Goal: Task Accomplishment & Management: Manage account settings

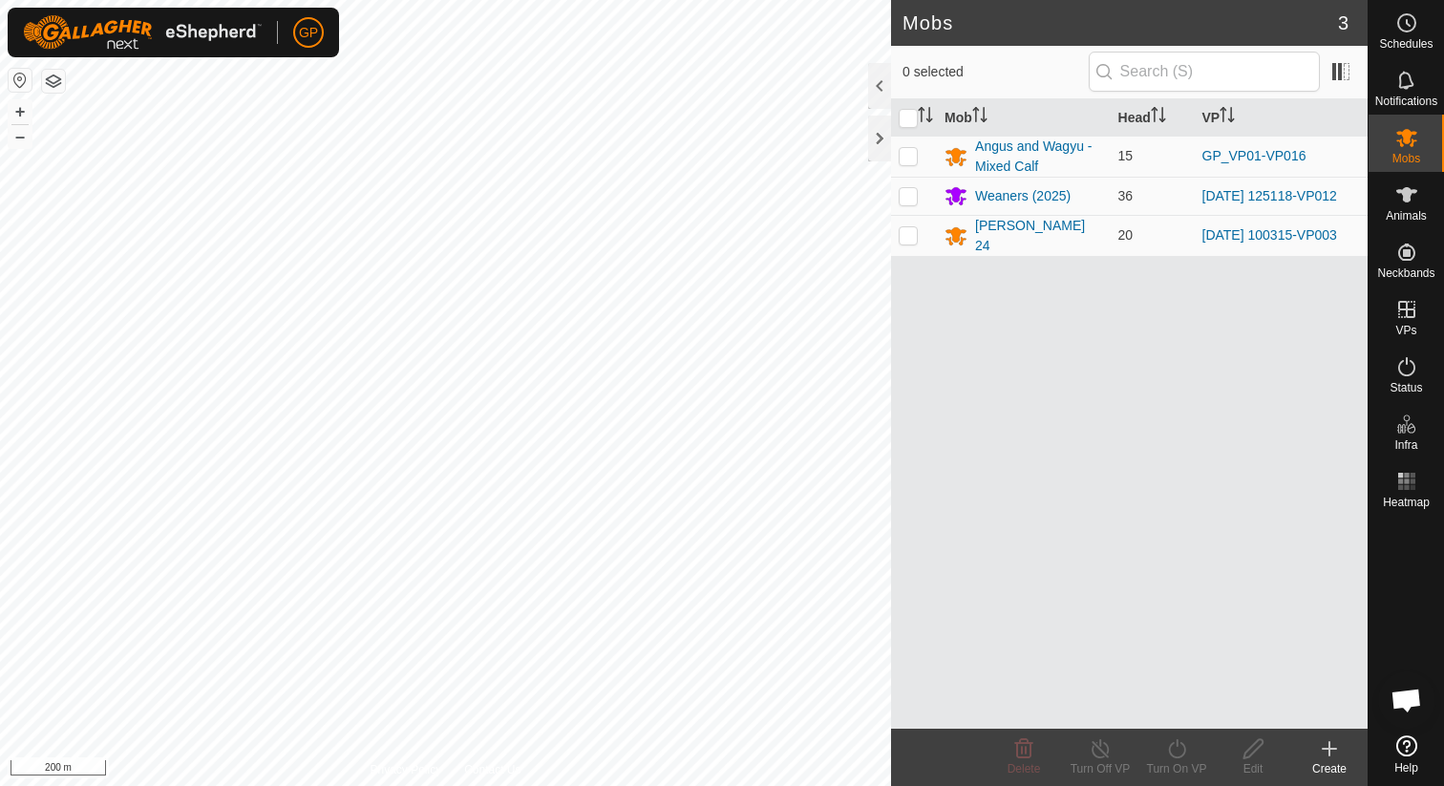
scroll to position [4394, 0]
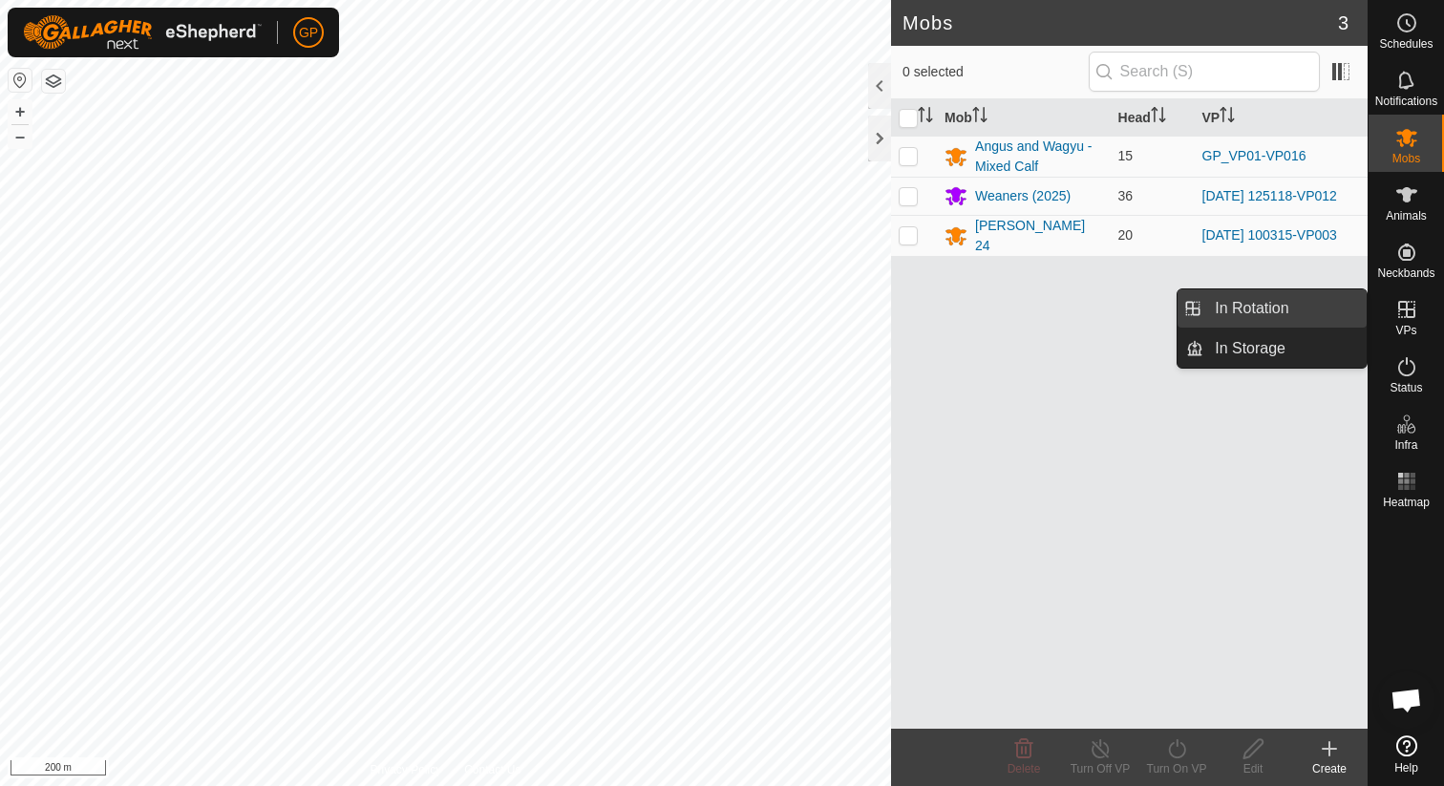
click at [1283, 315] on link "In Rotation" at bounding box center [1284, 308] width 163 height 38
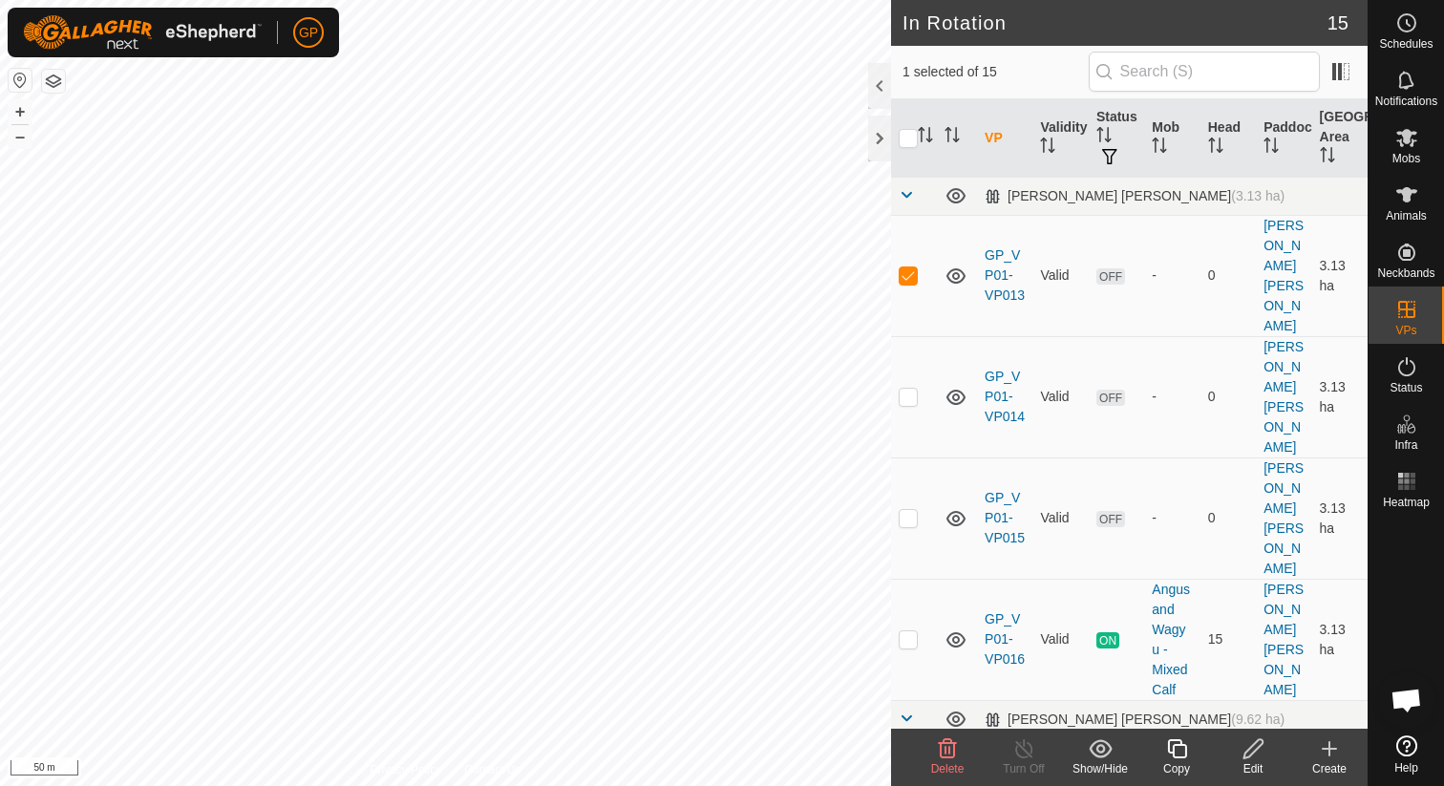
click at [931, 758] on delete-svg-icon at bounding box center [947, 748] width 76 height 23
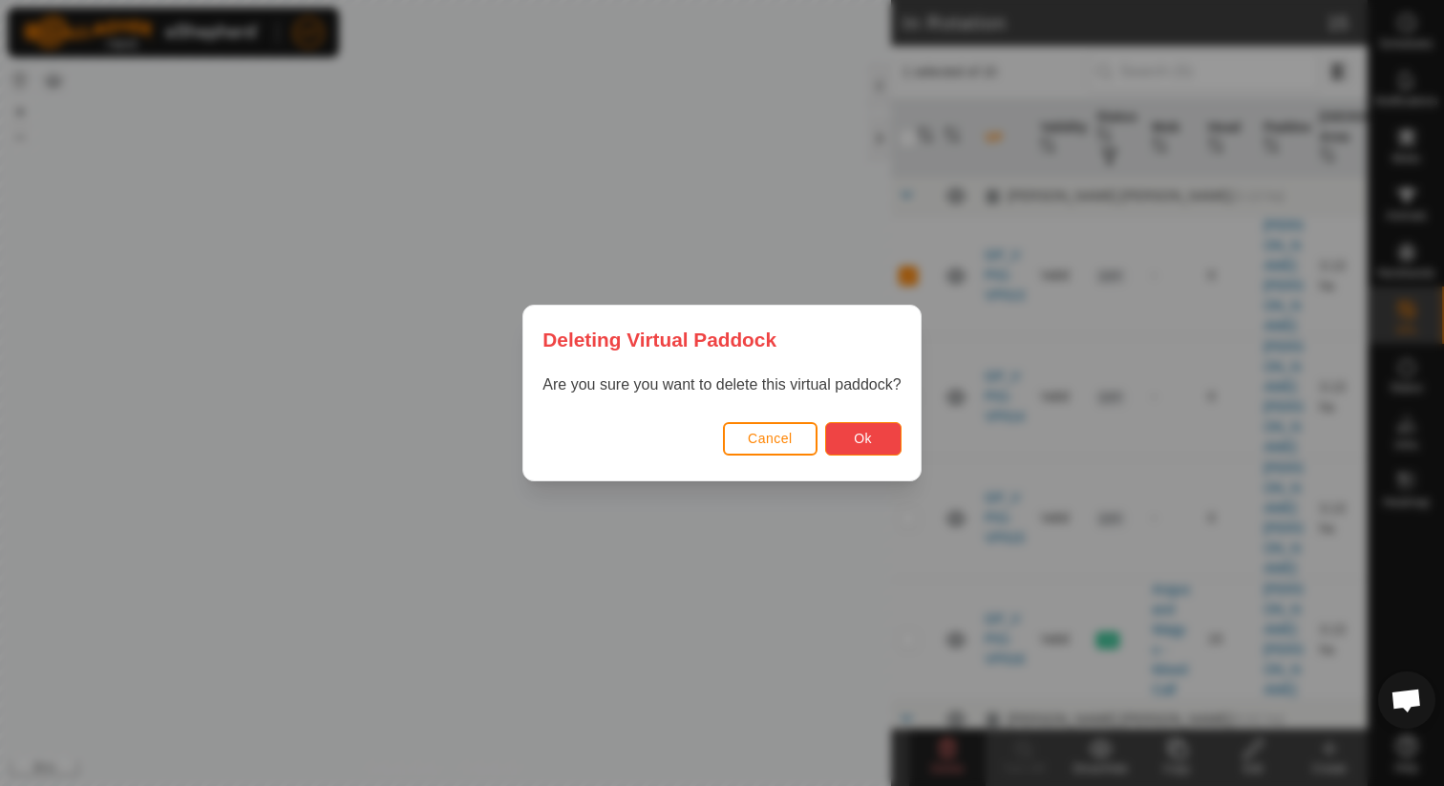
click at [867, 434] on span "Ok" at bounding box center [863, 438] width 18 height 15
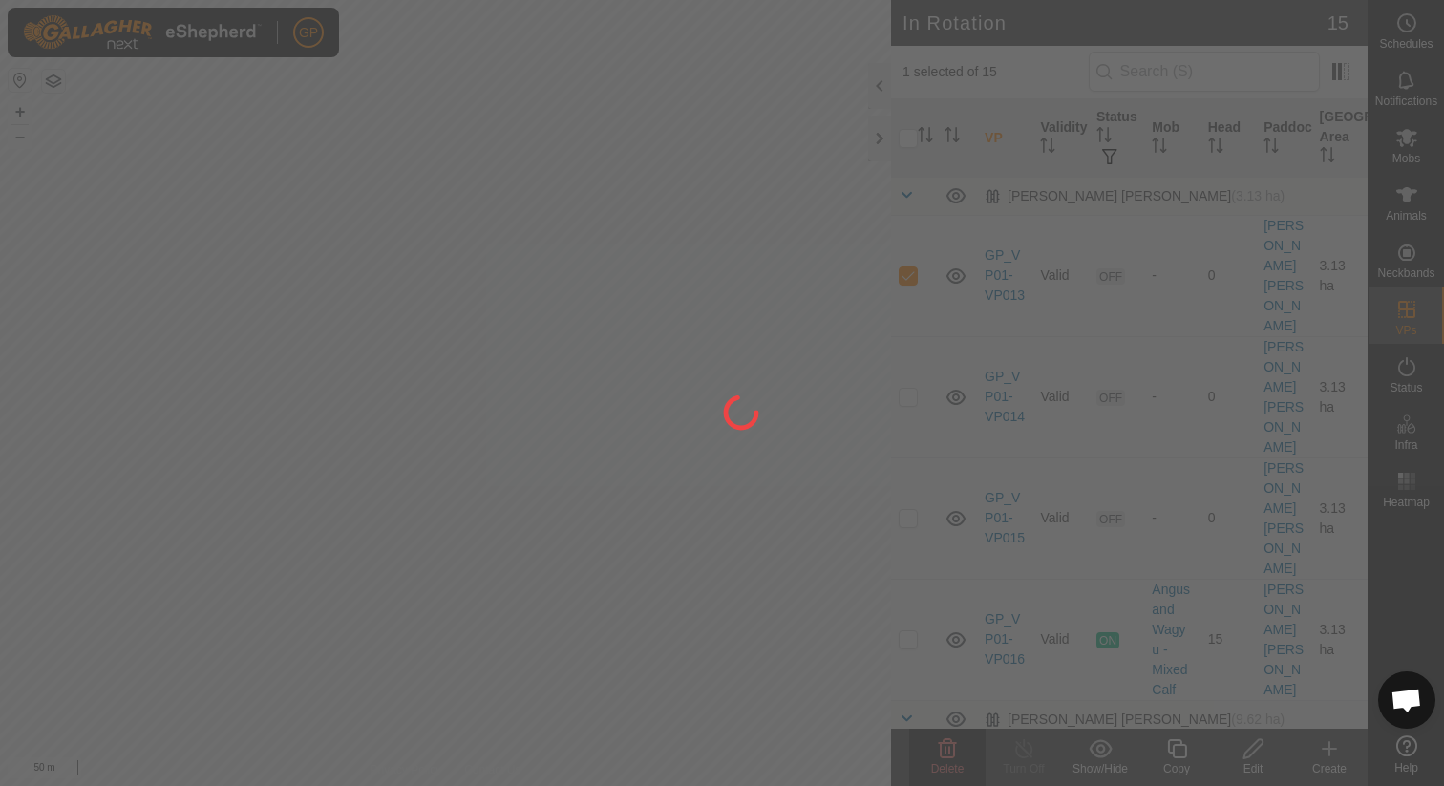
checkbox input "false"
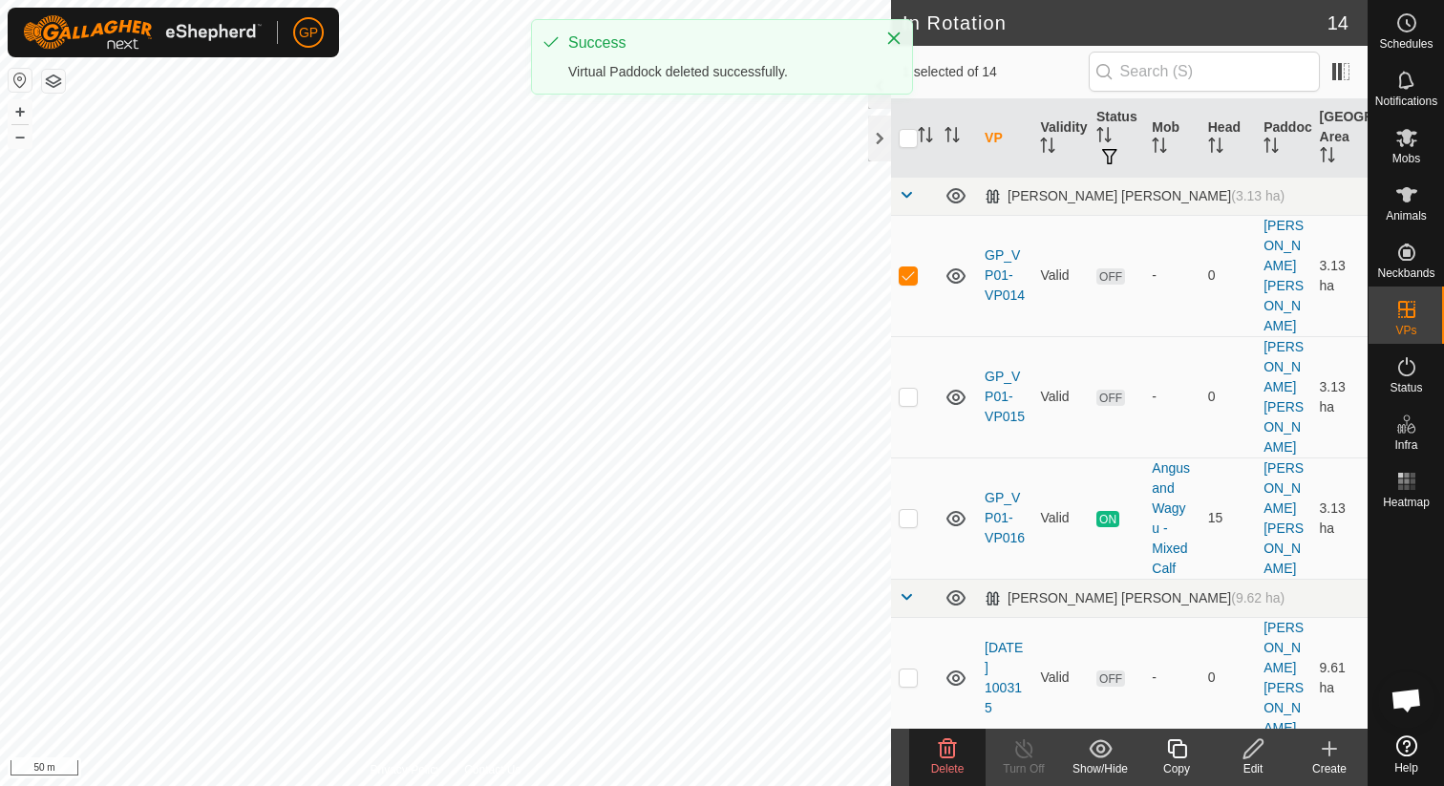
click at [945, 760] on div "Delete" at bounding box center [947, 768] width 76 height 17
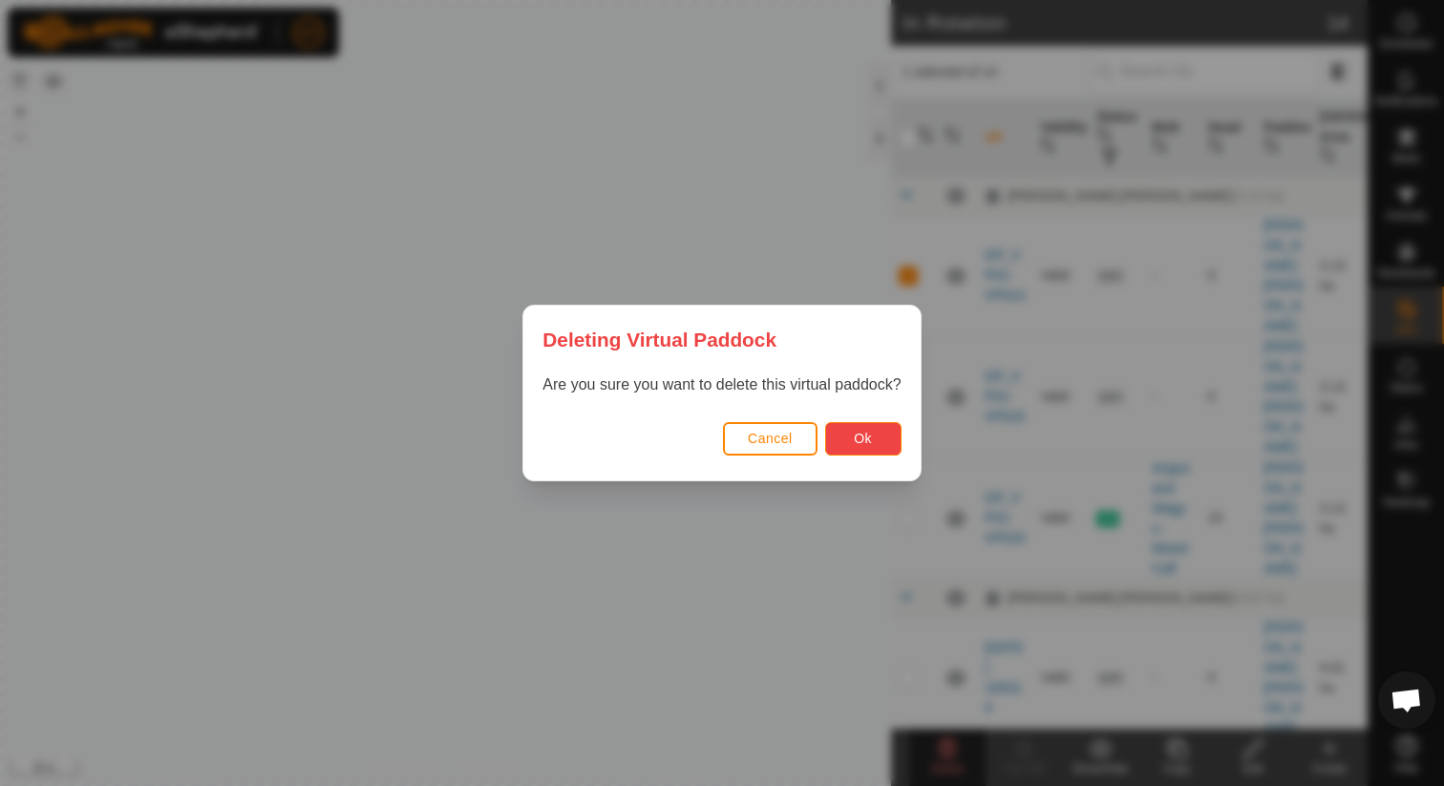
click at [851, 442] on button "Ok" at bounding box center [863, 438] width 76 height 33
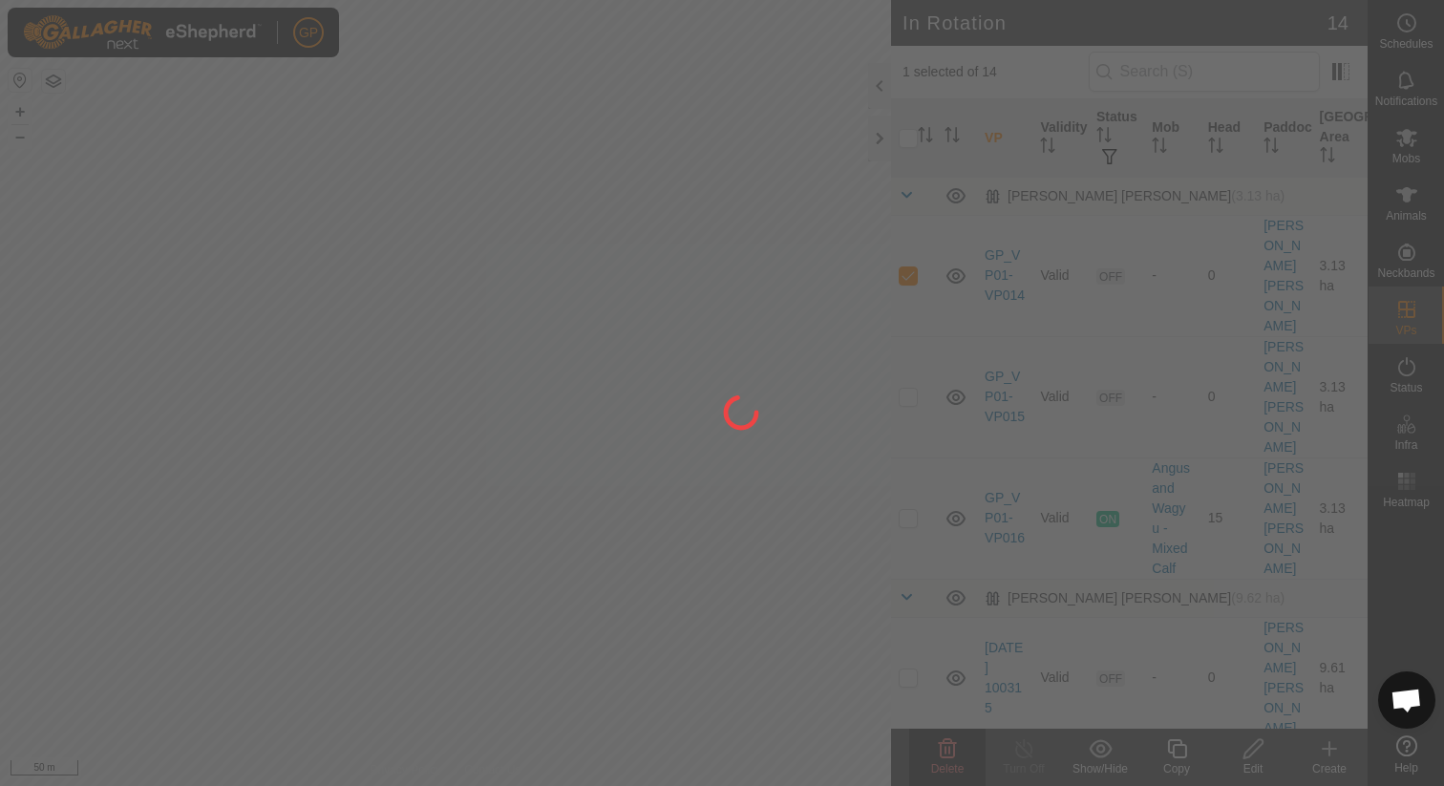
checkbox input "false"
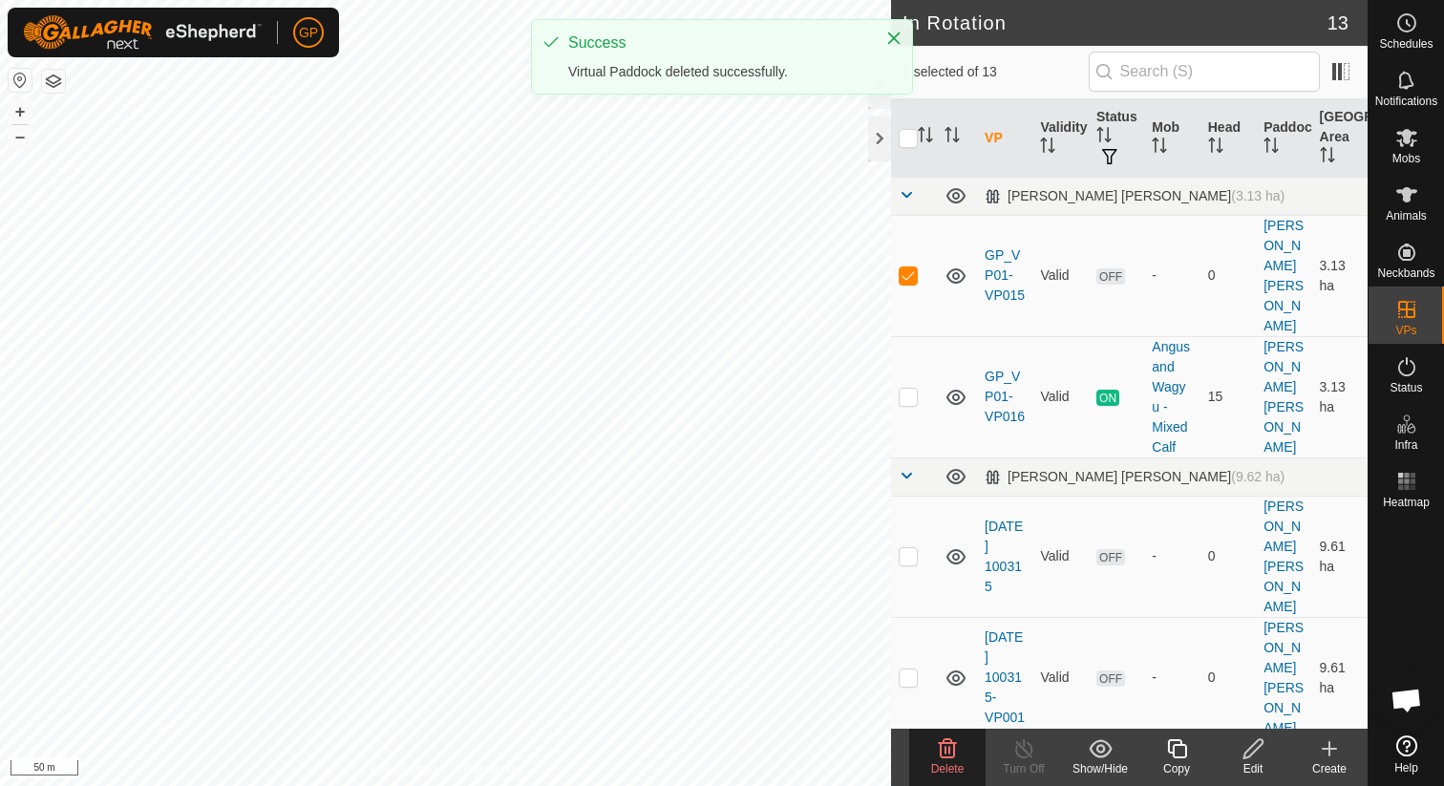
click at [965, 758] on delete-svg-icon at bounding box center [947, 748] width 76 height 23
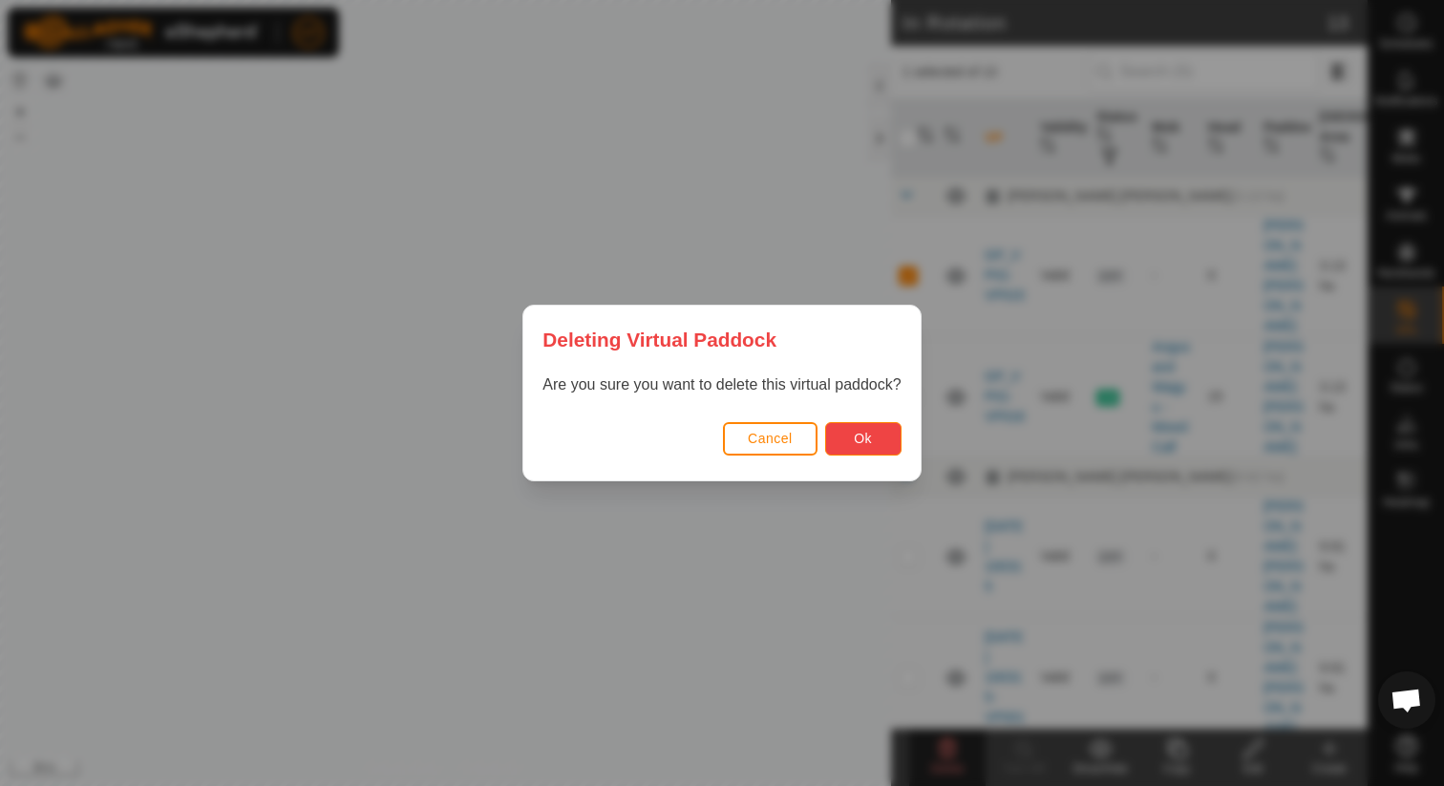
click at [860, 436] on span "Ok" at bounding box center [863, 438] width 18 height 15
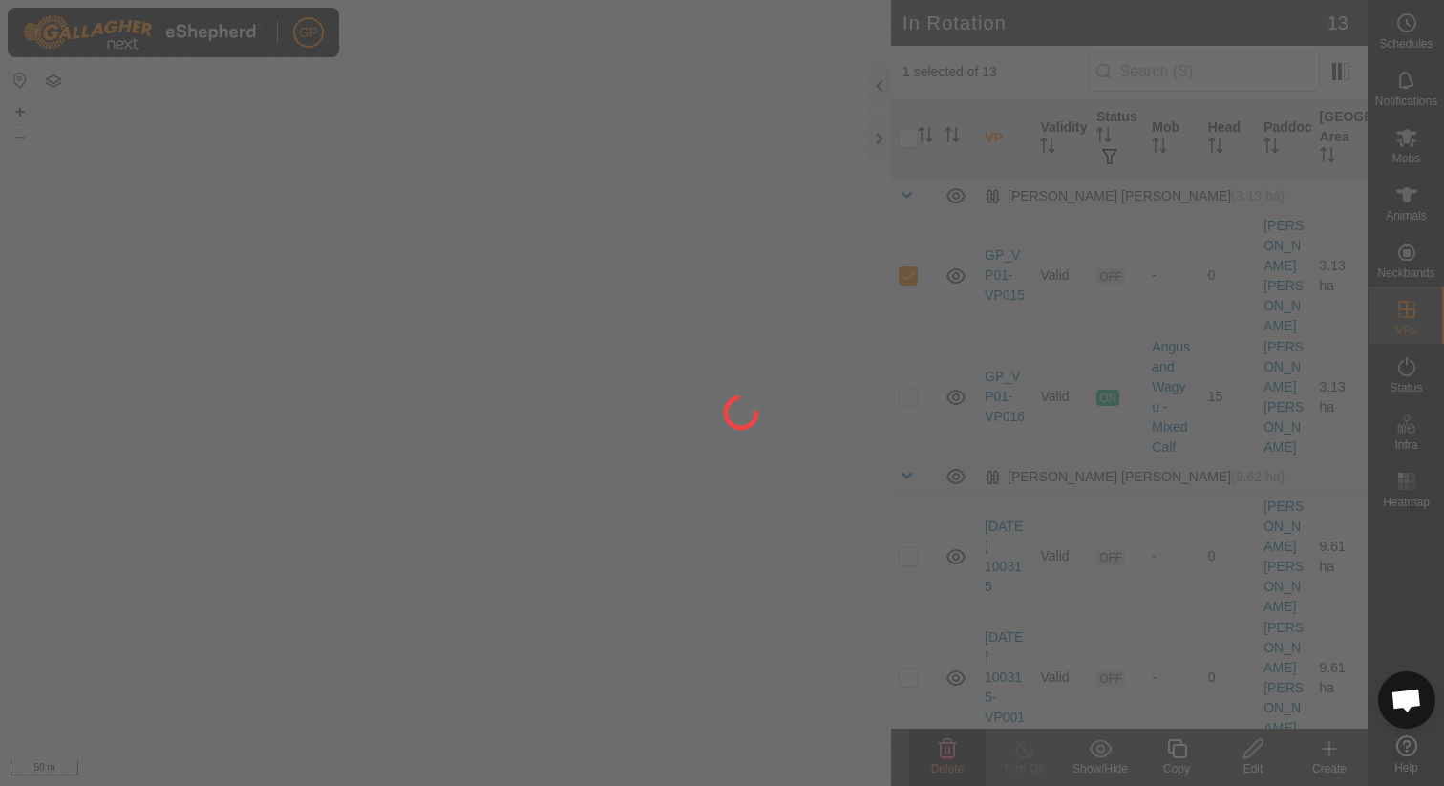
checkbox input "false"
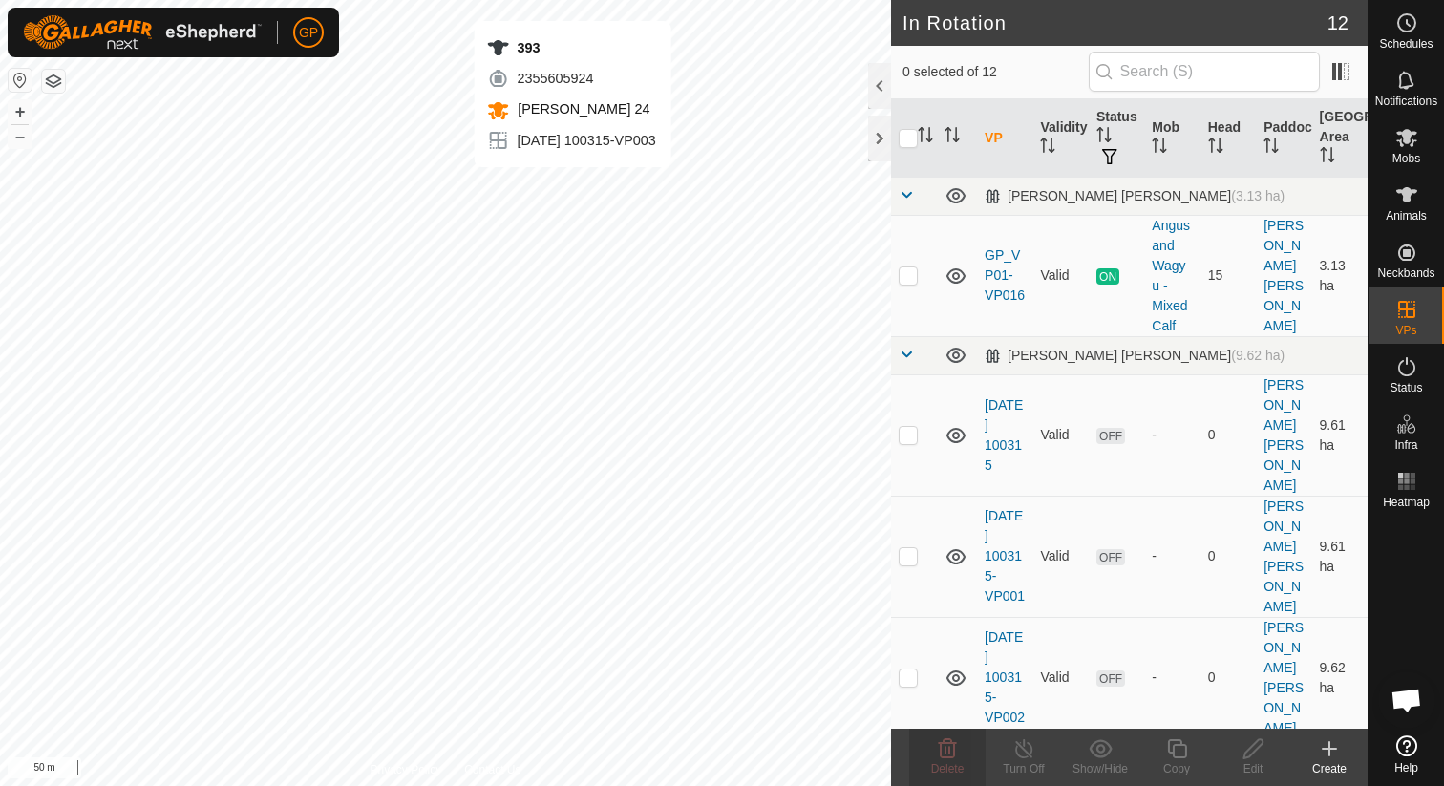
click at [592, 0] on html "GP Schedules Notifications Mobs Animals Neckbands VPs Status Infra Heatmap Help…" at bounding box center [722, 393] width 1444 height 786
checkbox input "true"
checkbox input "false"
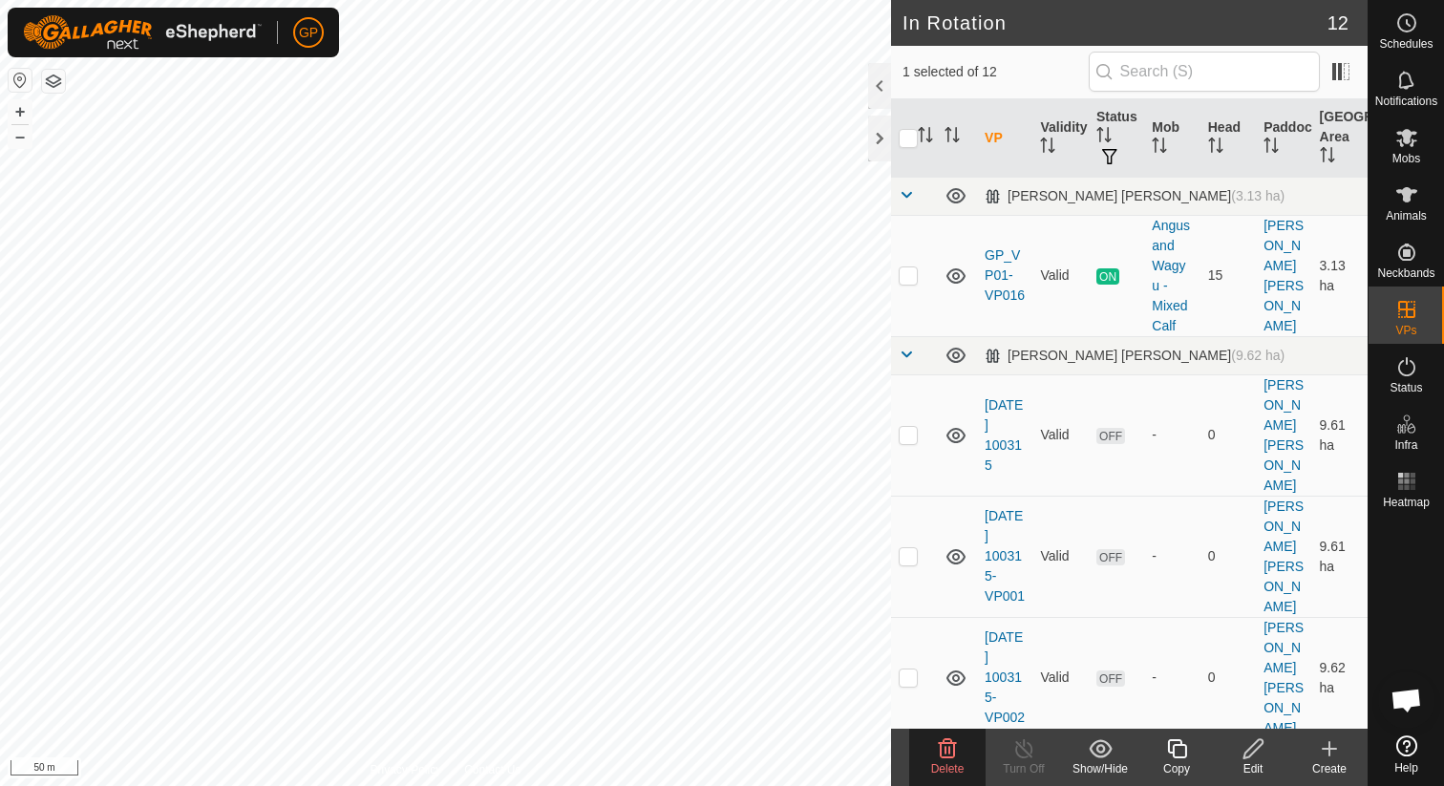
click at [943, 749] on icon at bounding box center [947, 748] width 23 height 23
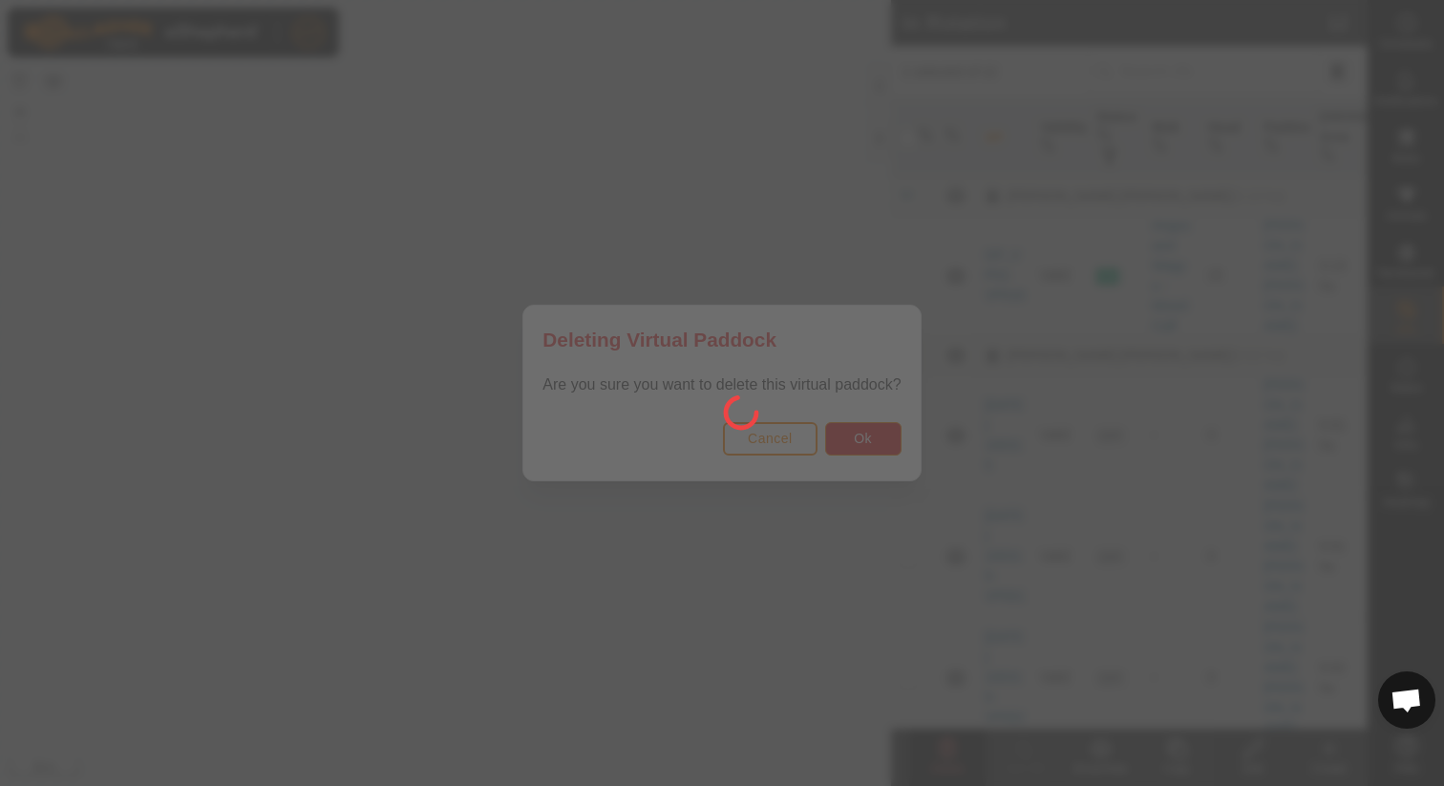
click at [879, 443] on div at bounding box center [722, 393] width 1444 height 786
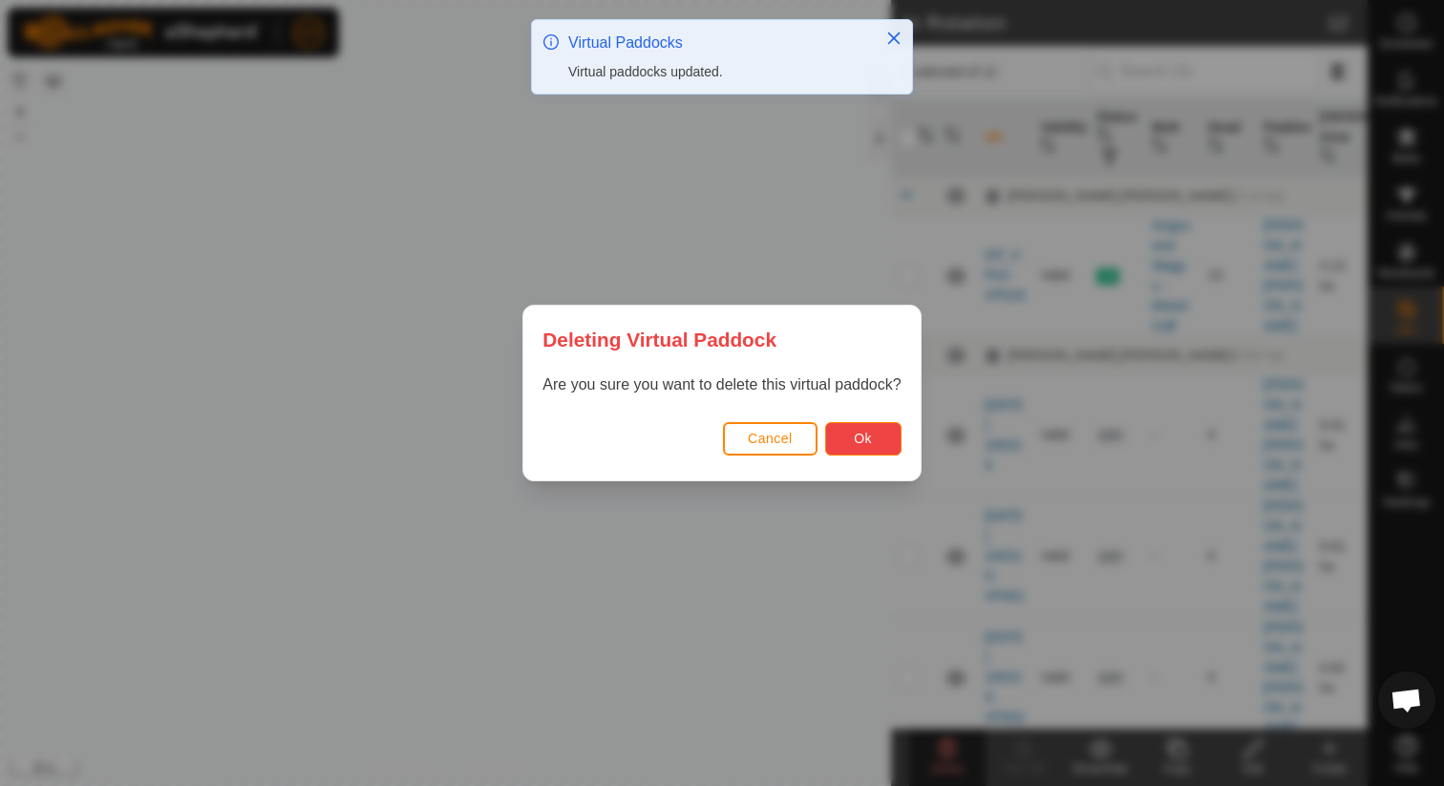
click at [879, 443] on button "Ok" at bounding box center [863, 438] width 76 height 33
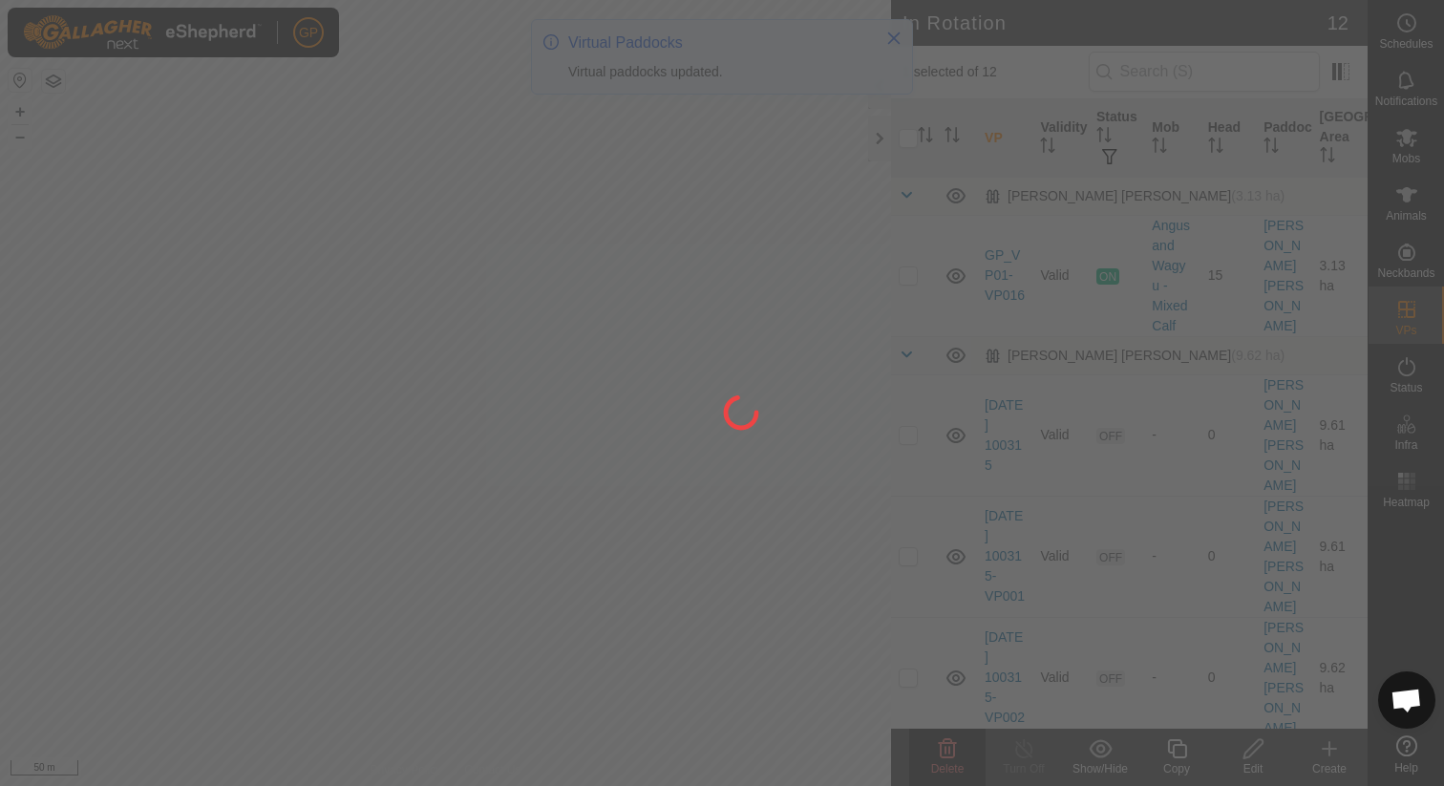
checkbox input "false"
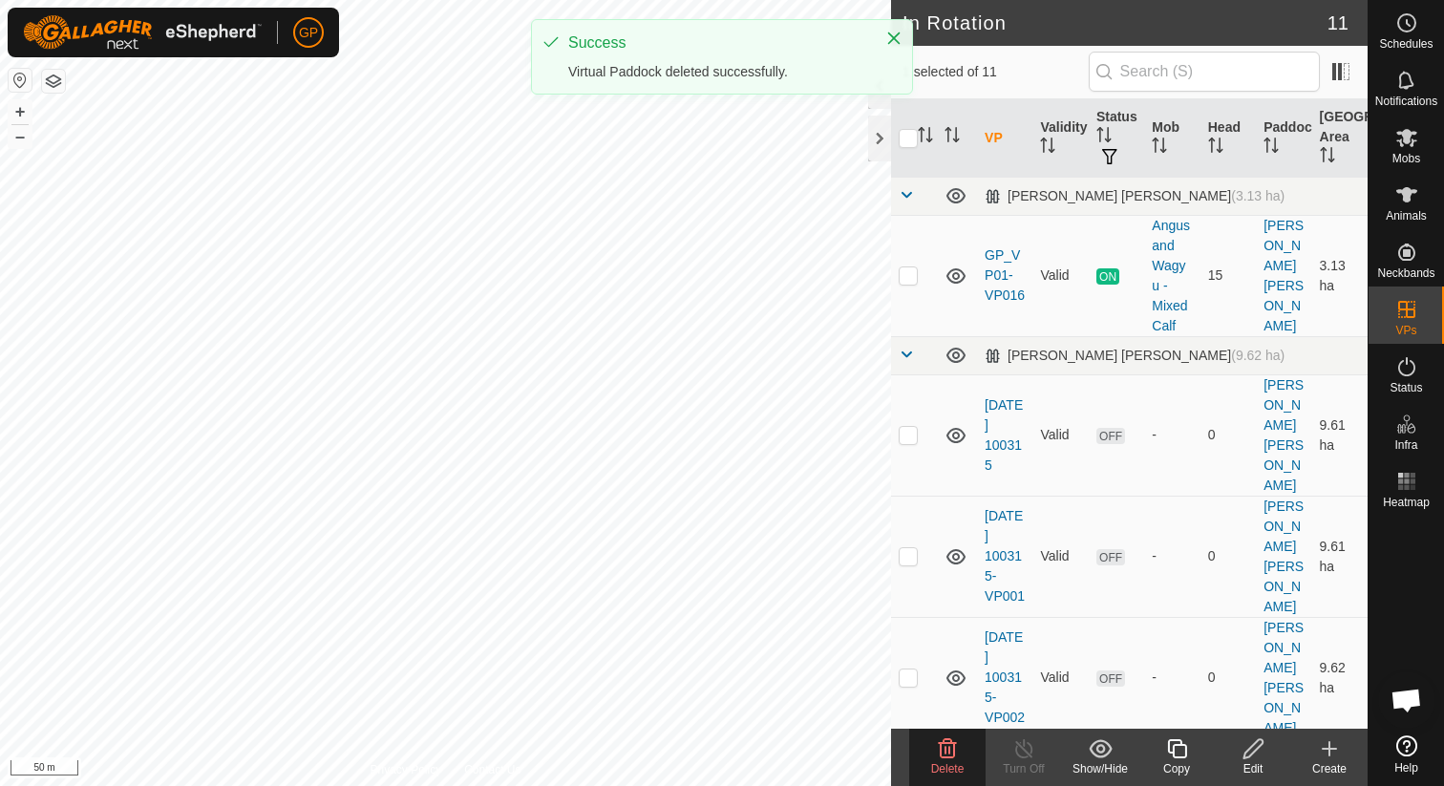
click at [947, 752] on icon at bounding box center [947, 748] width 23 height 23
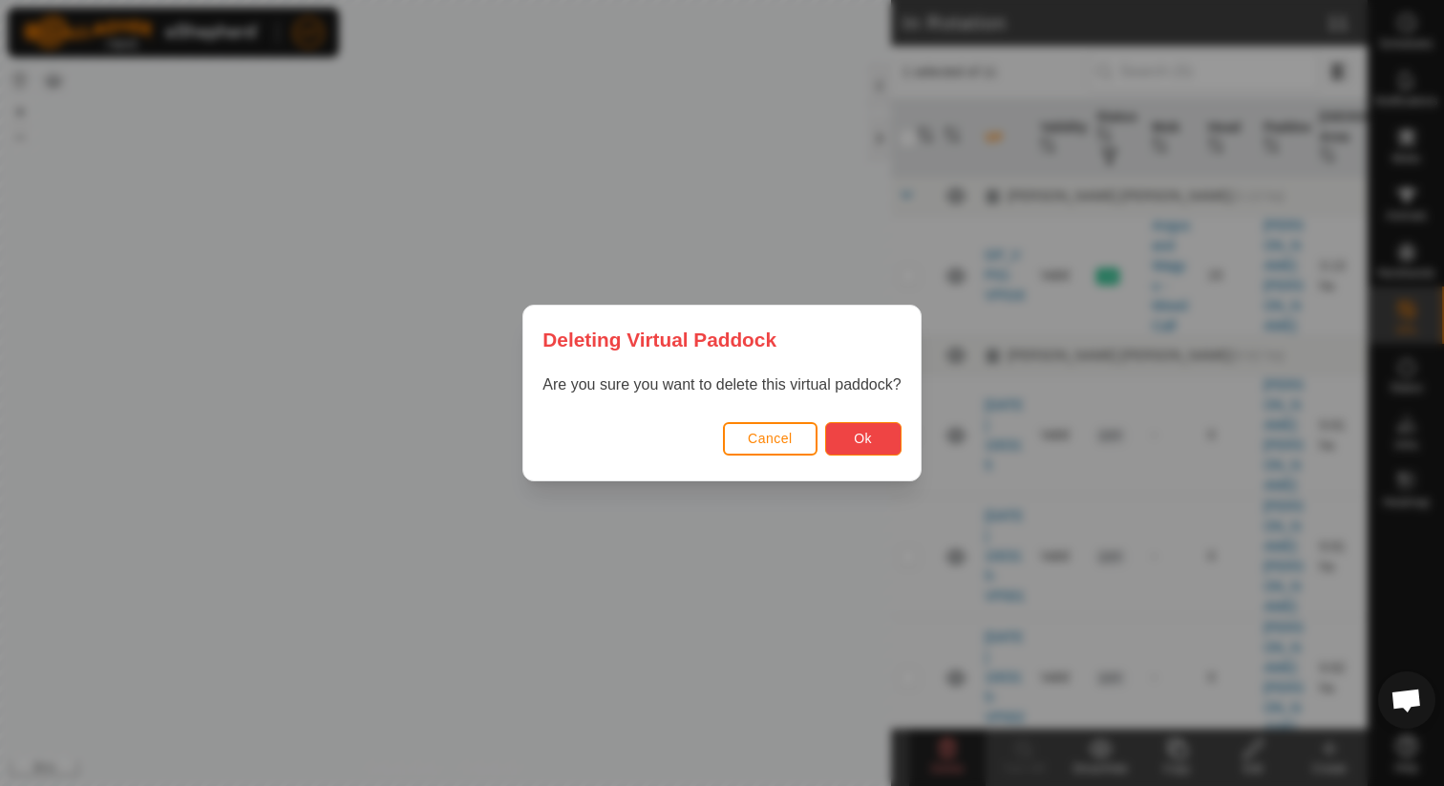
click at [855, 431] on span "Ok" at bounding box center [863, 438] width 18 height 15
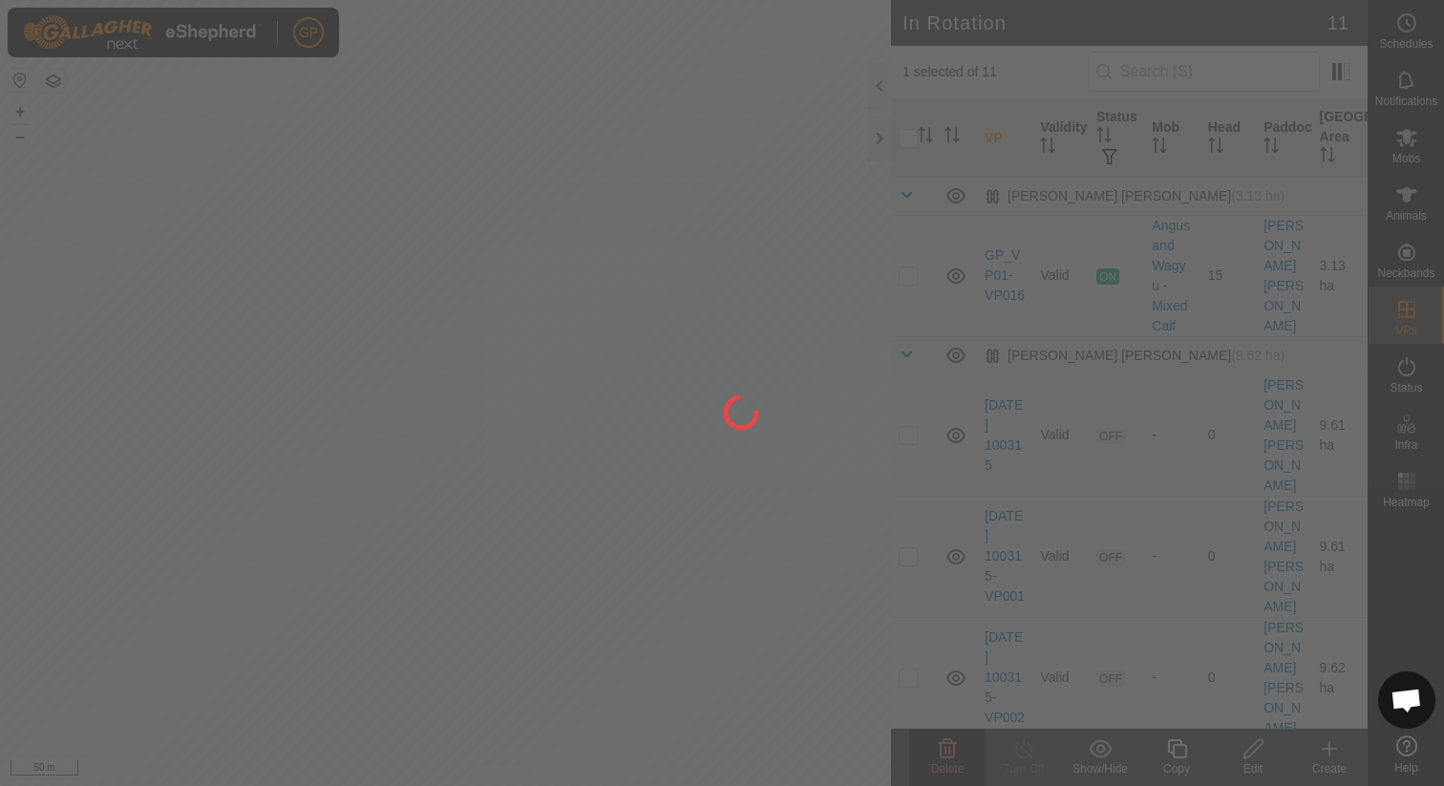
checkbox input "false"
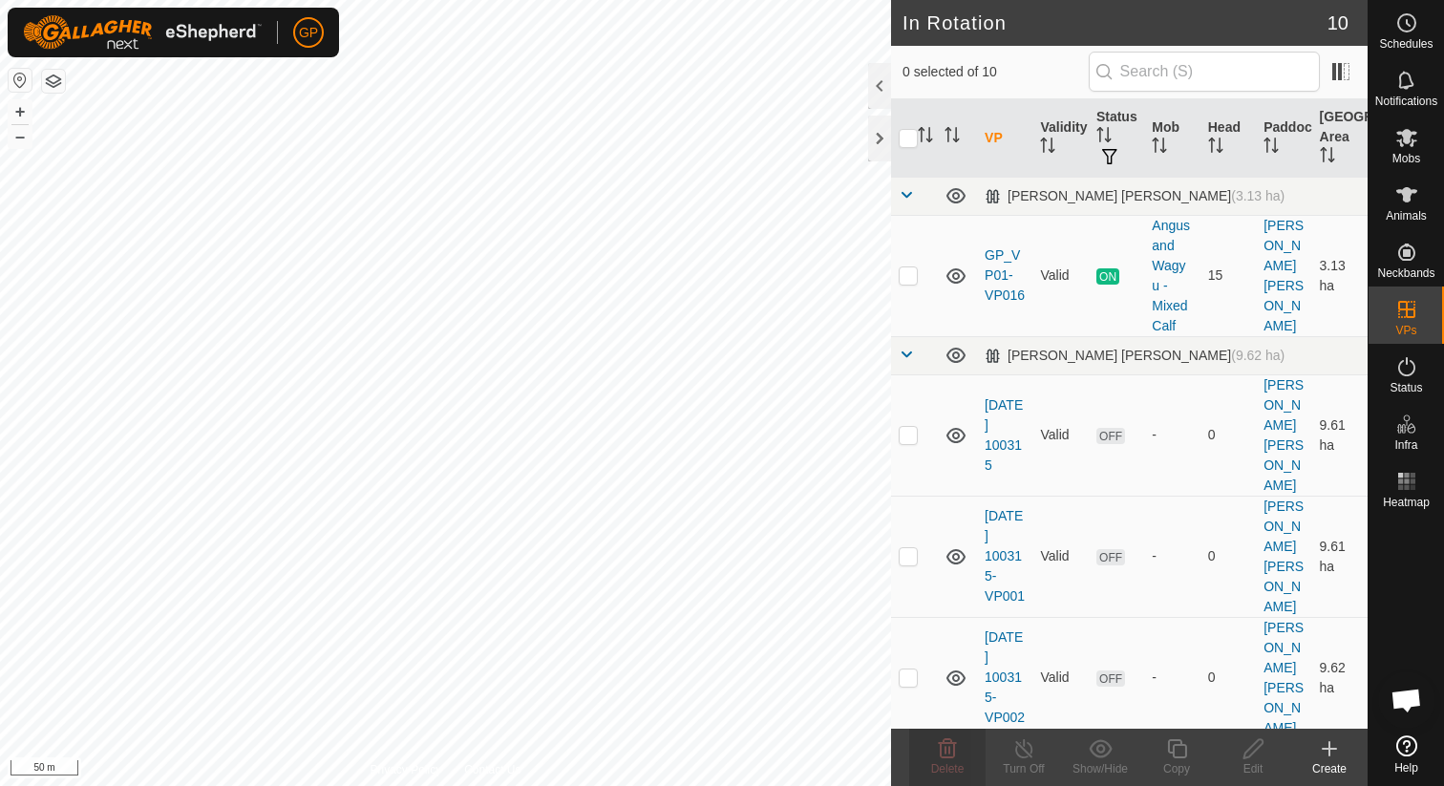
checkbox input "true"
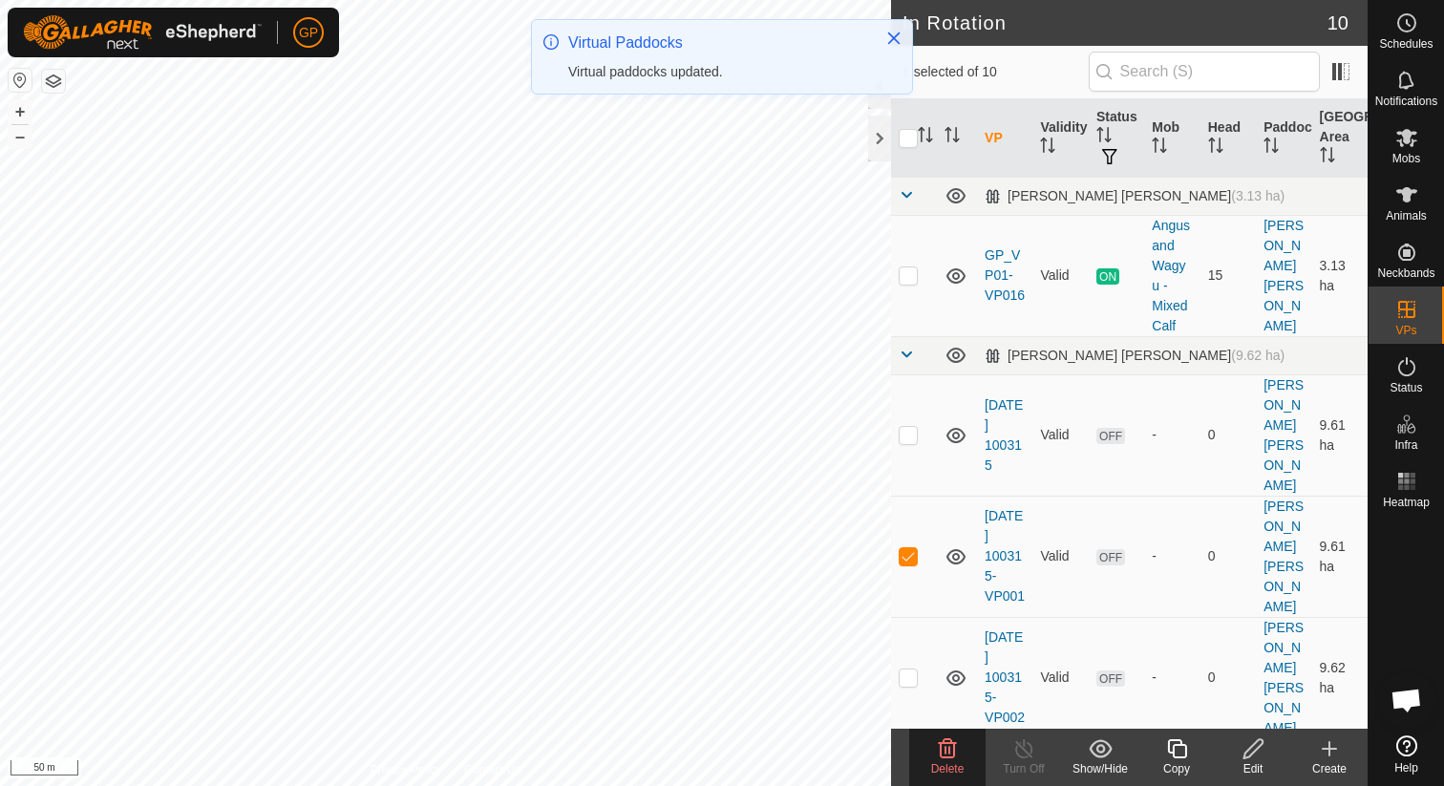
checkbox input "true"
checkbox input "false"
click at [951, 753] on icon at bounding box center [947, 748] width 23 height 23
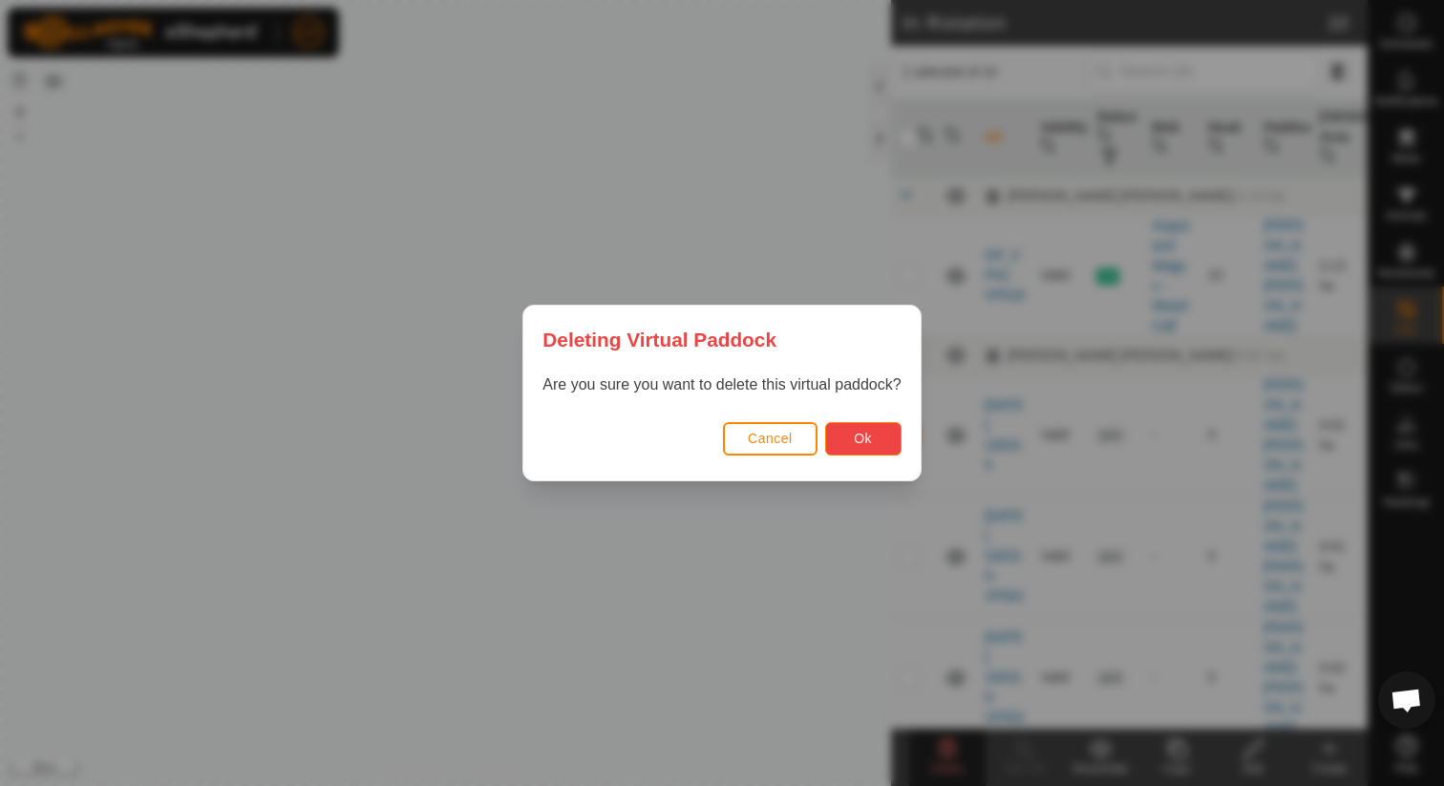
click at [848, 429] on button "Ok" at bounding box center [863, 438] width 76 height 33
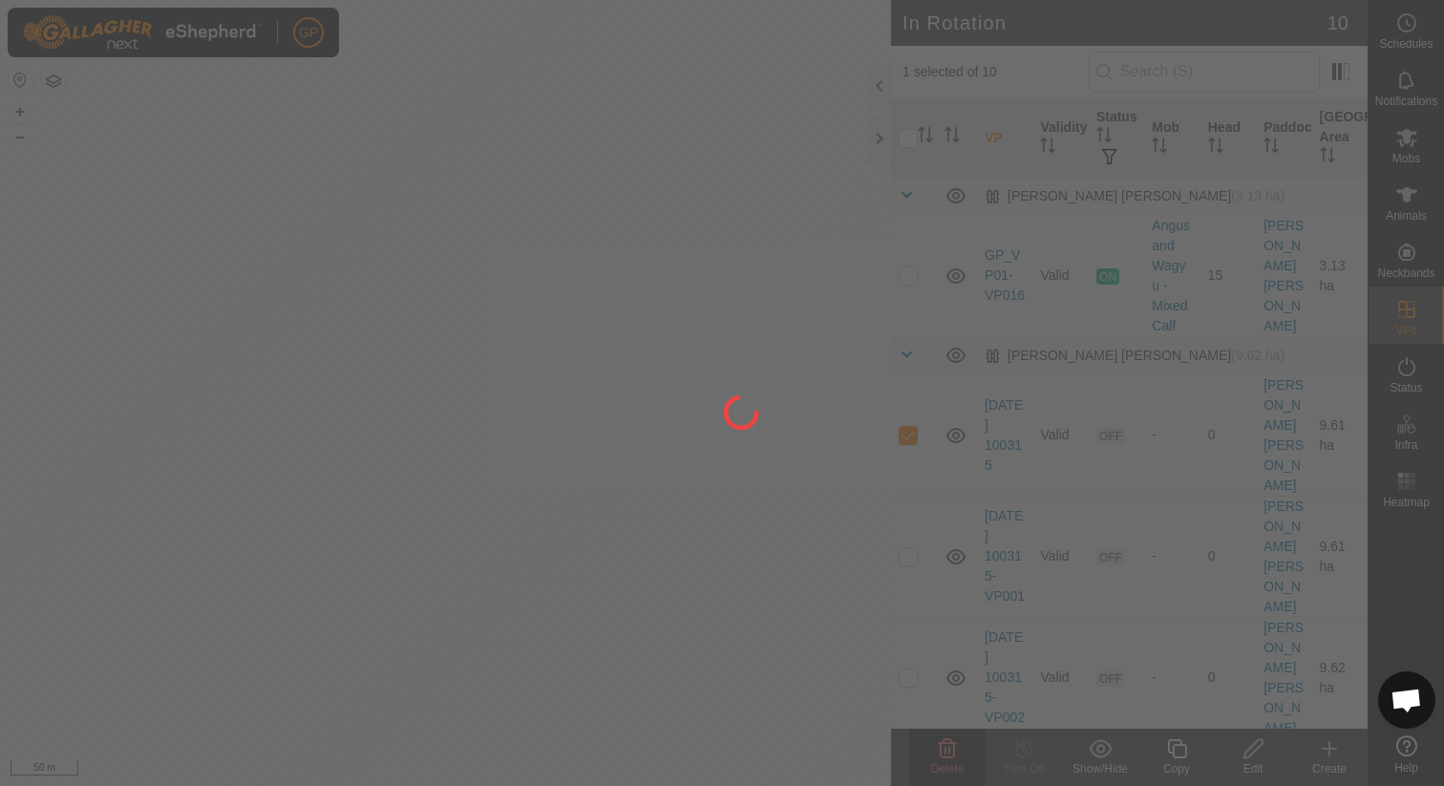
checkbox input "false"
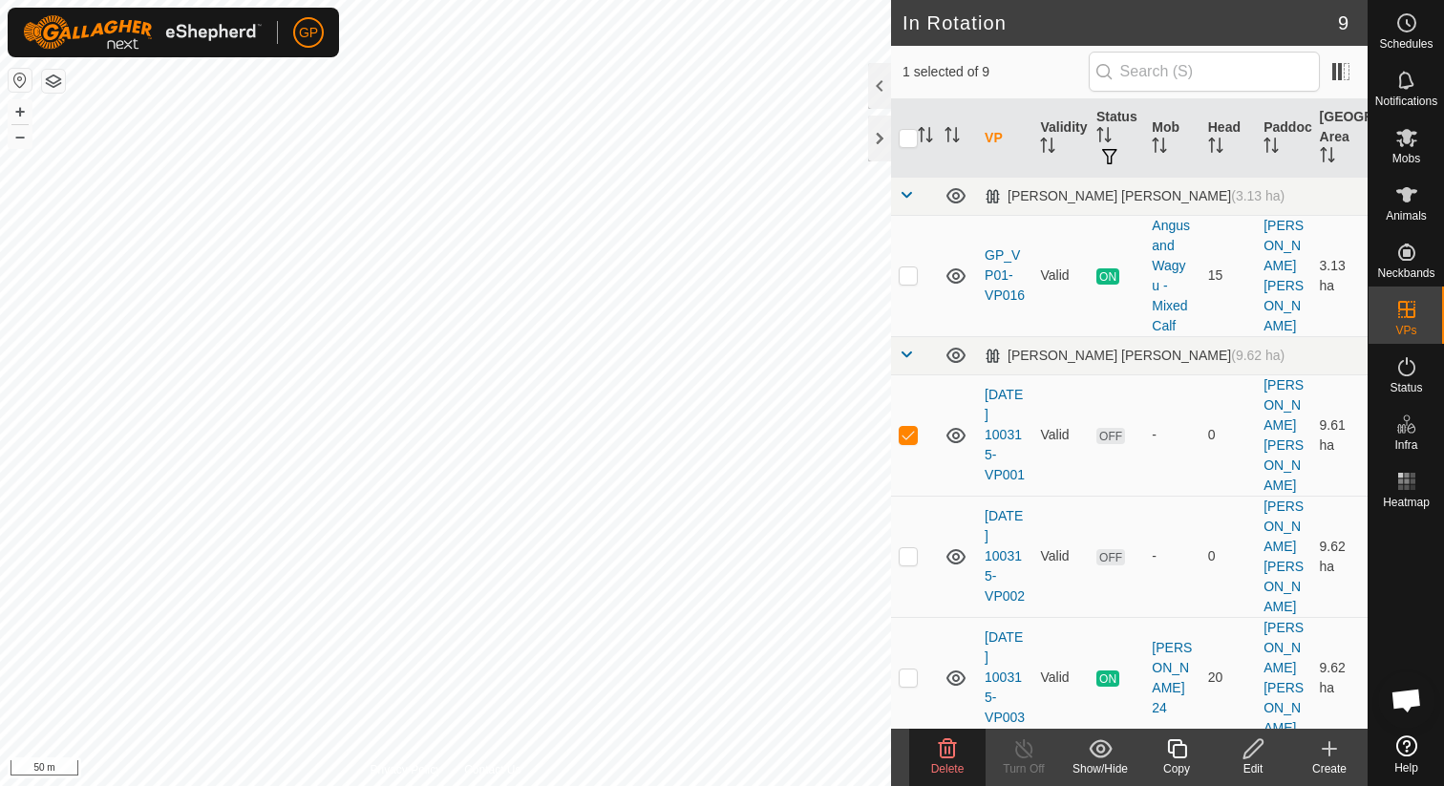
click at [932, 758] on delete-svg-icon at bounding box center [947, 748] width 76 height 23
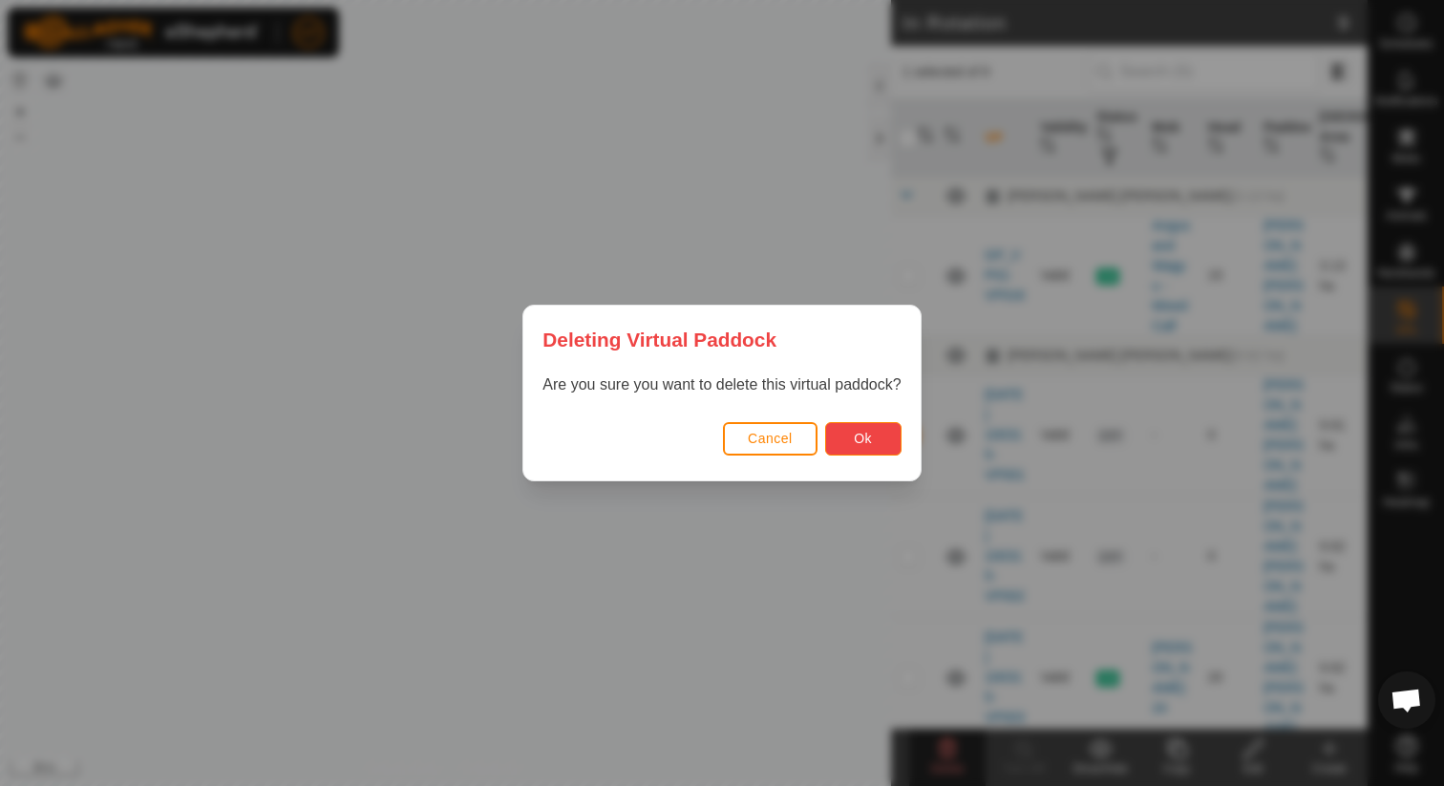
click at [881, 449] on button "Ok" at bounding box center [863, 438] width 76 height 33
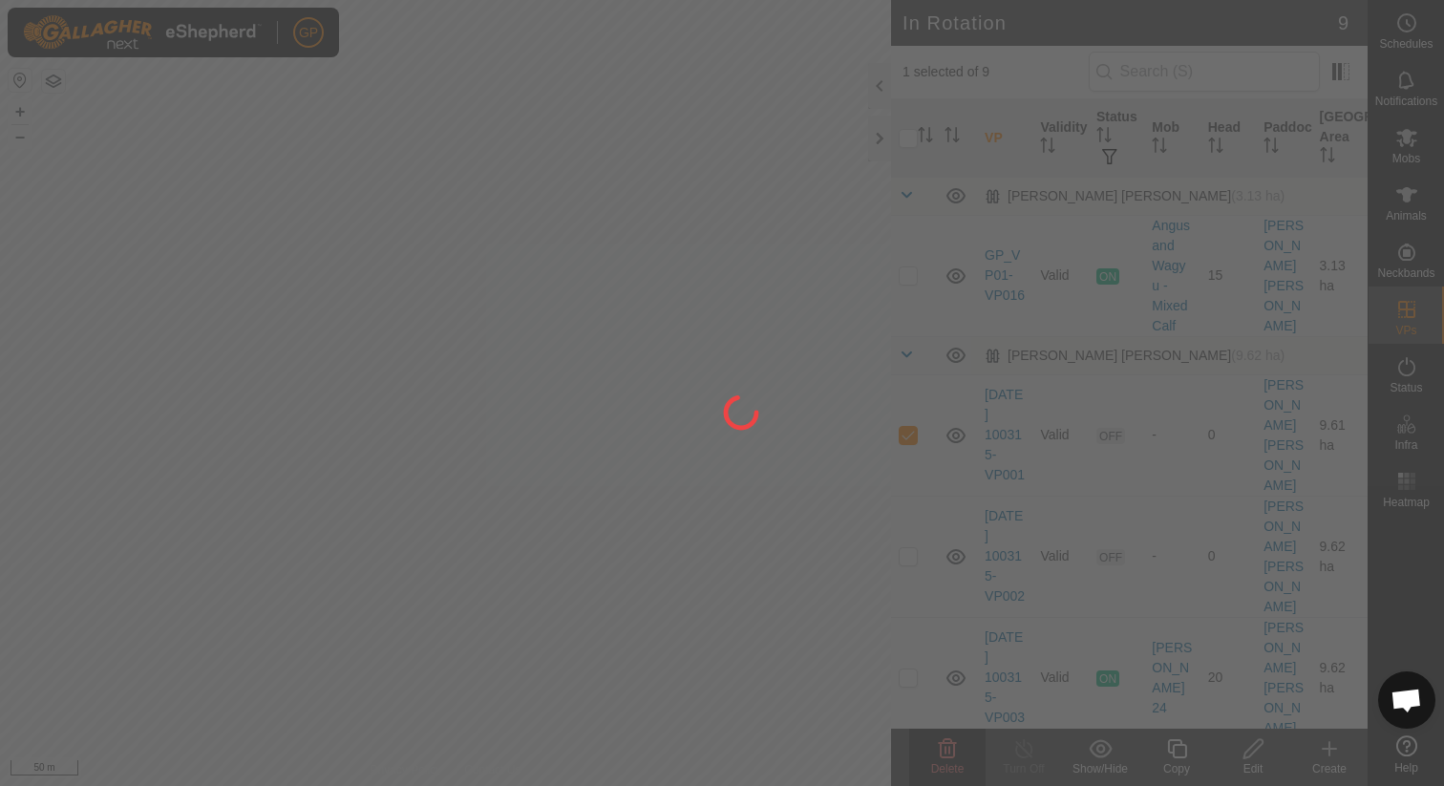
checkbox input "false"
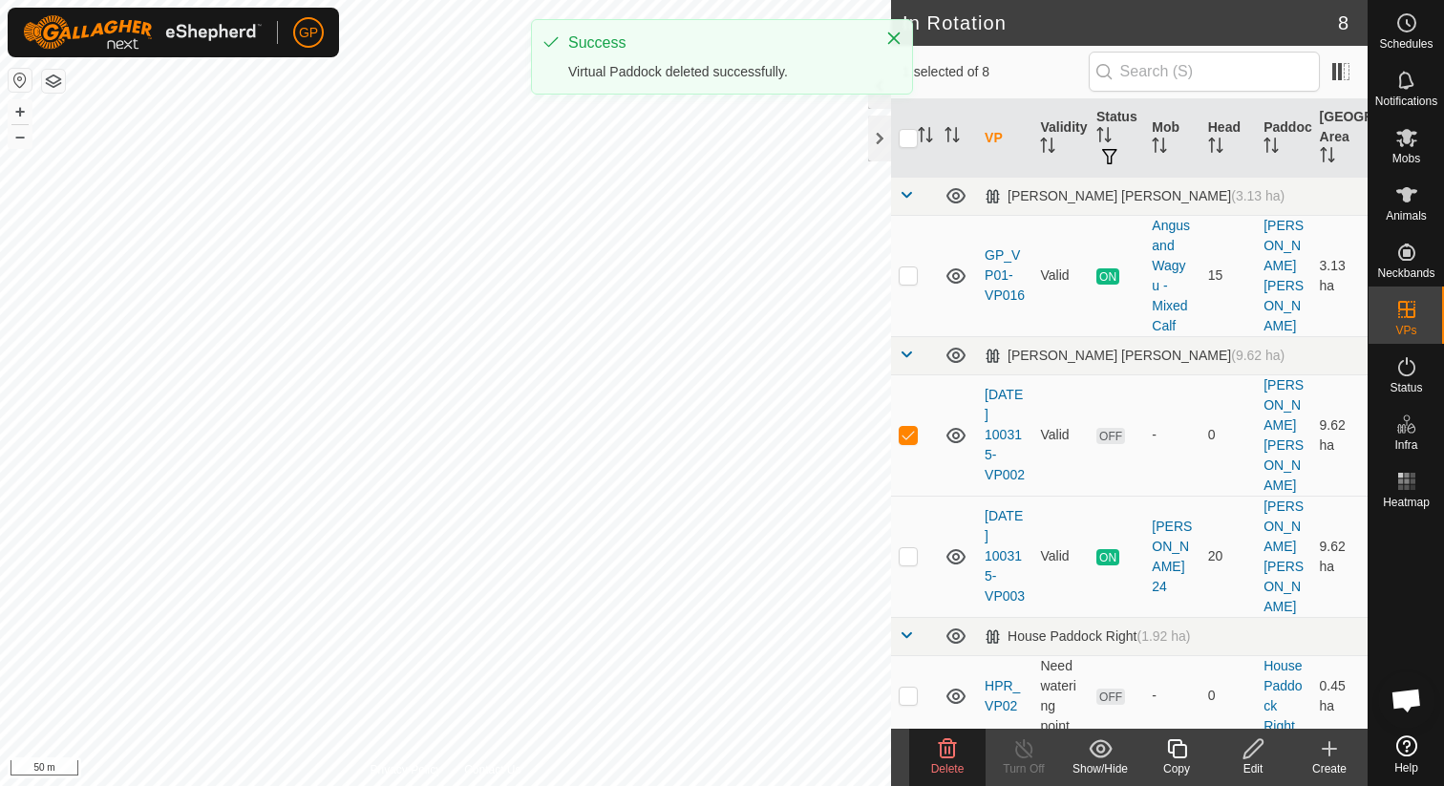
click at [941, 753] on icon at bounding box center [947, 748] width 23 height 23
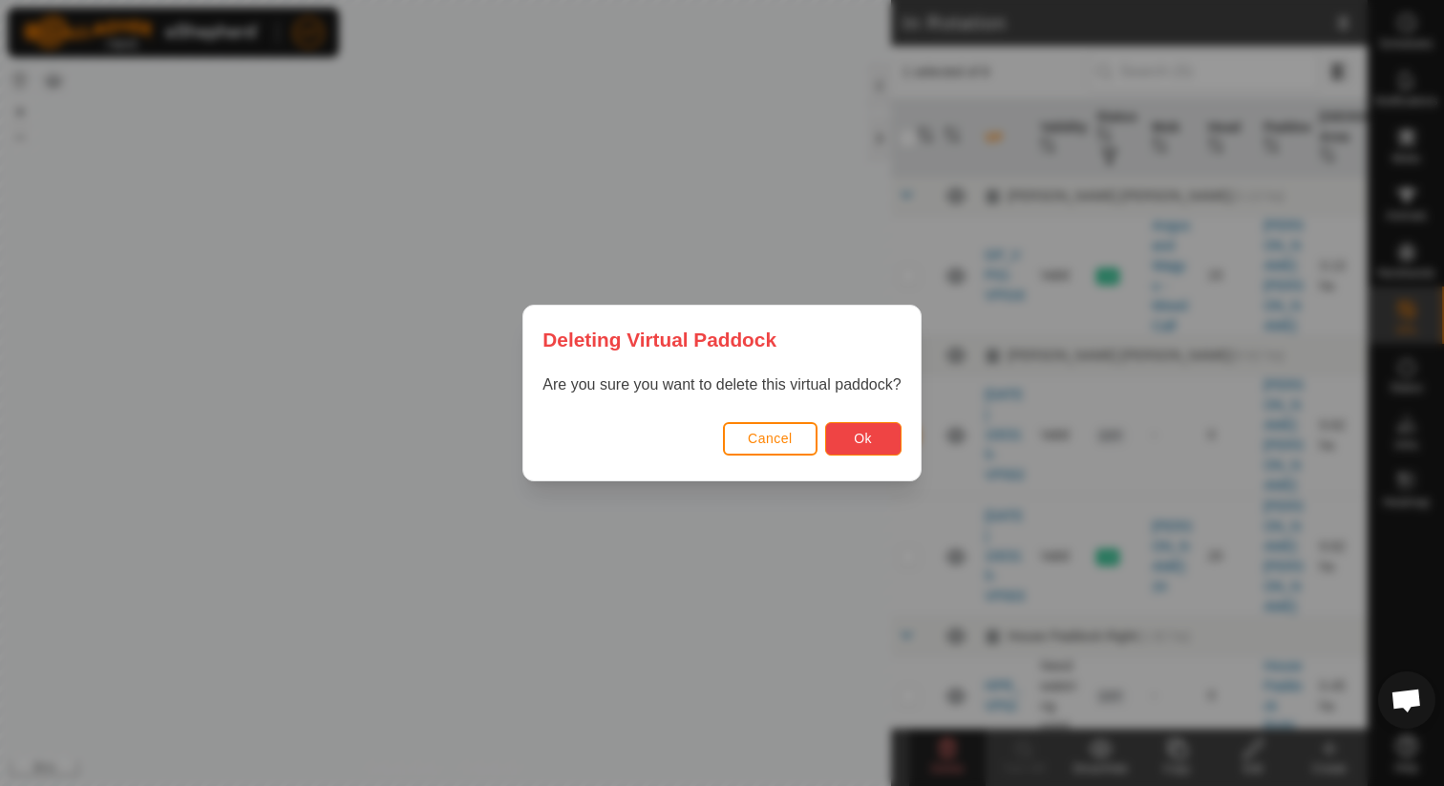
click at [882, 445] on button "Ok" at bounding box center [863, 438] width 76 height 33
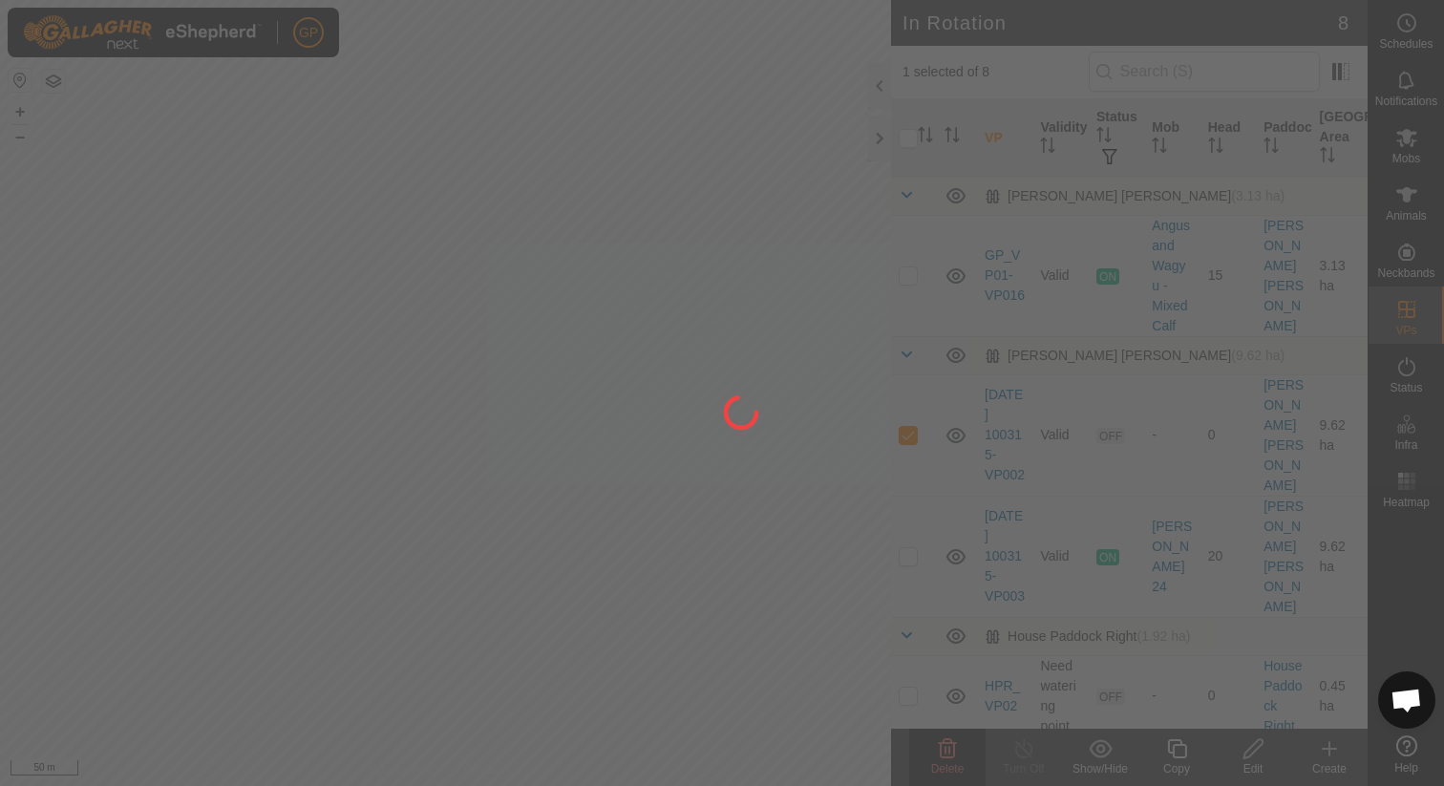
checkbox input "false"
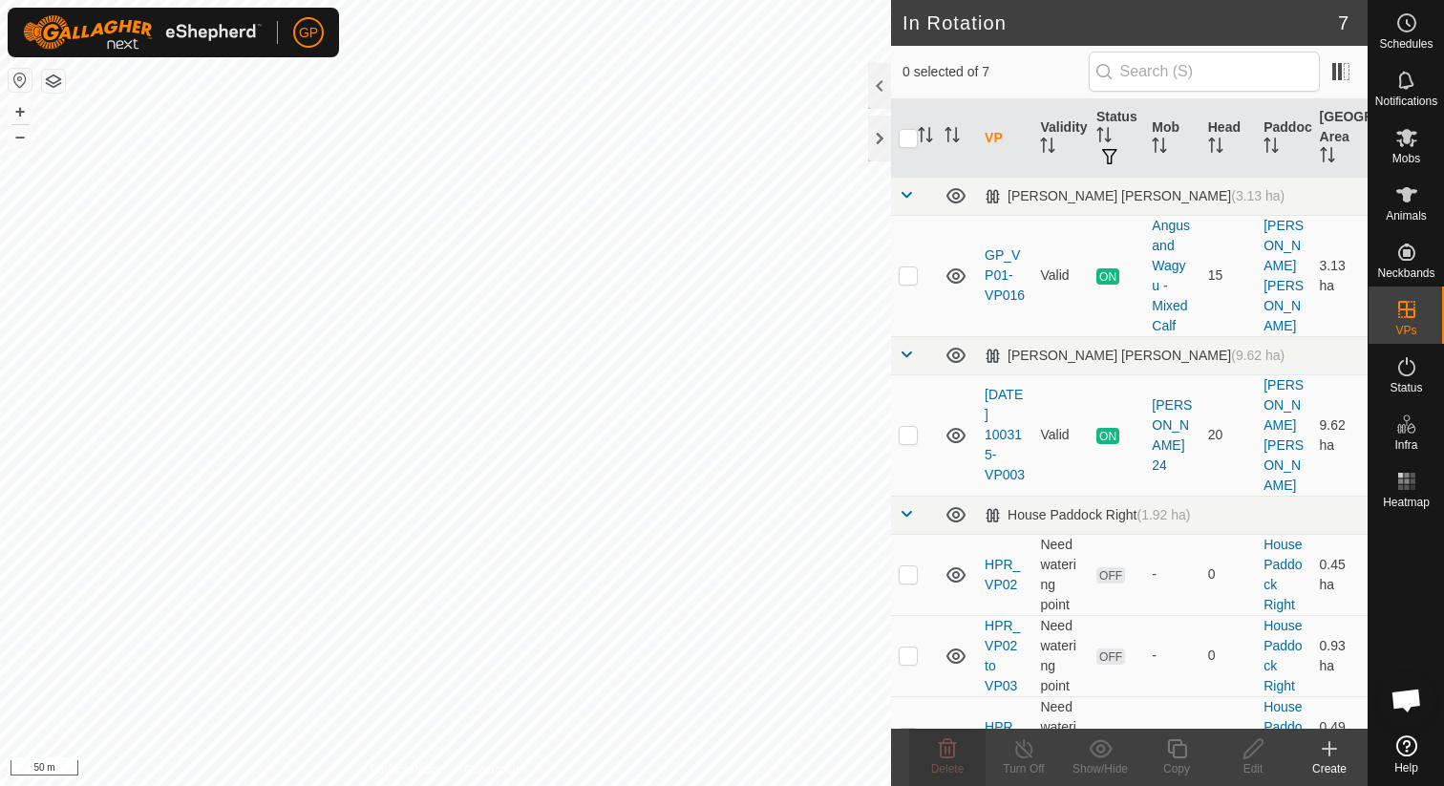
click at [1339, 755] on icon at bounding box center [1329, 748] width 23 height 23
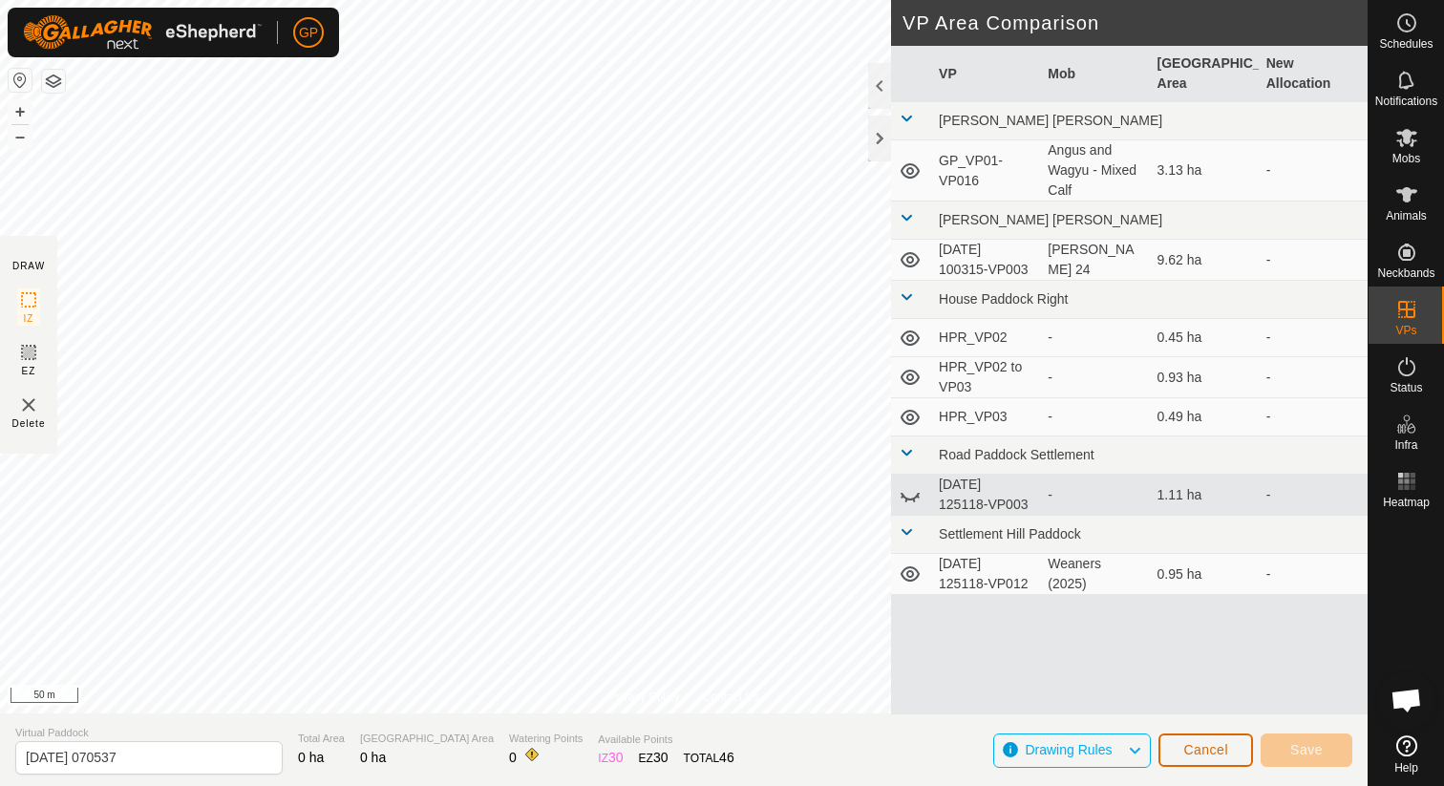
click at [1203, 734] on button "Cancel" at bounding box center [1205, 749] width 95 height 33
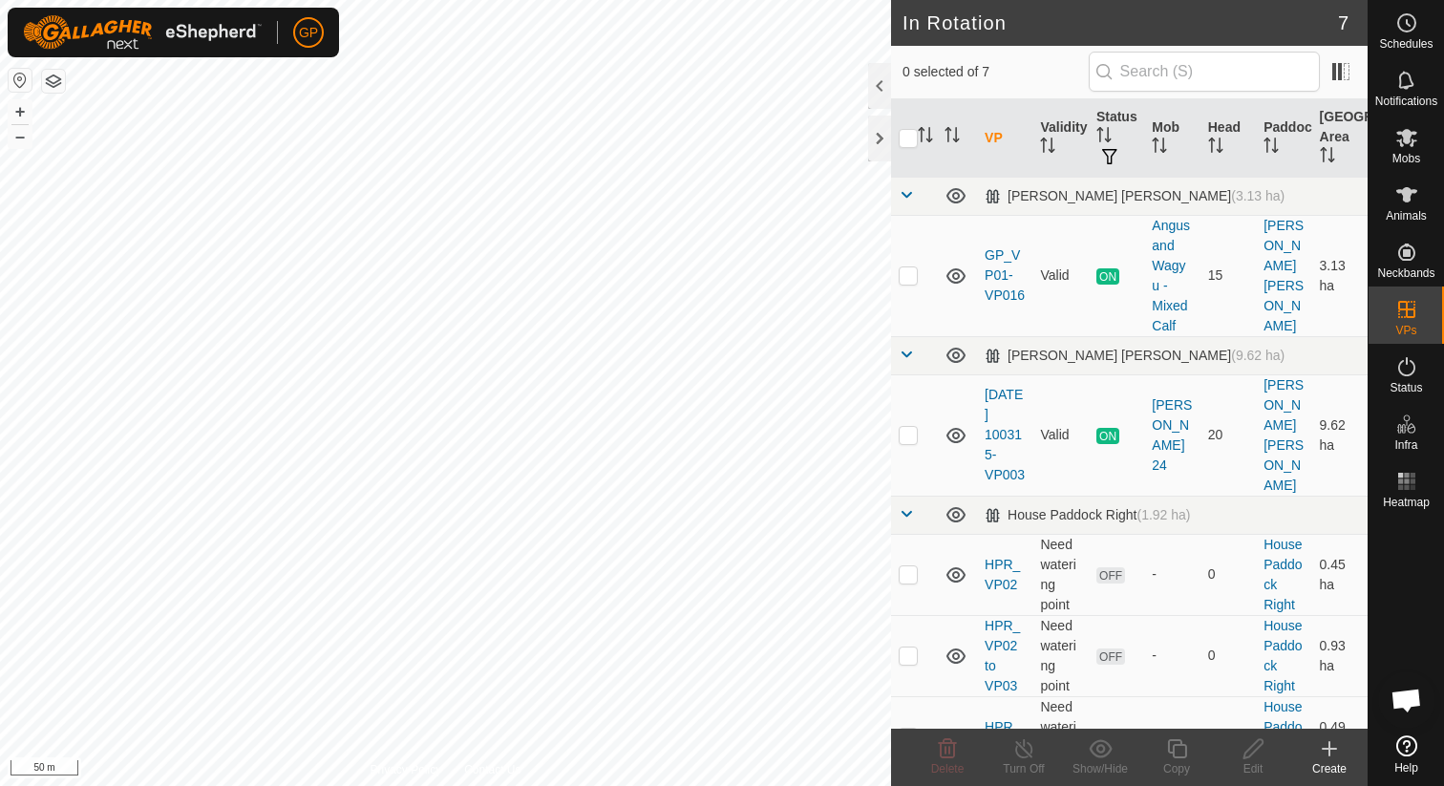
checkbox input "true"
click at [1177, 751] on icon at bounding box center [1177, 748] width 24 height 23
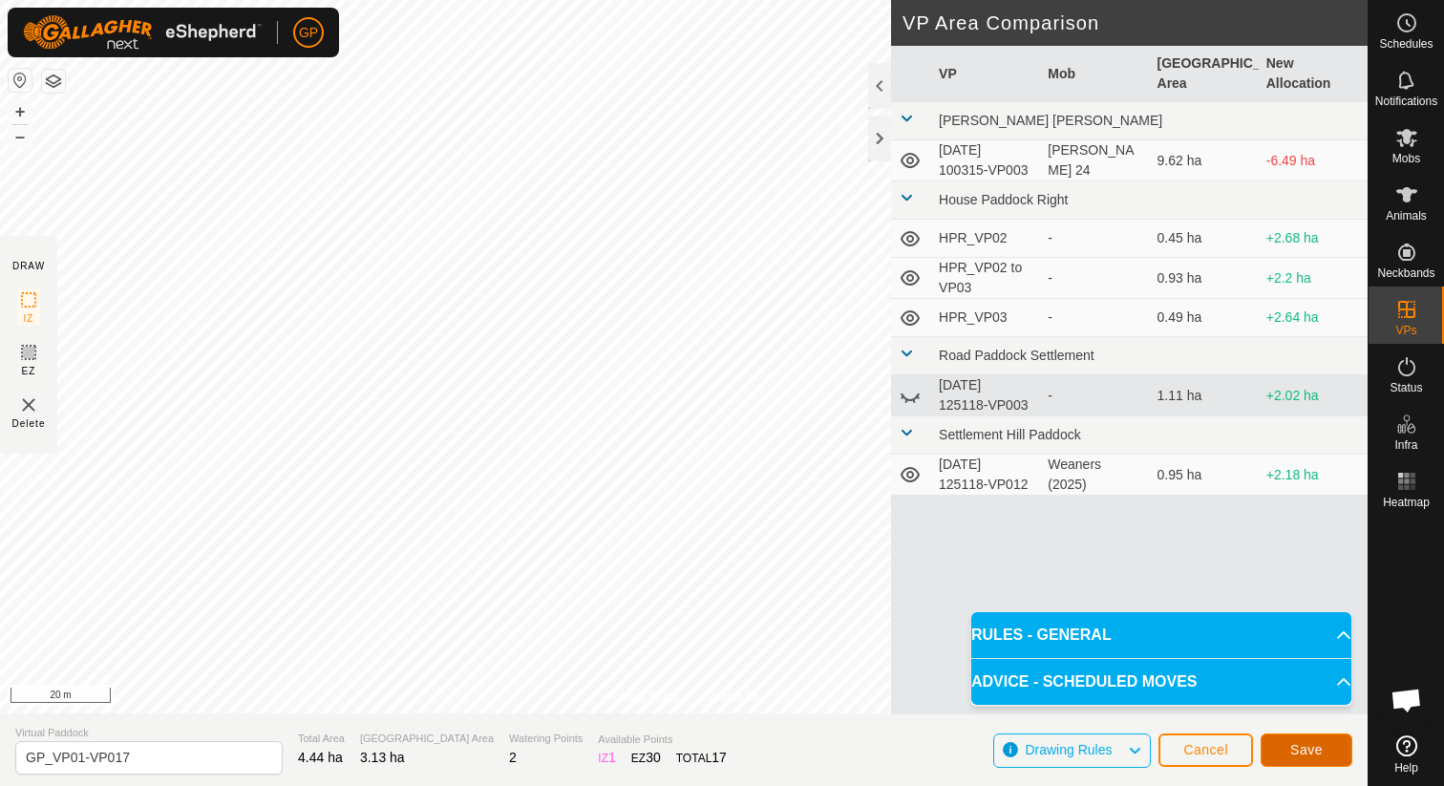
click at [1271, 745] on button "Save" at bounding box center [1306, 749] width 92 height 33
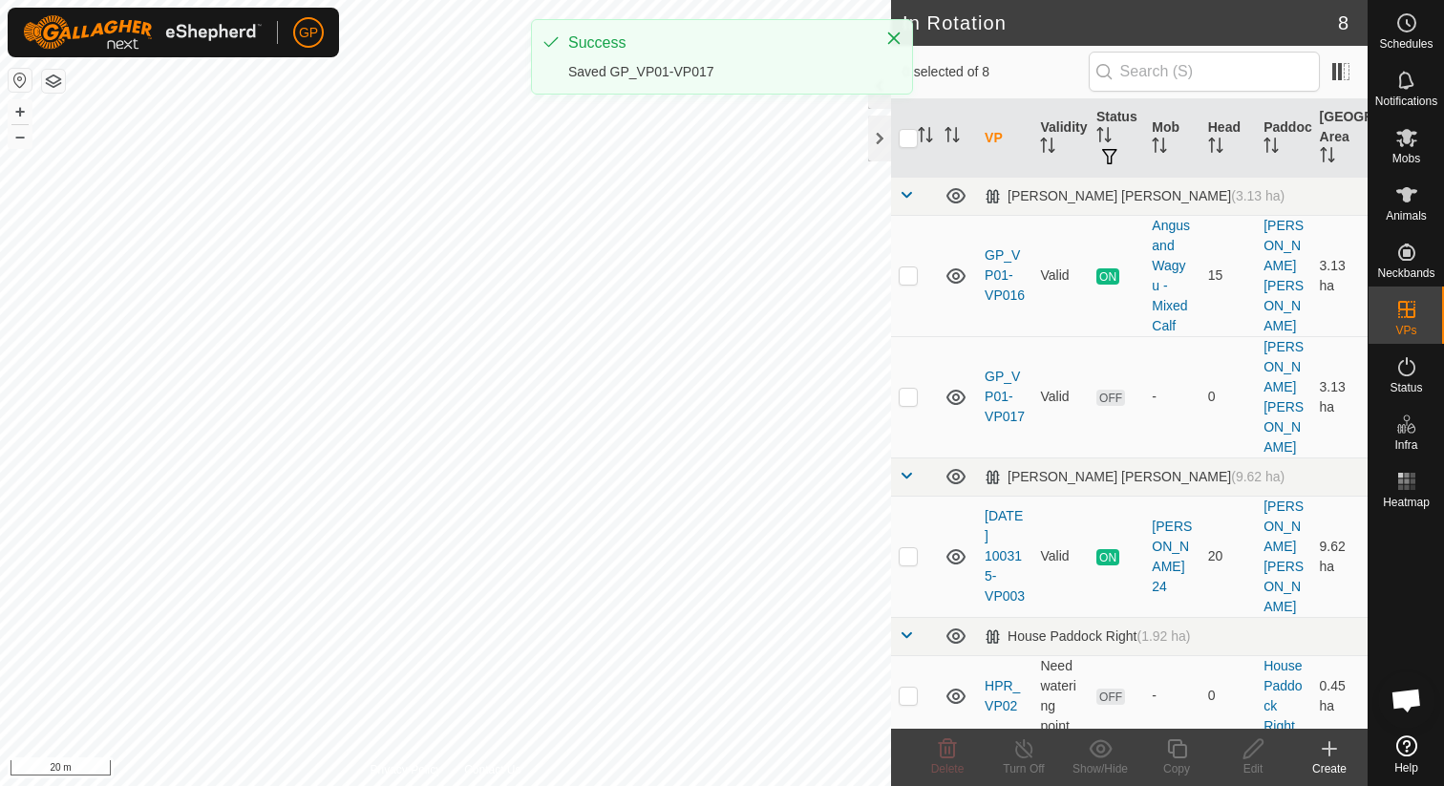
checkbox input "true"
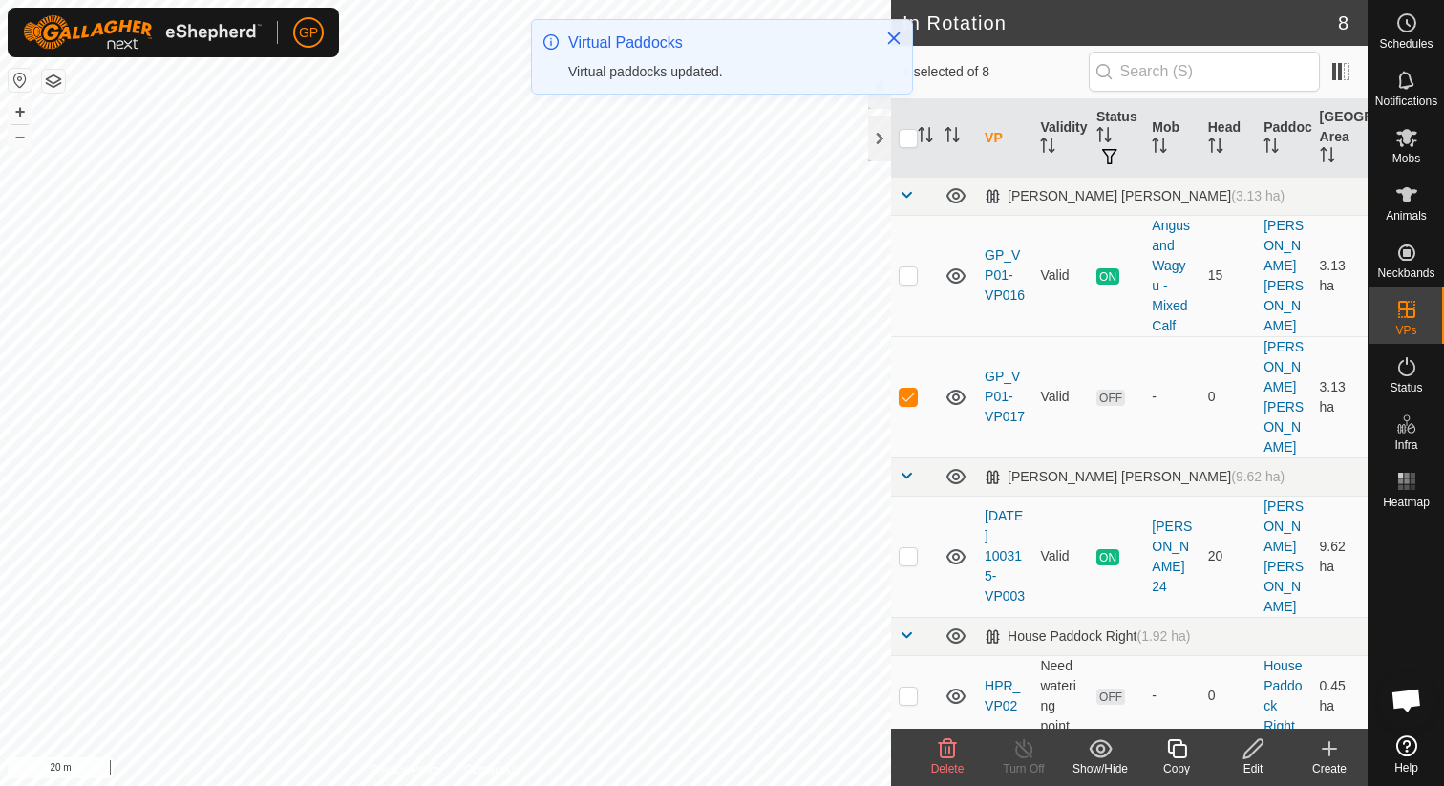
click at [1176, 747] on icon at bounding box center [1177, 748] width 24 height 23
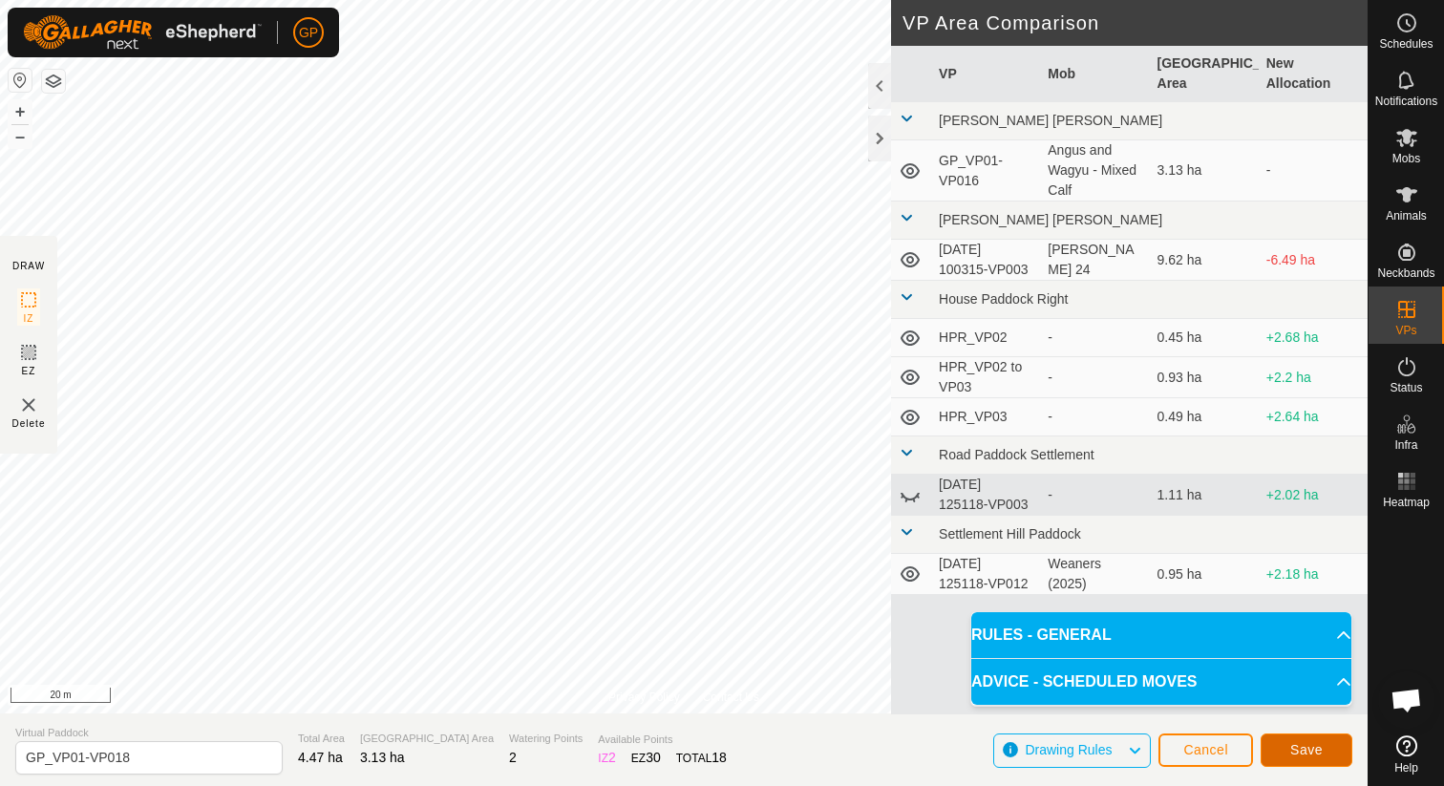
click at [1323, 758] on button "Save" at bounding box center [1306, 749] width 92 height 33
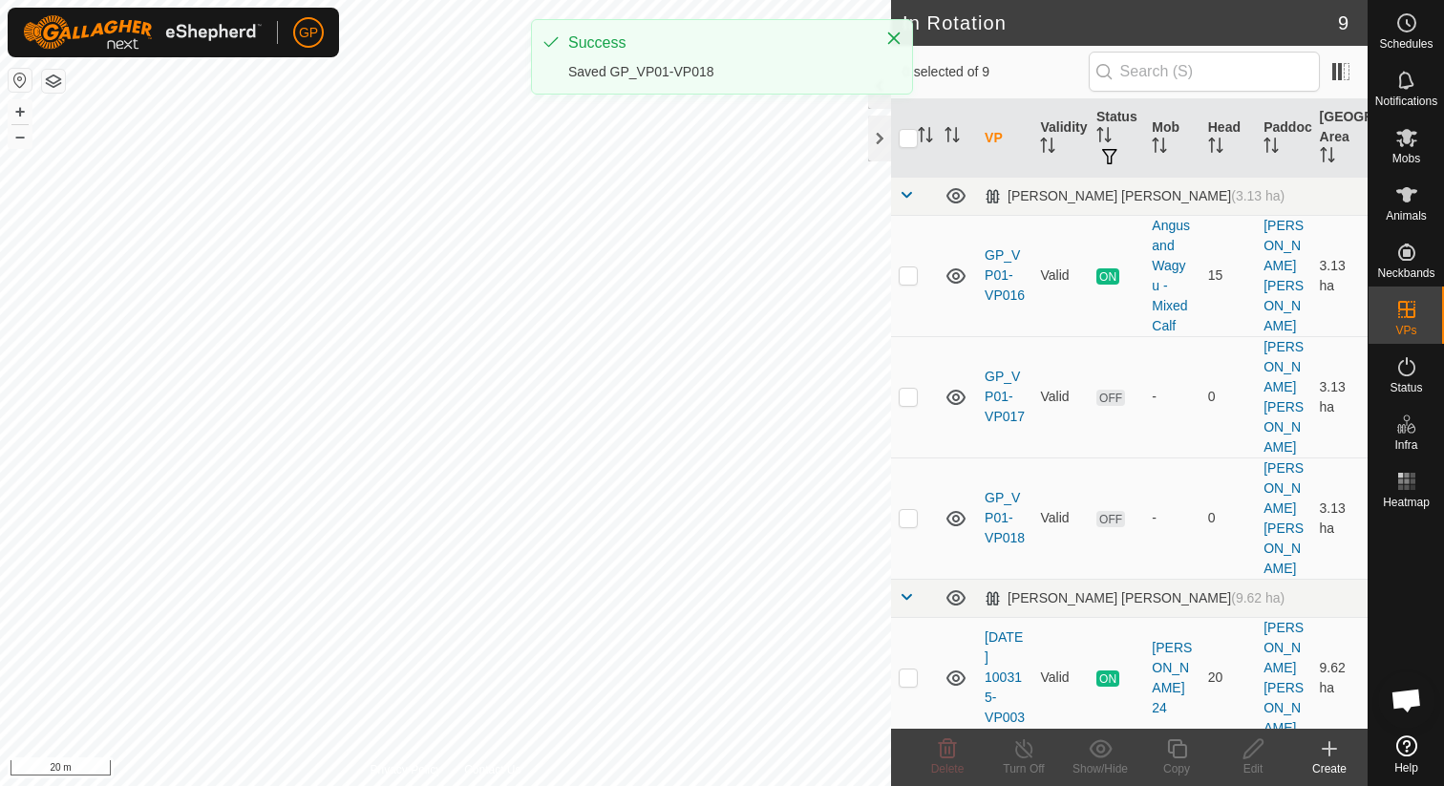
checkbox input "true"
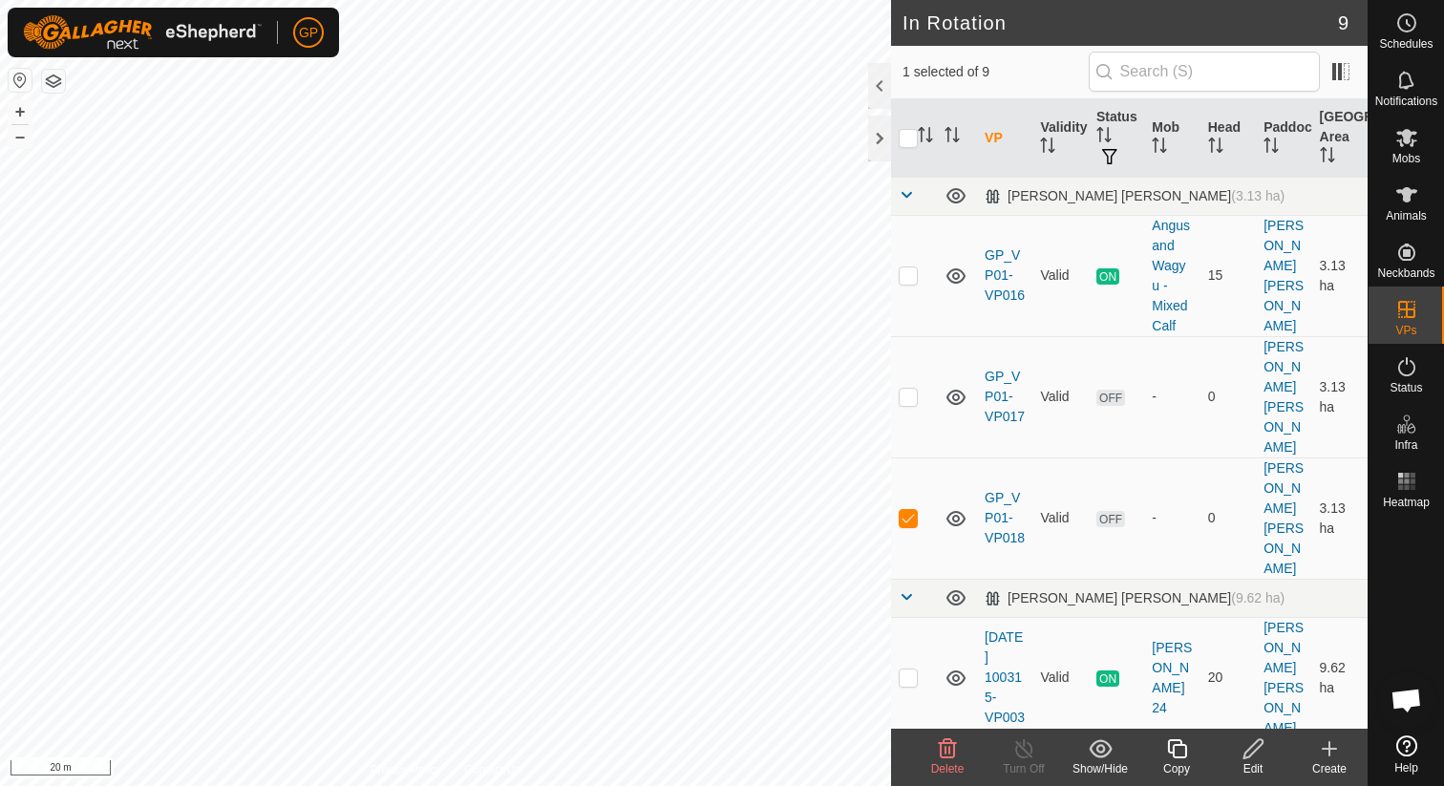
click at [1160, 752] on copy-svg-icon at bounding box center [1176, 748] width 76 height 23
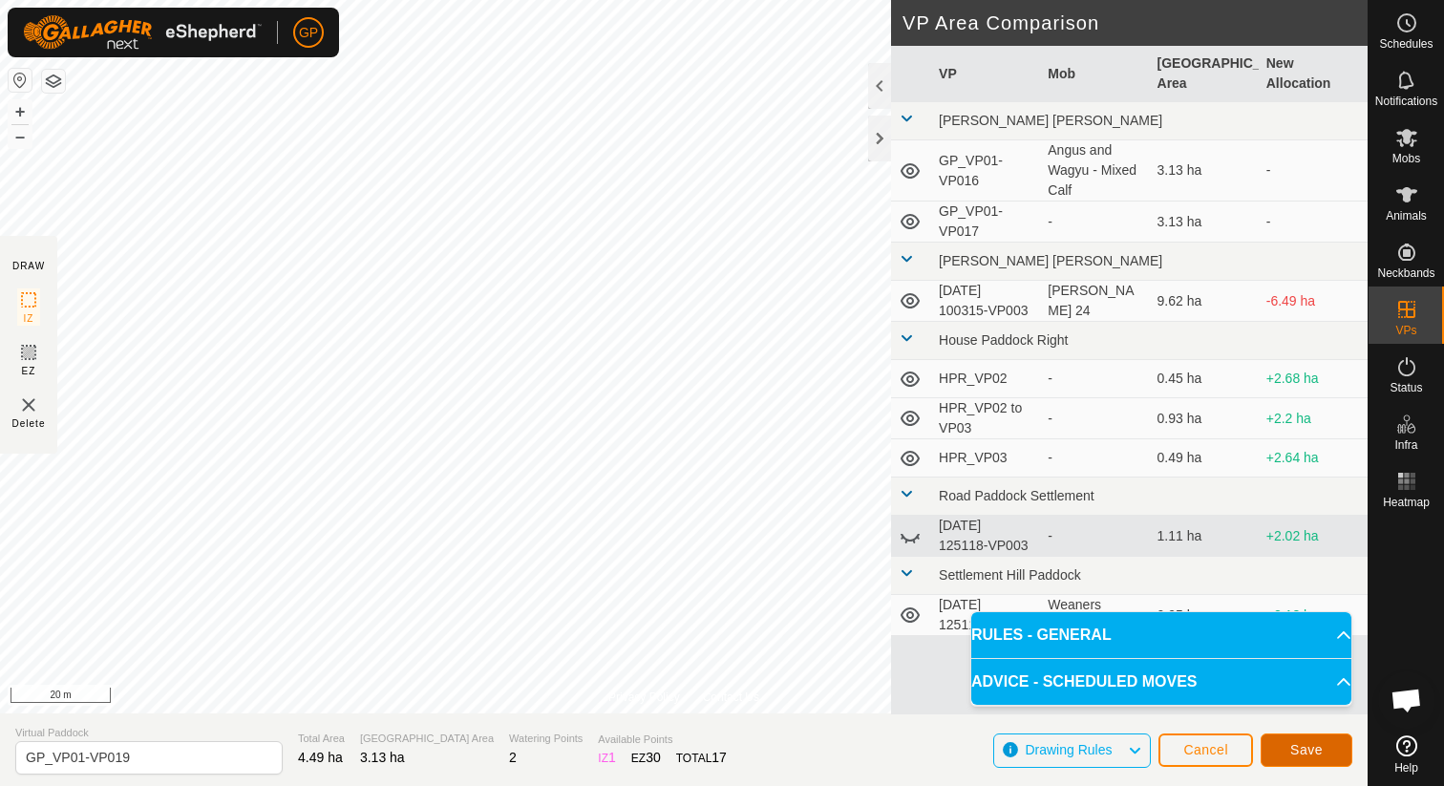
click at [1287, 754] on button "Save" at bounding box center [1306, 749] width 92 height 33
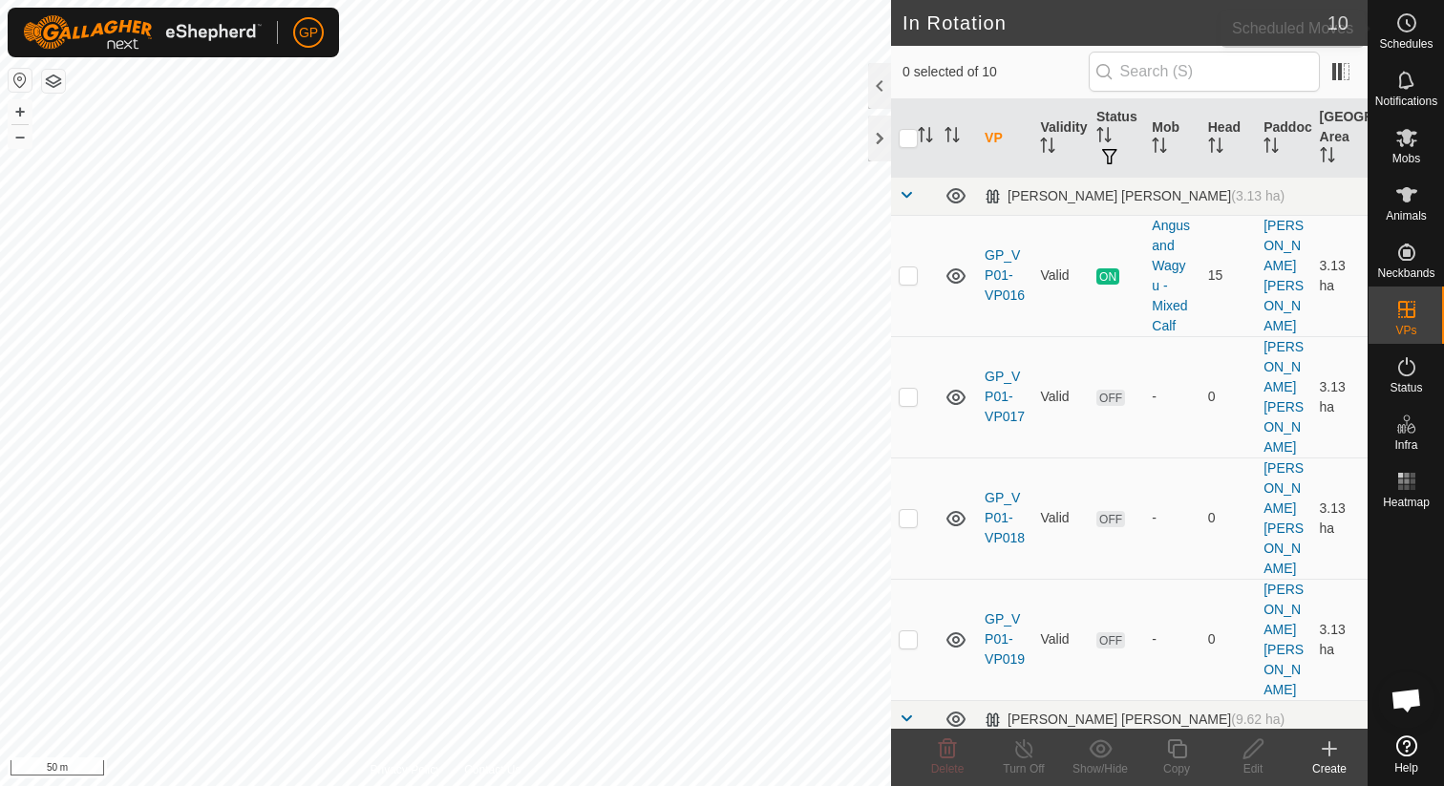
click at [1417, 44] on span "Schedules" at bounding box center [1405, 43] width 53 height 11
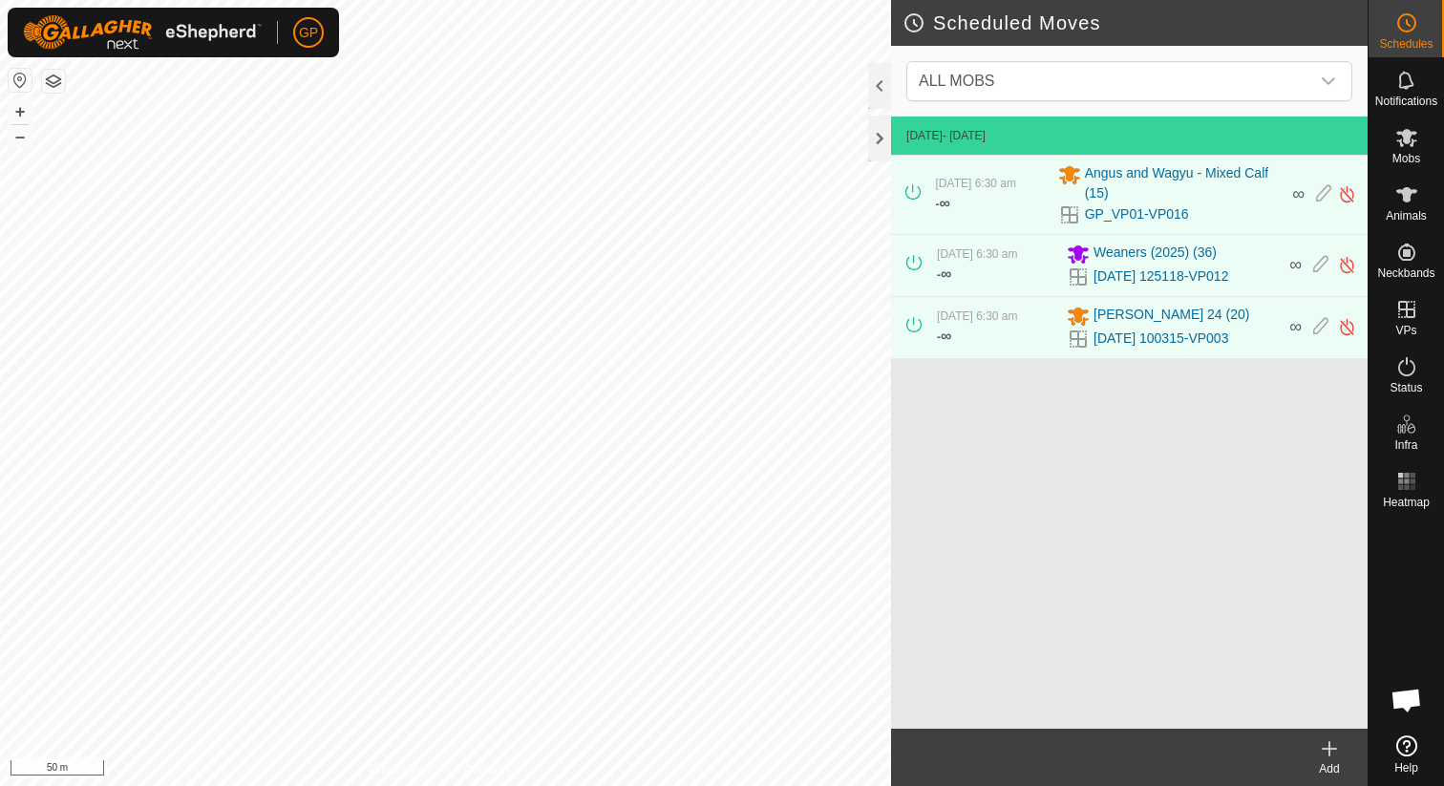
click at [1336, 753] on icon at bounding box center [1329, 748] width 23 height 23
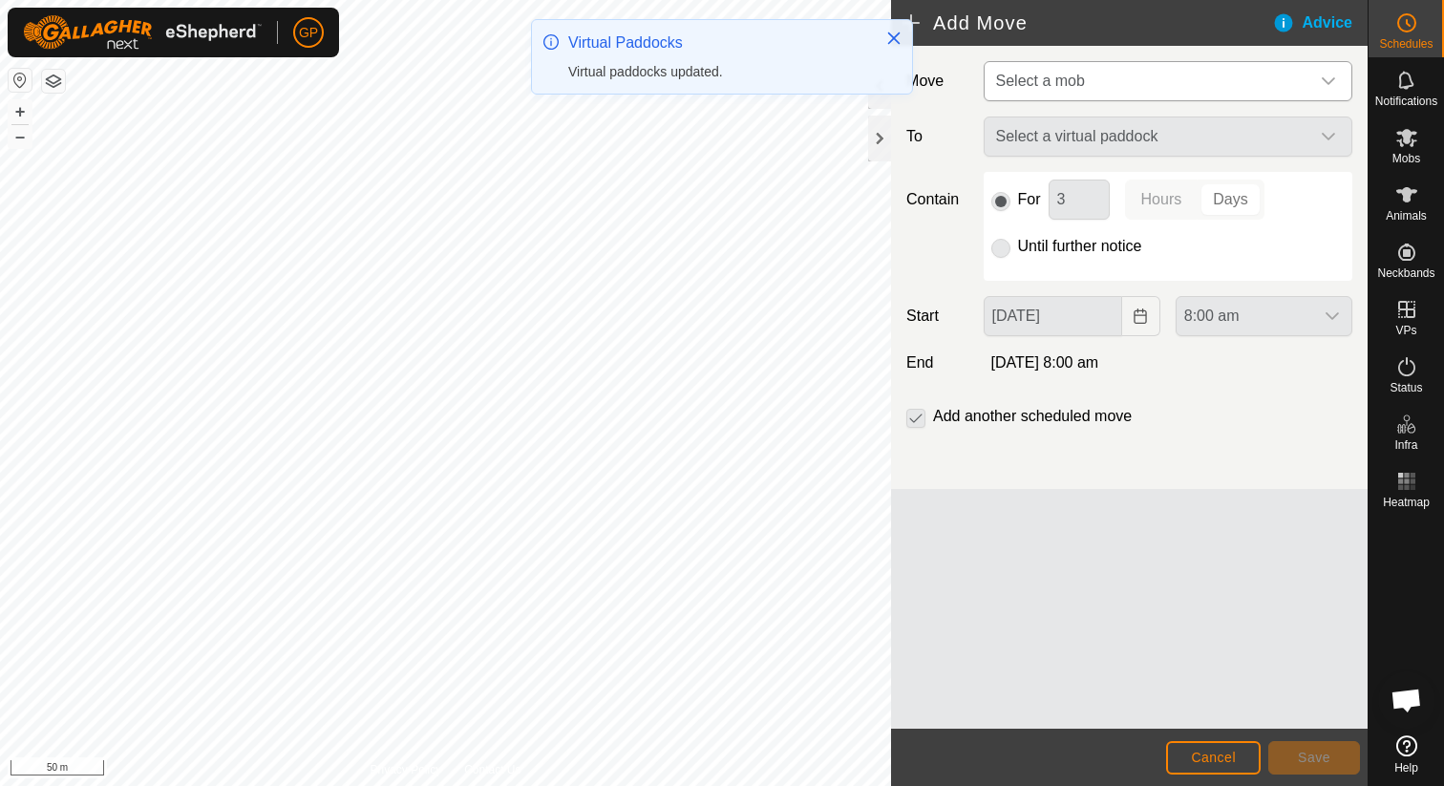
click at [1057, 65] on span "Select a mob" at bounding box center [1148, 81] width 321 height 38
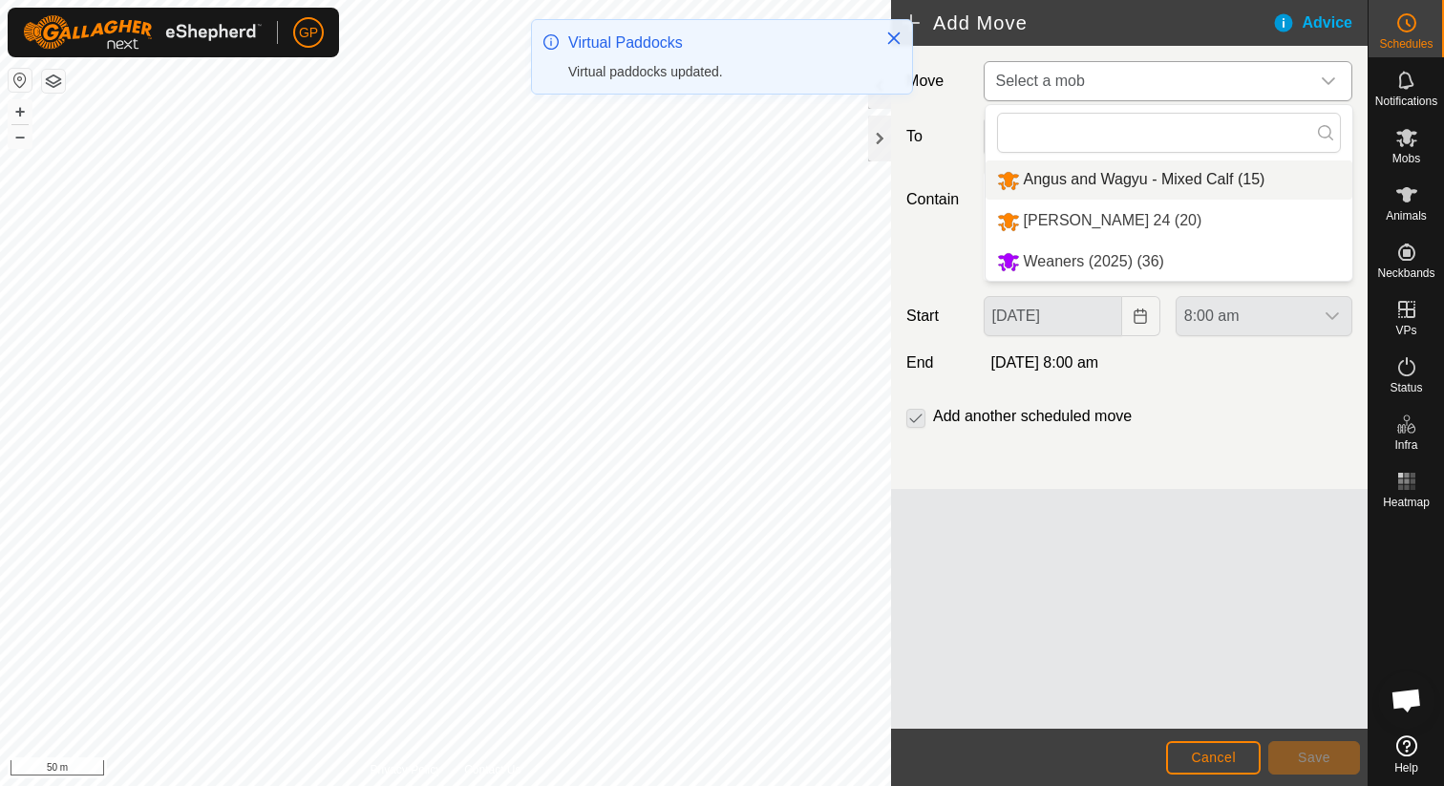
click at [1064, 193] on li "Angus and Wagyu - Mixed Calf (15)" at bounding box center [1168, 179] width 367 height 39
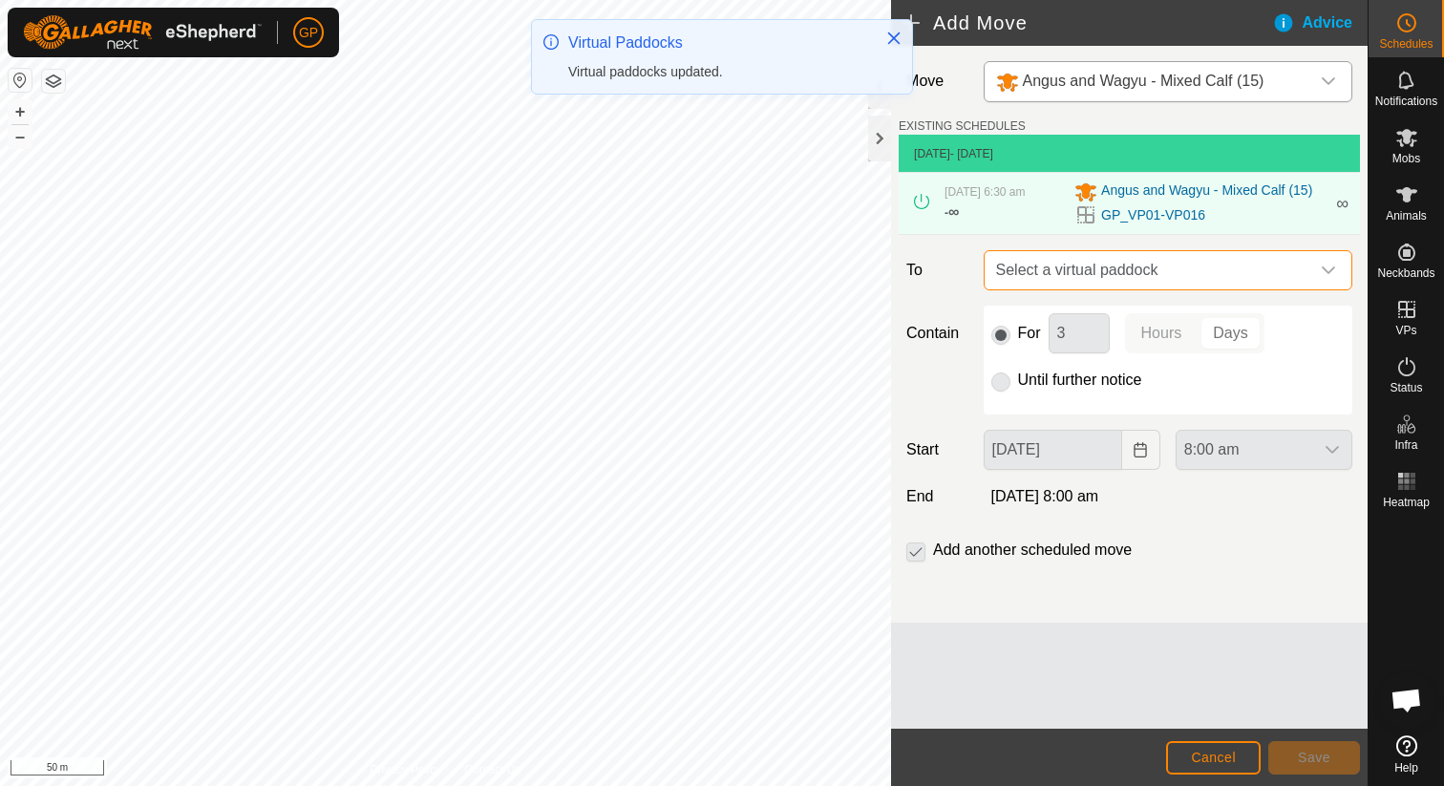
click at [1049, 289] on span "Select a virtual paddock" at bounding box center [1148, 270] width 321 height 38
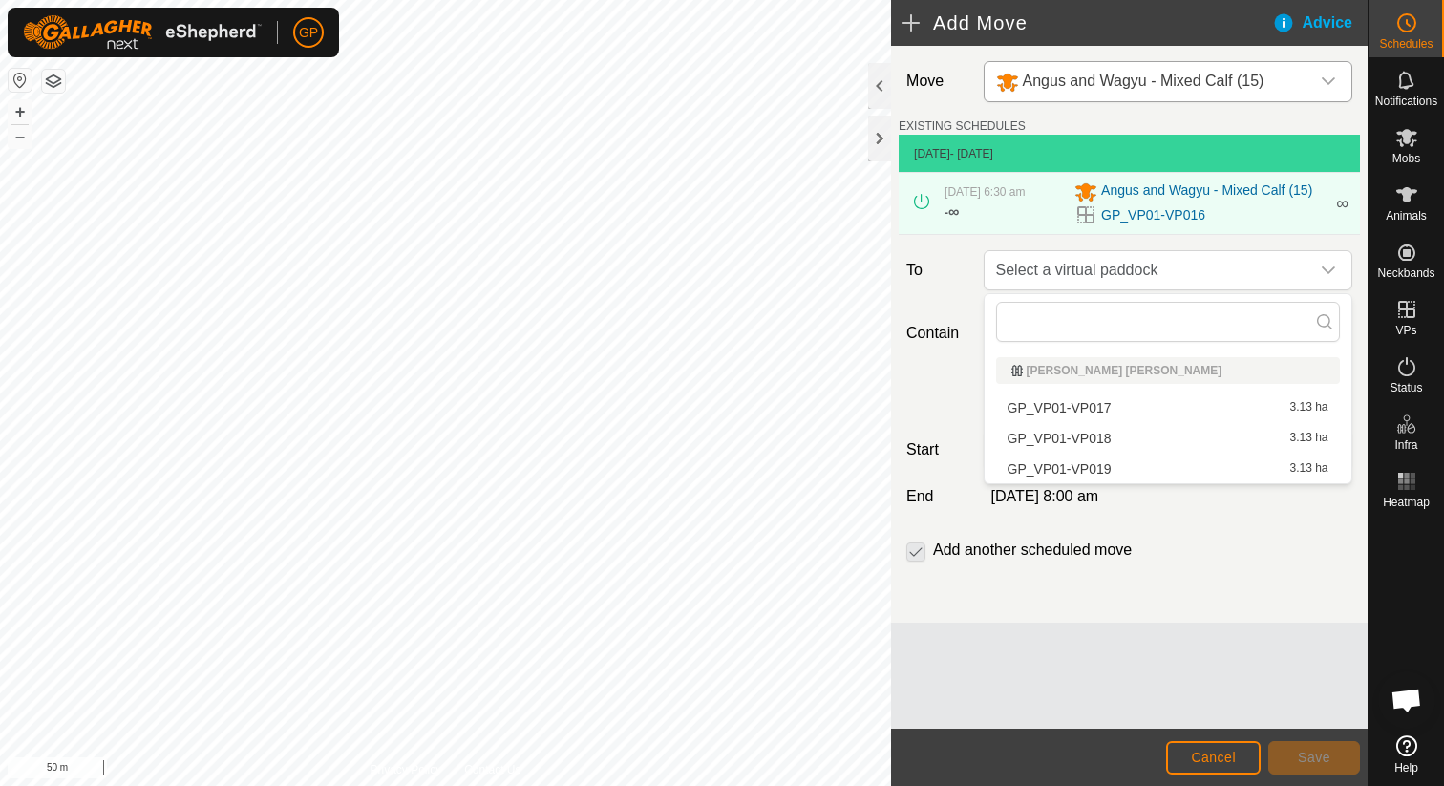
click at [1043, 401] on li "GP_VP01-VP017 3.13 ha" at bounding box center [1168, 407] width 344 height 29
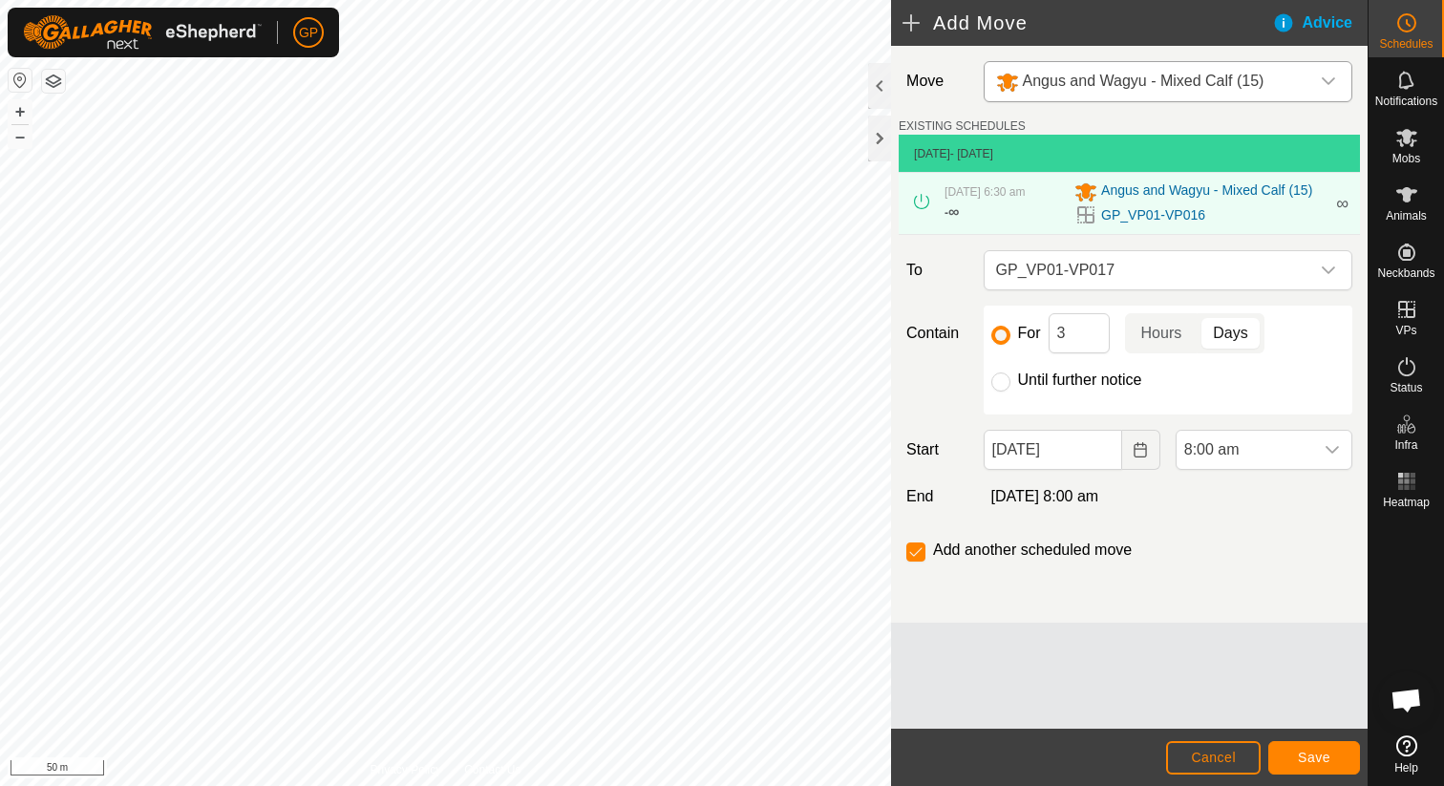
click at [1038, 381] on label "Until further notice" at bounding box center [1080, 379] width 124 height 15
click at [1010, 381] on input "Until further notice" at bounding box center [1000, 381] width 19 height 19
radio input "true"
checkbox input "false"
click at [1053, 461] on input "[DATE]" at bounding box center [1053, 450] width 138 height 40
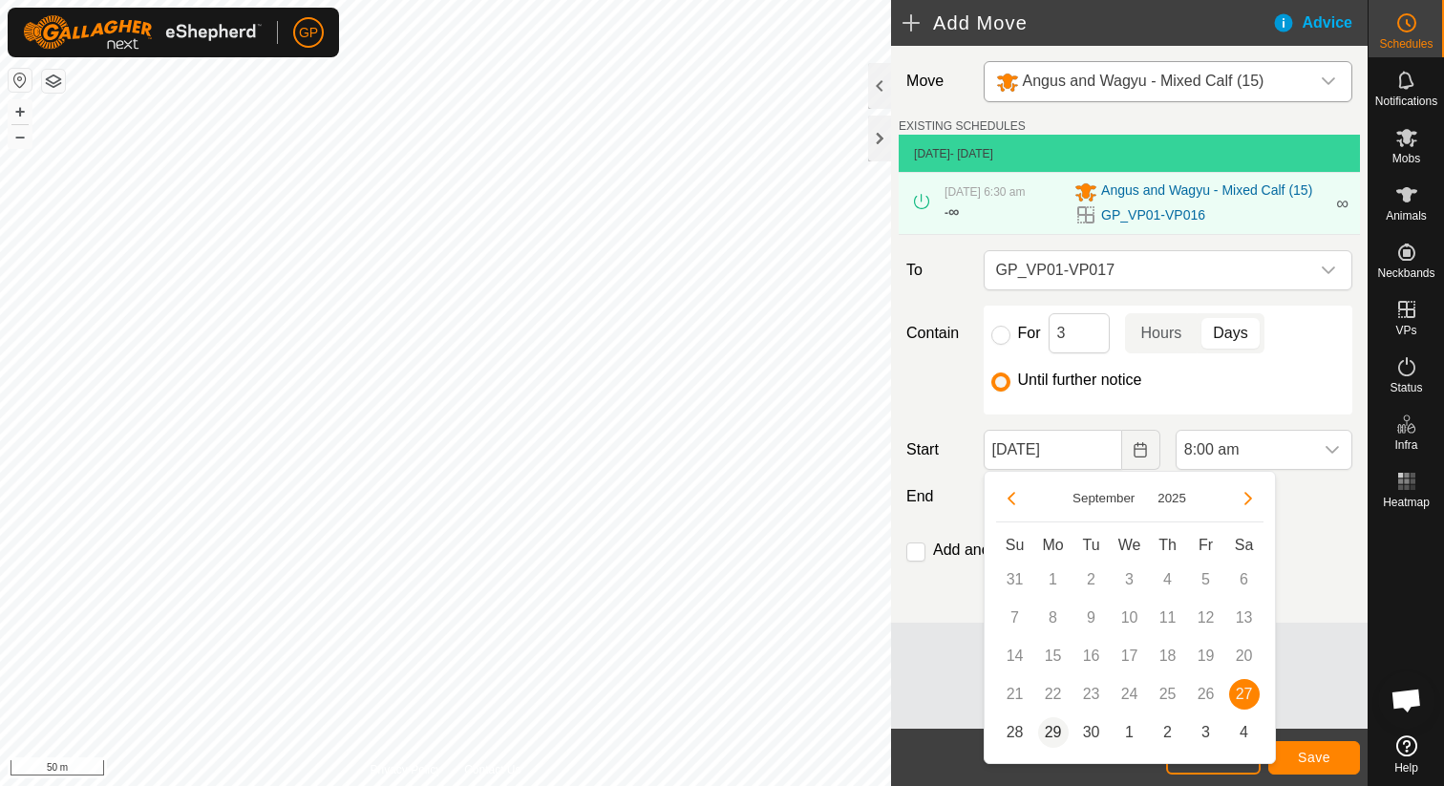
click at [1051, 734] on span "29" at bounding box center [1053, 732] width 31 height 31
type input "29 Sep, 2025"
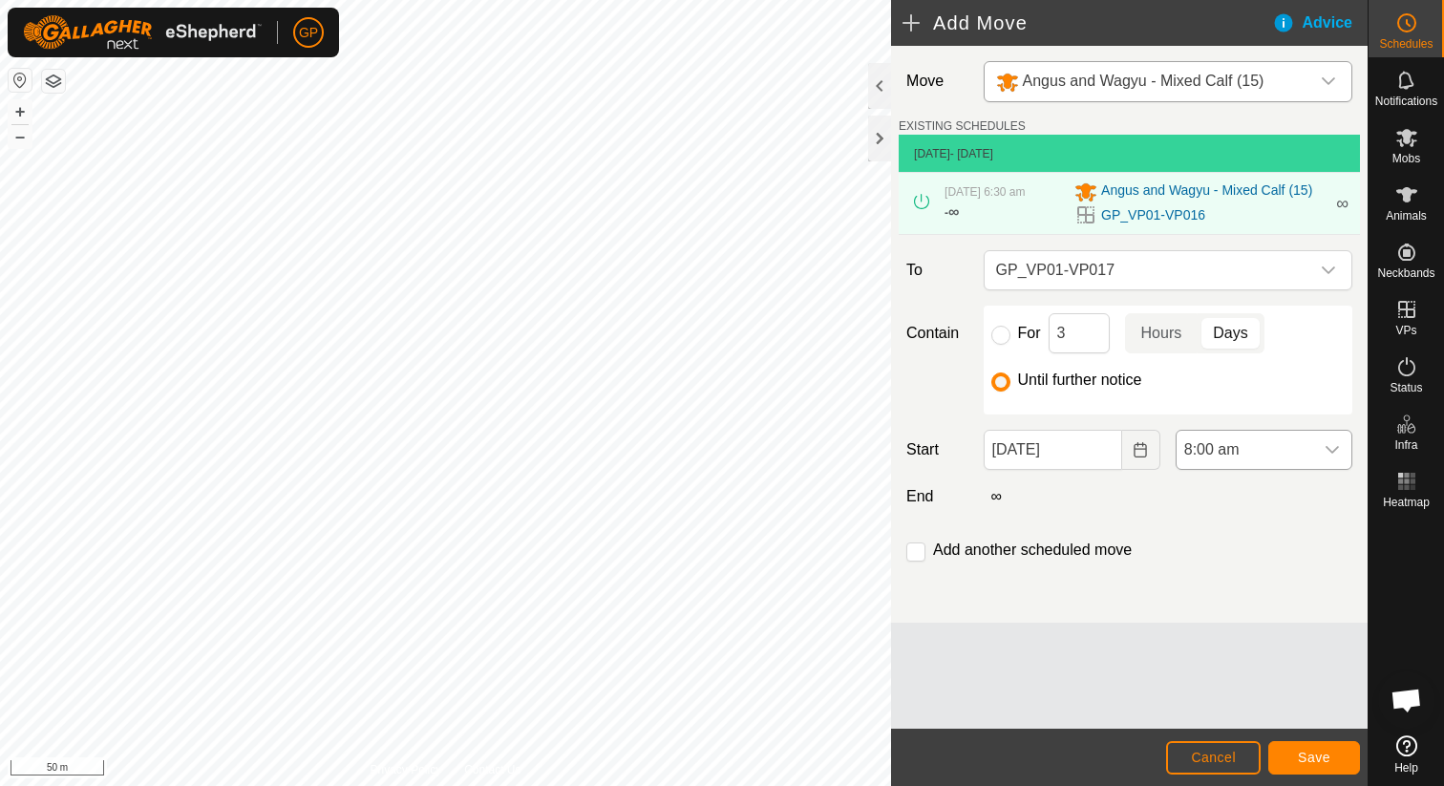
click at [1245, 456] on span "8:00 am" at bounding box center [1244, 450] width 137 height 38
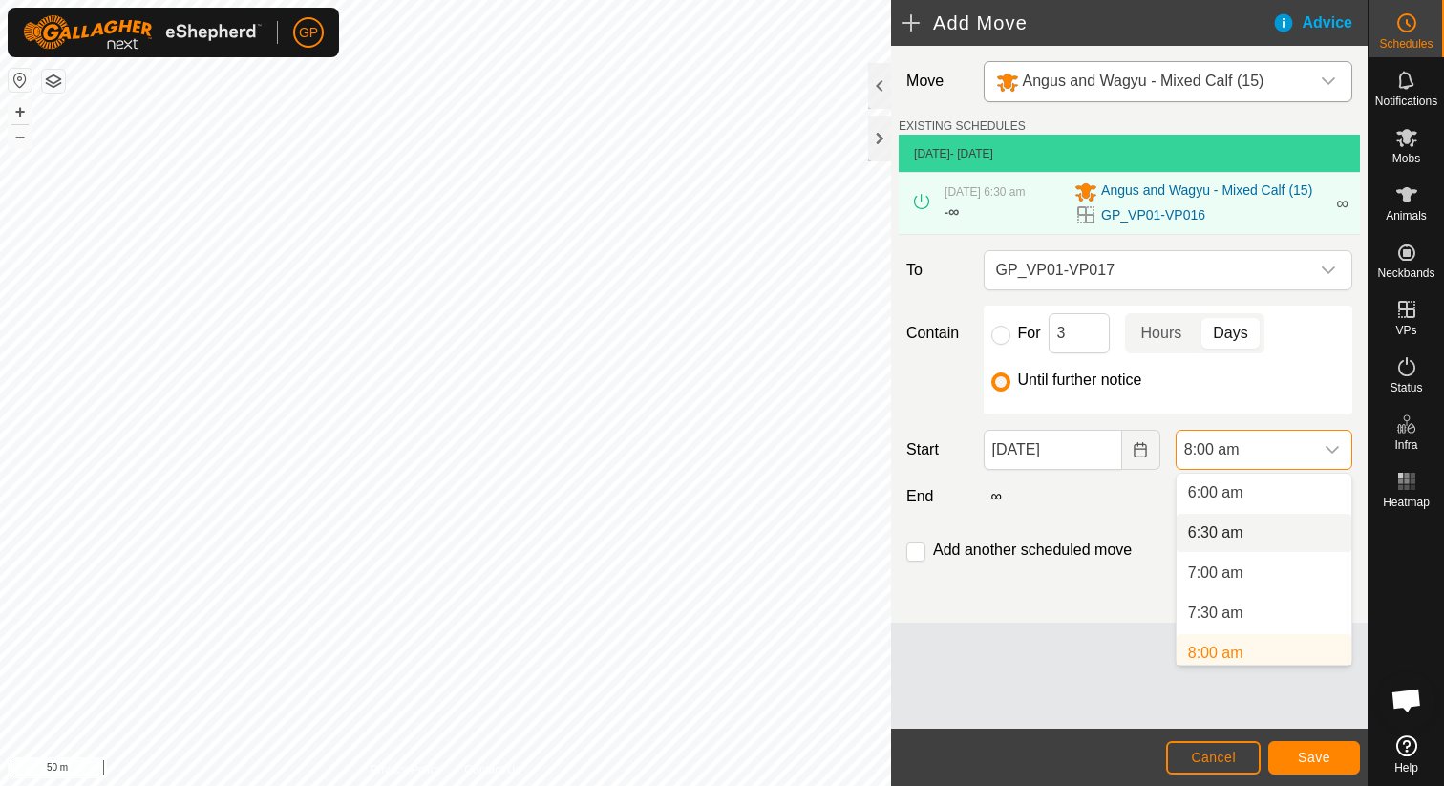
click at [1219, 541] on li "6:30 am" at bounding box center [1263, 533] width 175 height 38
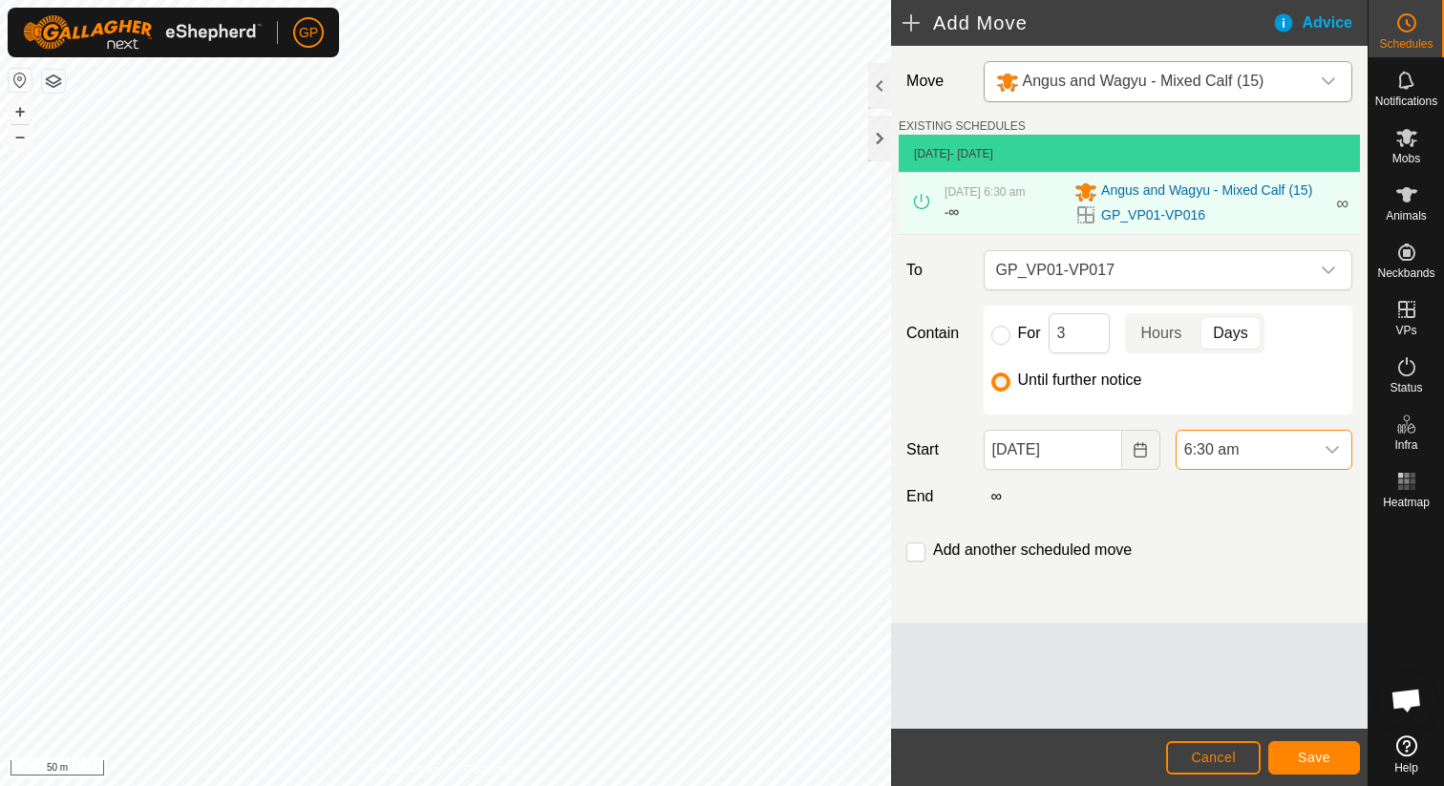
scroll to position [489, 0]
click at [1303, 747] on button "Save" at bounding box center [1314, 757] width 92 height 33
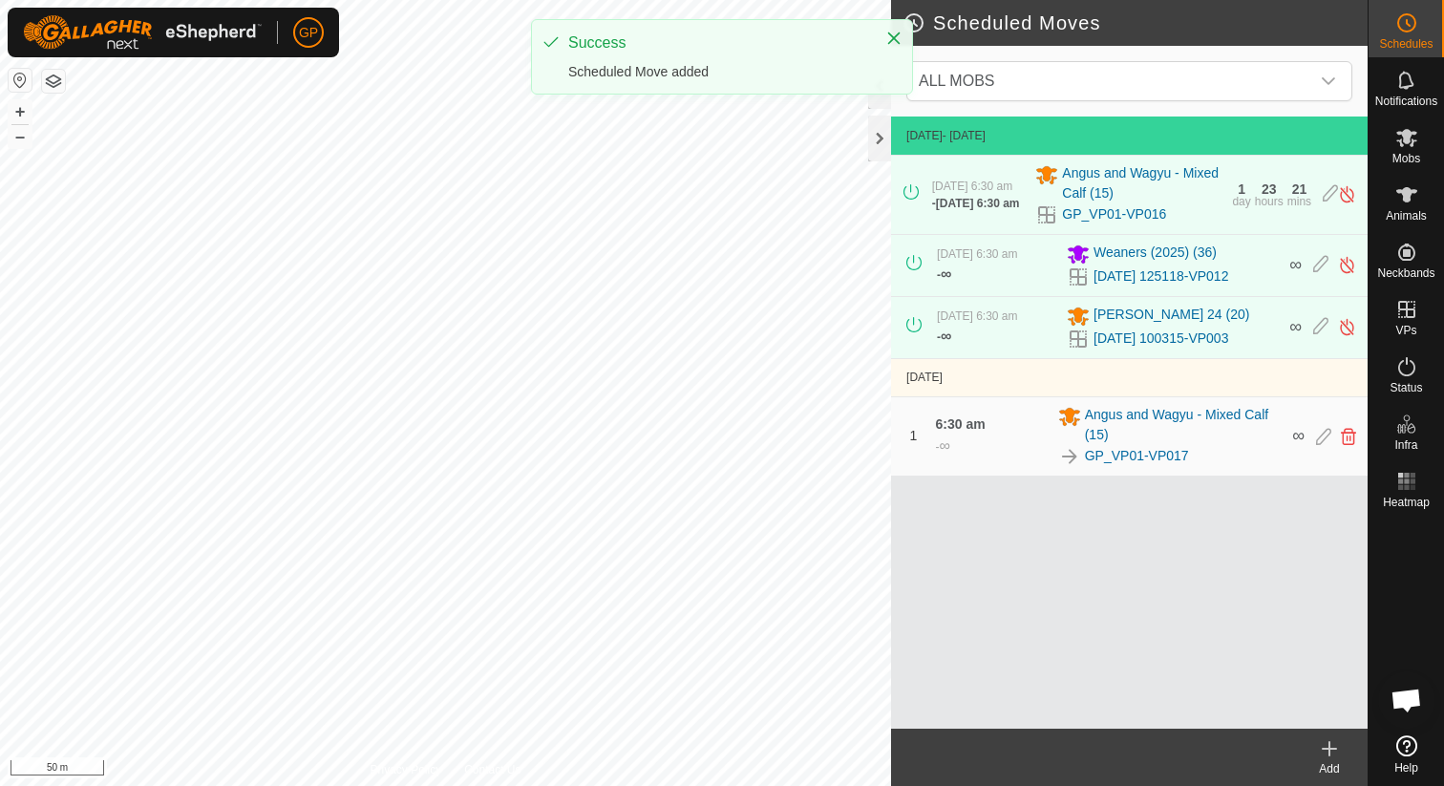
click at [1332, 750] on icon at bounding box center [1329, 748] width 23 height 23
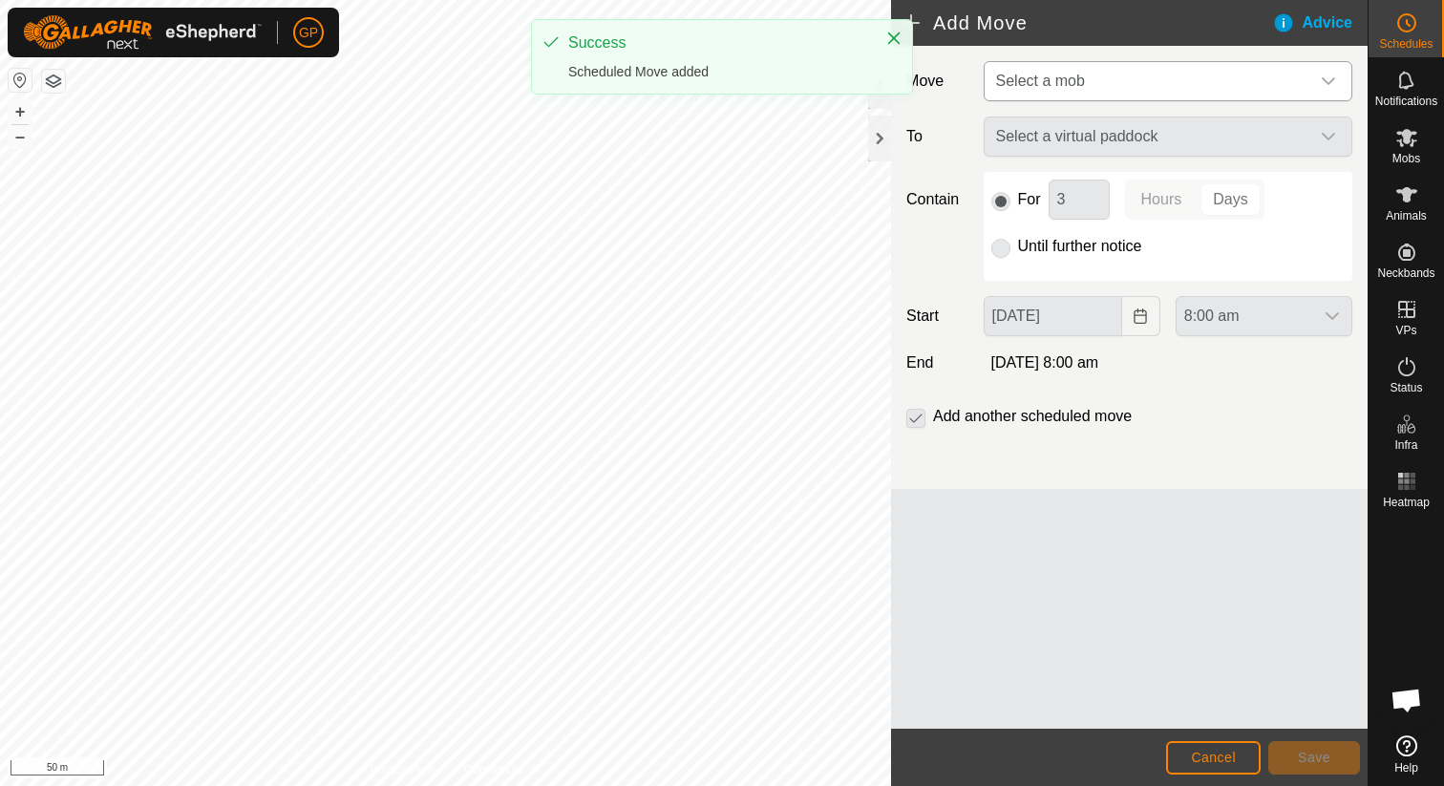
click at [1080, 78] on span "Select a mob" at bounding box center [1040, 81] width 89 height 16
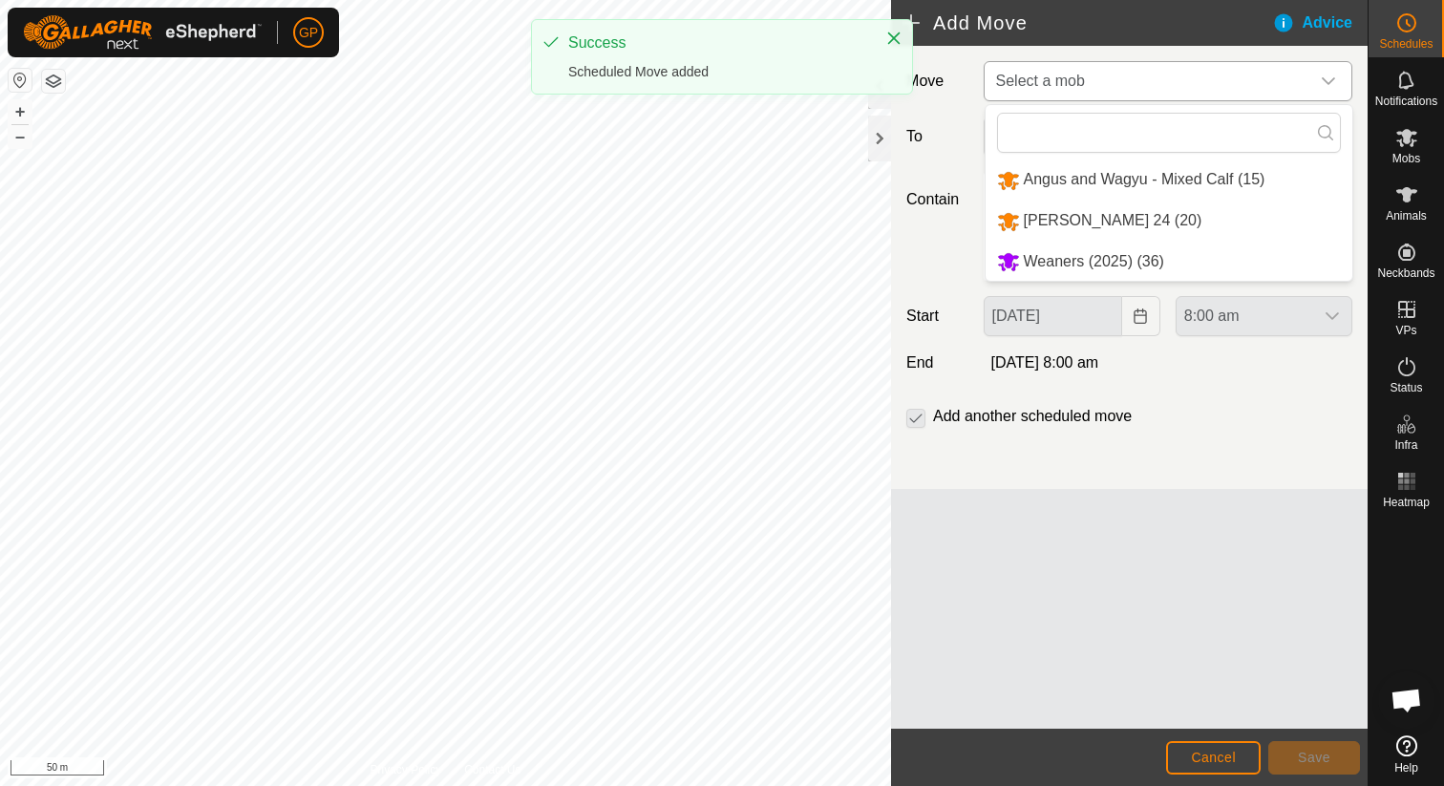
click at [1050, 180] on li "Angus and Wagyu - Mixed Calf (15)" at bounding box center [1168, 179] width 367 height 39
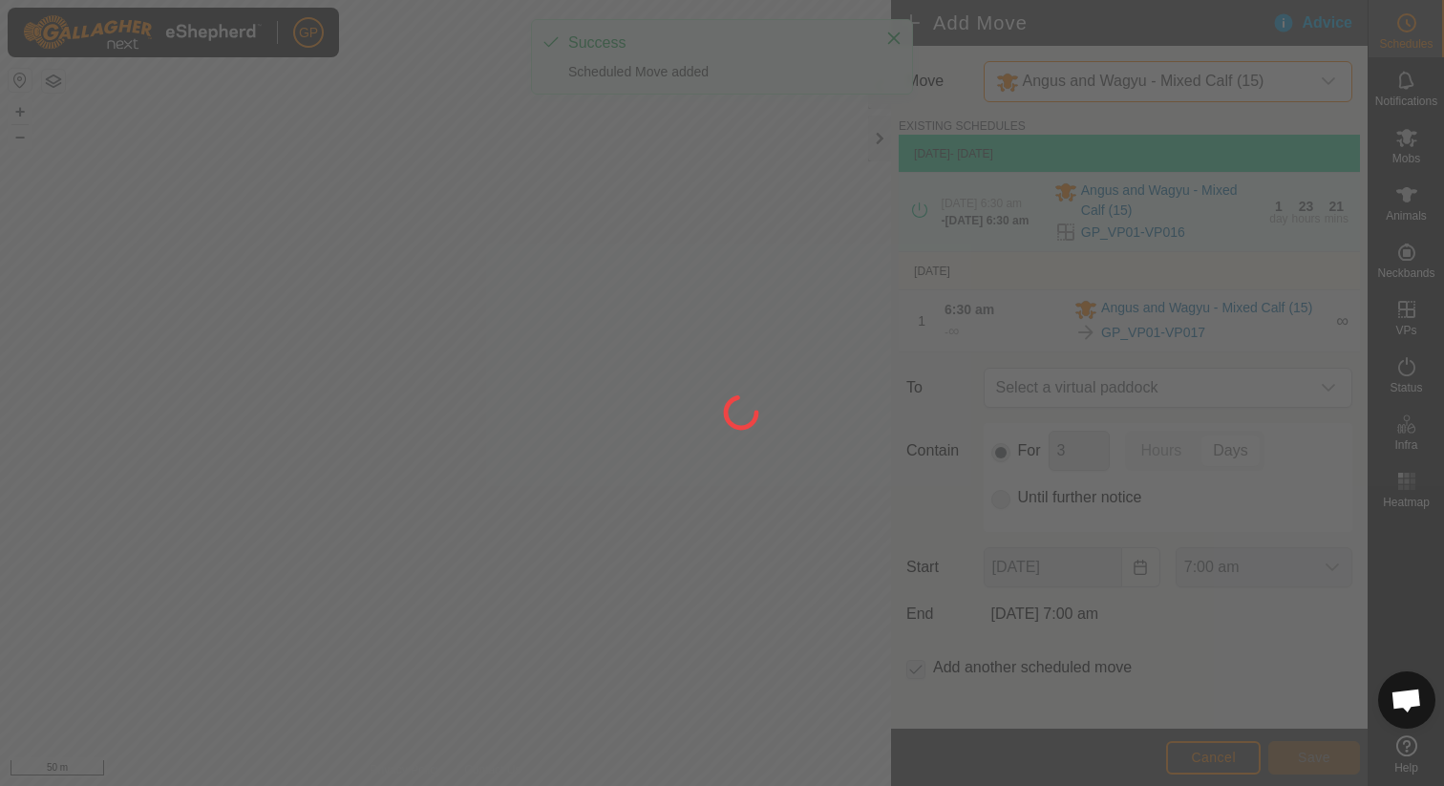
type input "29 Sep, 2025"
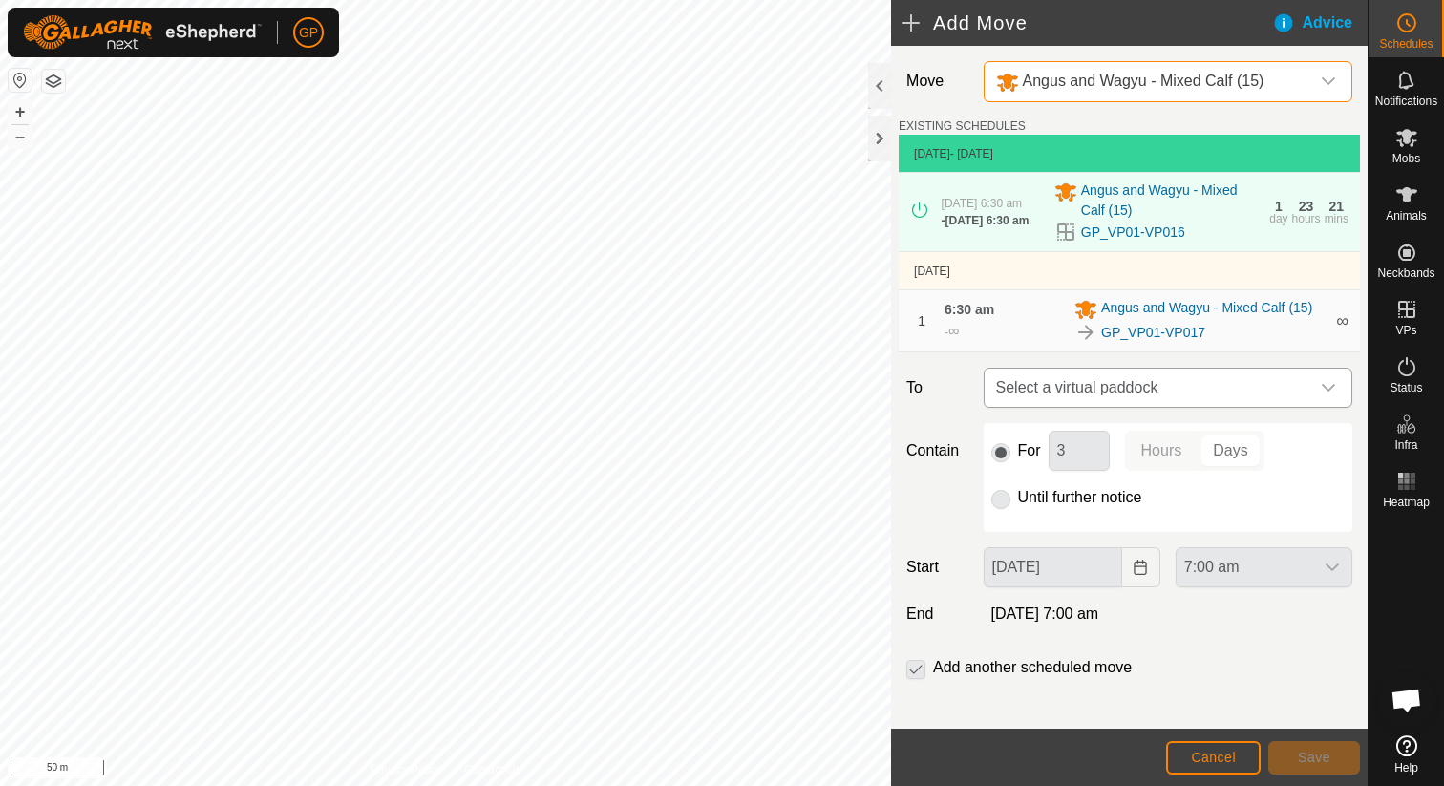
click at [1068, 404] on span "Select a virtual paddock" at bounding box center [1148, 388] width 321 height 38
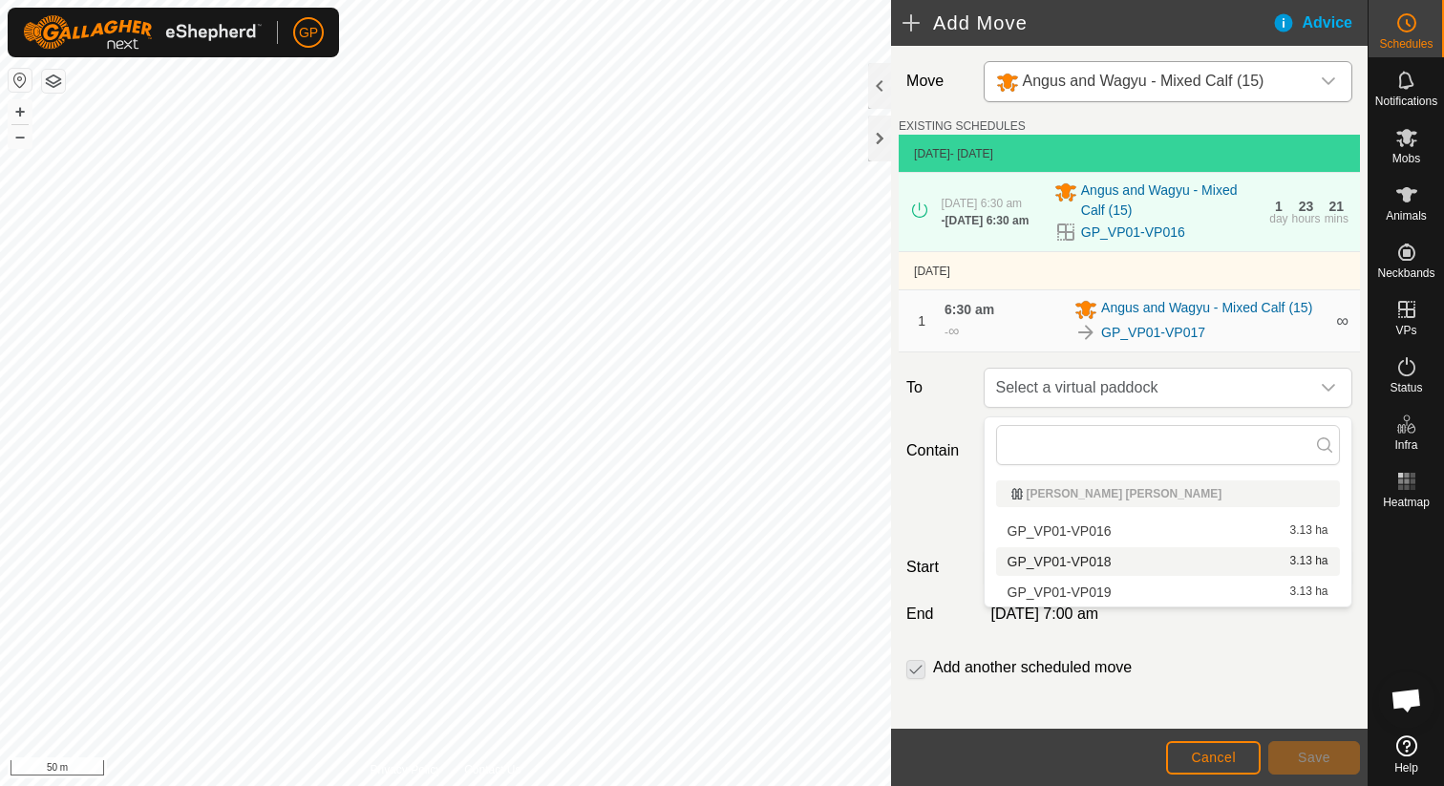
click at [1043, 561] on li "GP_VP01-VP018 3.13 ha" at bounding box center [1168, 561] width 344 height 29
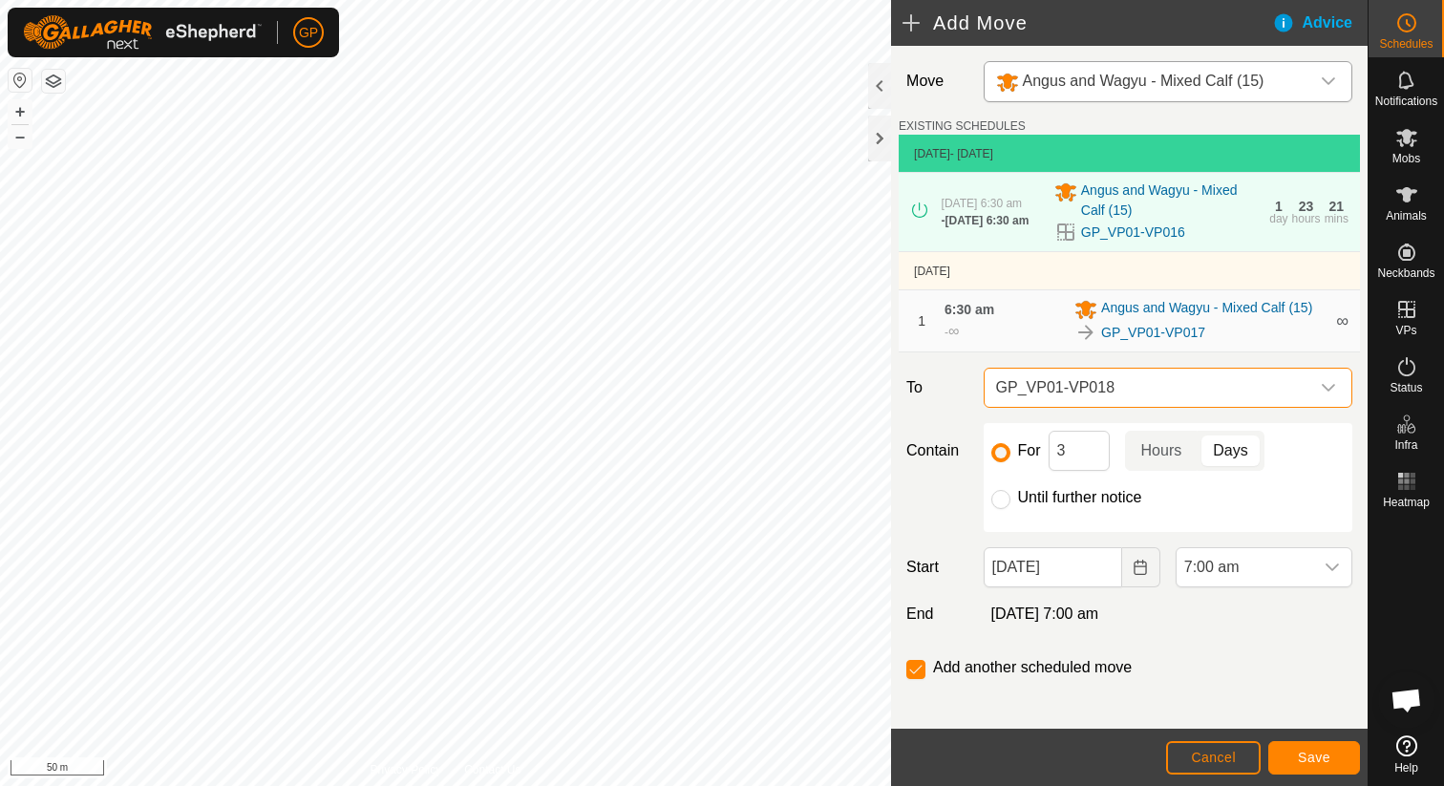
click at [1018, 504] on label "Until further notice" at bounding box center [1080, 497] width 124 height 15
click at [1010, 504] on input "Until further notice" at bounding box center [1000, 499] width 19 height 19
radio input "true"
checkbox input "false"
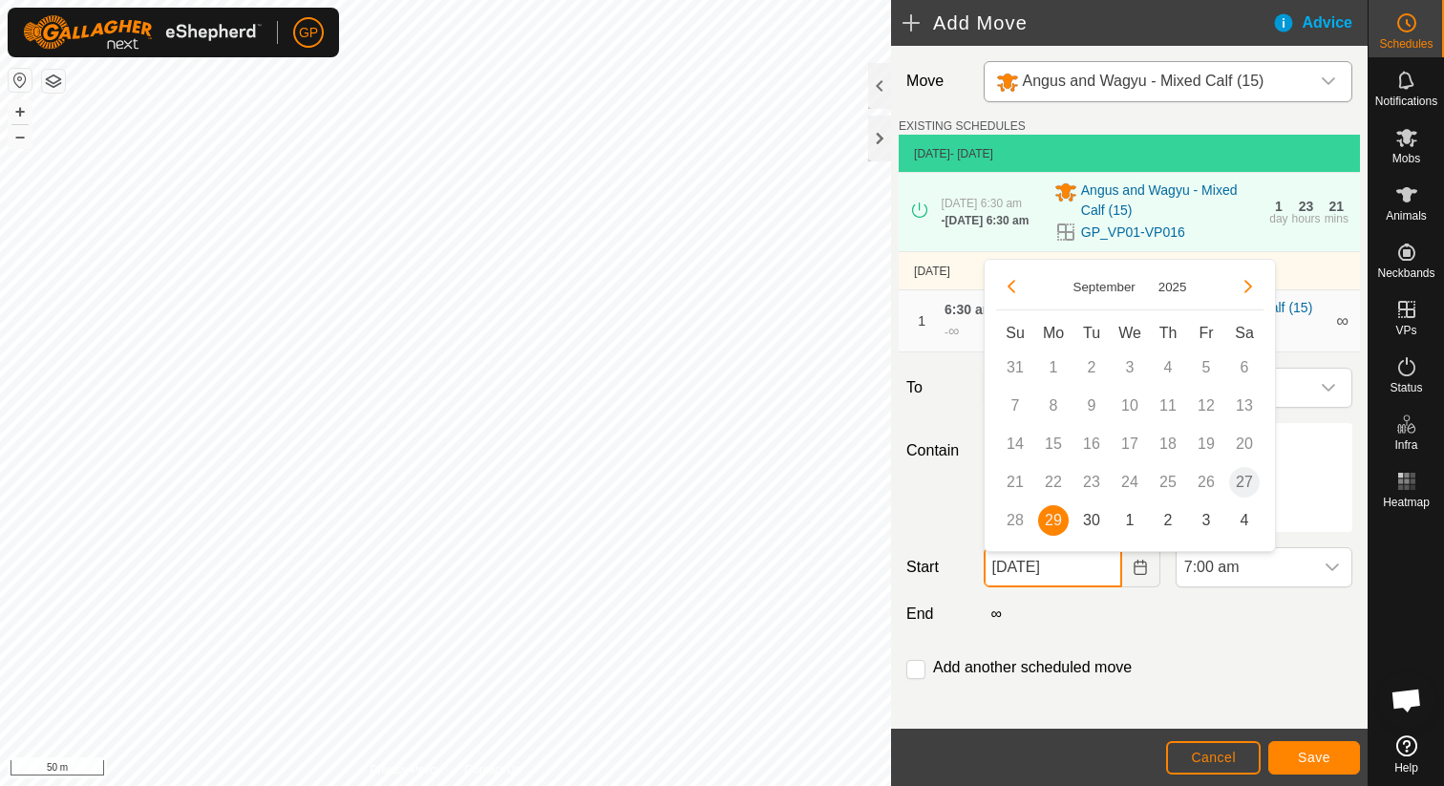
click at [1029, 570] on input "29 Sep, 2025" at bounding box center [1053, 567] width 138 height 40
click at [1093, 518] on span "30" at bounding box center [1091, 520] width 31 height 31
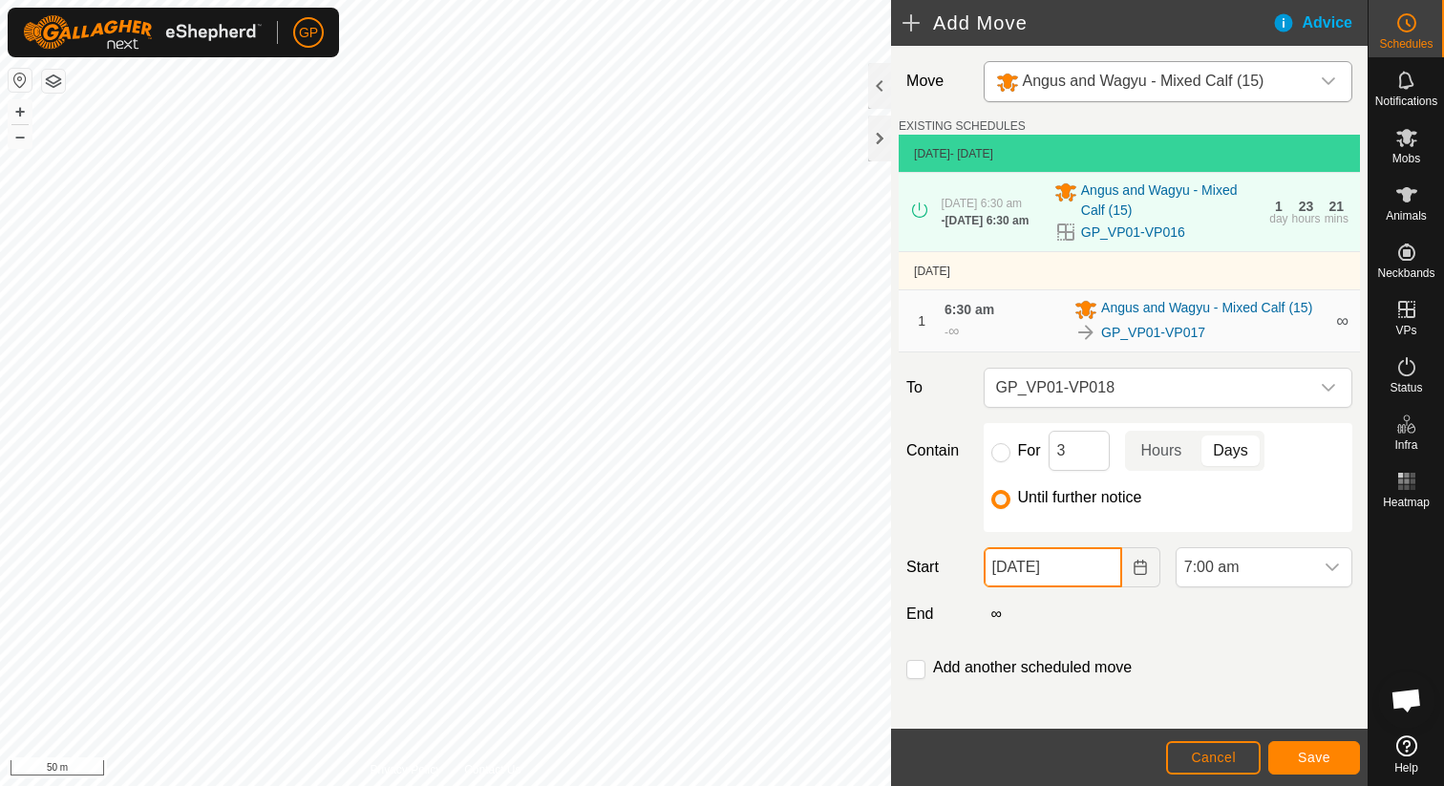
click at [1070, 560] on input "30 Sep, 2025" at bounding box center [1053, 567] width 138 height 40
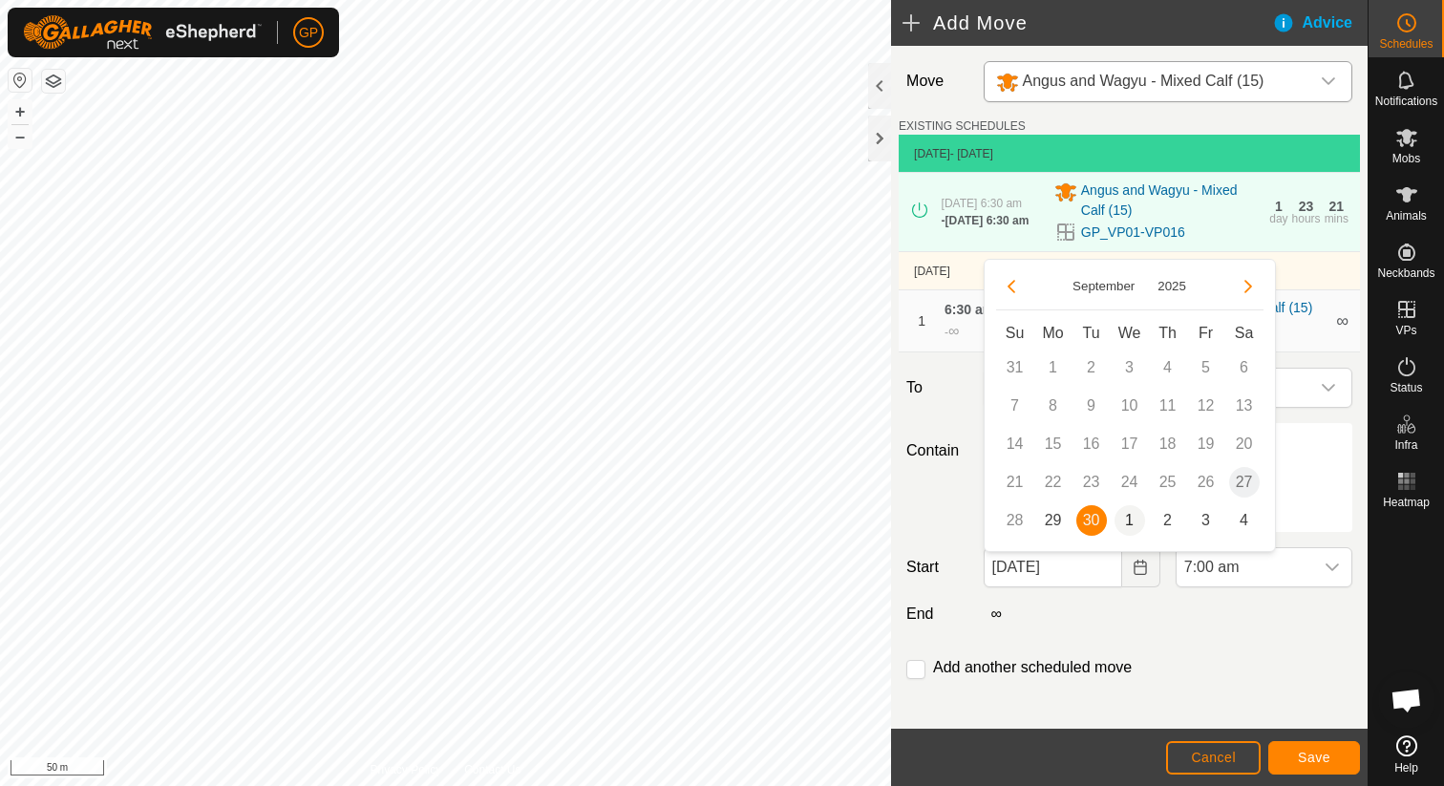
click at [1128, 520] on span "1" at bounding box center [1129, 520] width 31 height 31
type input "01 Oct, 2025"
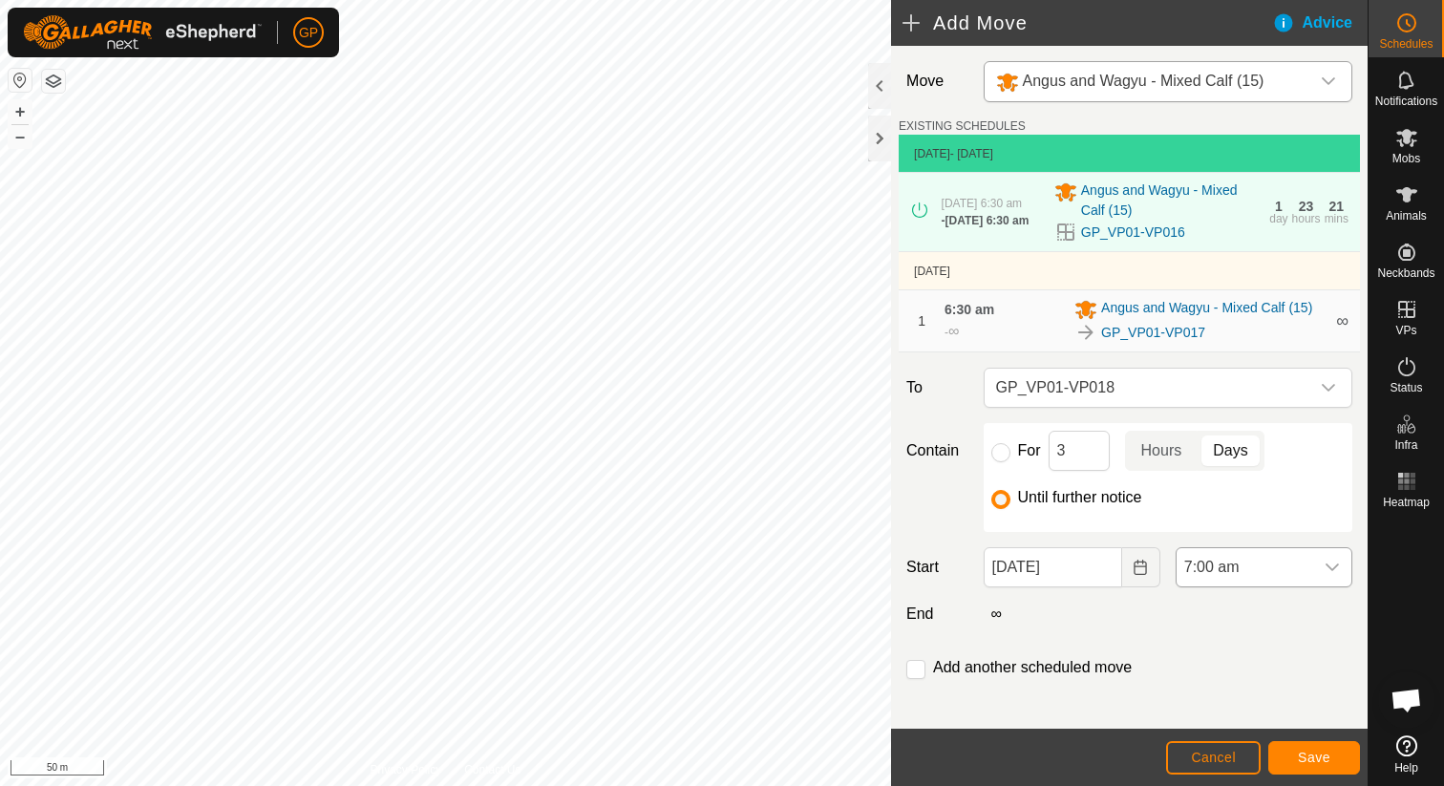
click at [1217, 574] on span "7:00 am" at bounding box center [1244, 567] width 137 height 38
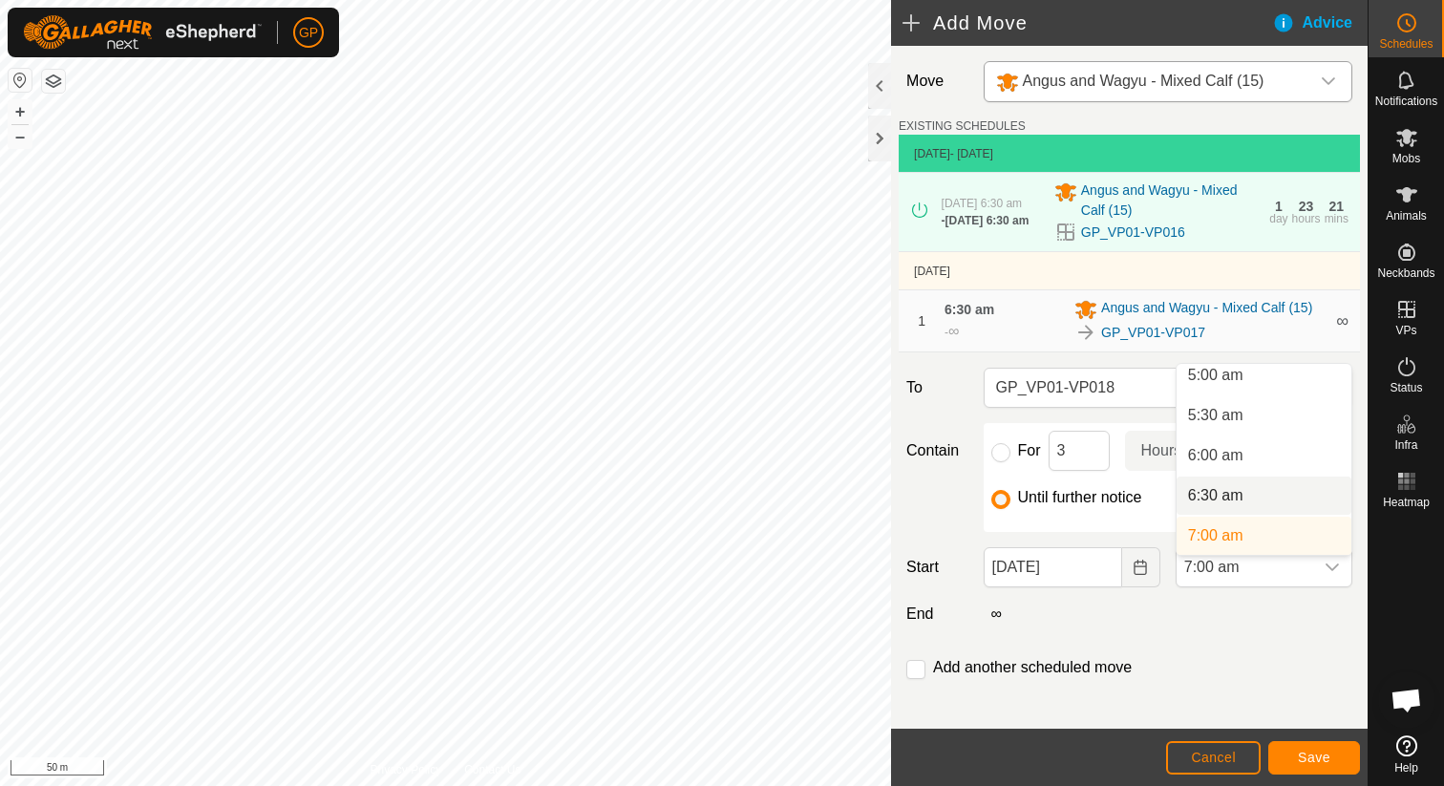
click at [1238, 496] on li "6:30 am" at bounding box center [1263, 495] width 175 height 38
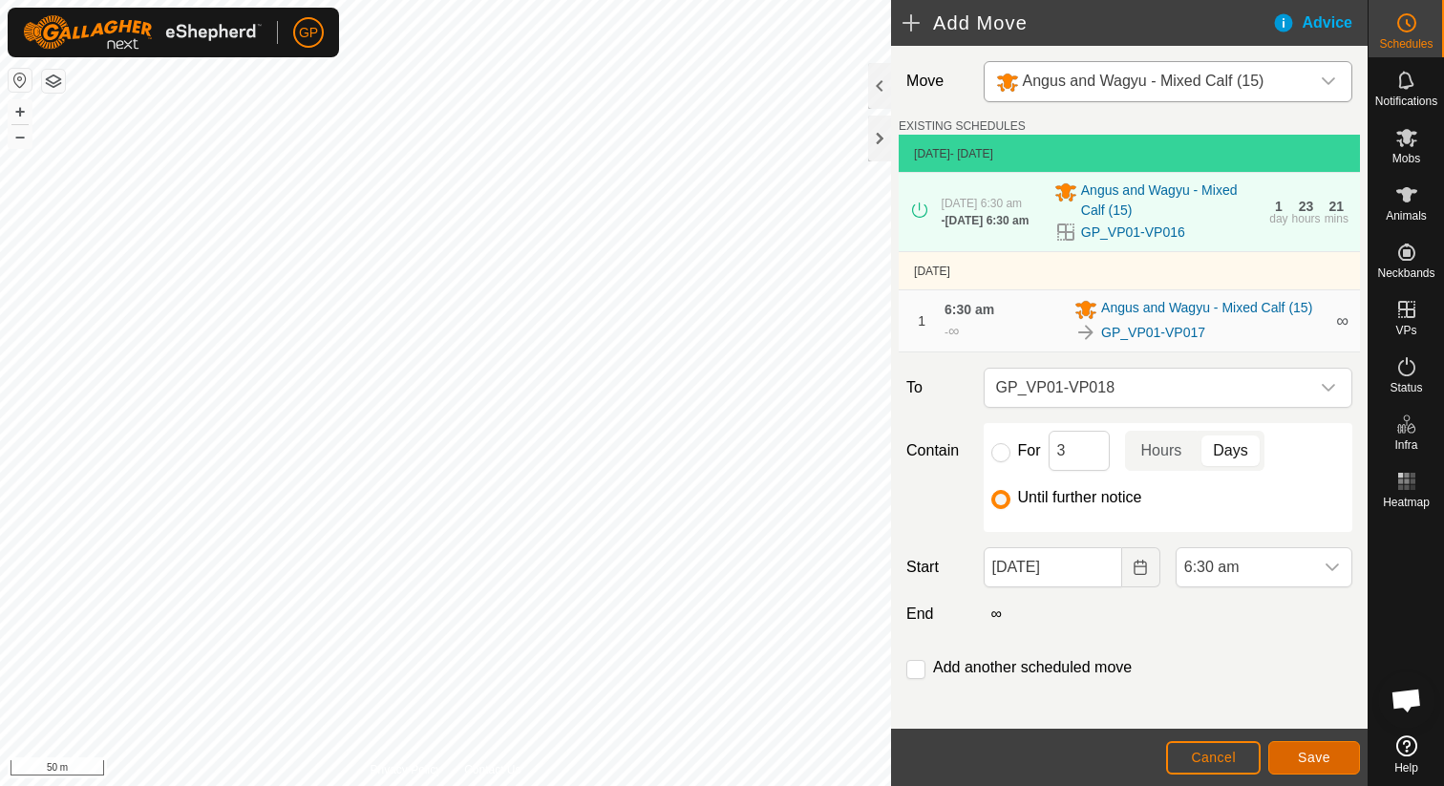
click at [1298, 750] on span "Save" at bounding box center [1314, 757] width 32 height 15
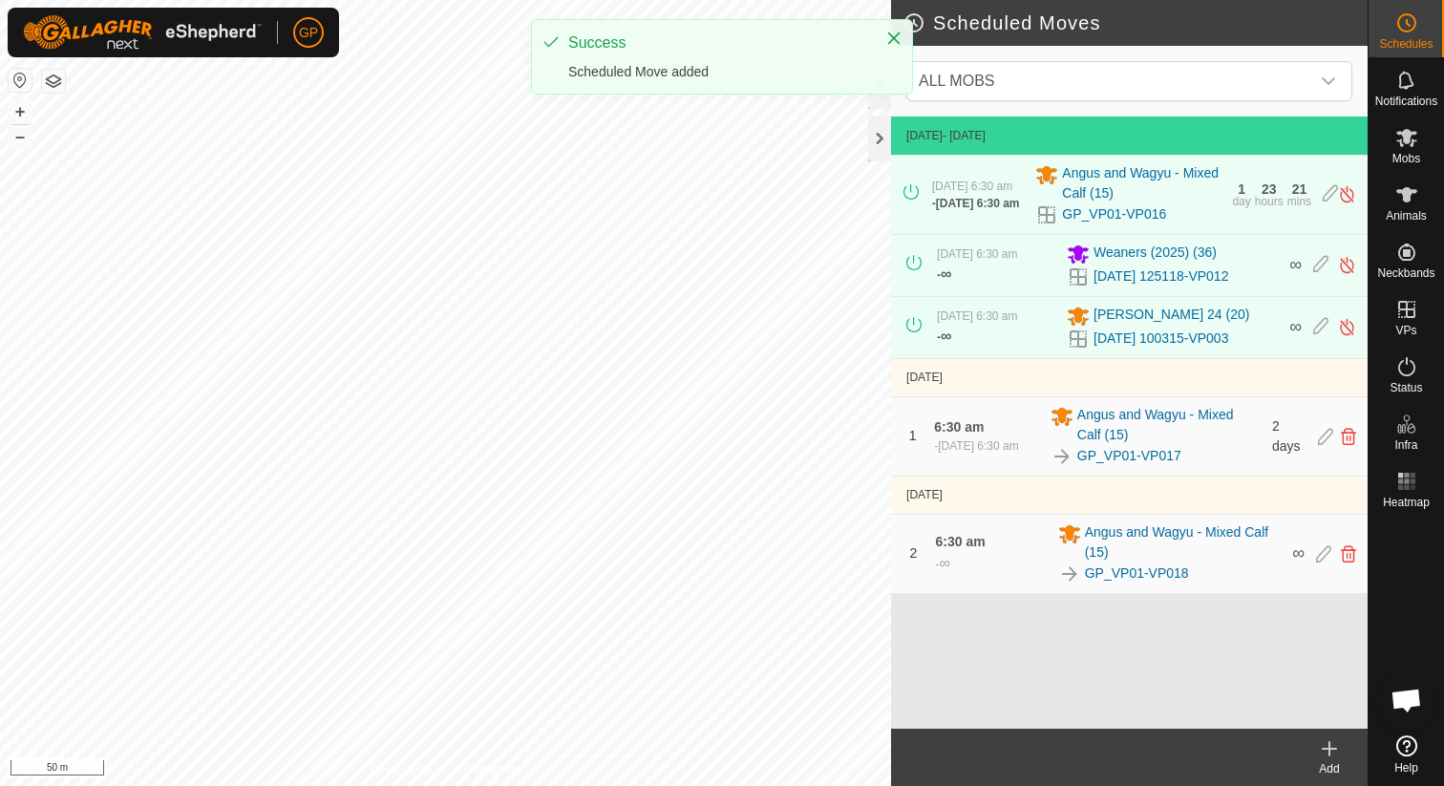
click at [1334, 755] on icon at bounding box center [1329, 748] width 23 height 23
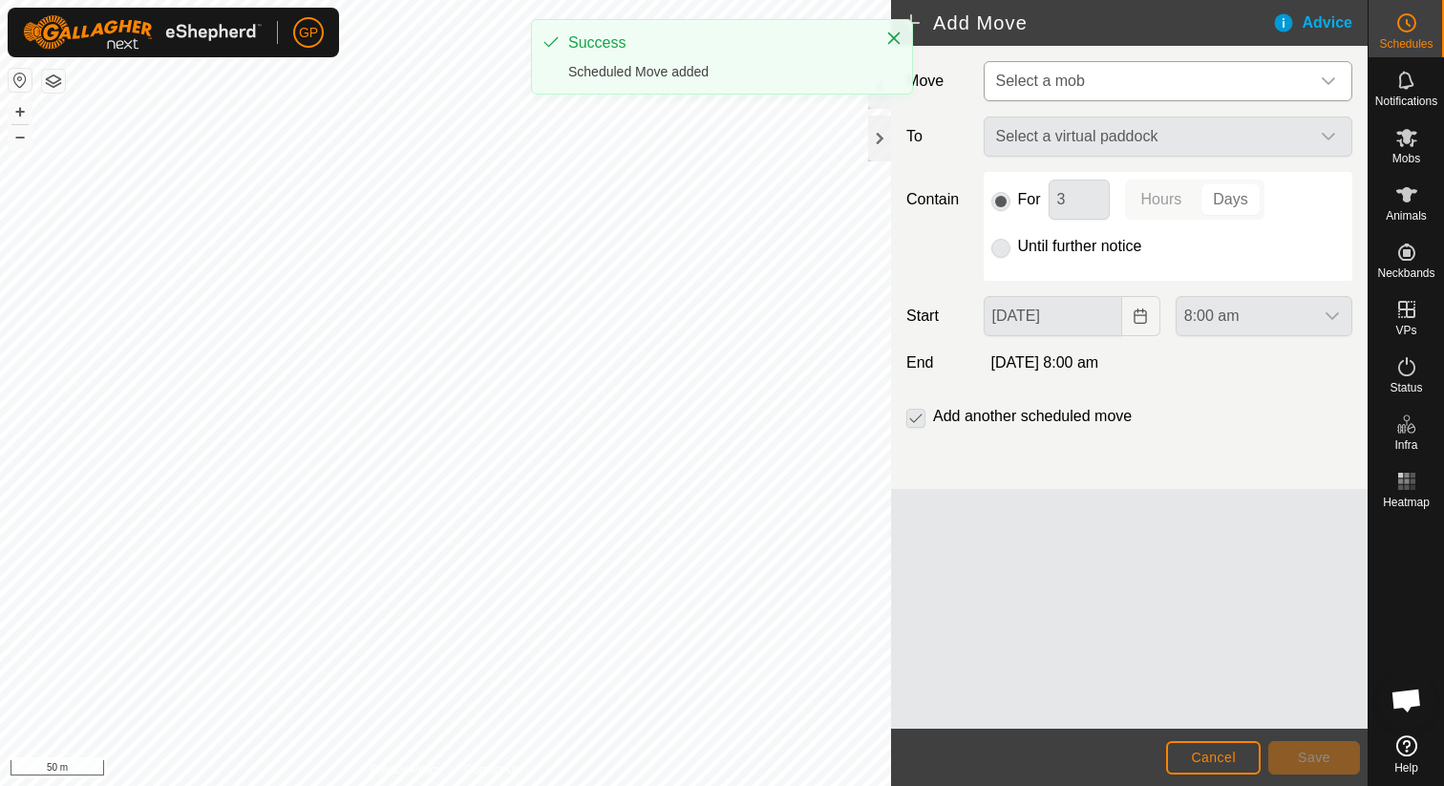
click at [1094, 91] on span "Select a mob" at bounding box center [1148, 81] width 321 height 38
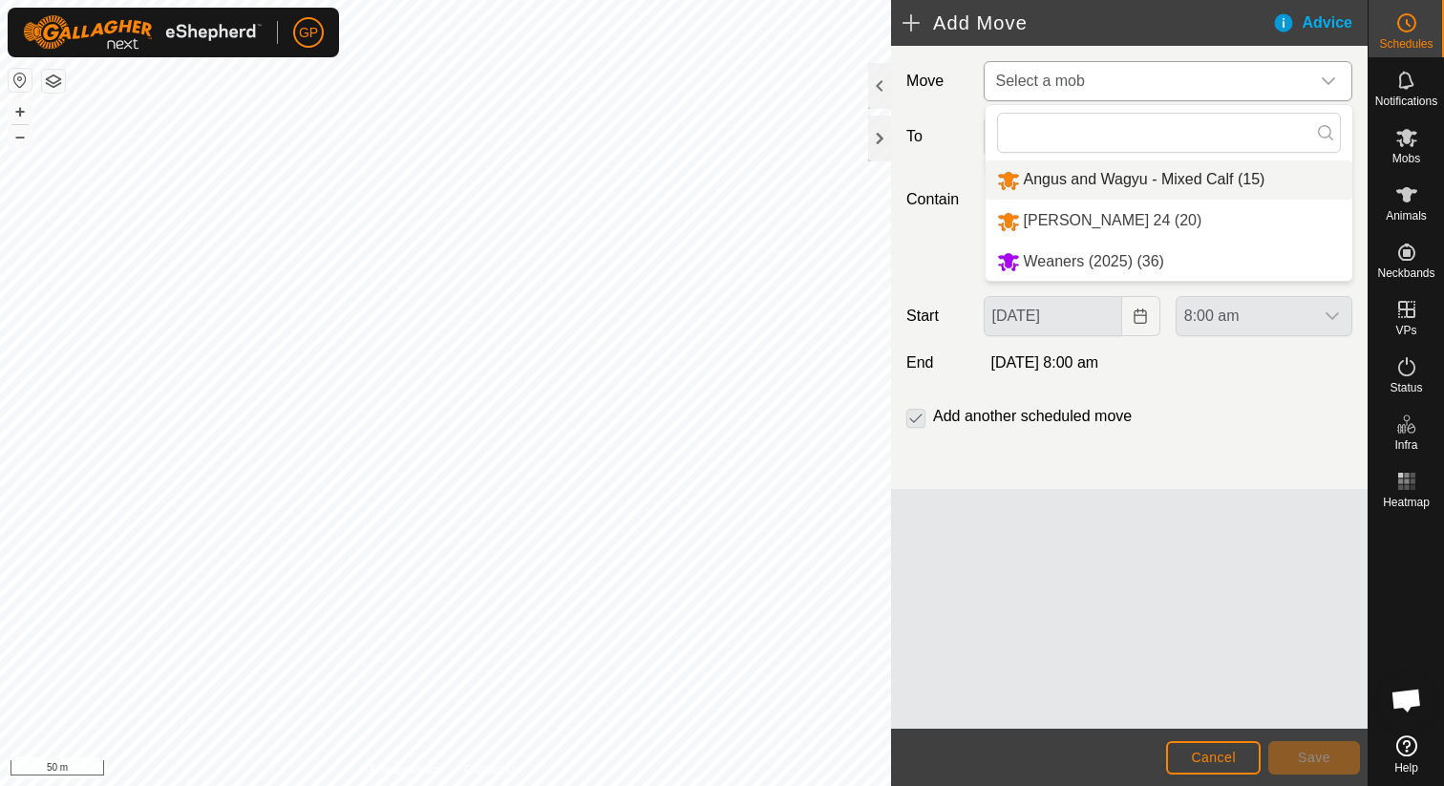
click at [1081, 179] on li "Angus and Wagyu - Mixed Calf (15)" at bounding box center [1168, 179] width 367 height 39
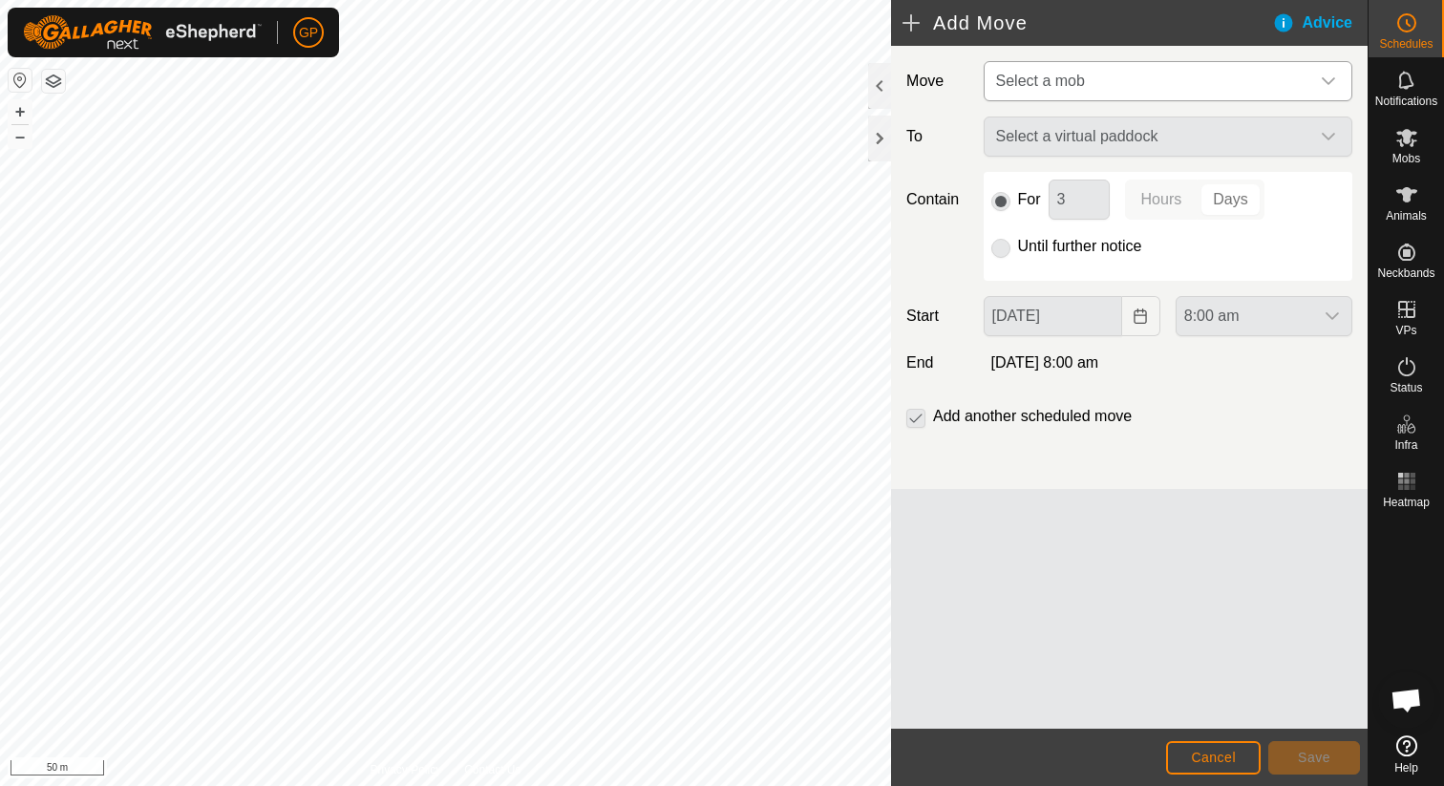
type input "01 Oct, 2025"
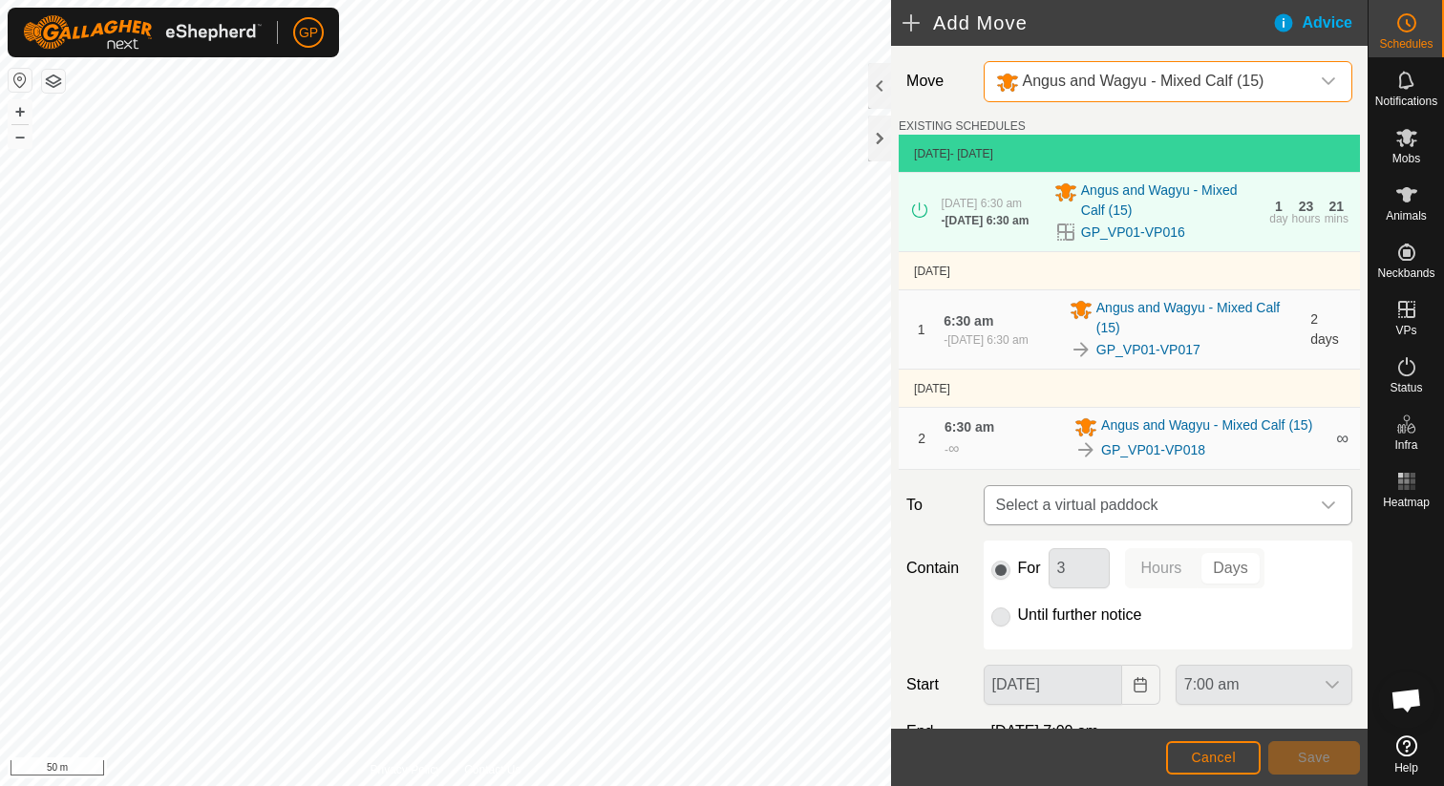
click at [1104, 497] on span "Select a virtual paddock" at bounding box center [1148, 505] width 321 height 38
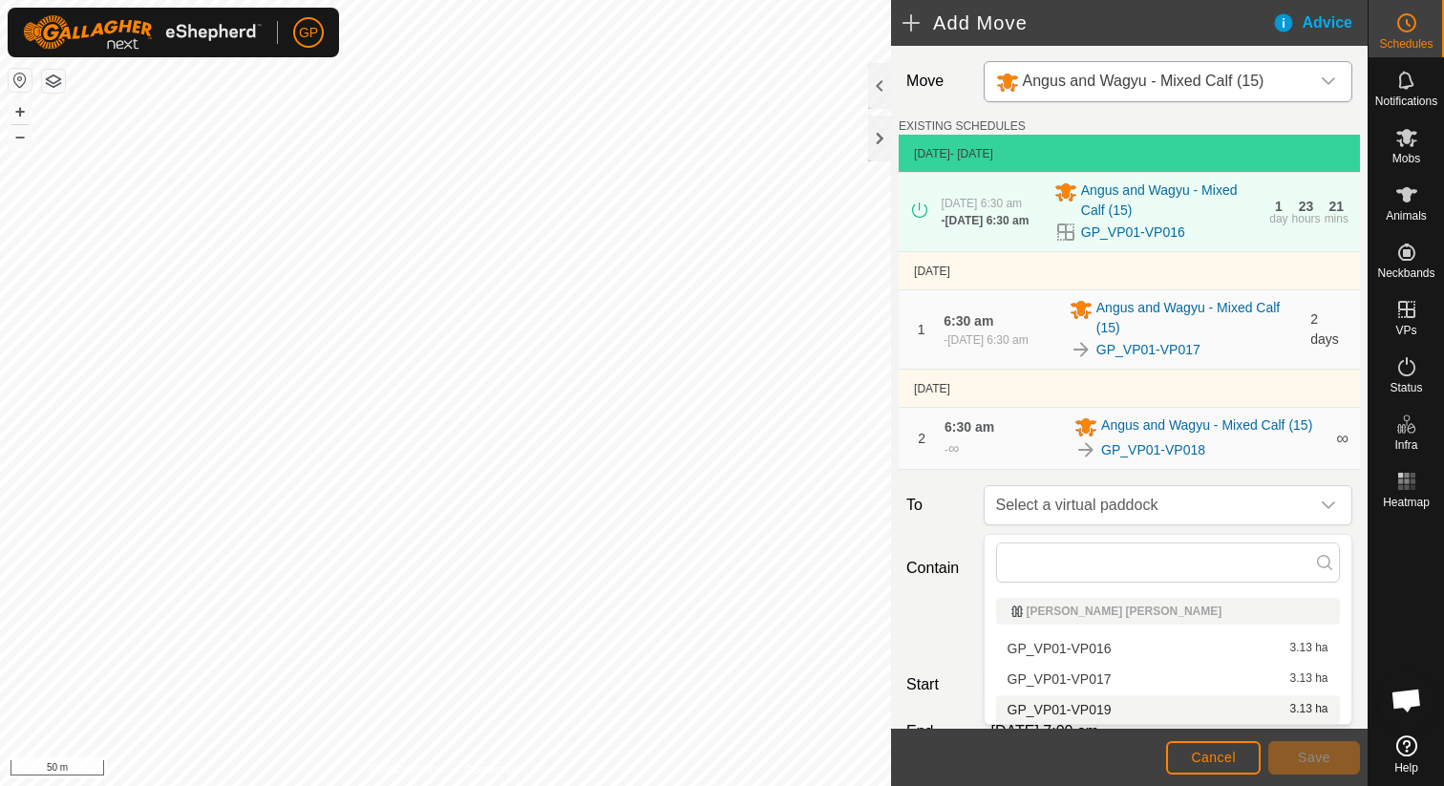
click at [1069, 715] on li "GP_VP01-VP019 3.13 ha" at bounding box center [1168, 709] width 344 height 29
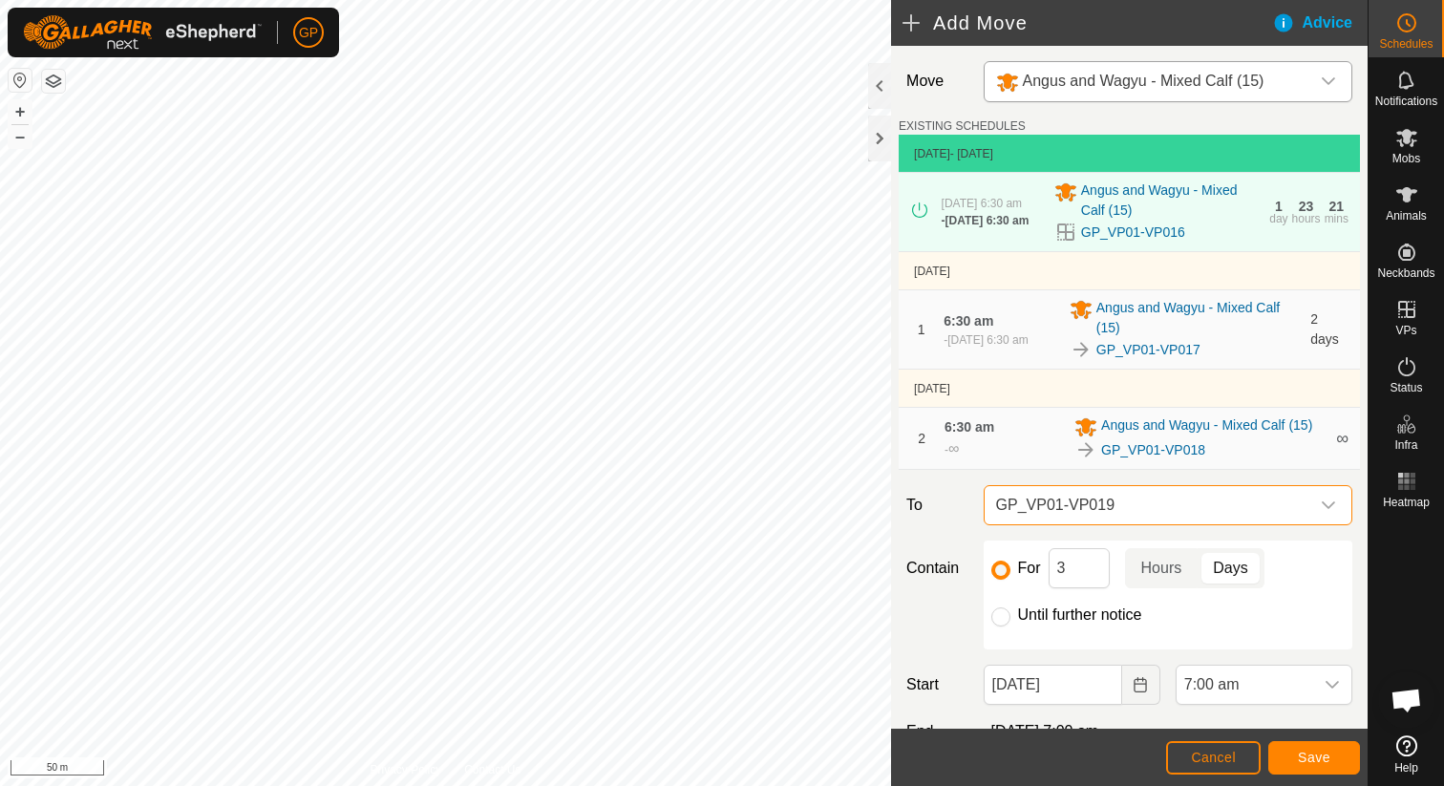
click at [1001, 612] on p-radiobutton at bounding box center [1000, 614] width 19 height 23
click at [1001, 619] on input "Until further notice" at bounding box center [1000, 616] width 19 height 19
radio input "true"
checkbox input "false"
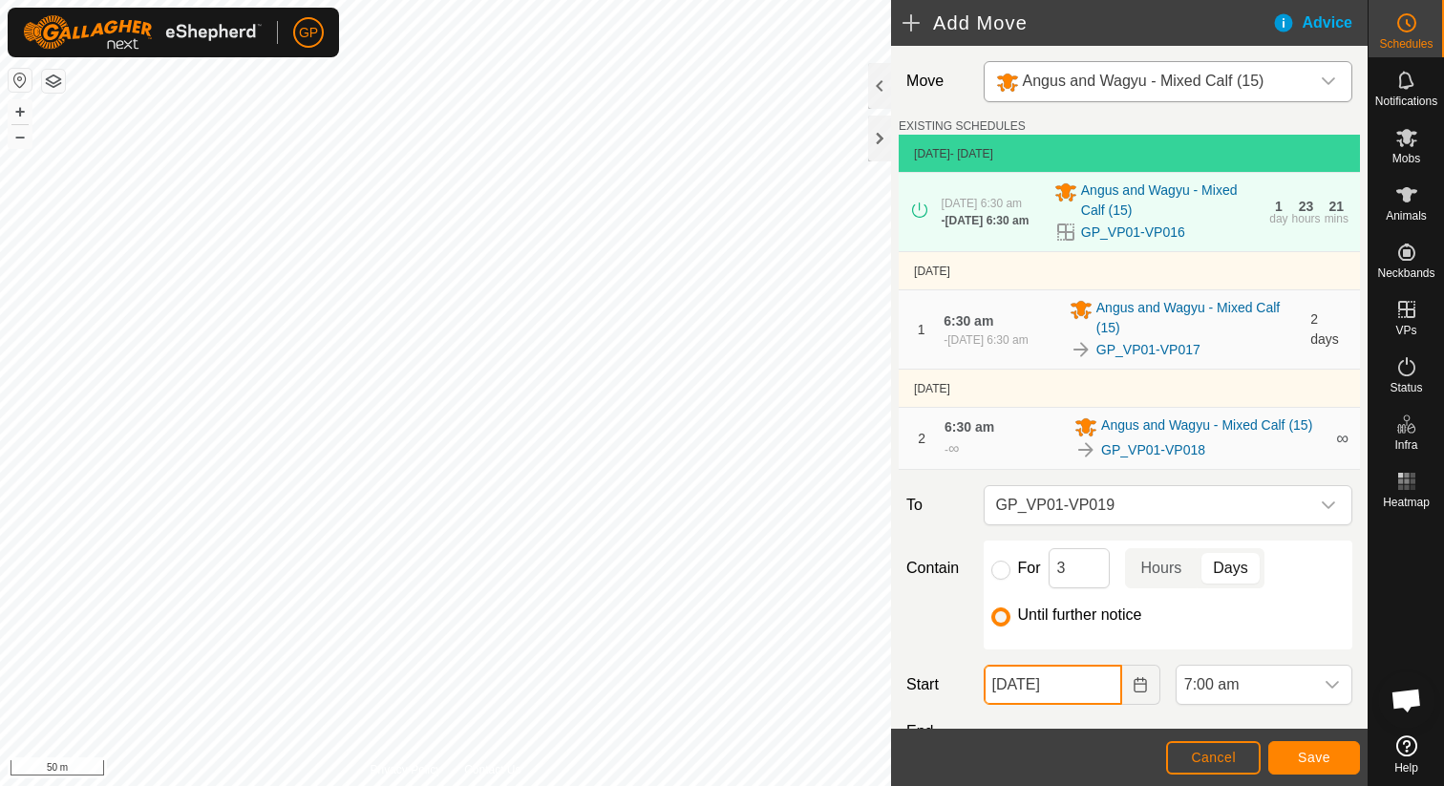
click at [1052, 689] on input "01 Oct, 2025" at bounding box center [1053, 685] width 138 height 40
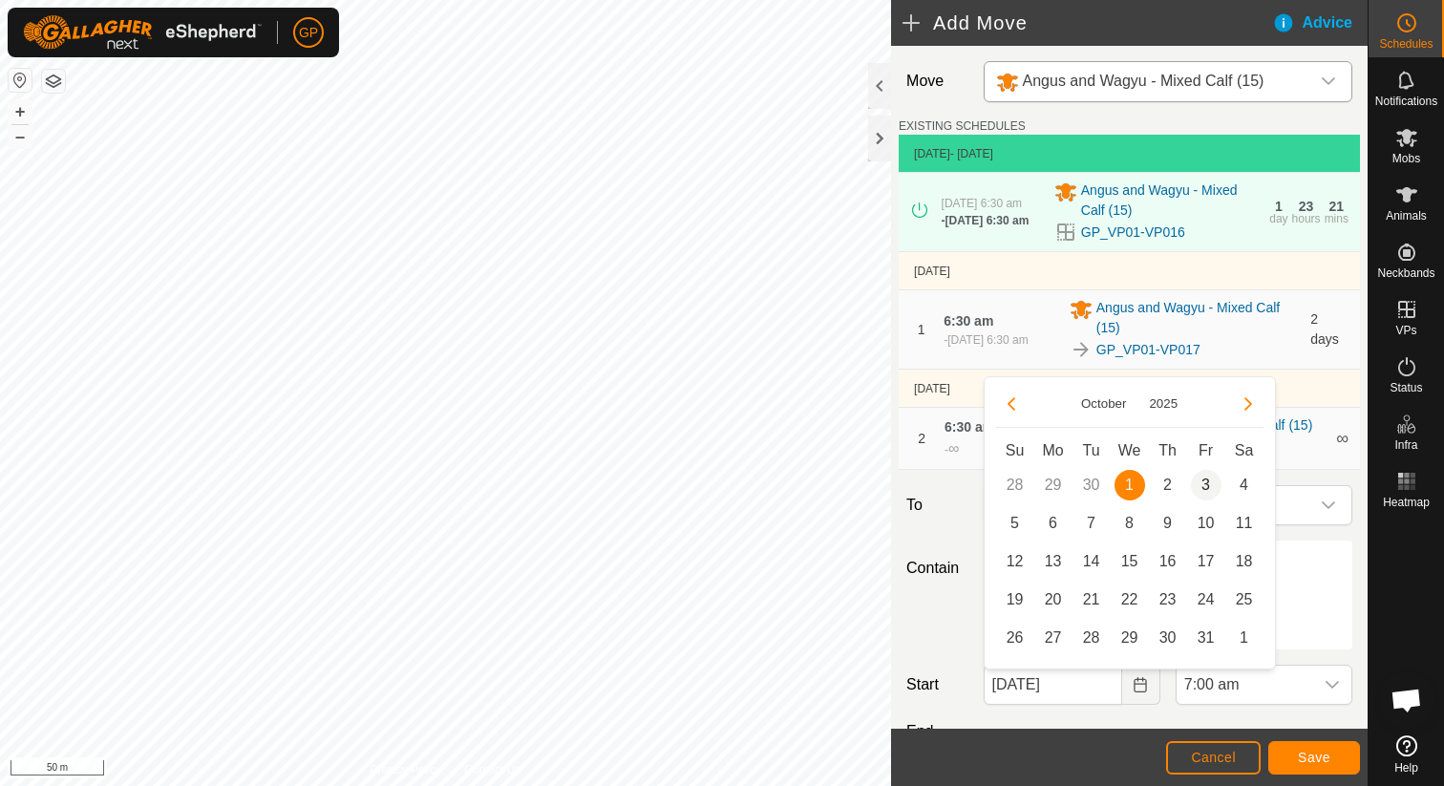
click at [1209, 479] on span "3" at bounding box center [1206, 485] width 31 height 31
type input "03 Oct, 2025"
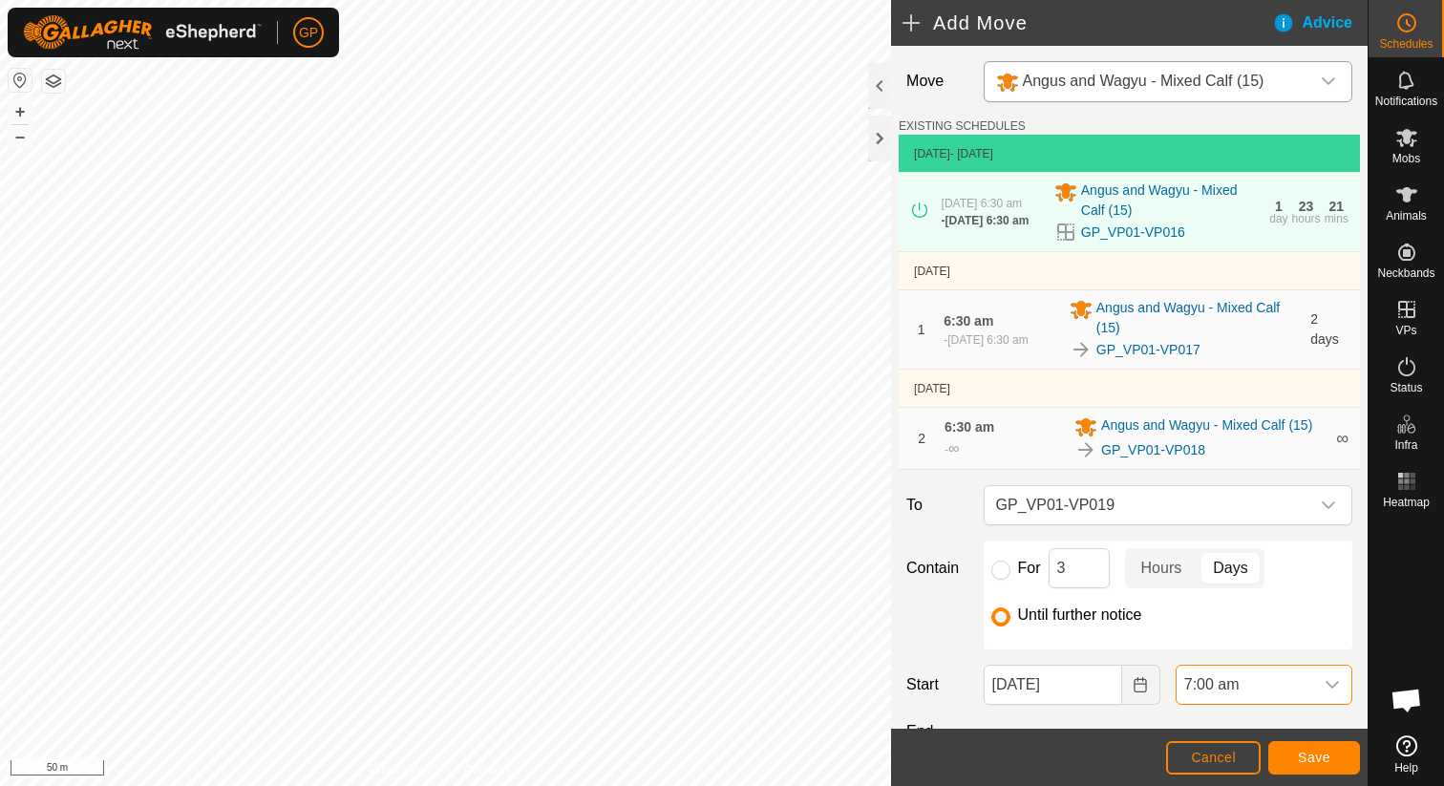
click at [1250, 685] on span "7:00 am" at bounding box center [1244, 685] width 137 height 38
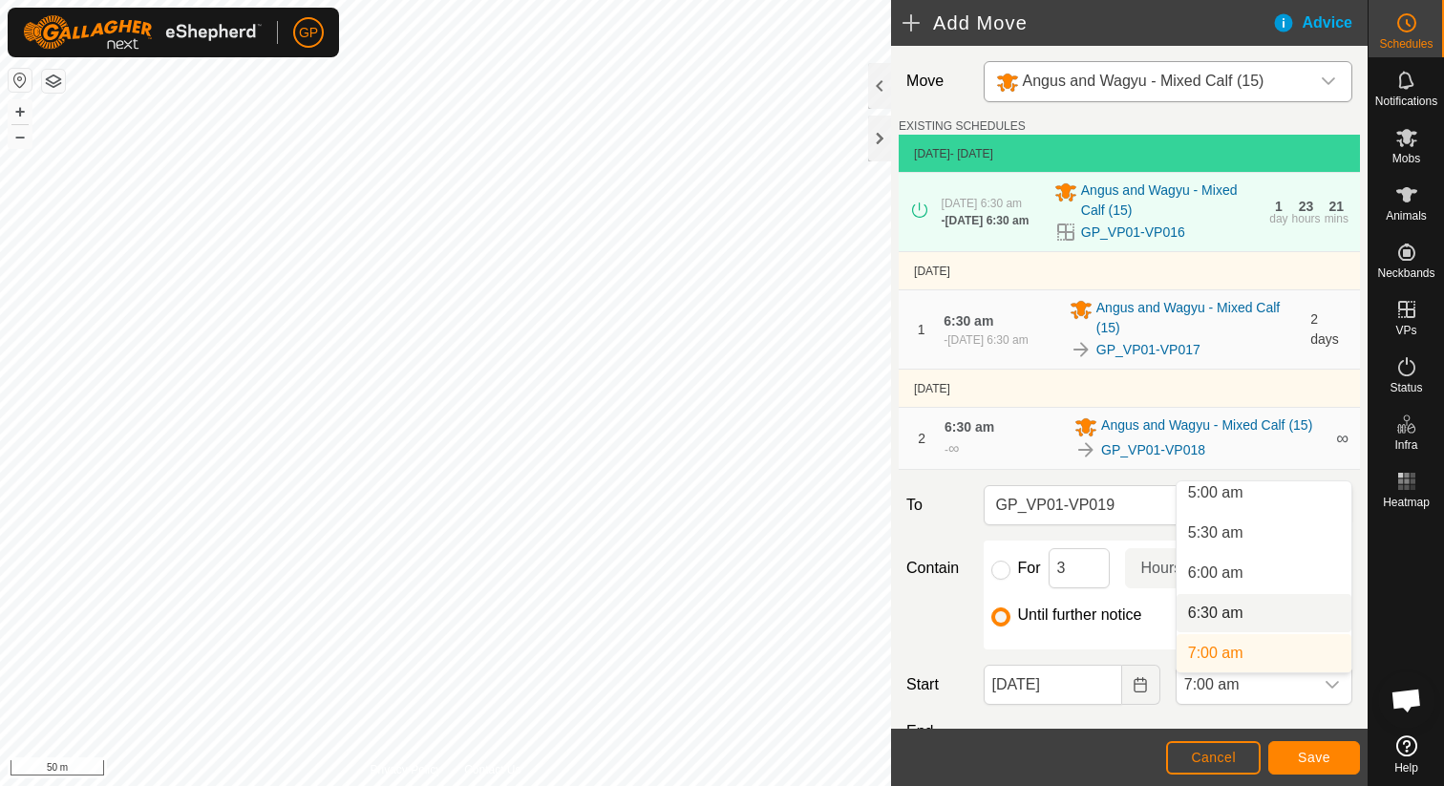
click at [1251, 601] on li "6:30 am" at bounding box center [1263, 613] width 175 height 38
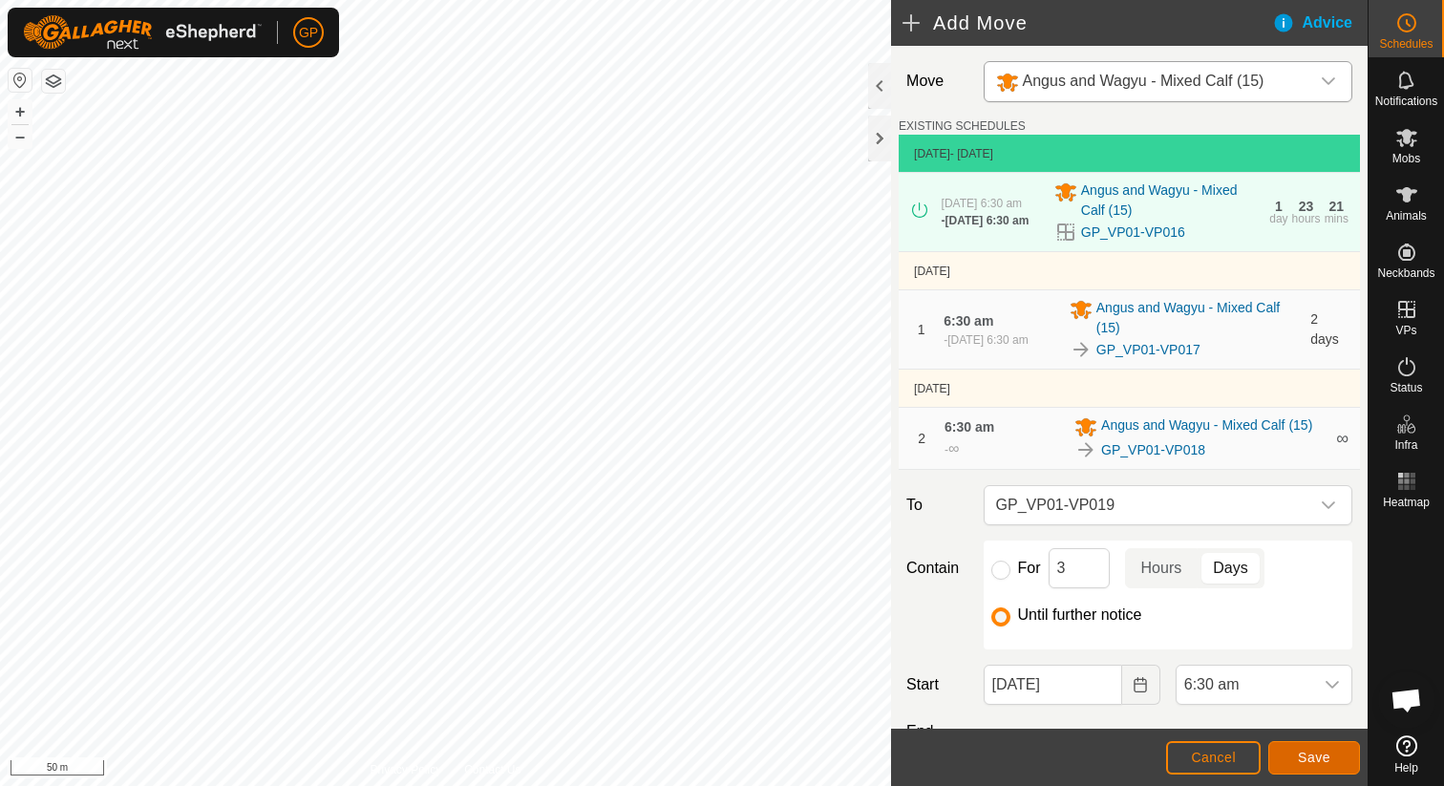
click at [1307, 766] on button "Save" at bounding box center [1314, 757] width 92 height 33
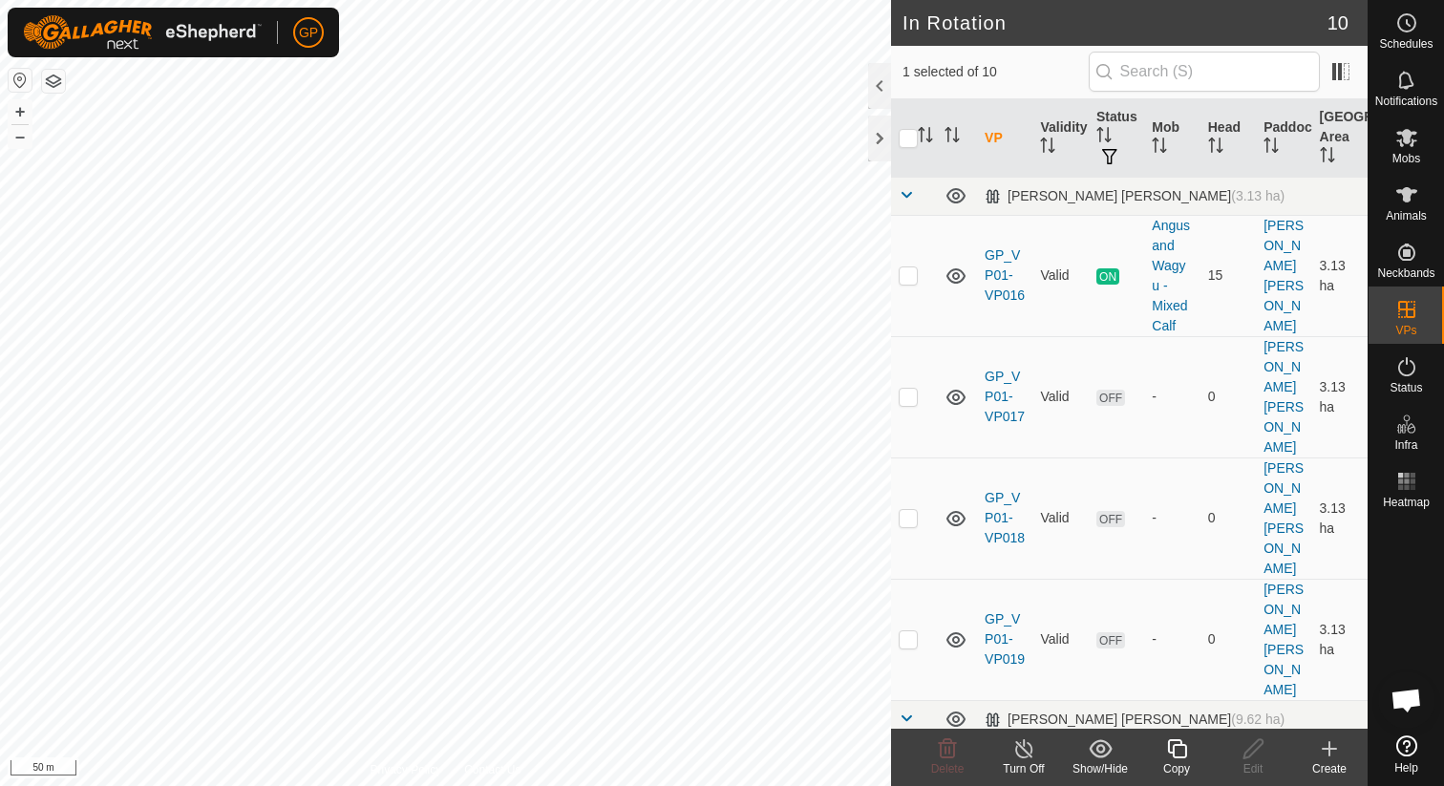
click at [1179, 754] on icon at bounding box center [1177, 748] width 24 height 23
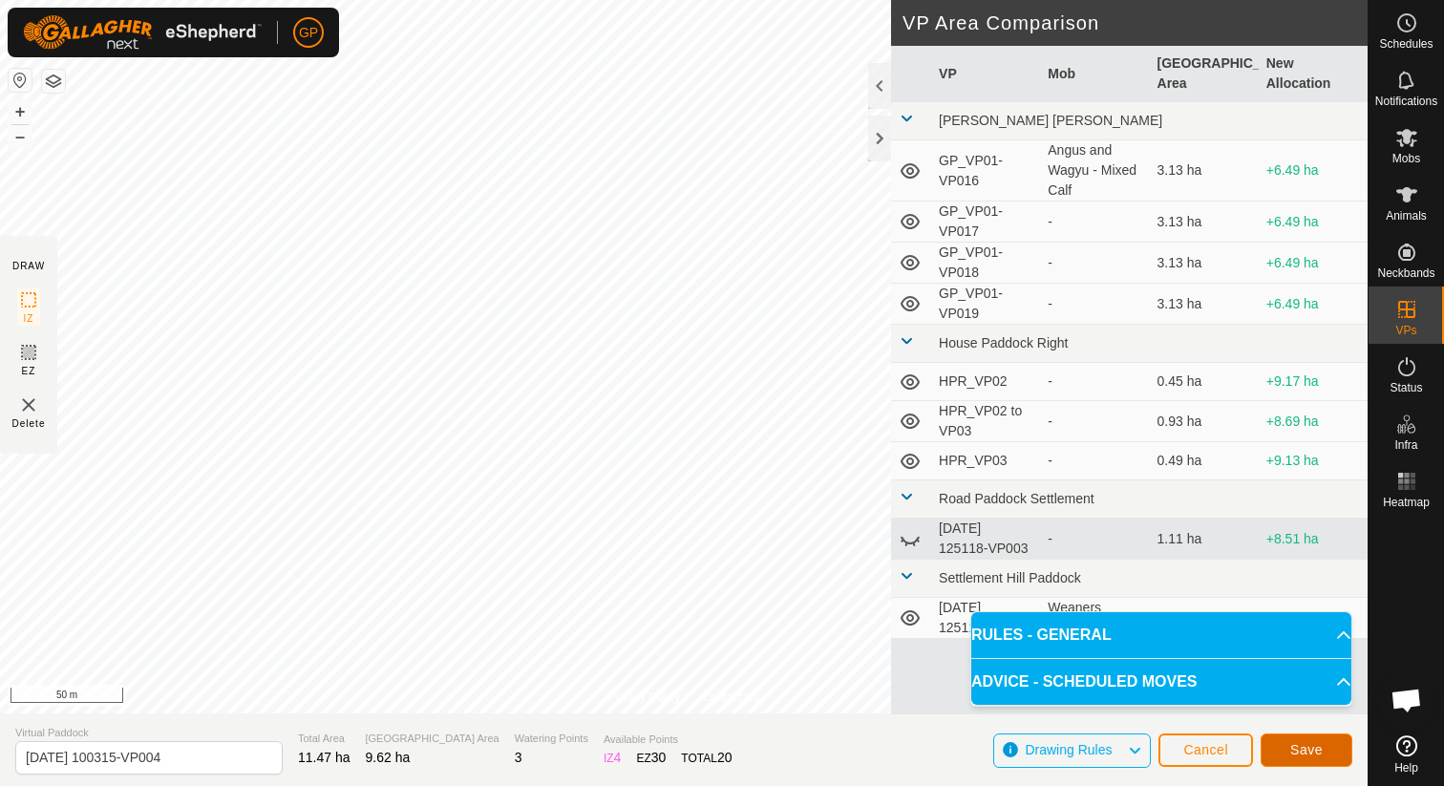
click at [1274, 746] on button "Save" at bounding box center [1306, 749] width 92 height 33
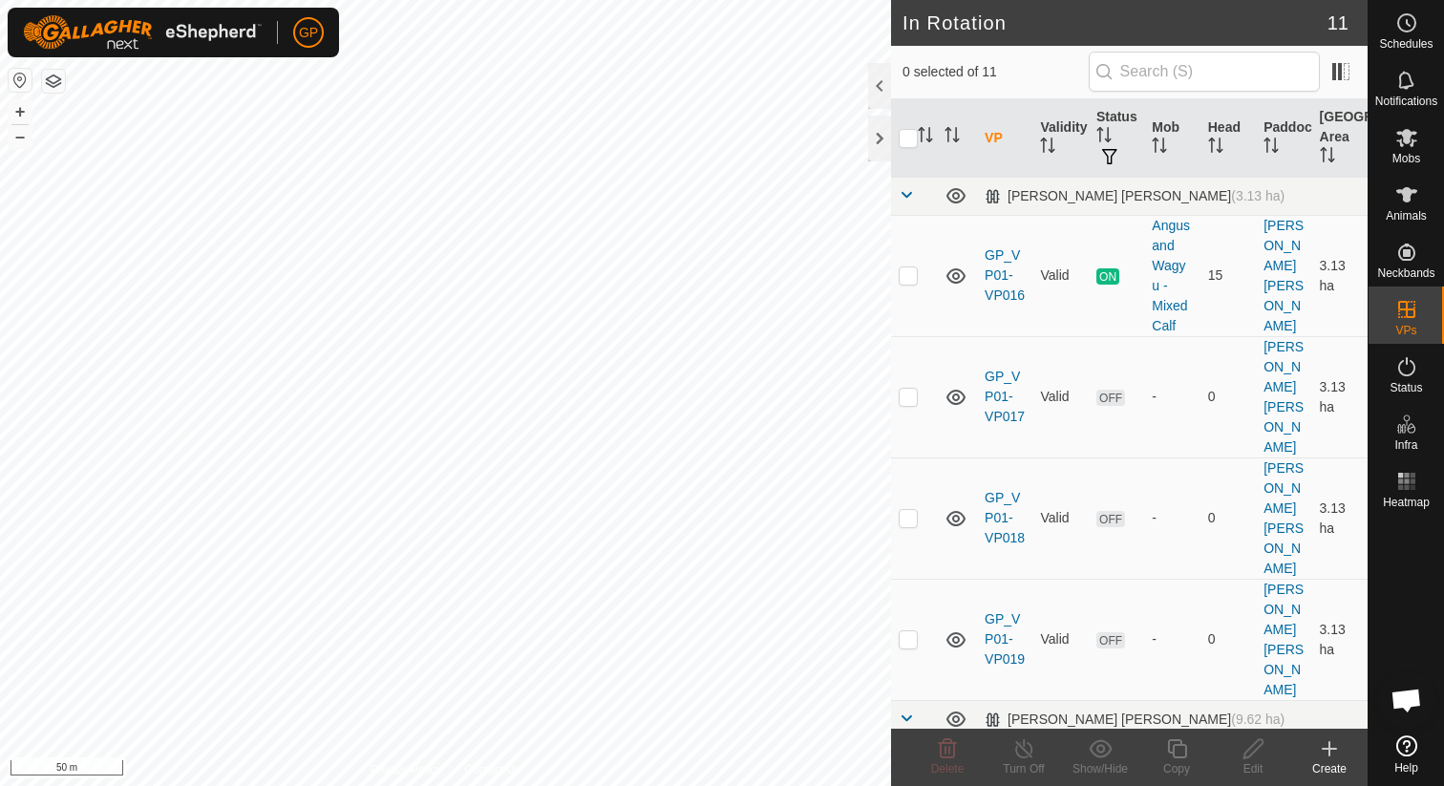
checkbox input "true"
click at [1176, 754] on icon at bounding box center [1177, 748] width 24 height 23
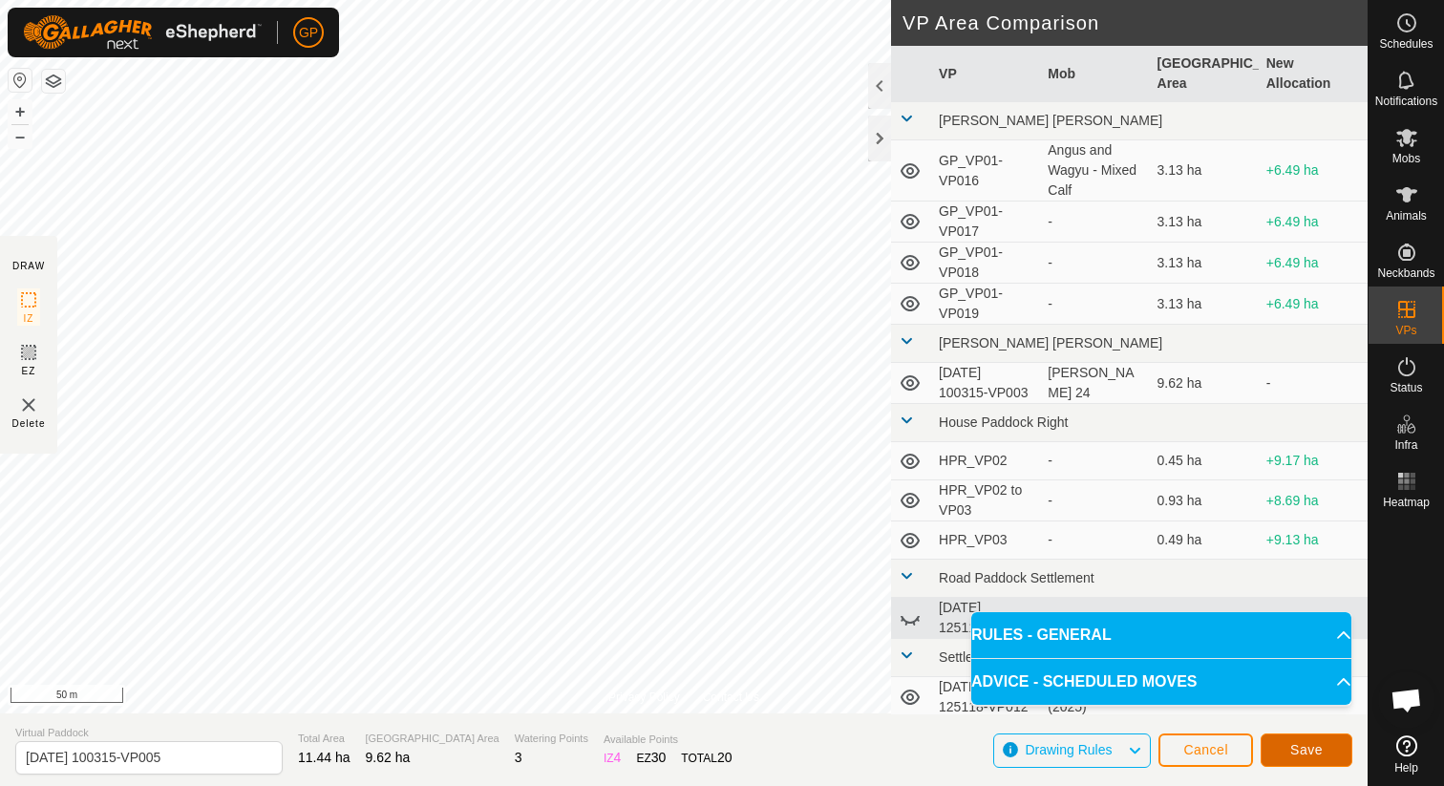
click at [1304, 748] on span "Save" at bounding box center [1306, 749] width 32 height 15
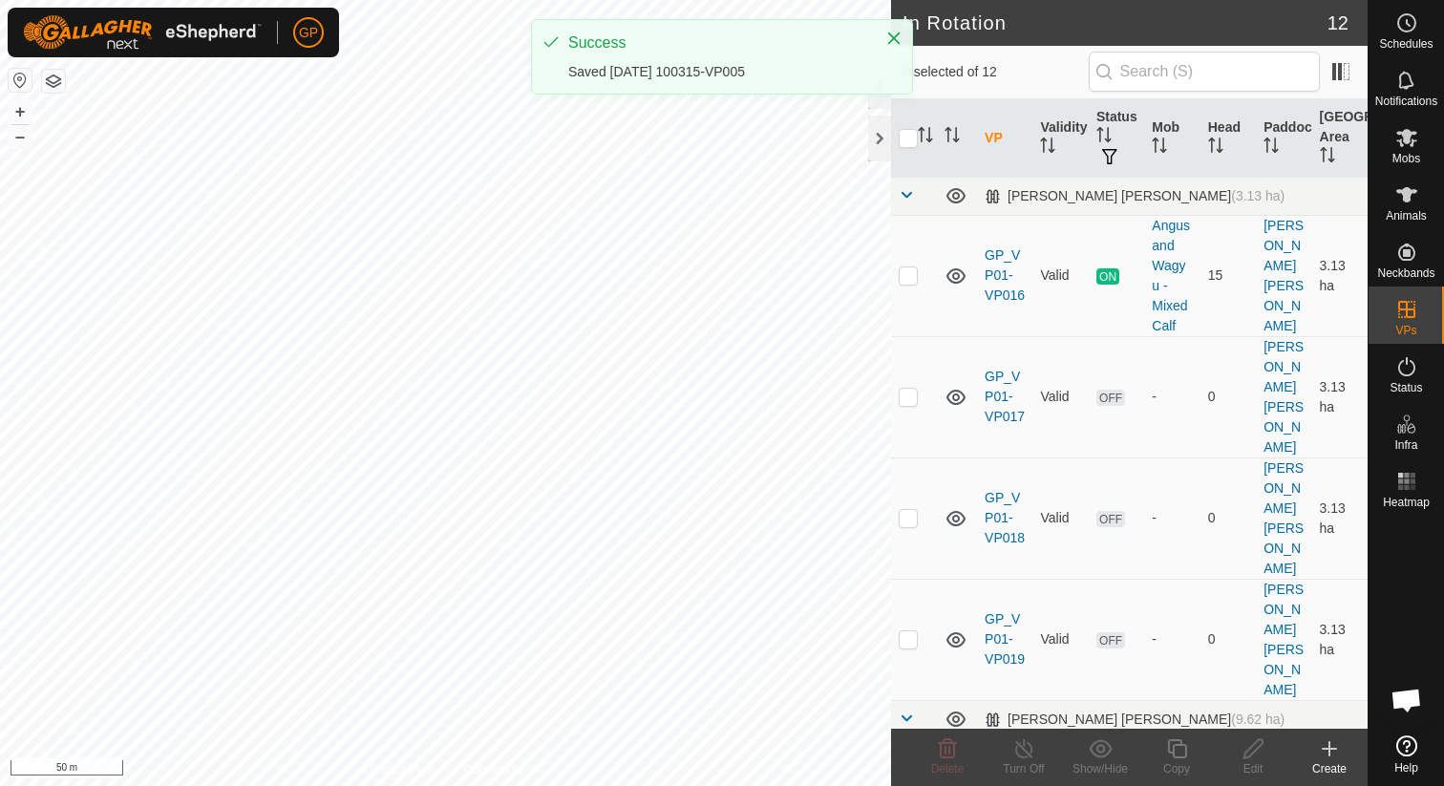
checkbox input "true"
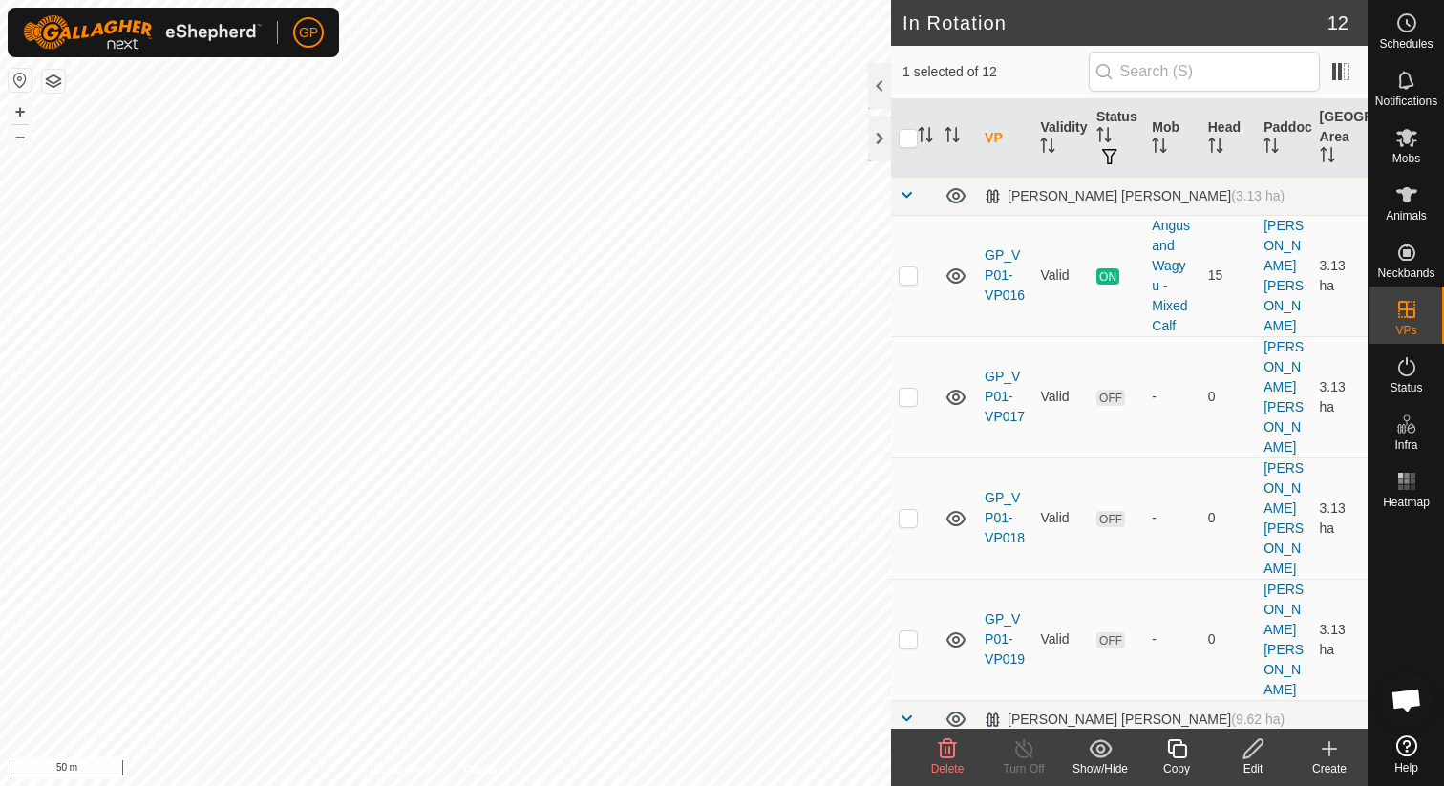
click at [1186, 754] on icon at bounding box center [1177, 748] width 24 height 23
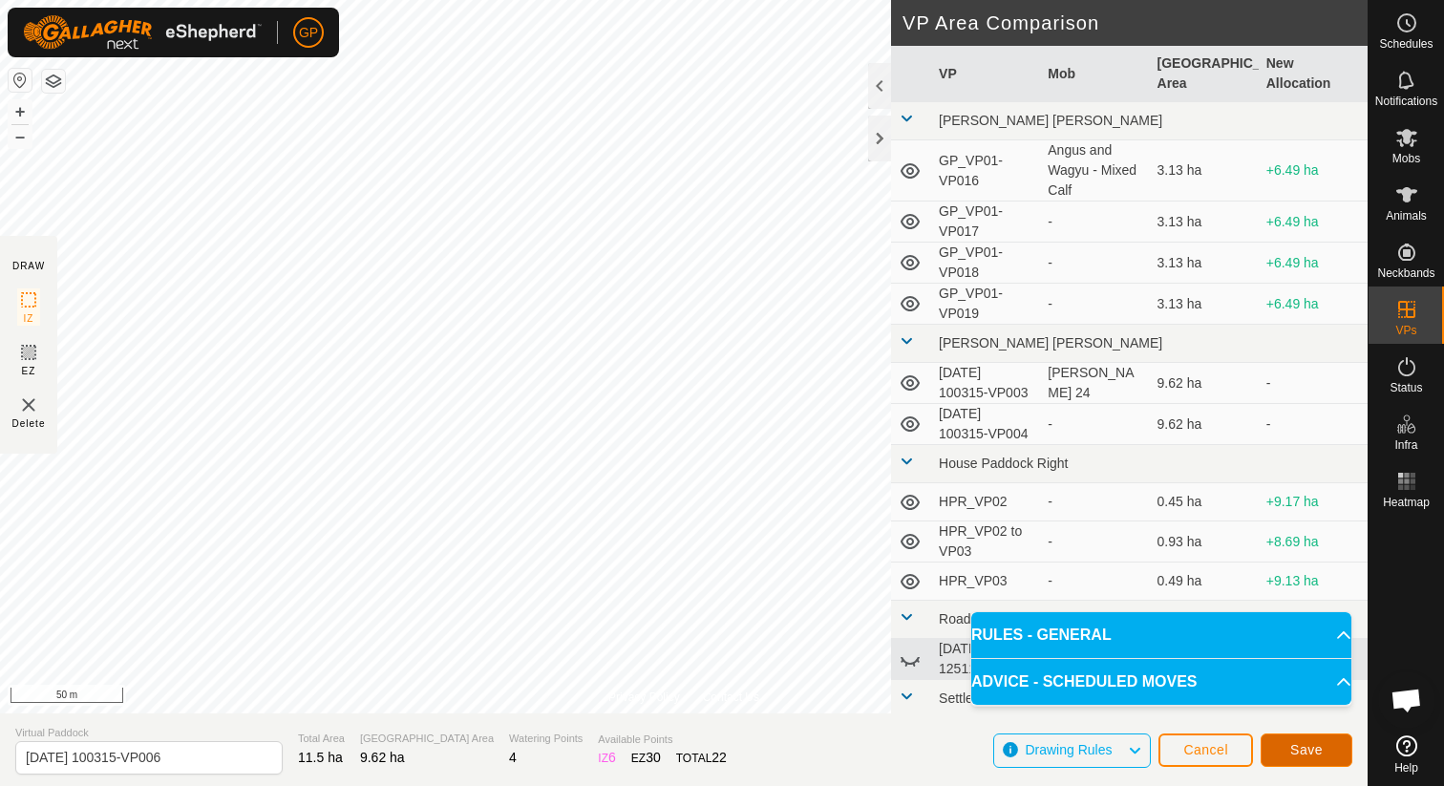
click at [1309, 750] on span "Save" at bounding box center [1306, 749] width 32 height 15
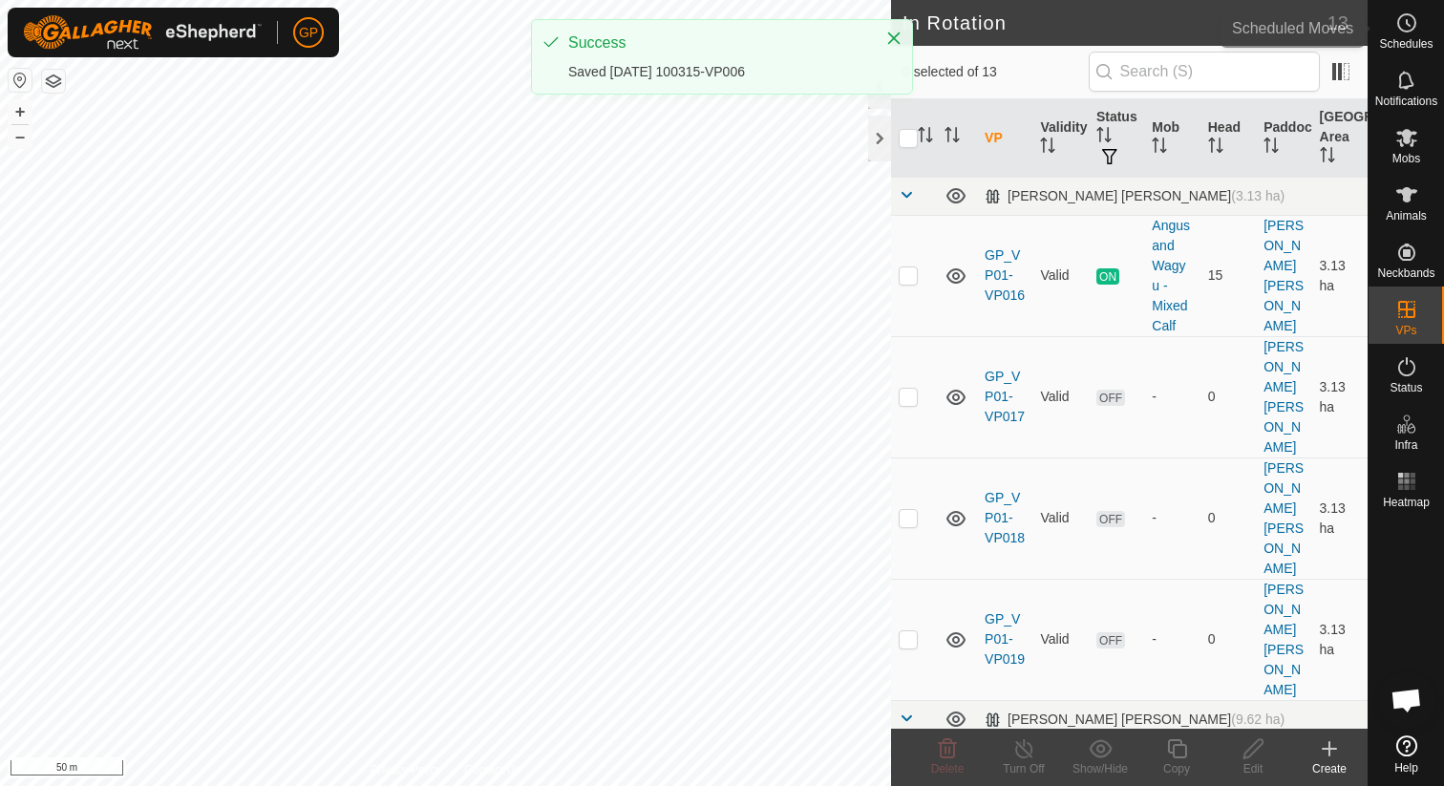
click at [1422, 42] on span "Schedules" at bounding box center [1405, 43] width 53 height 11
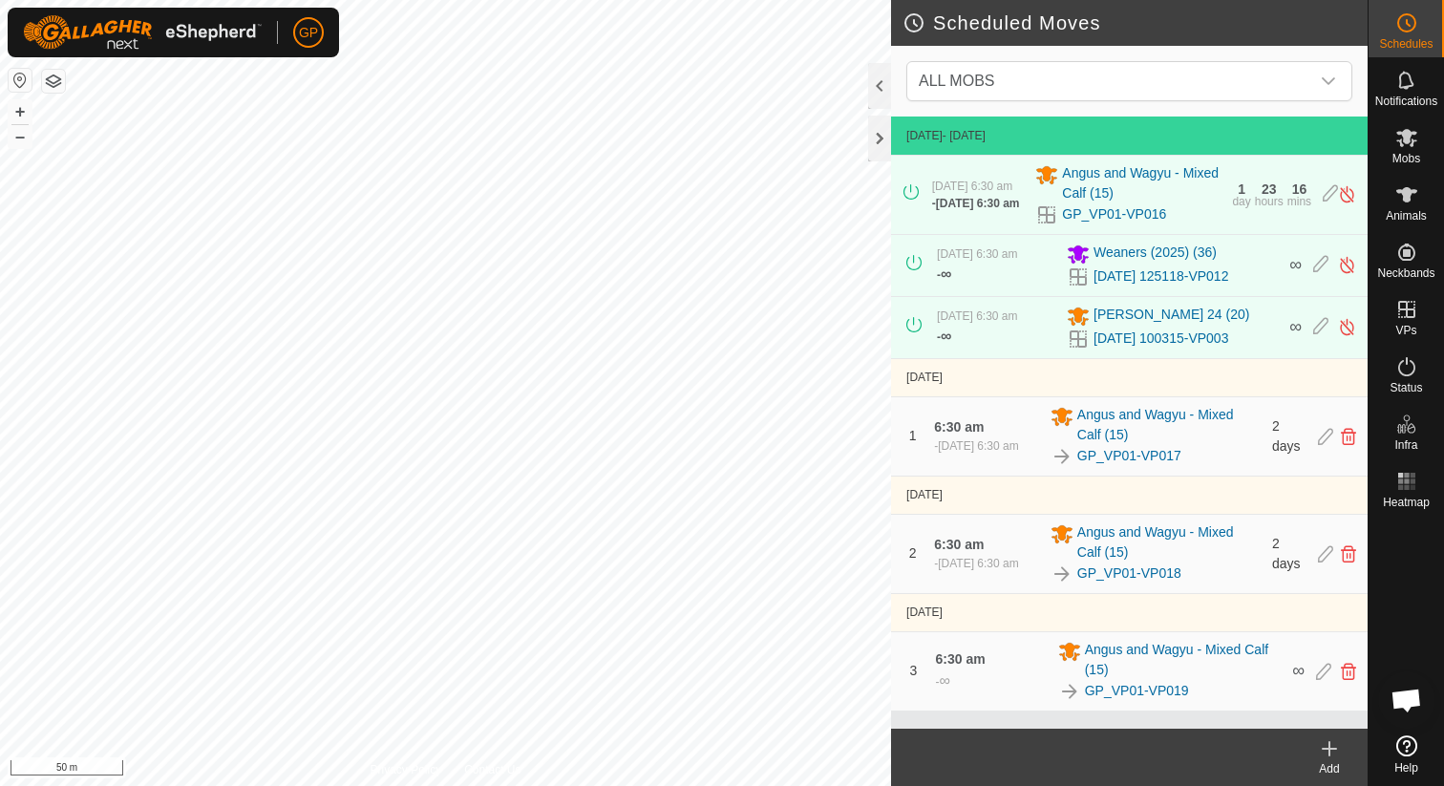
click at [1332, 758] on icon at bounding box center [1329, 748] width 23 height 23
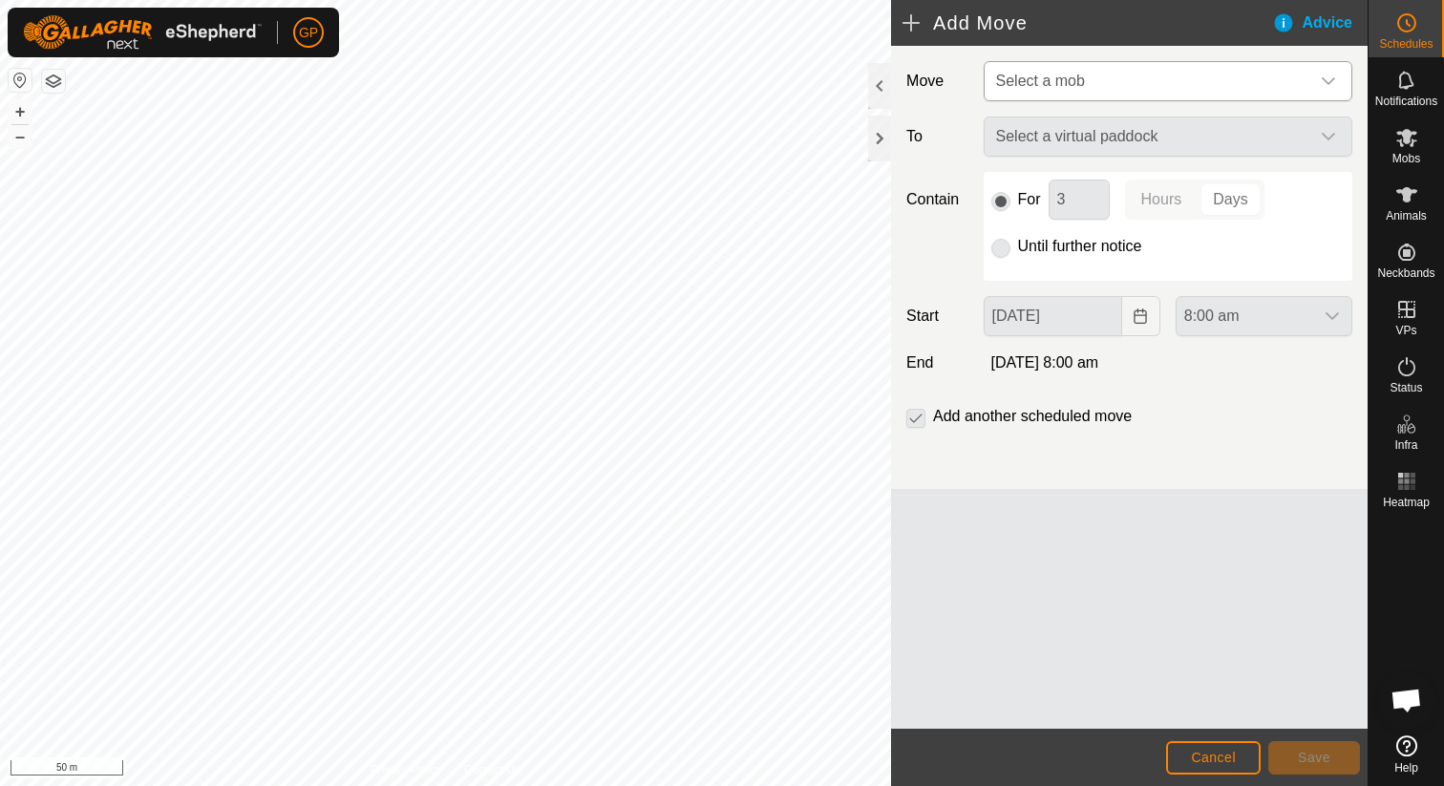
click at [1172, 75] on span "Select a mob" at bounding box center [1148, 81] width 321 height 38
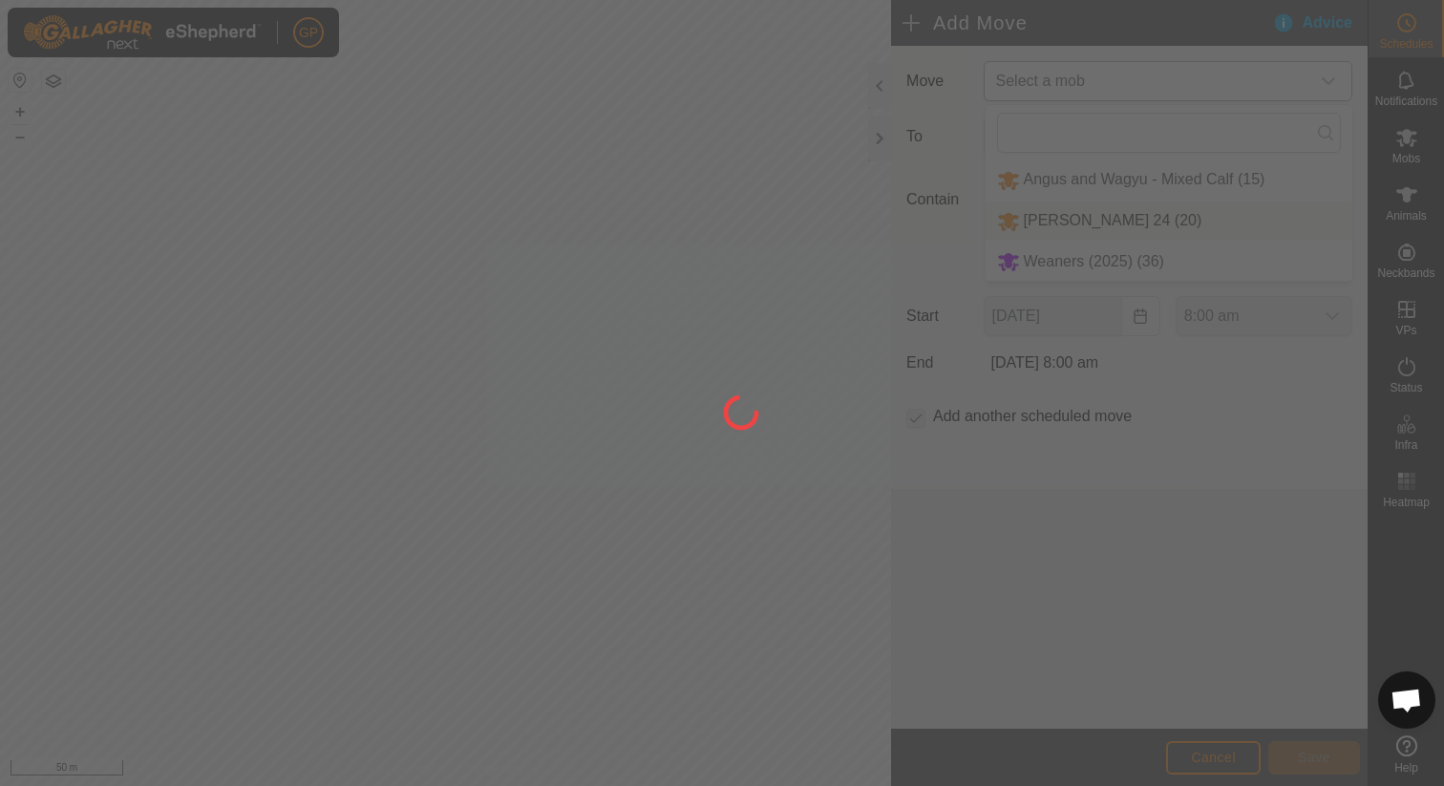
click at [1067, 214] on div at bounding box center [722, 393] width 1444 height 786
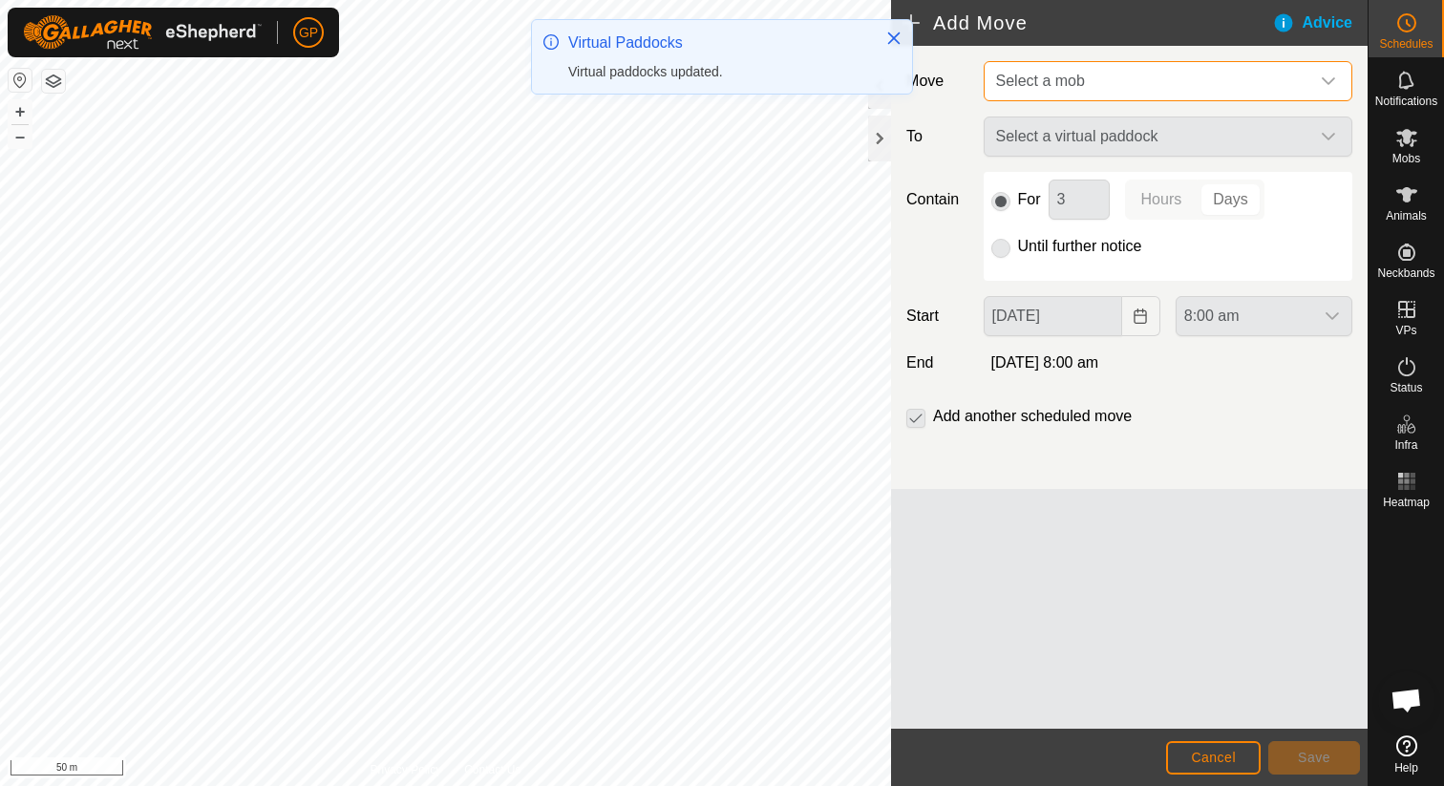
click at [1072, 90] on span "Select a mob" at bounding box center [1148, 81] width 321 height 38
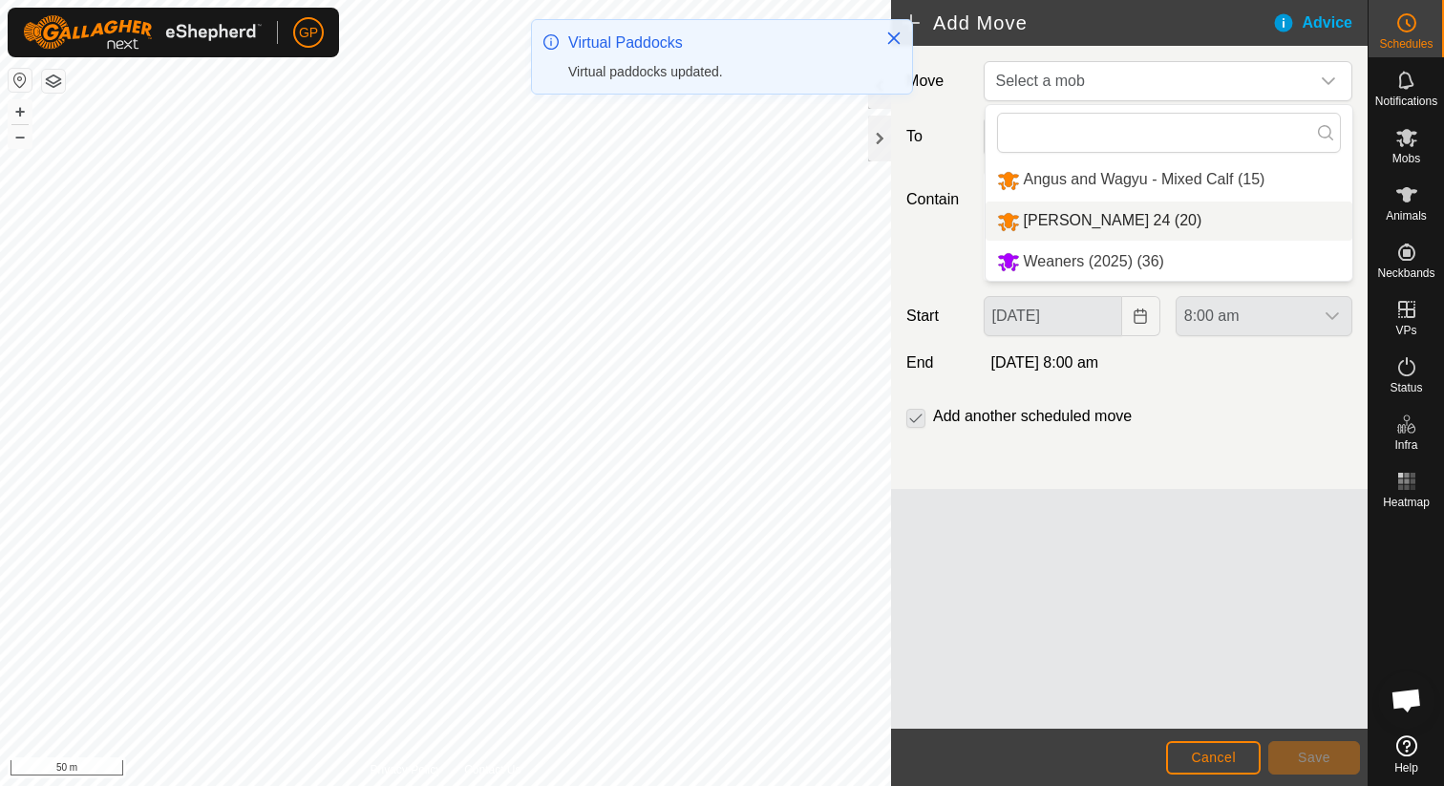
click at [1047, 219] on li "[PERSON_NAME] 24 (20)" at bounding box center [1168, 220] width 367 height 39
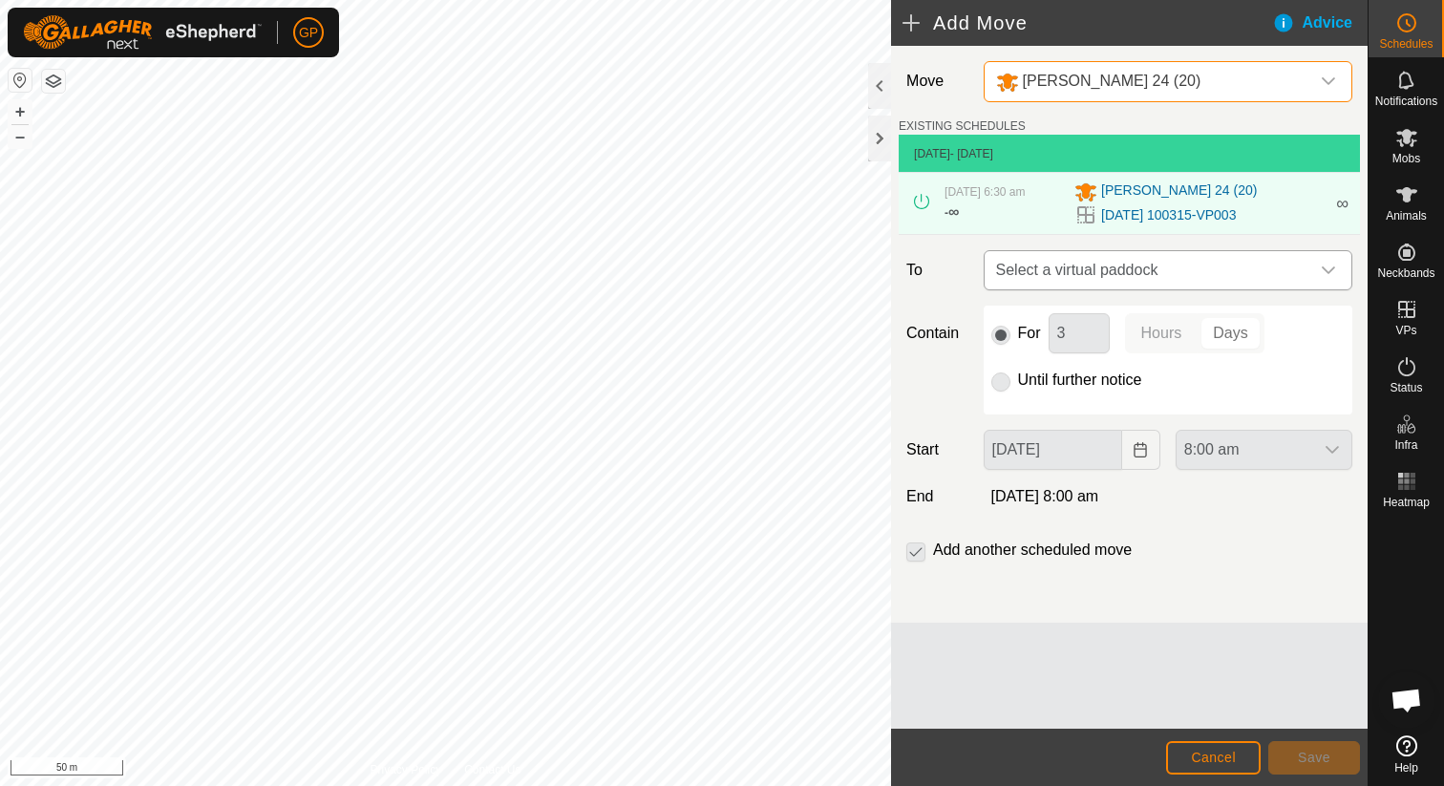
click at [1085, 269] on span "Select a virtual paddock" at bounding box center [1148, 270] width 321 height 38
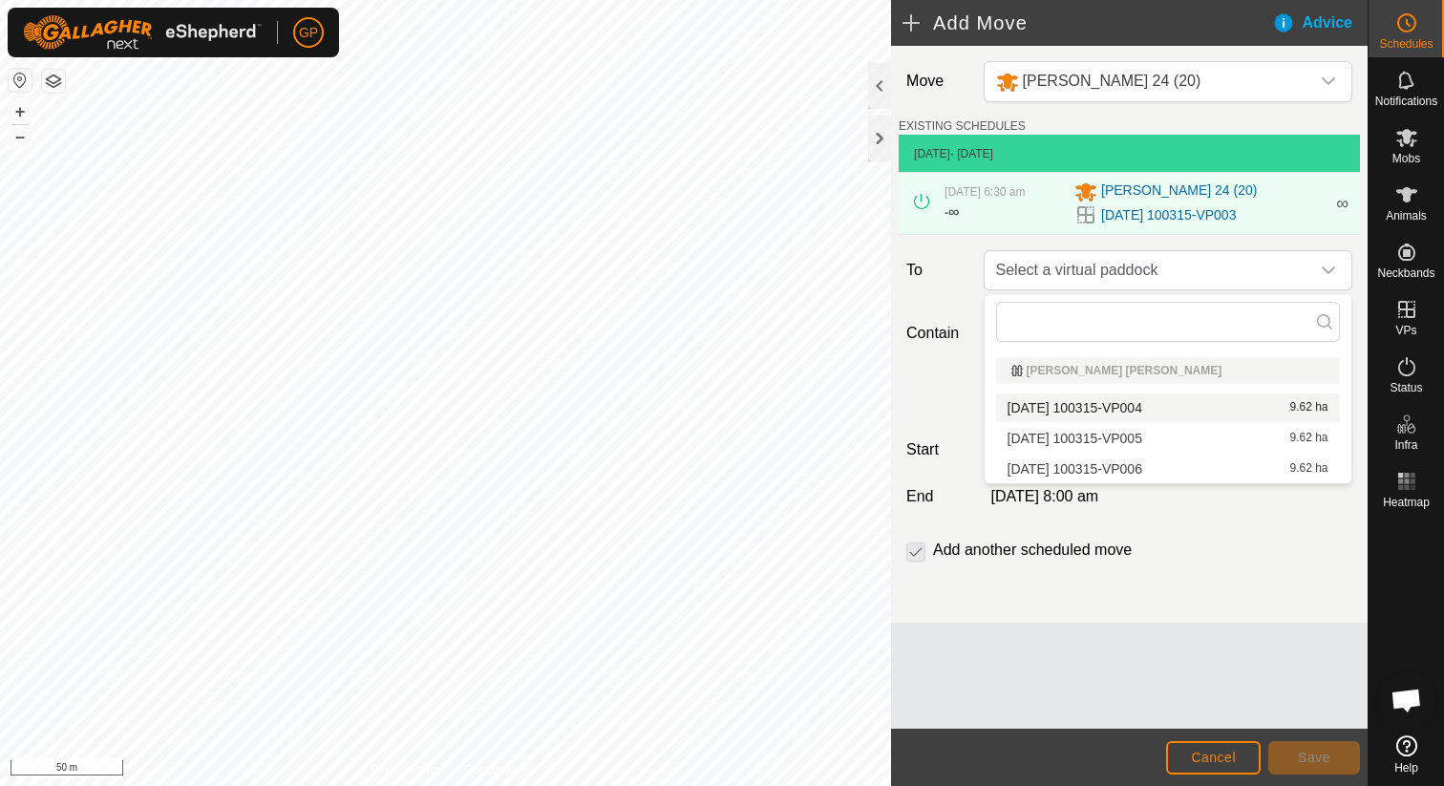
click at [1072, 403] on li "2025-09-19 100315-VP004 9.62 ha" at bounding box center [1168, 407] width 344 height 29
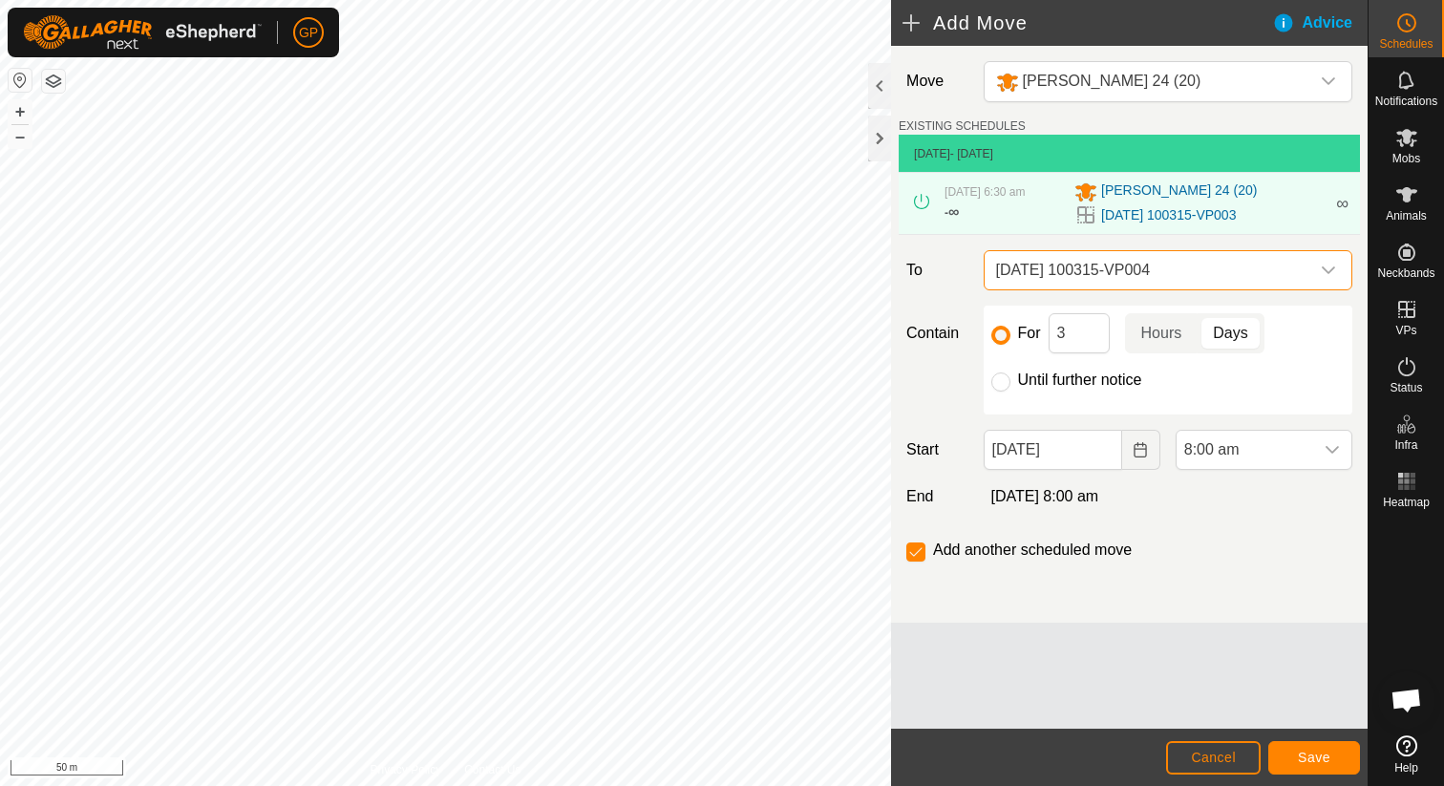
click at [1037, 378] on label "Until further notice" at bounding box center [1080, 379] width 124 height 15
click at [1010, 378] on input "Until further notice" at bounding box center [1000, 381] width 19 height 19
radio input "true"
checkbox input "false"
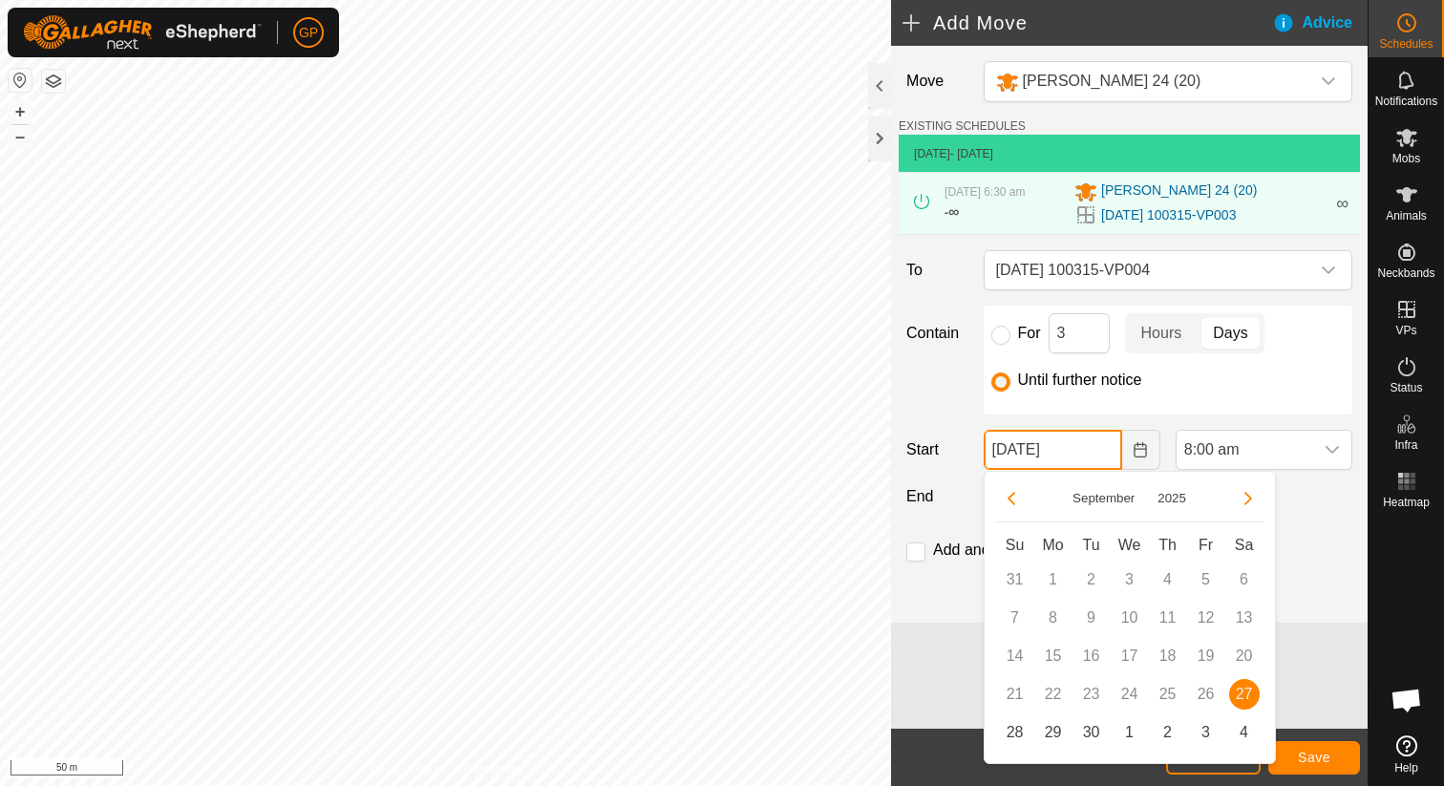
click at [1053, 456] on input "[DATE]" at bounding box center [1053, 450] width 138 height 40
click at [1047, 737] on span "29" at bounding box center [1053, 732] width 31 height 31
type input "29 Sep, 2025"
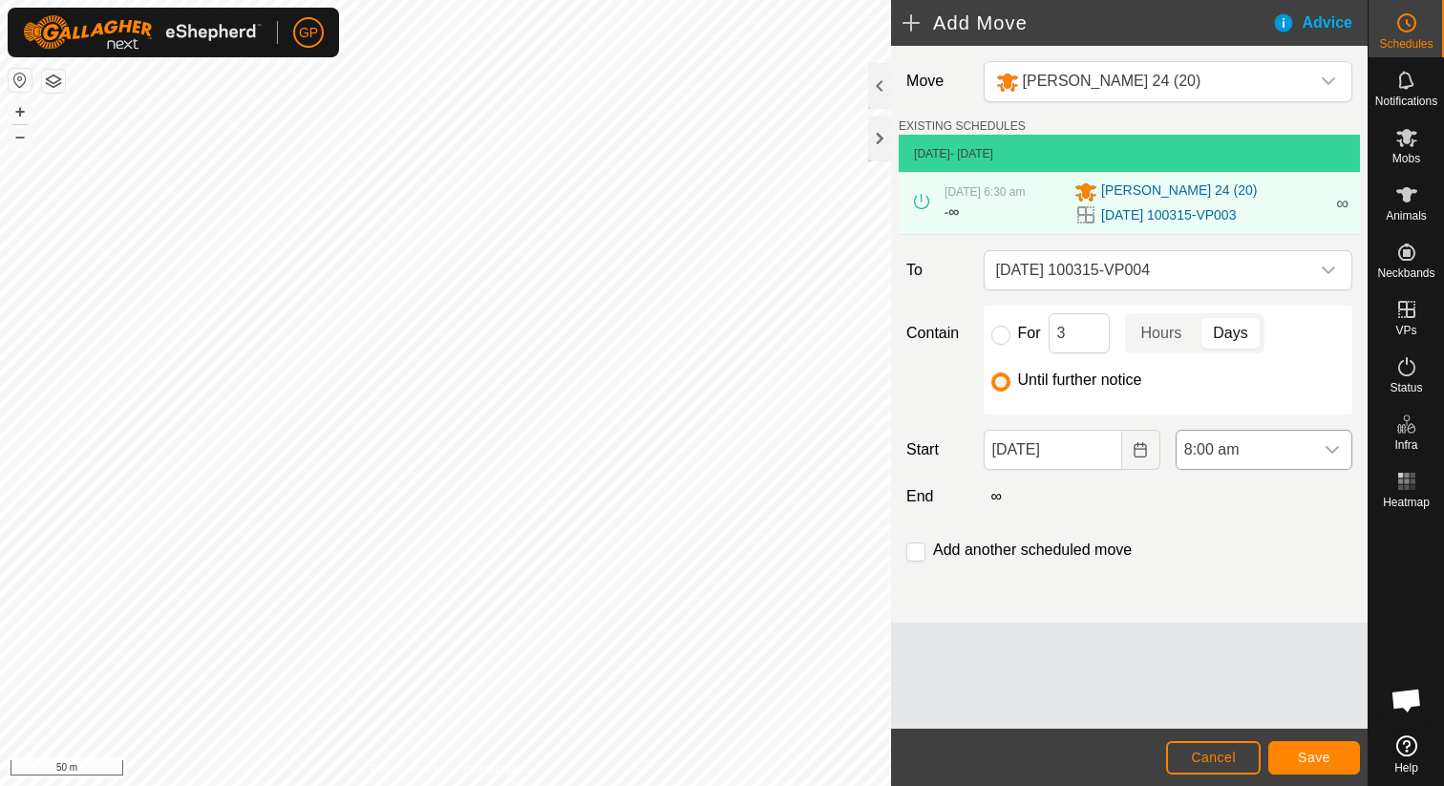
click at [1248, 441] on span "8:00 am" at bounding box center [1244, 450] width 137 height 38
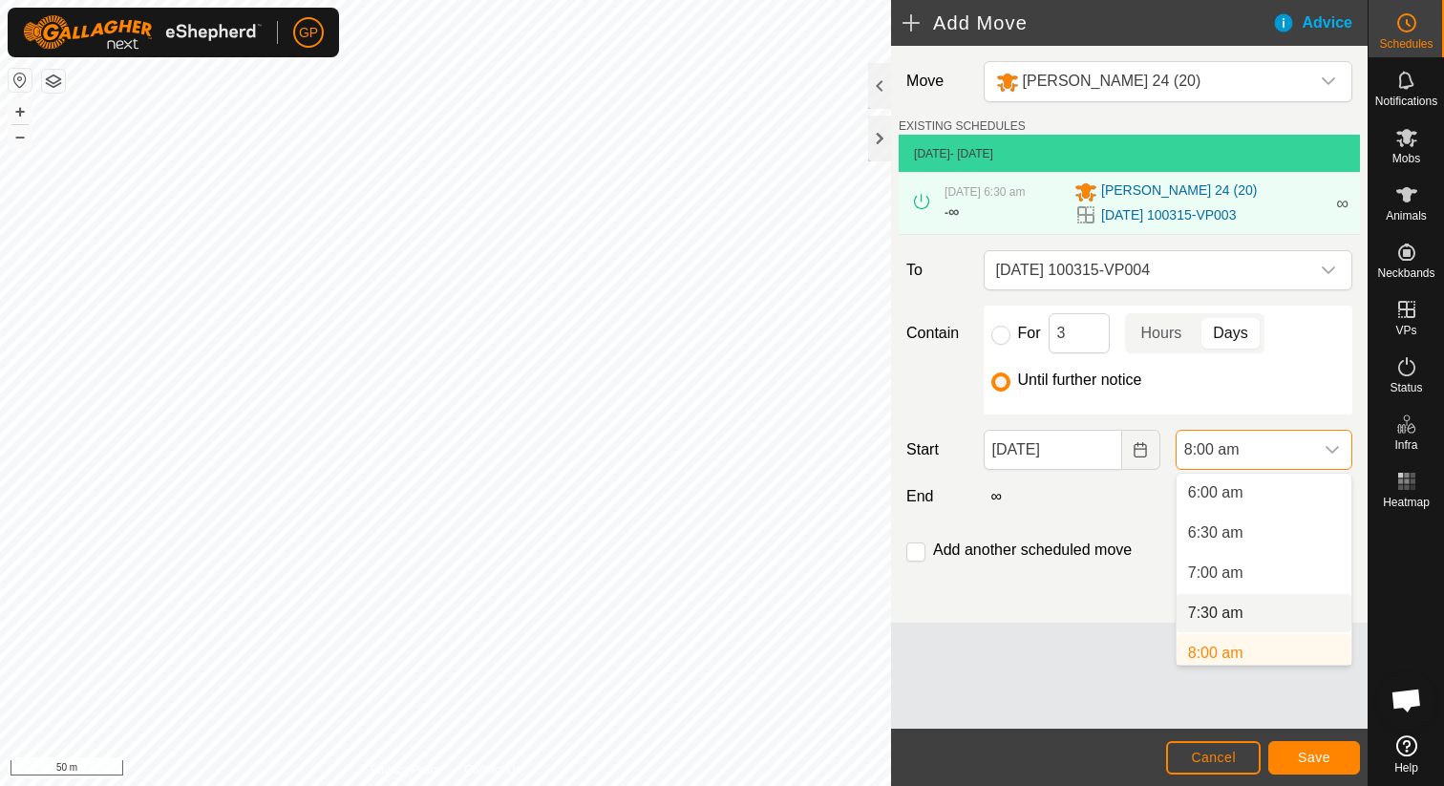
click at [1212, 614] on li "7:30 am" at bounding box center [1263, 613] width 175 height 38
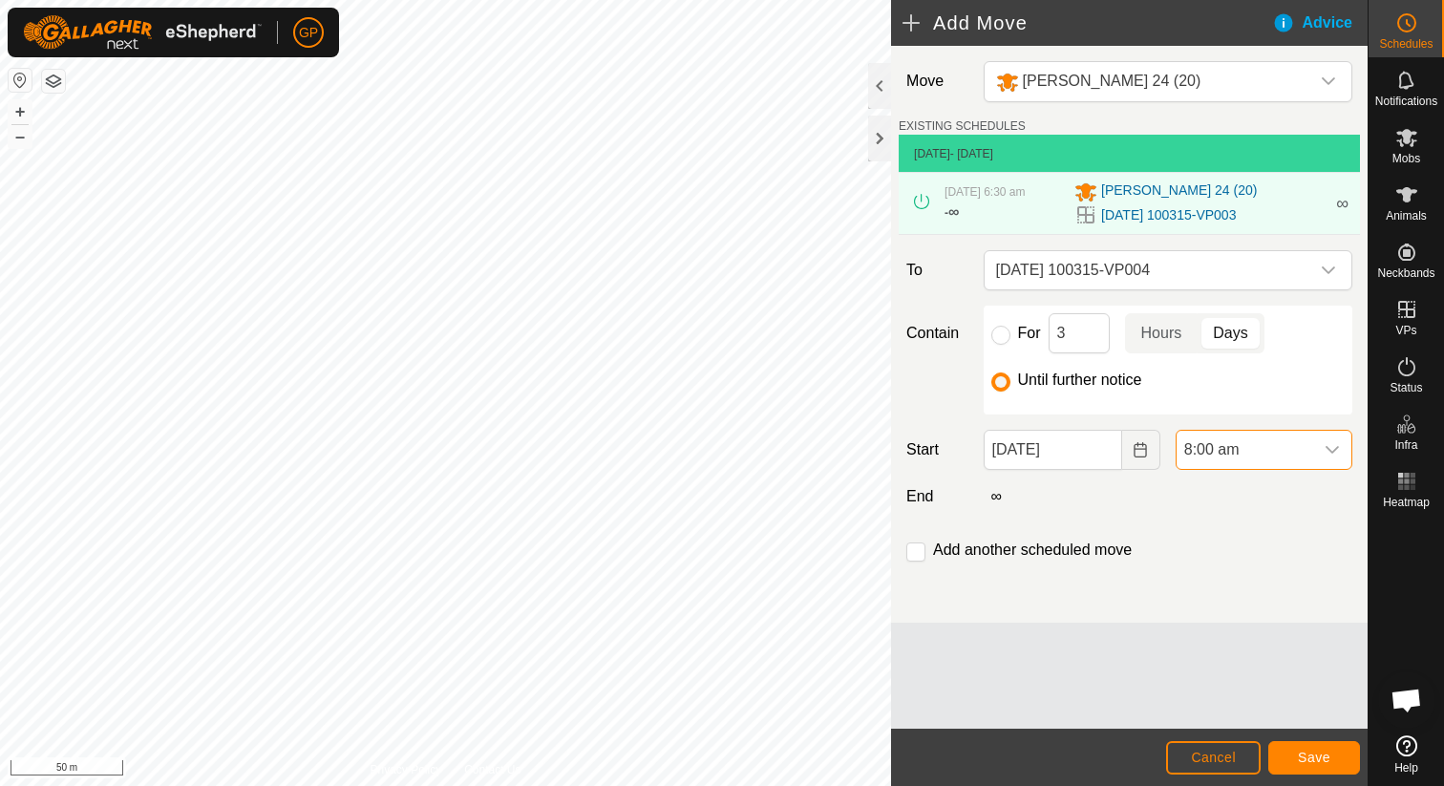
scroll to position [489, 0]
click at [1238, 442] on span "7:30 am" at bounding box center [1244, 450] width 137 height 38
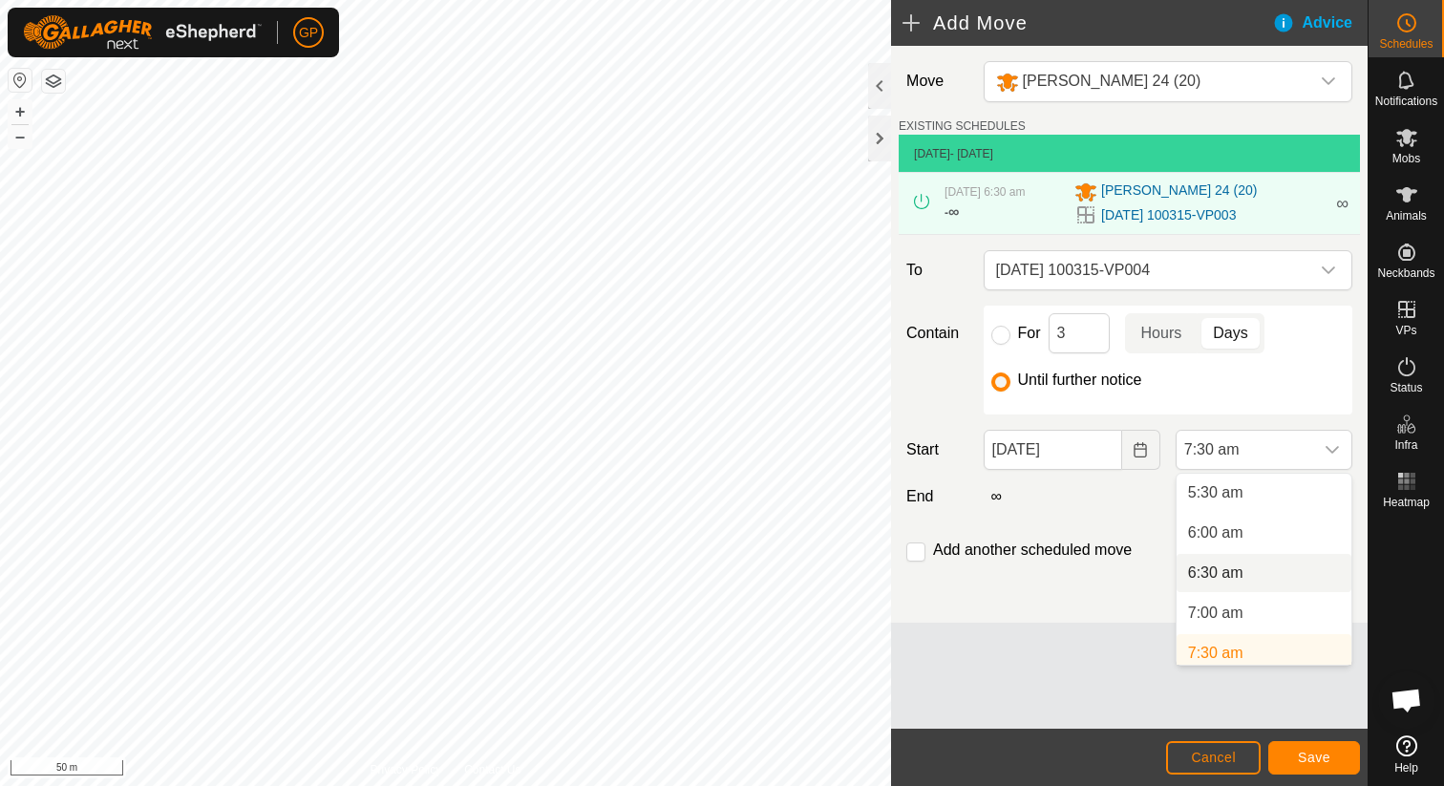
click at [1233, 580] on li "6:30 am" at bounding box center [1263, 573] width 175 height 38
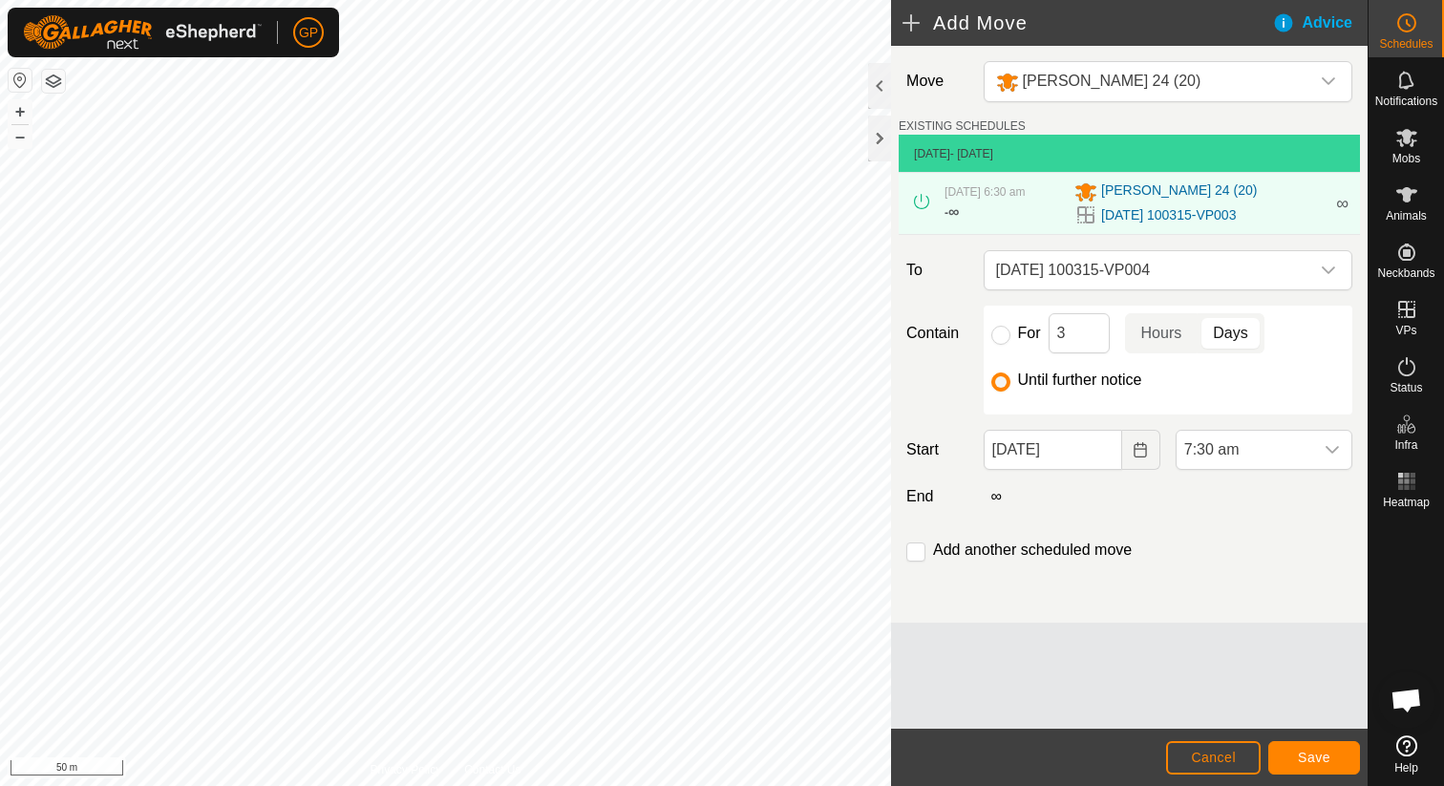
scroll to position [449, 0]
click at [1308, 755] on span "Save" at bounding box center [1314, 757] width 32 height 15
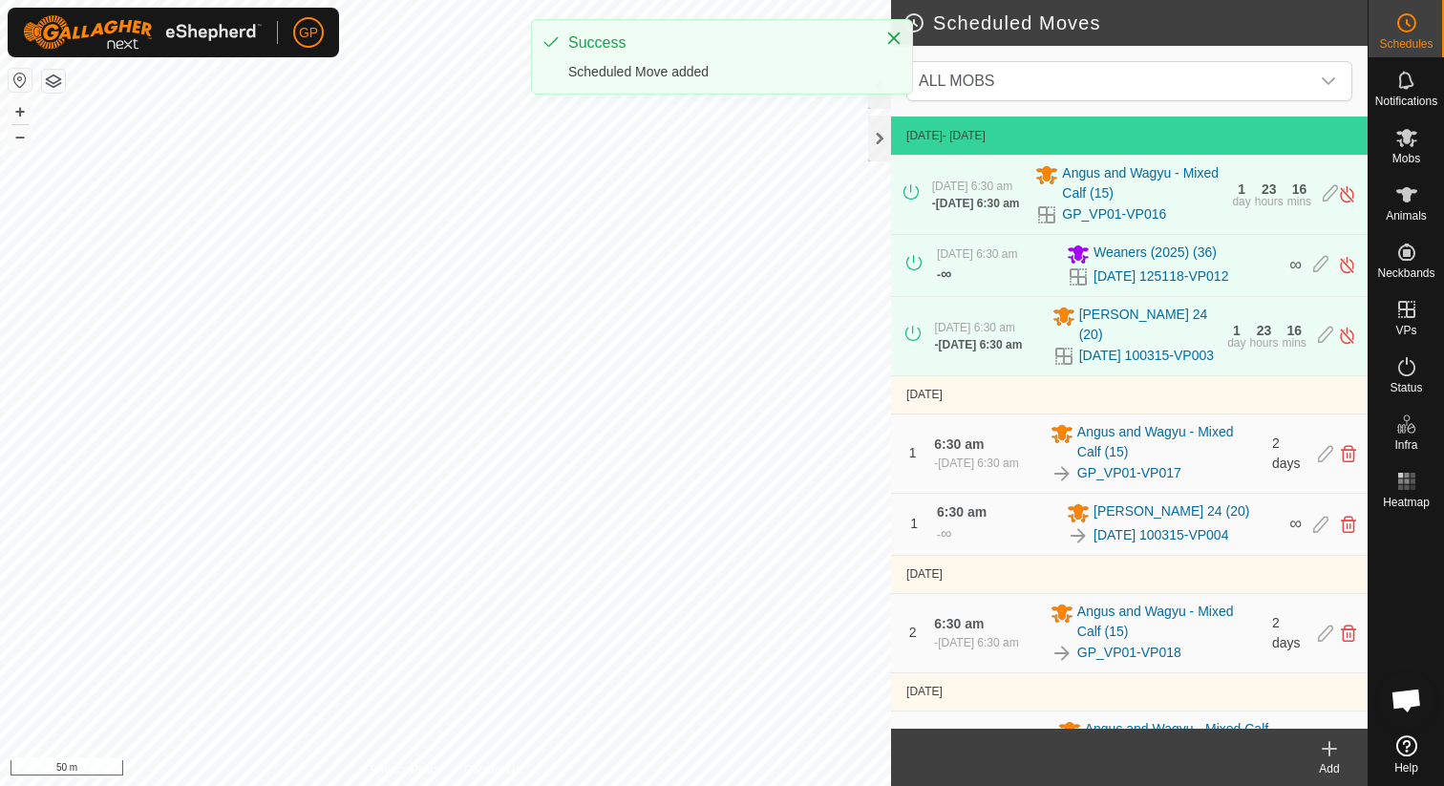
click at [1326, 753] on icon at bounding box center [1329, 748] width 23 height 23
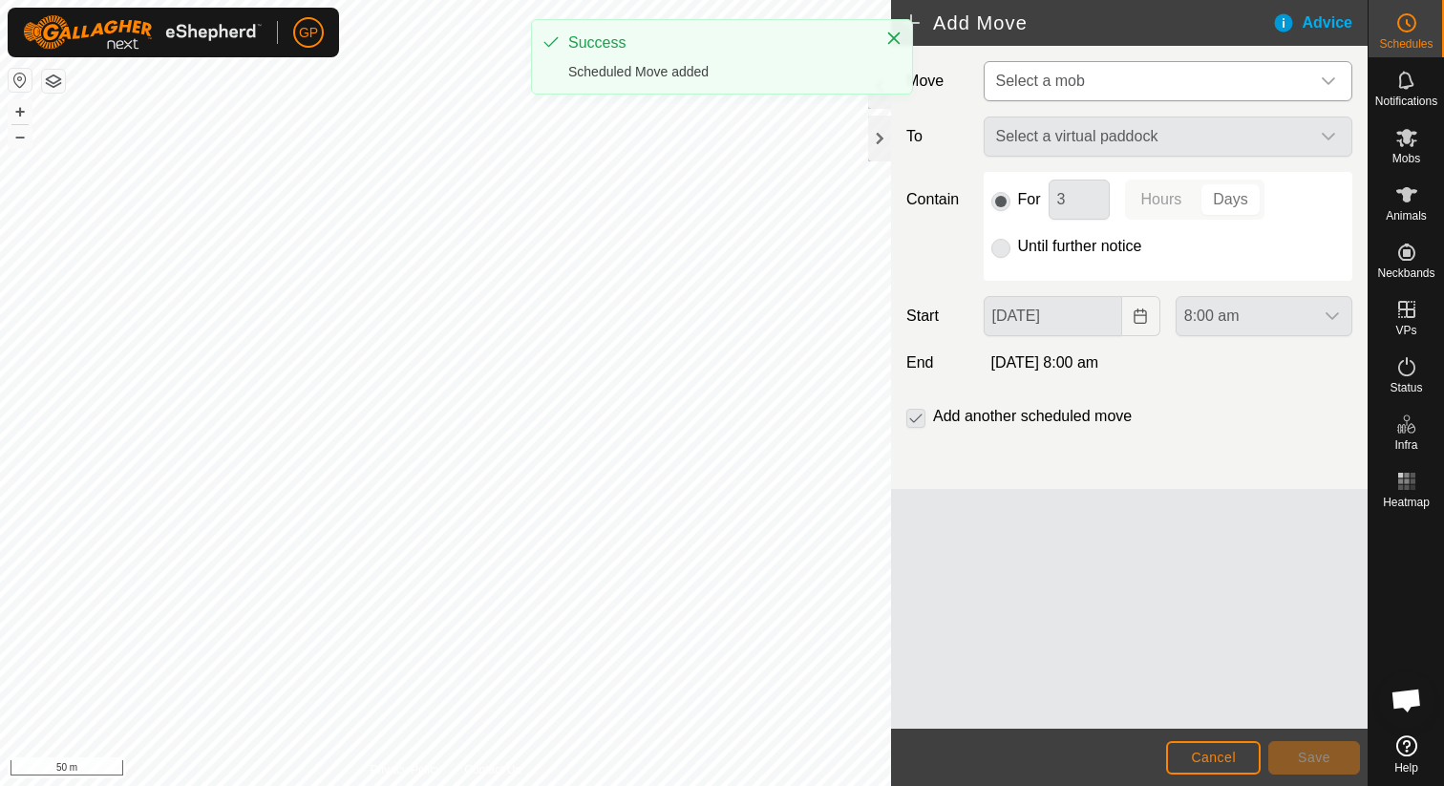
click at [1145, 61] on p-select "Select a mob" at bounding box center [1168, 81] width 369 height 40
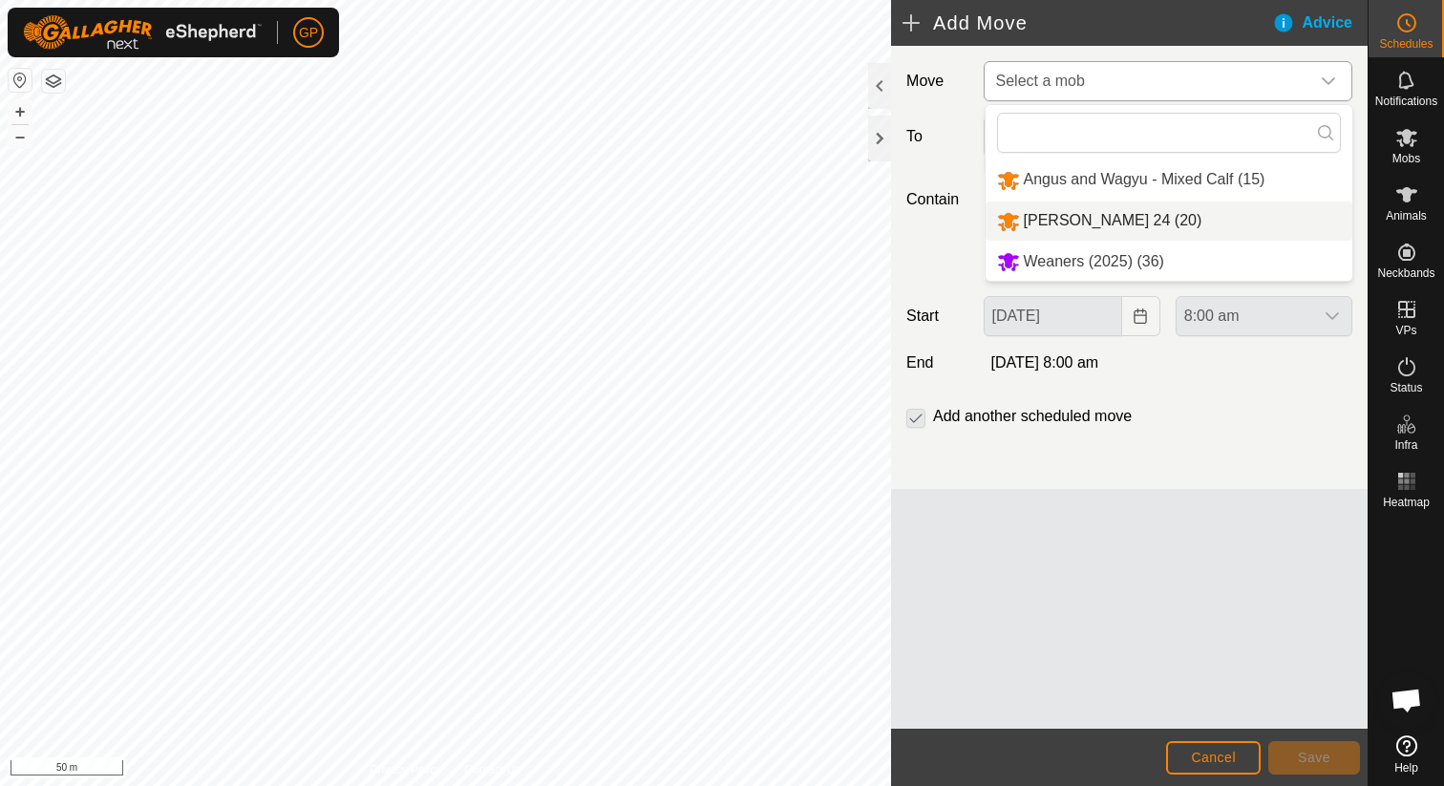
click at [1094, 219] on li "[PERSON_NAME] 24 (20)" at bounding box center [1168, 220] width 367 height 39
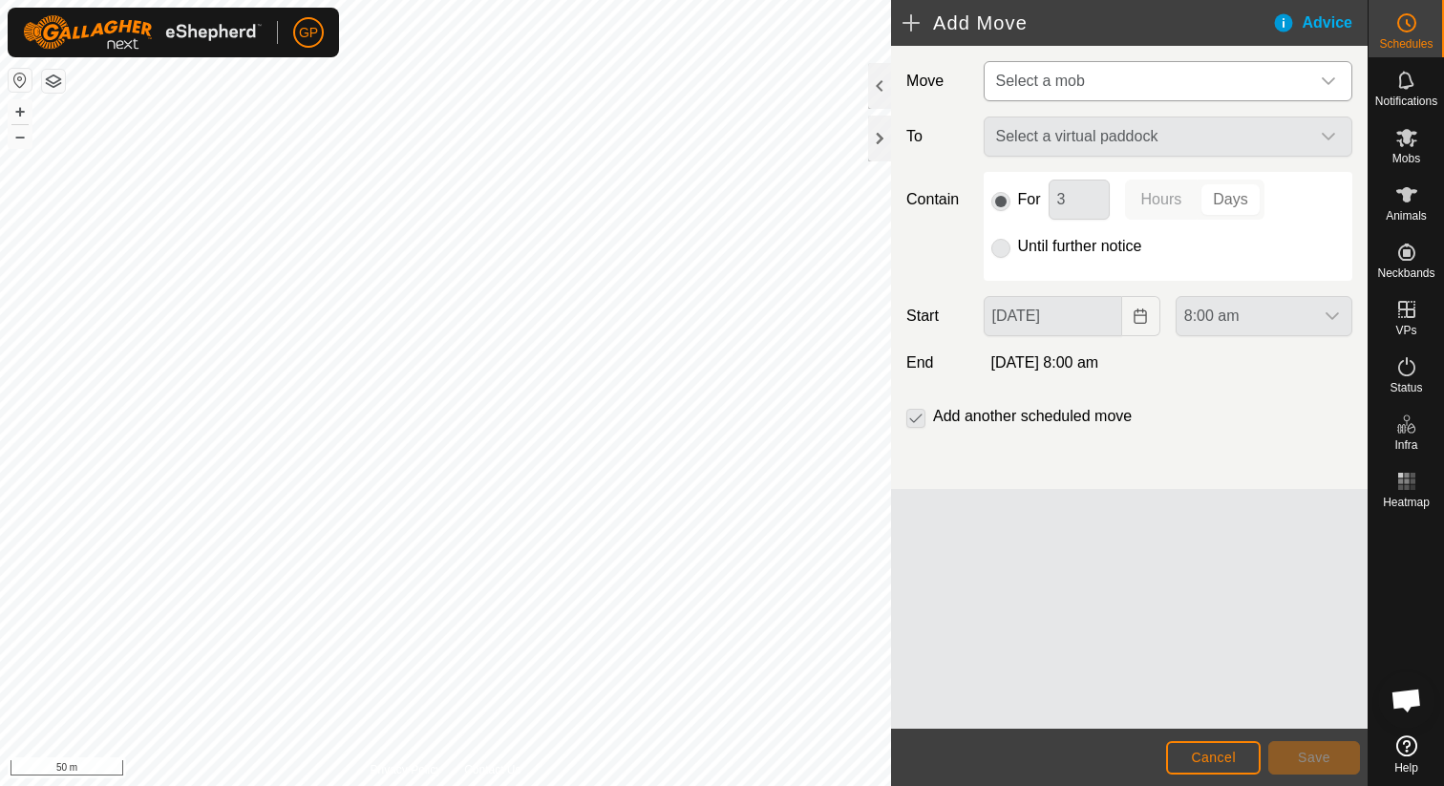
type input "29 Sep, 2025"
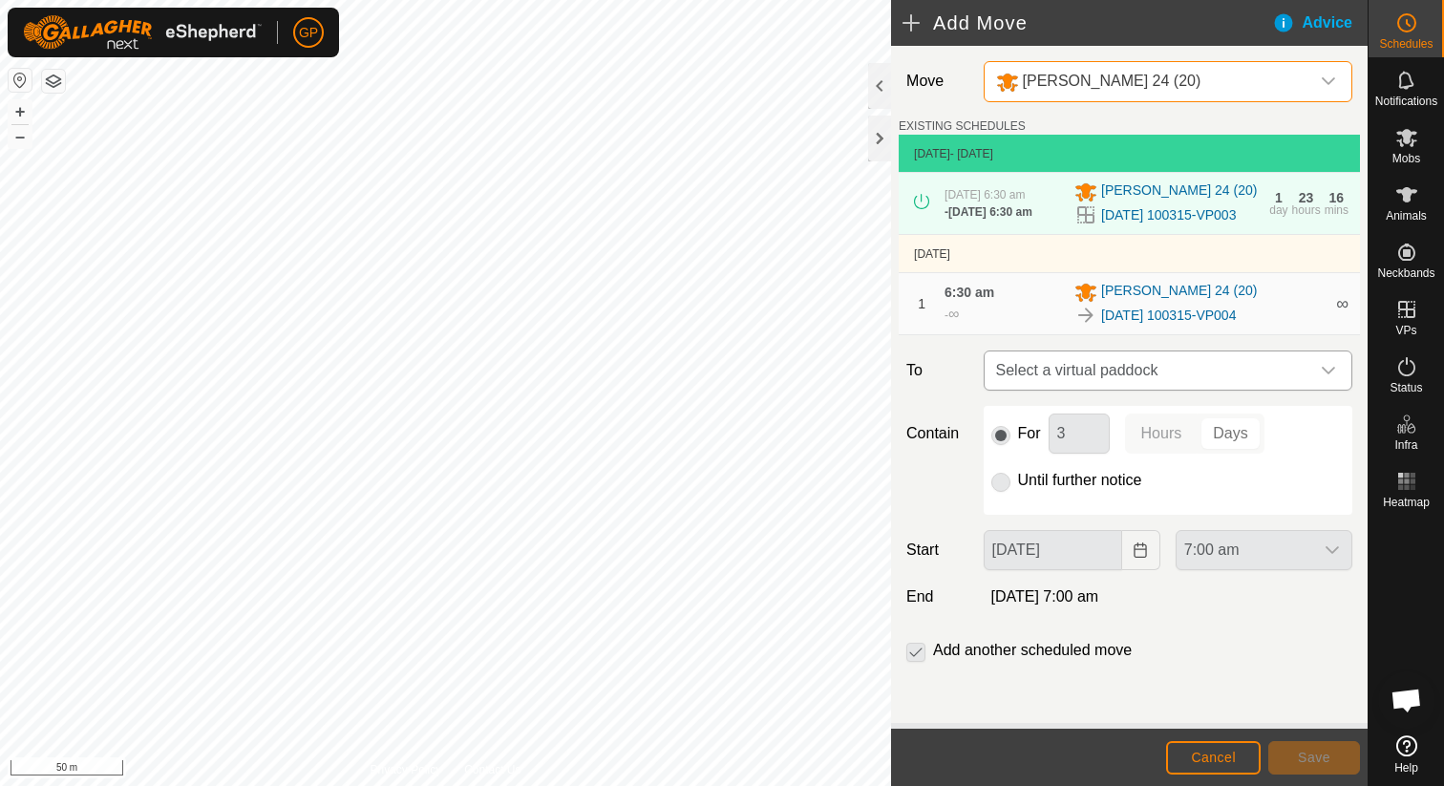
click at [1058, 390] on span "Select a virtual paddock" at bounding box center [1148, 370] width 321 height 38
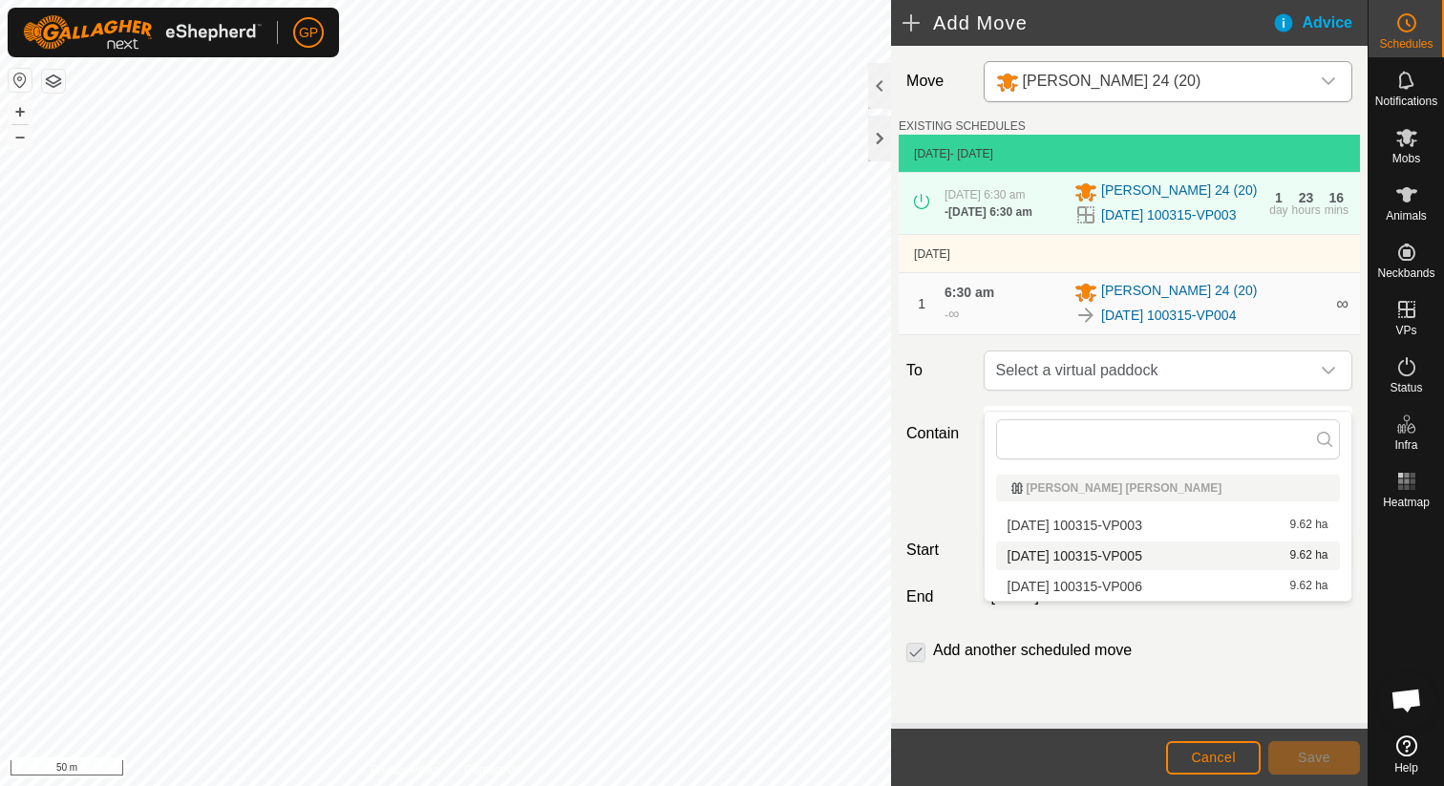
click at [1064, 553] on li "2025-09-19 100315-VP005 9.62 ha" at bounding box center [1168, 555] width 344 height 29
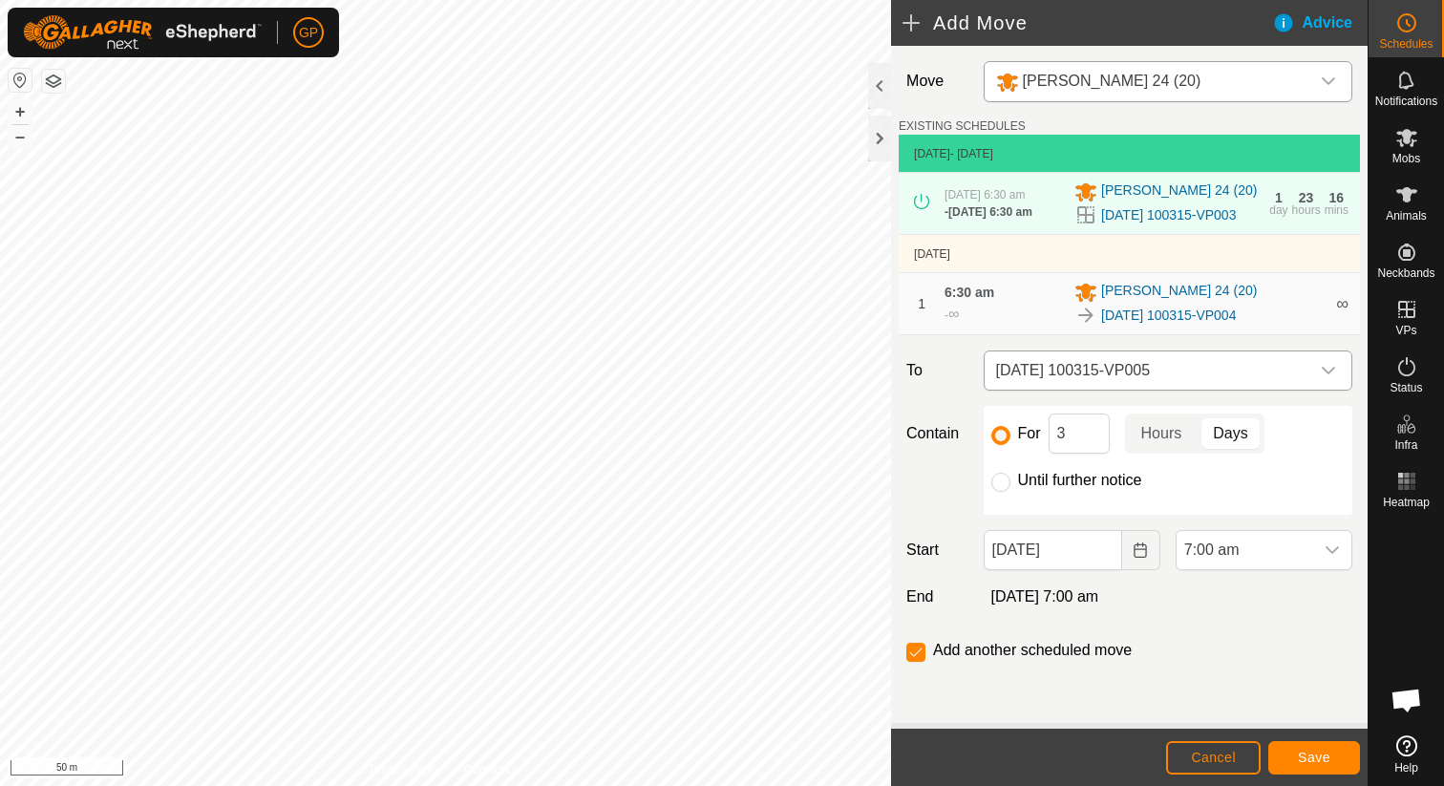
click at [1132, 384] on span "[DATE] 100315-VP005" at bounding box center [1148, 370] width 321 height 38
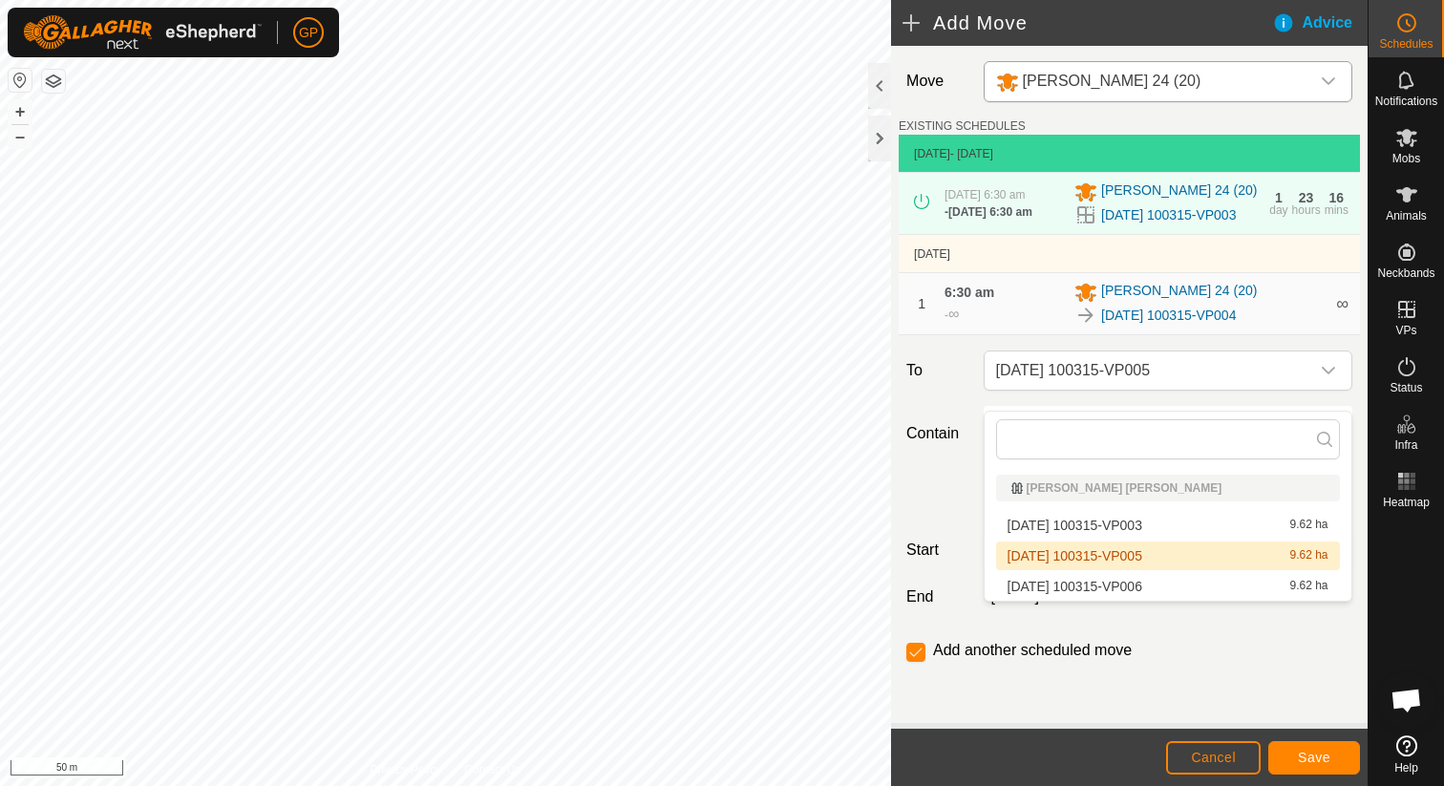
click at [1089, 557] on li "2025-09-19 100315-VP005 9.62 ha" at bounding box center [1168, 555] width 344 height 29
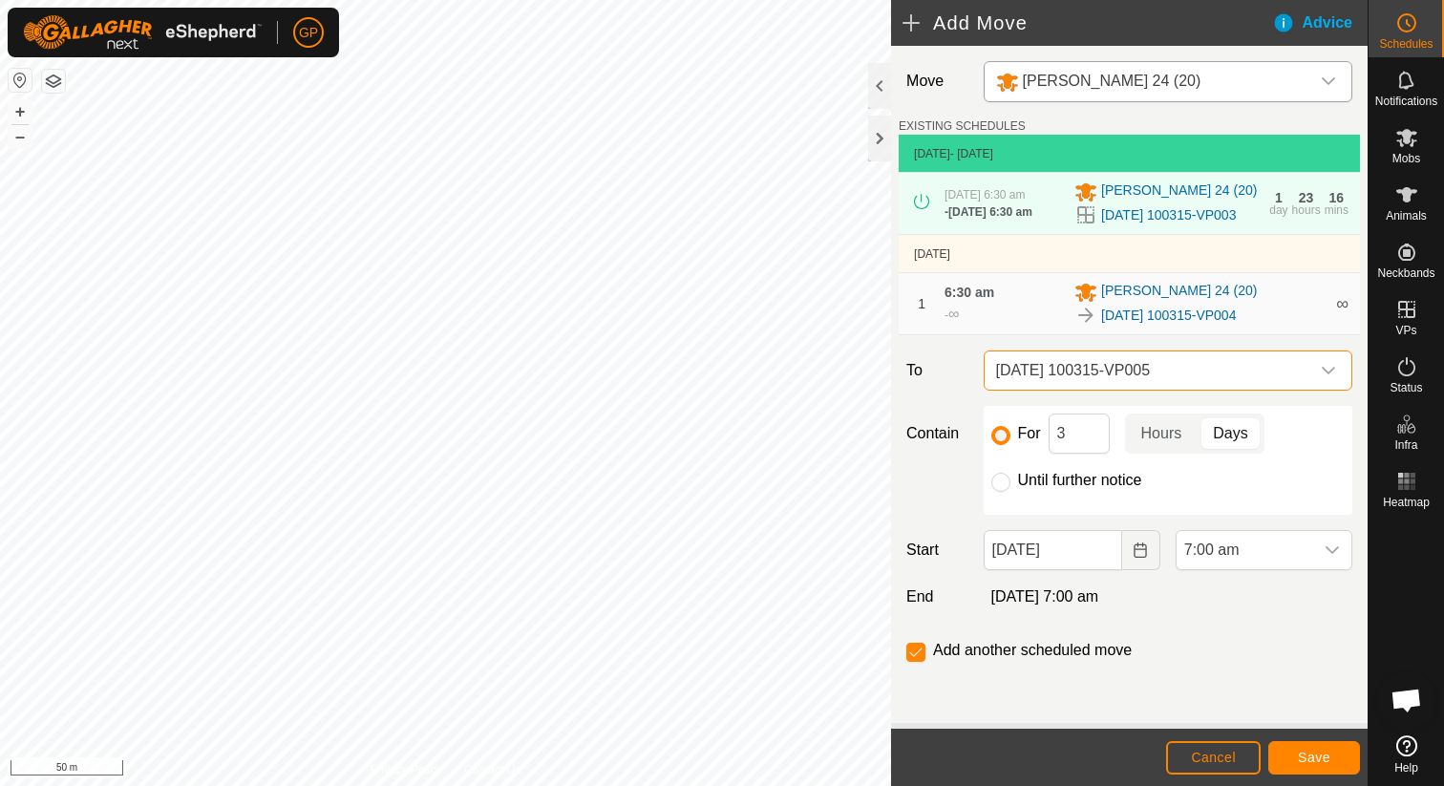
click at [1081, 486] on div "For 3 Hours Days Until further notice" at bounding box center [1168, 460] width 369 height 109
click at [1081, 488] on label "Until further notice" at bounding box center [1080, 480] width 124 height 15
click at [1010, 492] on input "Until further notice" at bounding box center [1000, 482] width 19 height 19
radio input "true"
checkbox input "false"
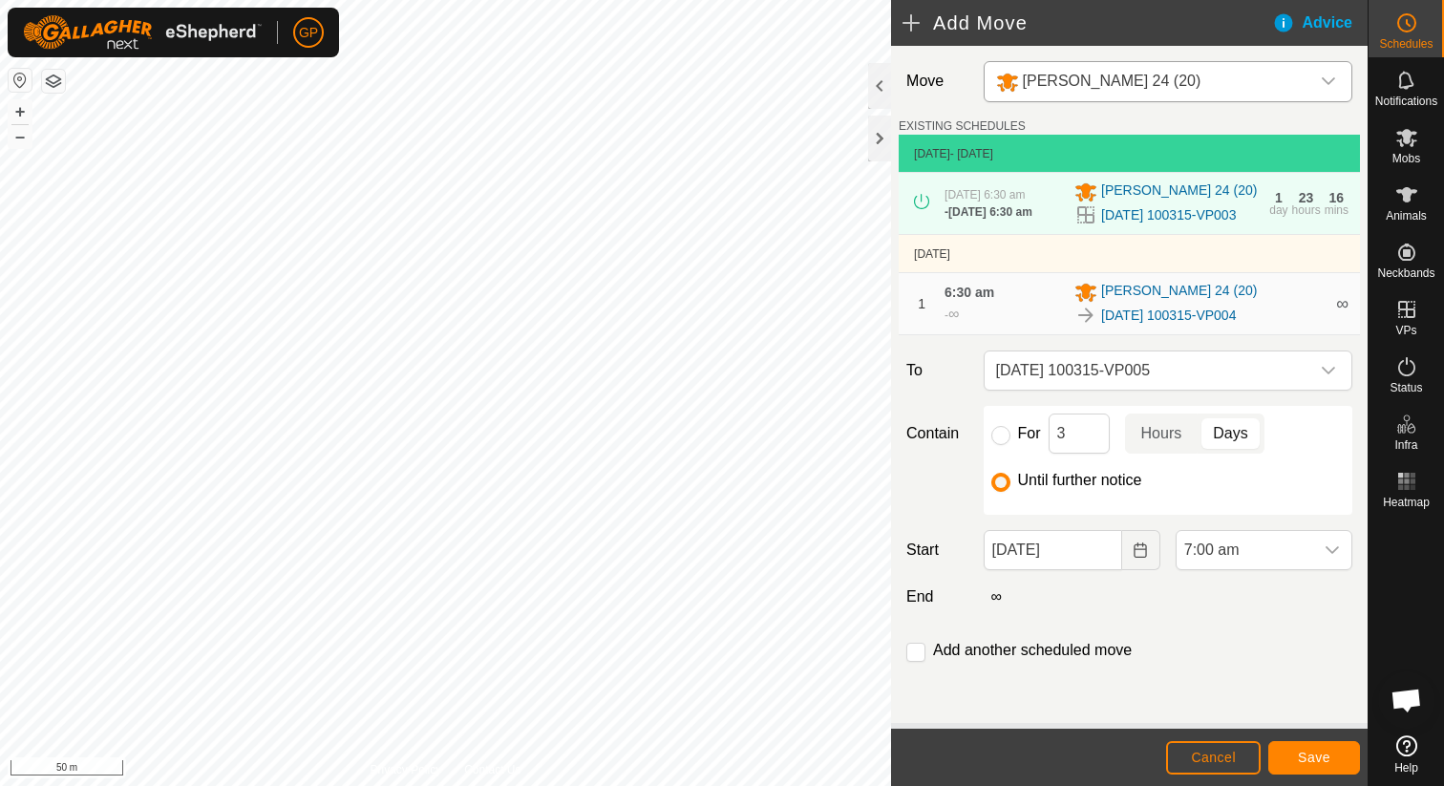
click at [1071, 593] on div "Move Facey 24 (20) EXISTING SCHEDULES 27 Sept 2025 - Today 26 Sept 2025, 6:30 a…" at bounding box center [1129, 384] width 476 height 677
click at [1073, 567] on input "29 Sep, 2025" at bounding box center [1053, 550] width 138 height 40
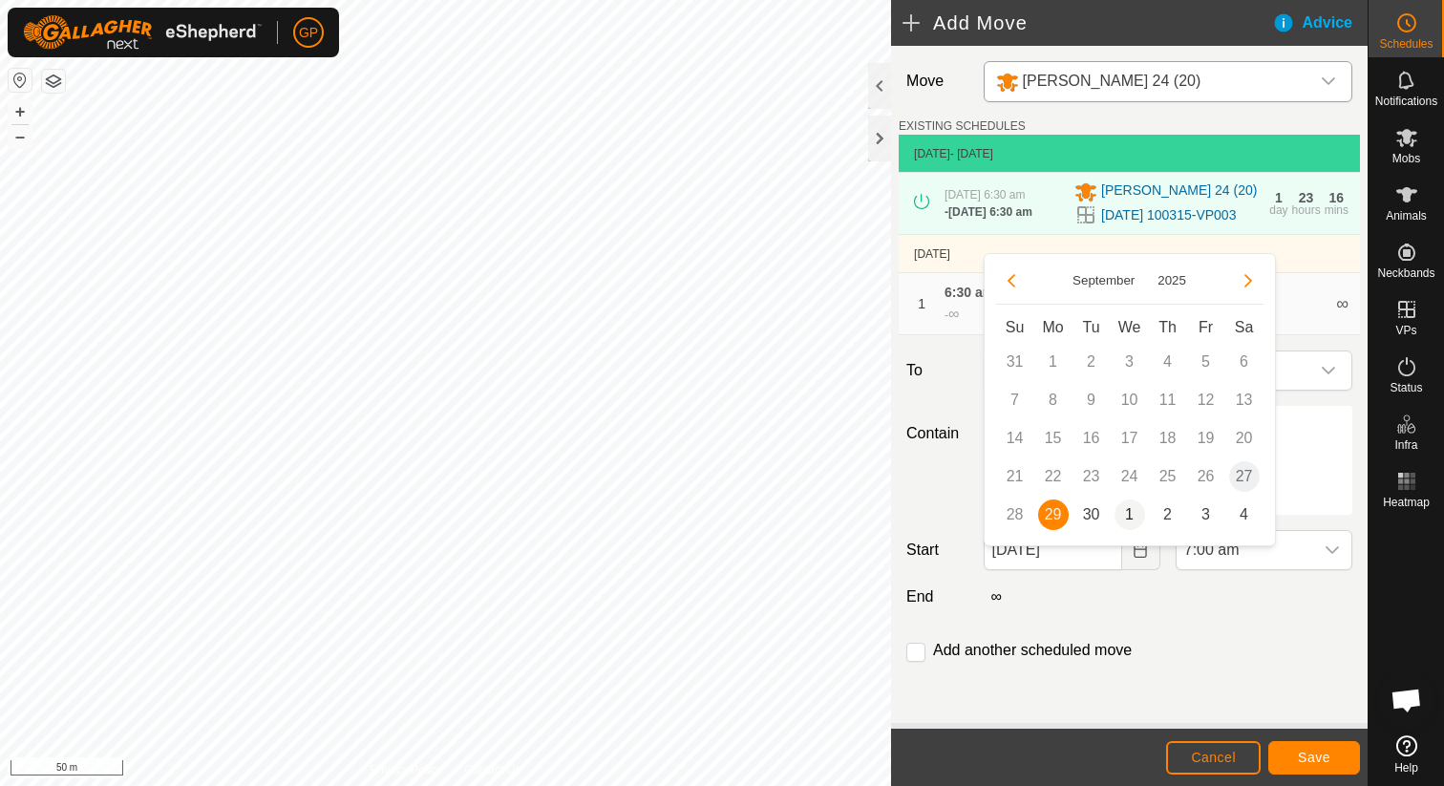
click at [1136, 527] on span "1" at bounding box center [1129, 514] width 31 height 31
type input "01 Oct, 2025"
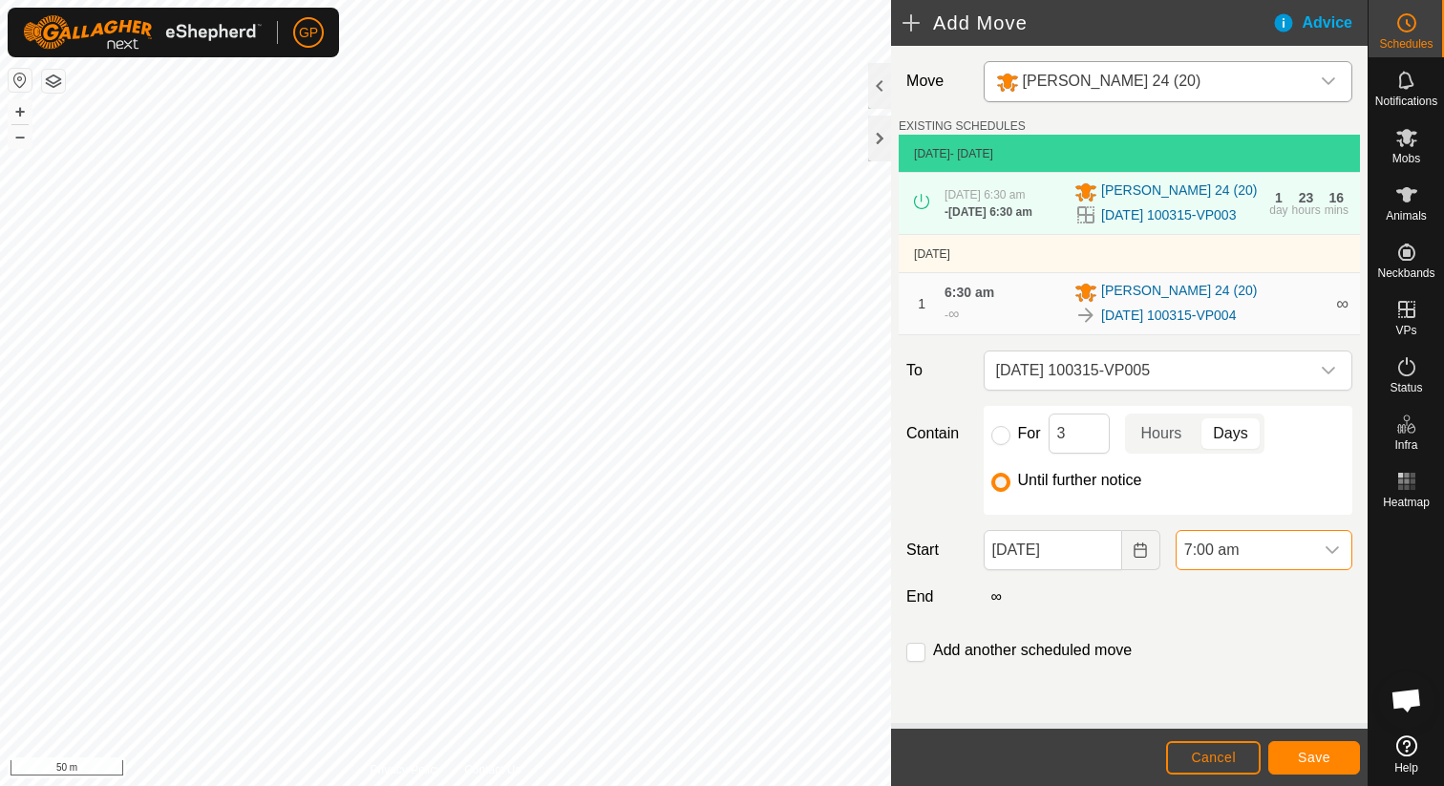
click at [1205, 557] on span "7:00 am" at bounding box center [1244, 550] width 137 height 38
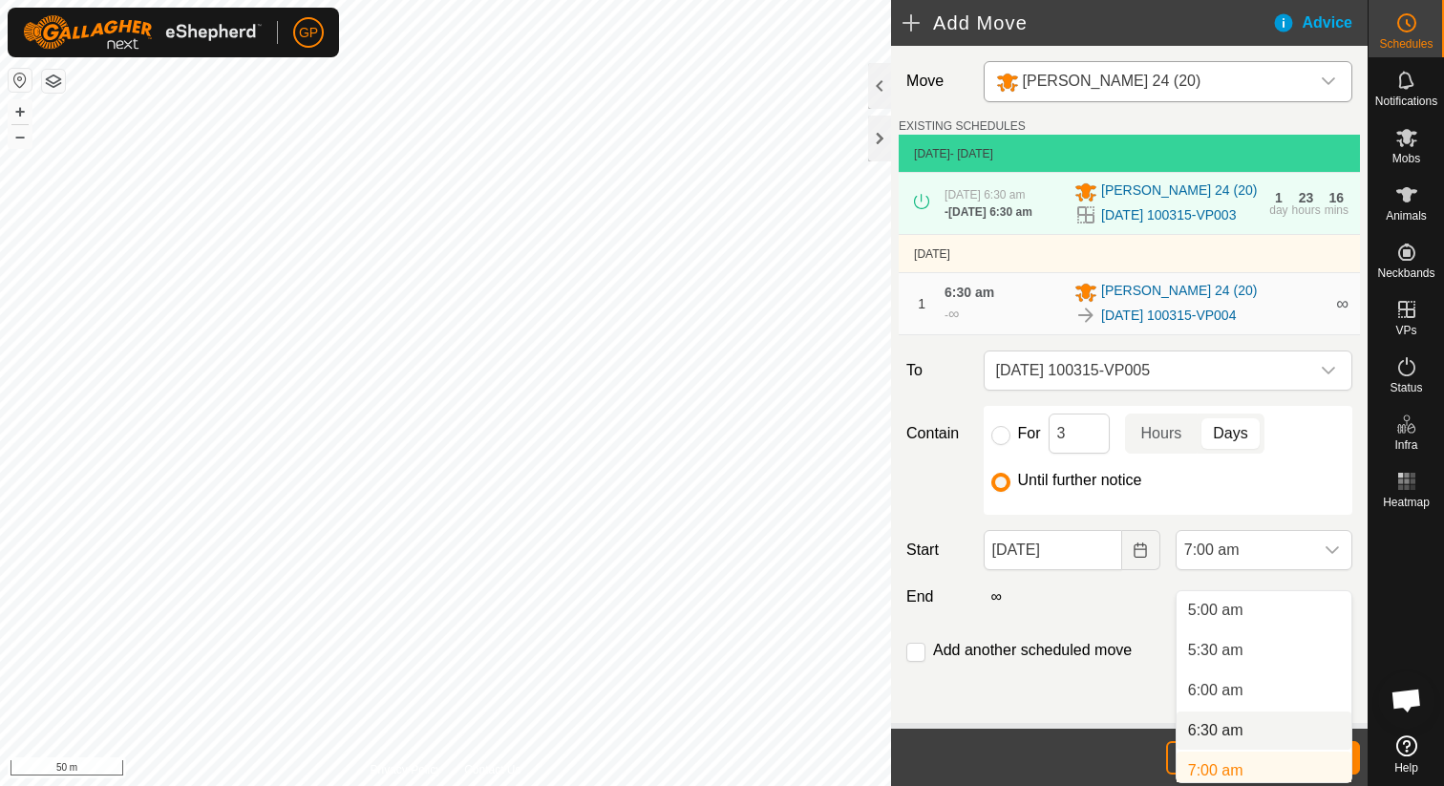
click at [1210, 727] on li "6:30 am" at bounding box center [1263, 730] width 175 height 38
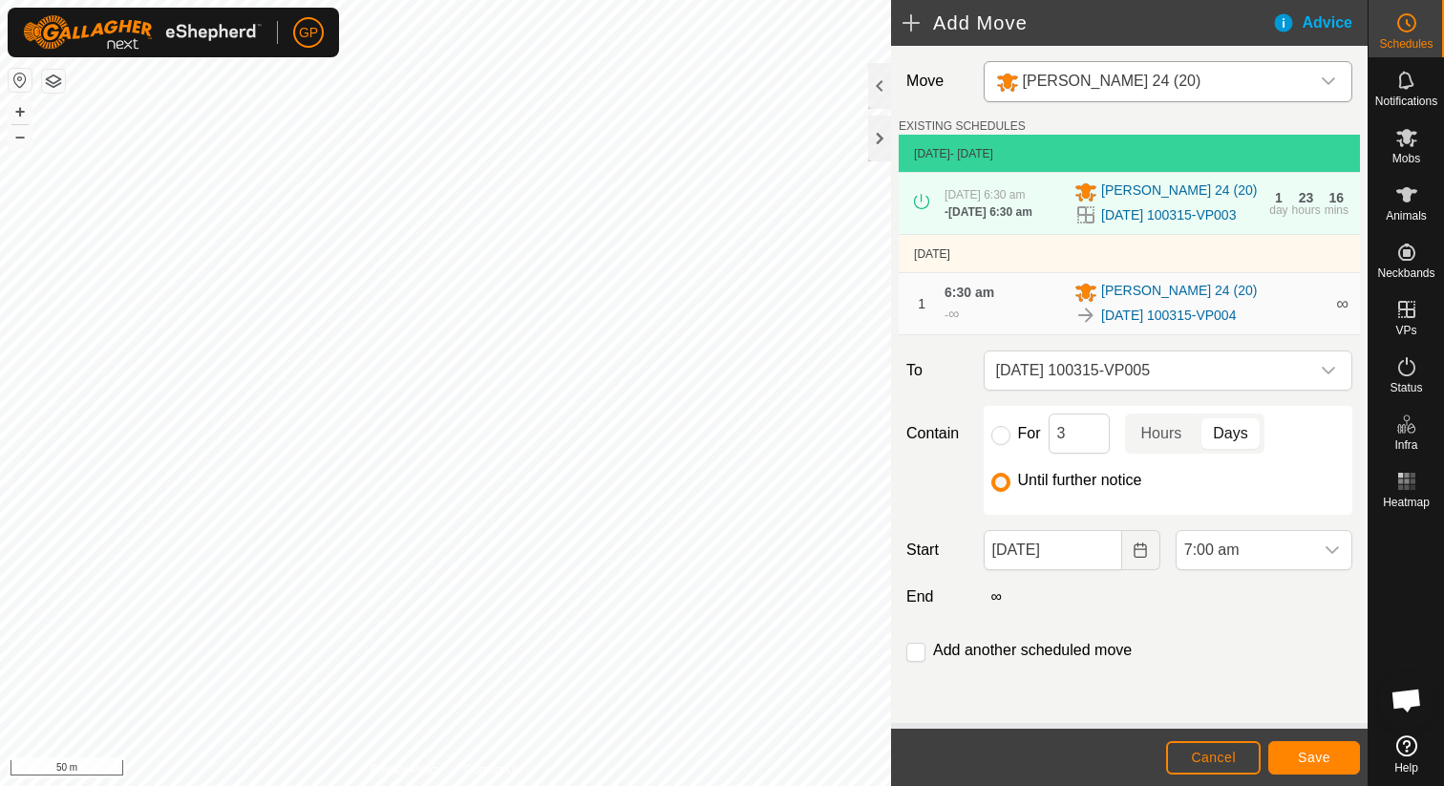
scroll to position [409, 0]
click at [1304, 747] on button "Save" at bounding box center [1314, 757] width 92 height 33
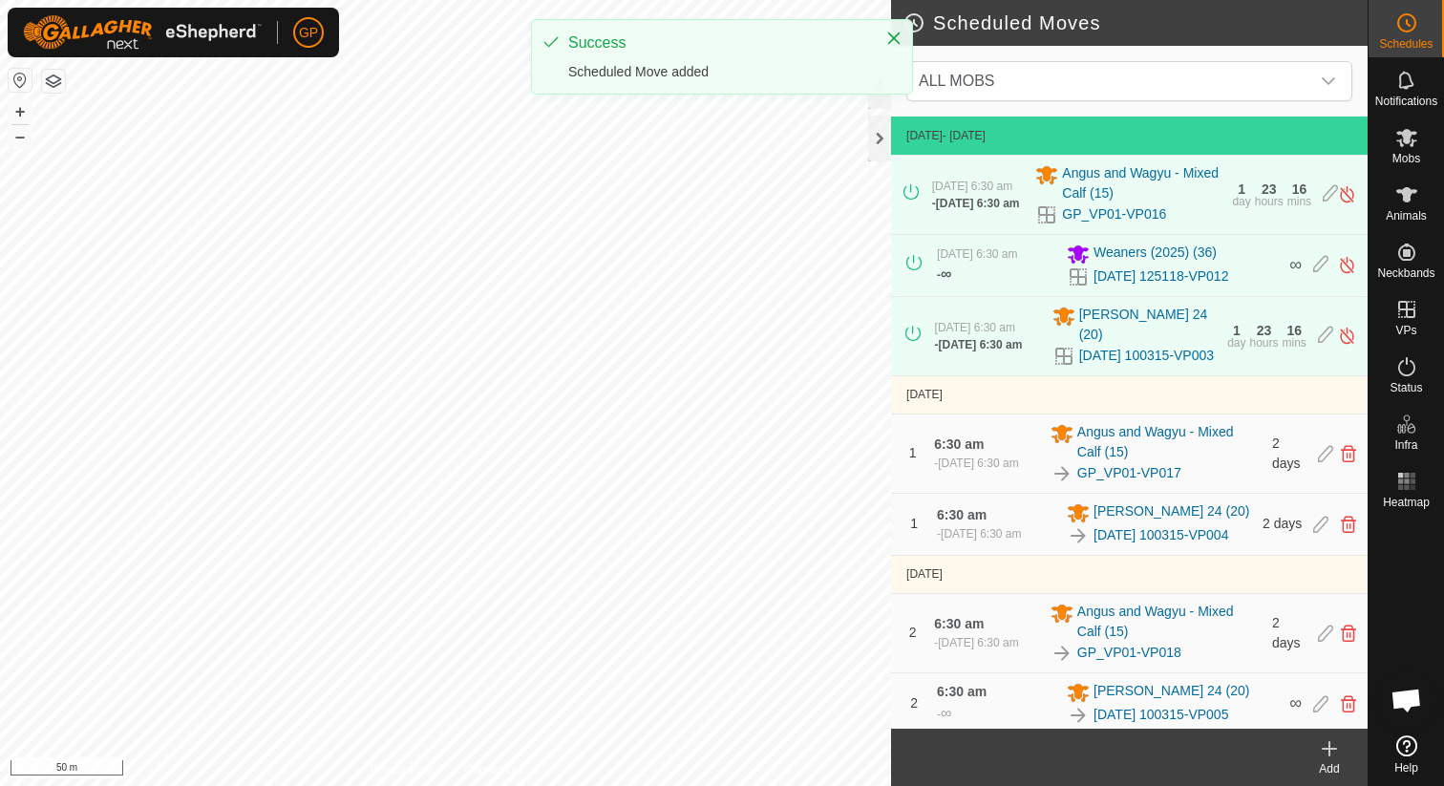
click at [1326, 749] on icon at bounding box center [1328, 749] width 13 height 0
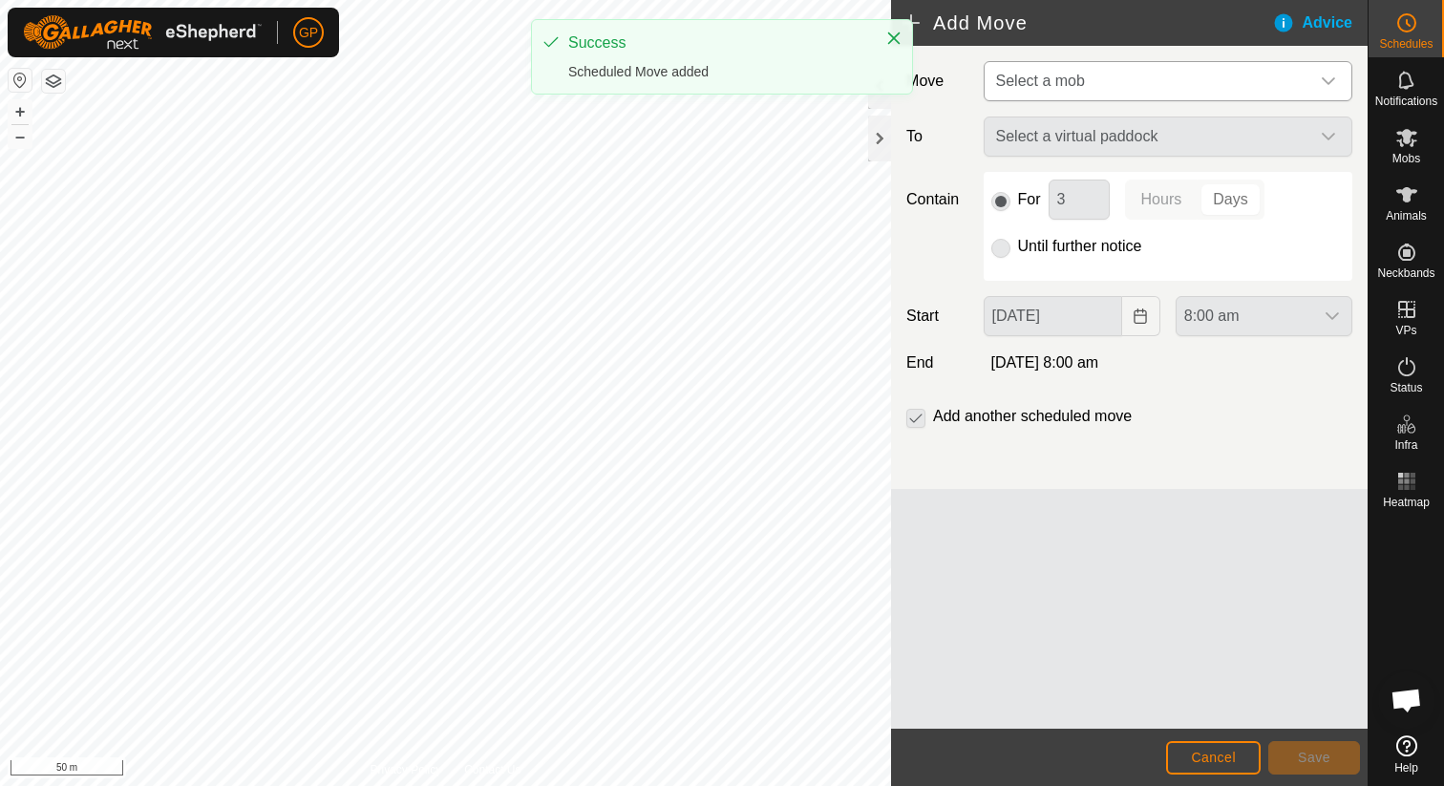
click at [1216, 76] on span "Select a mob" at bounding box center [1148, 81] width 321 height 38
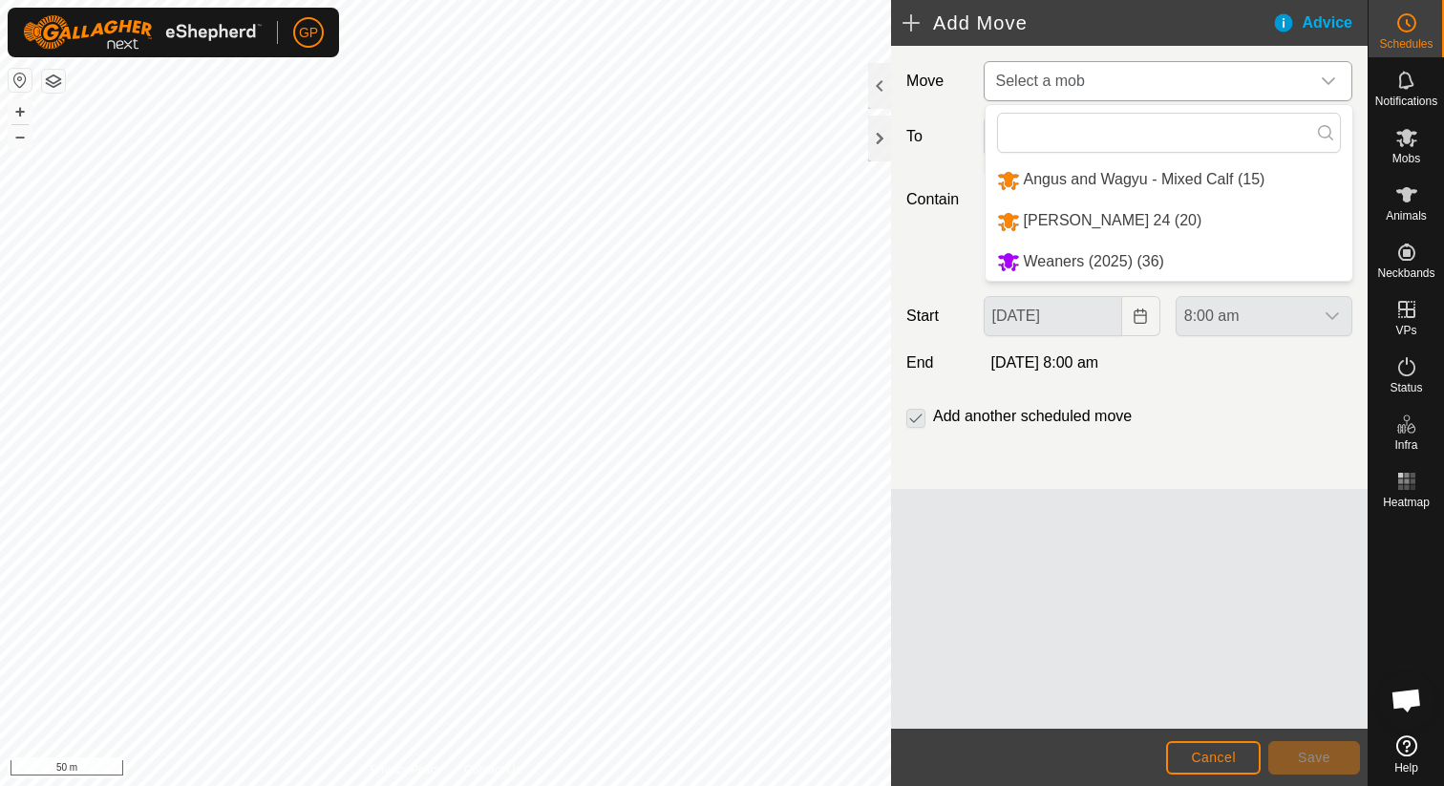
click at [1130, 229] on li "[PERSON_NAME] 24 (20)" at bounding box center [1168, 220] width 367 height 39
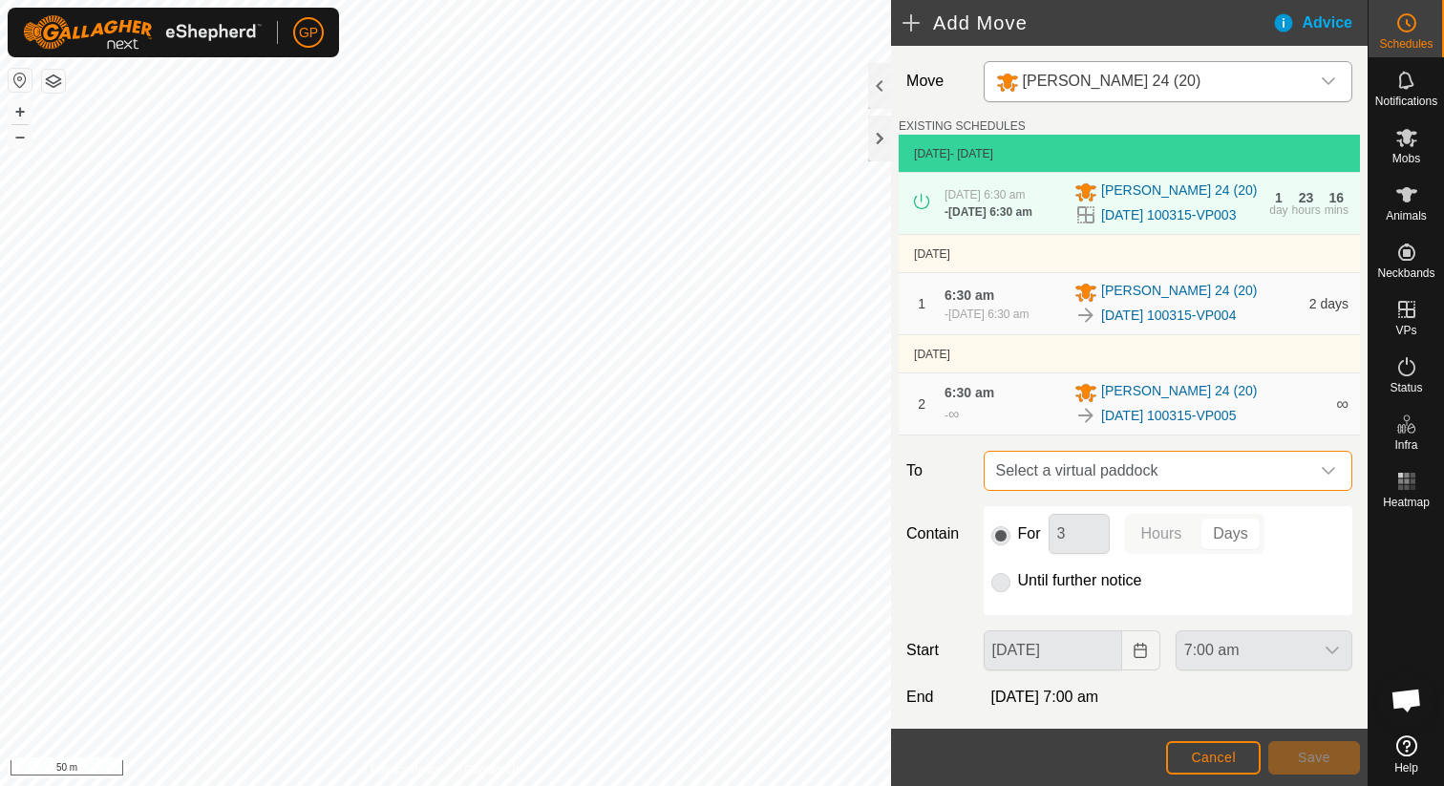
click at [1085, 483] on span "Select a virtual paddock" at bounding box center [1148, 471] width 321 height 38
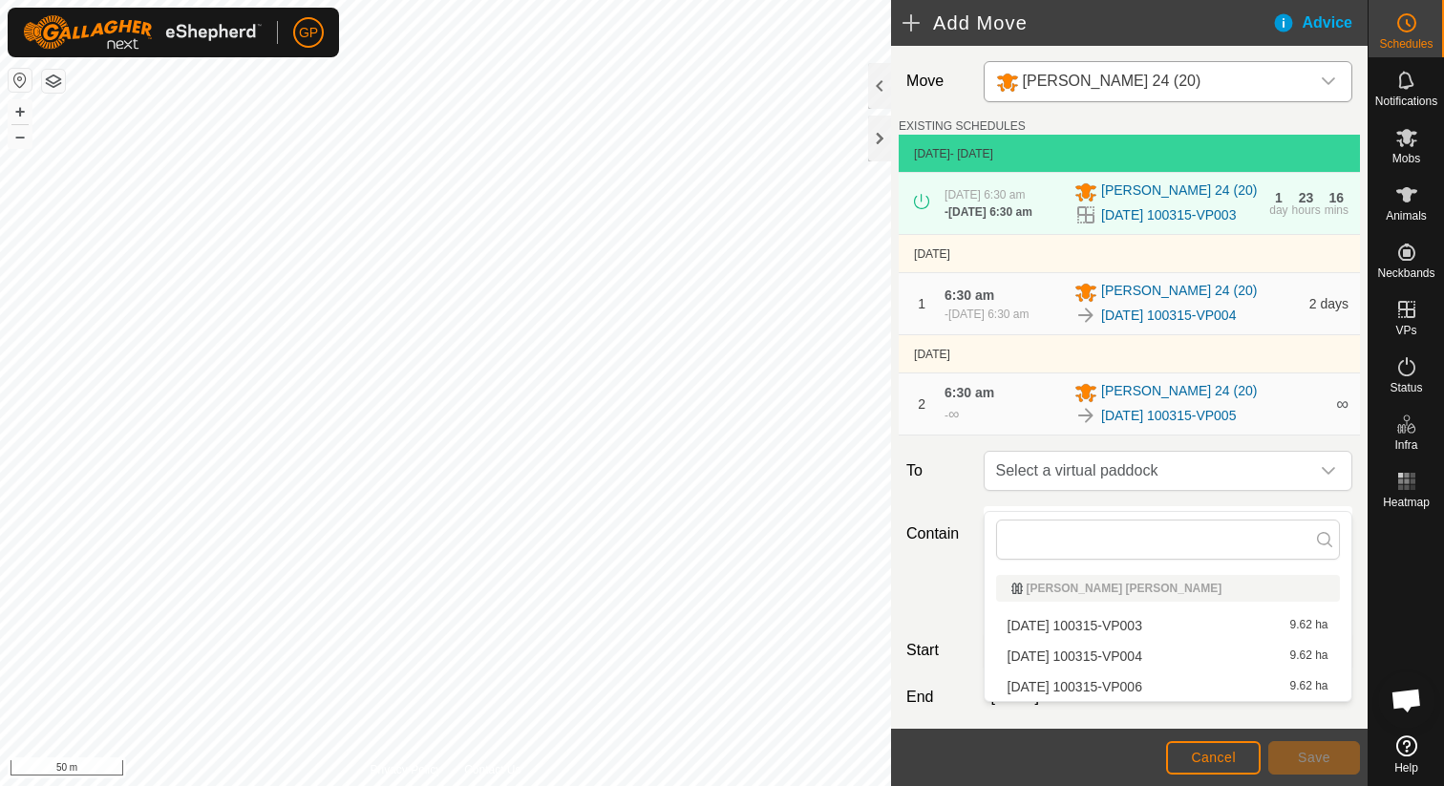
click at [1076, 688] on li "2025-09-19 100315-VP006 9.62 ha" at bounding box center [1168, 686] width 344 height 29
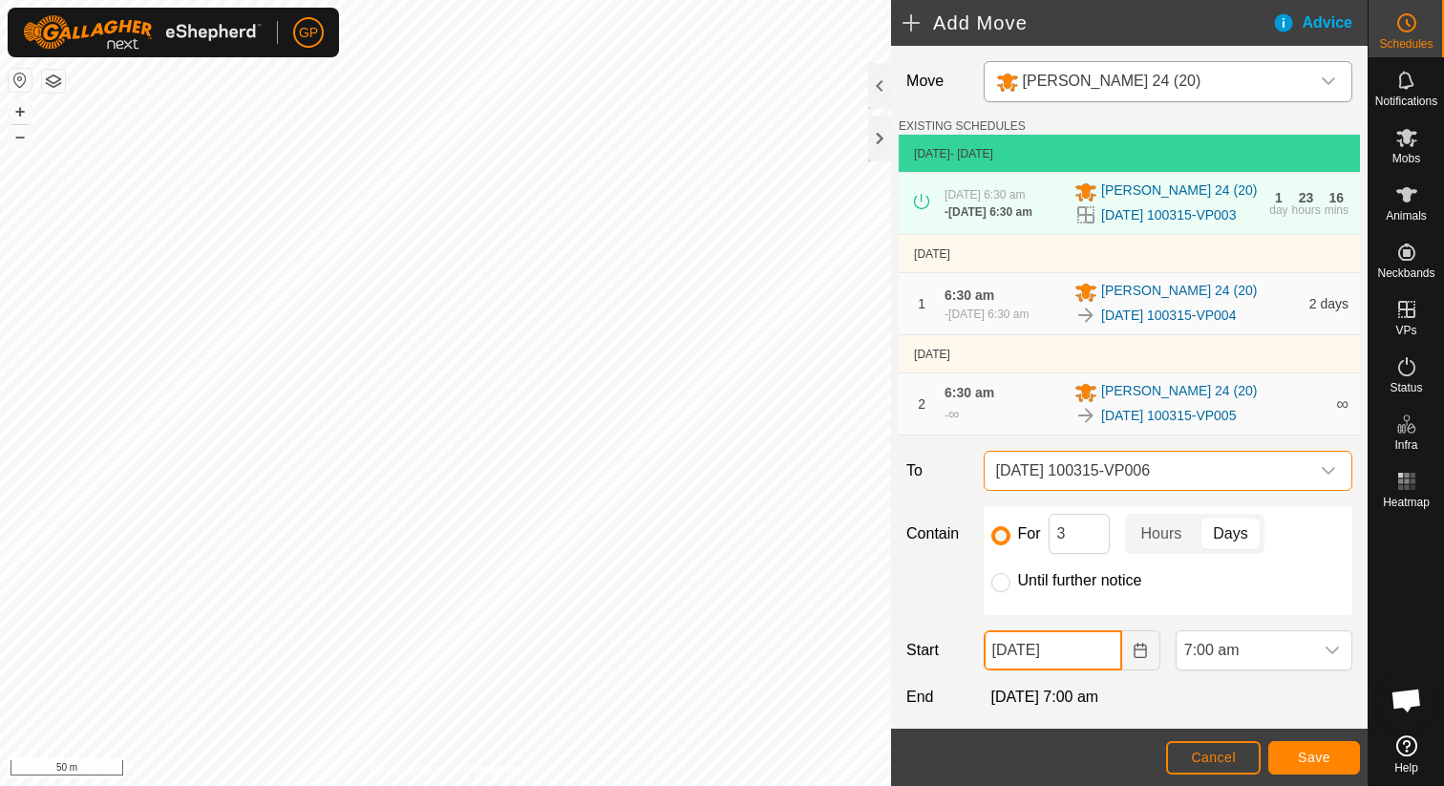
click at [1067, 670] on input "01 Oct, 2025" at bounding box center [1053, 650] width 138 height 40
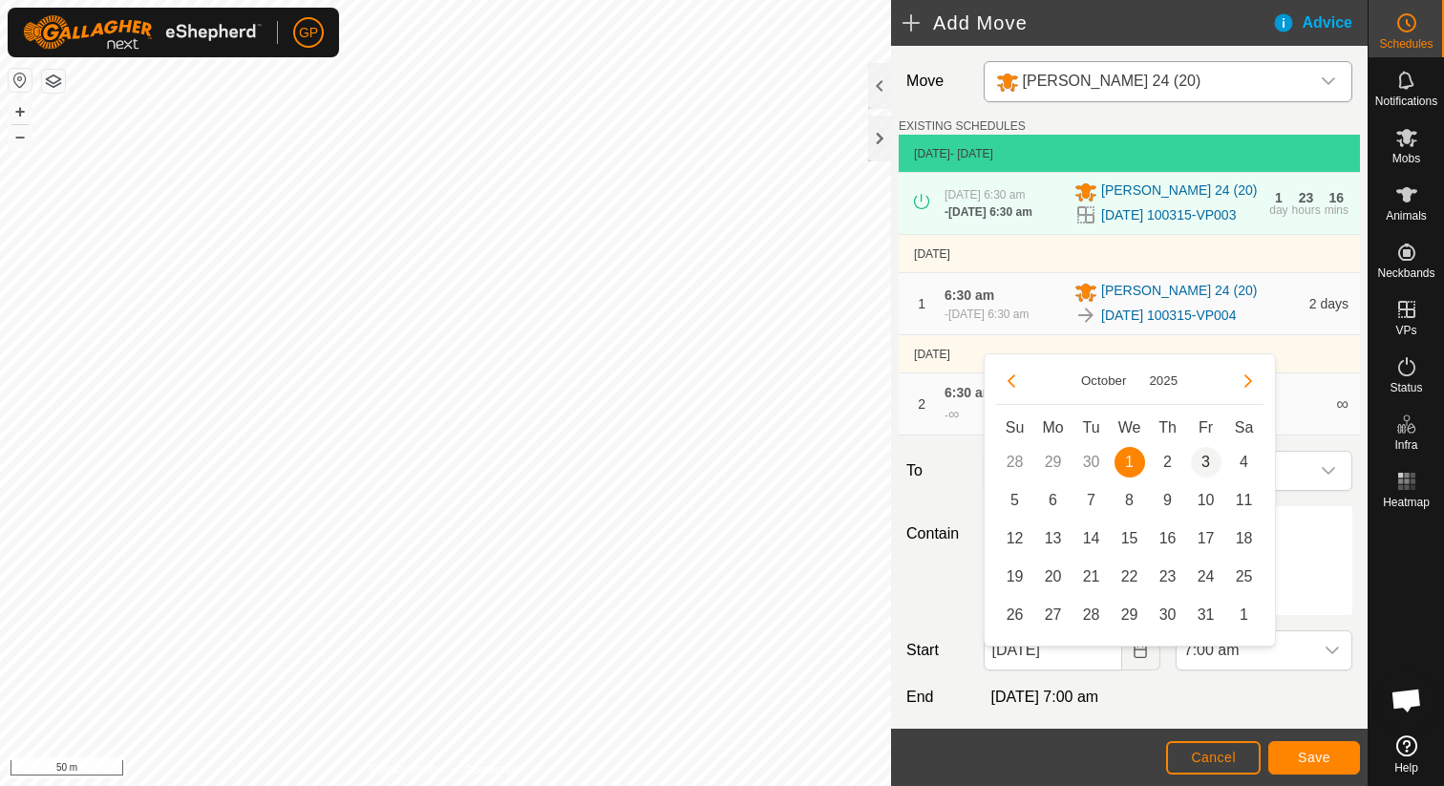
click at [1212, 466] on span "3" at bounding box center [1206, 462] width 31 height 31
type input "03 Oct, 2025"
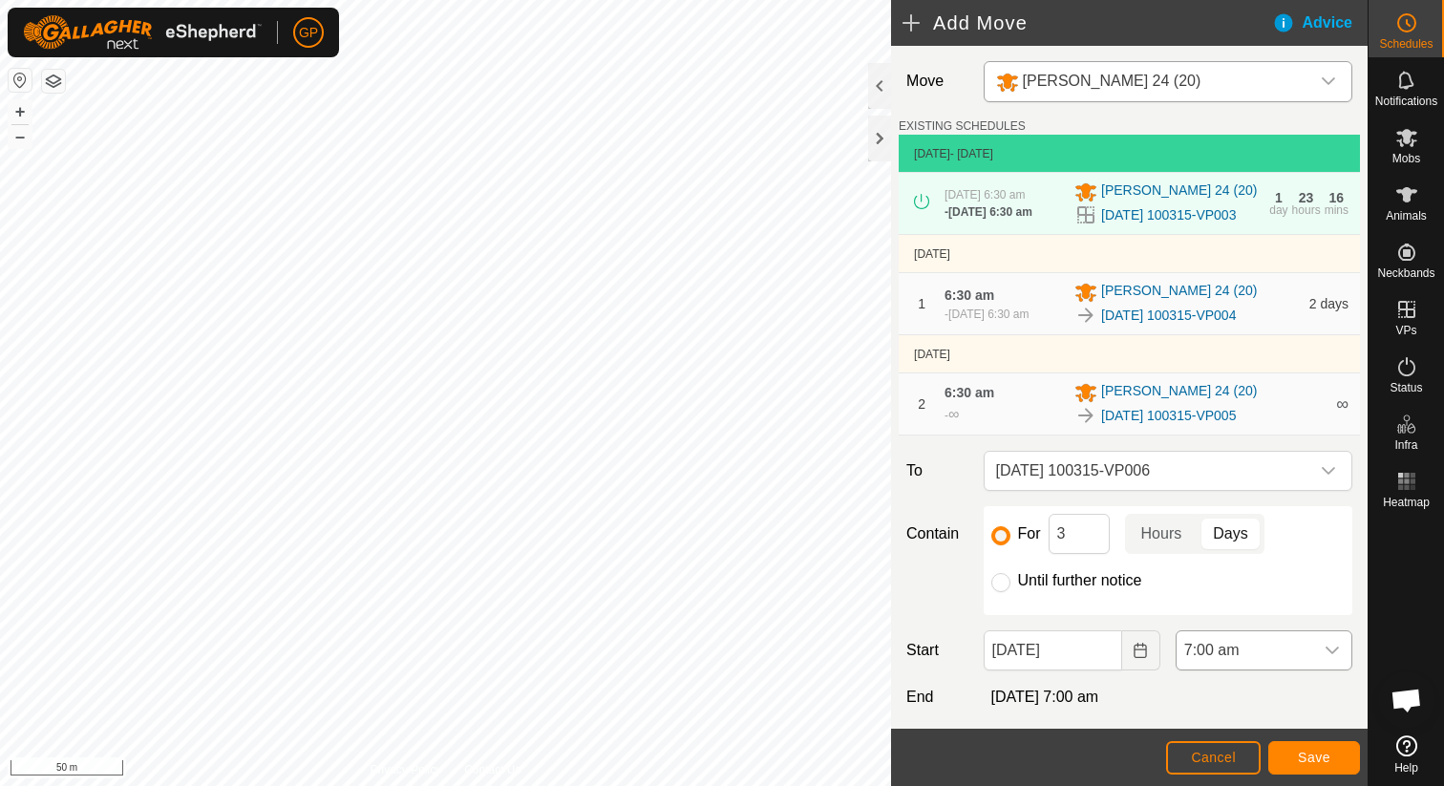
click at [1209, 669] on span "7:00 am" at bounding box center [1244, 650] width 137 height 38
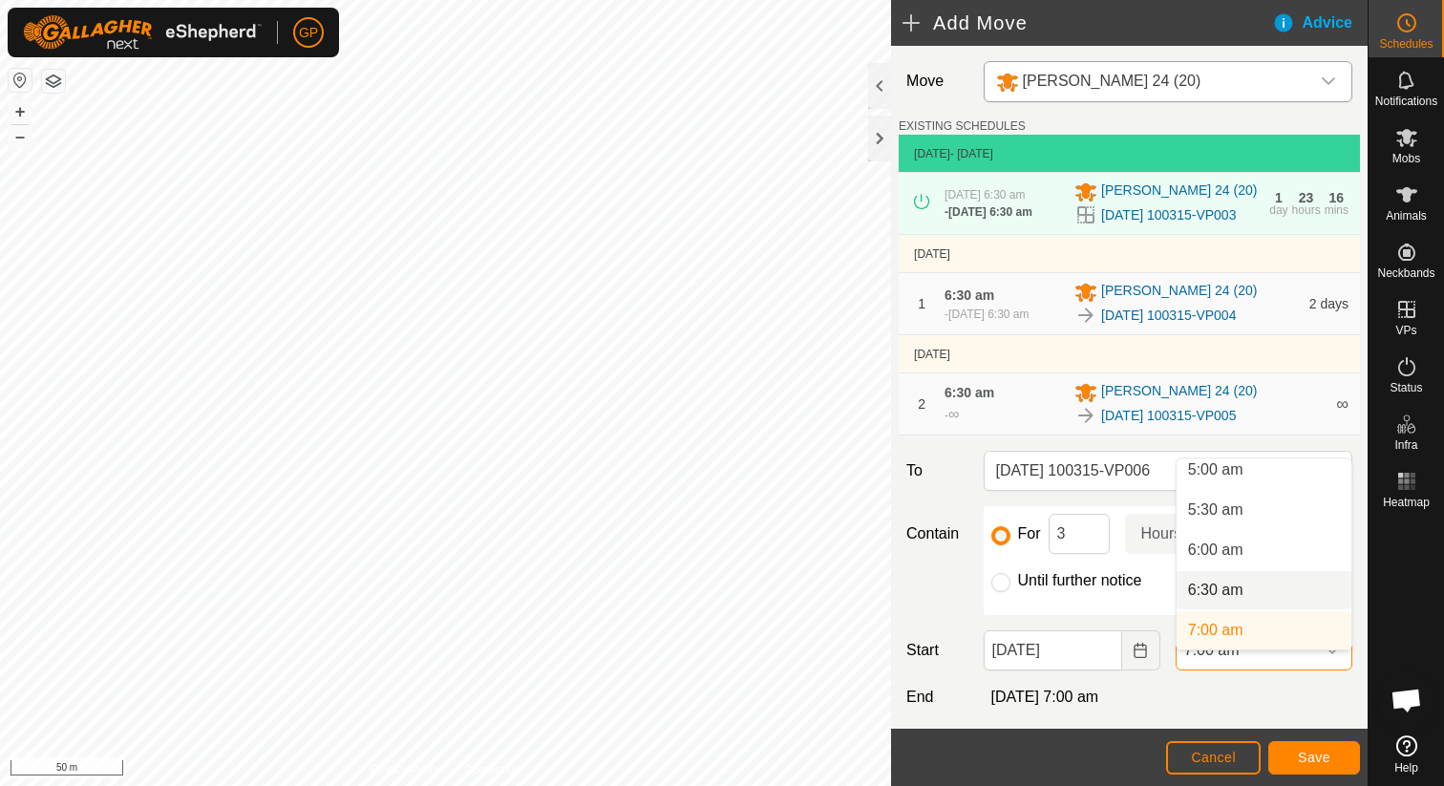
click at [1232, 589] on li "6:30 am" at bounding box center [1263, 590] width 175 height 38
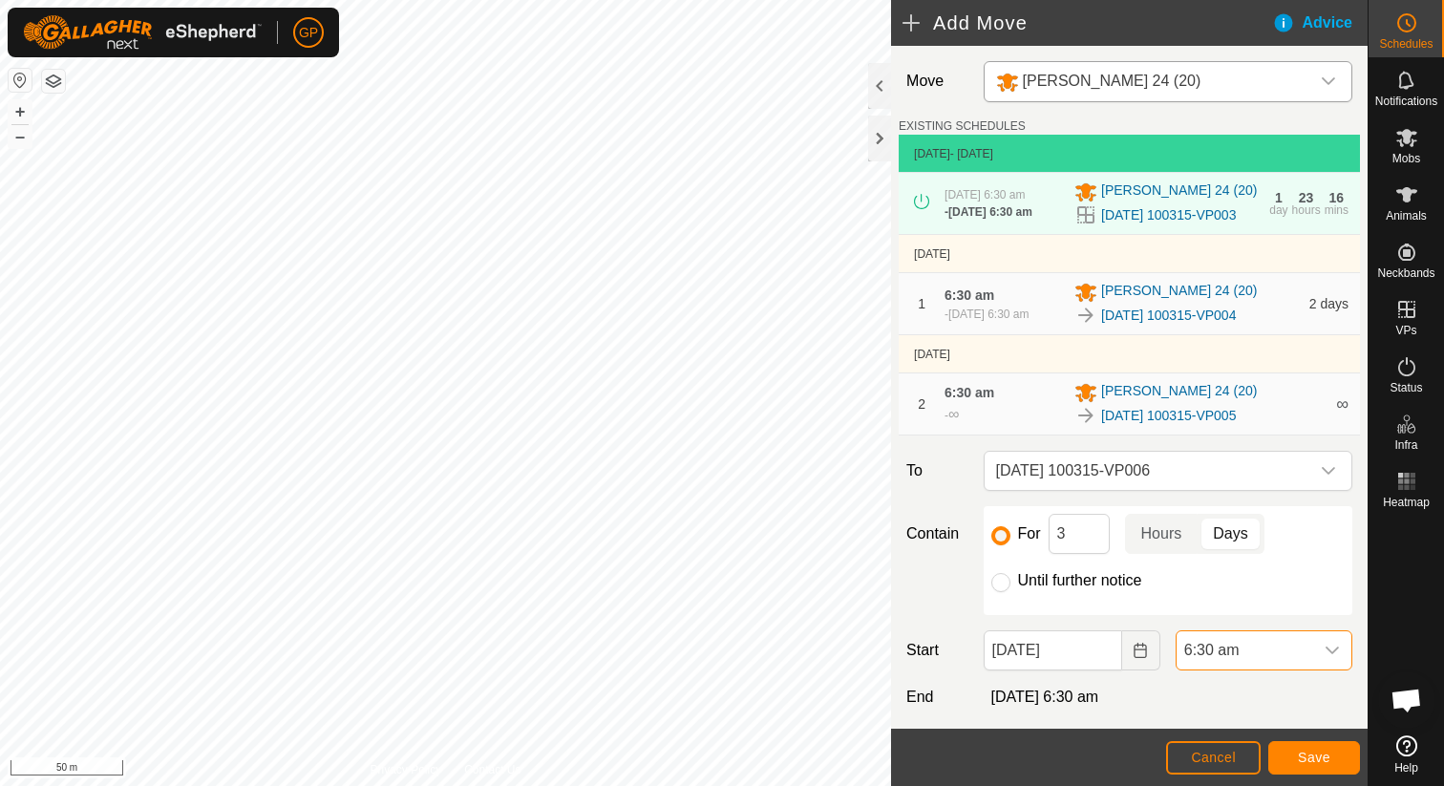
scroll to position [113, 0]
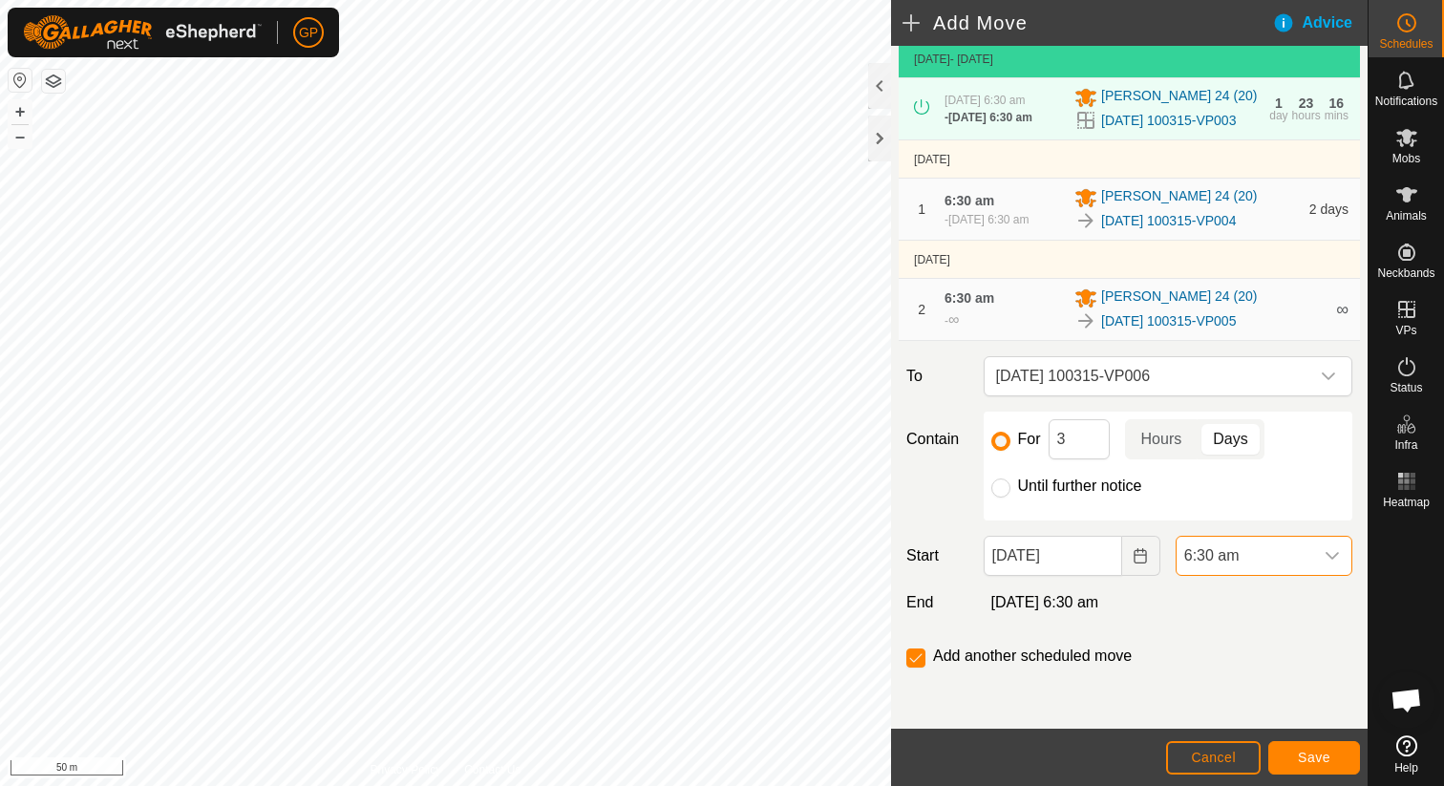
click at [1005, 500] on div "For 3 Hours Days Until further notice" at bounding box center [1168, 466] width 369 height 109
click at [1004, 492] on input "Until further notice" at bounding box center [1000, 487] width 19 height 19
radio input "true"
checkbox input "false"
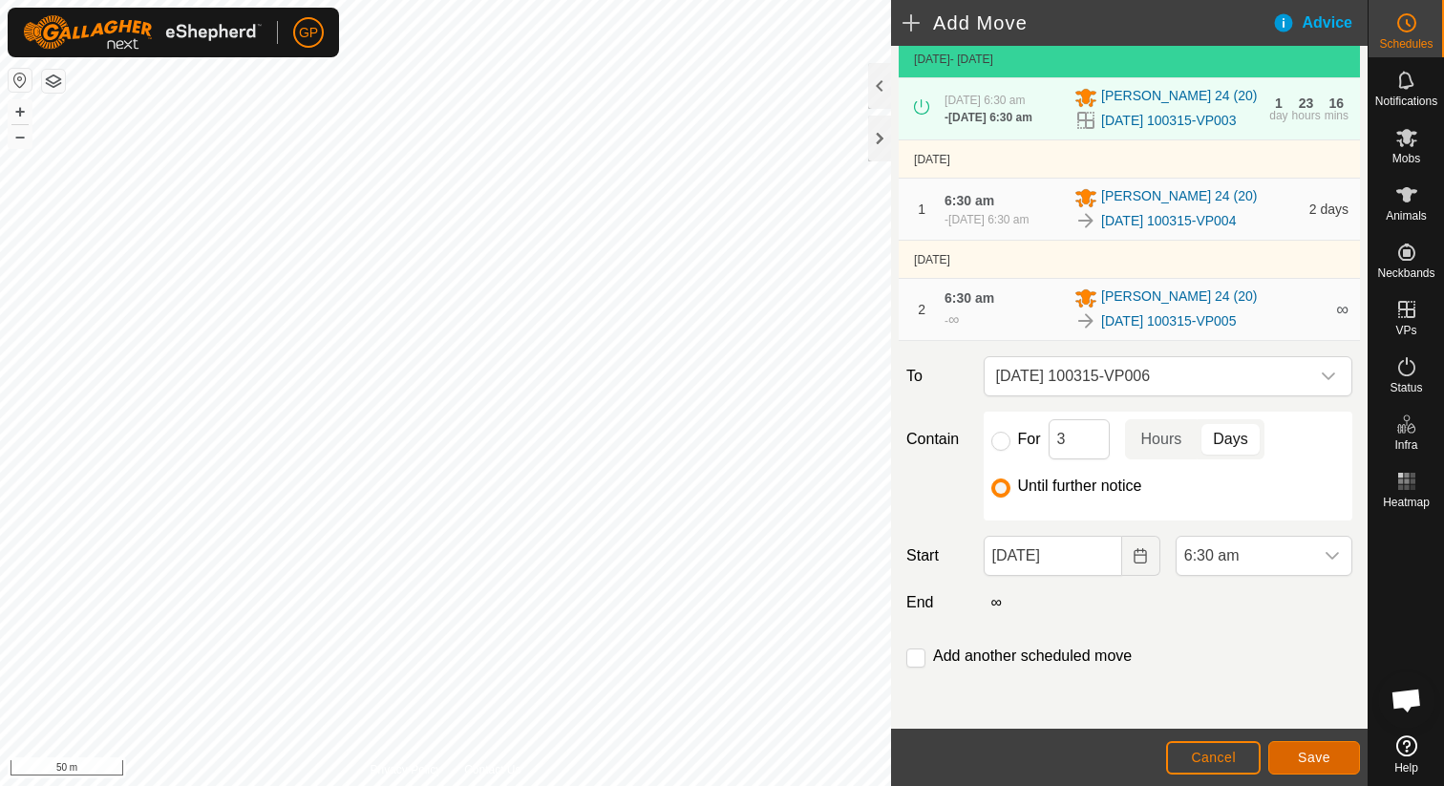
click at [1289, 750] on button "Save" at bounding box center [1314, 757] width 92 height 33
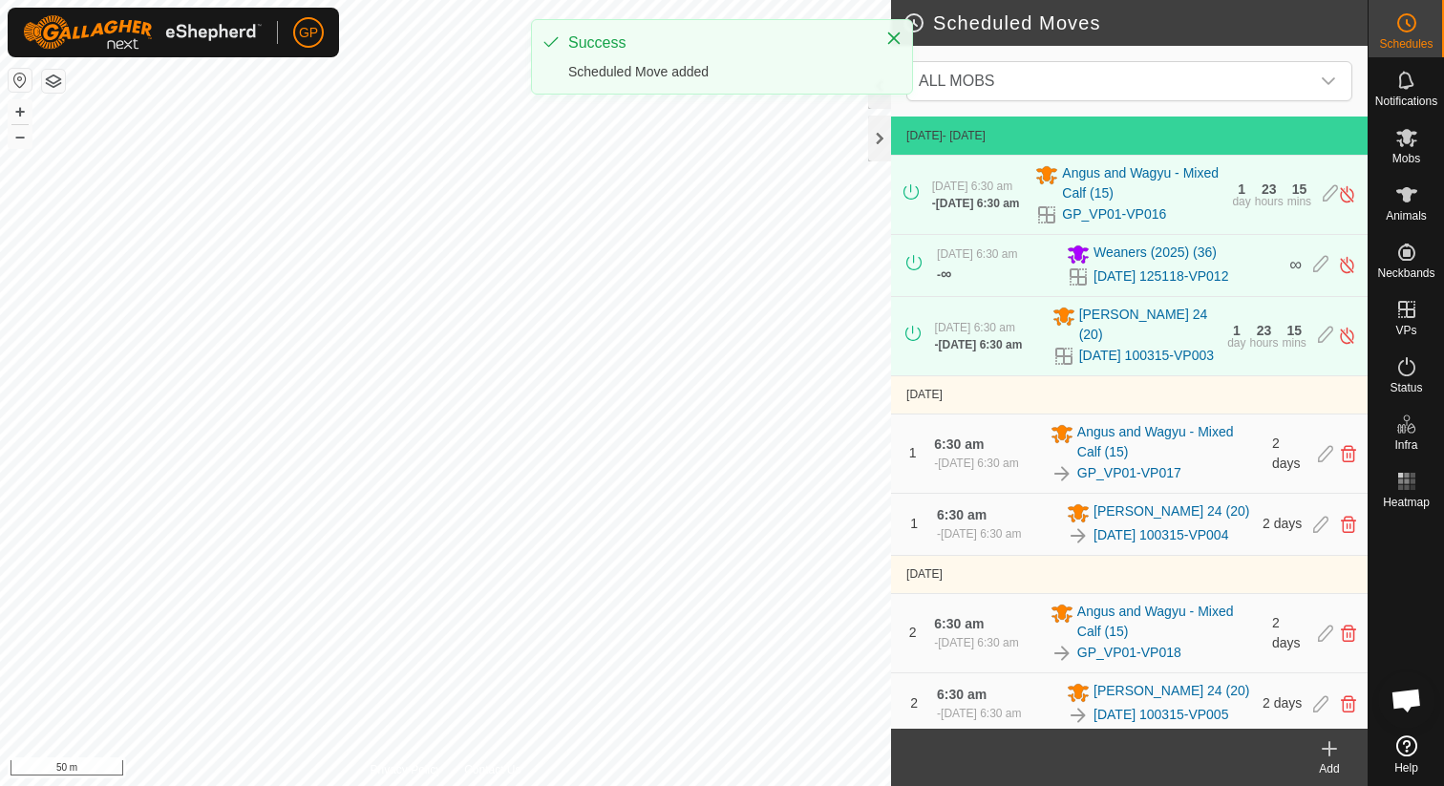
click at [677, 0] on html "GP Schedules Notifications Mobs Animals Neckbands VPs Status Infra Heatmap Help…" at bounding box center [722, 393] width 1444 height 786
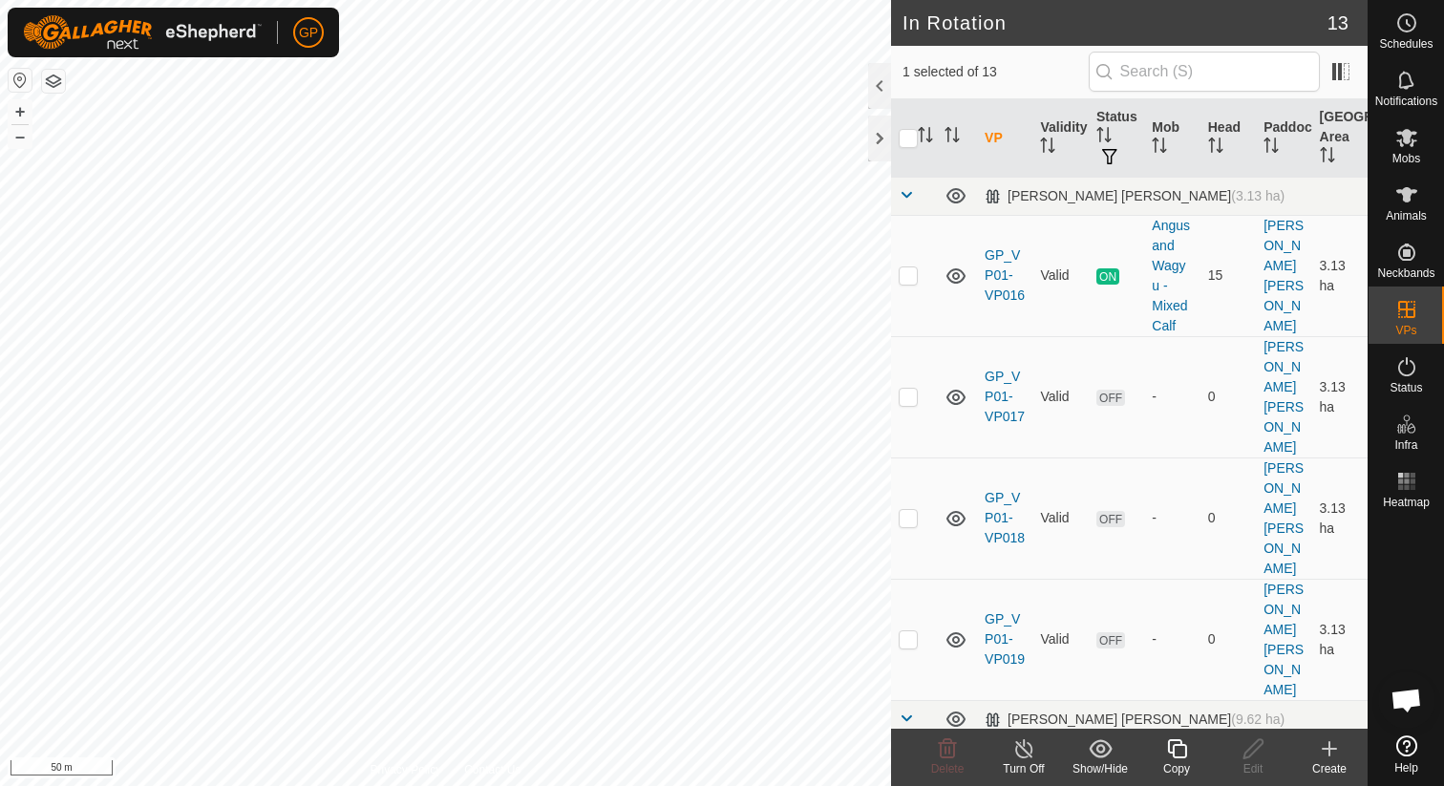
click at [1179, 760] on div "Copy" at bounding box center [1176, 768] width 76 height 17
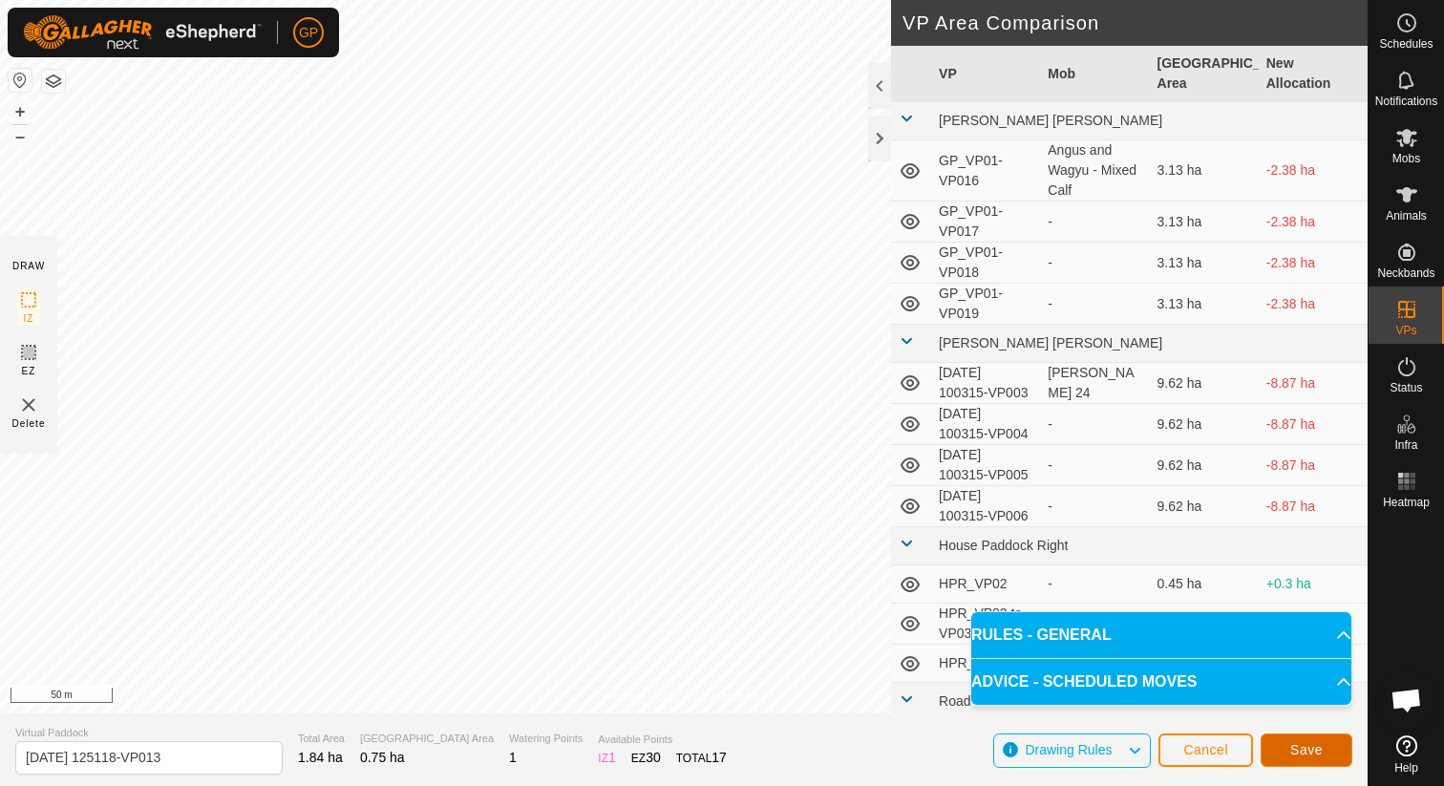
click at [1286, 751] on button "Save" at bounding box center [1306, 749] width 92 height 33
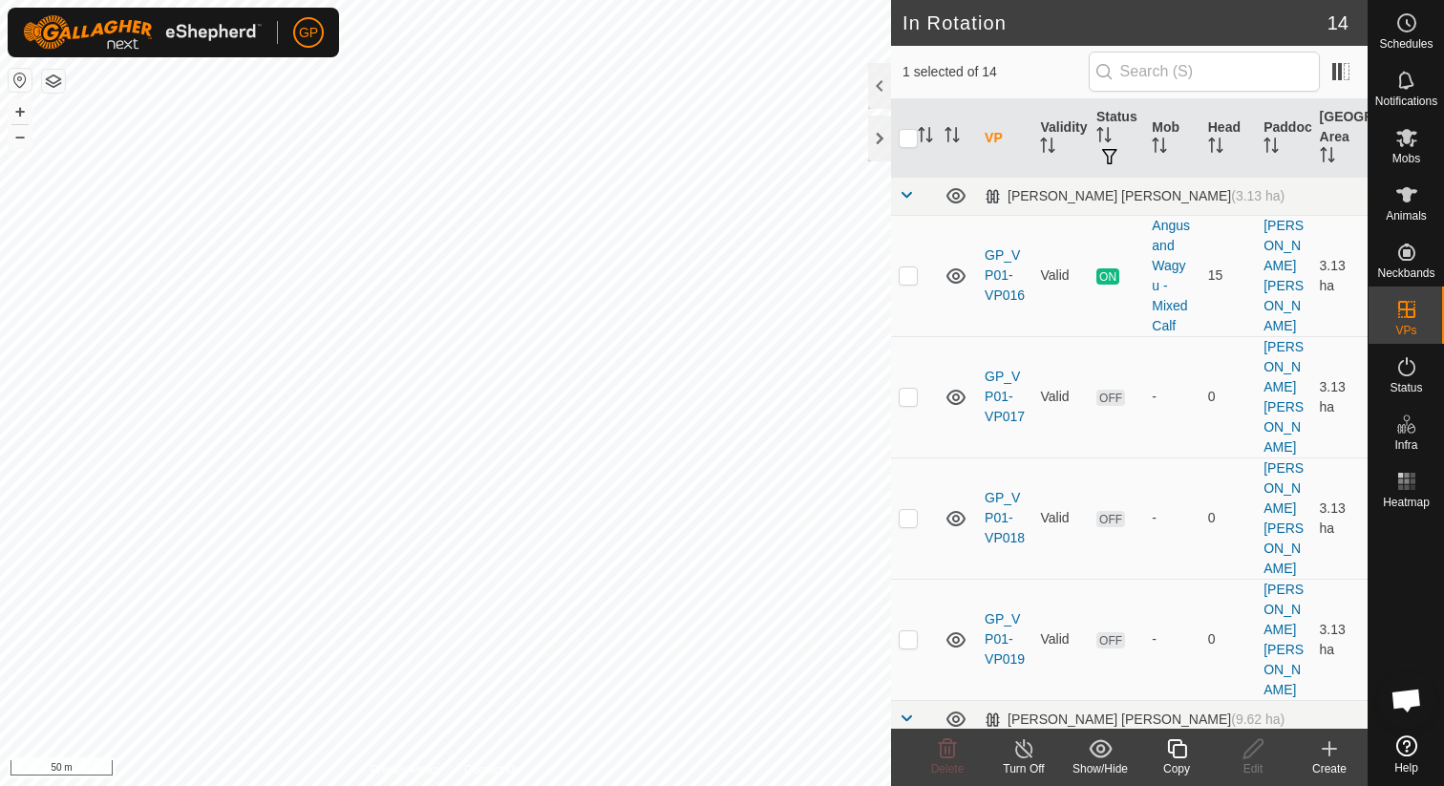
checkbox input "false"
checkbox input "true"
click at [1180, 754] on icon at bounding box center [1177, 748] width 24 height 23
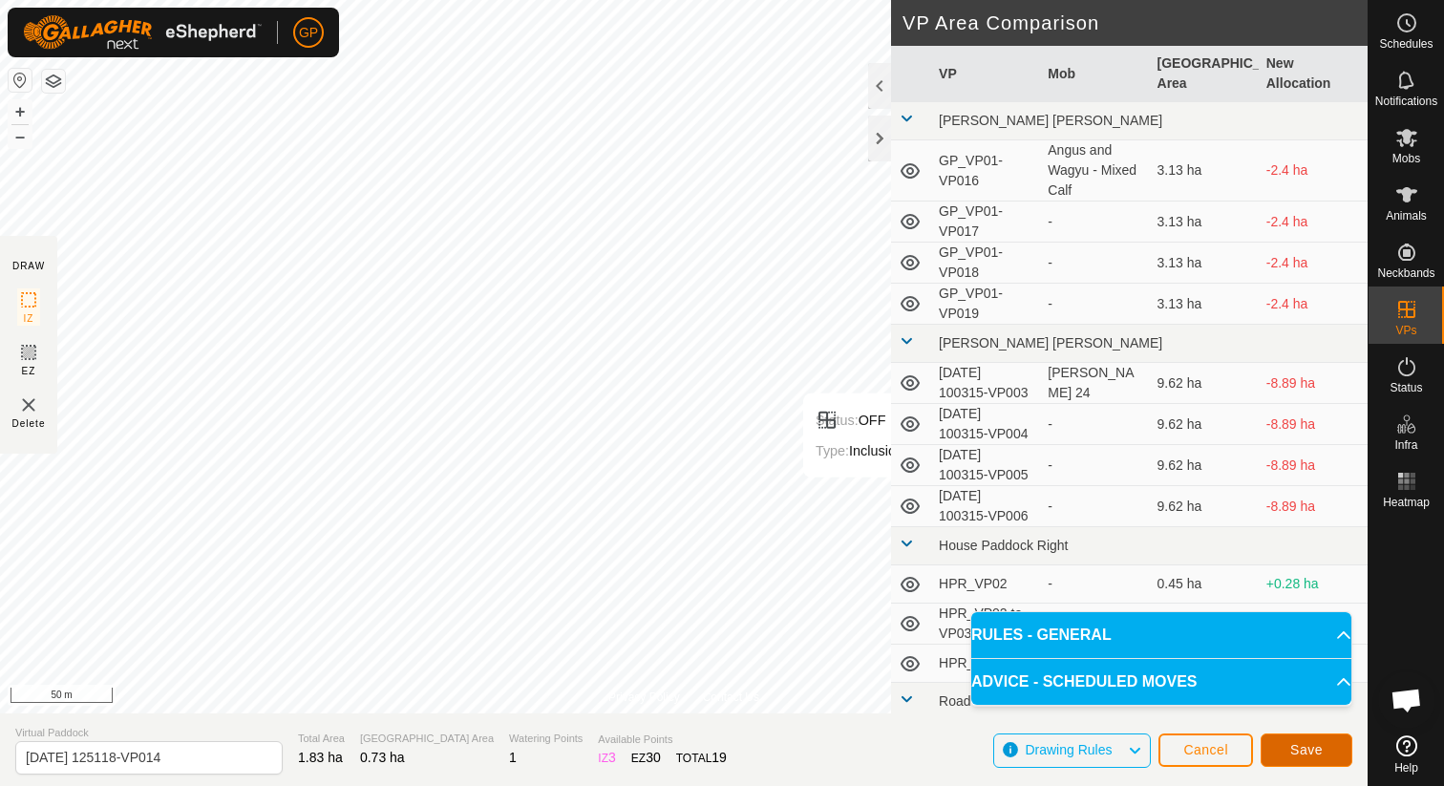
click at [1290, 755] on span "Save" at bounding box center [1306, 749] width 32 height 15
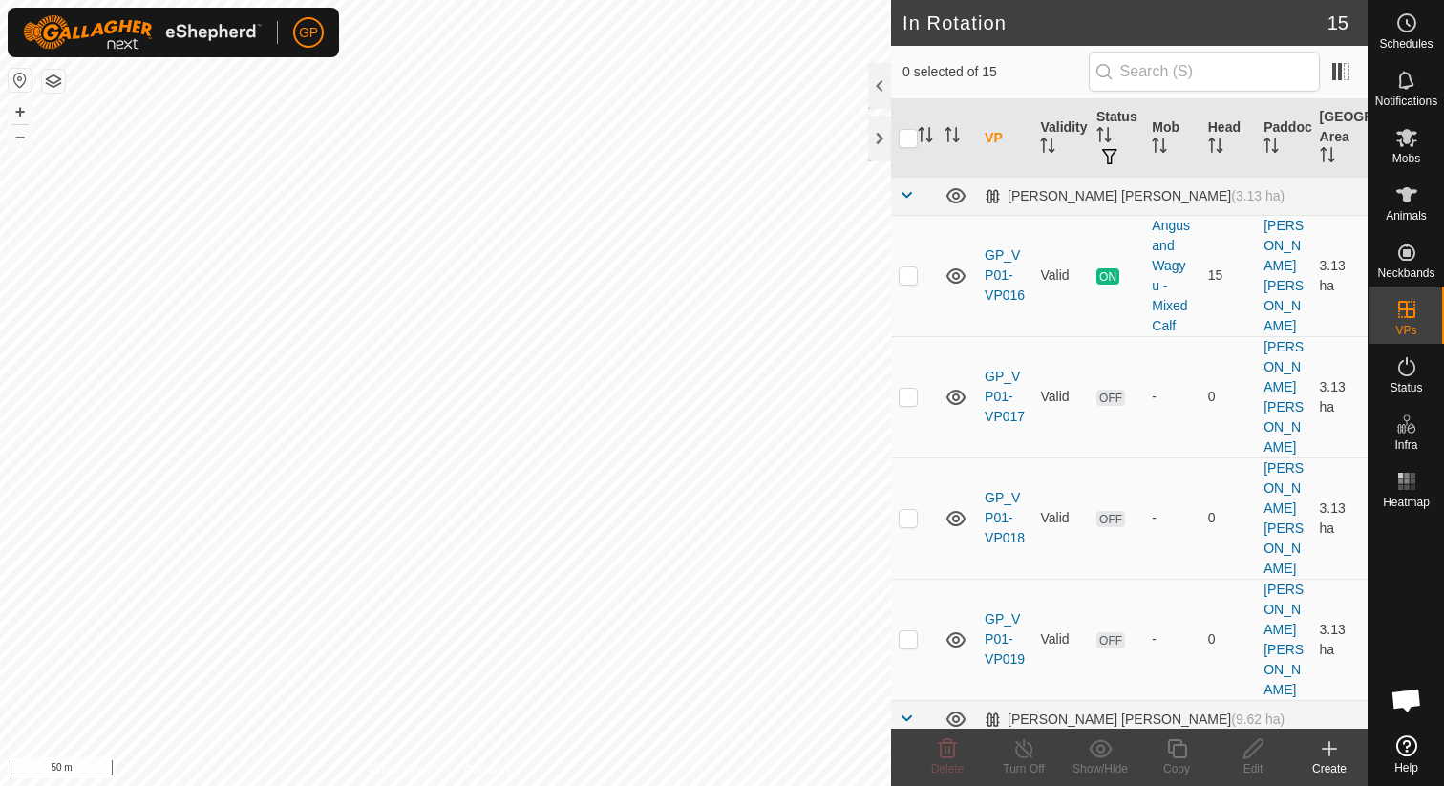
checkbox input "true"
click at [1181, 756] on icon at bounding box center [1176, 748] width 19 height 19
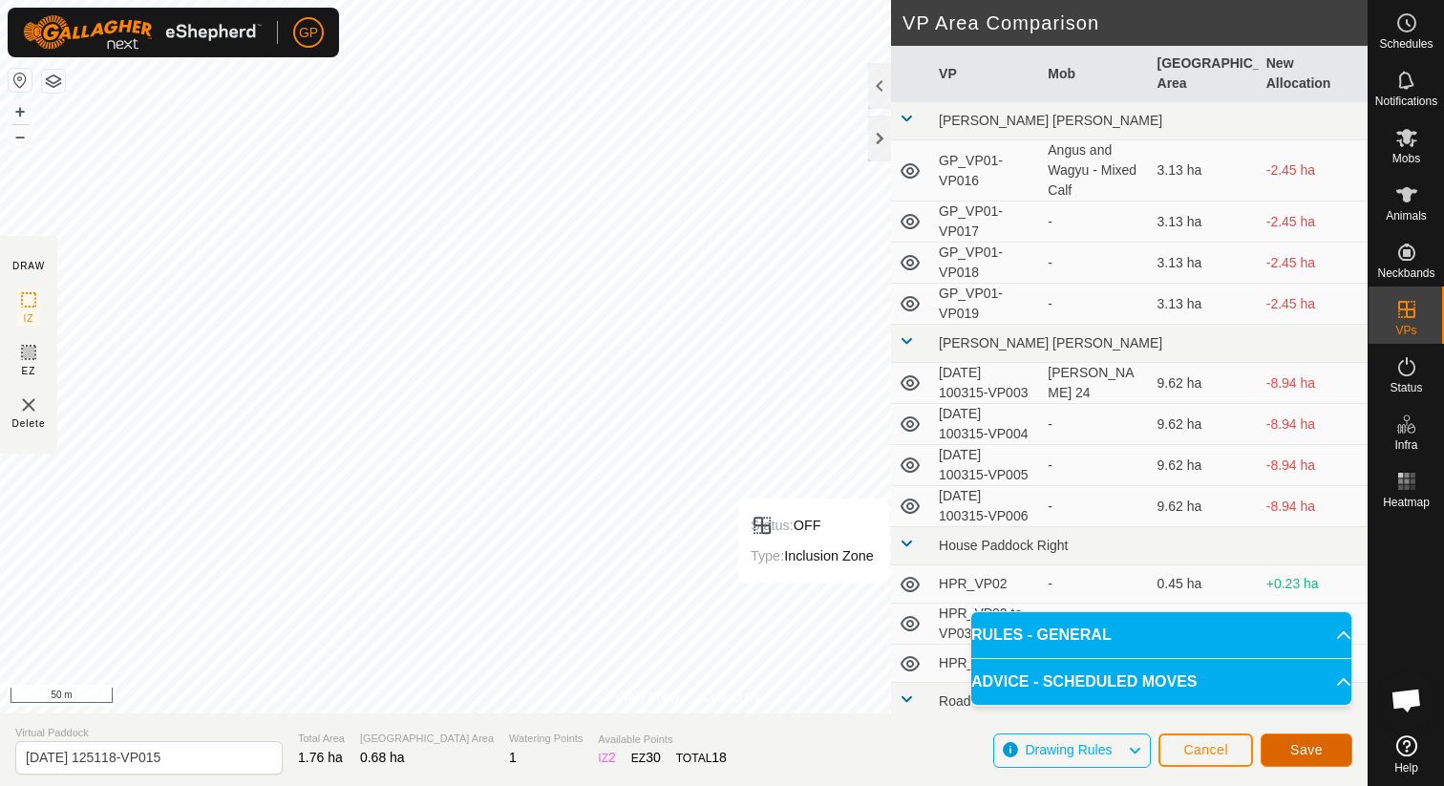
click at [1293, 750] on span "Save" at bounding box center [1306, 749] width 32 height 15
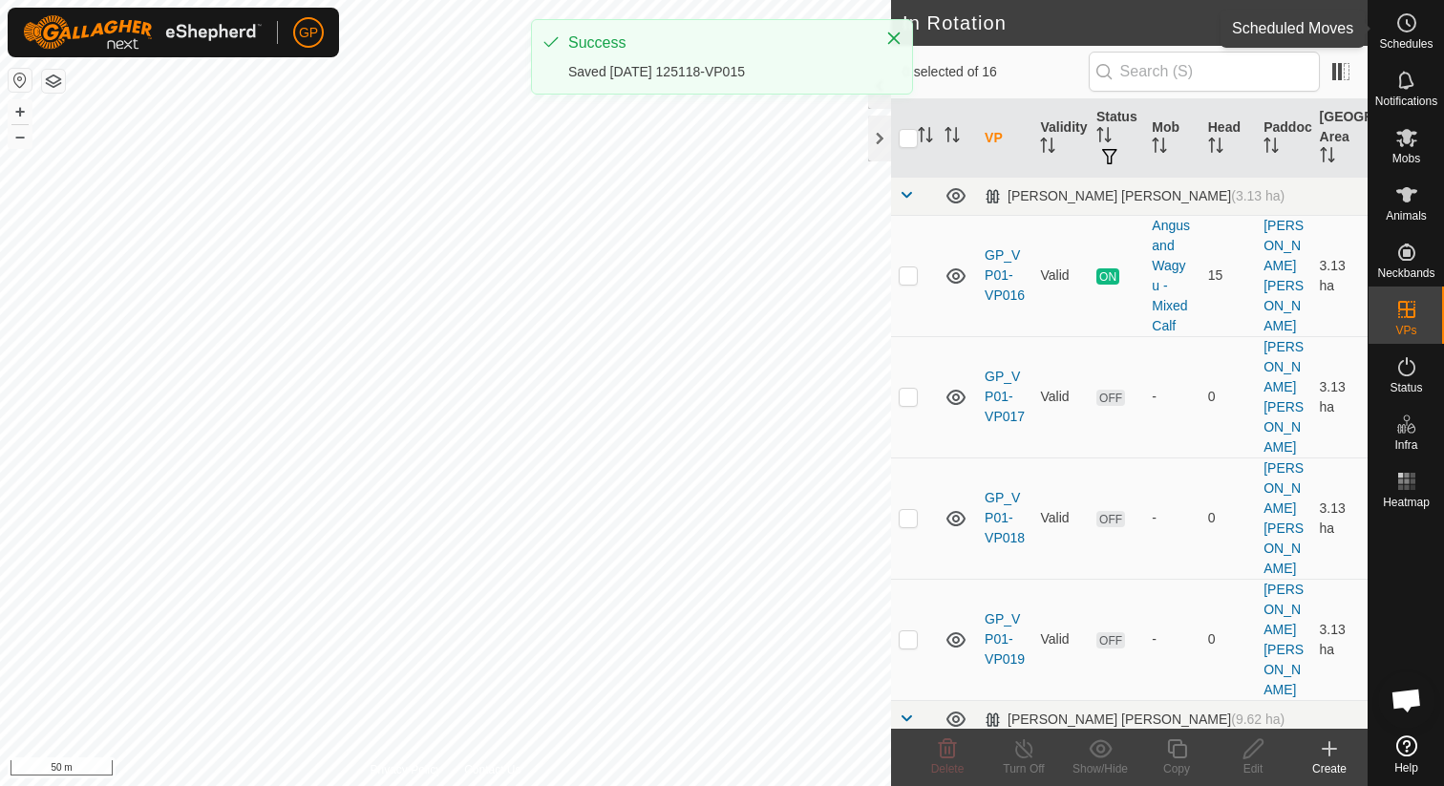
click at [1402, 29] on icon at bounding box center [1406, 22] width 23 height 23
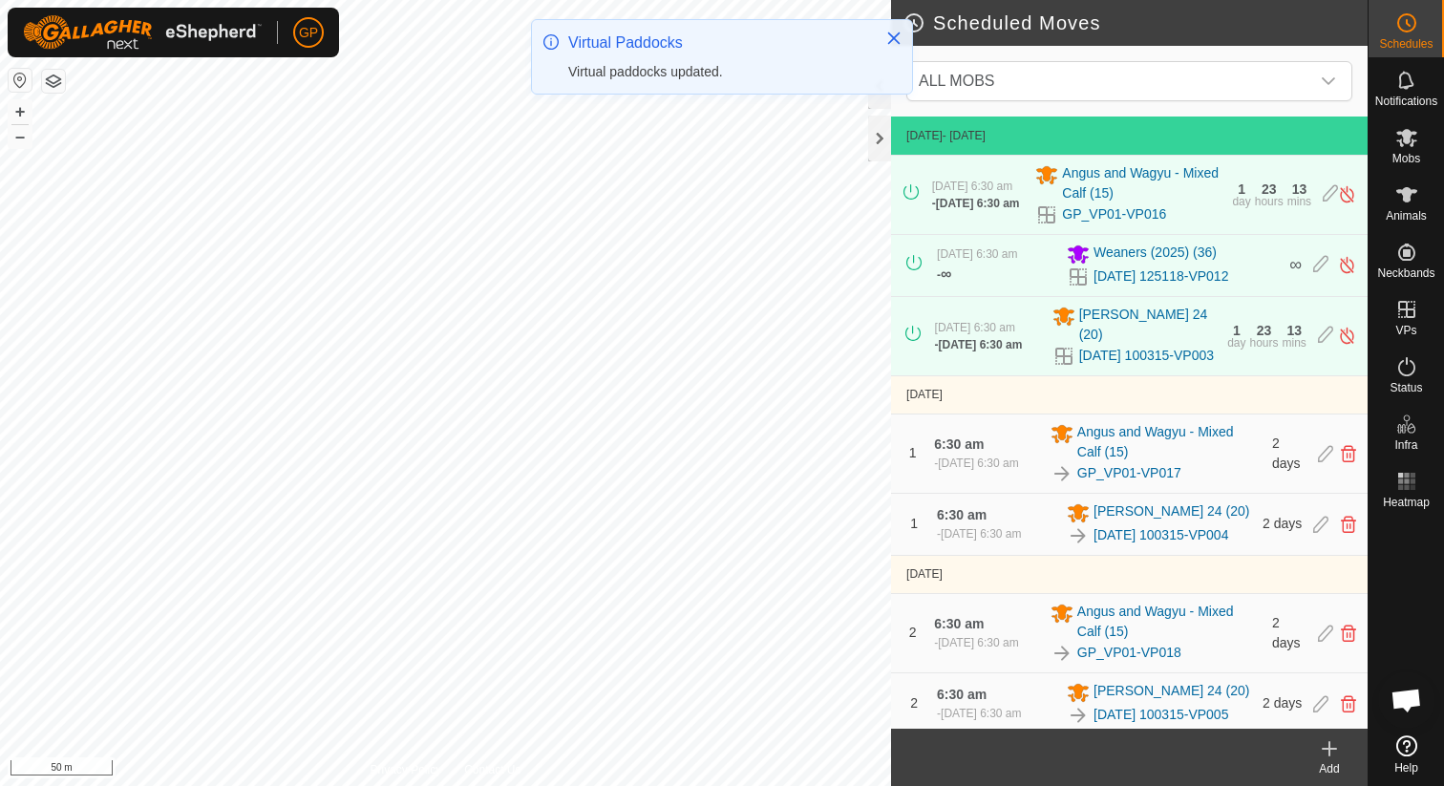
click at [1330, 754] on icon at bounding box center [1329, 748] width 23 height 23
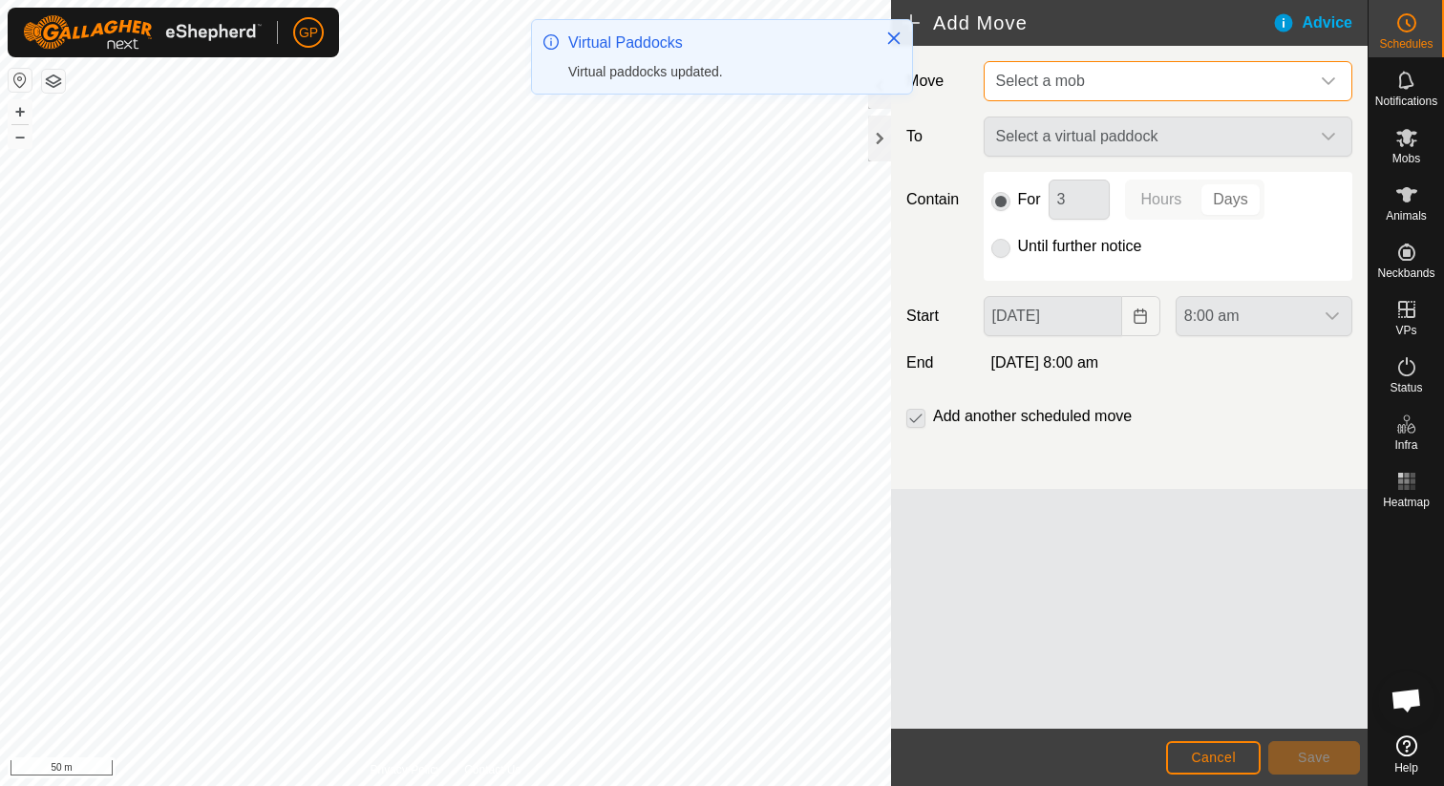
click at [1068, 86] on span "Select a mob" at bounding box center [1040, 81] width 89 height 16
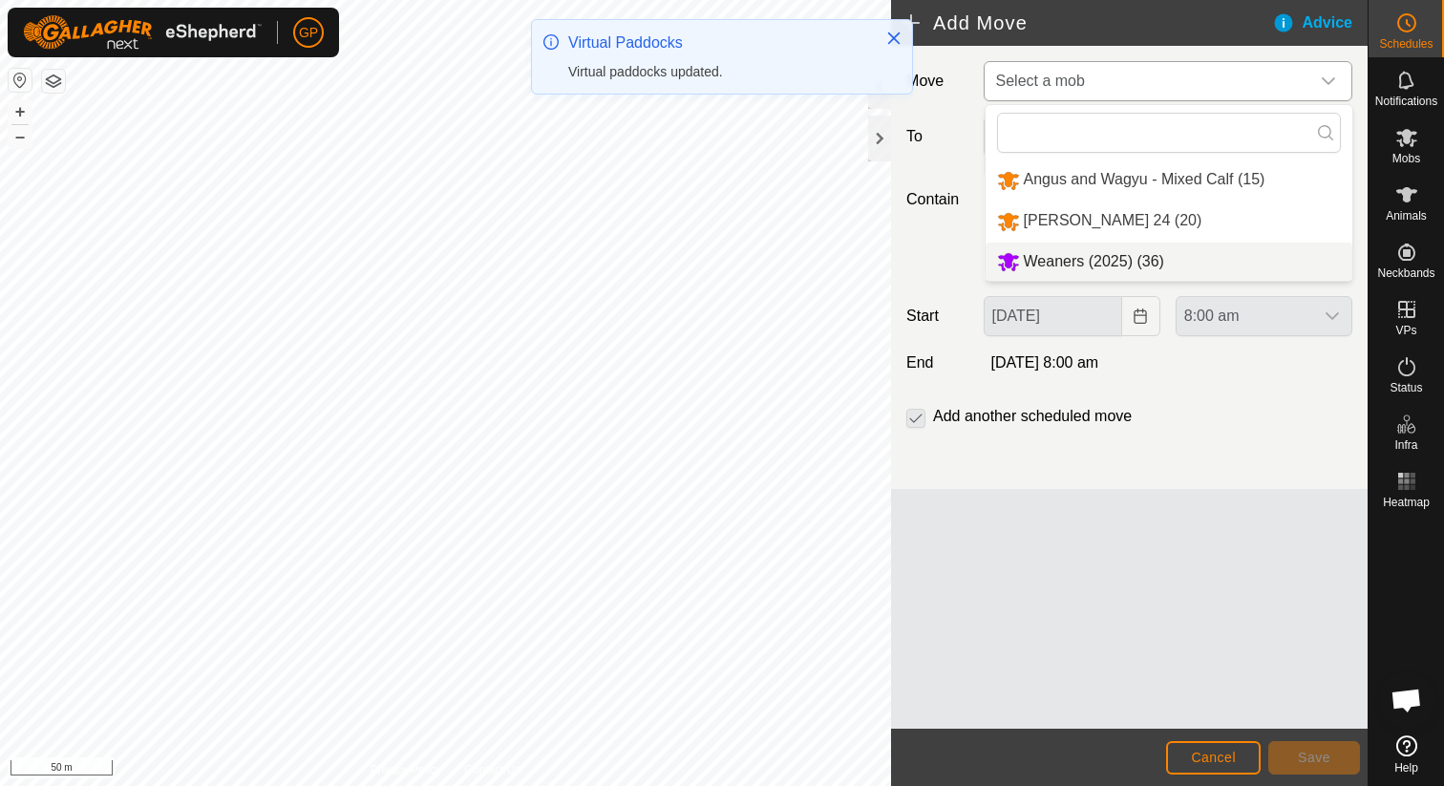
click at [1053, 255] on li "Weaners (2025) (36)" at bounding box center [1168, 262] width 367 height 39
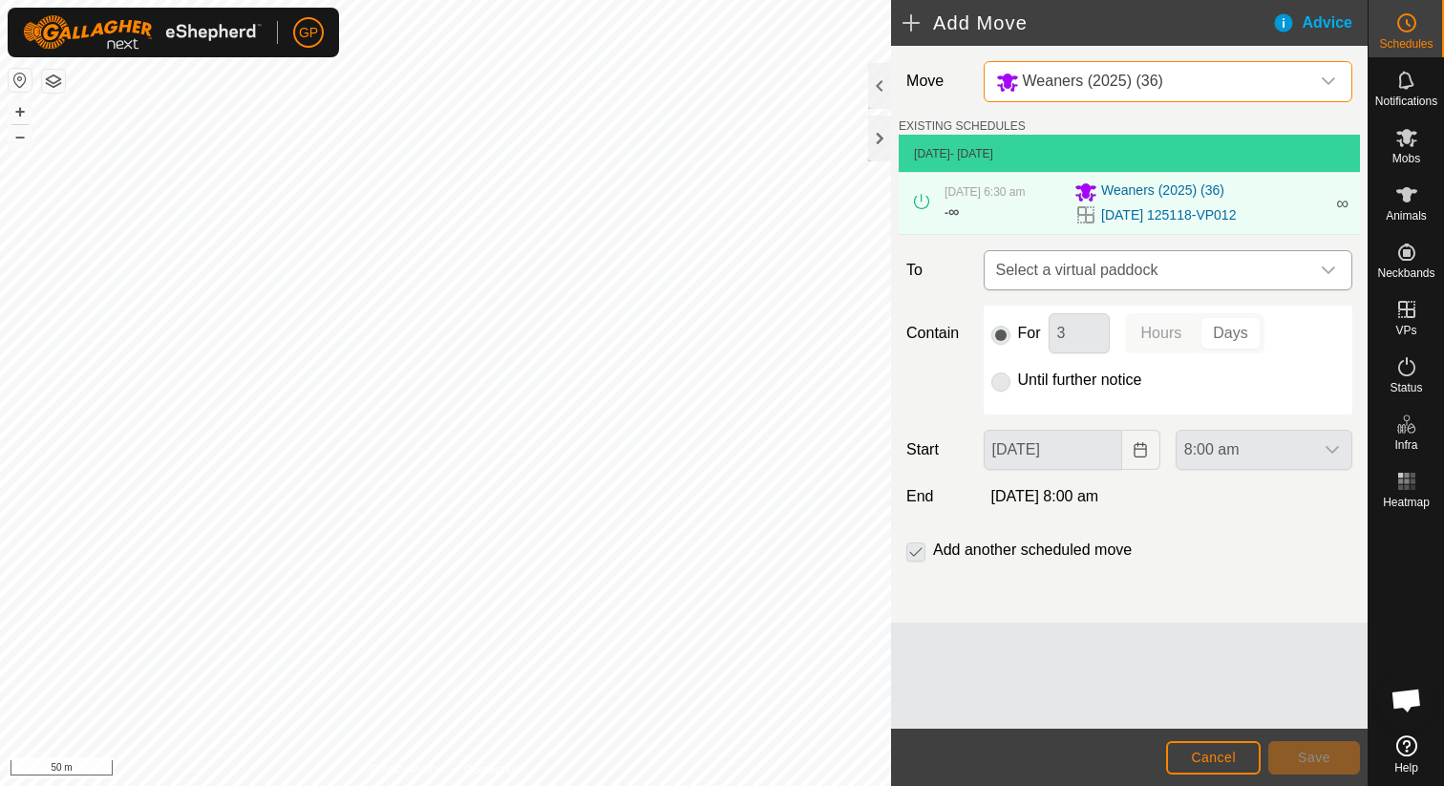
click at [1049, 268] on span "Select a virtual paddock" at bounding box center [1148, 270] width 321 height 38
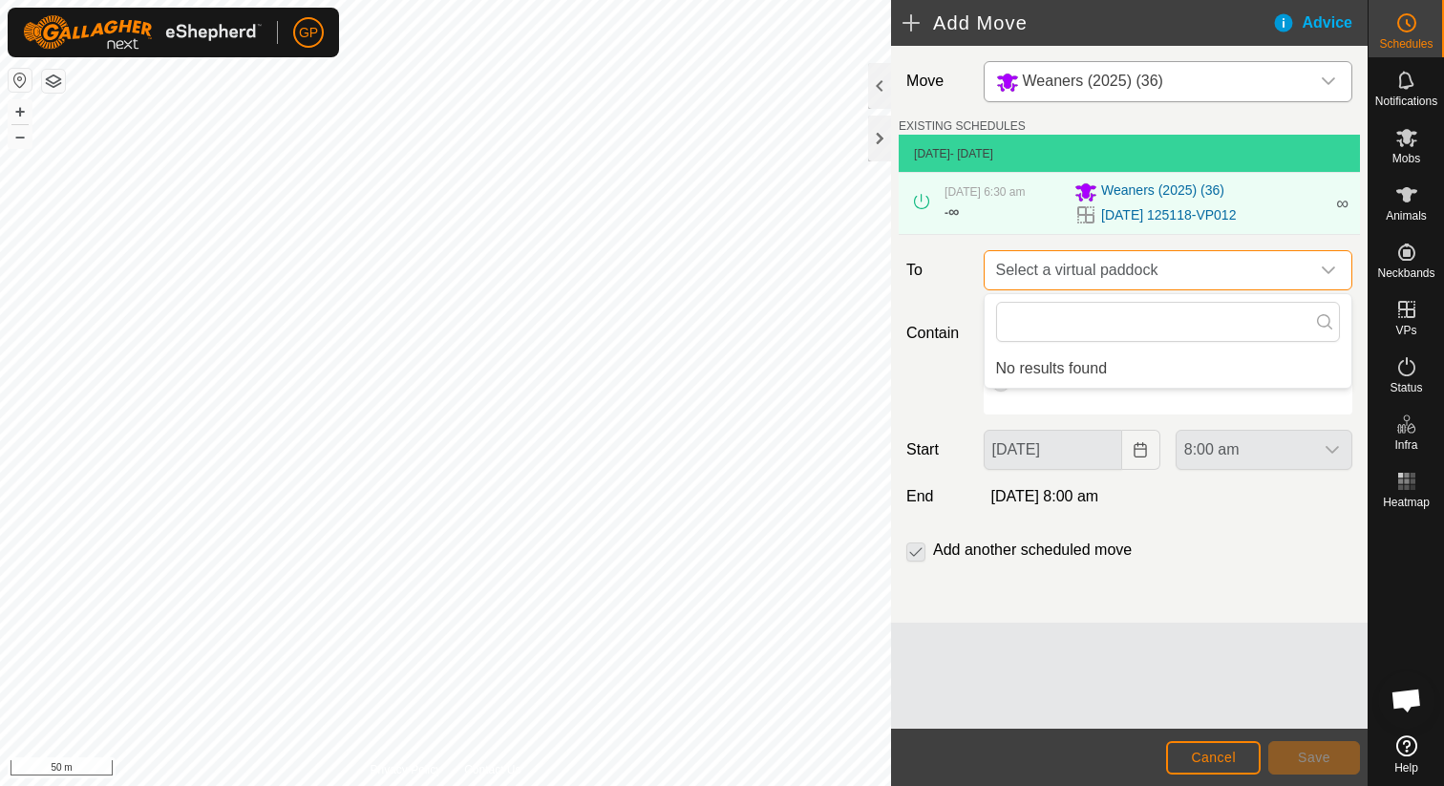
click at [1049, 268] on span "Select a virtual paddock" at bounding box center [1148, 270] width 321 height 38
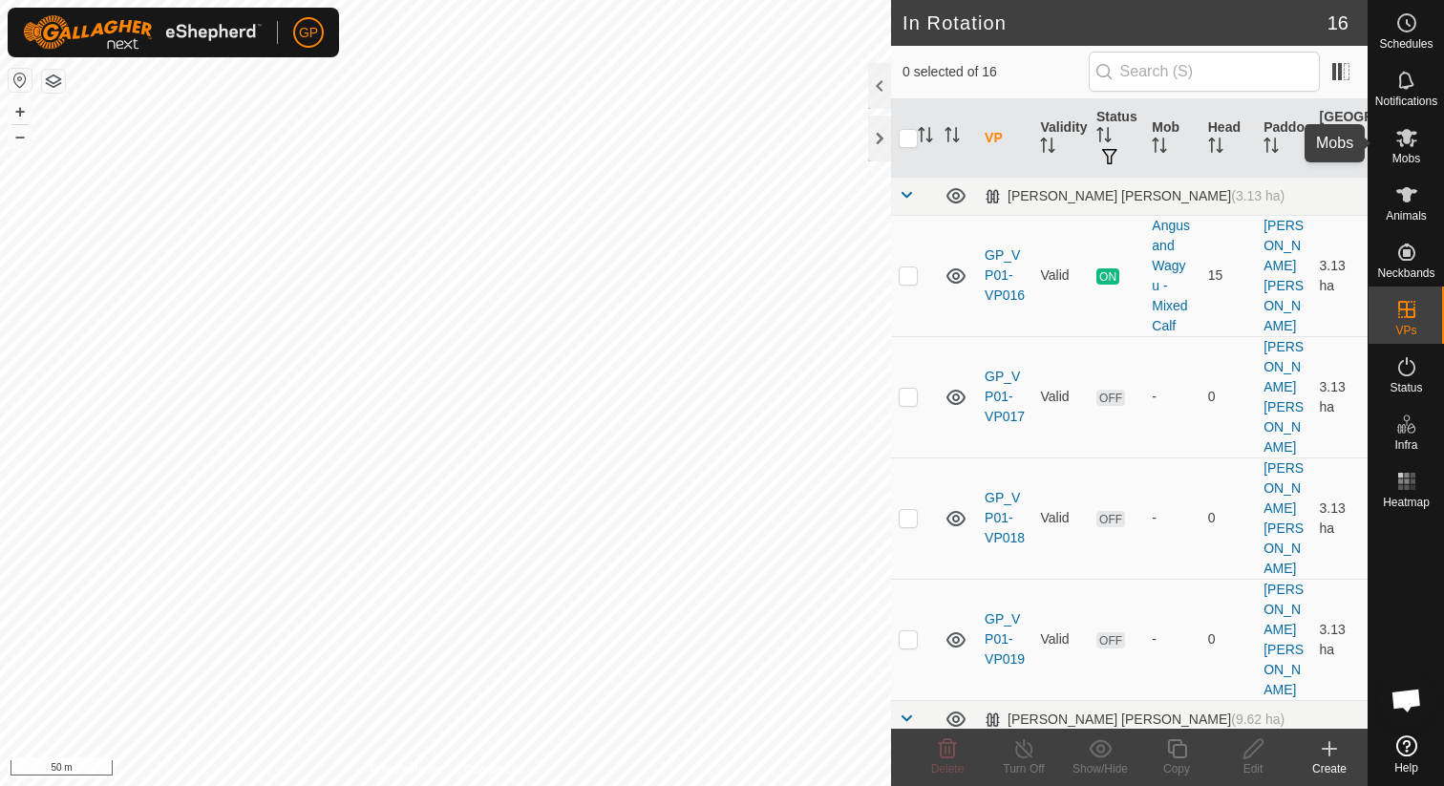
click at [1412, 135] on icon at bounding box center [1406, 137] width 23 height 23
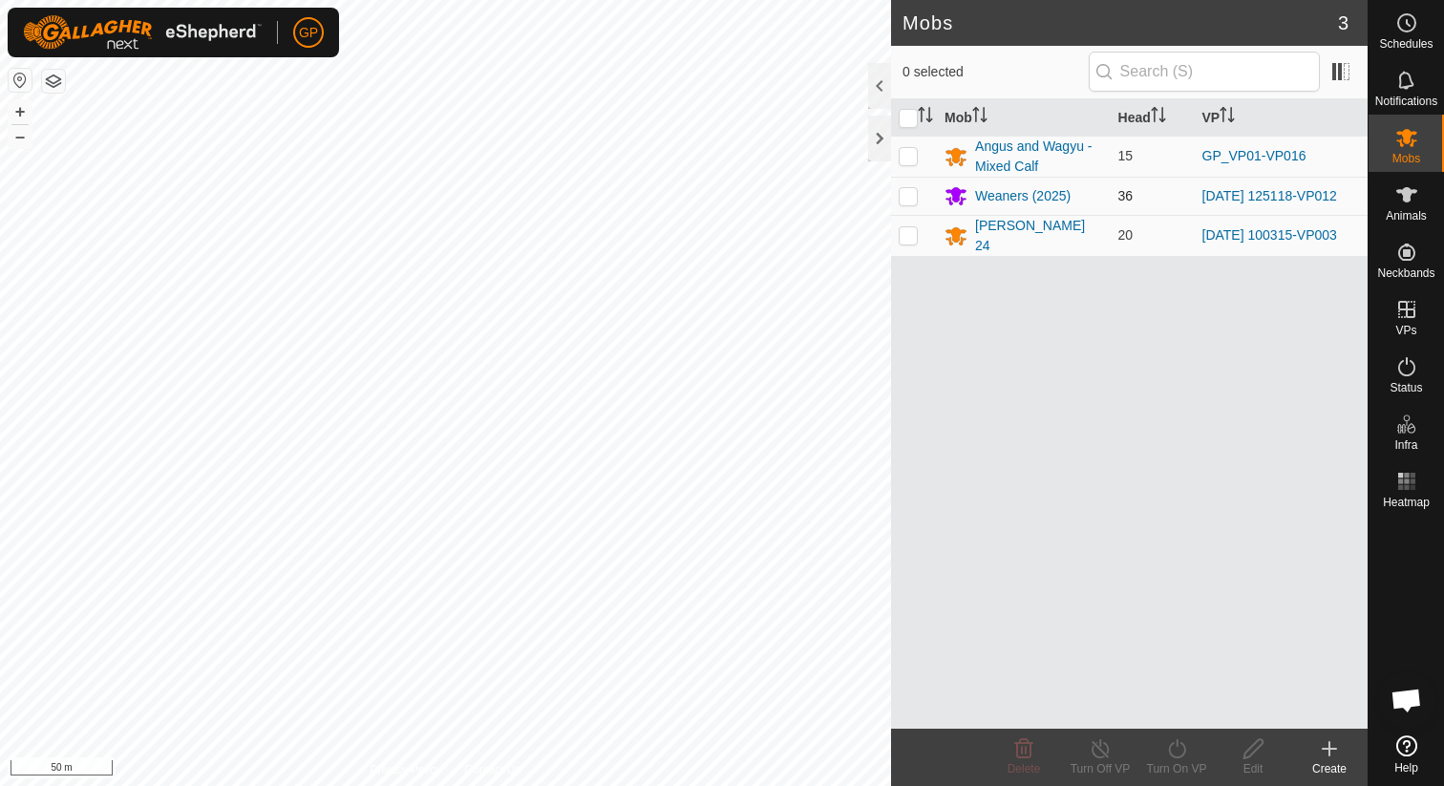
click at [907, 199] on p-checkbox at bounding box center [908, 195] width 19 height 15
checkbox input "true"
click at [1159, 753] on turn-on-svg-icon at bounding box center [1176, 748] width 76 height 23
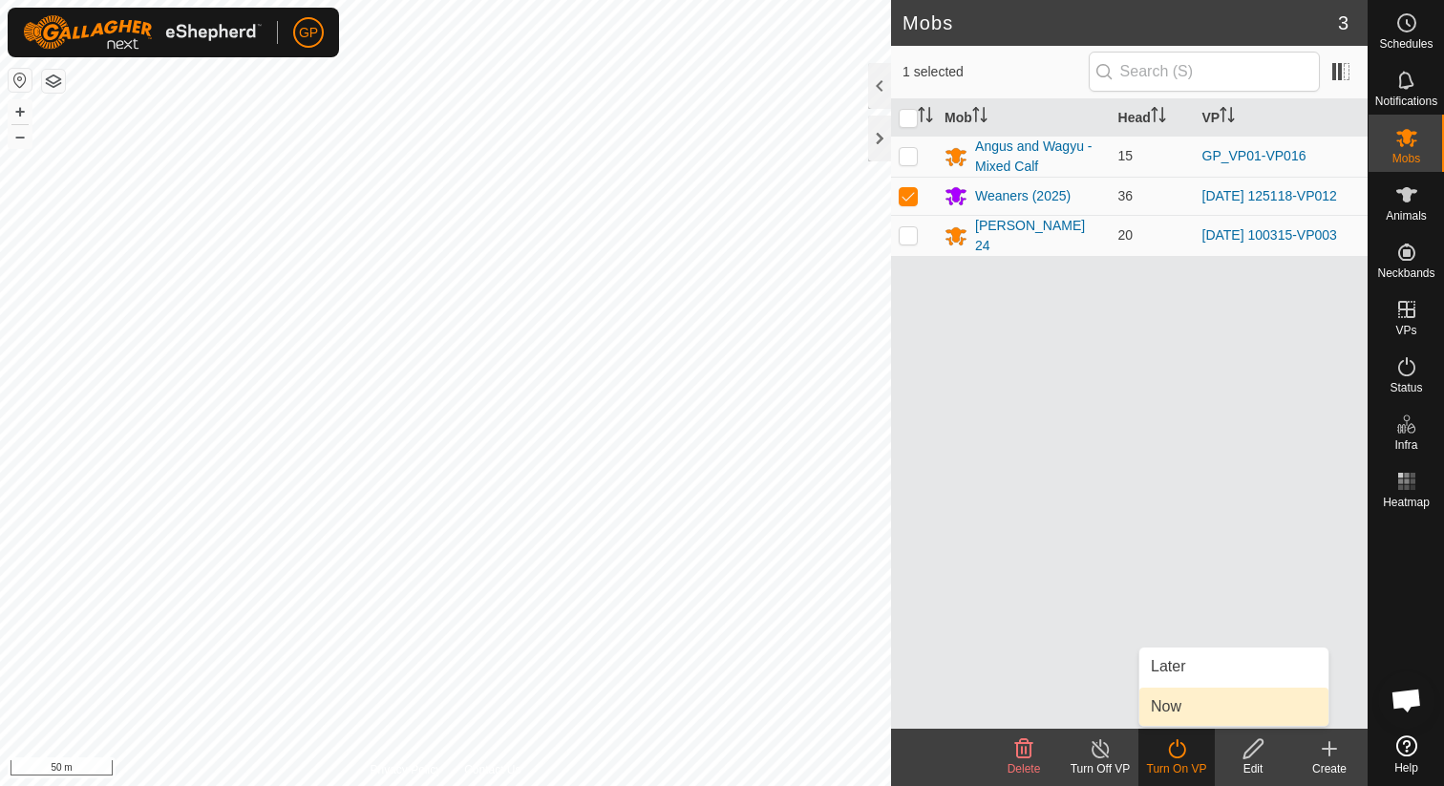
click at [1174, 702] on link "Now" at bounding box center [1233, 707] width 189 height 38
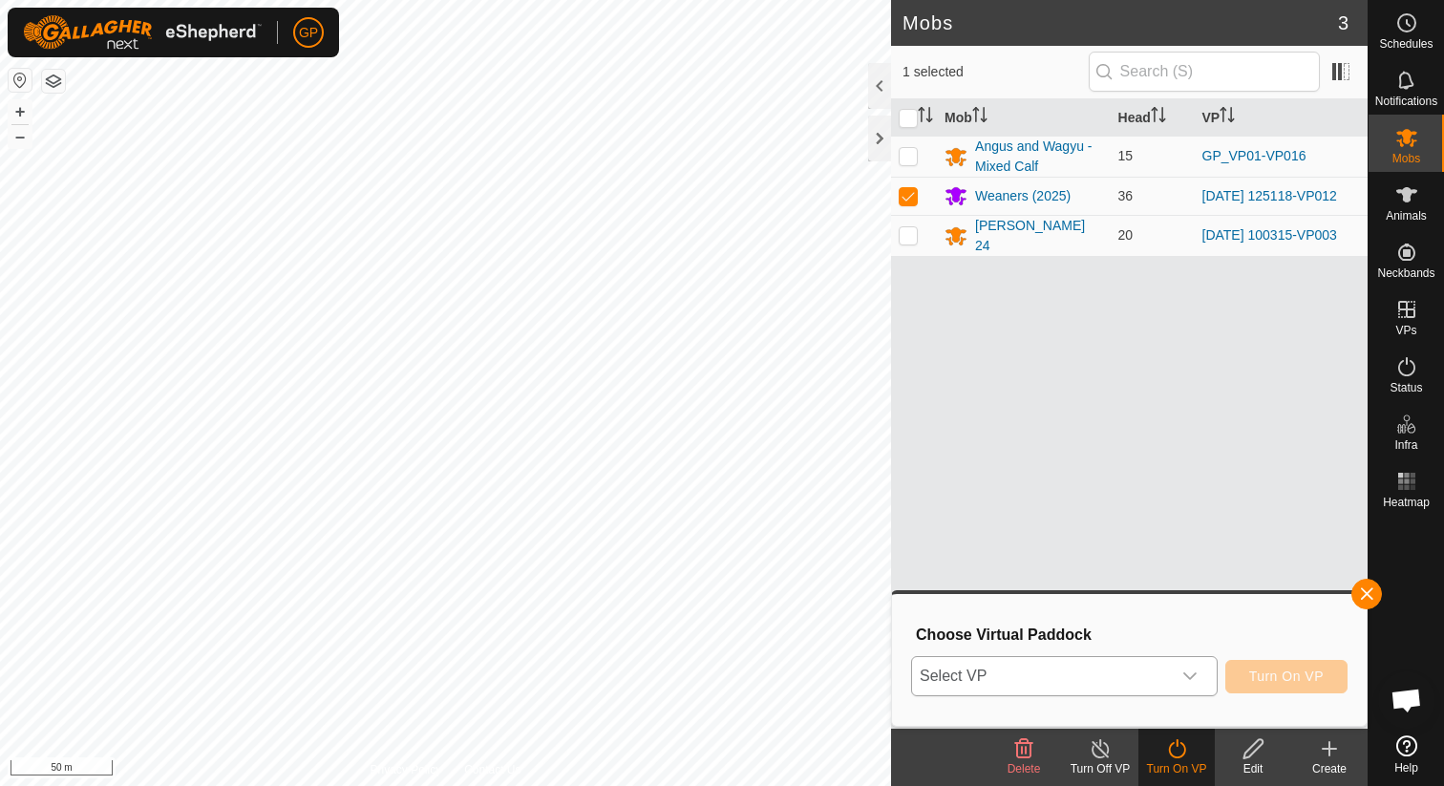
click at [1153, 679] on span "Select VP" at bounding box center [1041, 676] width 259 height 38
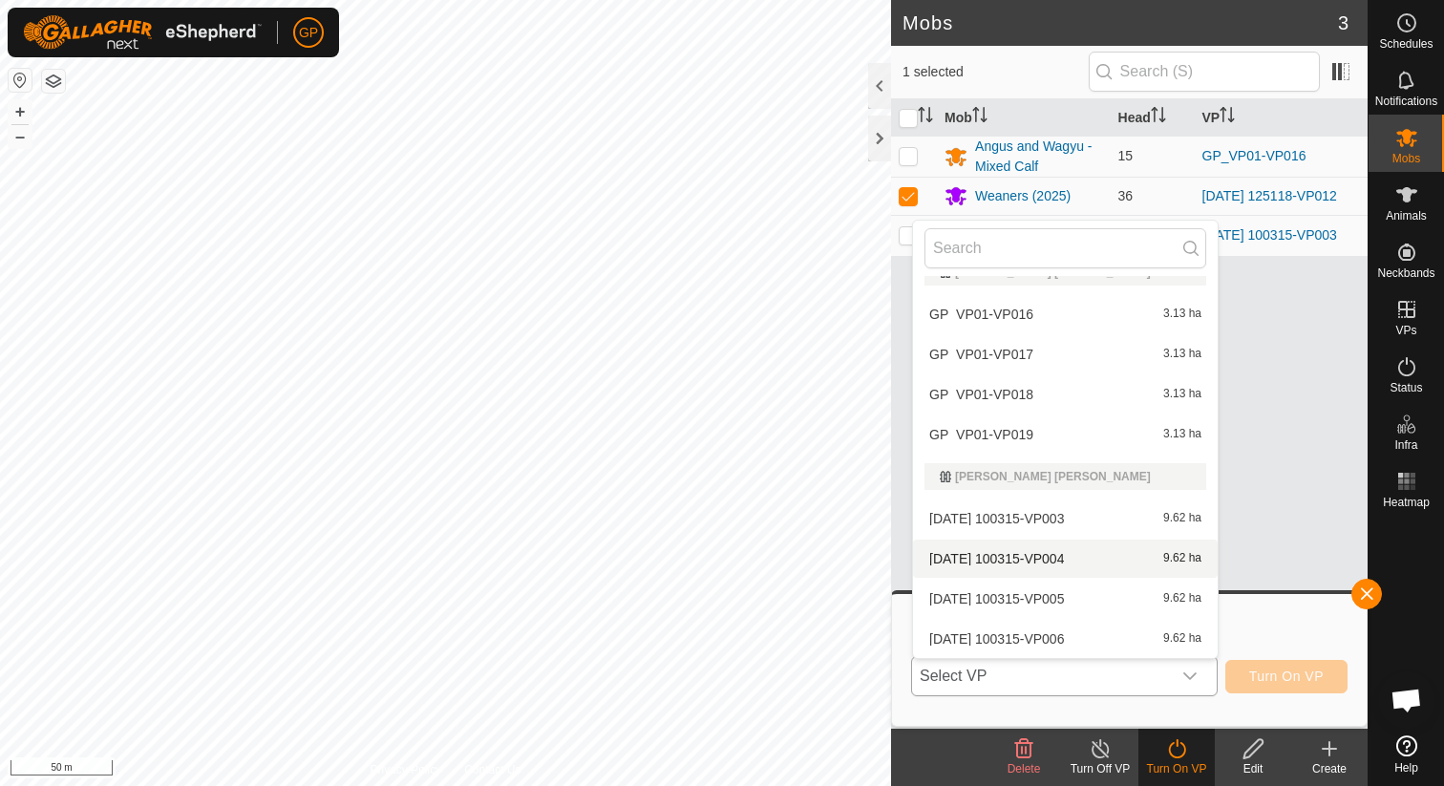
scroll to position [477, 0]
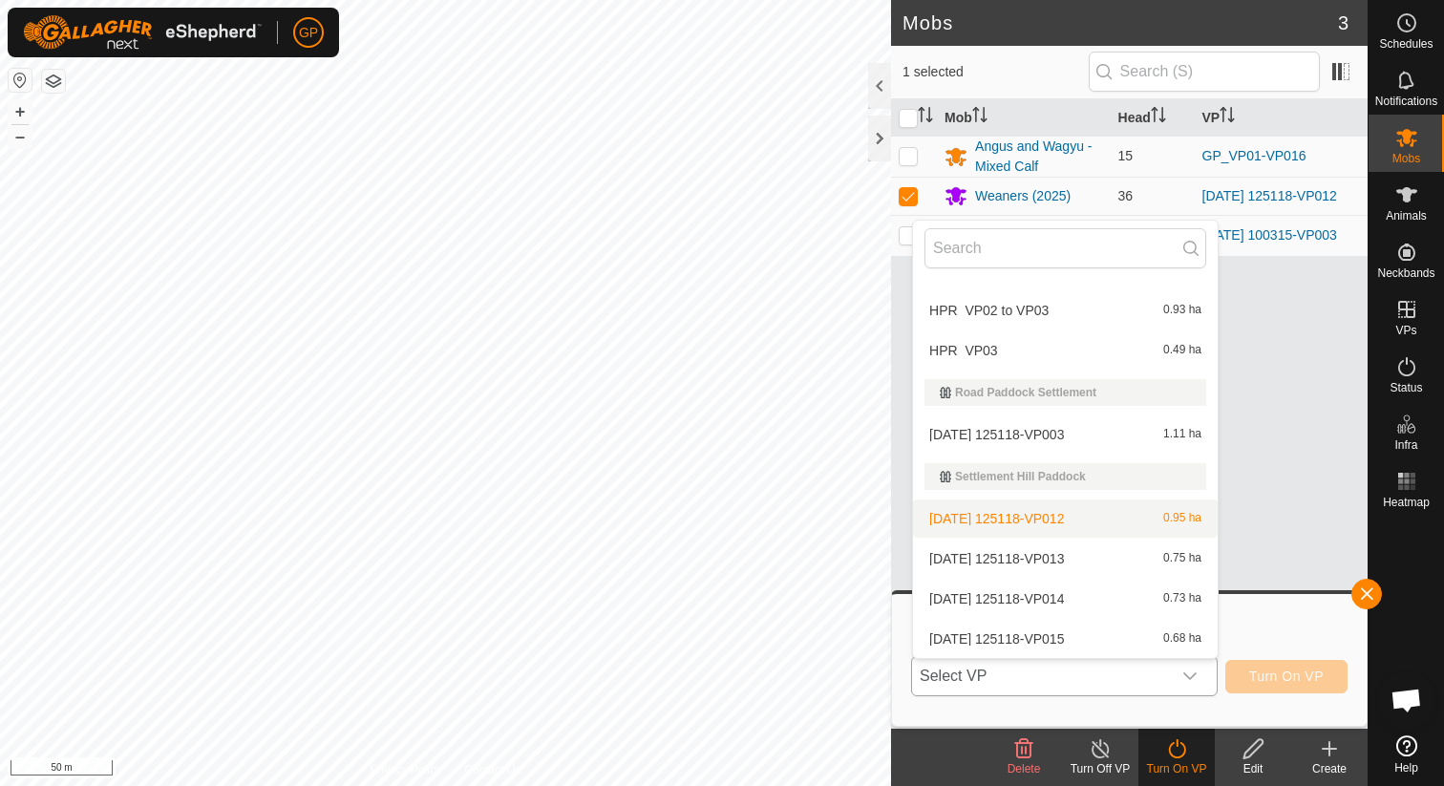
click at [1103, 522] on li "2025-08-31 125118-VP012 0.95 ha" at bounding box center [1065, 518] width 305 height 38
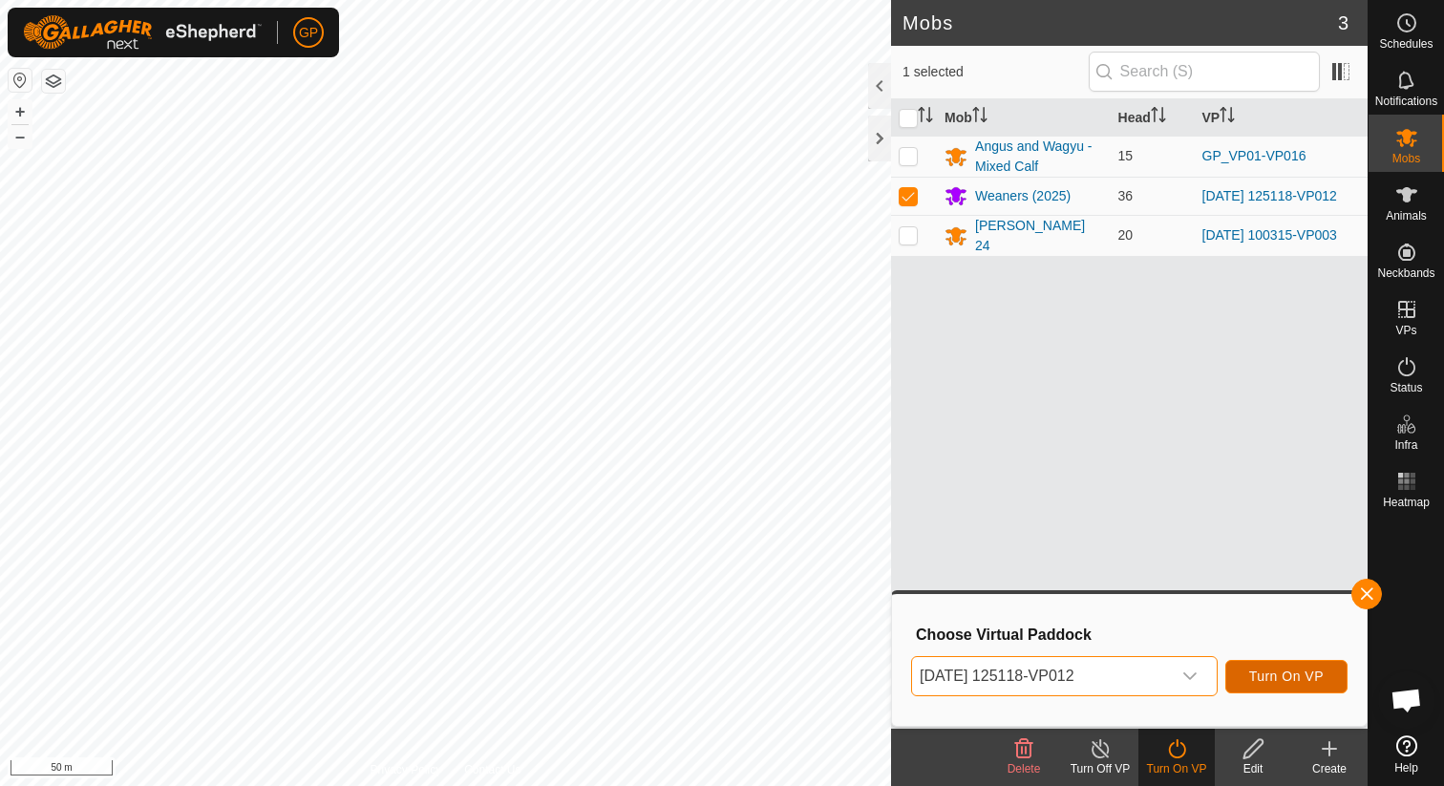
click at [1288, 664] on button "Turn On VP" at bounding box center [1286, 676] width 122 height 33
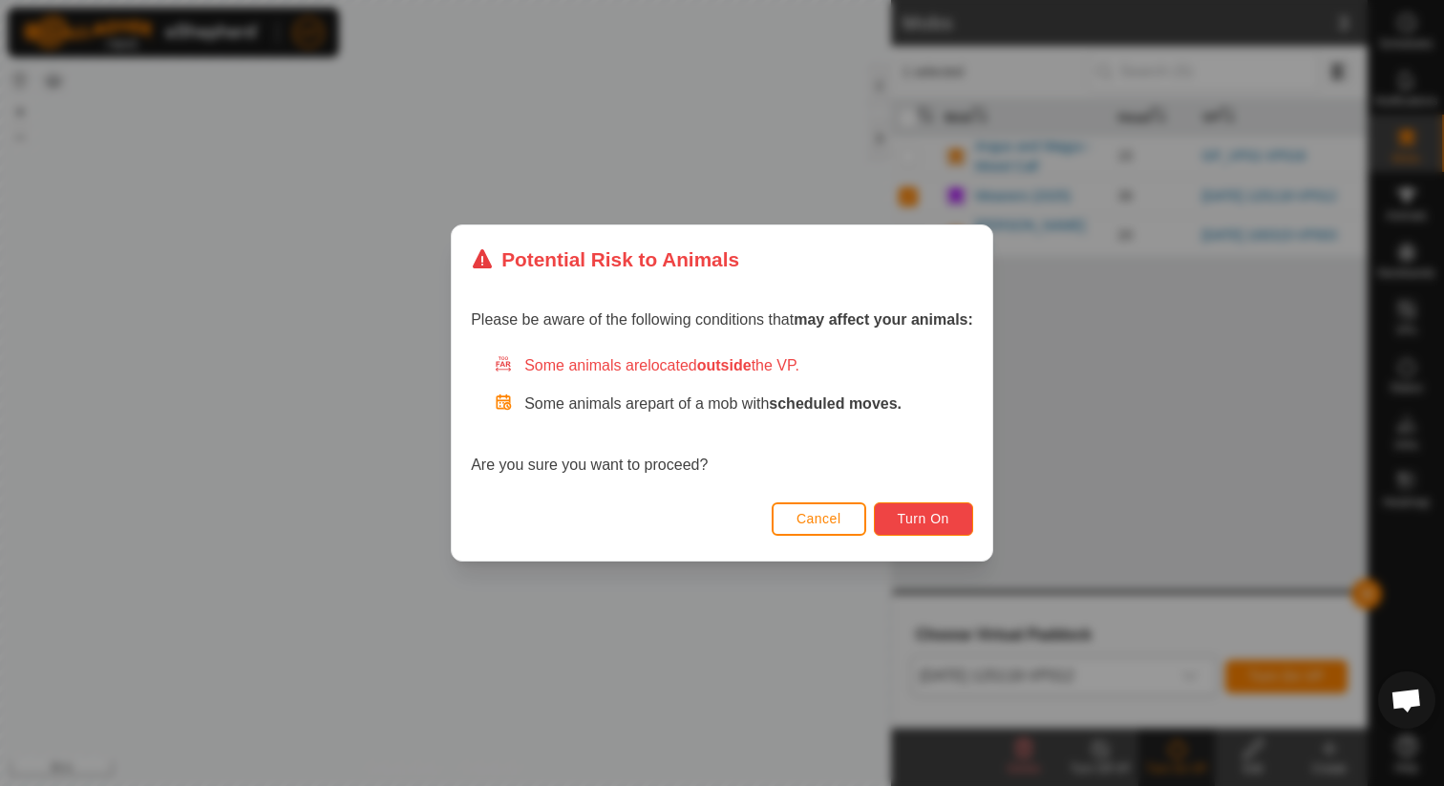
click at [890, 520] on button "Turn On" at bounding box center [923, 518] width 99 height 33
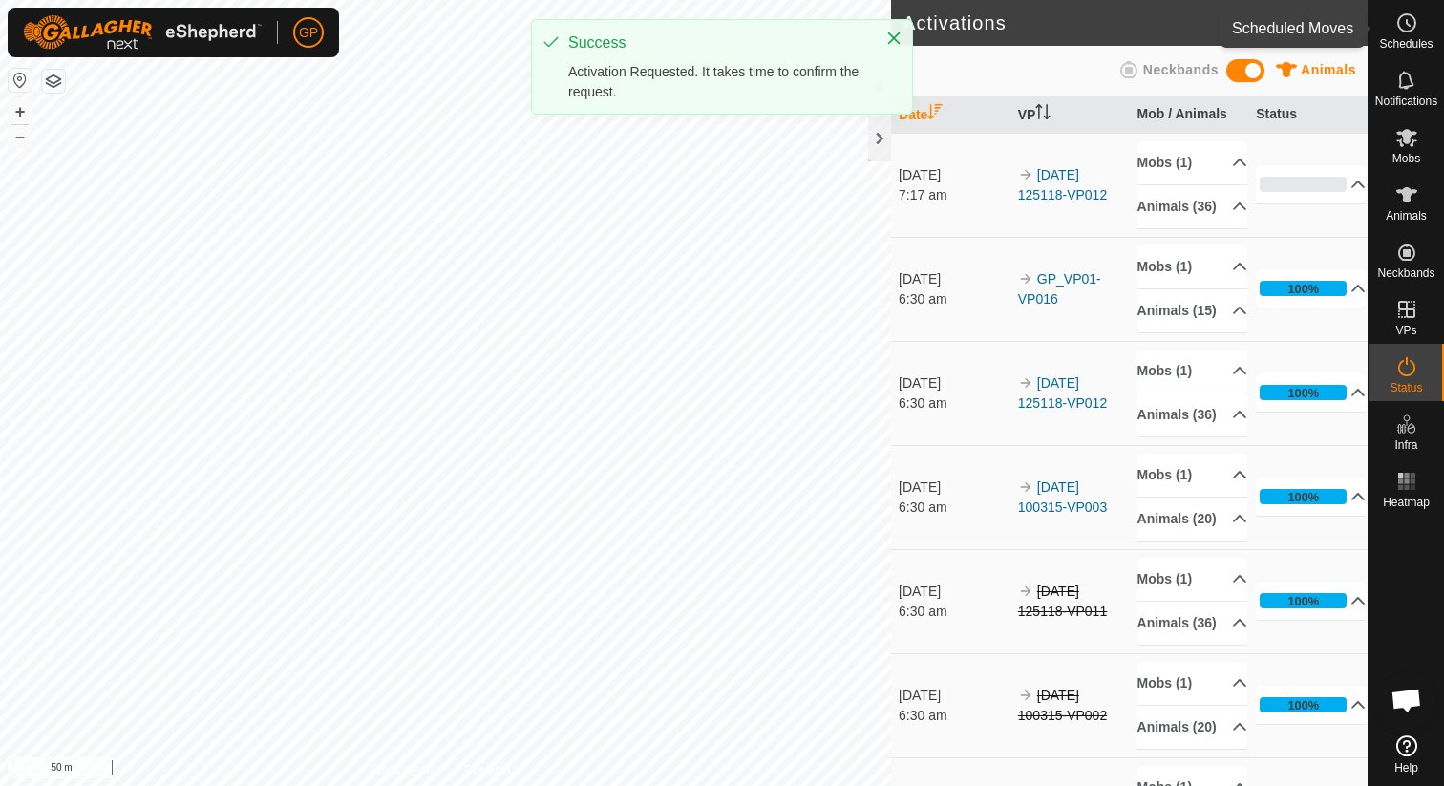
click at [1410, 40] on span "Schedules" at bounding box center [1405, 43] width 53 height 11
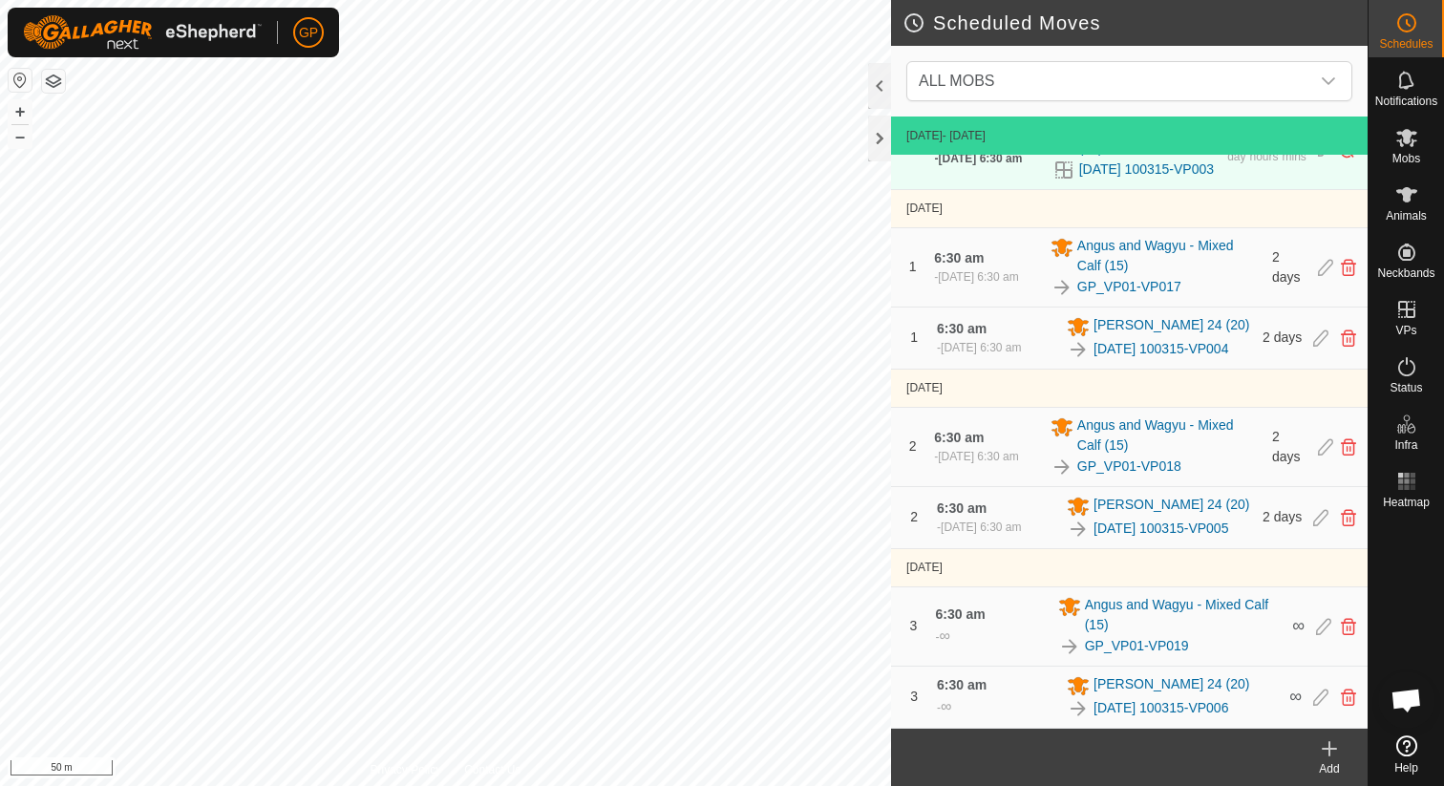
scroll to position [169, 0]
click at [1335, 749] on icon at bounding box center [1328, 749] width 13 height 0
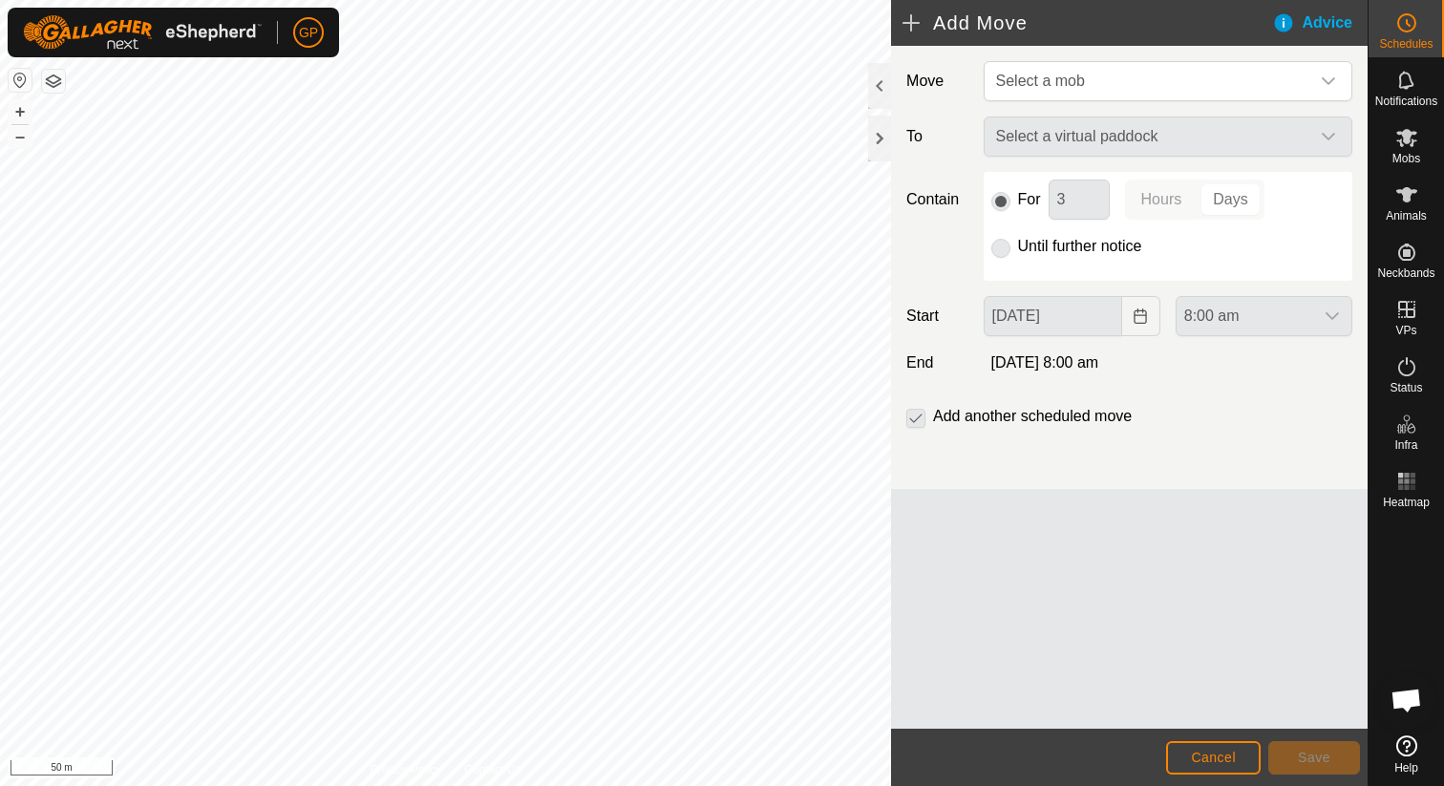
click at [1089, 104] on div "Move Select a mob To Select a virtual paddock Contain For 3 Hours Days Until fu…" at bounding box center [1129, 267] width 476 height 443
click at [1089, 93] on span "Select a mob" at bounding box center [1148, 81] width 321 height 38
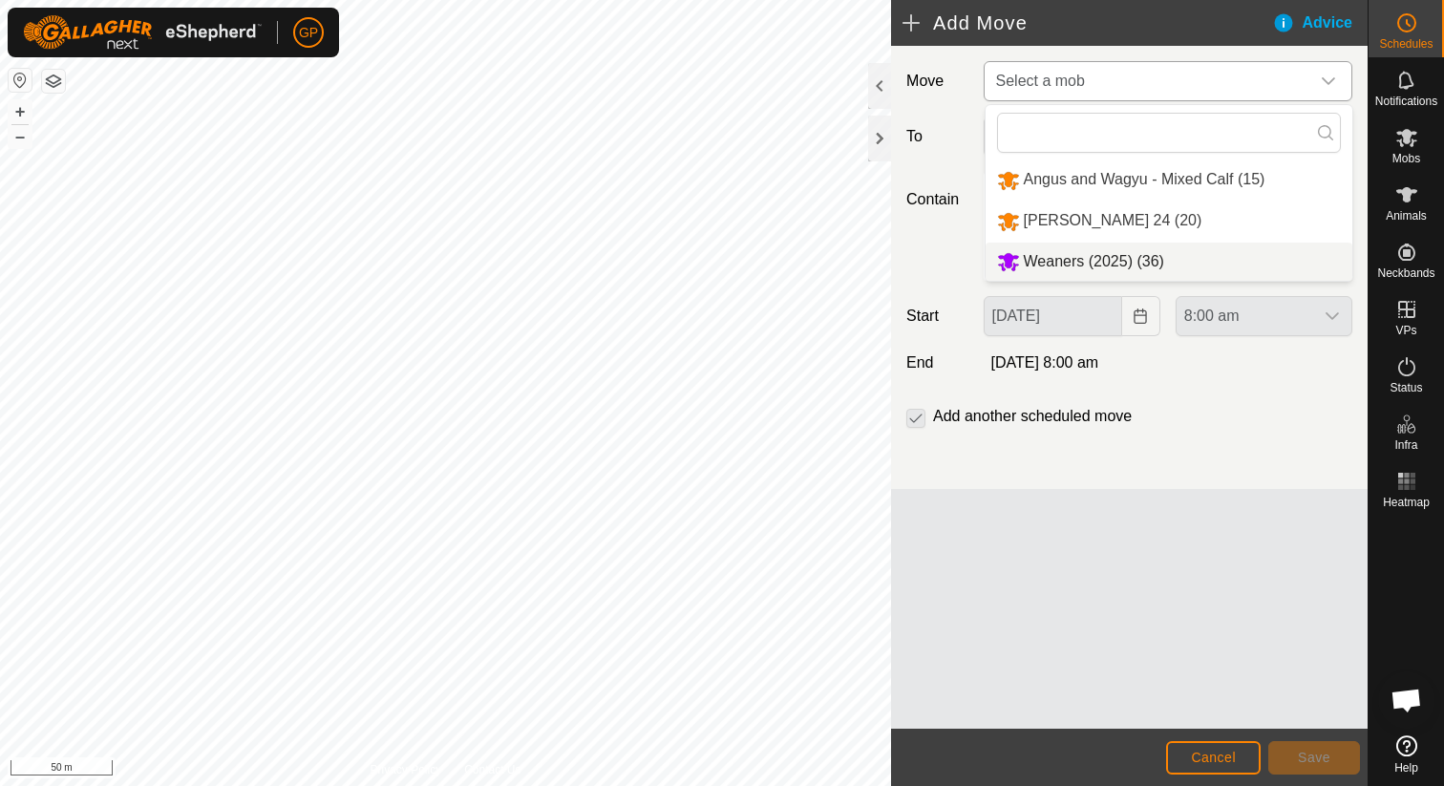
click at [1048, 262] on li "Weaners (2025) (36)" at bounding box center [1168, 262] width 367 height 39
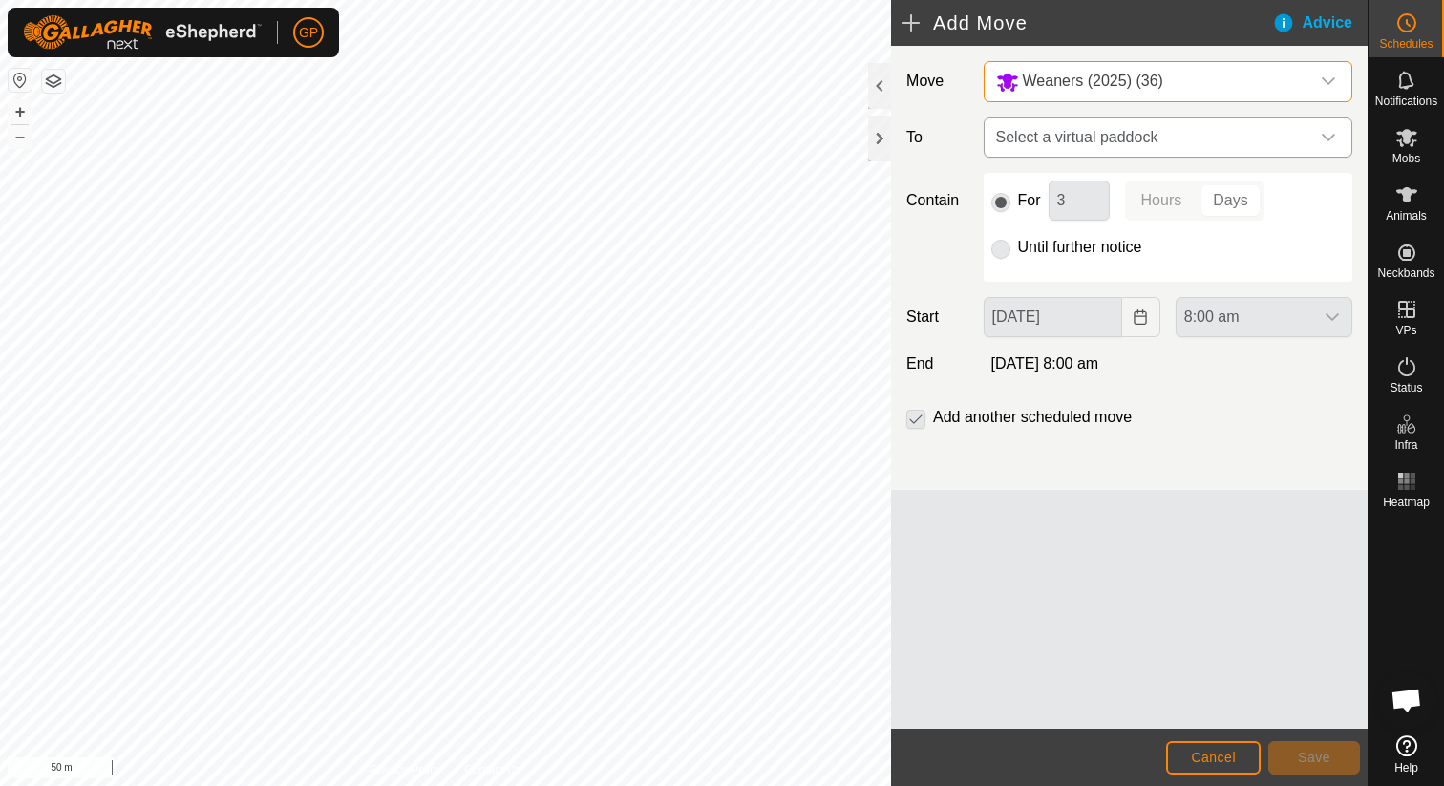
click at [1067, 148] on span "Select a virtual paddock" at bounding box center [1148, 137] width 321 height 38
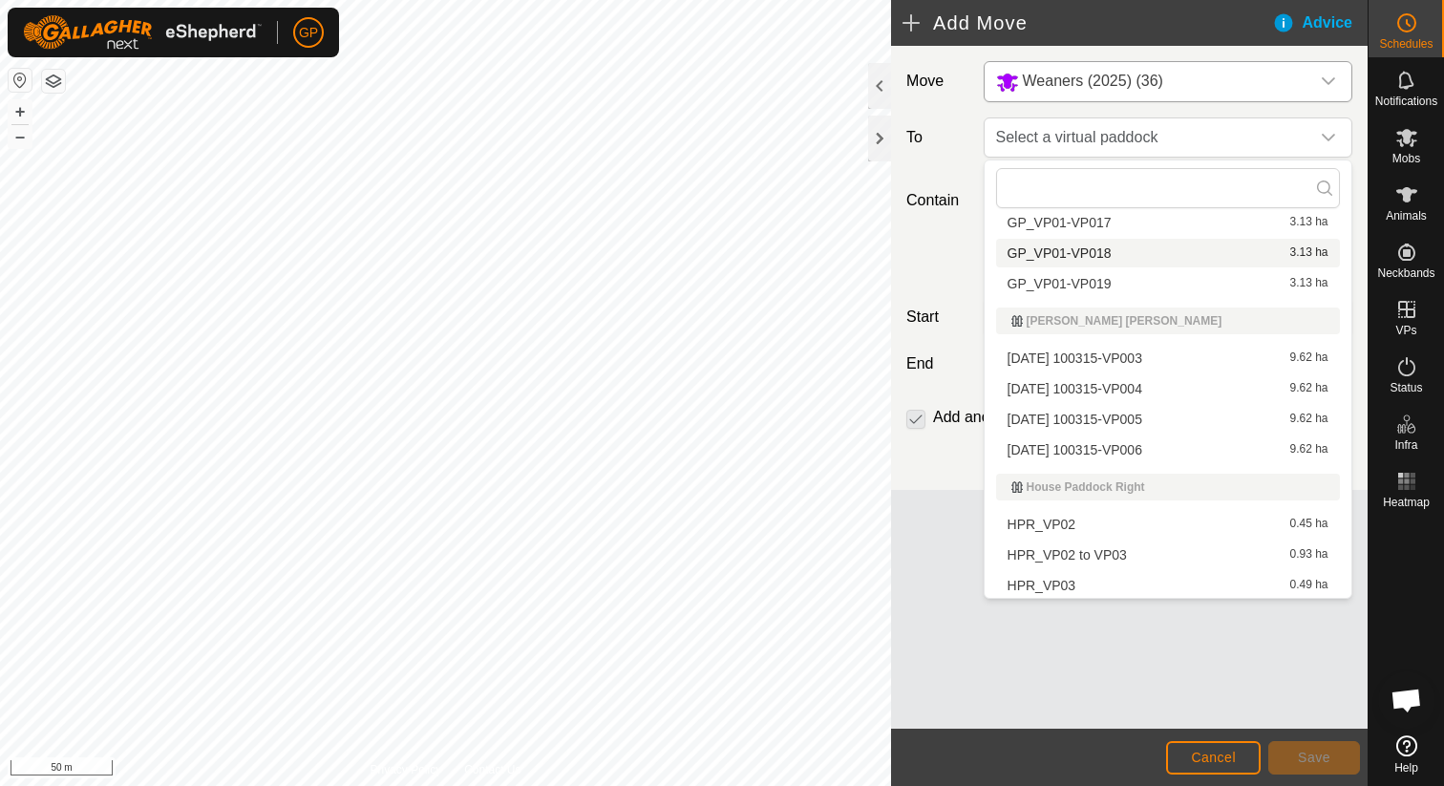
scroll to position [325, 0]
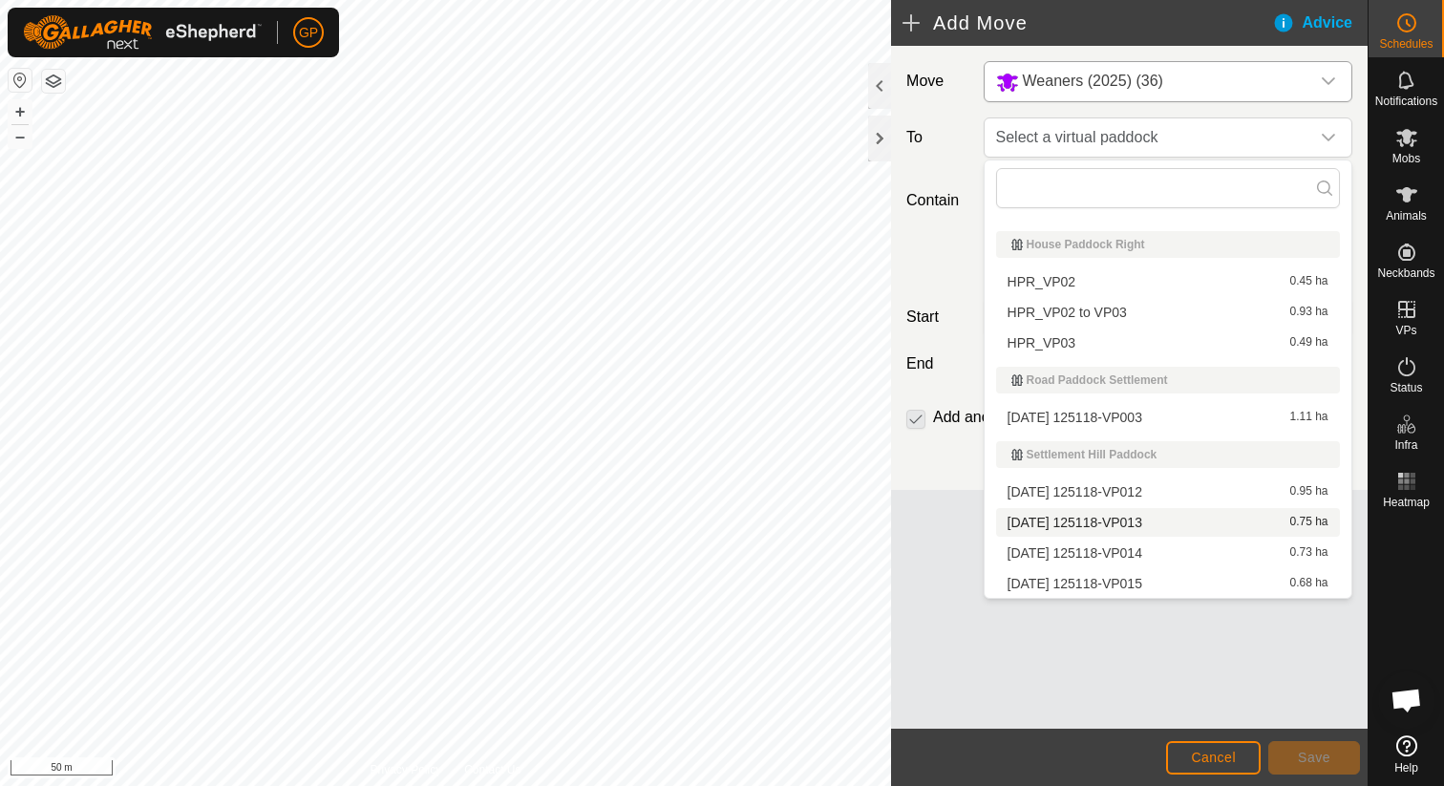
click at [1068, 516] on li "2025-08-31 125118-VP013 0.75 ha" at bounding box center [1168, 522] width 344 height 29
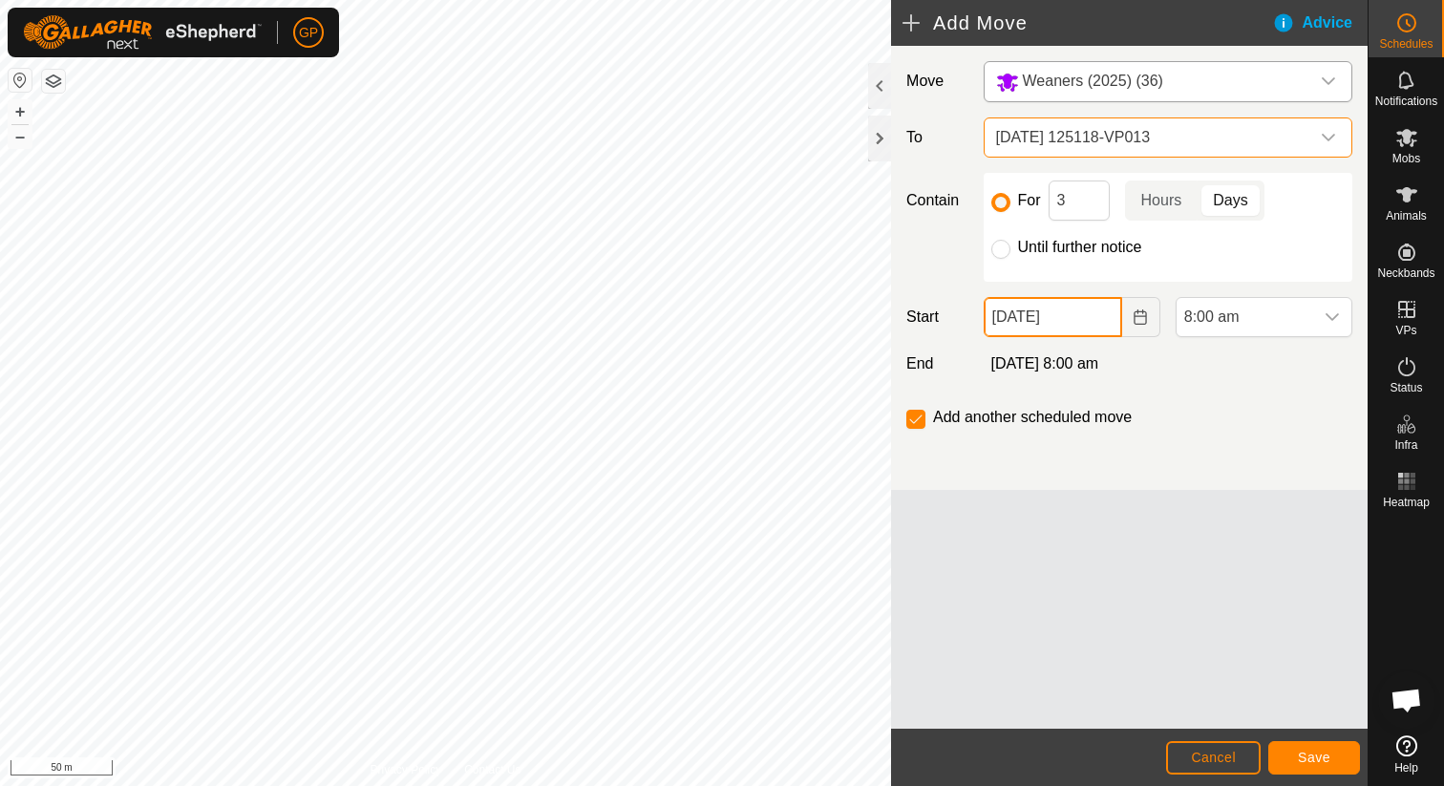
click at [1058, 314] on input "[DATE]" at bounding box center [1053, 317] width 138 height 40
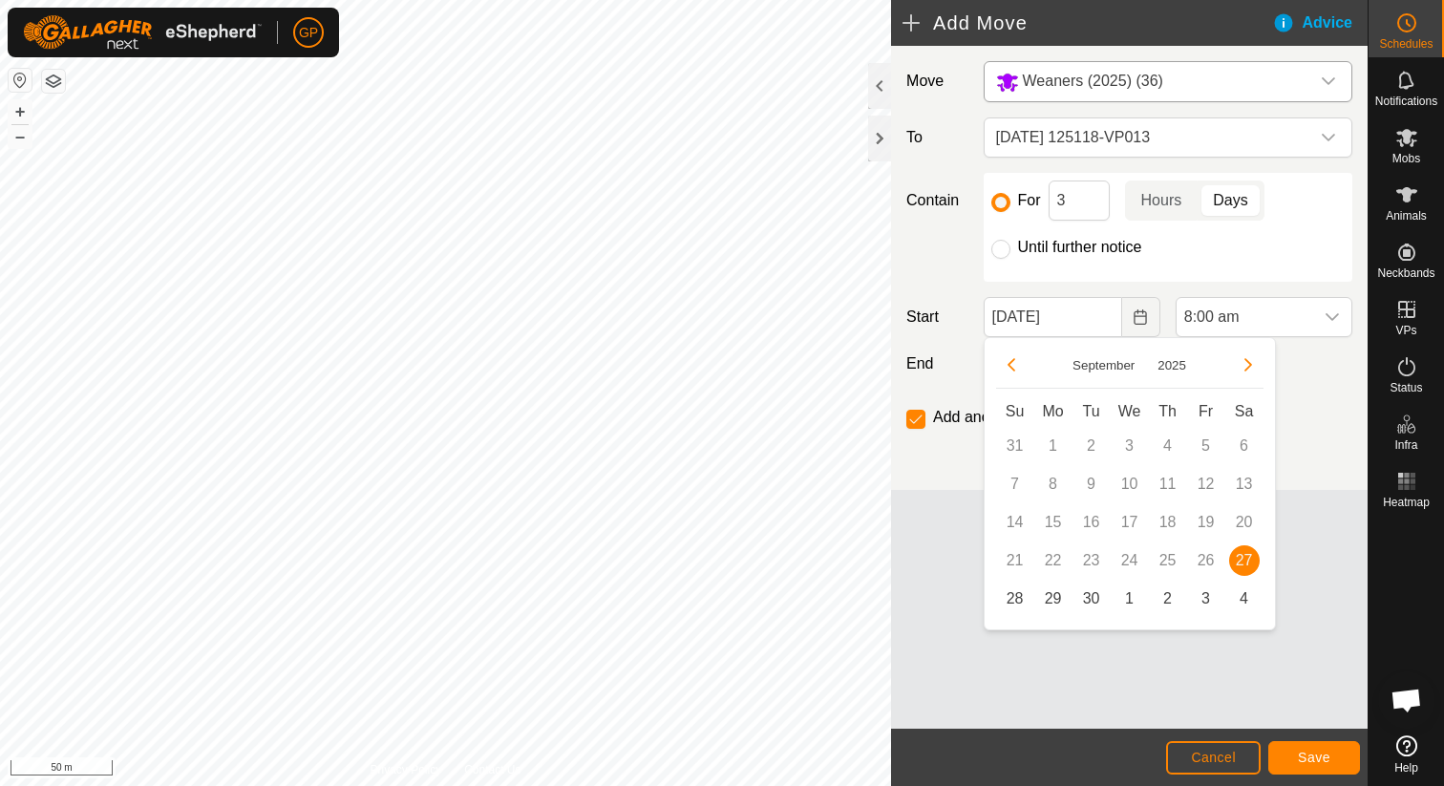
click at [1049, 251] on label "Until further notice" at bounding box center [1080, 247] width 124 height 15
click at [1010, 251] on input "Until further notice" at bounding box center [1000, 249] width 19 height 19
radio input "true"
checkbox input "false"
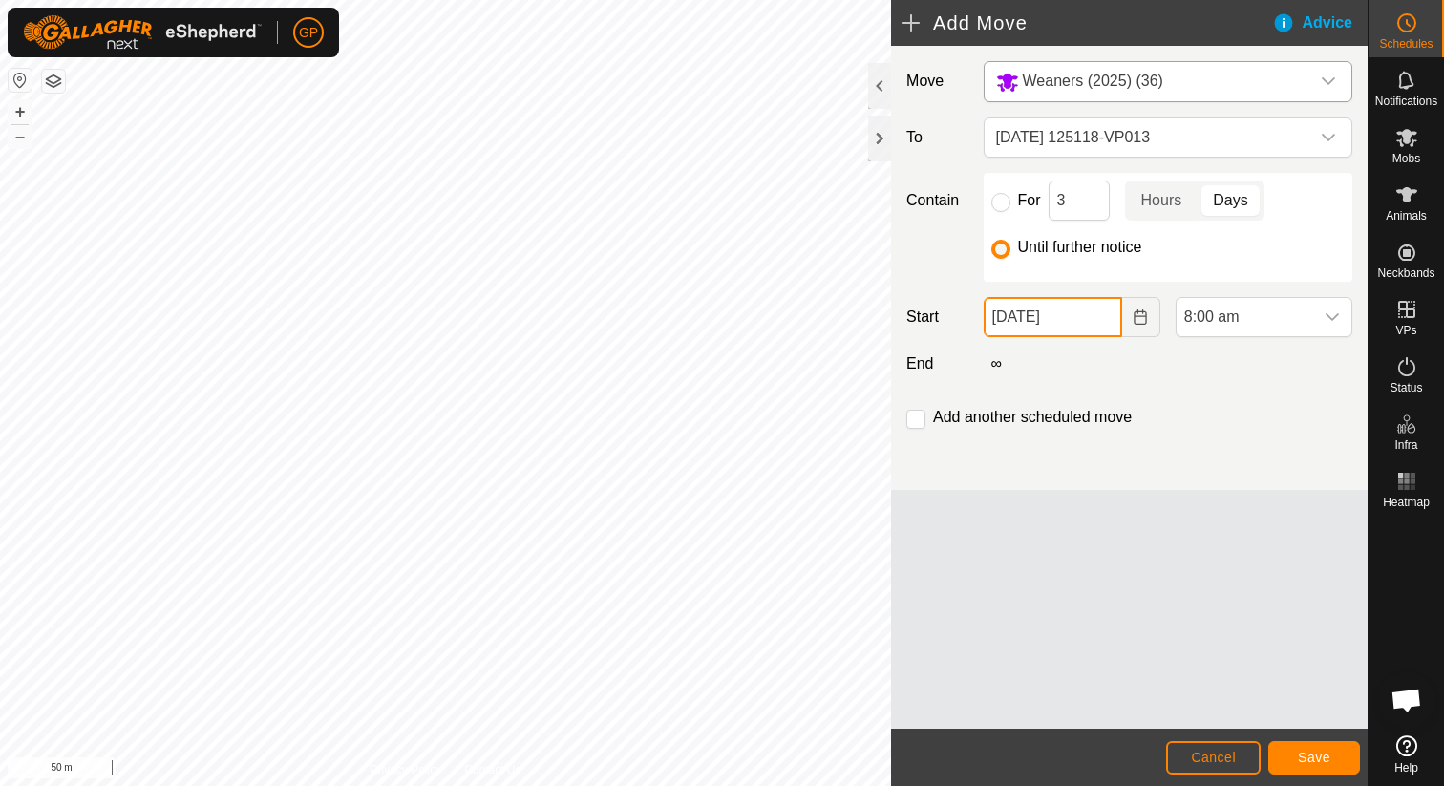
click at [1045, 327] on input "[DATE]" at bounding box center [1053, 317] width 138 height 40
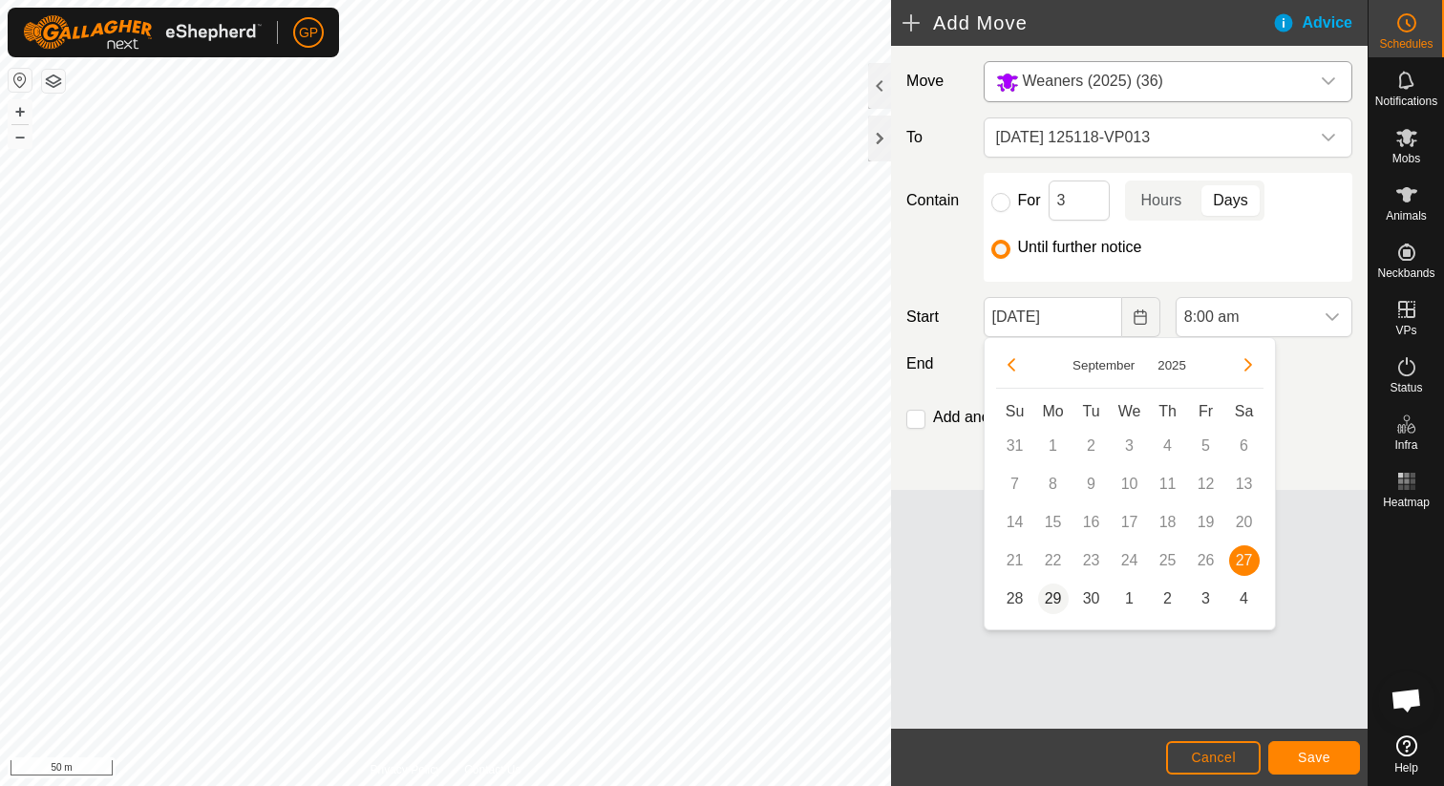
click at [1050, 598] on span "29" at bounding box center [1053, 598] width 31 height 31
type input "29 Sep, 2025"
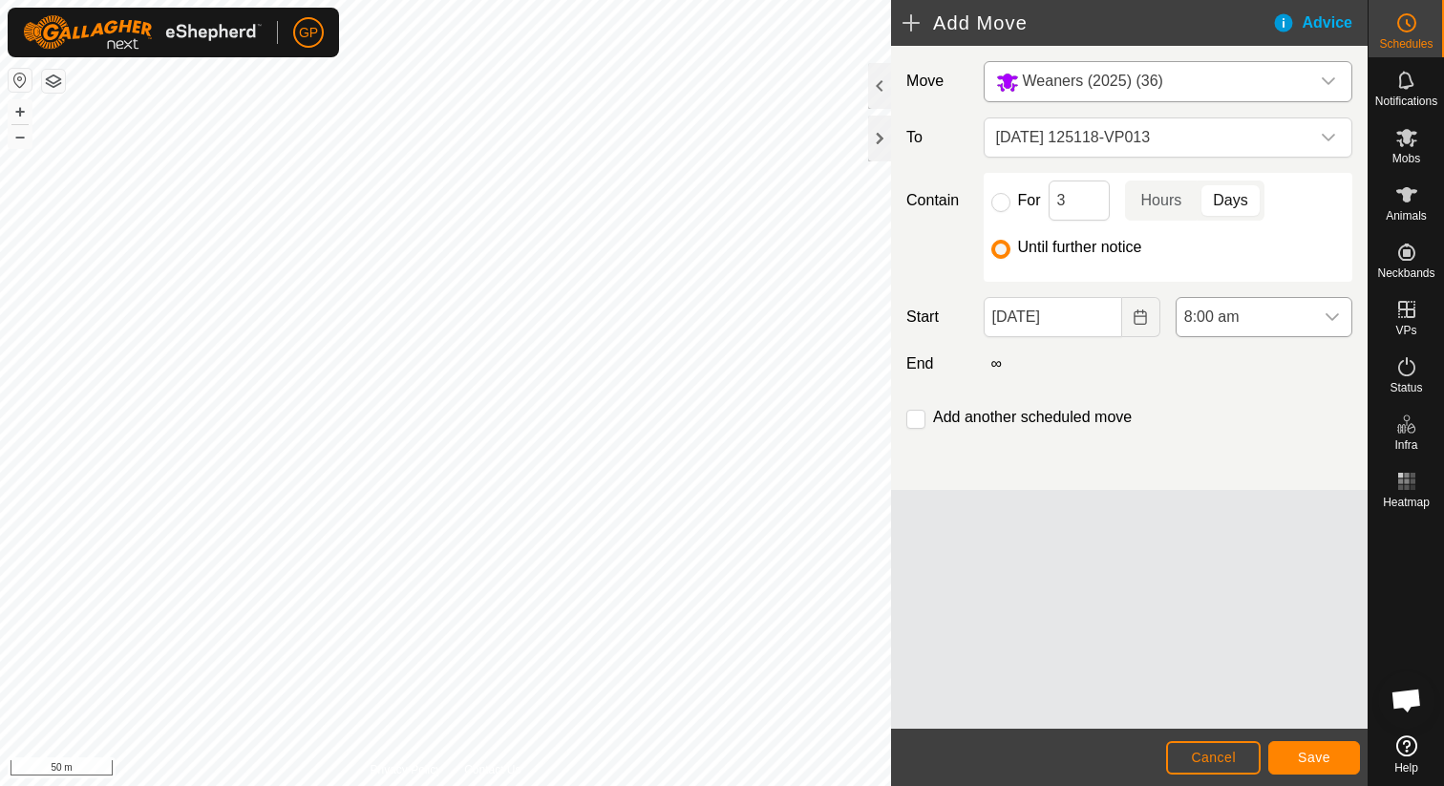
click at [1223, 298] on span "8:00 am" at bounding box center [1244, 317] width 137 height 38
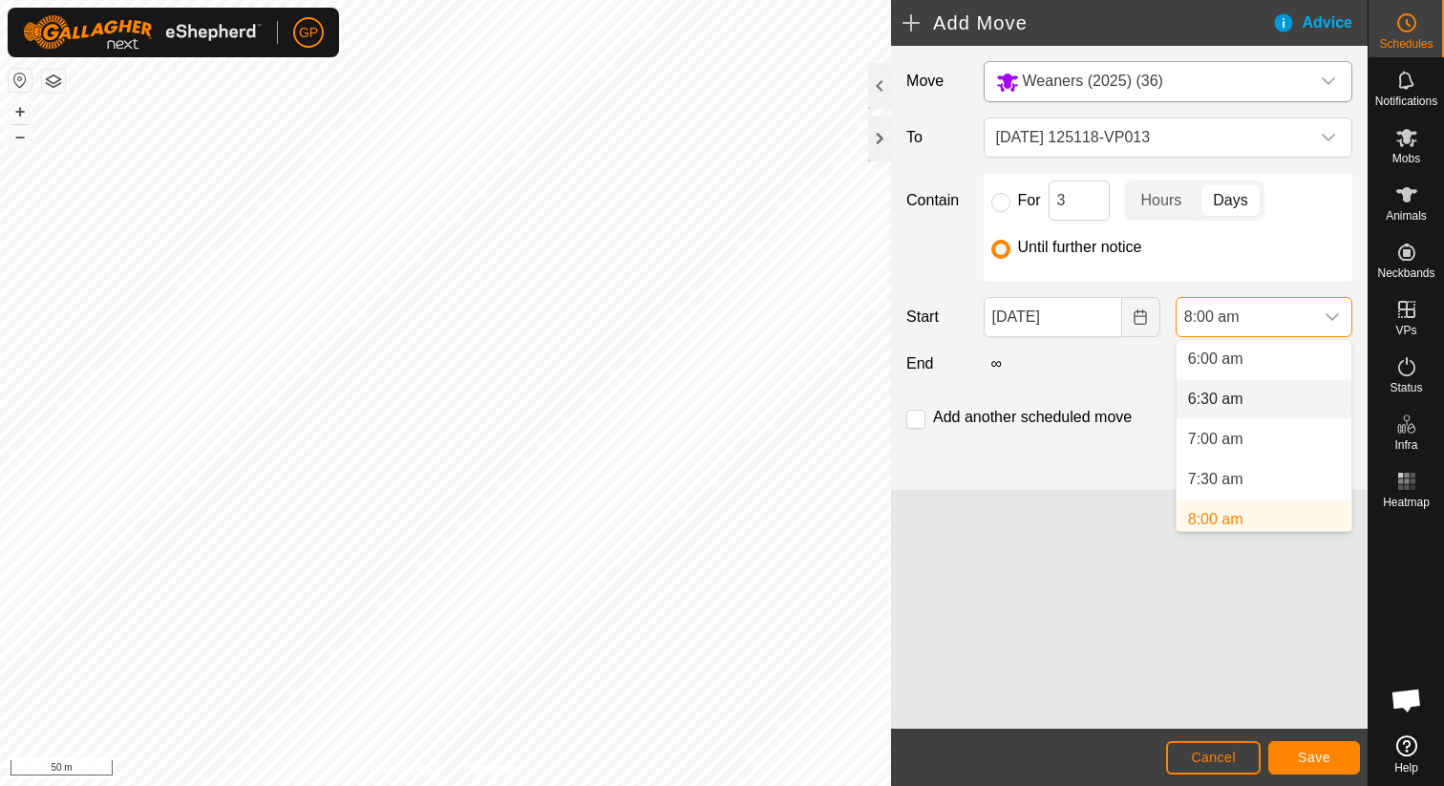
click at [1225, 396] on span "6:30 am" at bounding box center [1215, 399] width 55 height 23
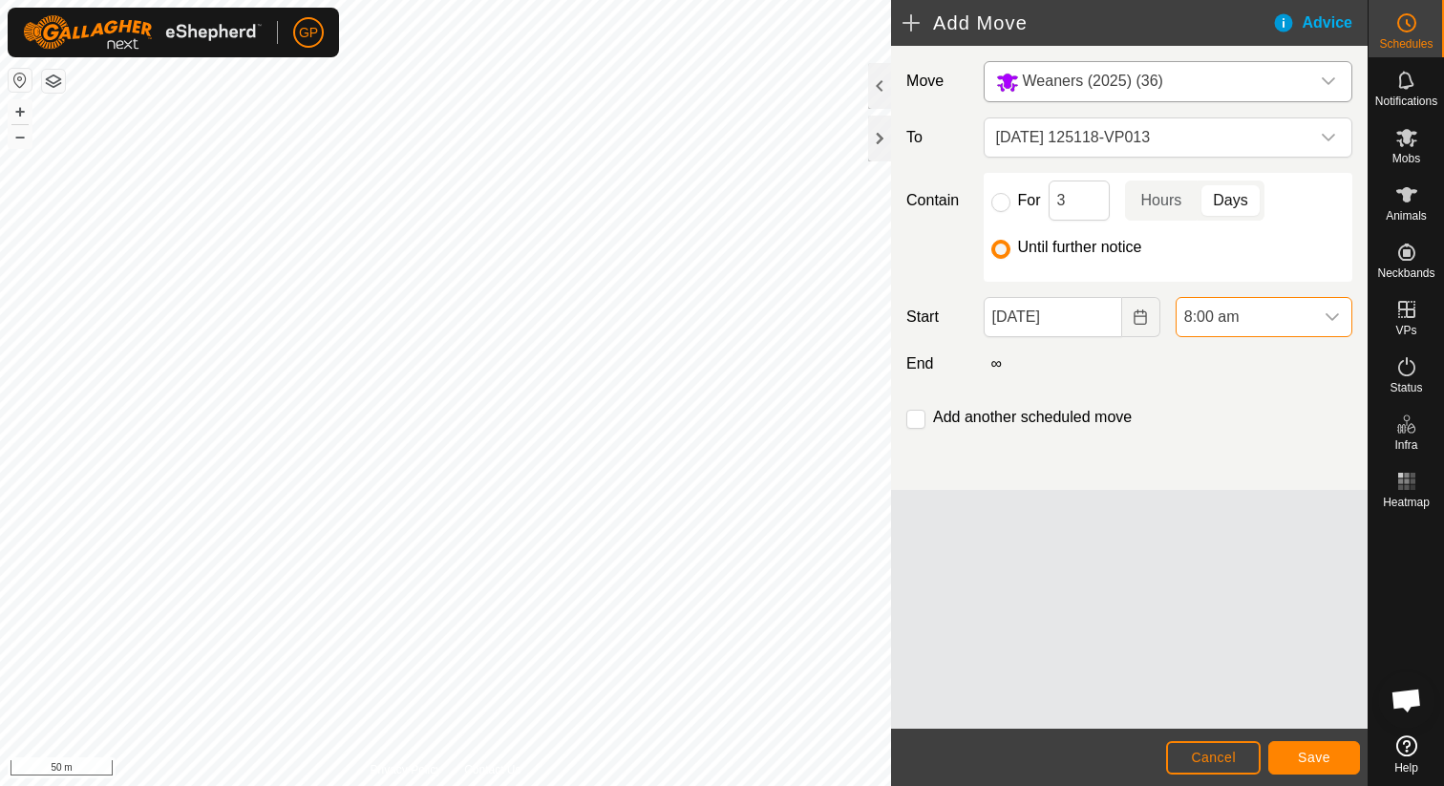
scroll to position [489, 0]
click at [1322, 753] on span "Save" at bounding box center [1314, 757] width 32 height 15
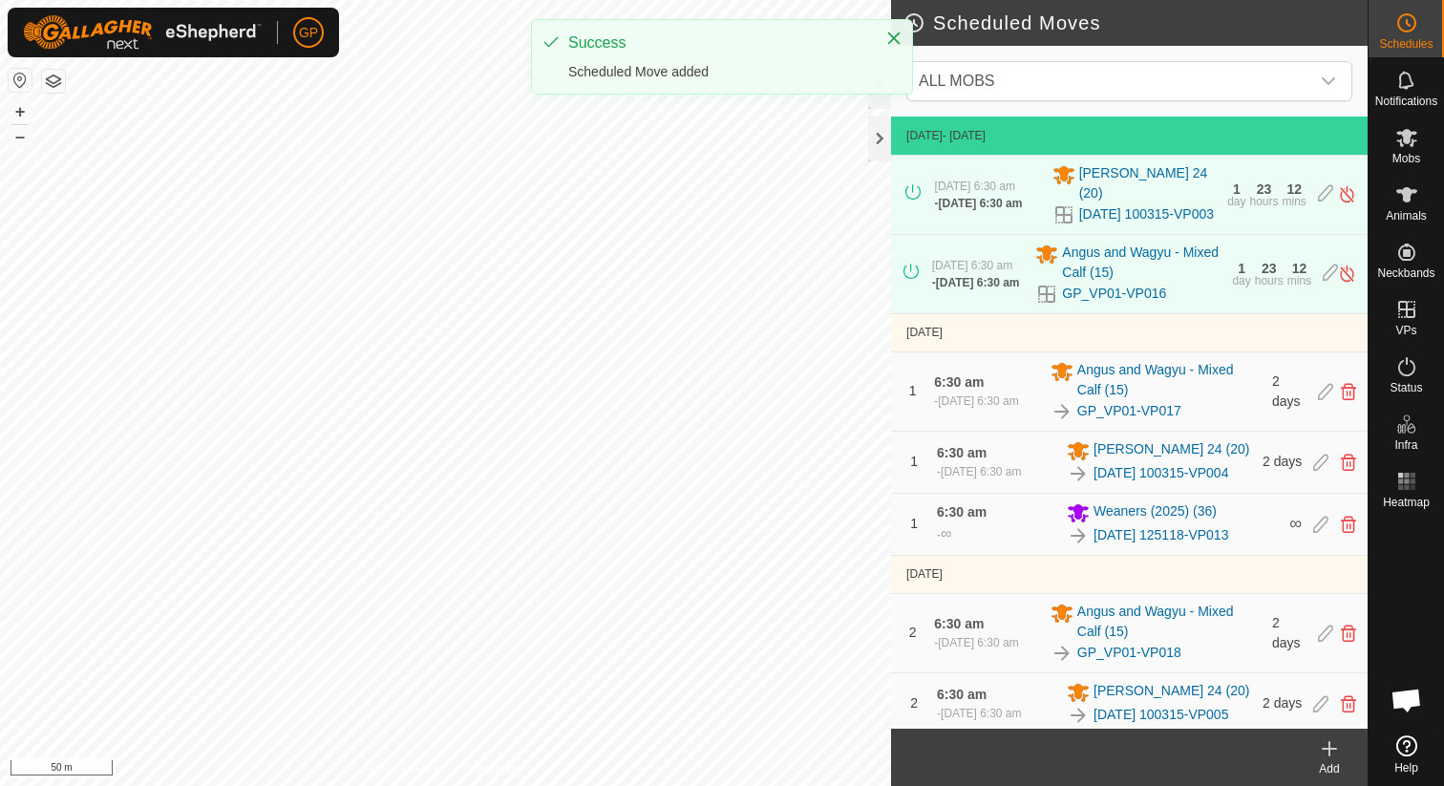
click at [1338, 744] on icon at bounding box center [1329, 748] width 23 height 23
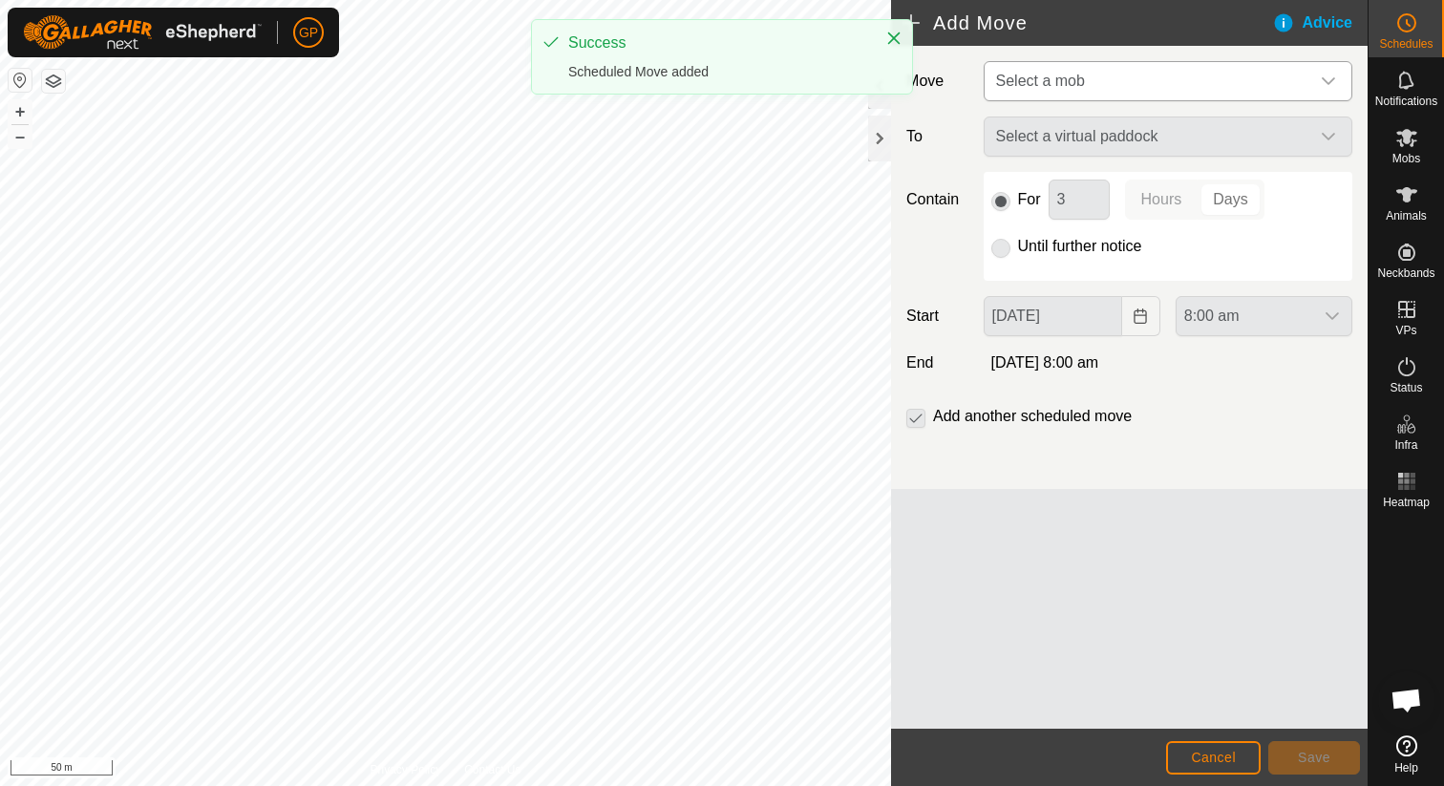
click at [1068, 95] on span "Select a mob" at bounding box center [1148, 81] width 321 height 38
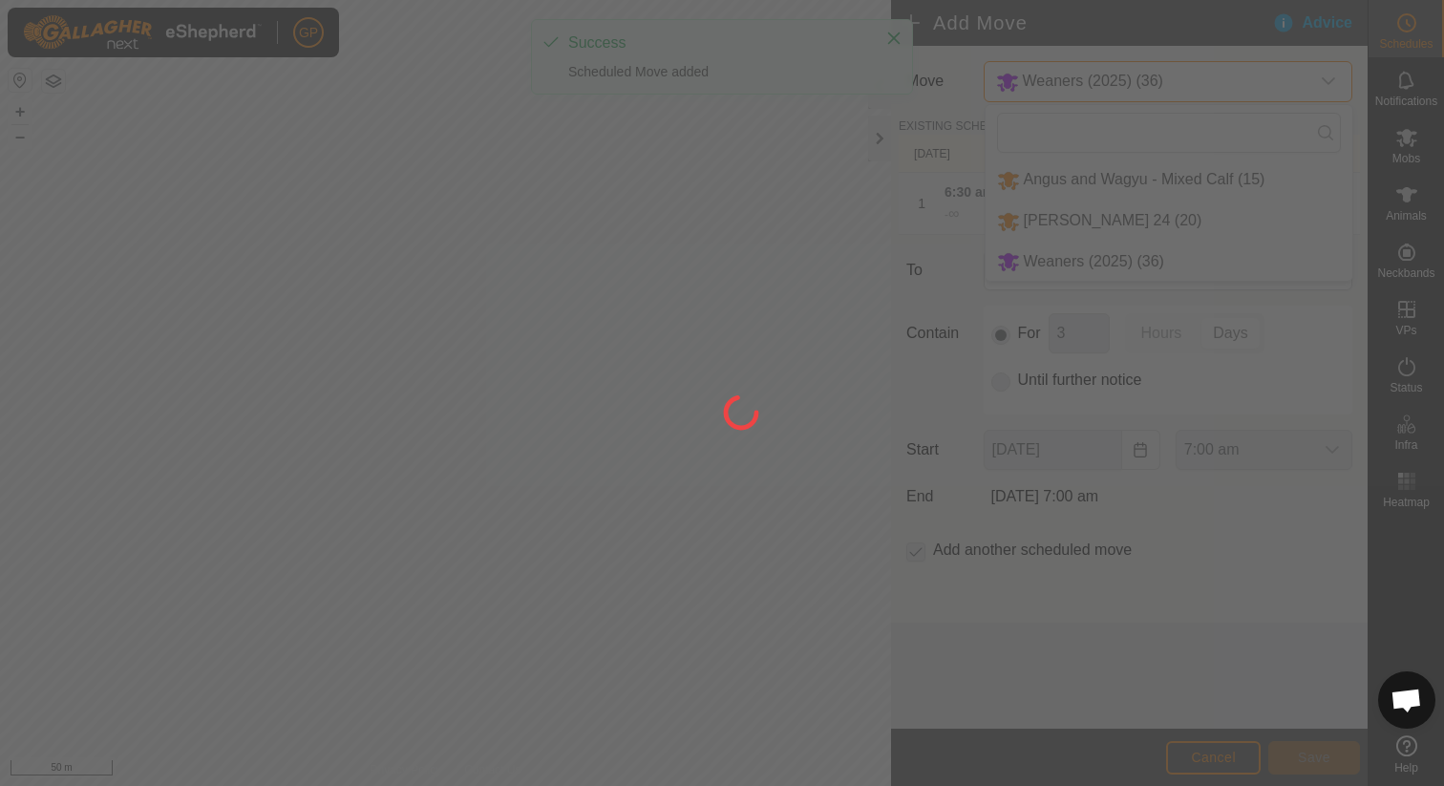
type input "29 Sep, 2025"
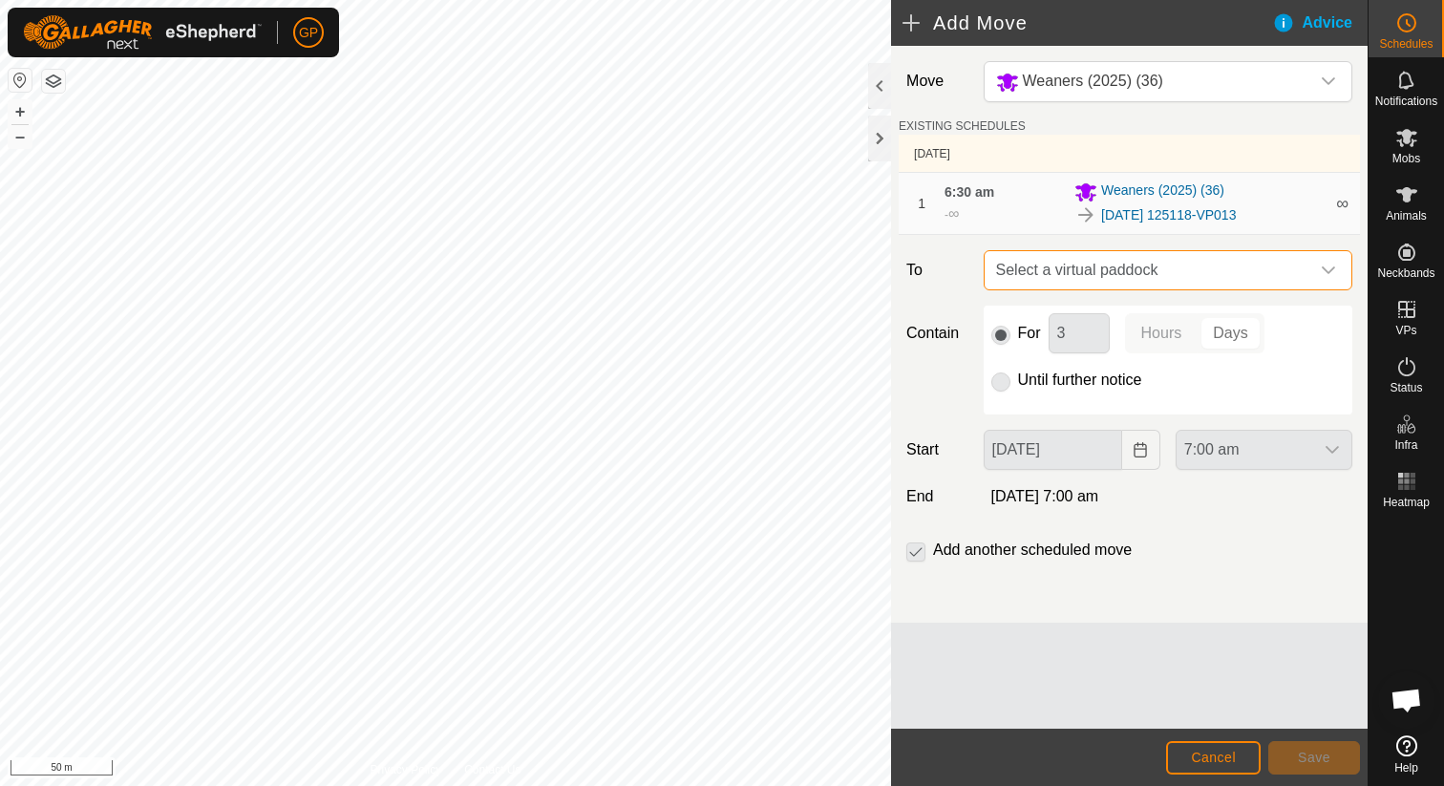
click at [1041, 267] on span "Select a virtual paddock" at bounding box center [1148, 270] width 321 height 38
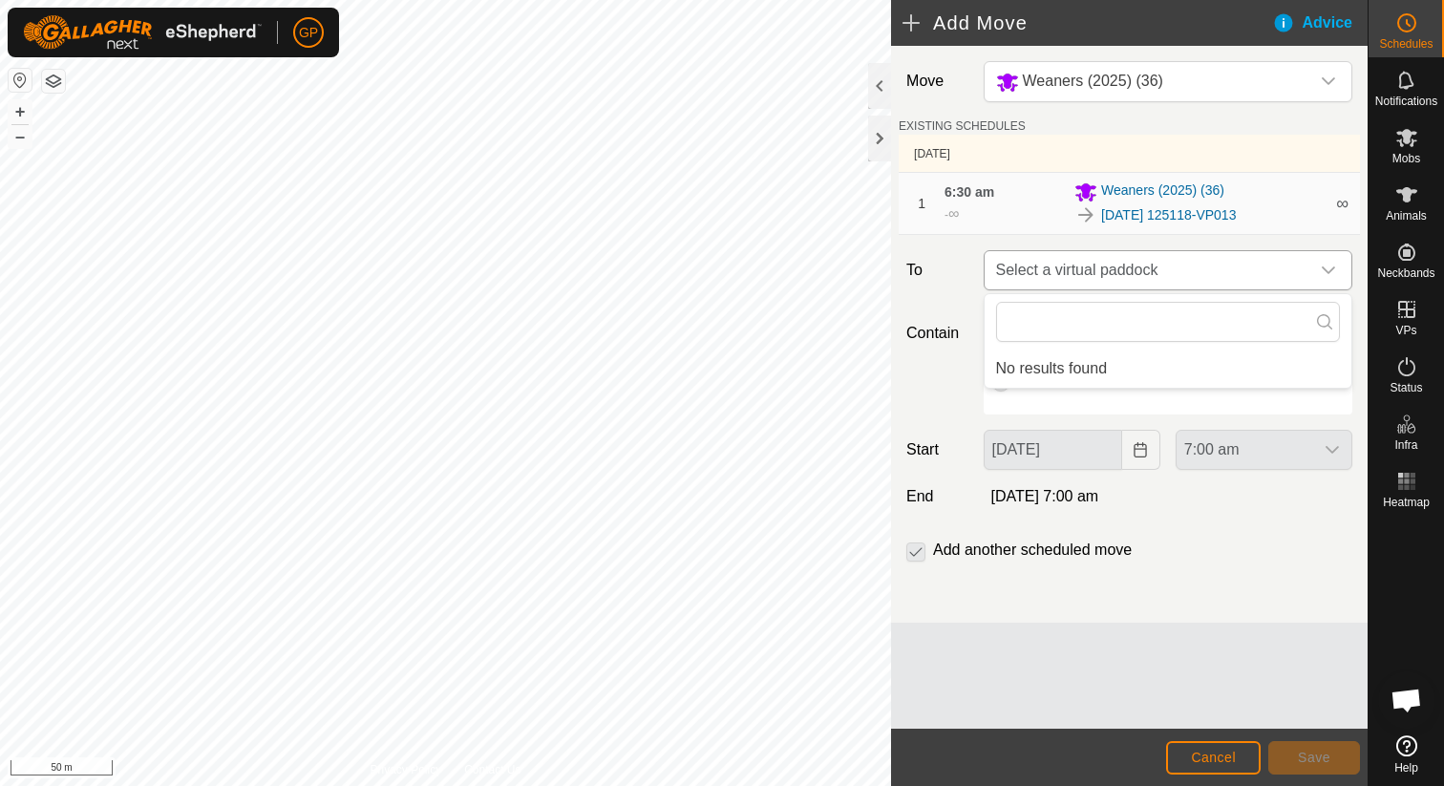
click at [1041, 264] on span "Select a virtual paddock" at bounding box center [1148, 270] width 321 height 38
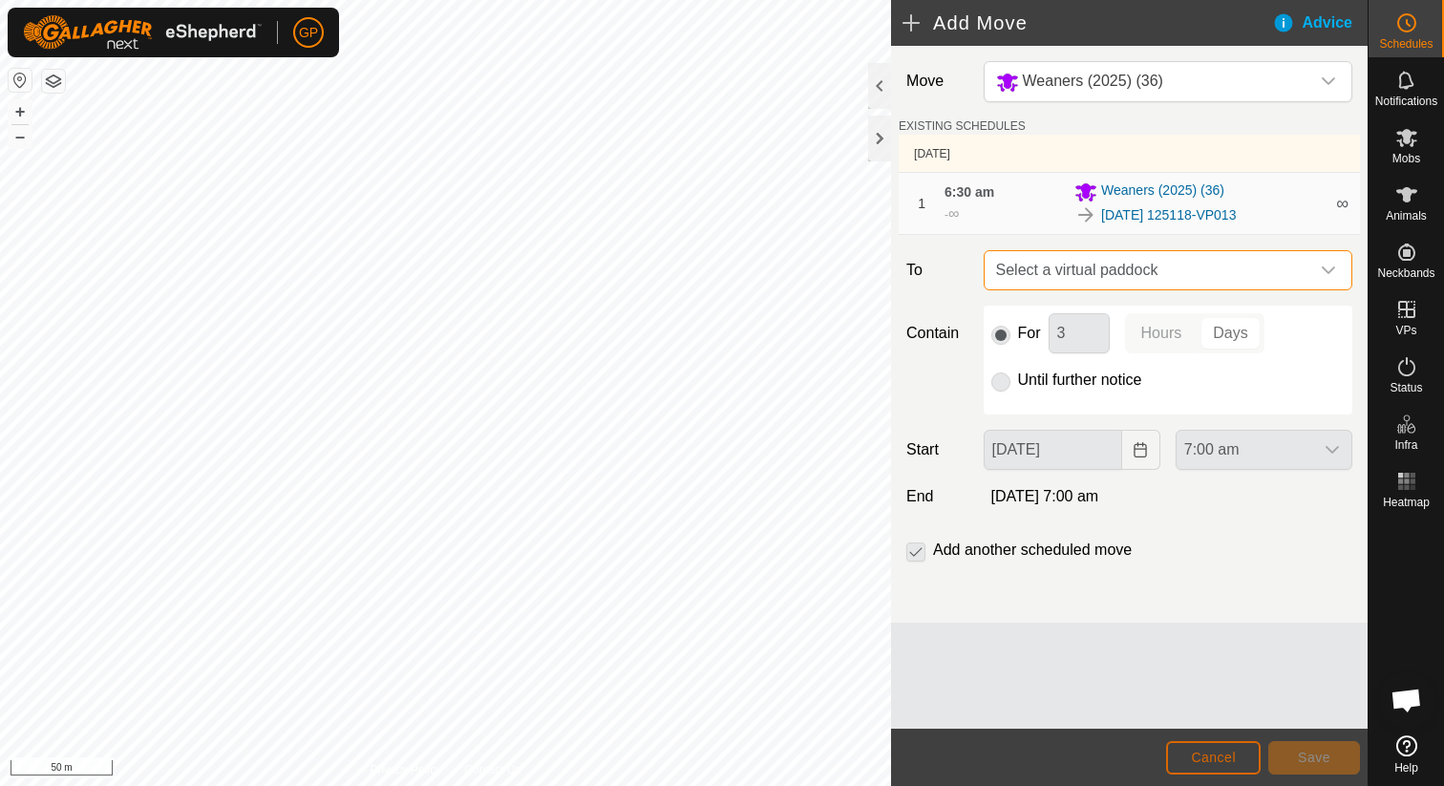
click at [1229, 753] on span "Cancel" at bounding box center [1213, 757] width 45 height 15
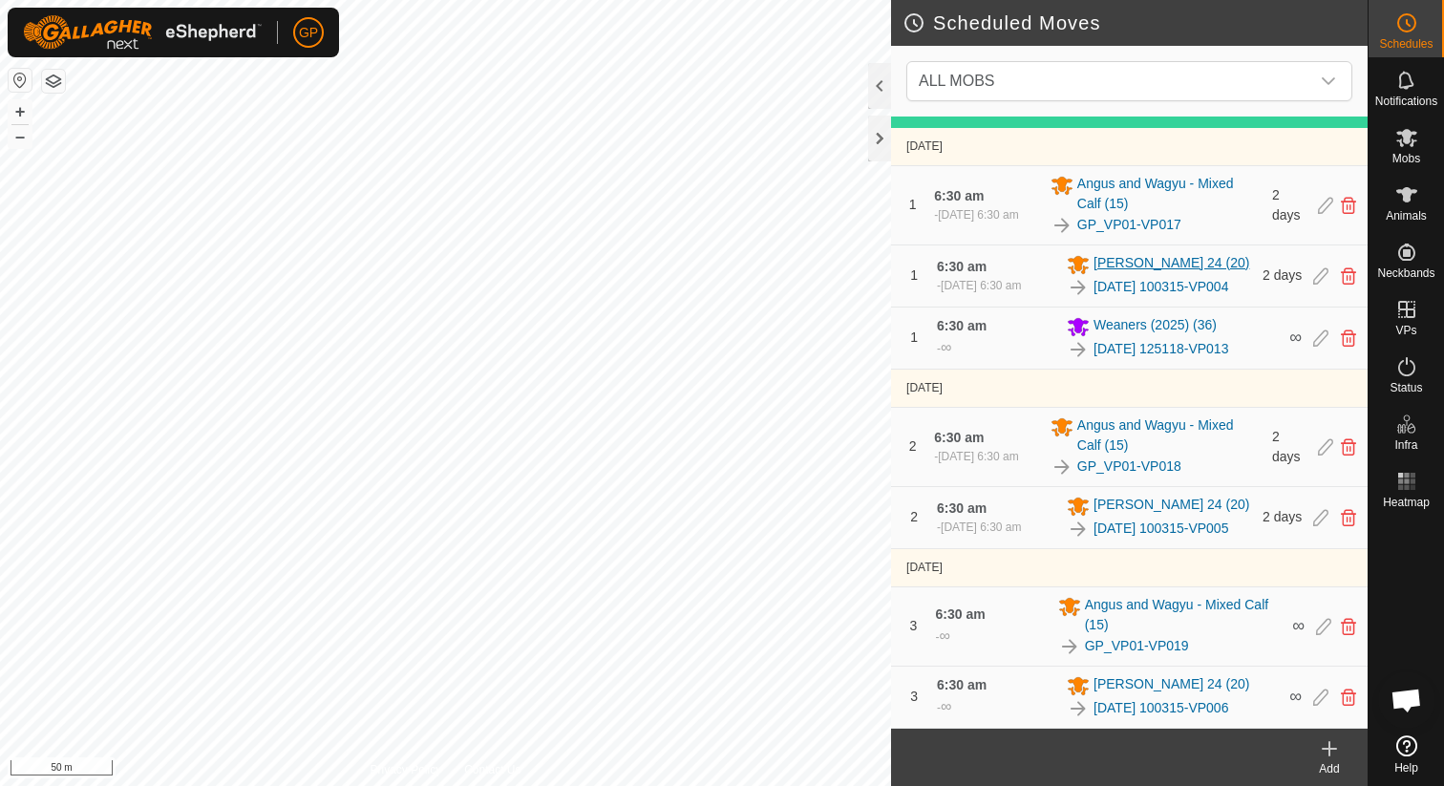
scroll to position [231, 0]
click at [1195, 339] on link "[DATE] 125118-VP013" at bounding box center [1160, 349] width 135 height 20
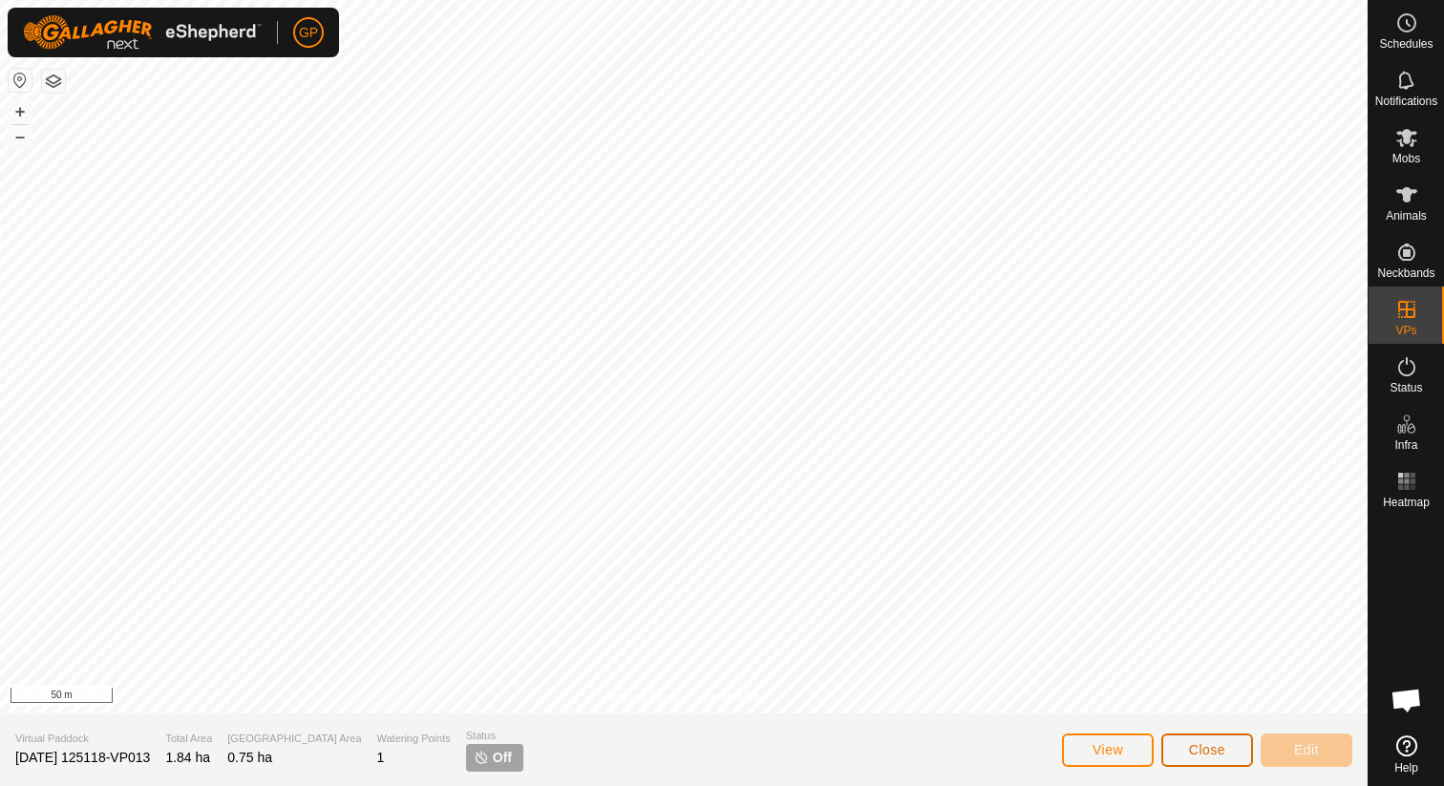
click at [1175, 752] on button "Close" at bounding box center [1207, 749] width 92 height 33
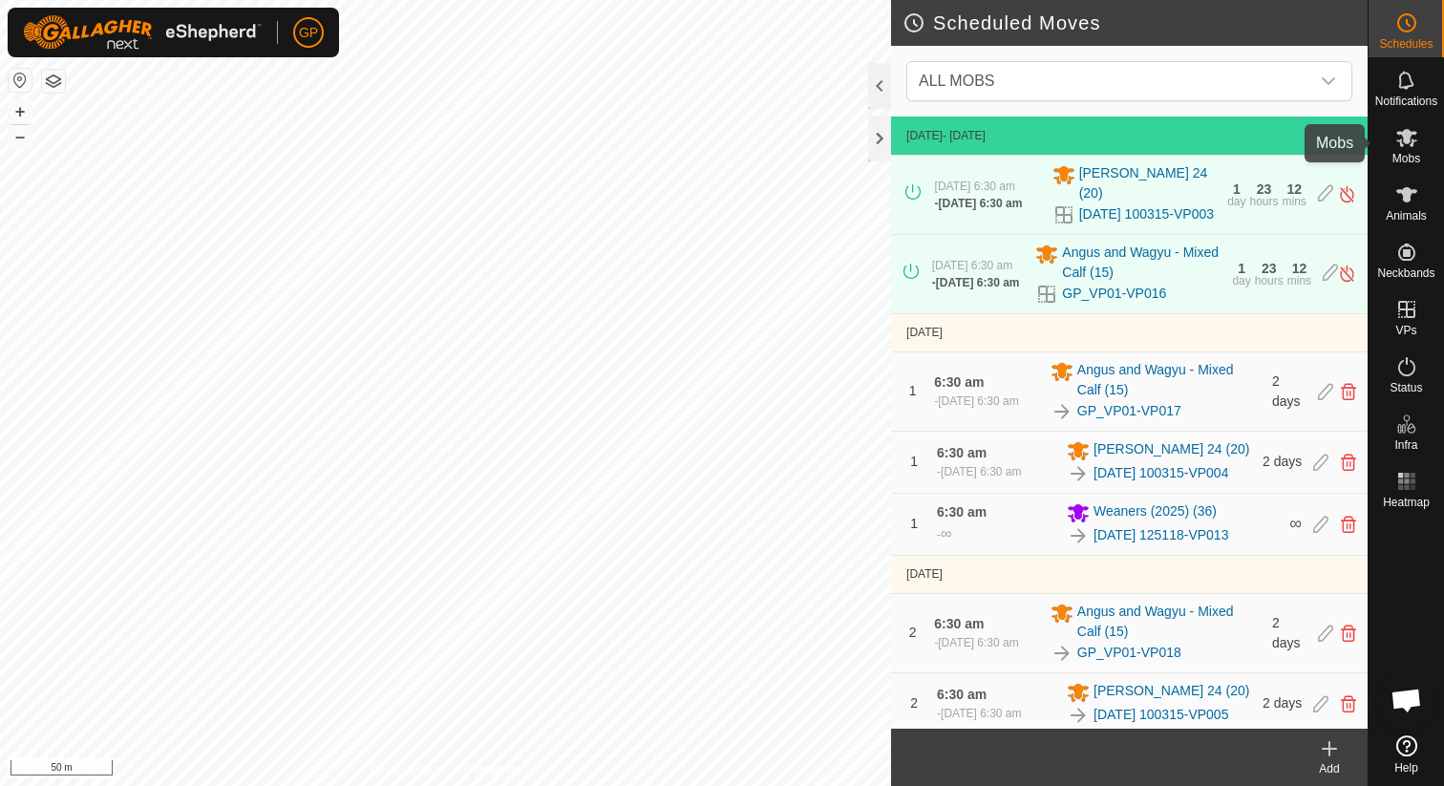
click at [1398, 135] on icon at bounding box center [1406, 137] width 23 height 23
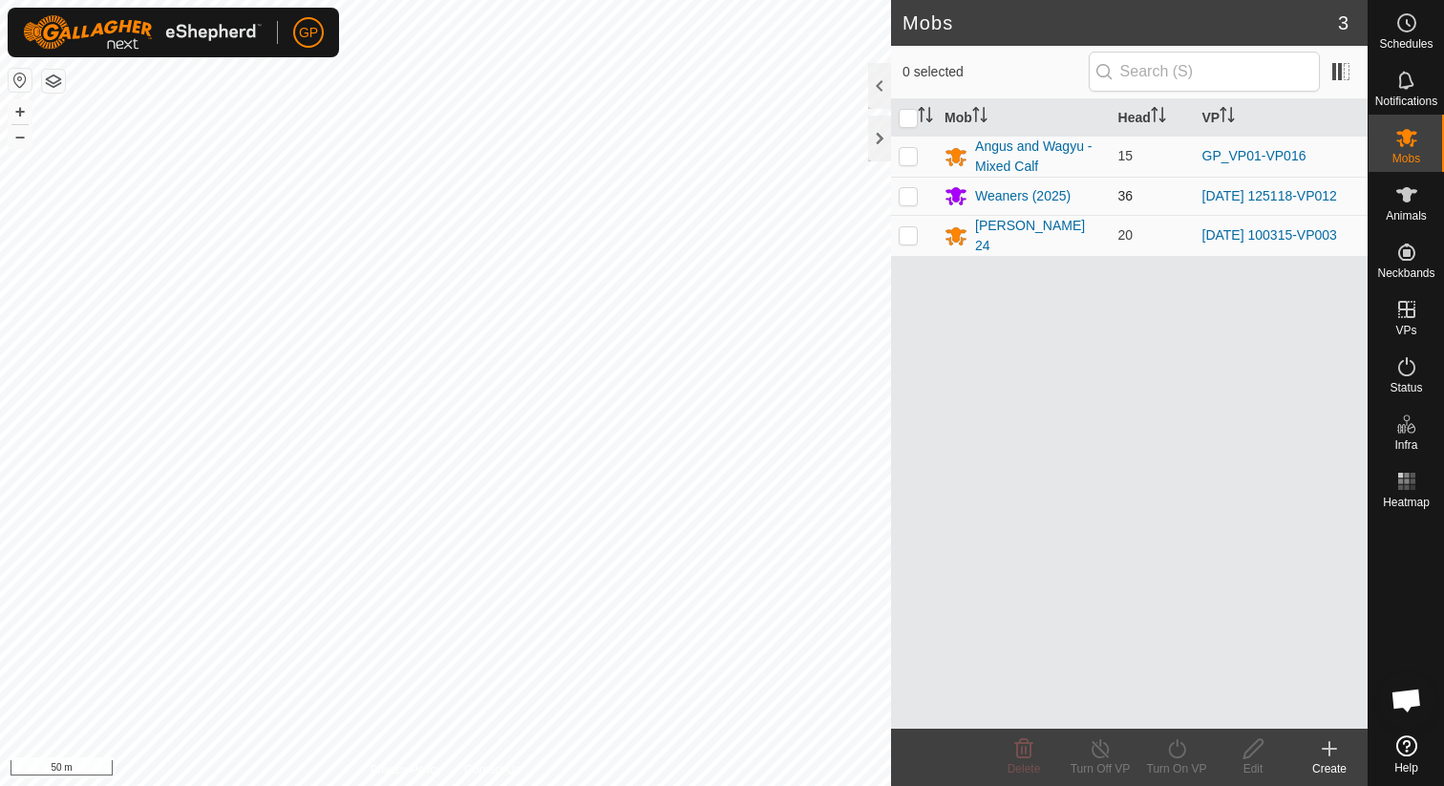
click at [918, 200] on td at bounding box center [914, 196] width 46 height 38
checkbox input "true"
click at [1170, 749] on icon at bounding box center [1177, 748] width 24 height 23
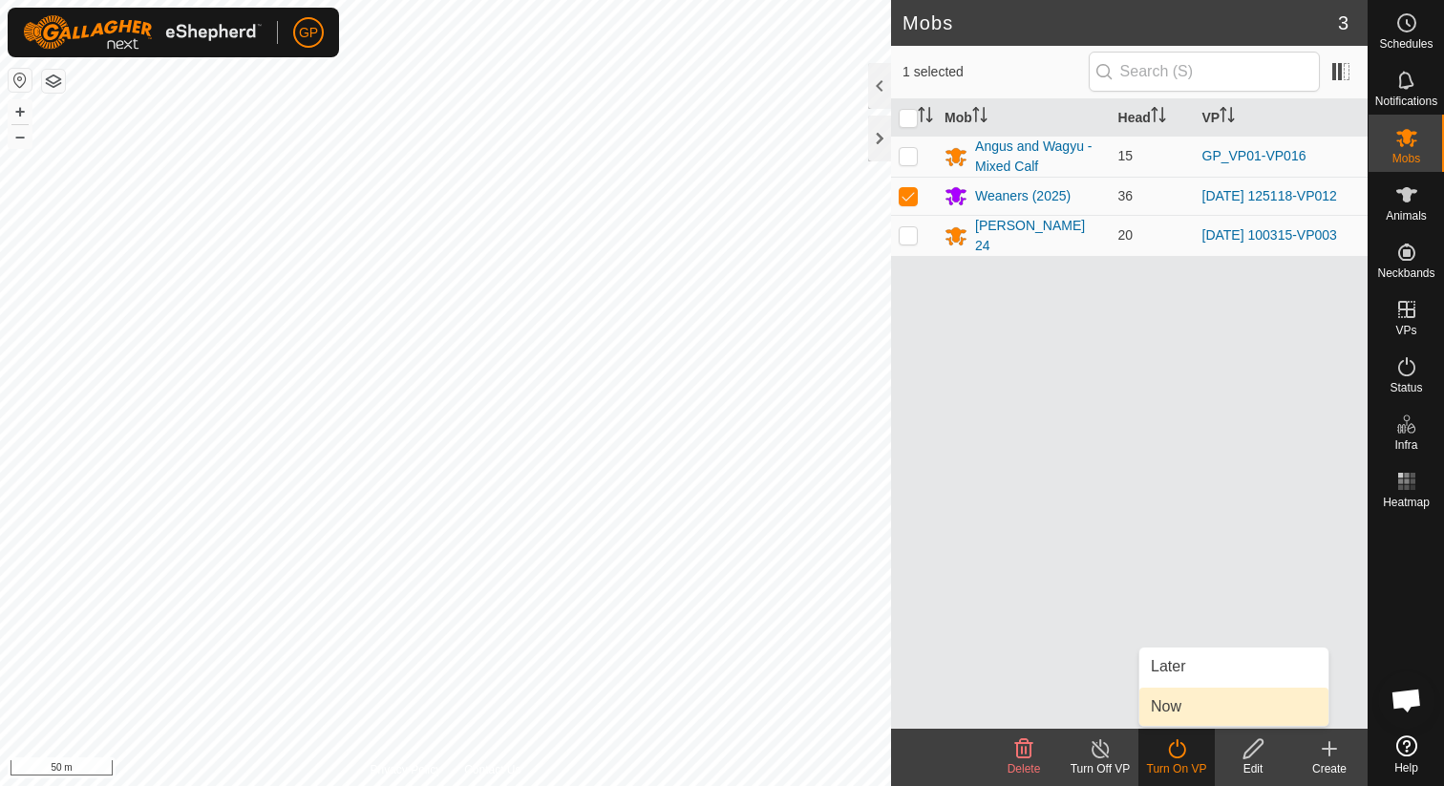
click at [1176, 701] on link "Now" at bounding box center [1233, 707] width 189 height 38
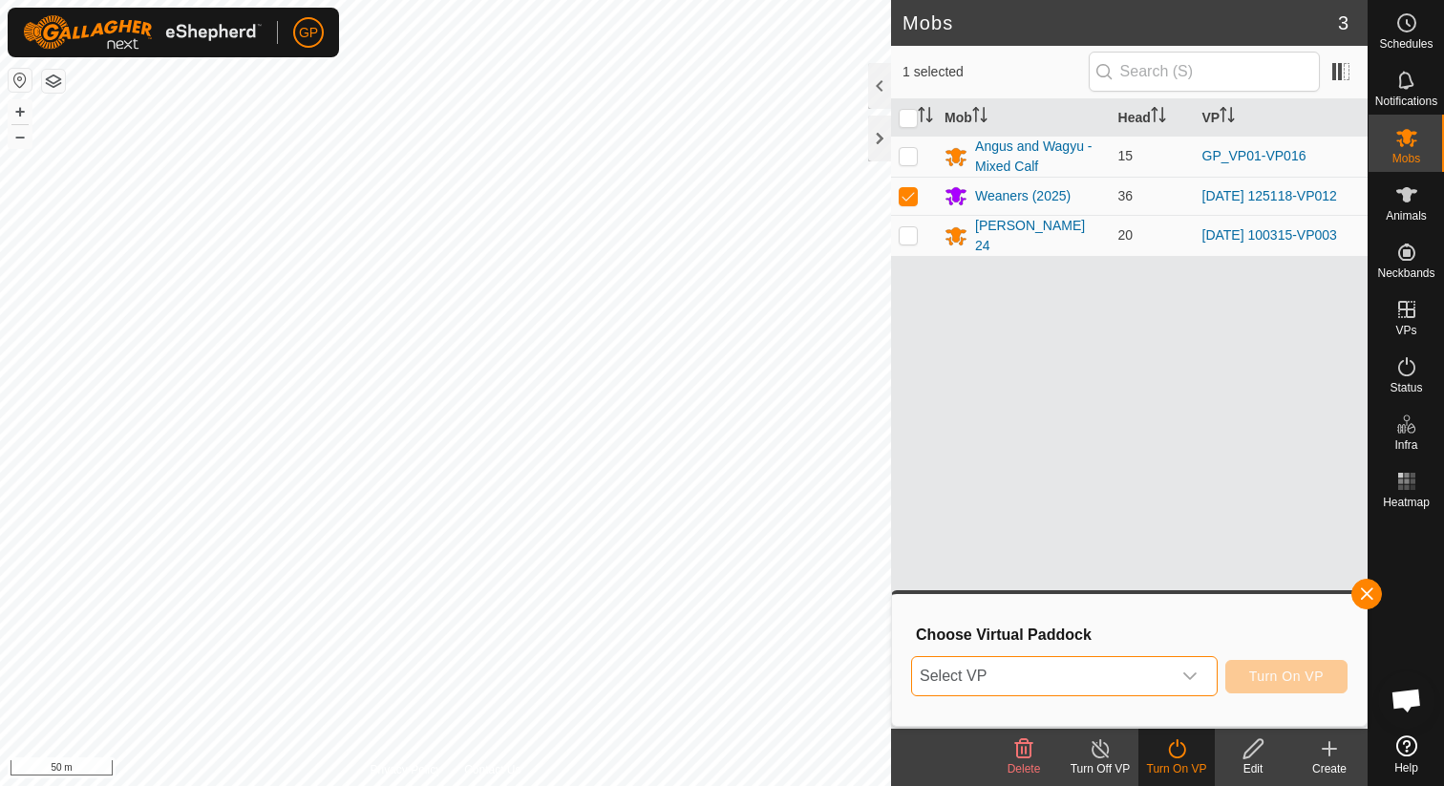
click at [1158, 675] on span "Select VP" at bounding box center [1041, 676] width 259 height 38
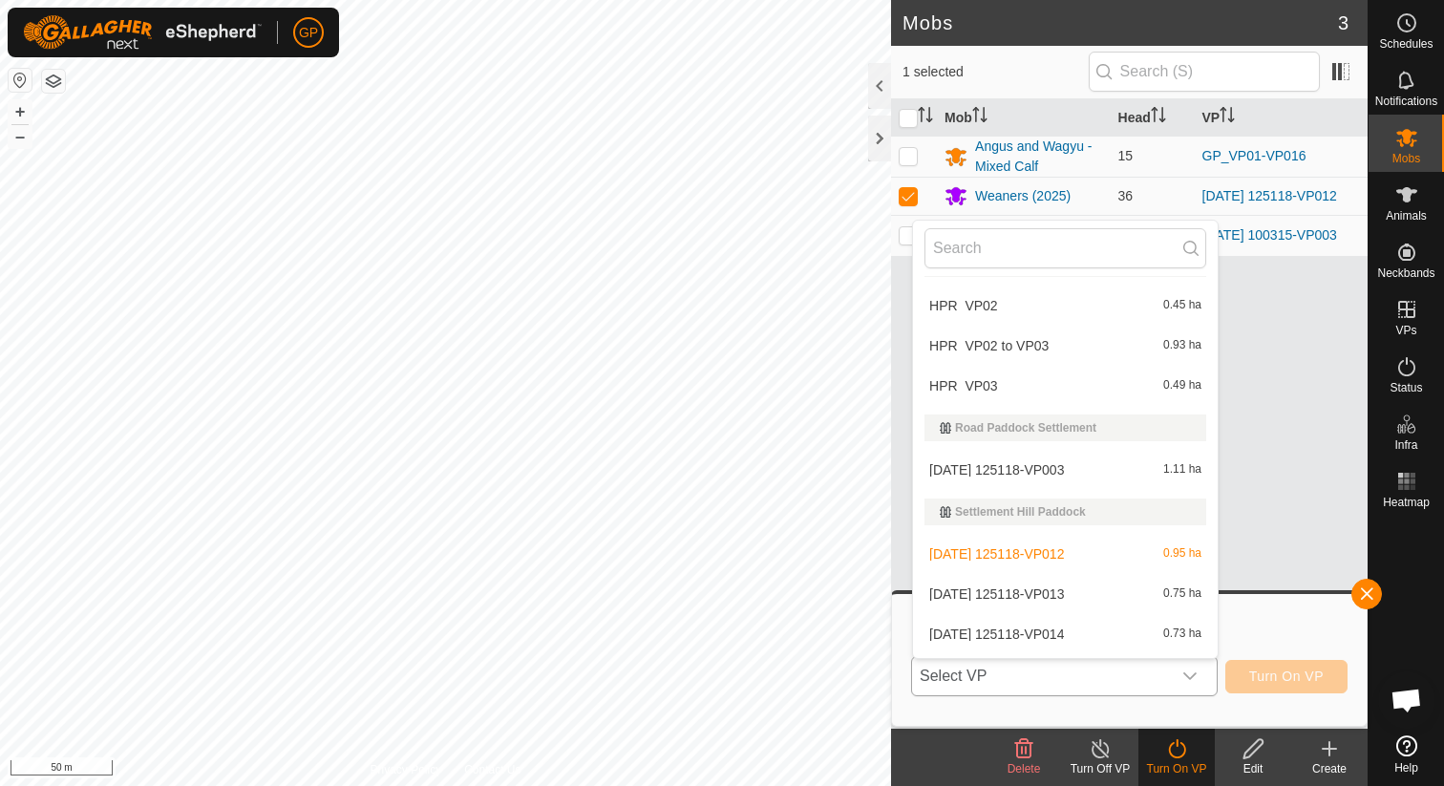
scroll to position [444, 0]
click at [1084, 554] on li "2025-08-31 125118-VP012 0.95 ha" at bounding box center [1065, 552] width 305 height 38
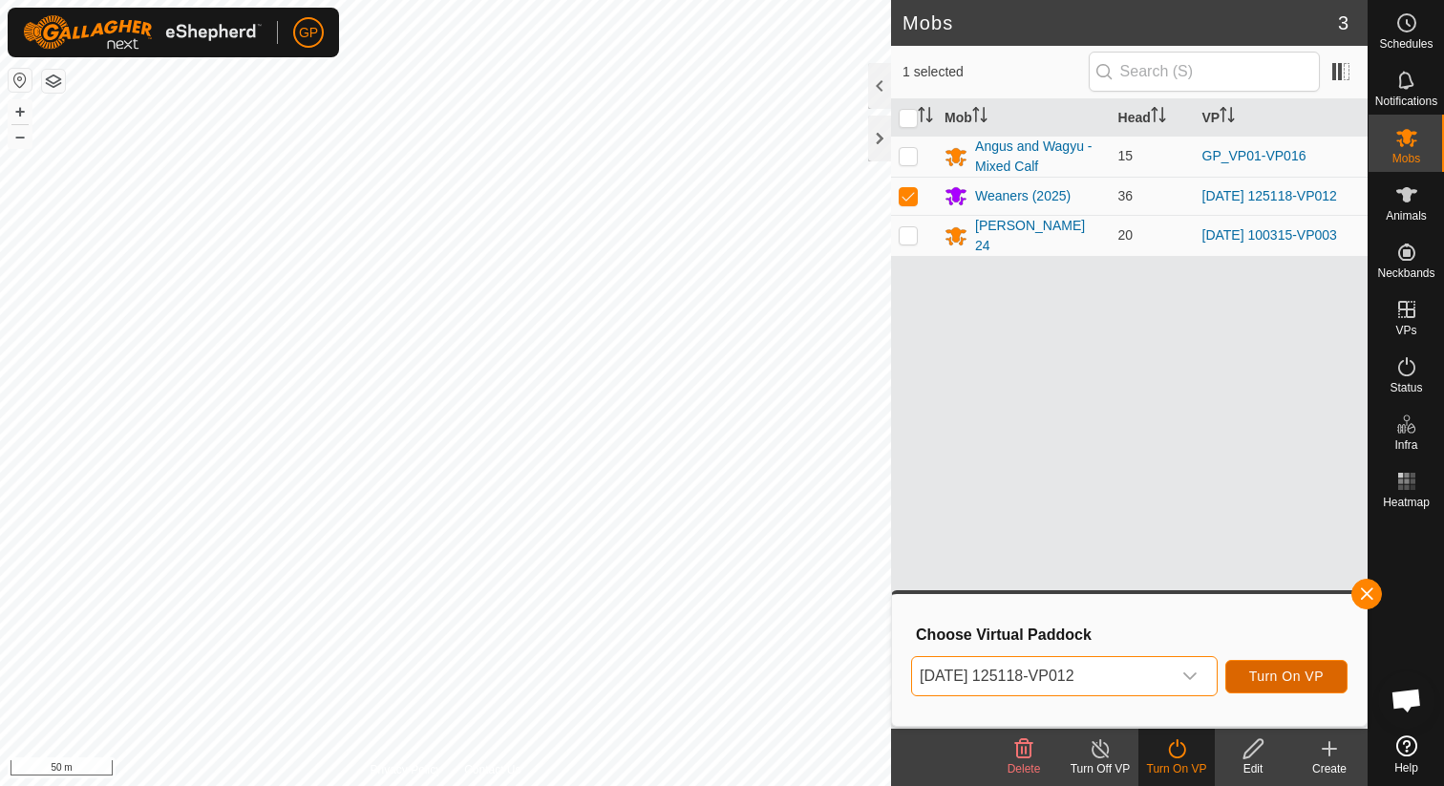
click at [1276, 667] on button "Turn On VP" at bounding box center [1286, 676] width 122 height 33
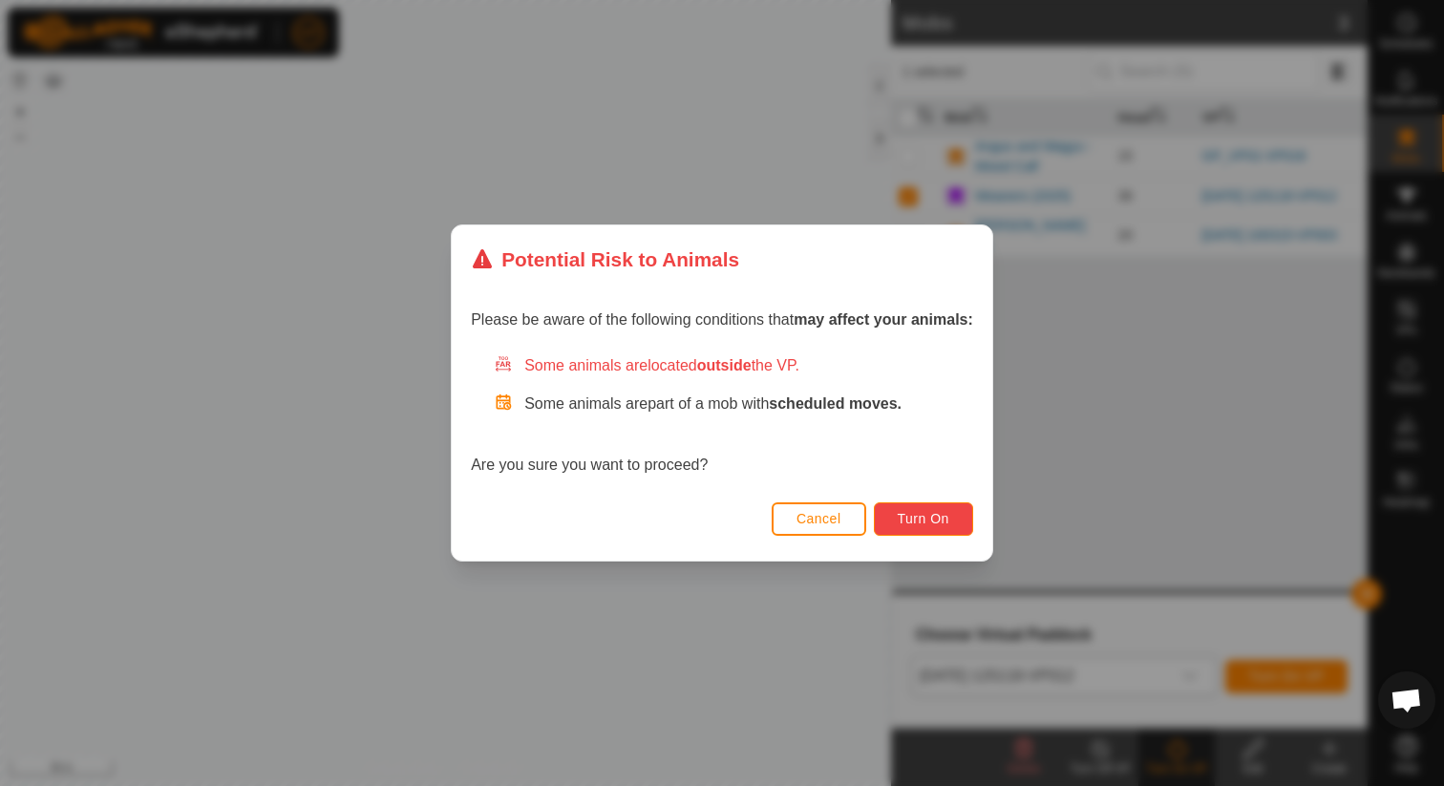
click at [929, 509] on button "Turn On" at bounding box center [923, 518] width 99 height 33
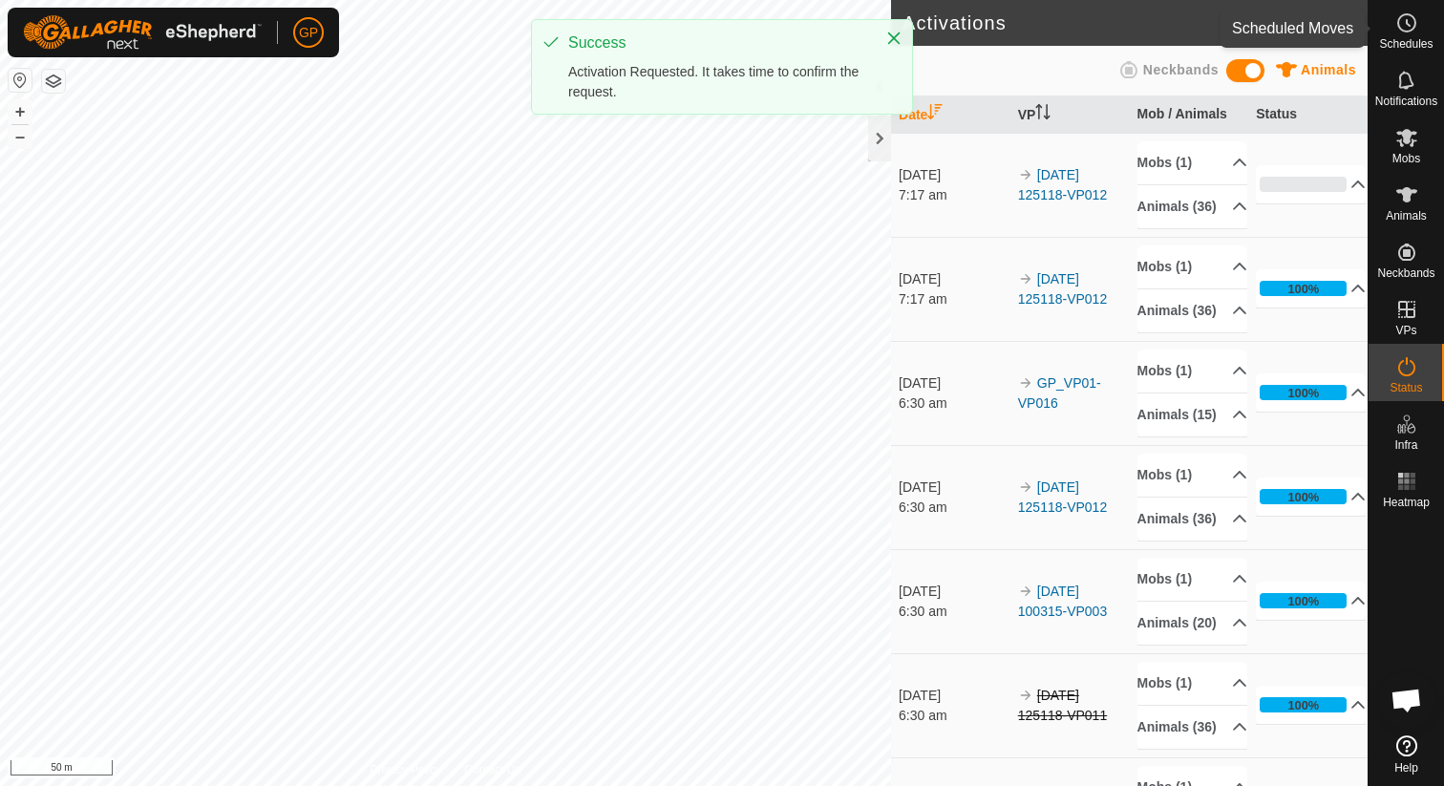
click at [1397, 38] on span "Schedules" at bounding box center [1405, 43] width 53 height 11
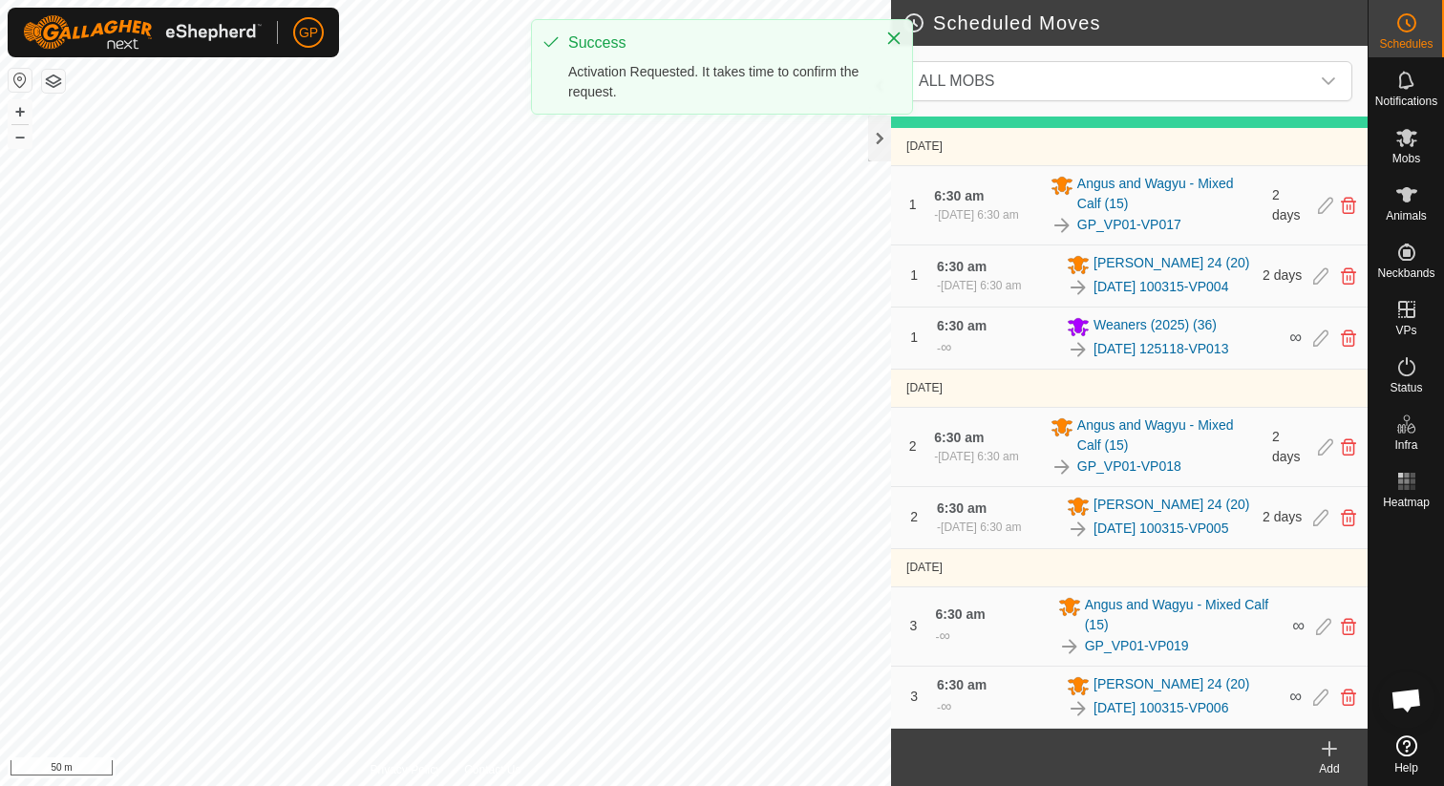
scroll to position [231, 0]
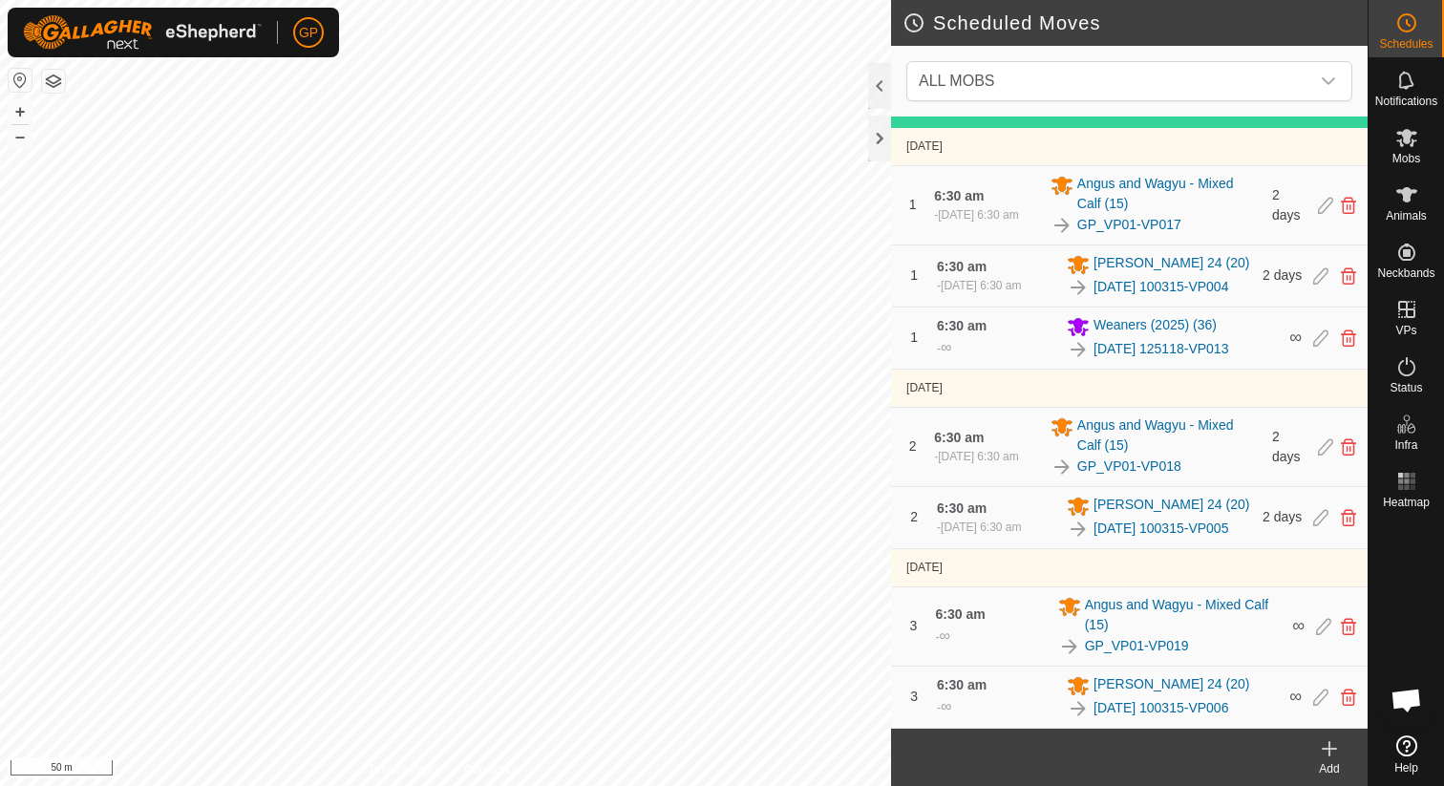
click at [1330, 755] on icon at bounding box center [1329, 748] width 23 height 23
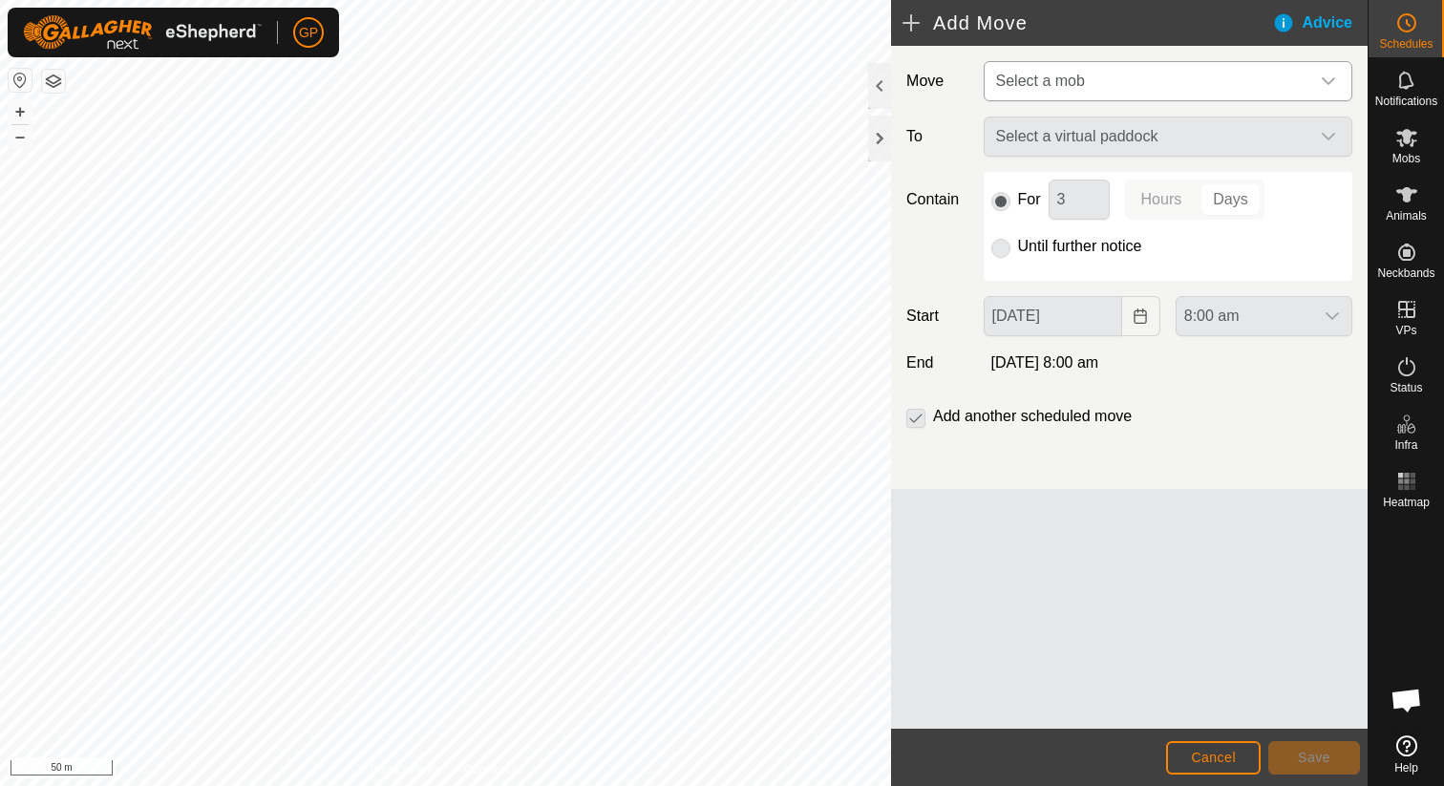
click at [1223, 100] on p-select "Select a mob" at bounding box center [1168, 81] width 369 height 40
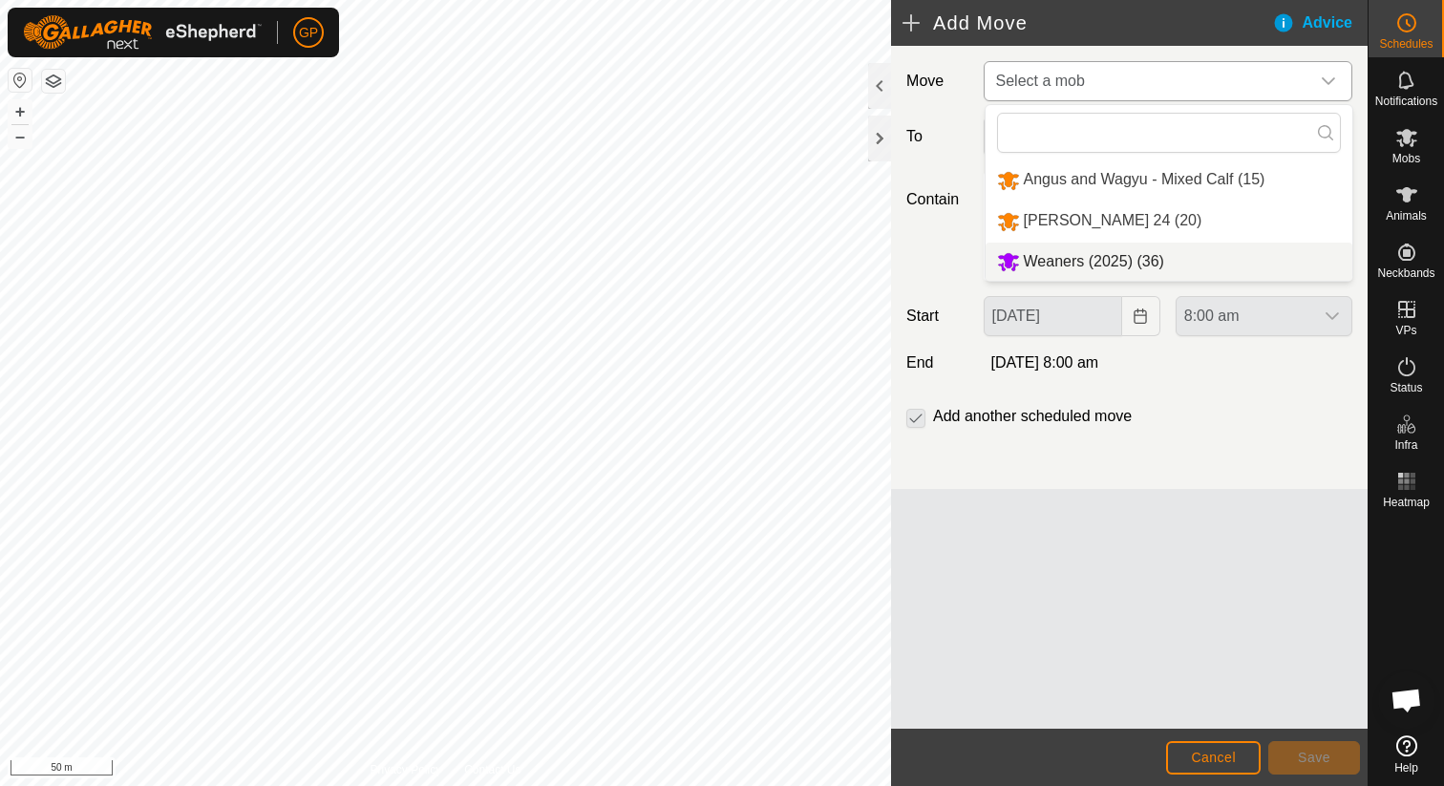
click at [1111, 257] on li "Weaners (2025) (36)" at bounding box center [1168, 262] width 367 height 39
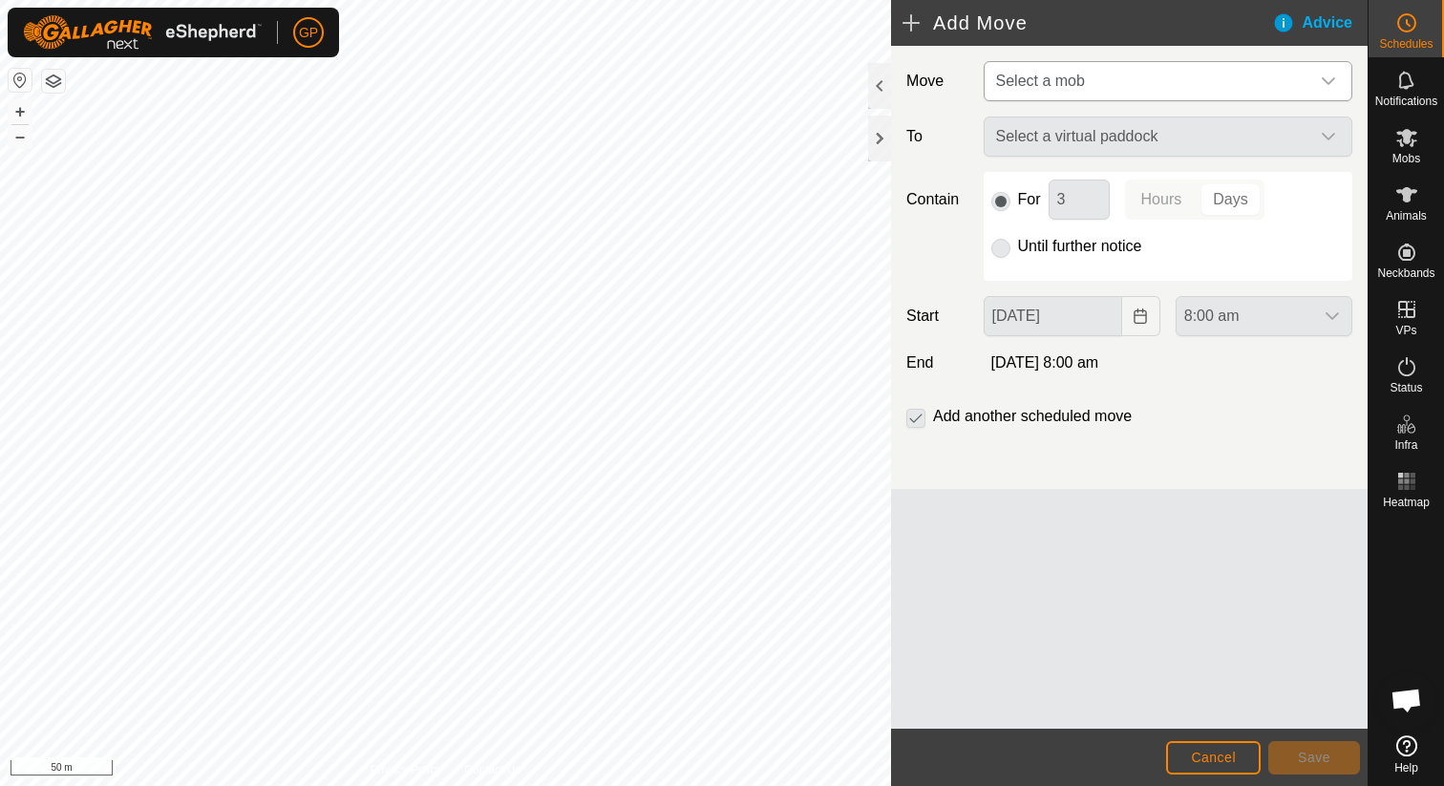
type input "29 Sep, 2025"
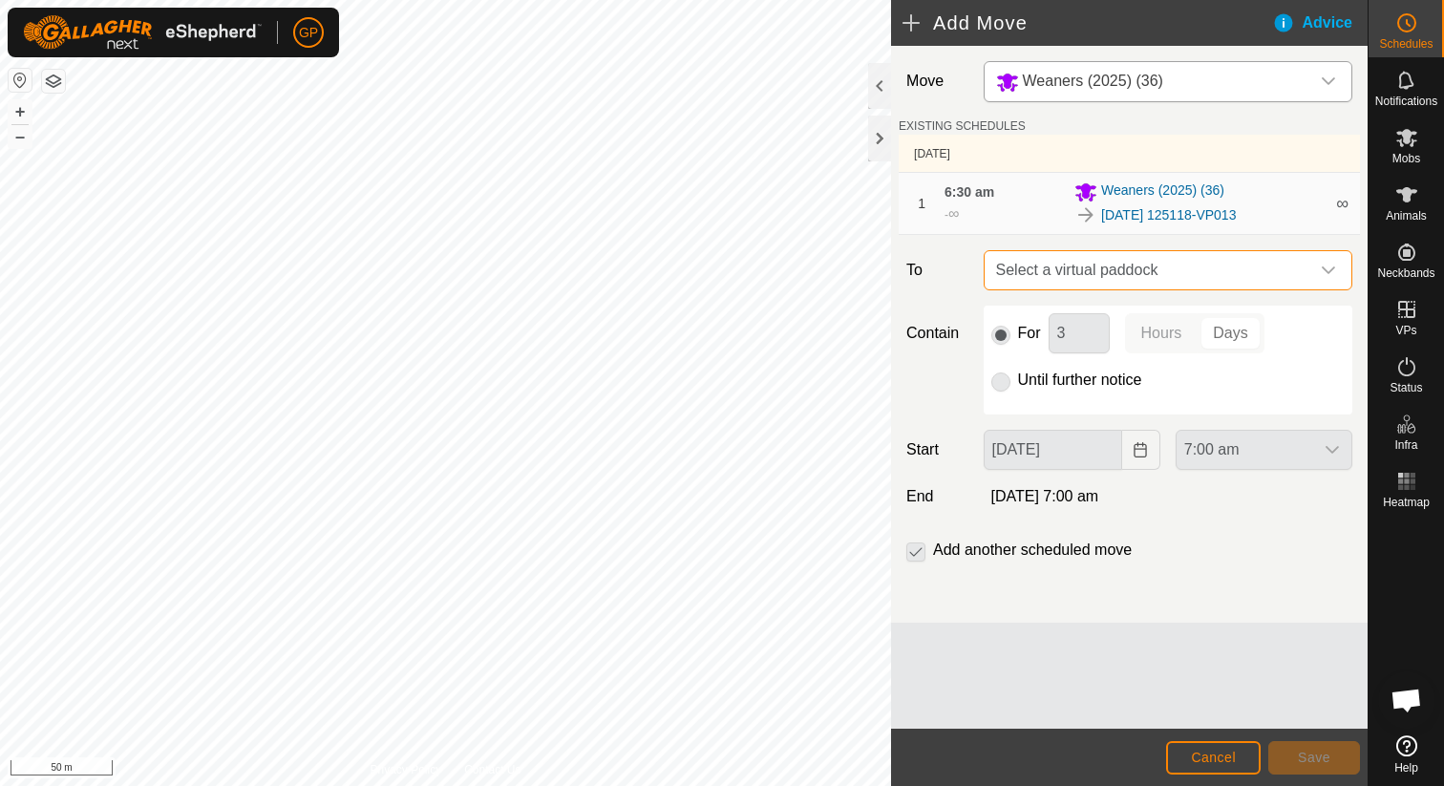
click at [1111, 264] on span "Select a virtual paddock" at bounding box center [1148, 270] width 321 height 38
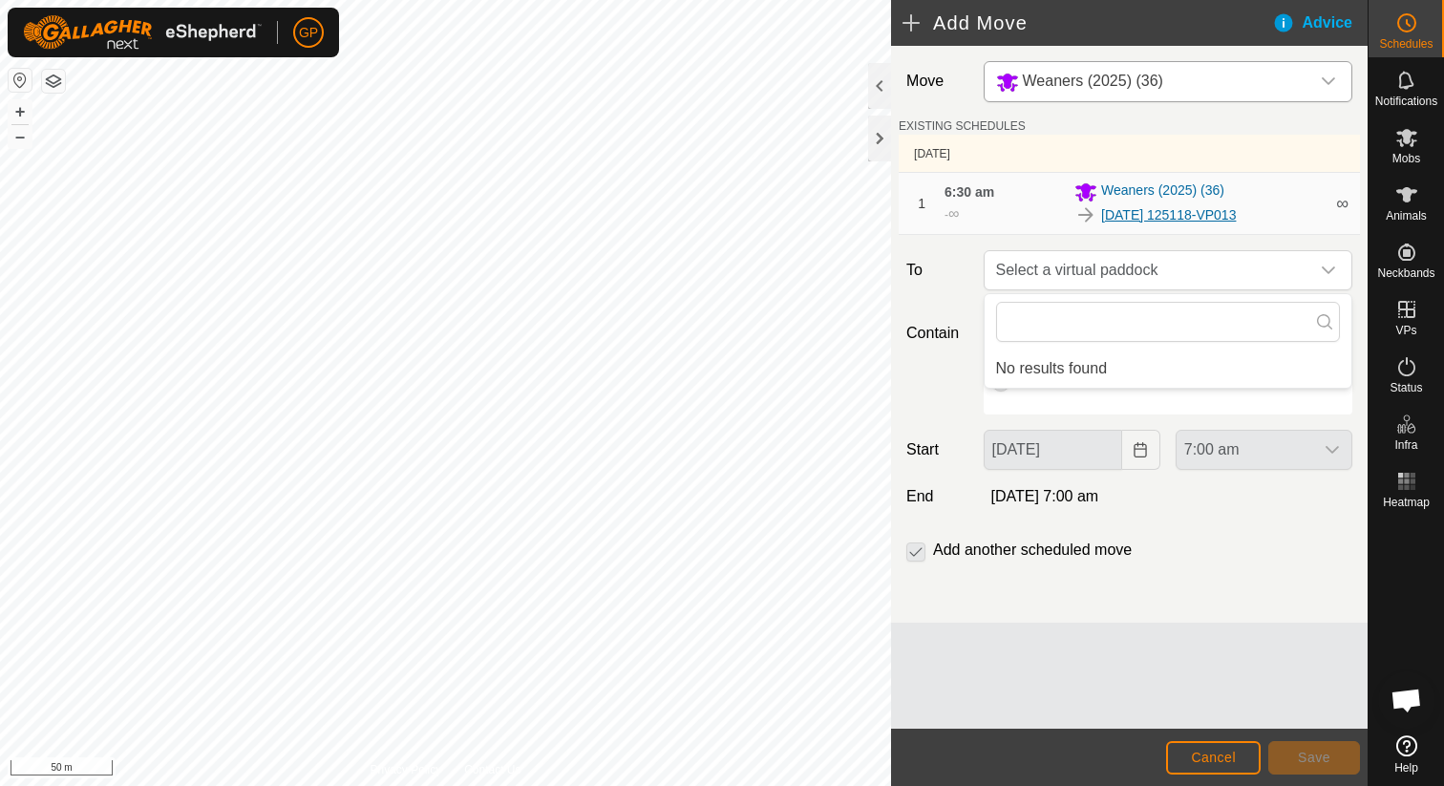
click at [1126, 221] on link "[DATE] 125118-VP013" at bounding box center [1168, 215] width 135 height 20
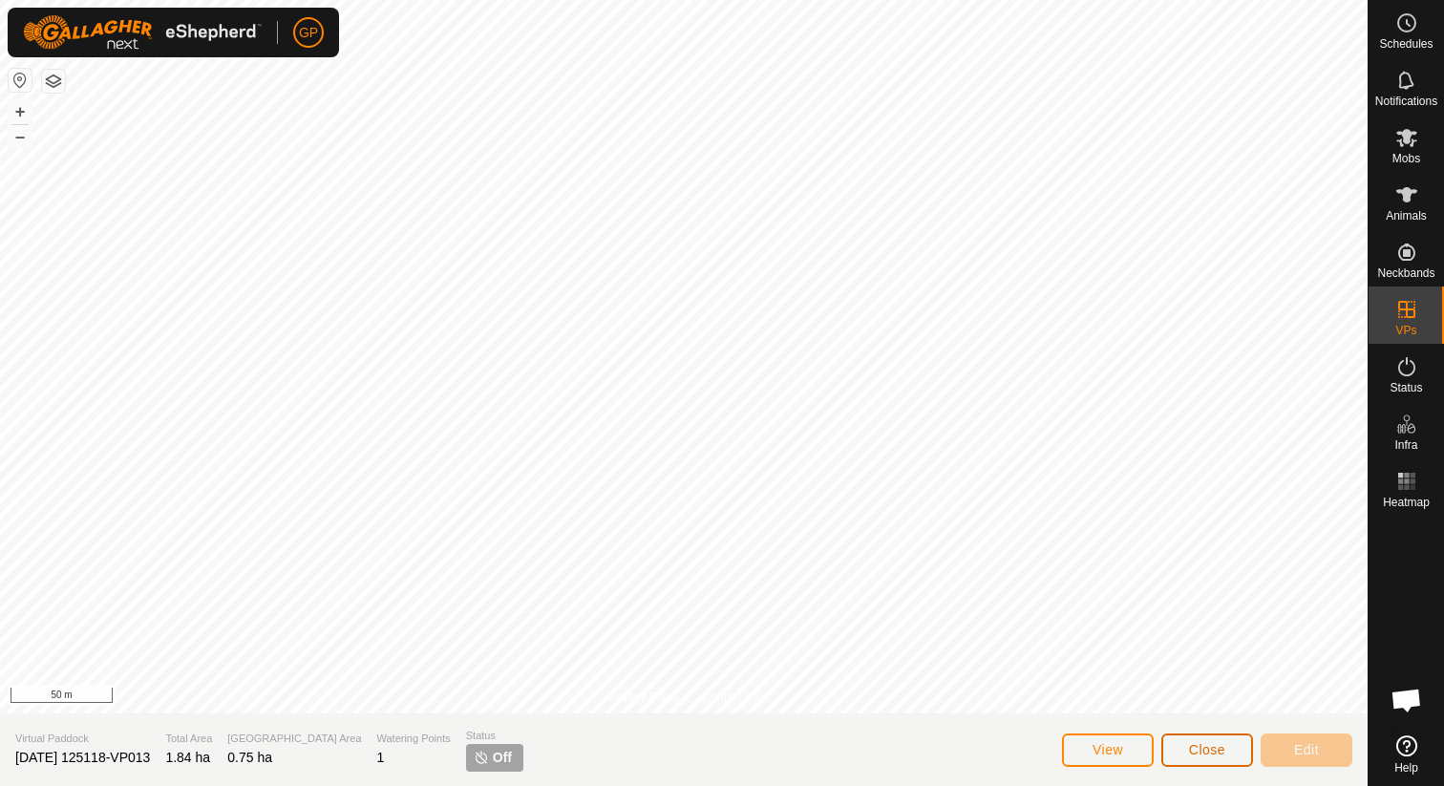
click at [1194, 742] on span "Close" at bounding box center [1207, 749] width 36 height 15
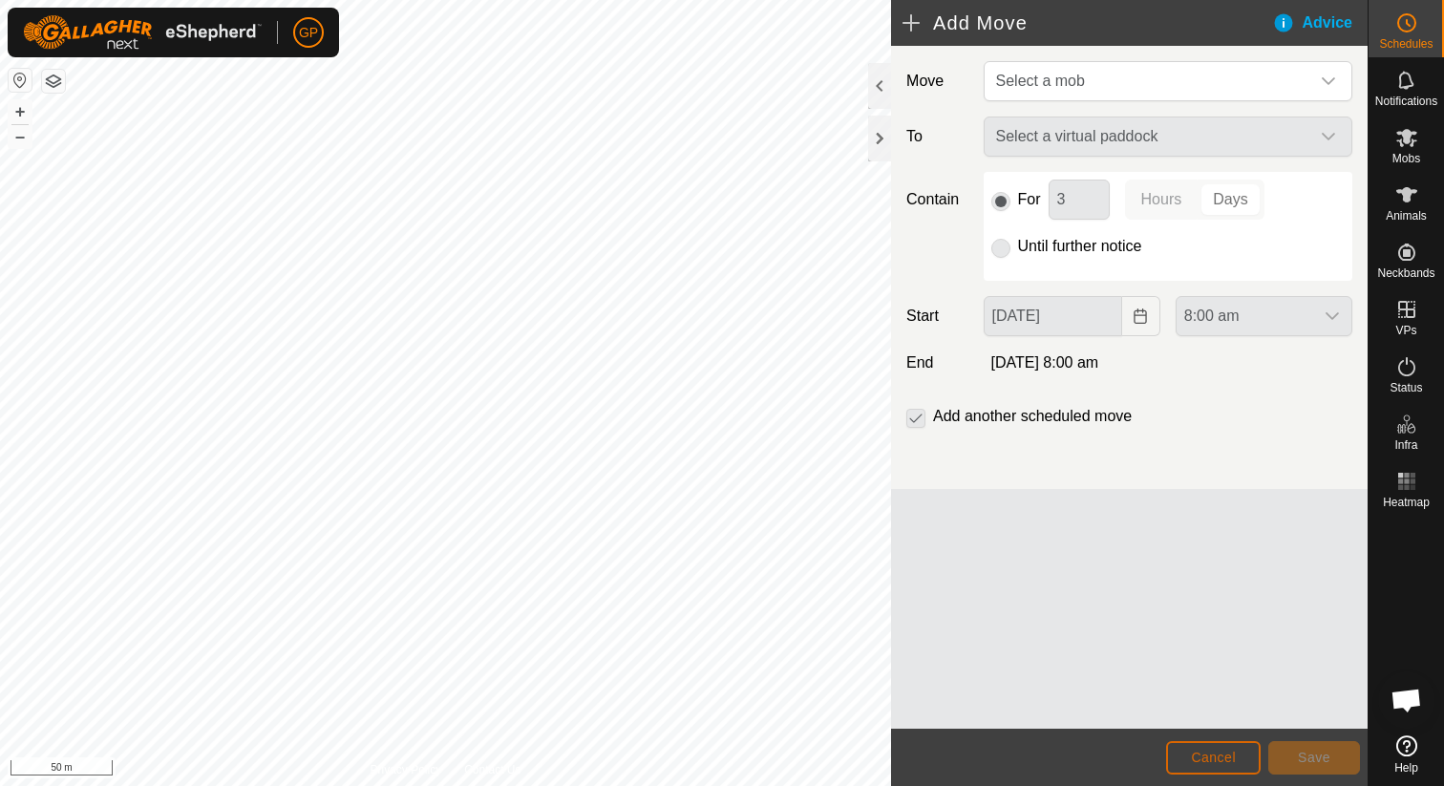
click at [1222, 753] on span "Cancel" at bounding box center [1213, 757] width 45 height 15
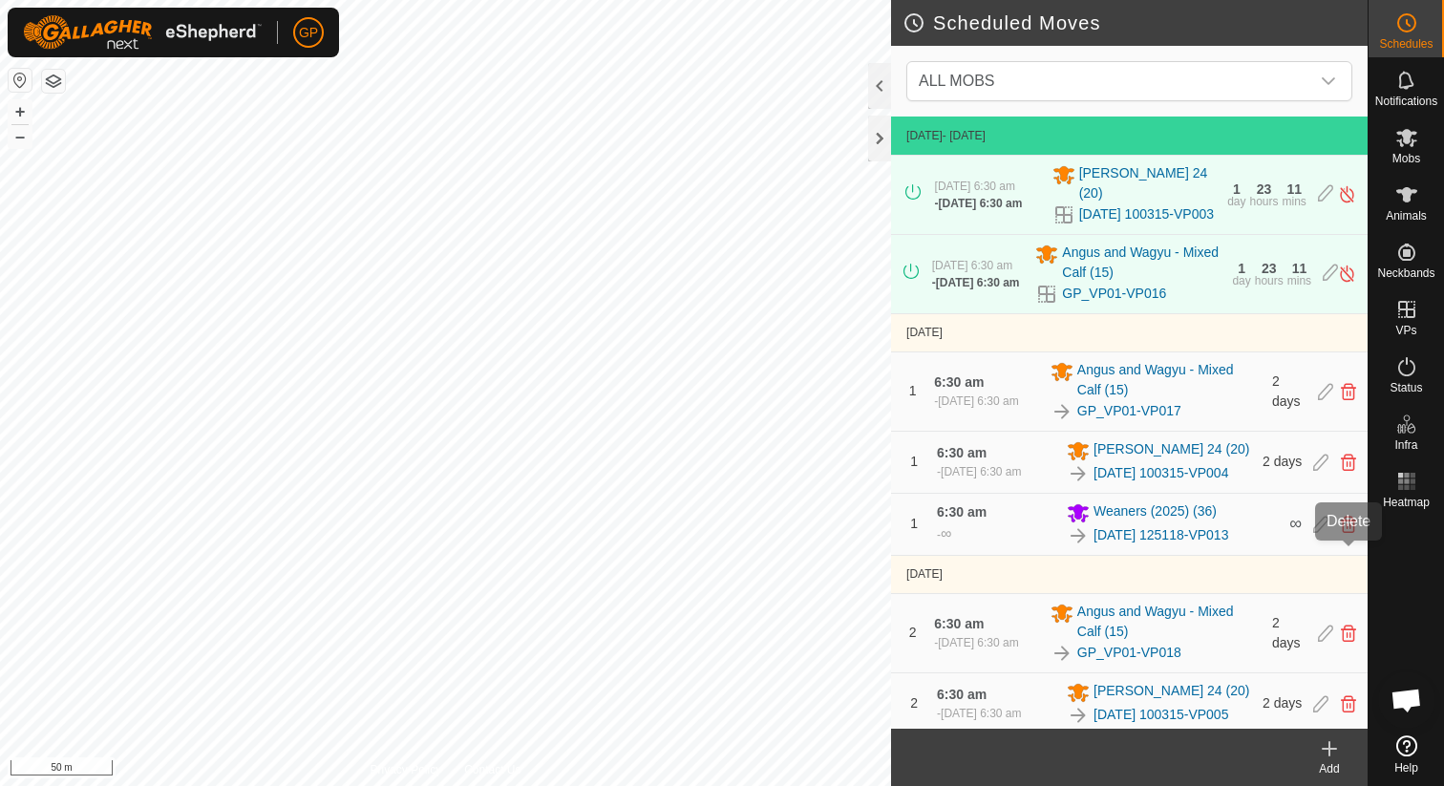
click at [1348, 533] on icon at bounding box center [1348, 524] width 15 height 17
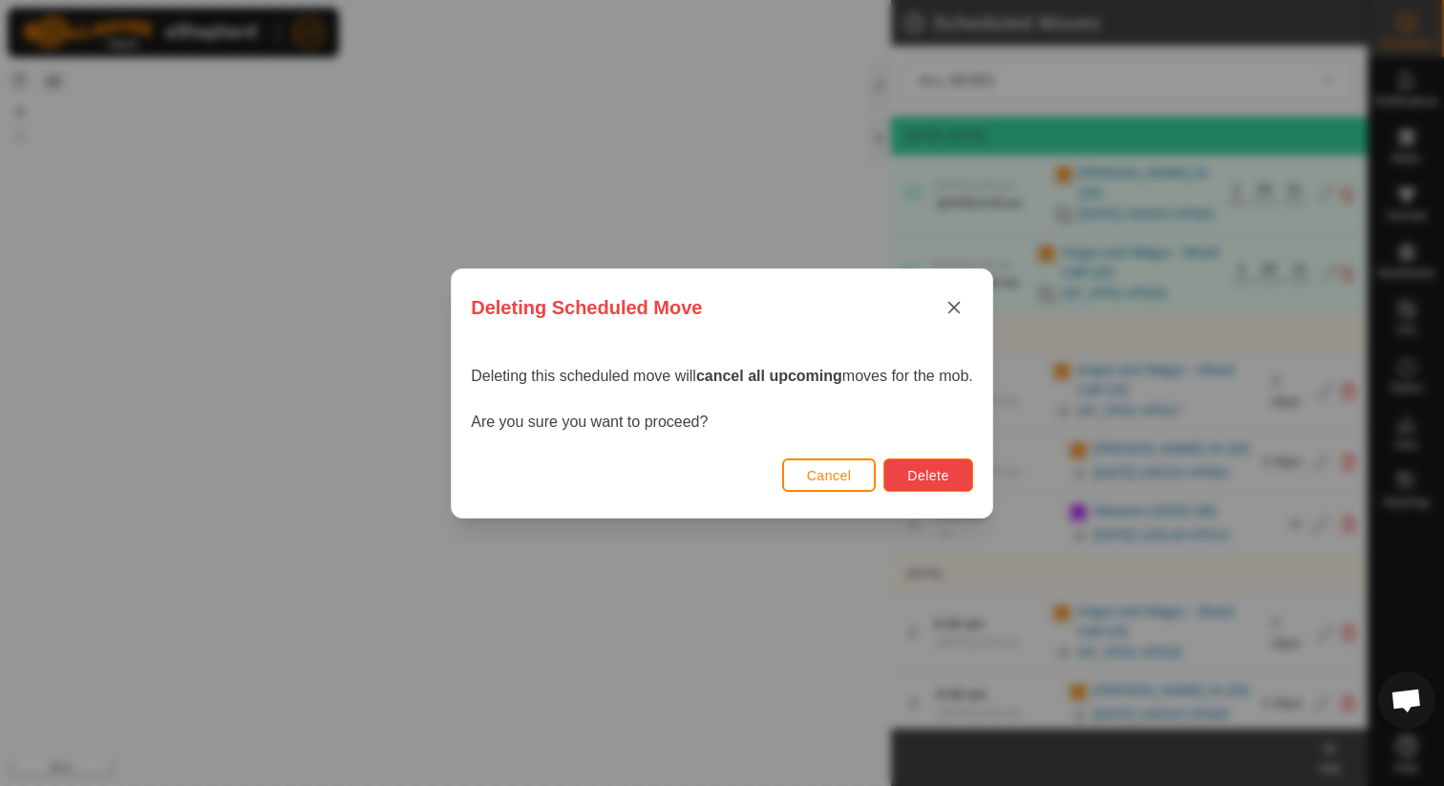
click at [906, 465] on button "Delete" at bounding box center [927, 474] width 89 height 33
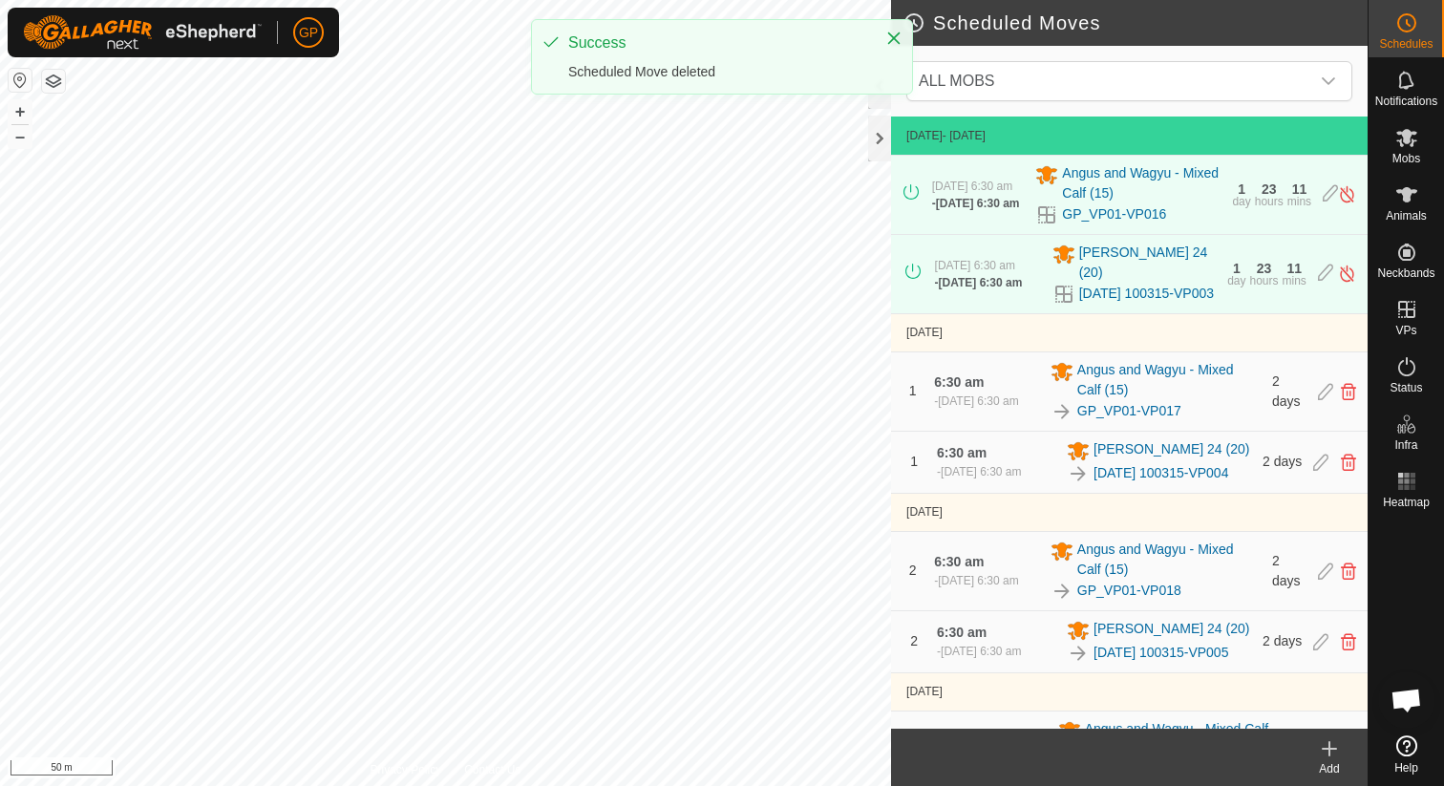
click at [1323, 745] on icon at bounding box center [1329, 748] width 23 height 23
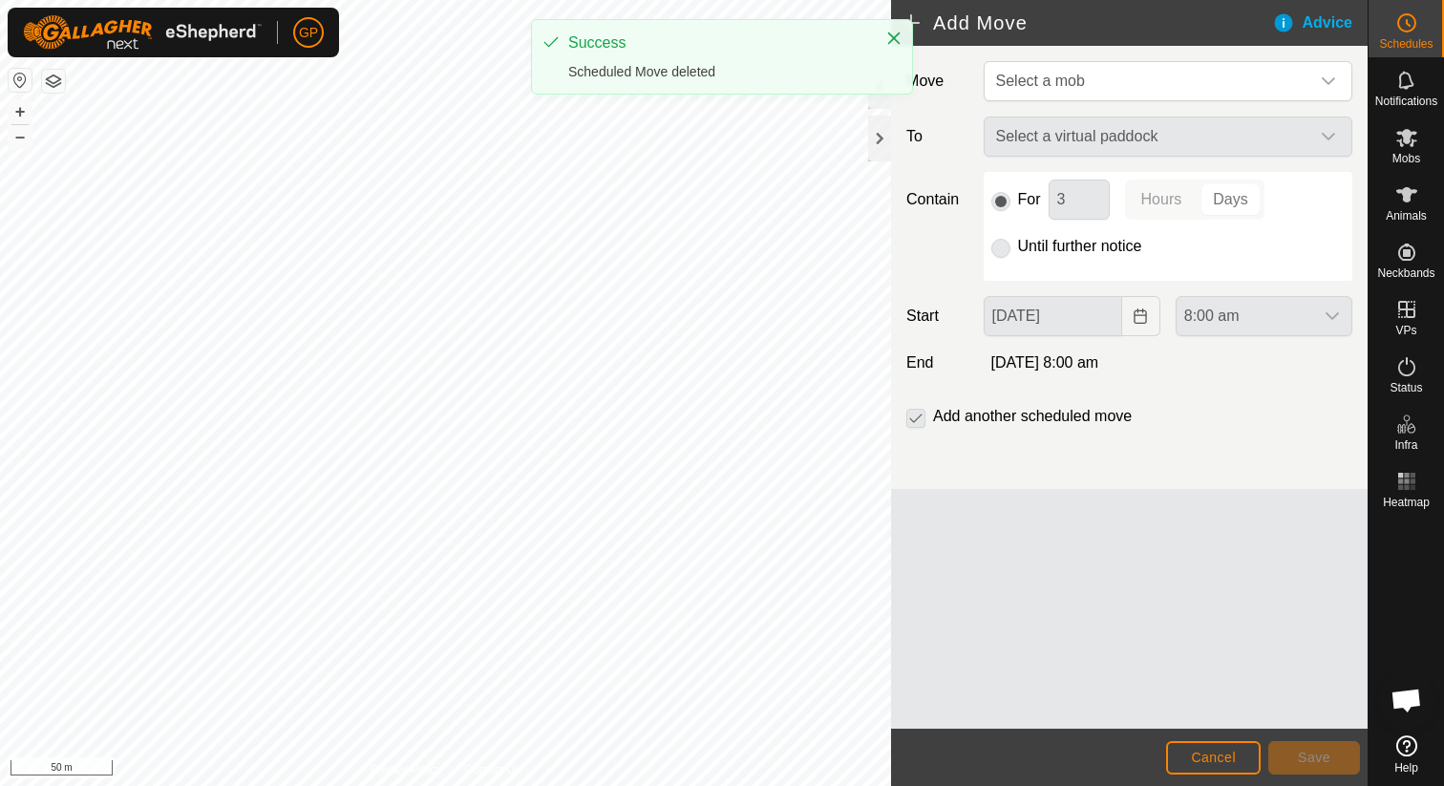
click at [1108, 54] on div "Move Select a mob To Select a virtual paddock Contain For 3 Hours Days Until fu…" at bounding box center [1129, 267] width 476 height 443
click at [1108, 93] on span "Select a mob" at bounding box center [1148, 81] width 321 height 38
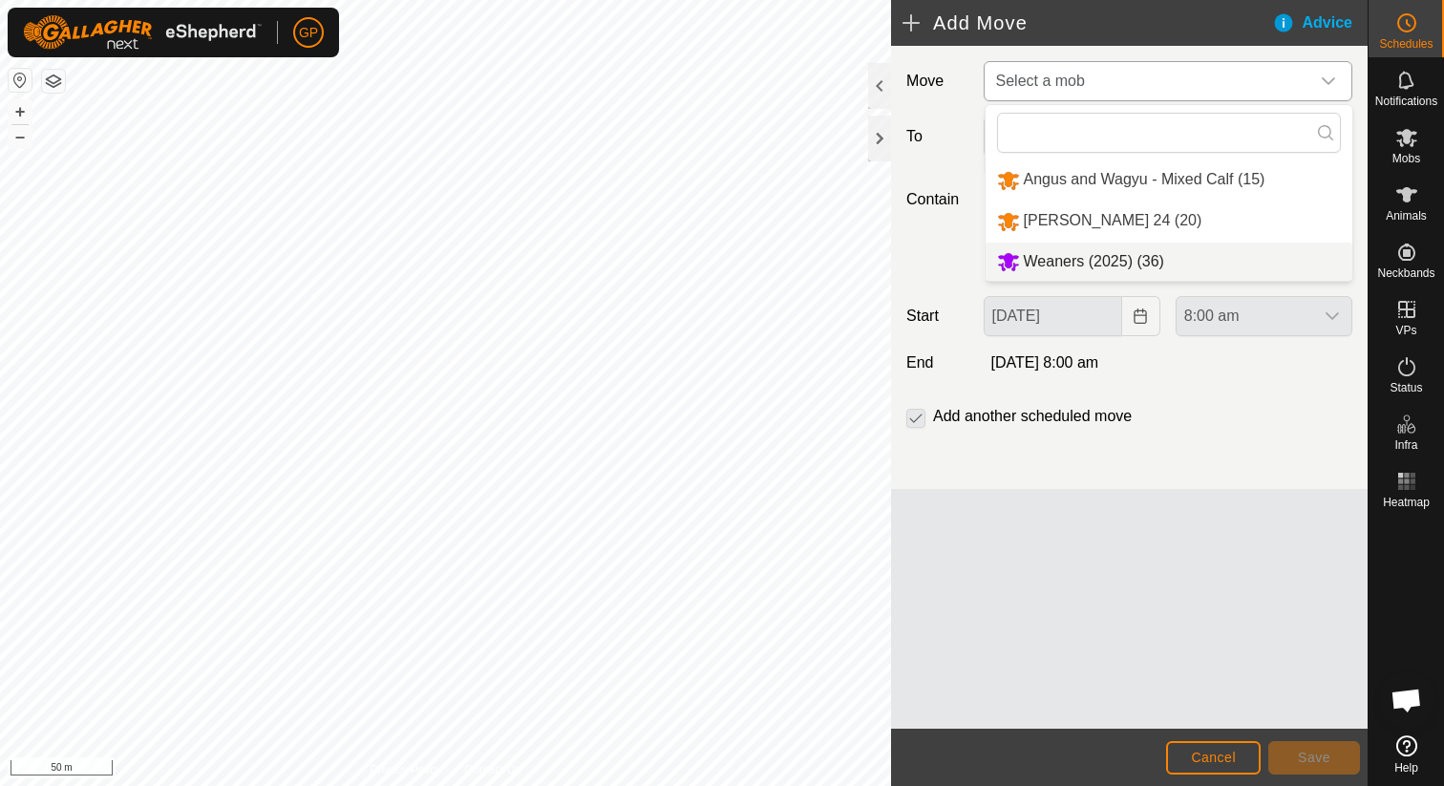
click at [1075, 266] on li "Weaners (2025) (36)" at bounding box center [1168, 262] width 367 height 39
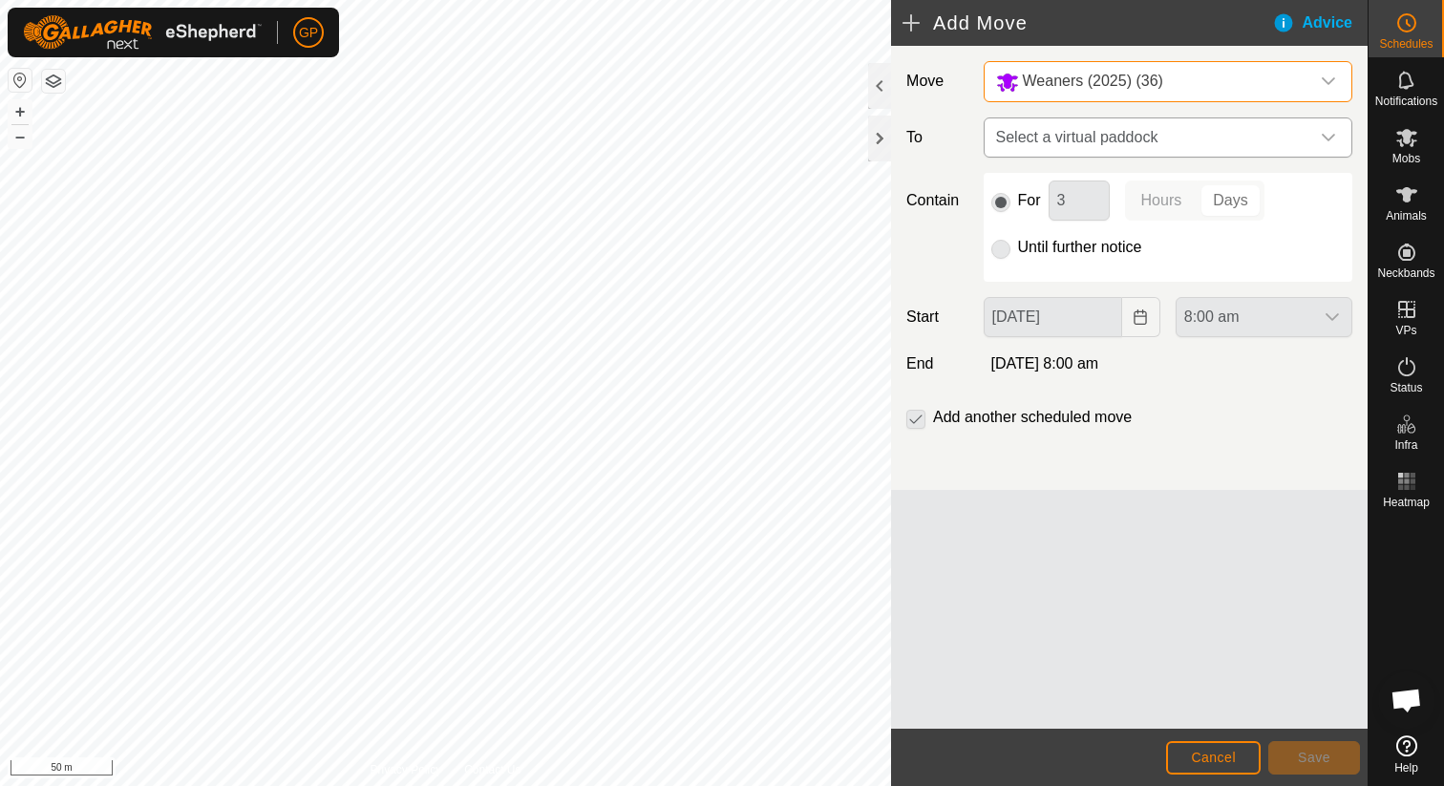
click at [1081, 142] on span "Select a virtual paddock" at bounding box center [1148, 137] width 321 height 38
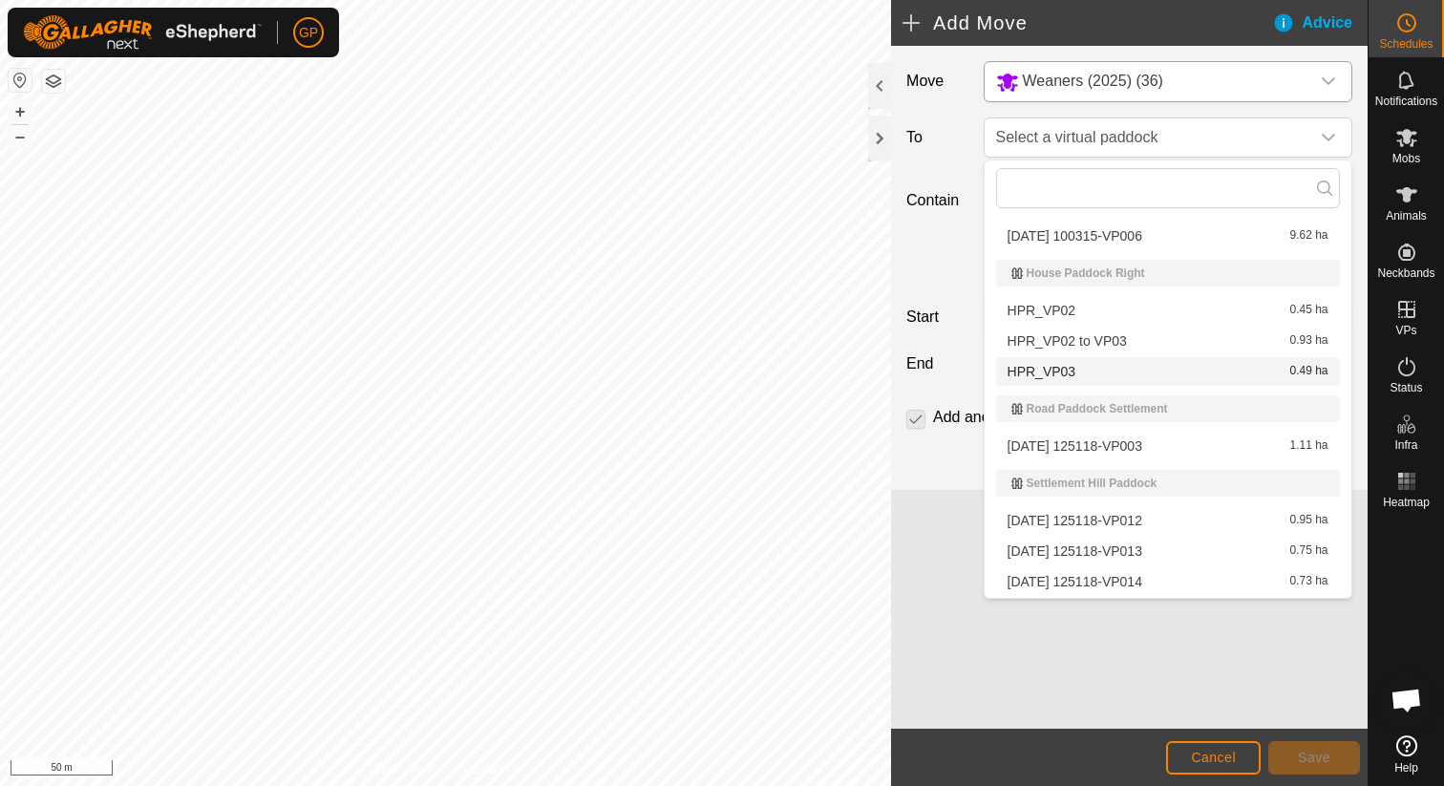
scroll to position [325, 0]
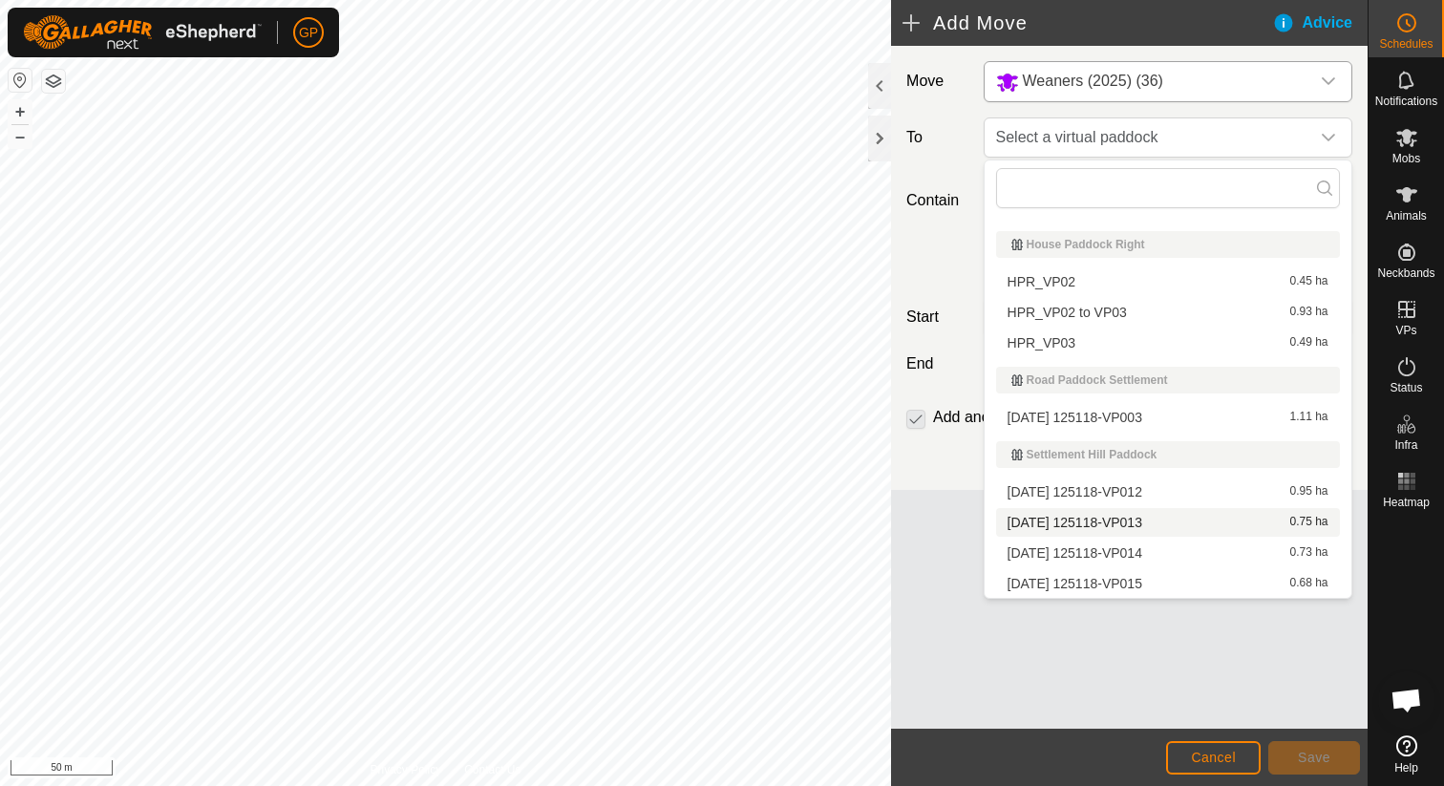
click at [1080, 518] on li "2025-08-31 125118-VP013 0.75 ha" at bounding box center [1168, 522] width 344 height 29
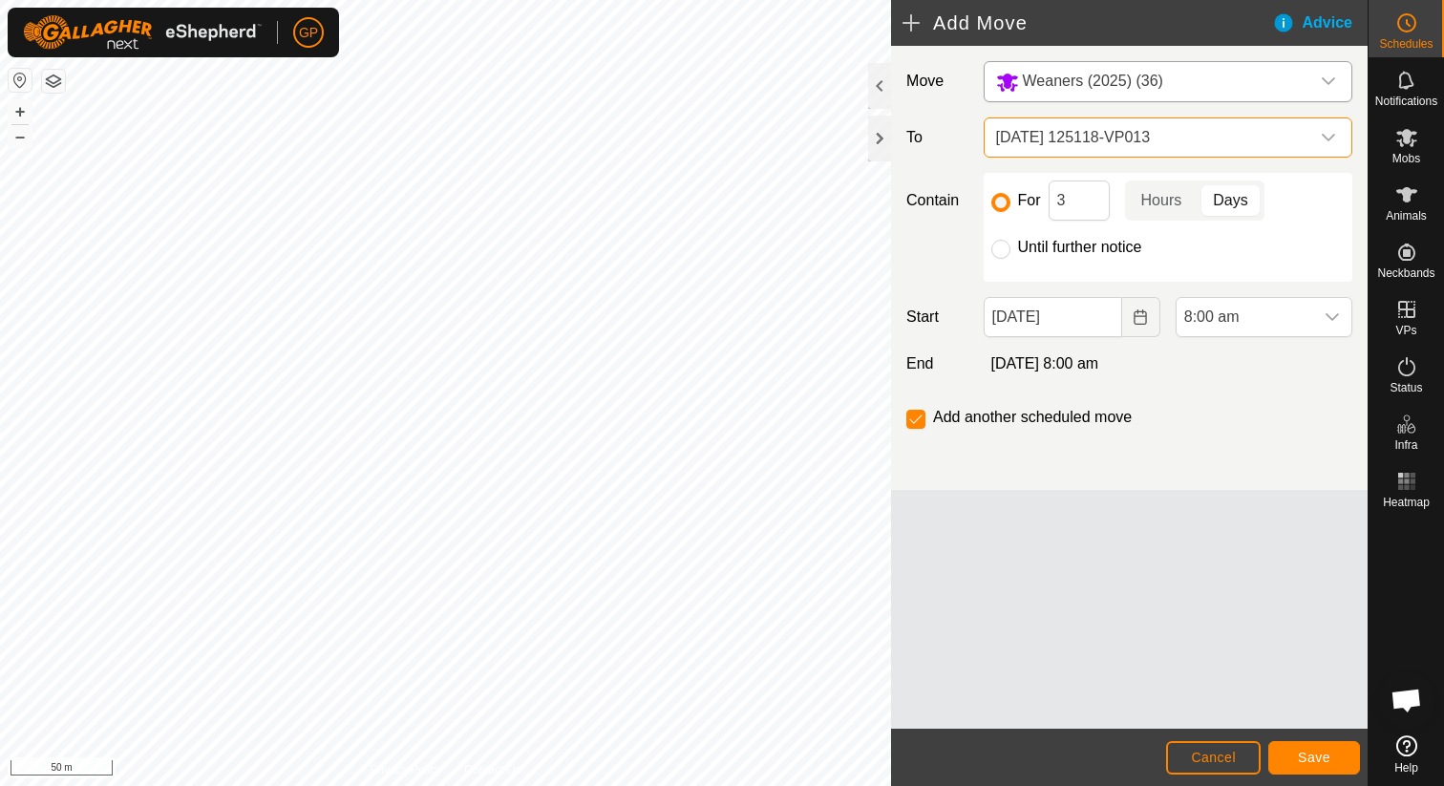
click at [1058, 249] on label "Until further notice" at bounding box center [1080, 247] width 124 height 15
click at [1010, 249] on input "Until further notice" at bounding box center [1000, 249] width 19 height 19
radio input "true"
checkbox input "false"
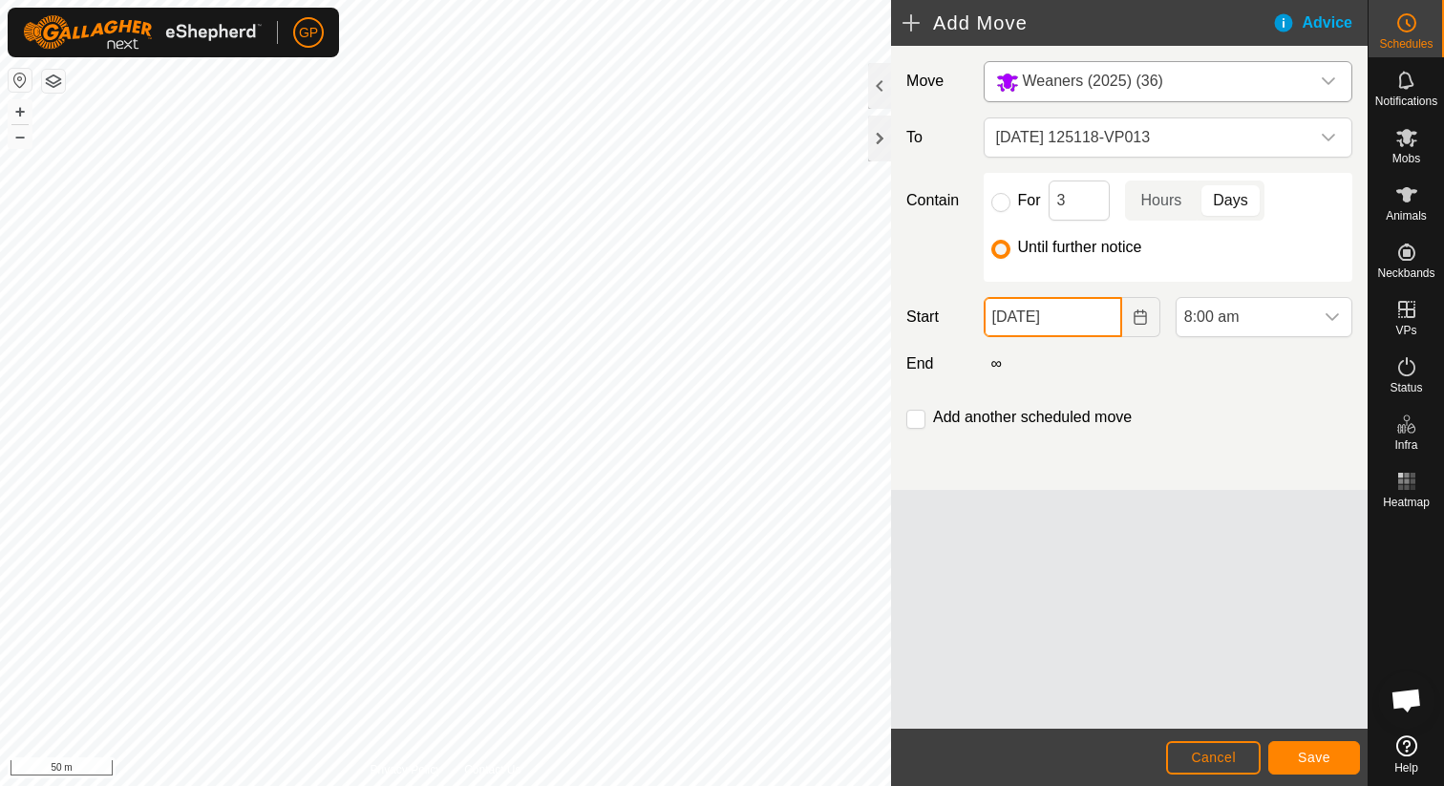
click at [1045, 321] on input "[DATE]" at bounding box center [1053, 317] width 138 height 40
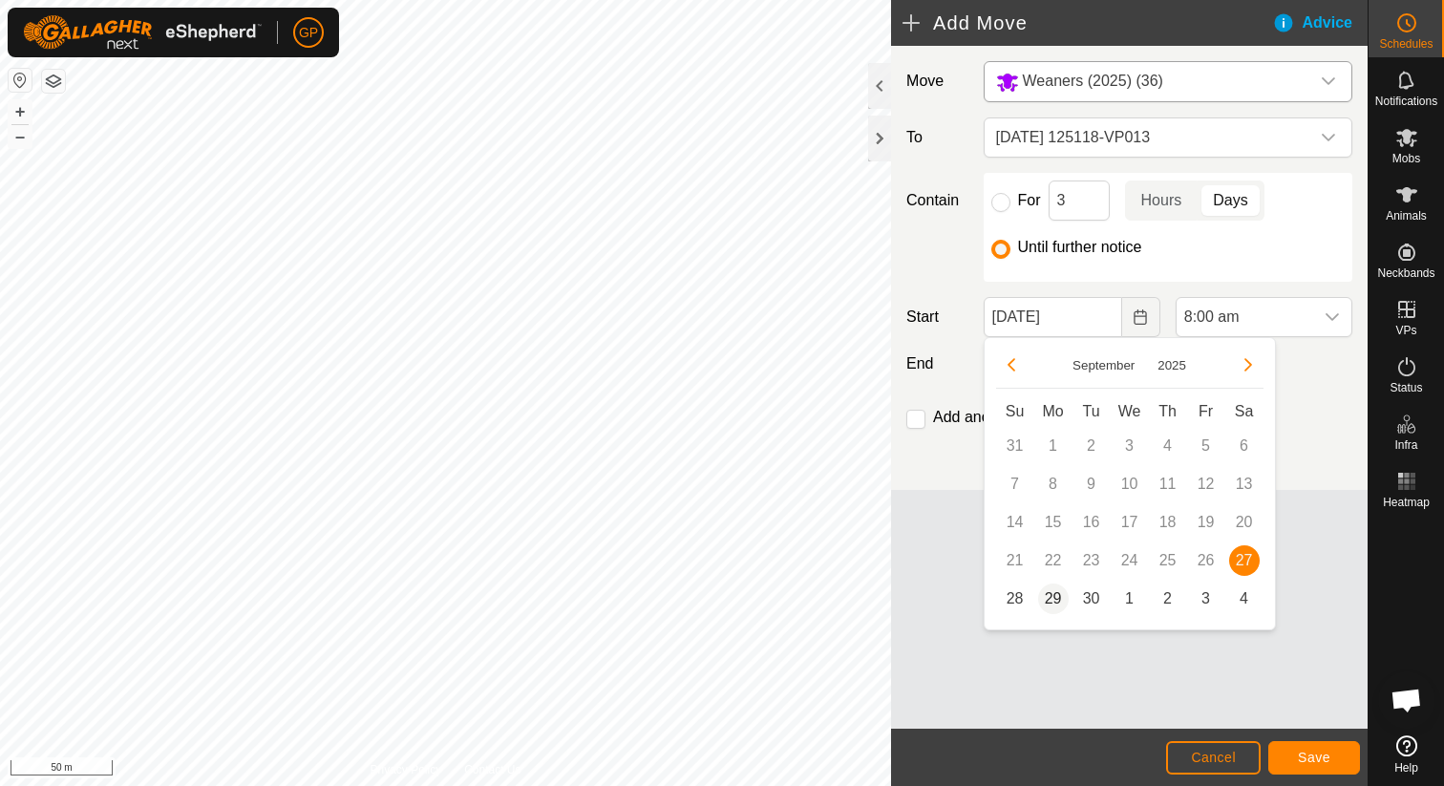
click at [1054, 600] on span "29" at bounding box center [1053, 598] width 31 height 31
type input "29 Sep, 2025"
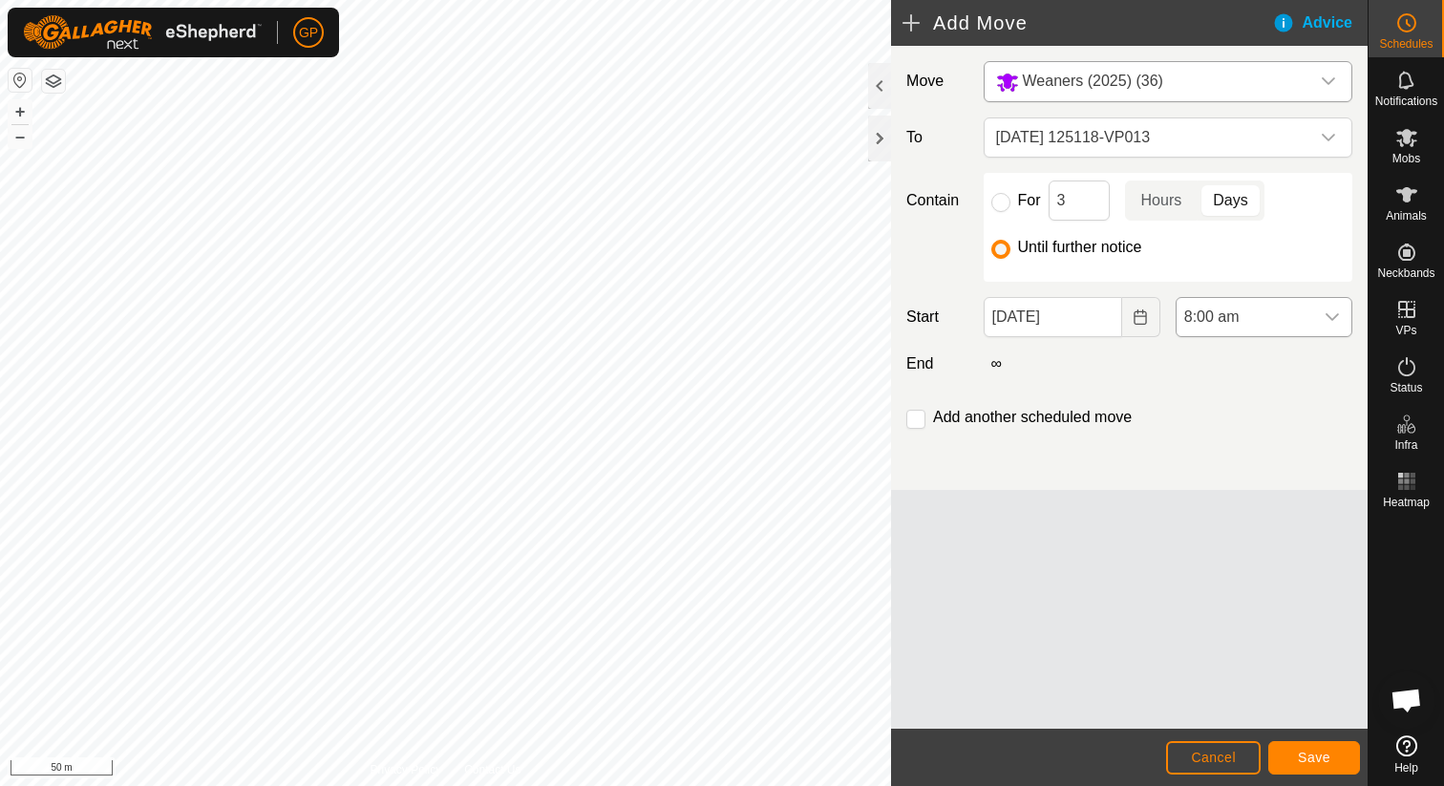
click at [1216, 328] on span "8:00 am" at bounding box center [1244, 317] width 137 height 38
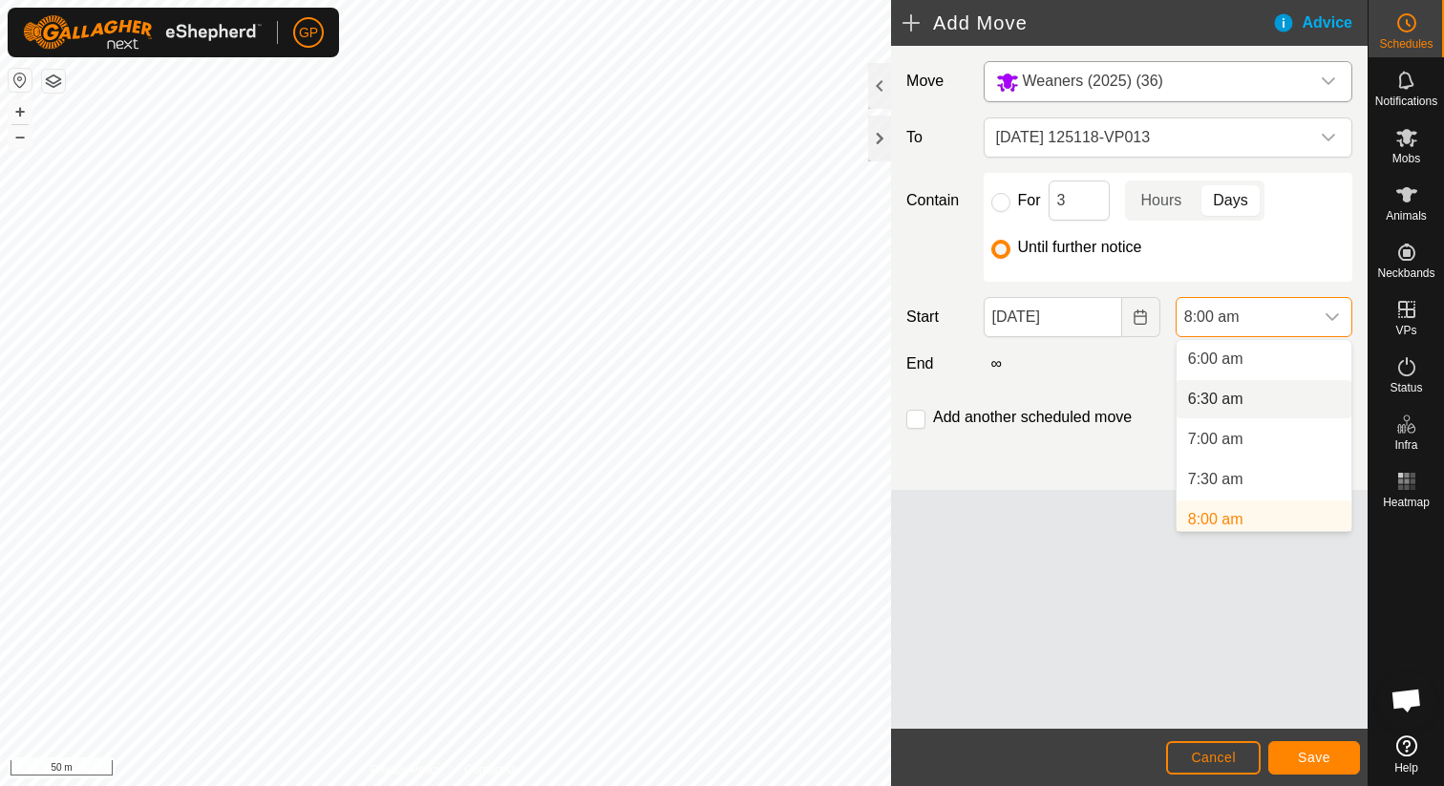
click at [1230, 410] on li "6:30 am" at bounding box center [1263, 399] width 175 height 38
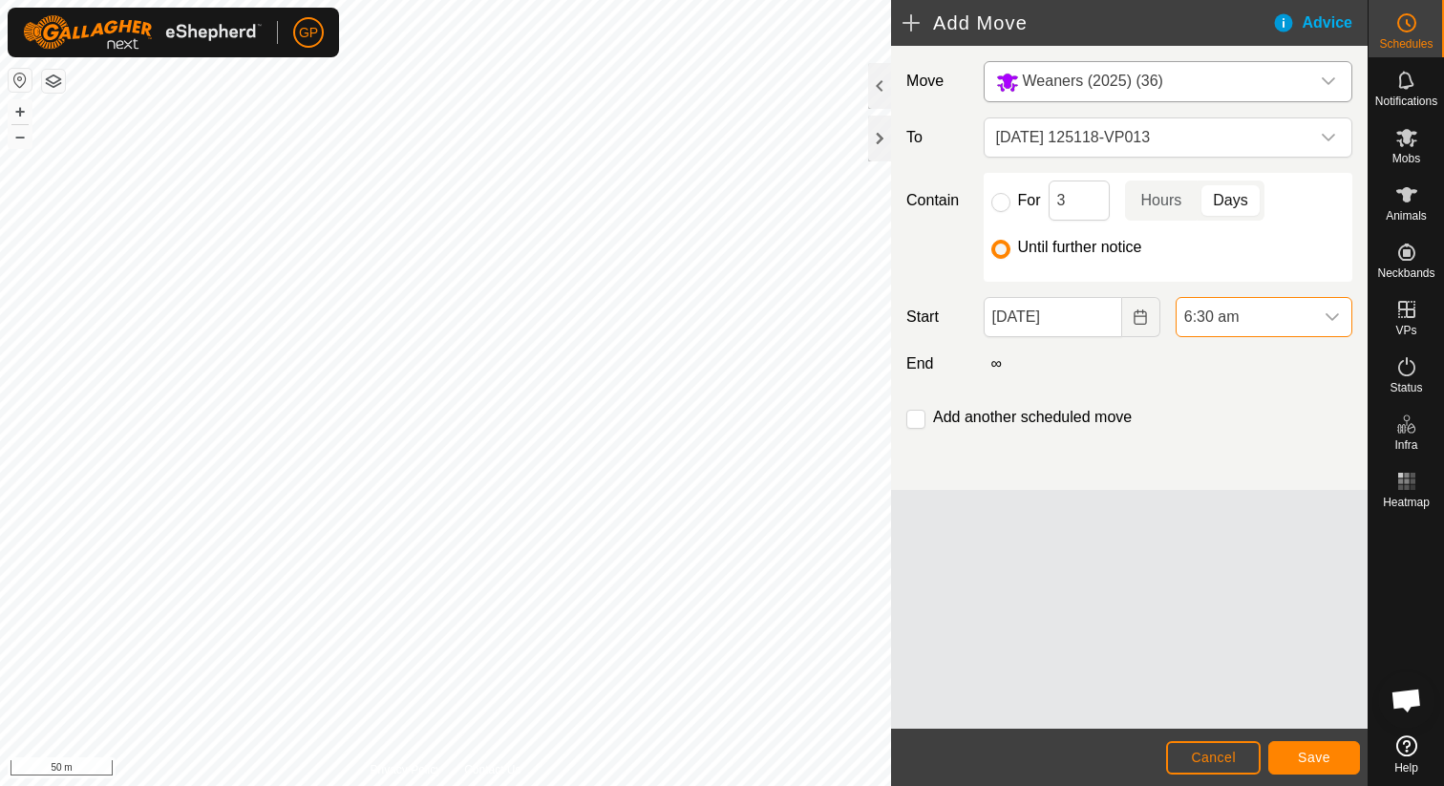
scroll to position [489, 0]
click at [1089, 413] on label "Add another scheduled move" at bounding box center [1032, 417] width 199 height 15
click at [914, 416] on input "checkbox" at bounding box center [915, 419] width 19 height 19
click at [1287, 764] on button "Save" at bounding box center [1314, 757] width 92 height 33
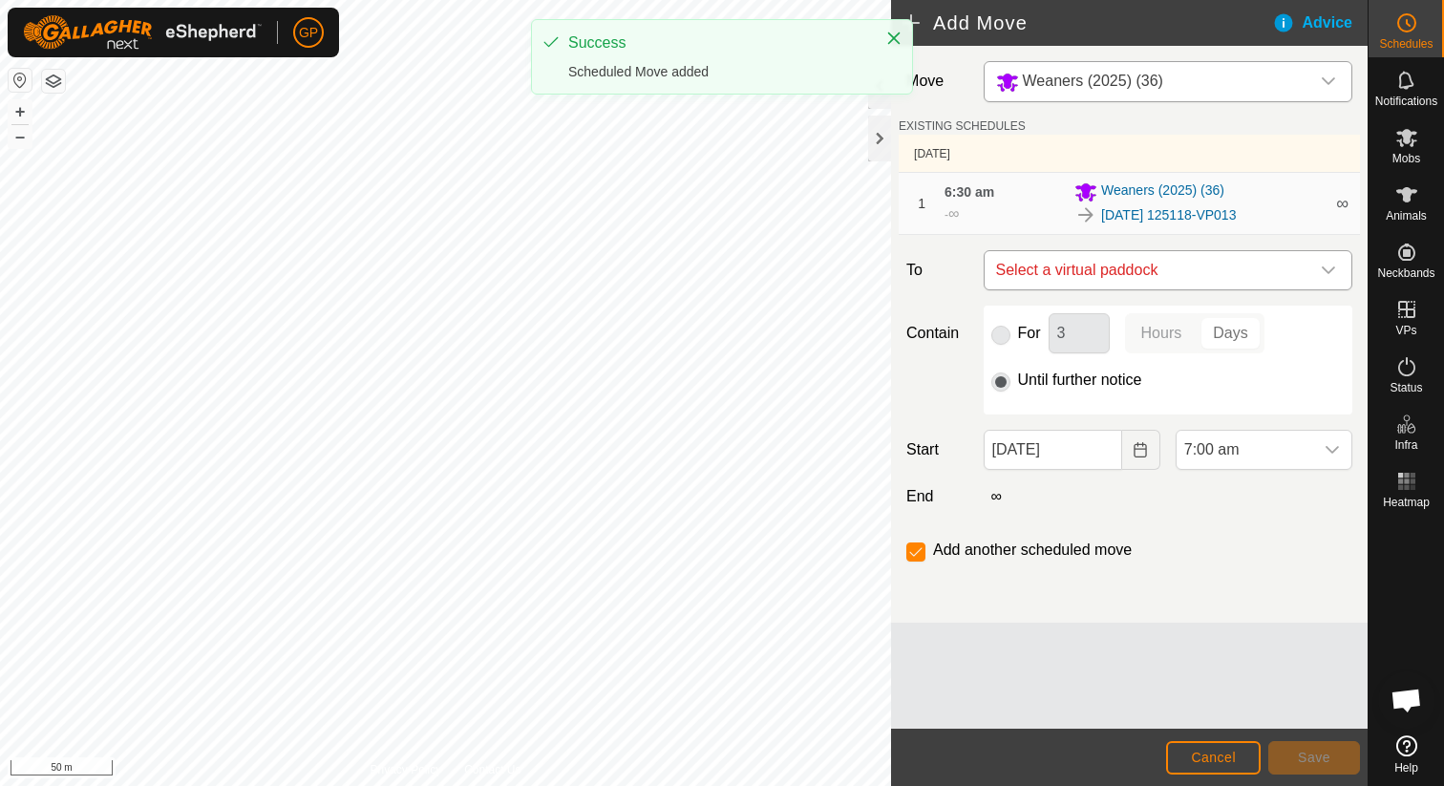
click at [1150, 286] on span "Select a virtual paddock" at bounding box center [1148, 270] width 321 height 38
click at [1139, 280] on span "Select a virtual paddock" at bounding box center [1148, 270] width 321 height 38
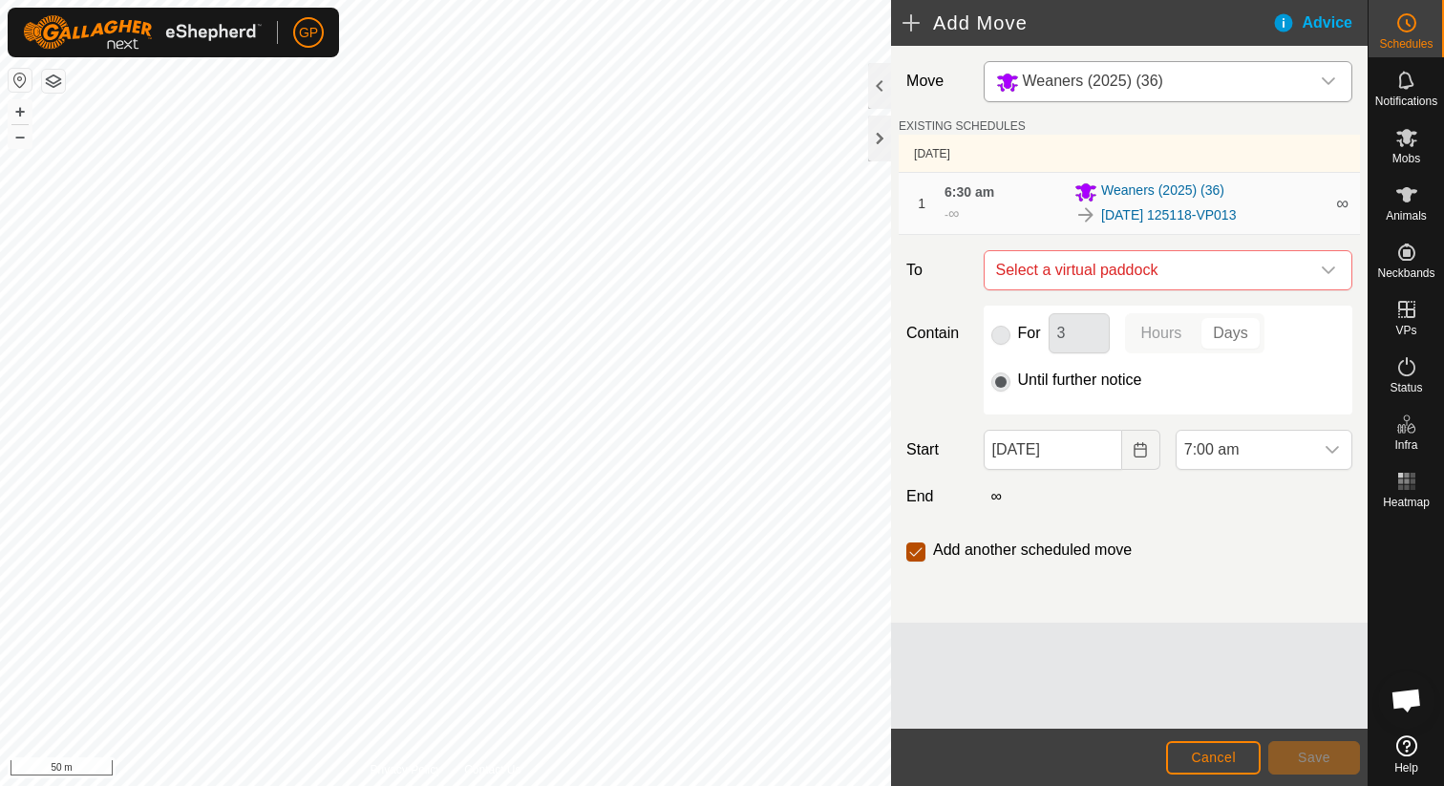
click at [913, 551] on input "checkbox" at bounding box center [915, 551] width 19 height 19
checkbox input "false"
click at [1121, 263] on span "Select a virtual paddock" at bounding box center [1148, 270] width 321 height 38
click at [1067, 387] on div "No results found" at bounding box center [1168, 340] width 369 height 95
click at [1310, 70] on div "dropdown trigger" at bounding box center [1328, 81] width 38 height 39
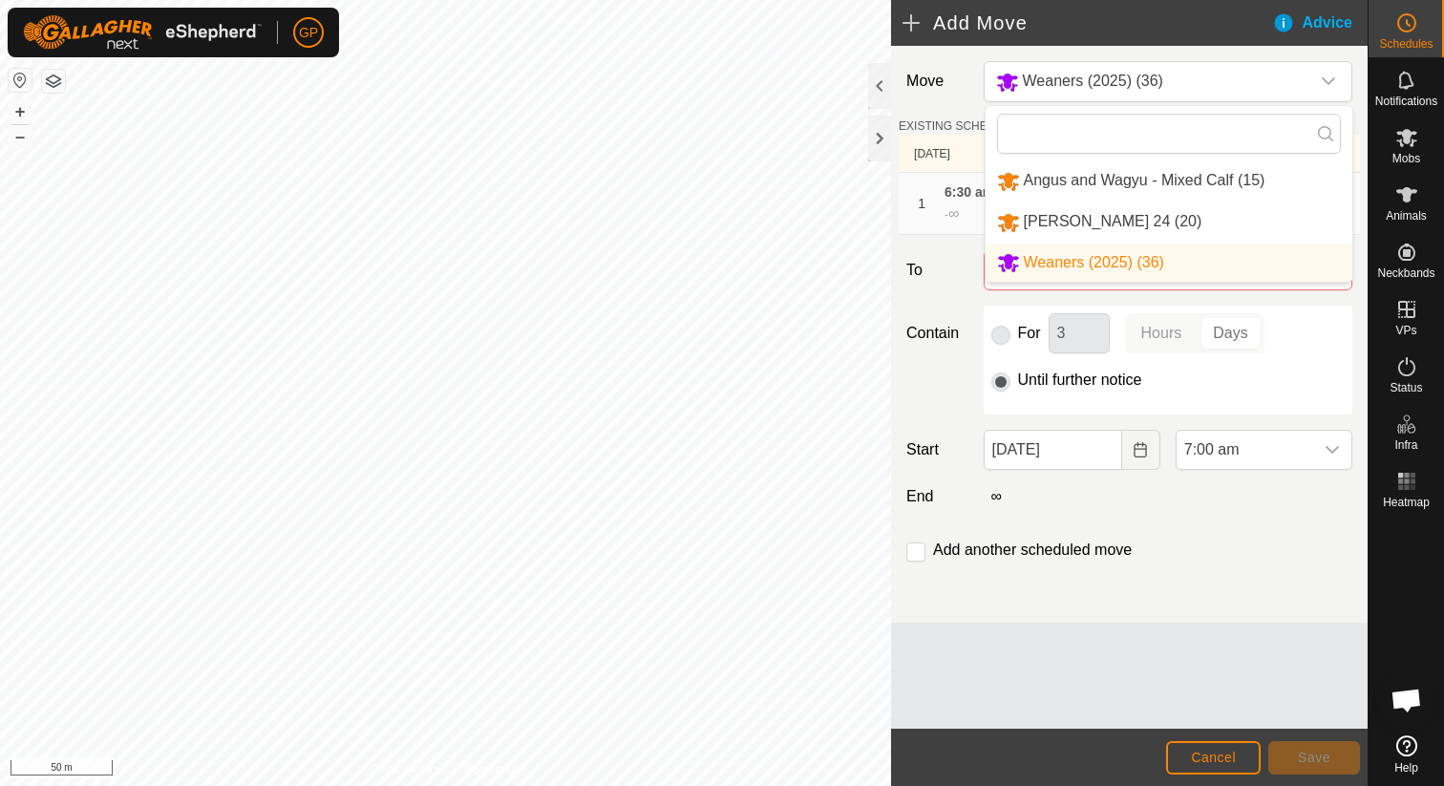
click at [1138, 257] on li "Weaners (2025) (36)" at bounding box center [1168, 262] width 367 height 39
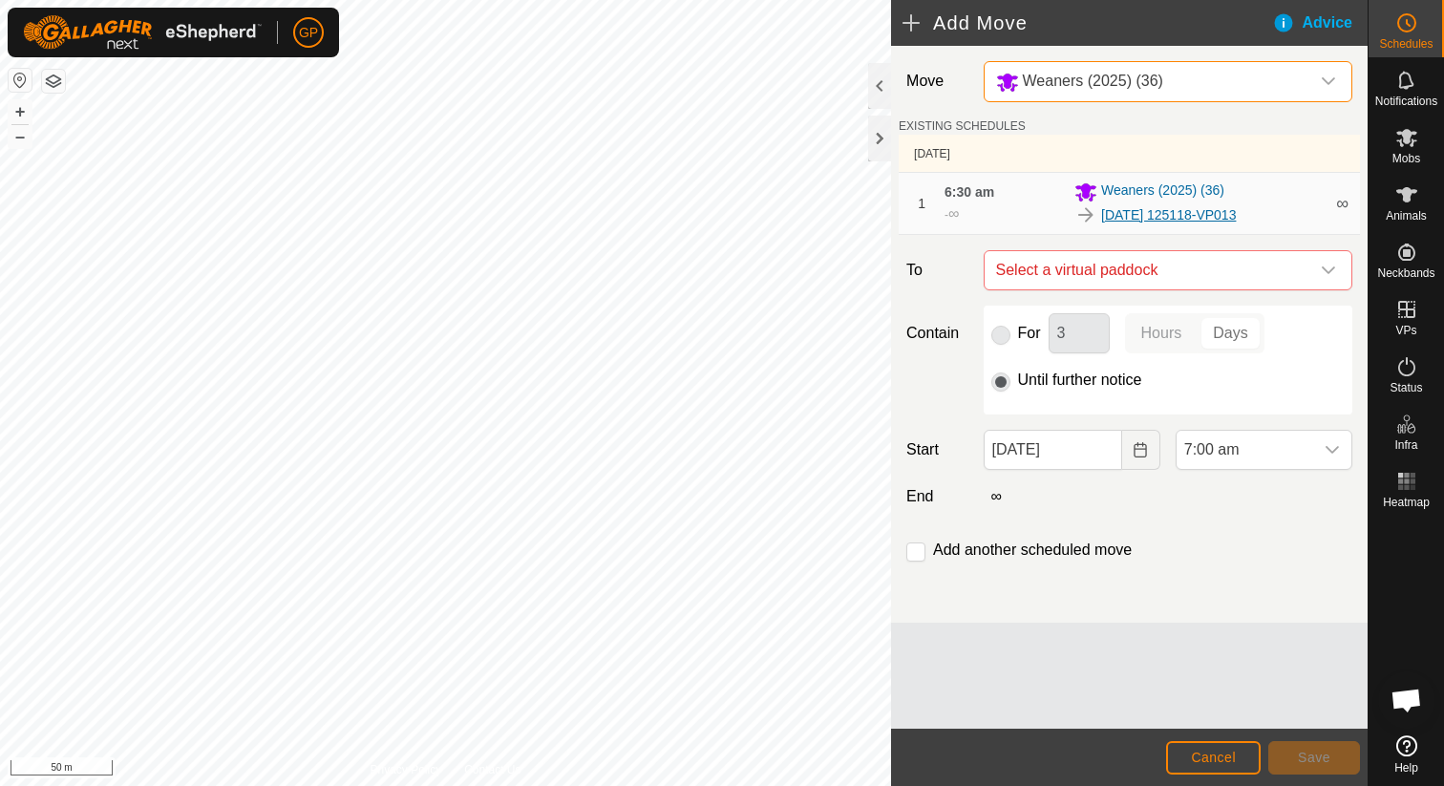
click at [1132, 222] on link "[DATE] 125118-VP013" at bounding box center [1168, 215] width 135 height 20
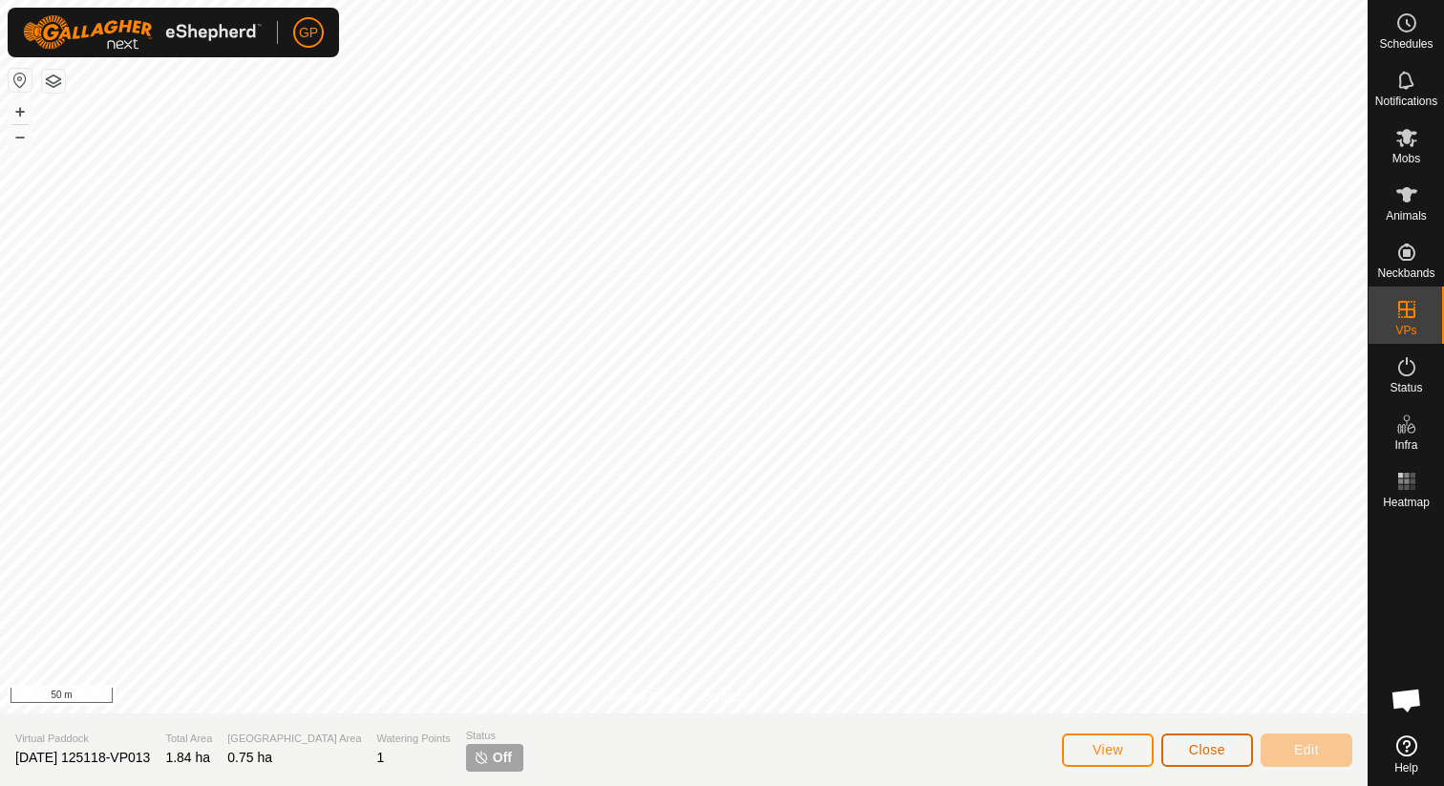
click at [1189, 755] on span "Close" at bounding box center [1207, 749] width 36 height 15
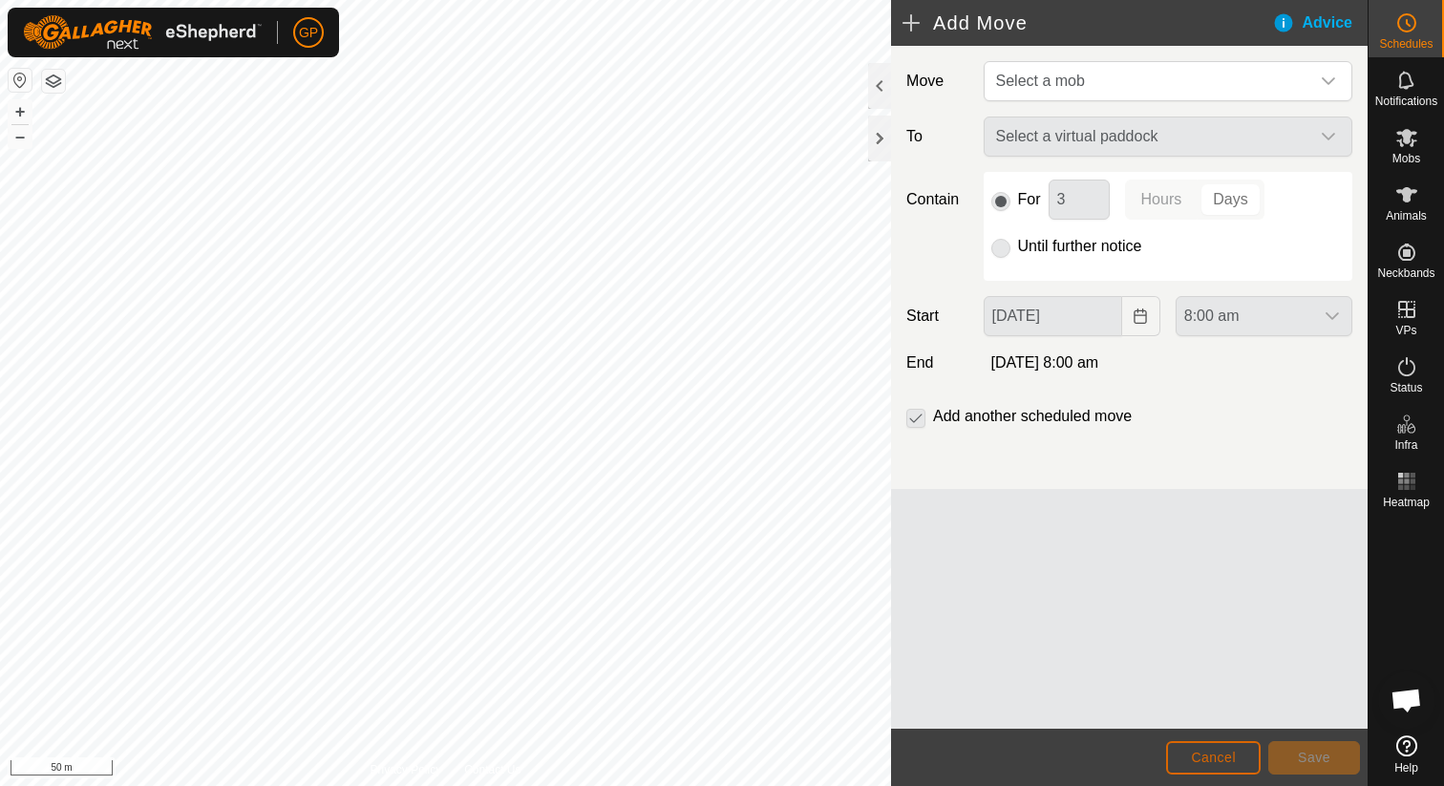
click at [1233, 765] on button "Cancel" at bounding box center [1213, 757] width 95 height 33
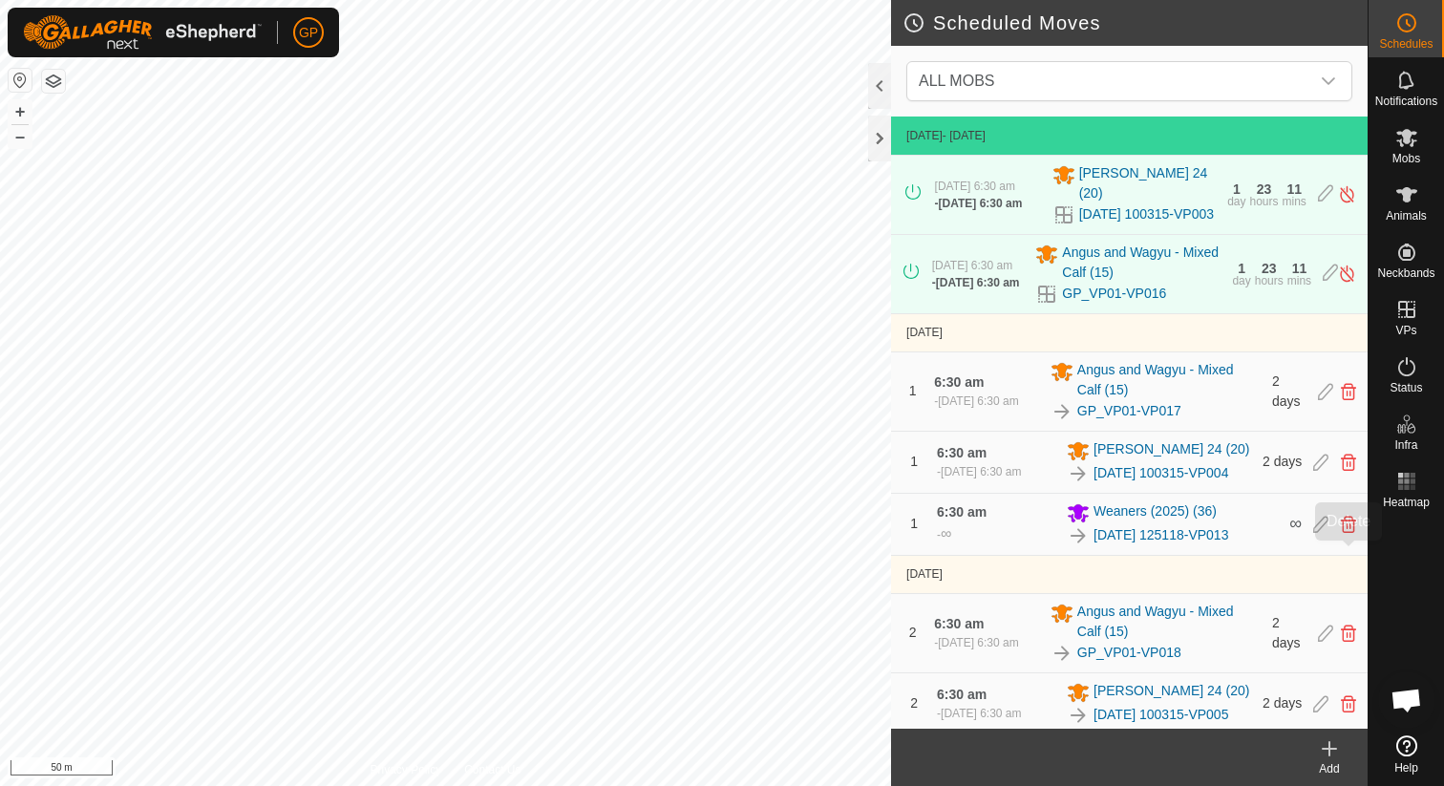
click at [1351, 533] on icon at bounding box center [1348, 524] width 15 height 17
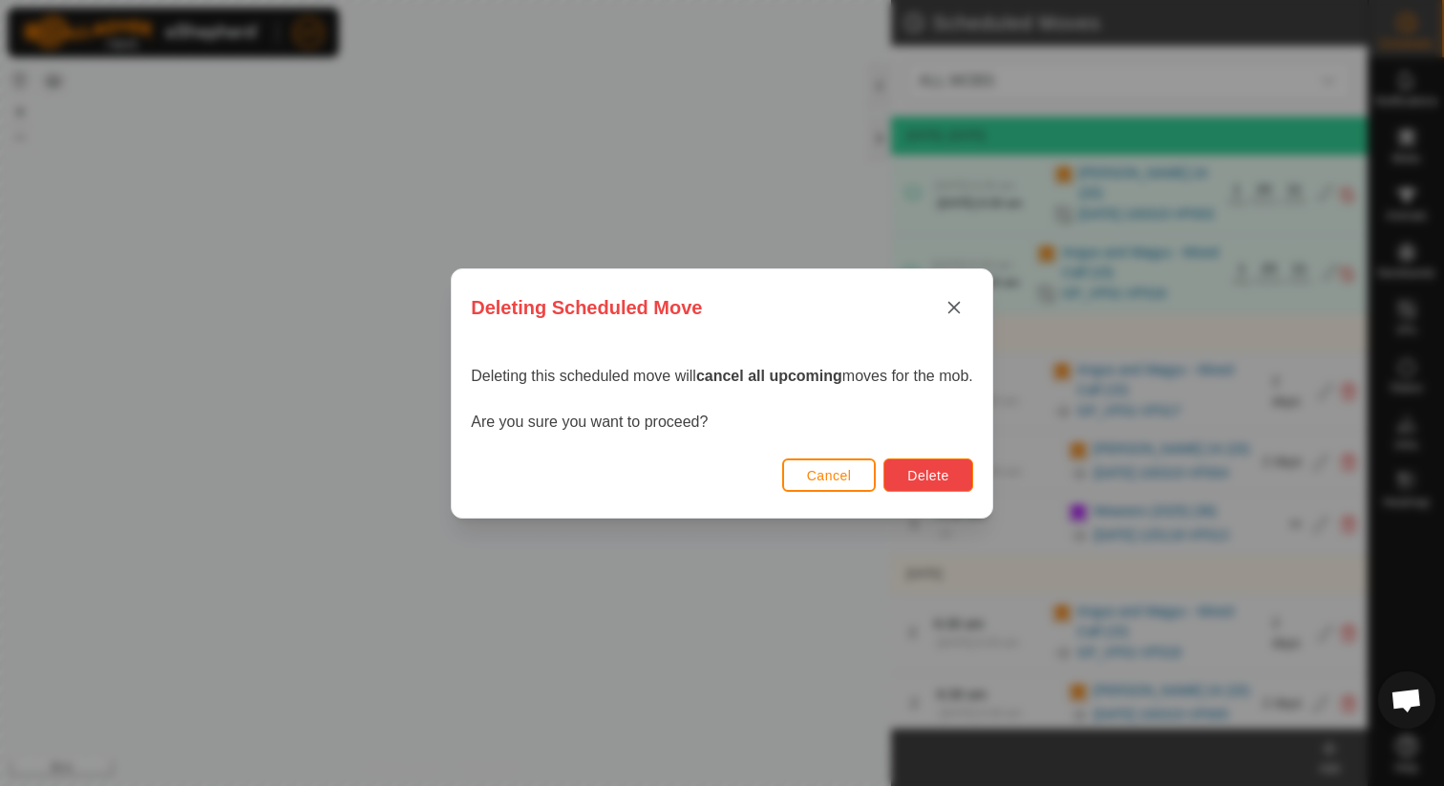
click at [920, 469] on span "Delete" at bounding box center [927, 475] width 41 height 15
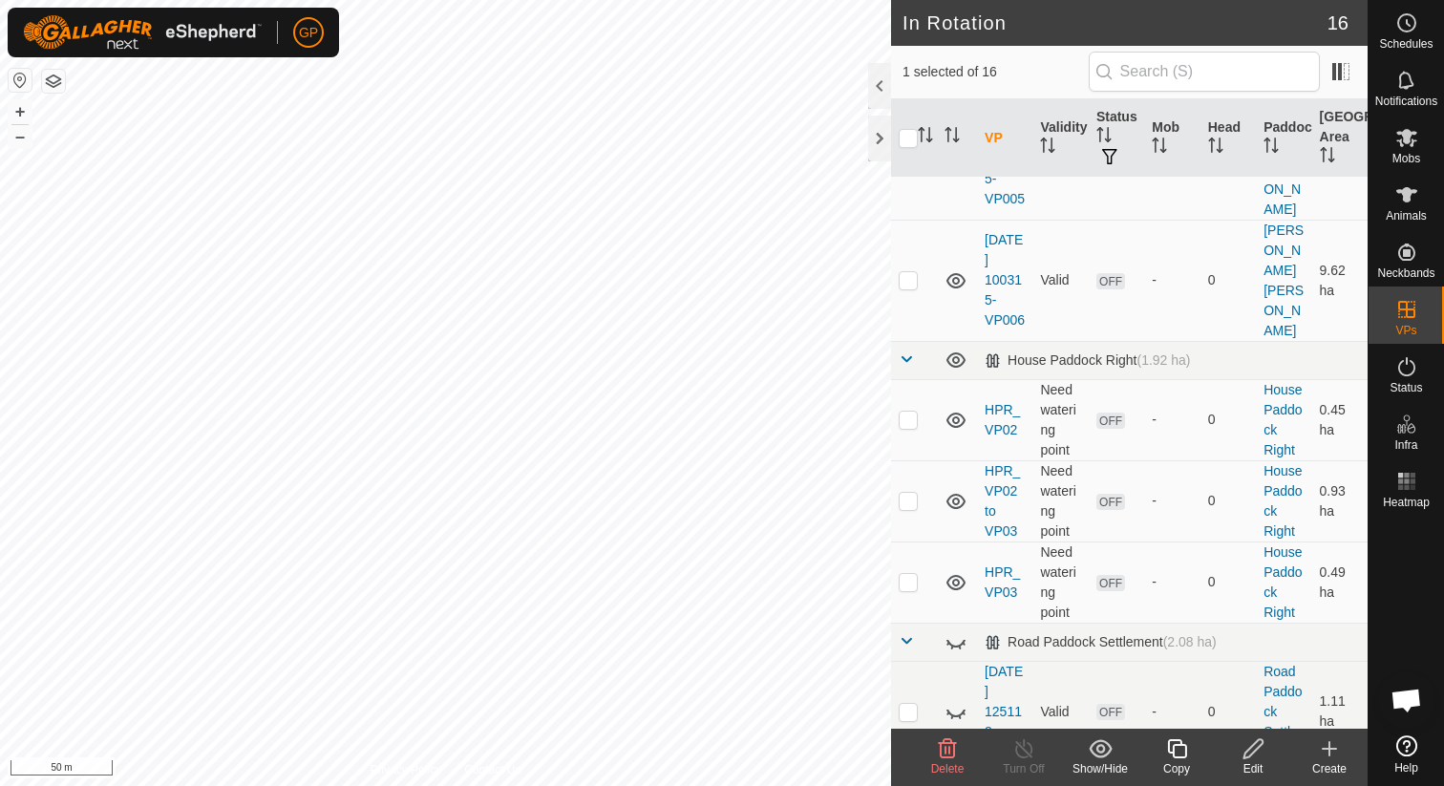
scroll to position [1158, 0]
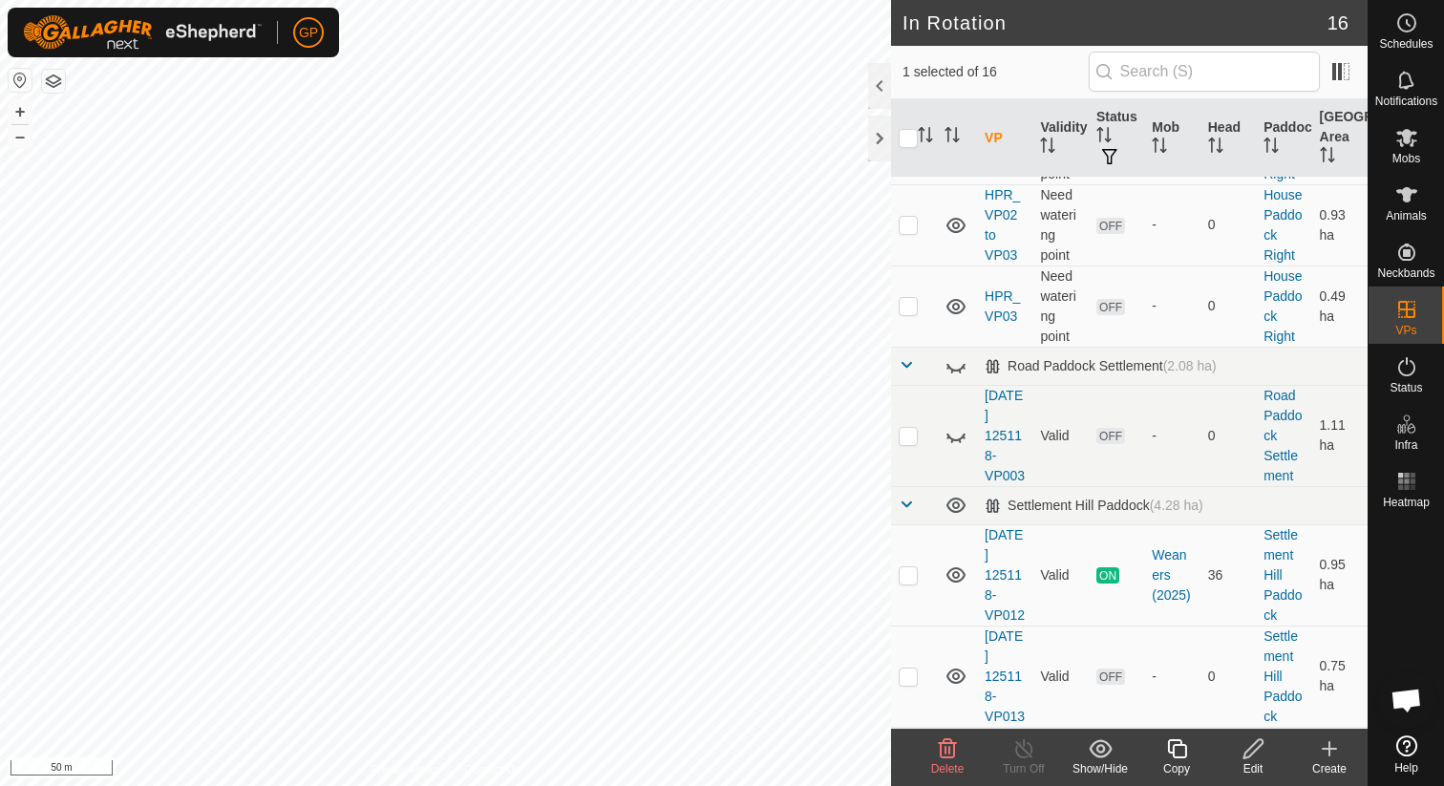
click at [939, 754] on icon at bounding box center [947, 748] width 23 height 23
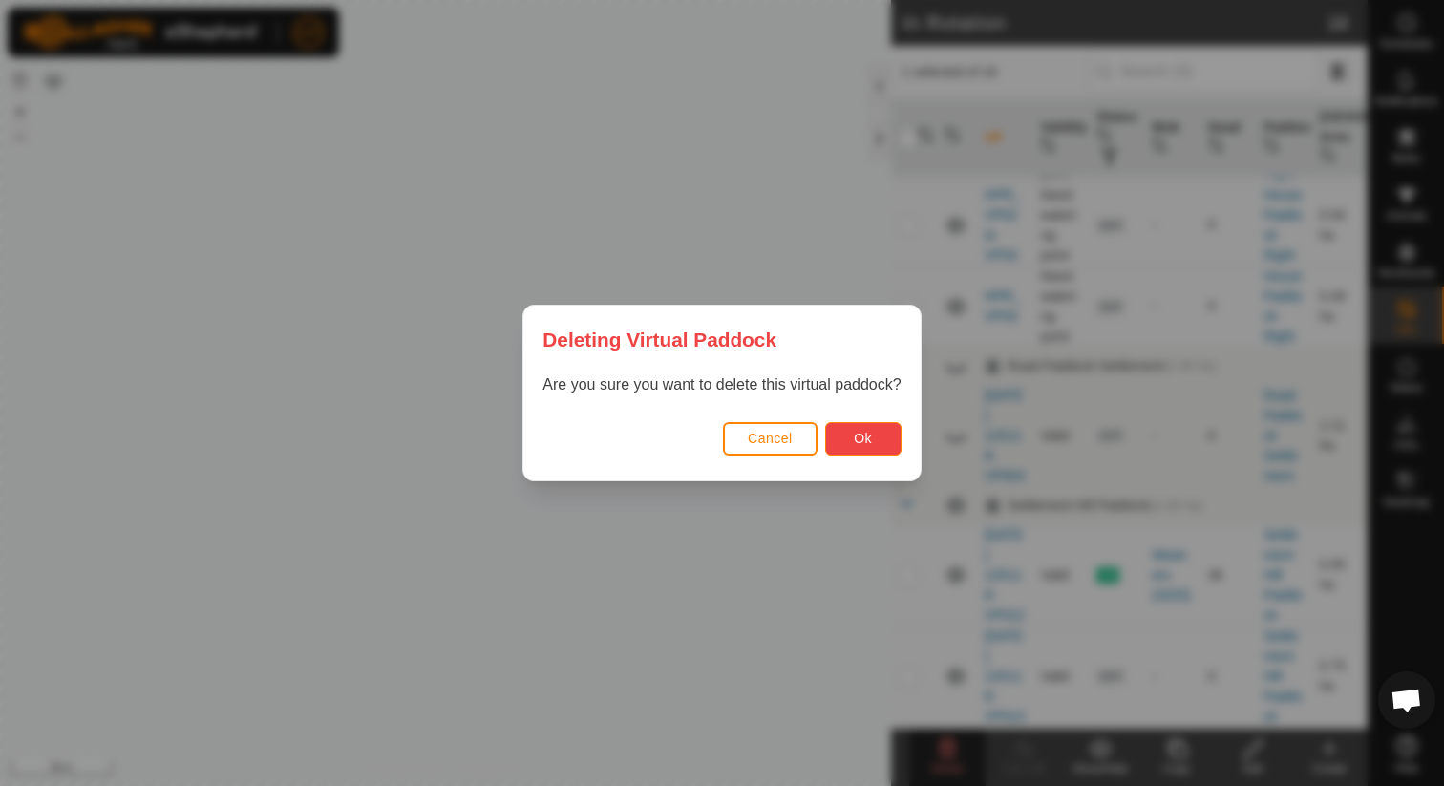
click at [857, 435] on span "Ok" at bounding box center [863, 438] width 18 height 15
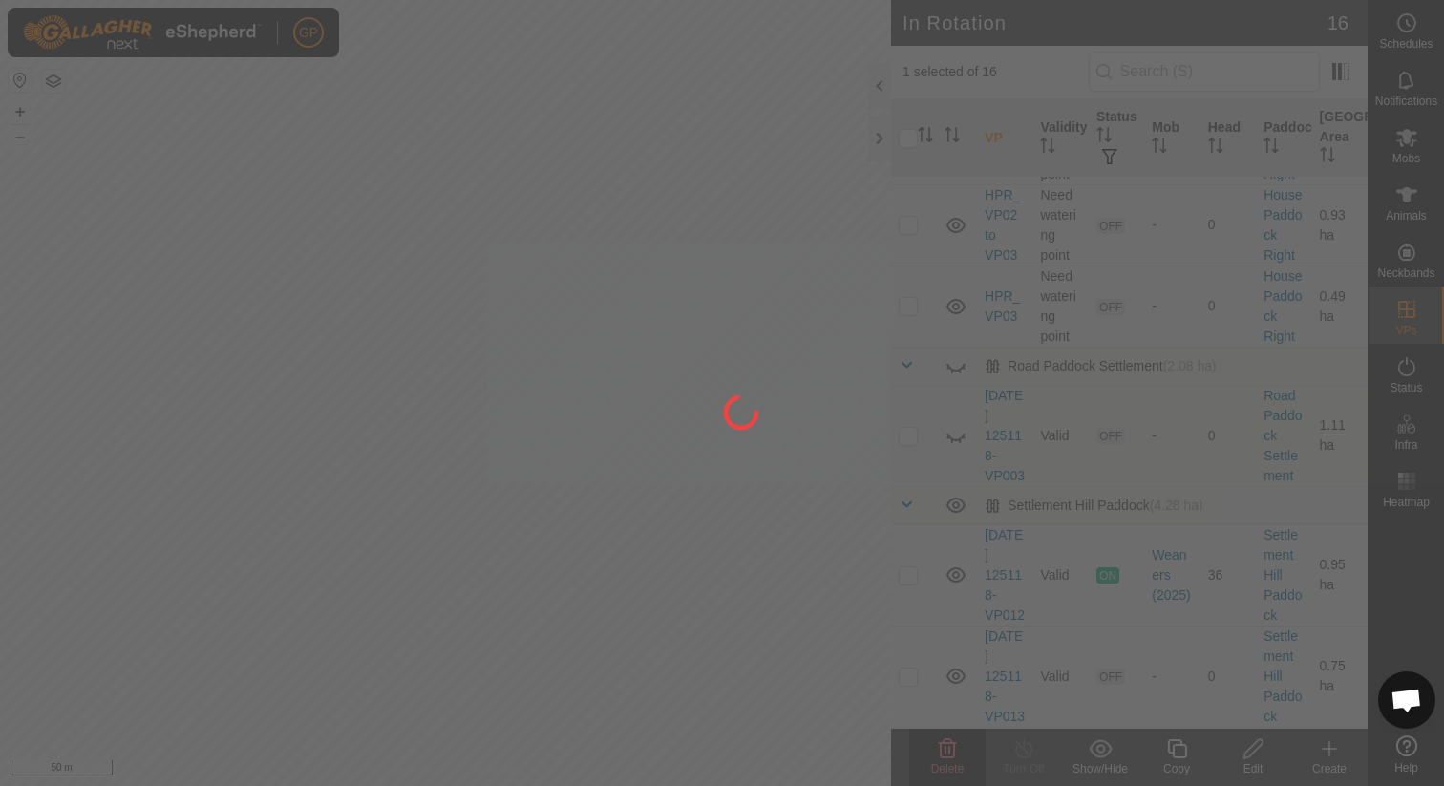
checkbox input "false"
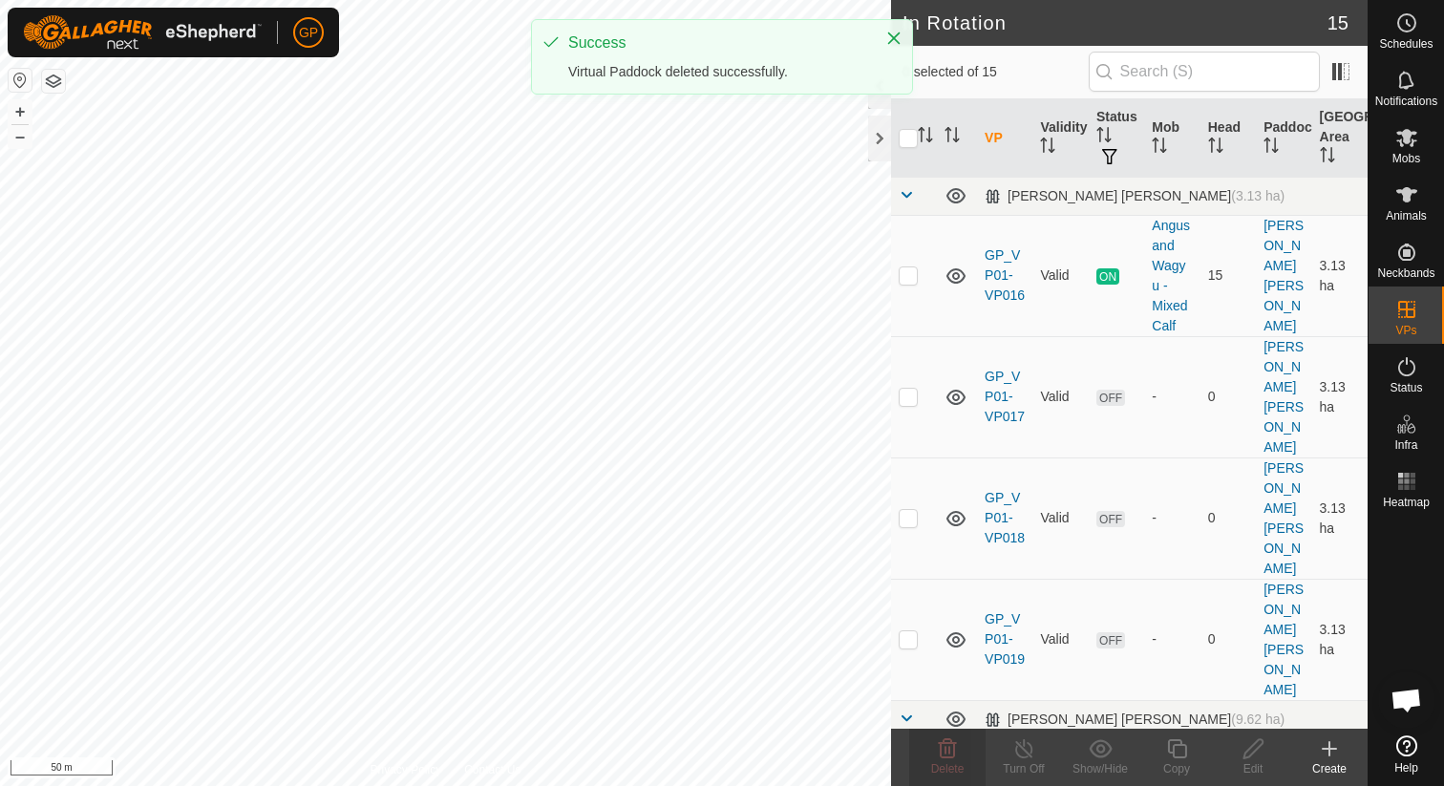
checkbox input "true"
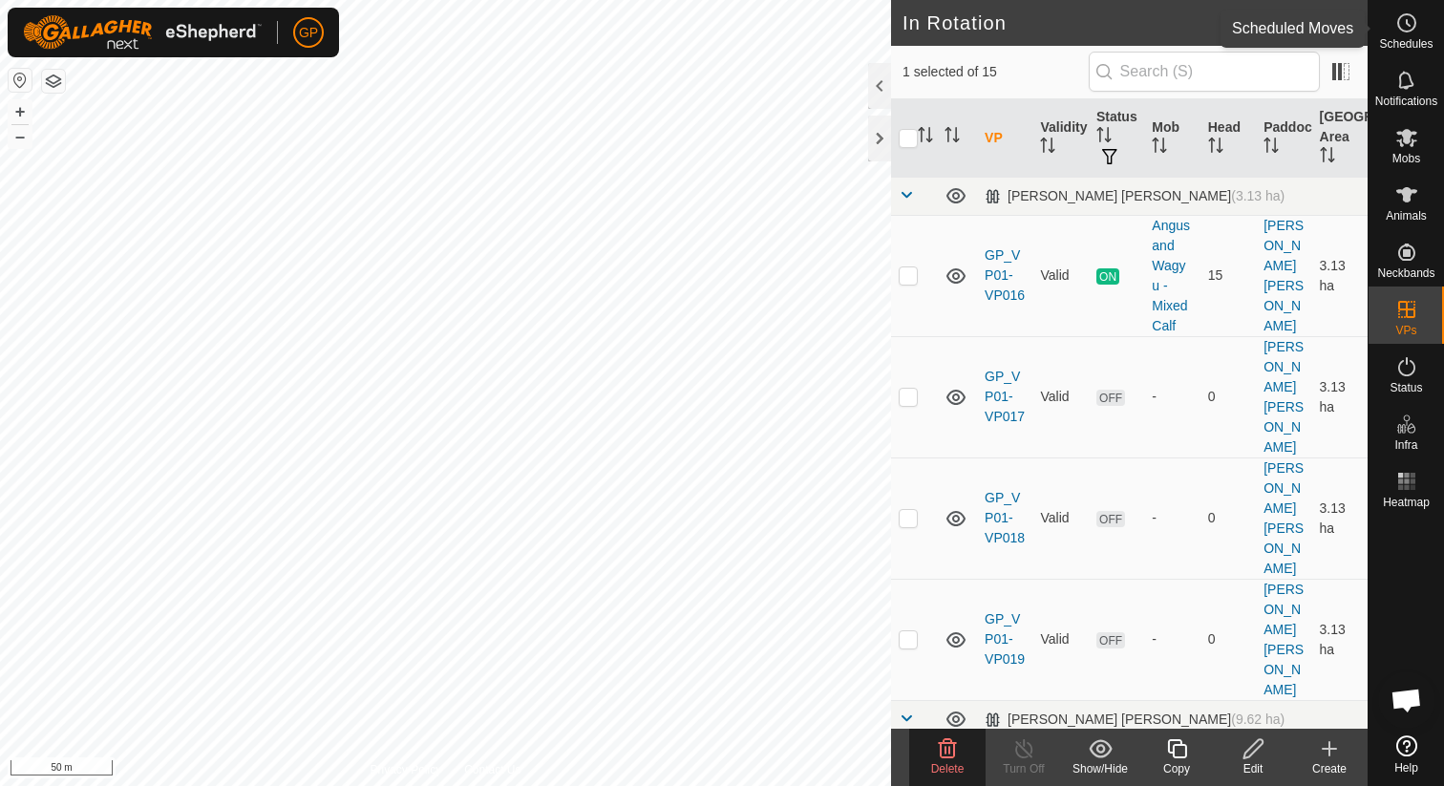
click at [1430, 32] on div "Schedules" at bounding box center [1405, 28] width 75 height 57
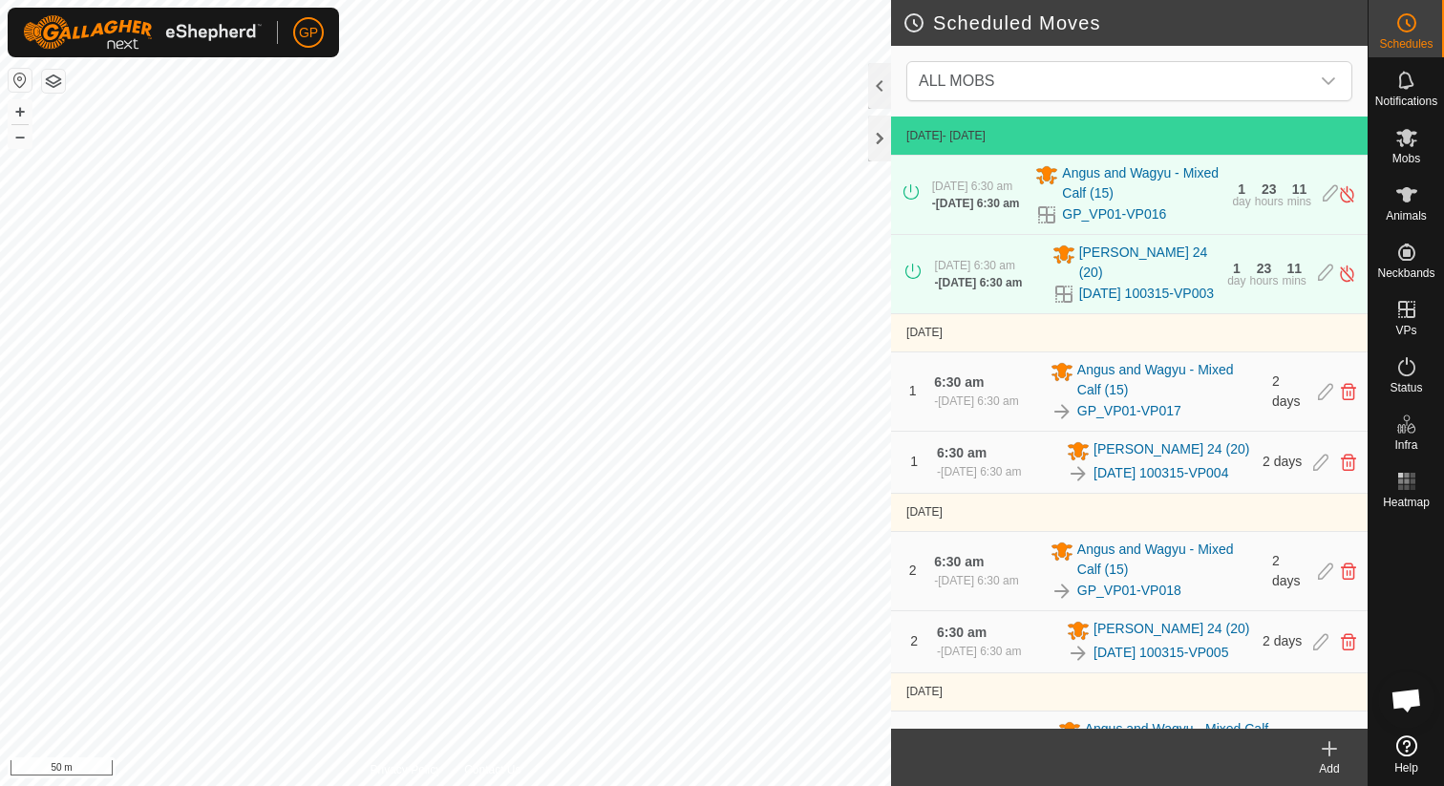
click at [1337, 746] on icon at bounding box center [1329, 748] width 23 height 23
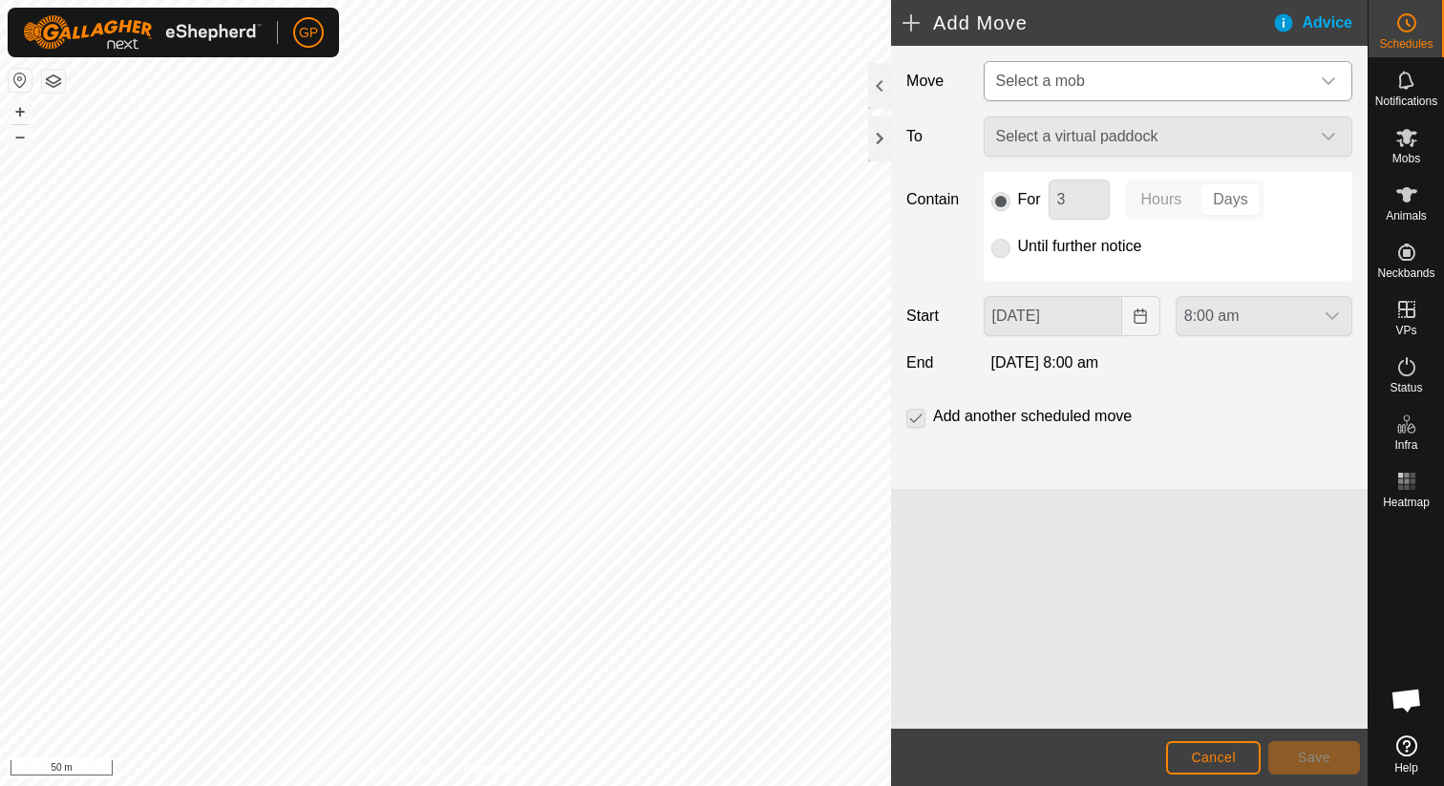
click at [1195, 76] on span "Select a mob" at bounding box center [1148, 81] width 321 height 38
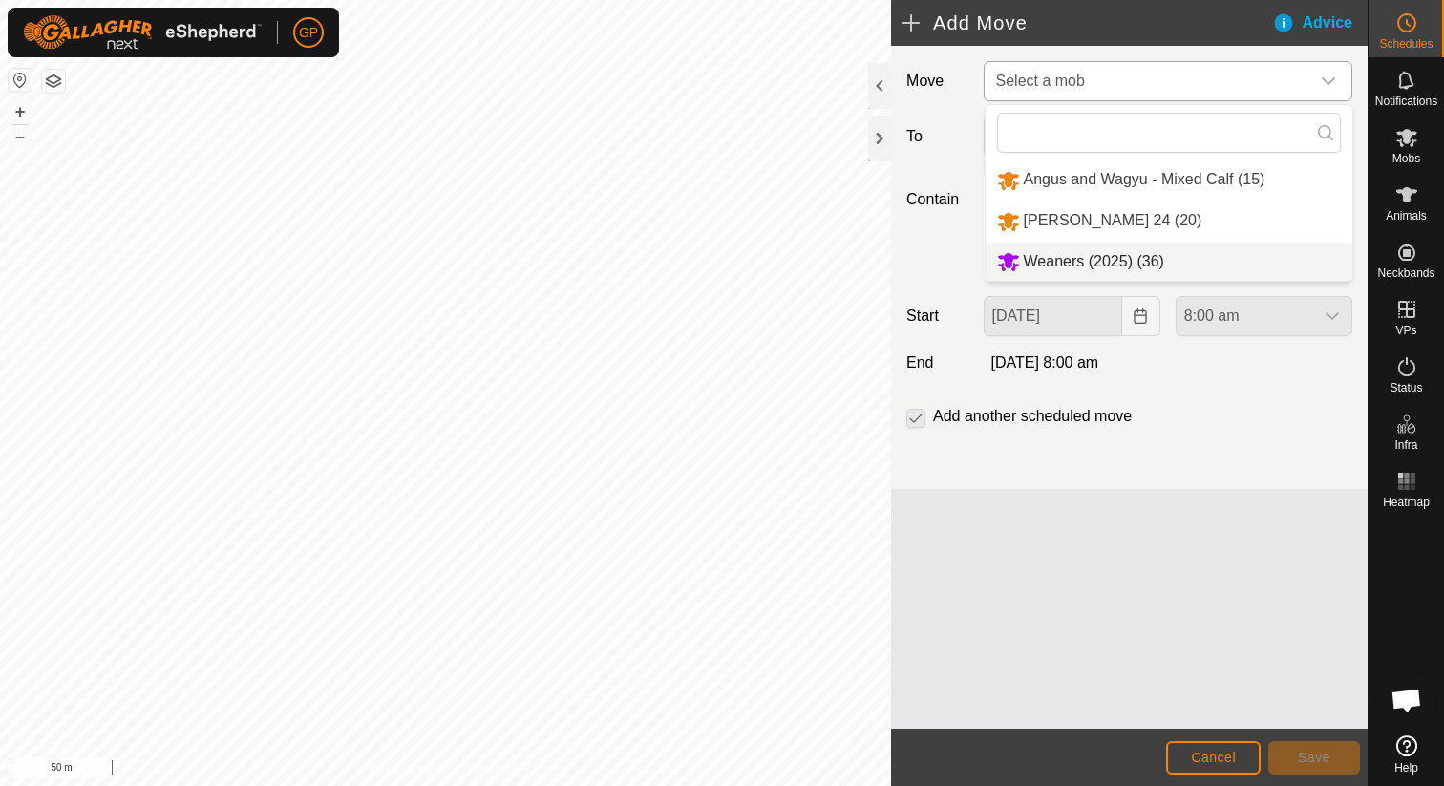
click at [1115, 258] on li "Weaners (2025) (36)" at bounding box center [1168, 262] width 367 height 39
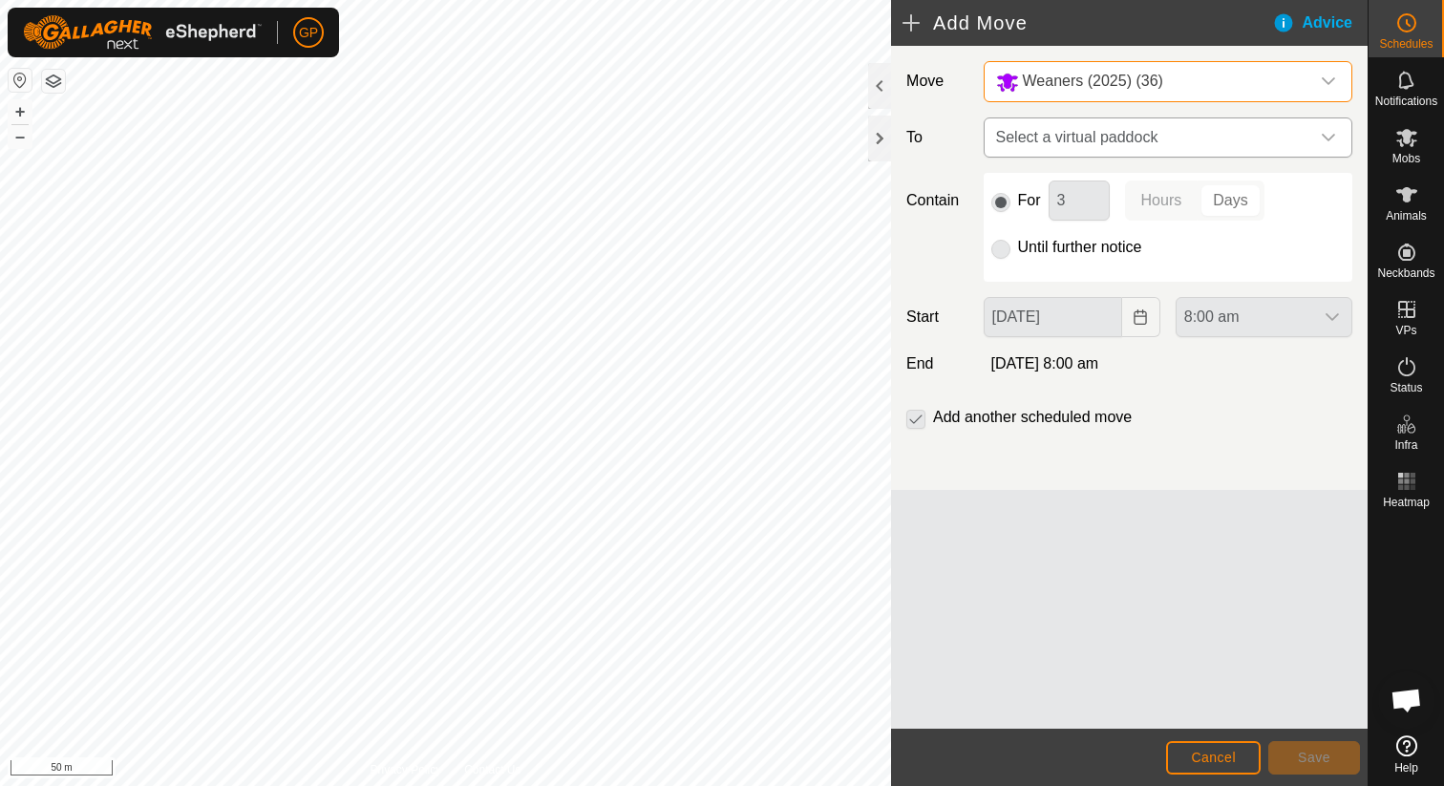
click at [1132, 142] on span "Select a virtual paddock" at bounding box center [1148, 137] width 321 height 38
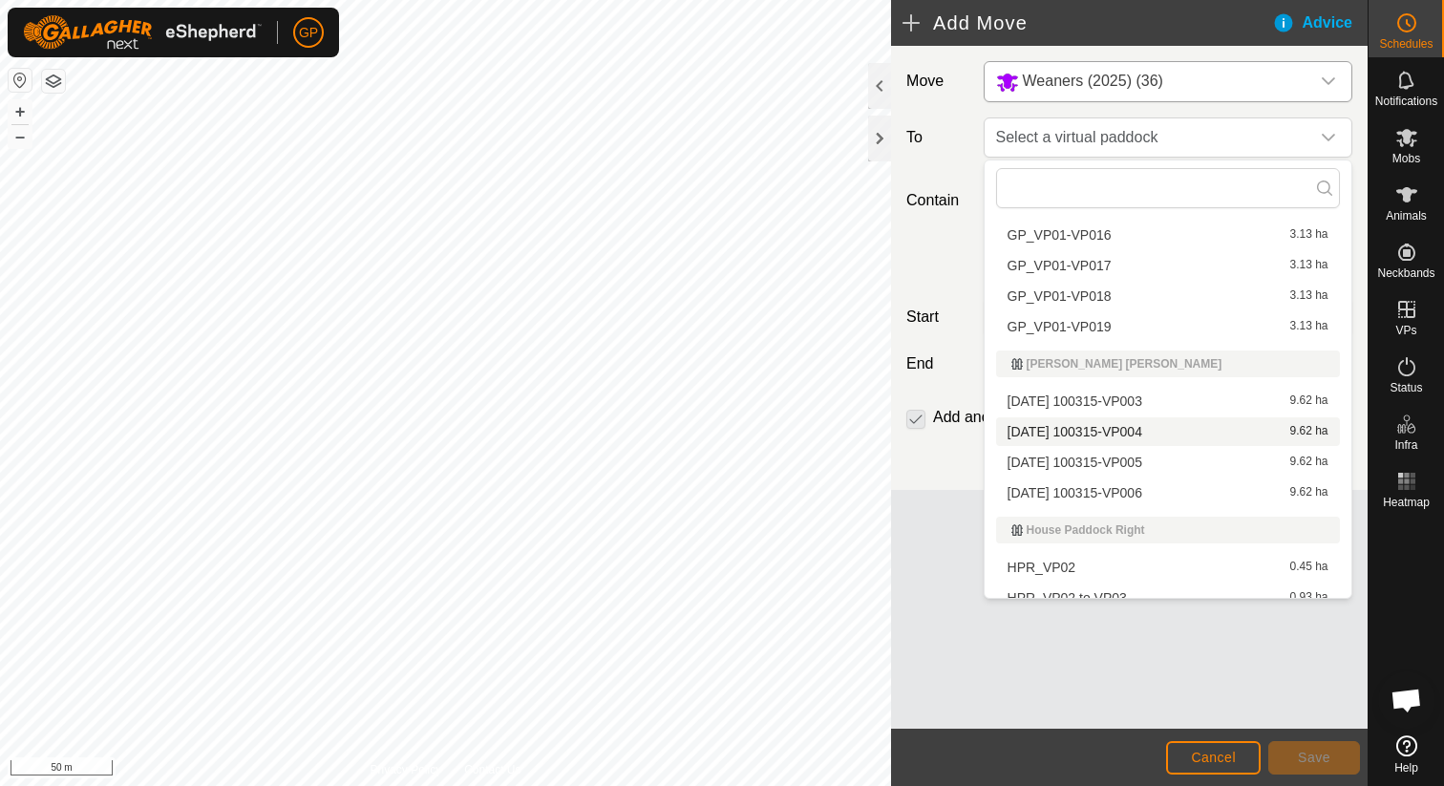
scroll to position [294, 0]
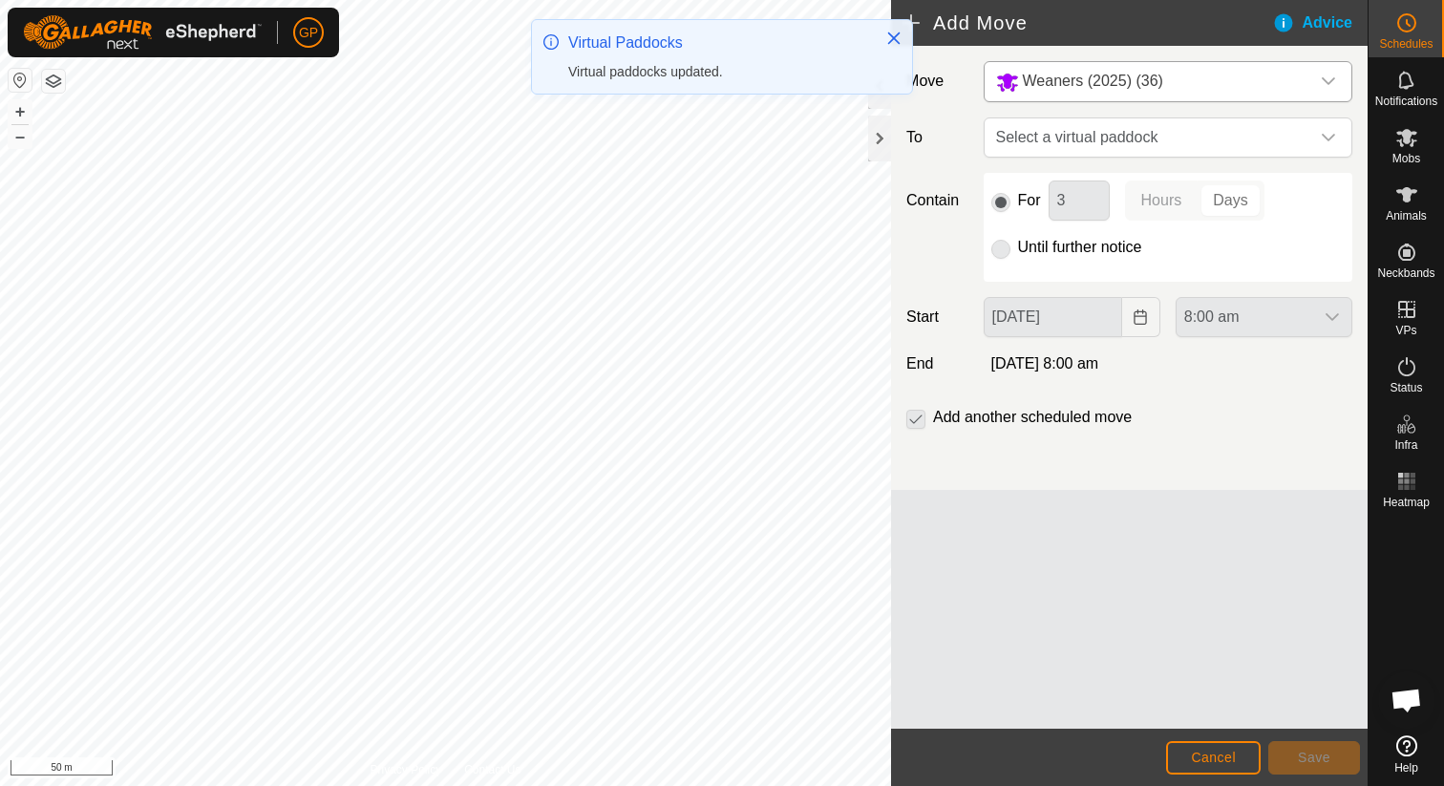
click at [1092, 256] on div "Until further notice" at bounding box center [1167, 247] width 353 height 23
click at [1092, 250] on label "Until further notice" at bounding box center [1080, 247] width 124 height 15
click at [1072, 253] on label "Until further notice" at bounding box center [1080, 247] width 124 height 15
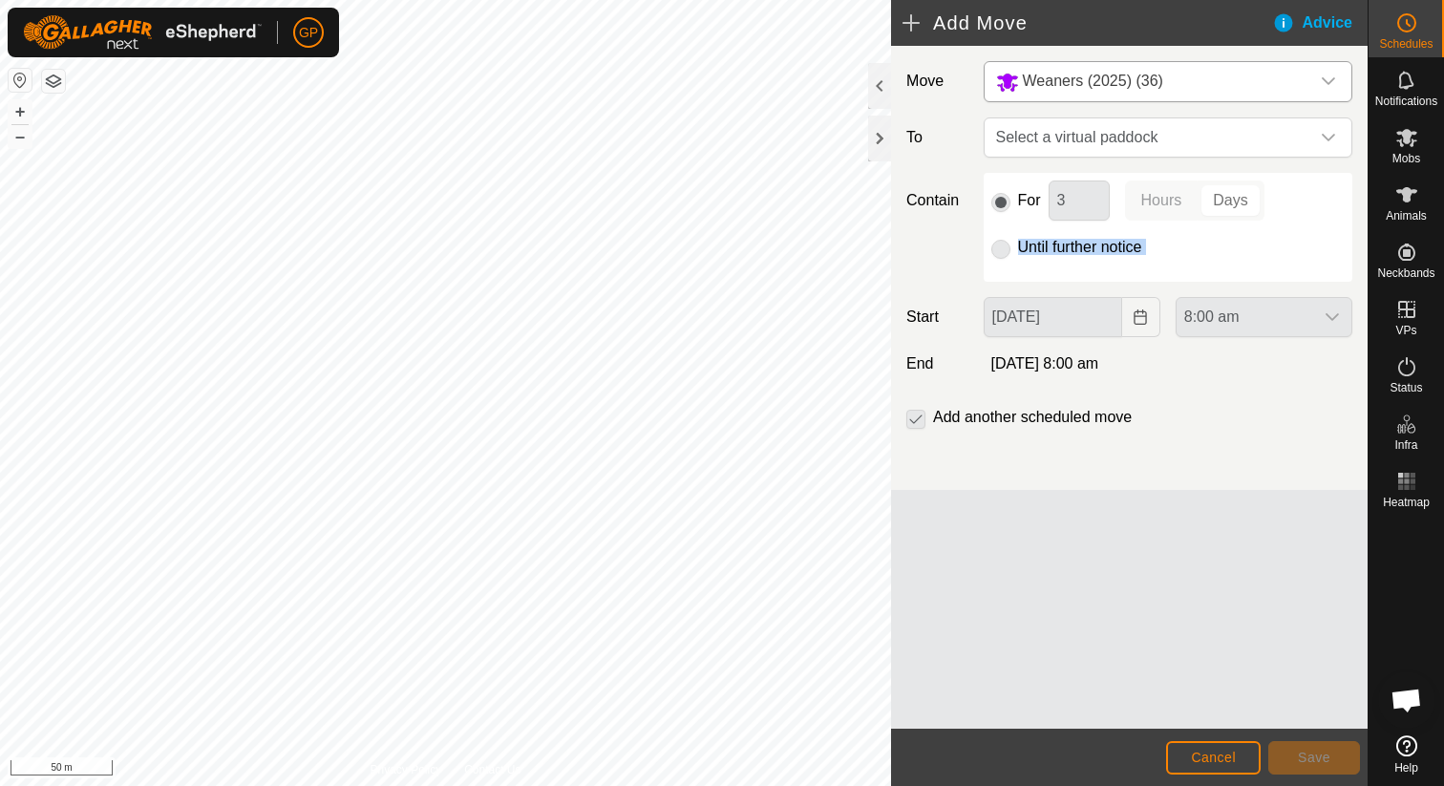
click at [1072, 253] on label "Until further notice" at bounding box center [1080, 247] width 124 height 15
click at [1015, 251] on div "Until further notice" at bounding box center [1167, 247] width 353 height 23
click at [1214, 764] on span "Cancel" at bounding box center [1213, 757] width 45 height 15
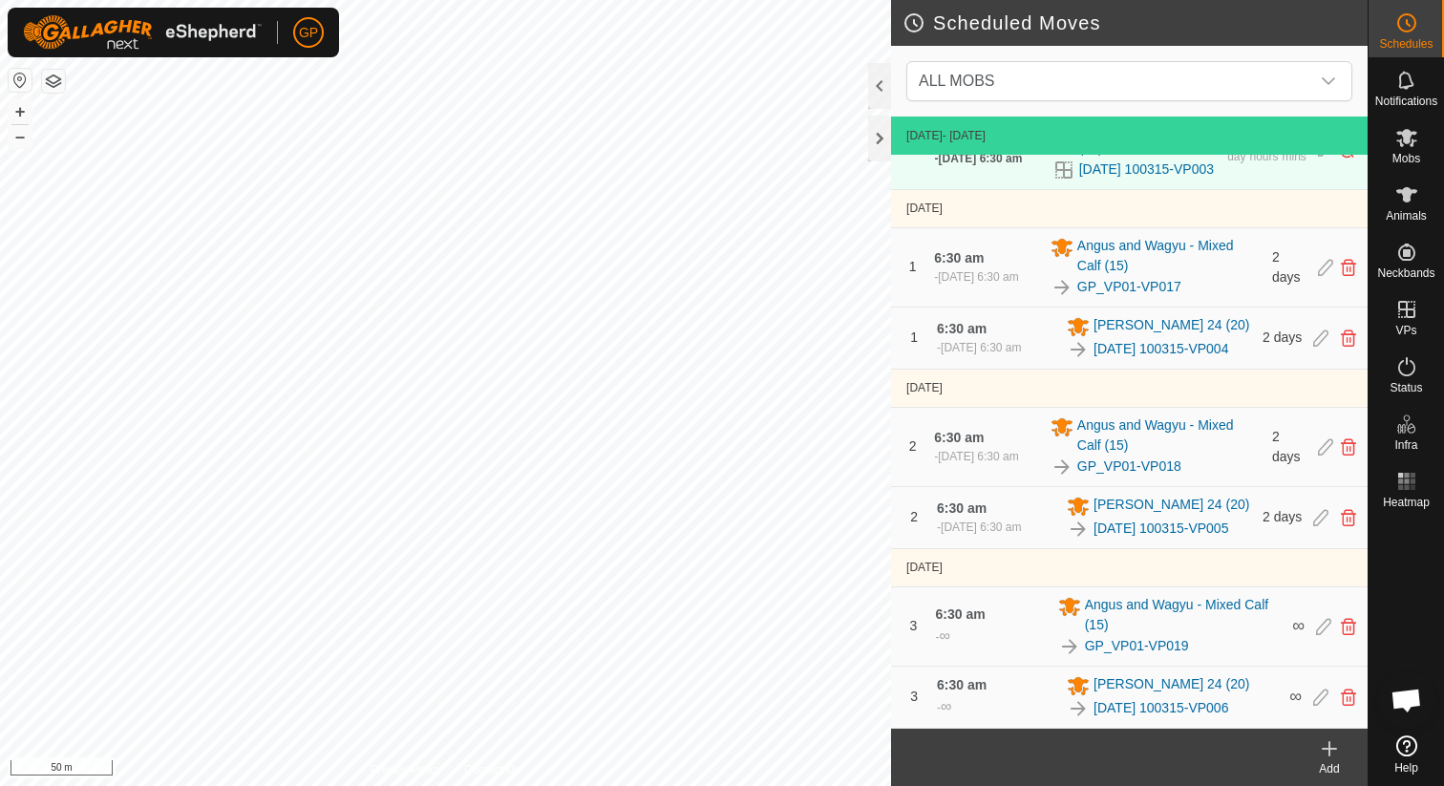
scroll to position [158, 0]
click at [1340, 749] on icon at bounding box center [1329, 748] width 23 height 23
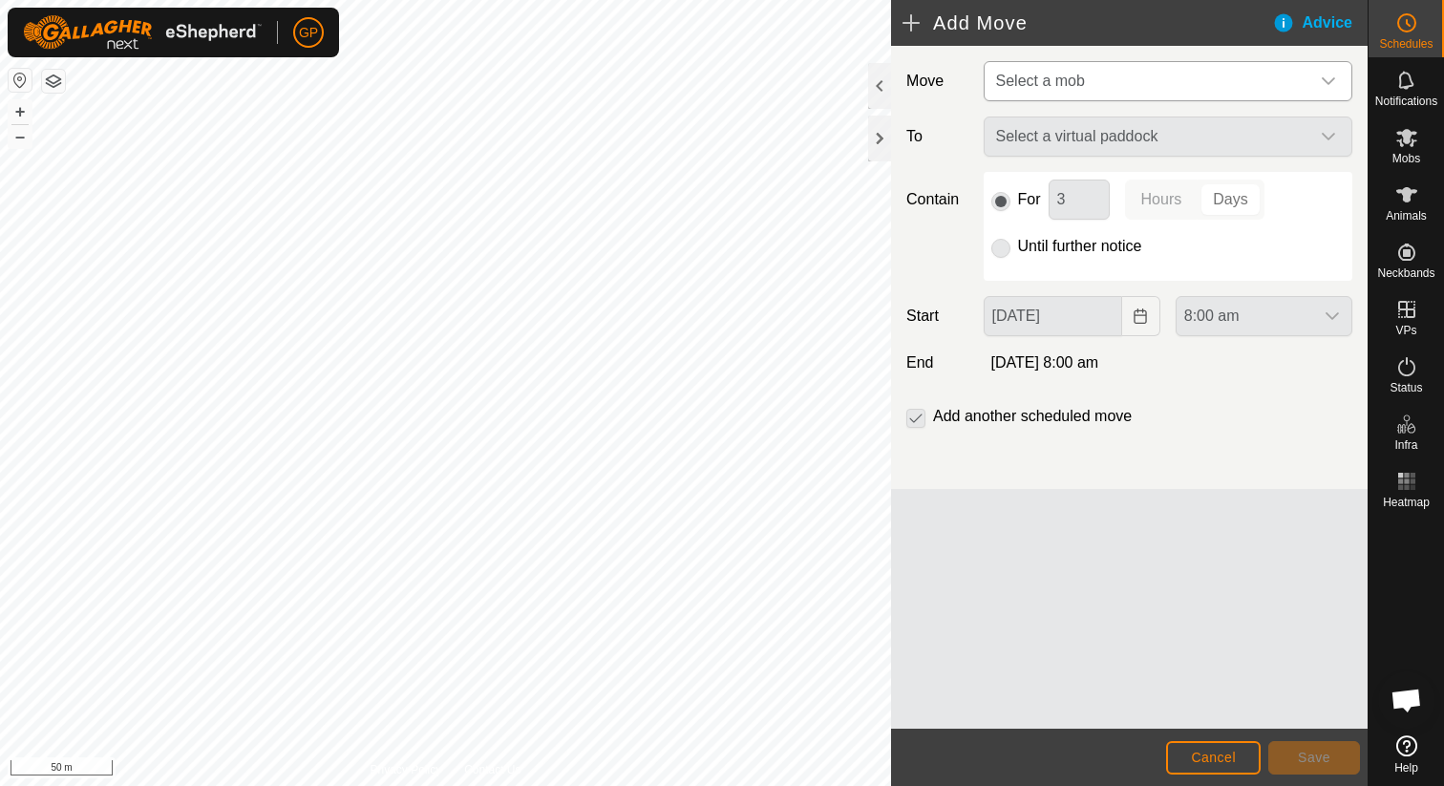
click at [1147, 63] on span "Select a mob" at bounding box center [1148, 81] width 321 height 38
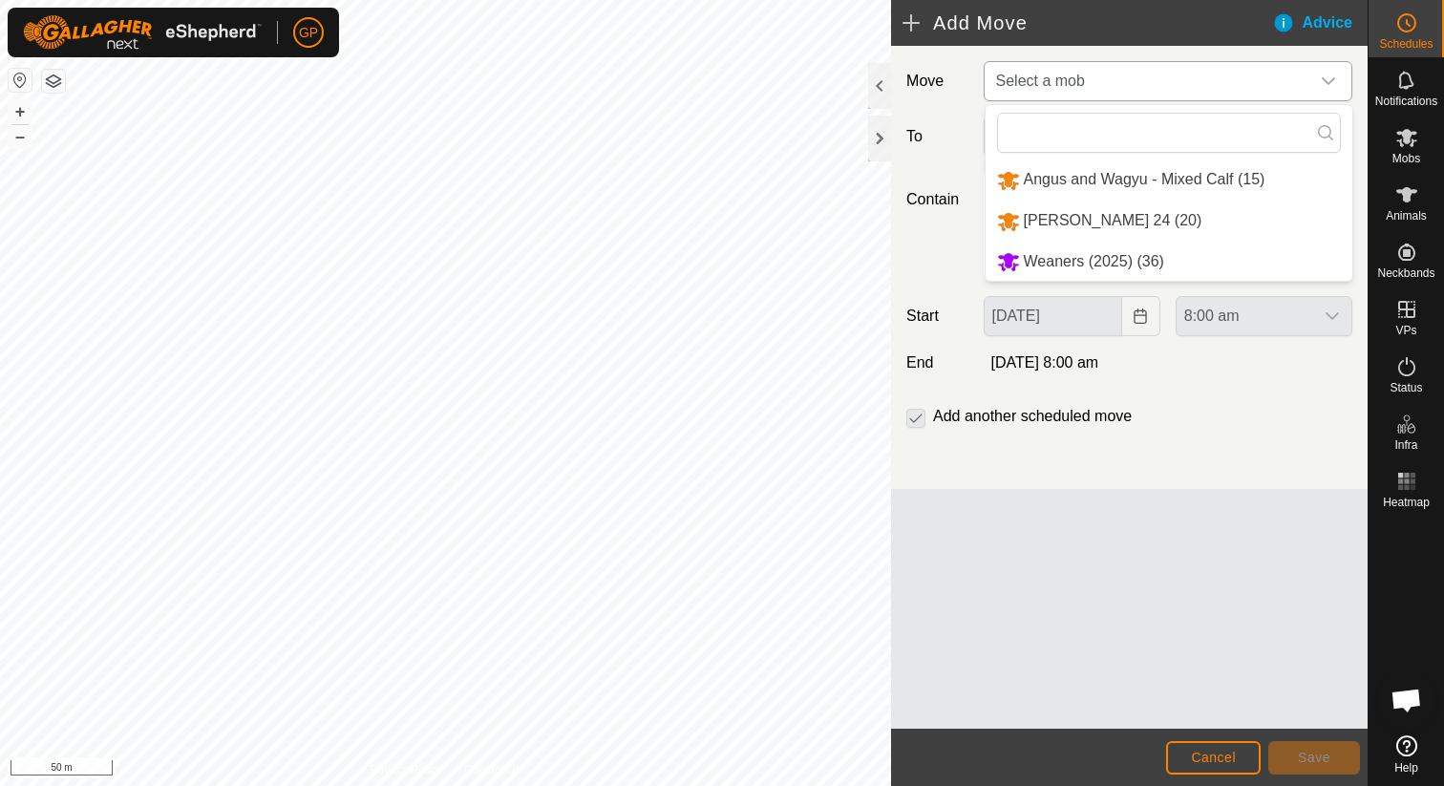
click at [1098, 262] on li "Weaners (2025) (36)" at bounding box center [1168, 262] width 367 height 39
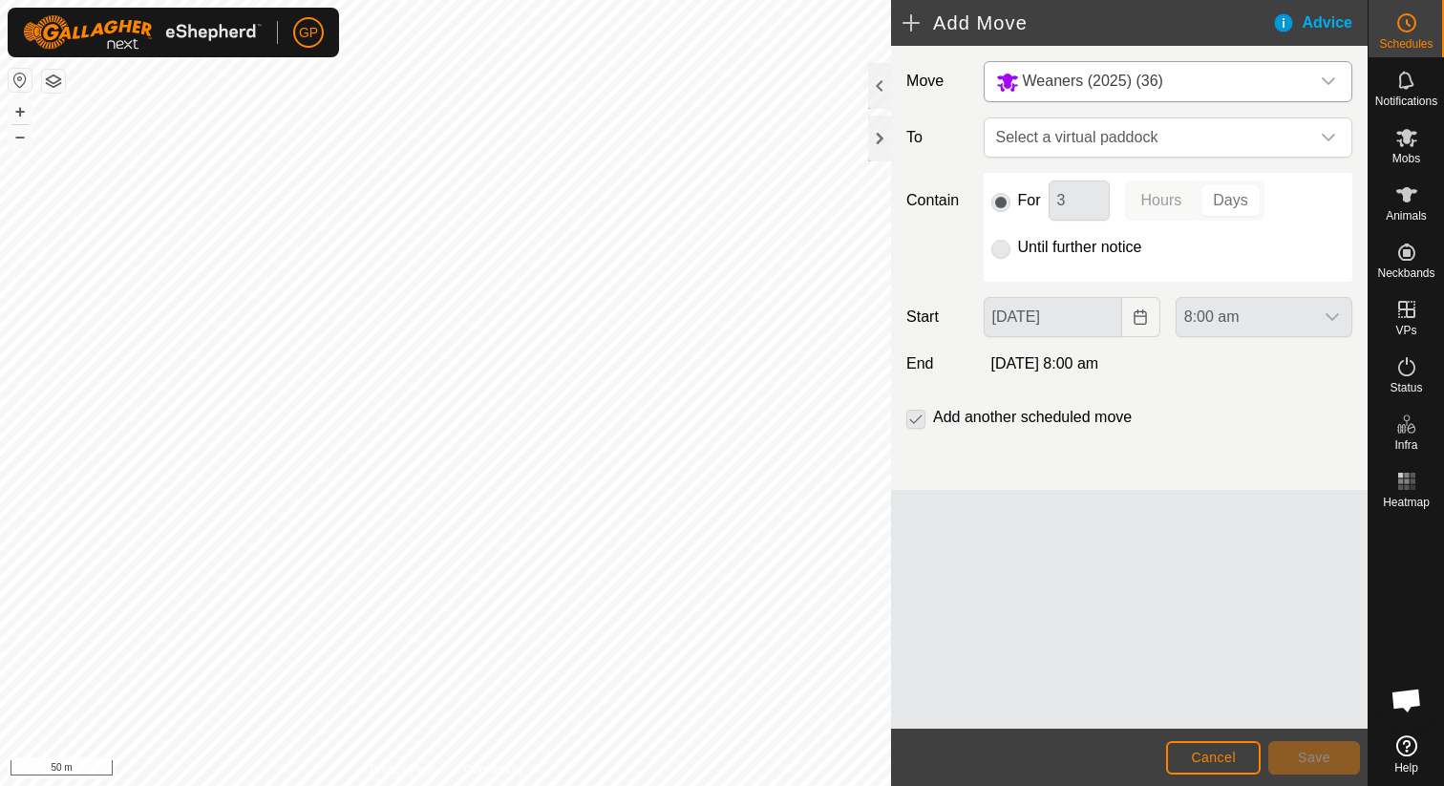
click at [1050, 159] on div "Move Weaners (2025) (36) To Select a virtual paddock Contain For 3 Hours Days U…" at bounding box center [1129, 268] width 476 height 444
click at [1052, 144] on span "Select a virtual paddock" at bounding box center [1148, 137] width 321 height 38
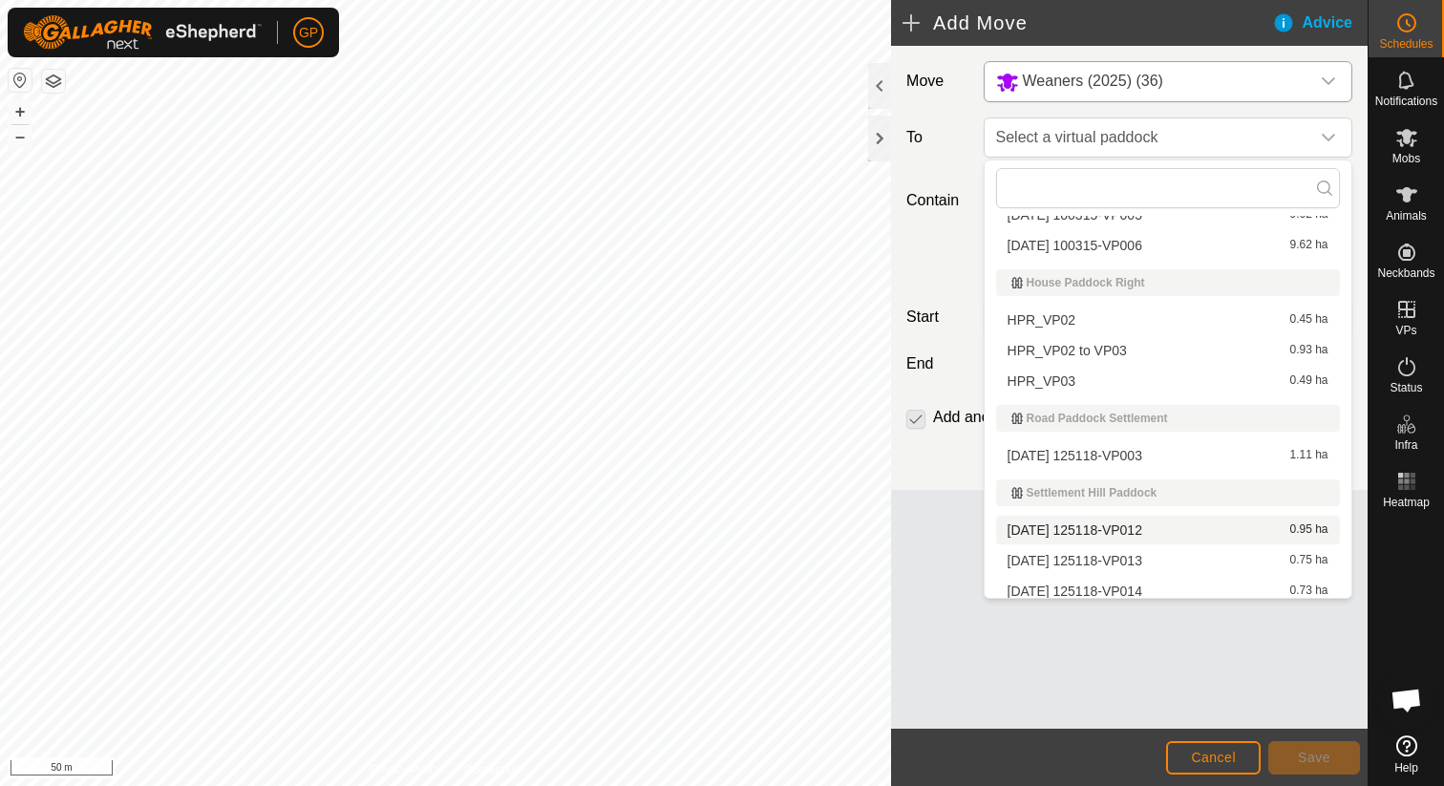
scroll to position [294, 0]
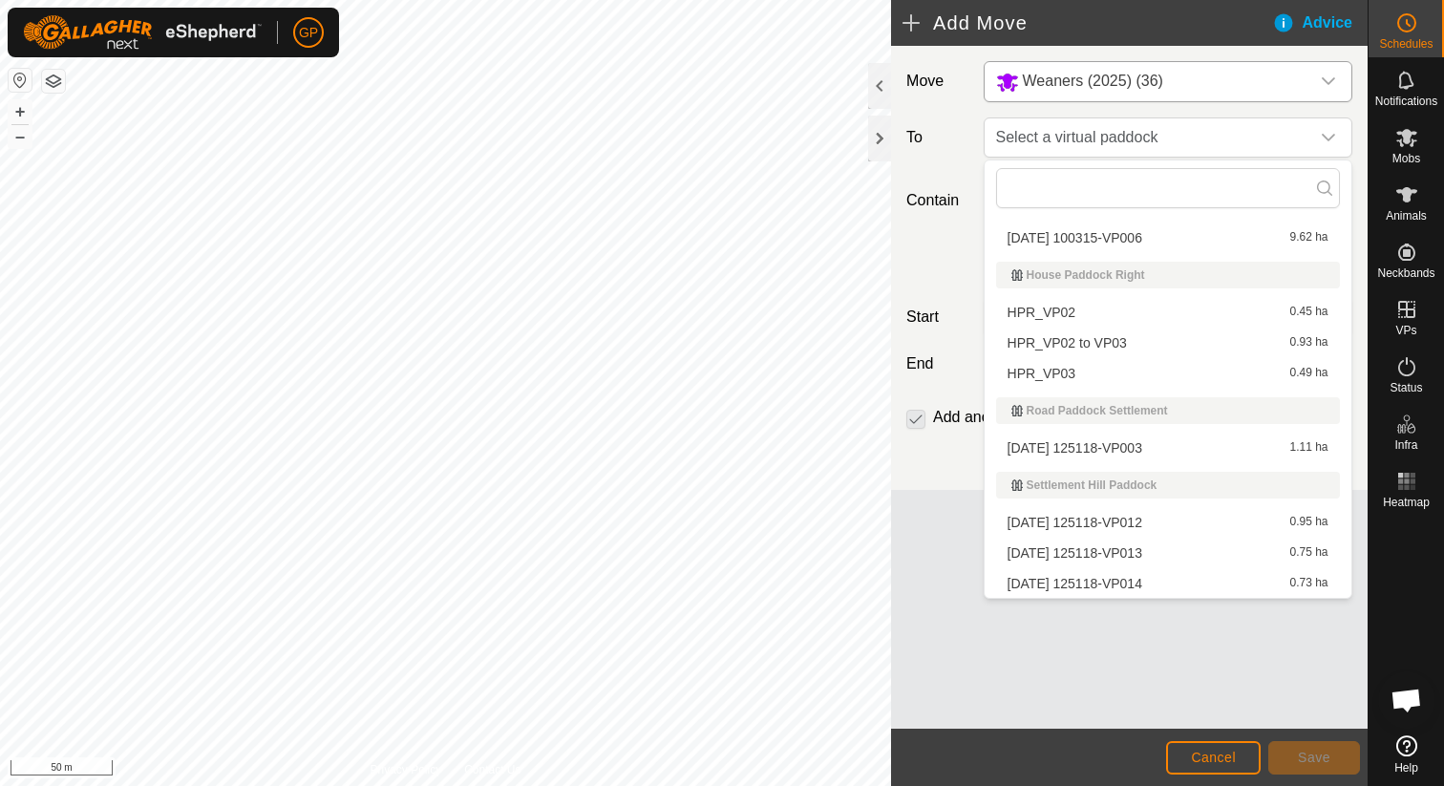
click at [1052, 543] on li "2025-08-31 125118-VP013 0.75 ha" at bounding box center [1168, 553] width 344 height 29
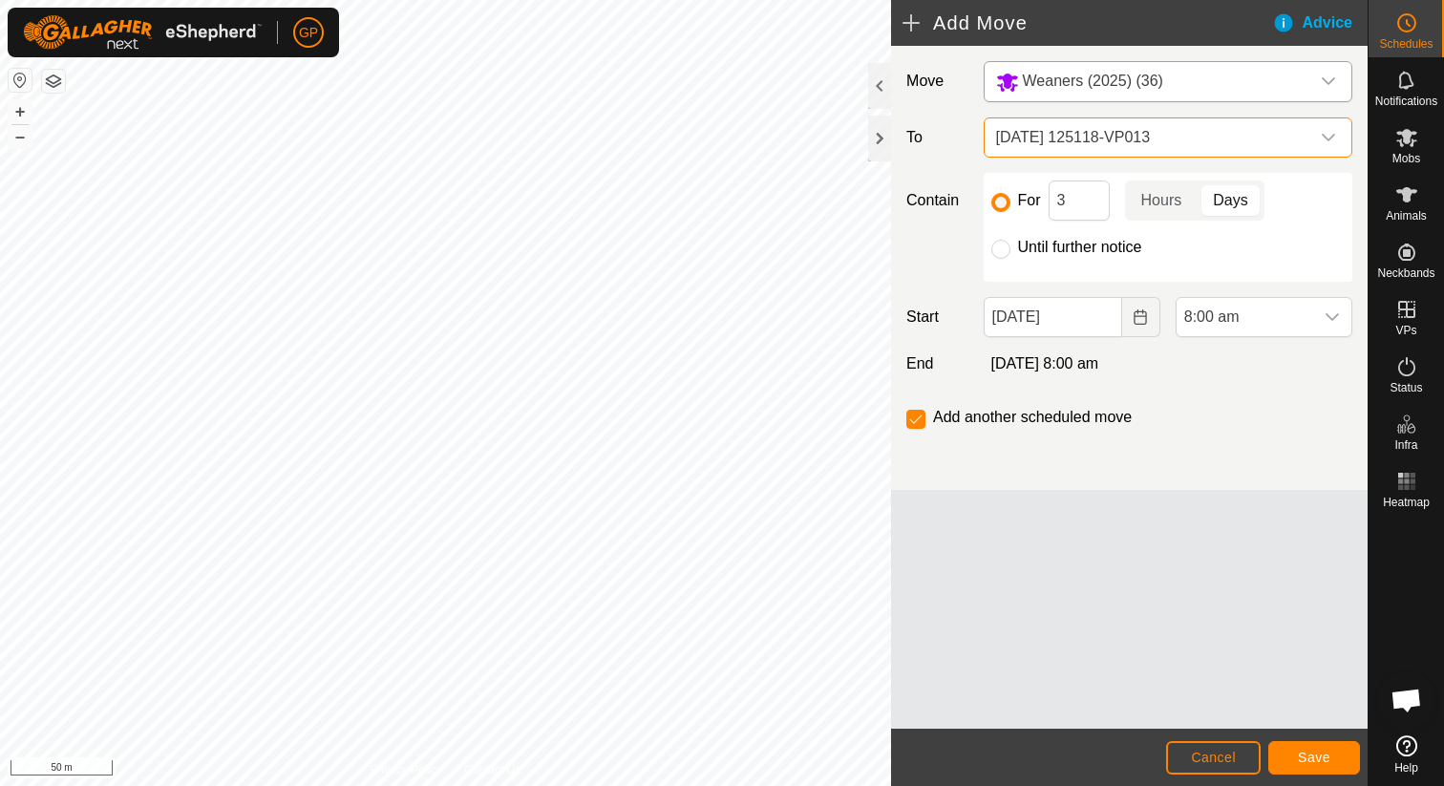
click at [1035, 338] on div "Move Weaners (2025) (36) To 2025-08-31 125118-VP013 Contain For 3 Hours Days Un…" at bounding box center [1129, 268] width 476 height 444
click at [1063, 255] on label "Until further notice" at bounding box center [1080, 247] width 124 height 15
click at [1010, 255] on input "Until further notice" at bounding box center [1000, 249] width 19 height 19
radio input "true"
checkbox input "false"
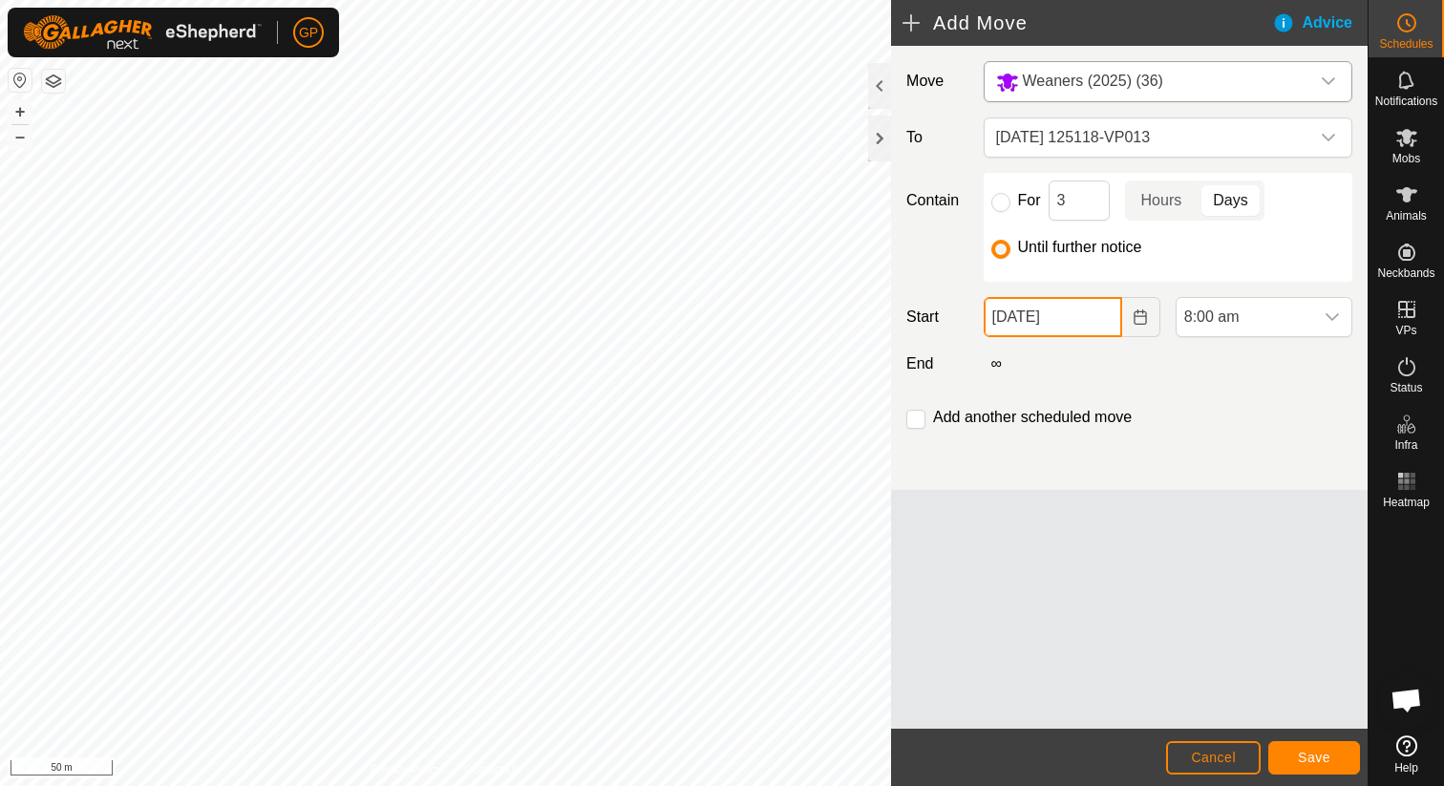
click at [1035, 313] on input "[DATE]" at bounding box center [1053, 317] width 138 height 40
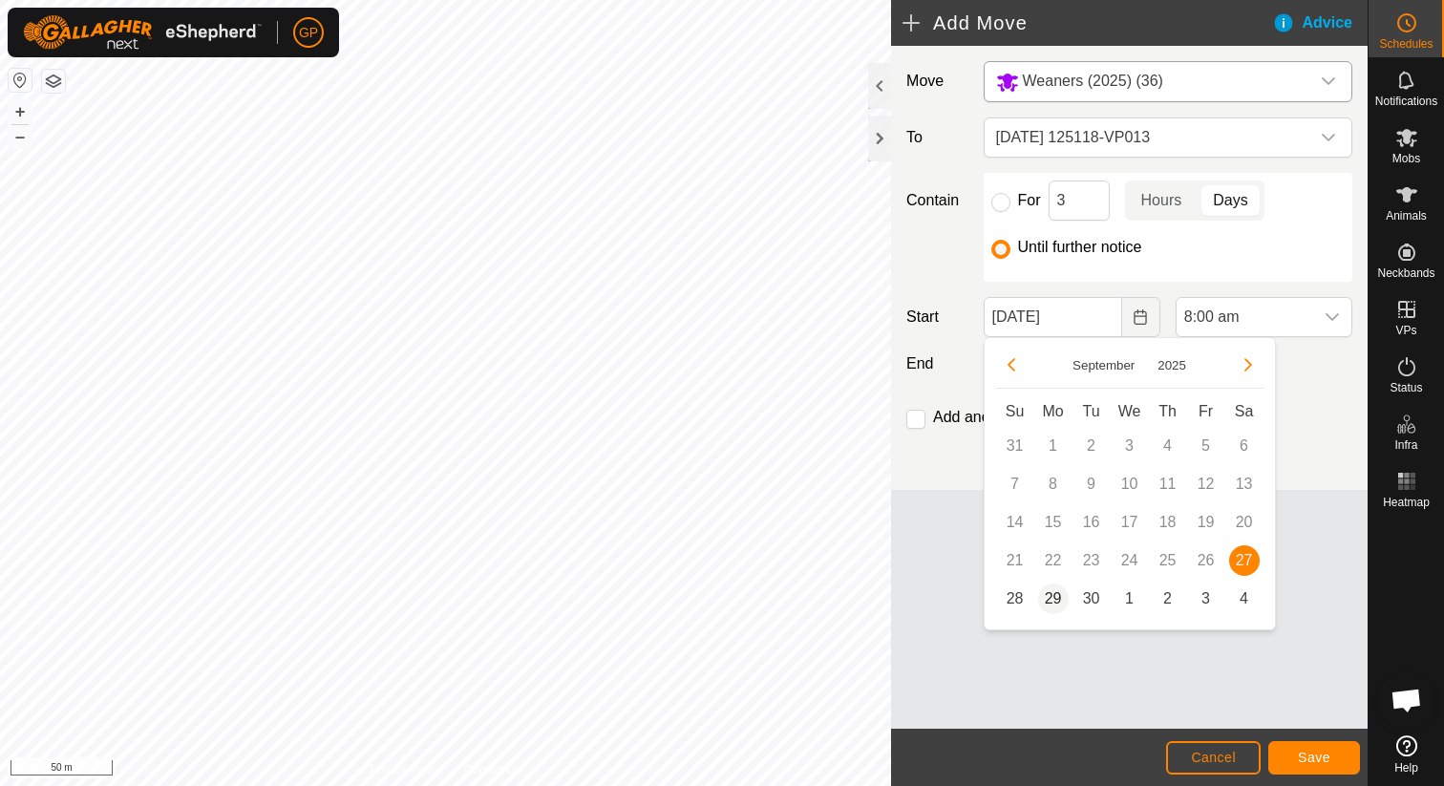
click at [1059, 594] on span "29" at bounding box center [1053, 598] width 31 height 31
type input "29 Sep, 2025"
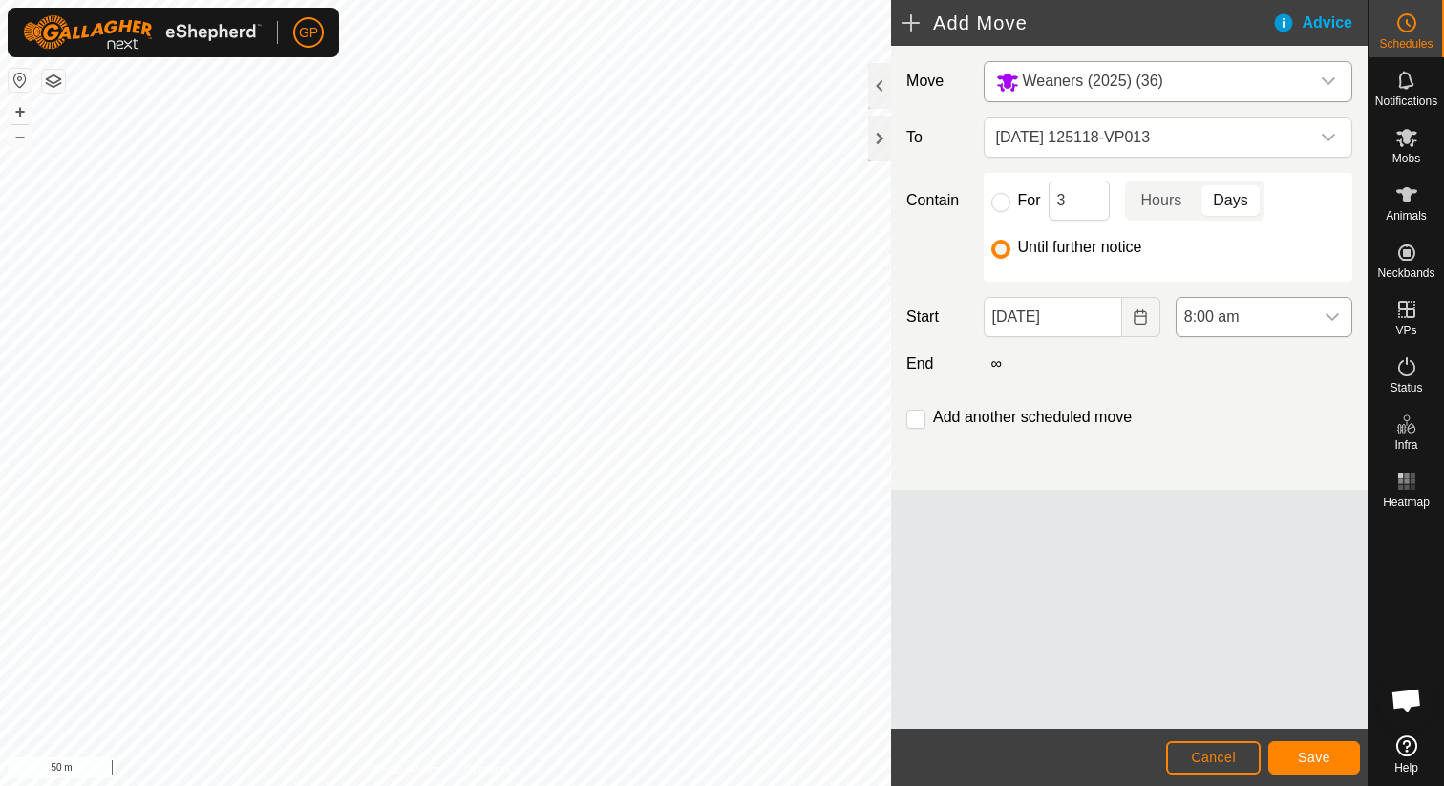
click at [1211, 305] on span "8:00 am" at bounding box center [1244, 317] width 137 height 38
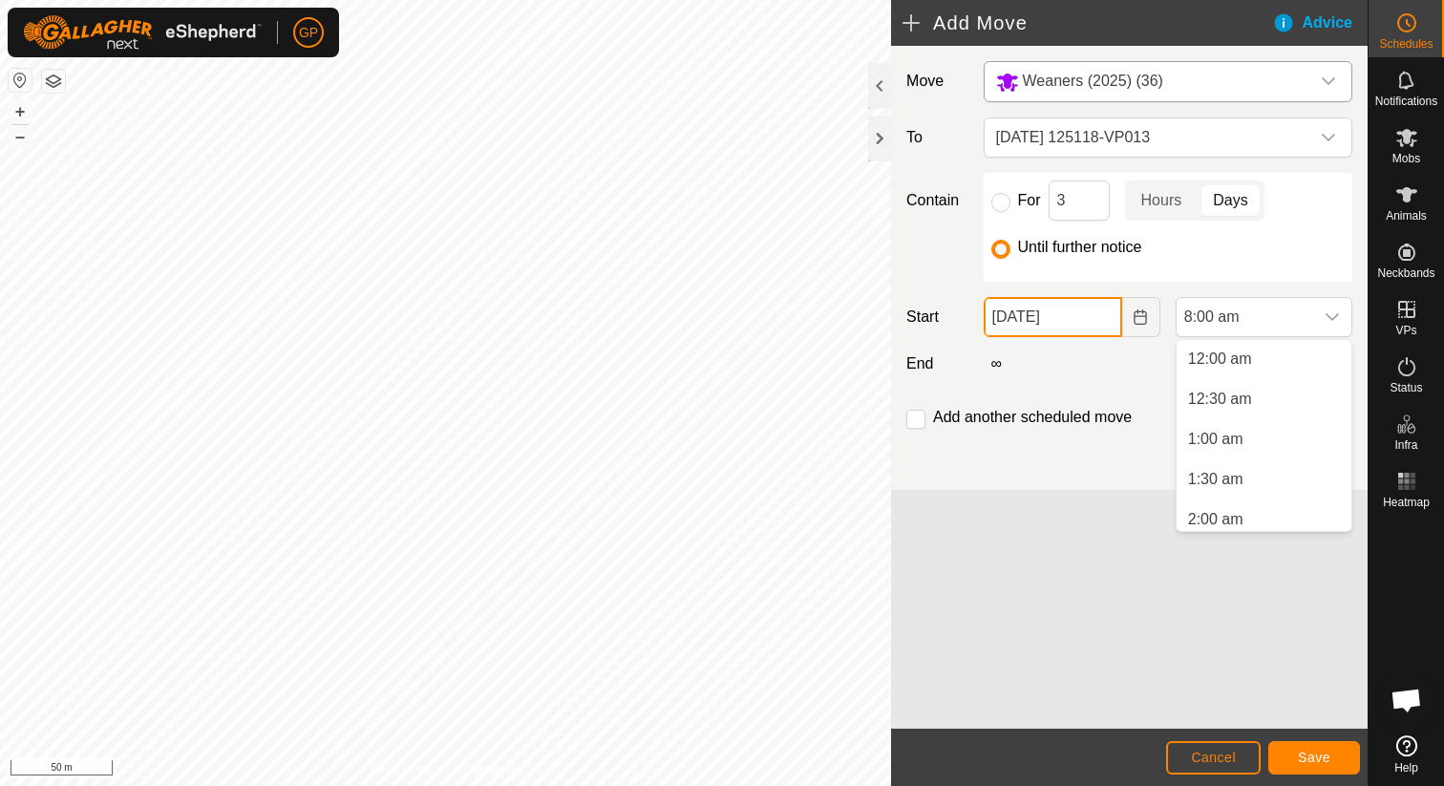
scroll to position [489, 0]
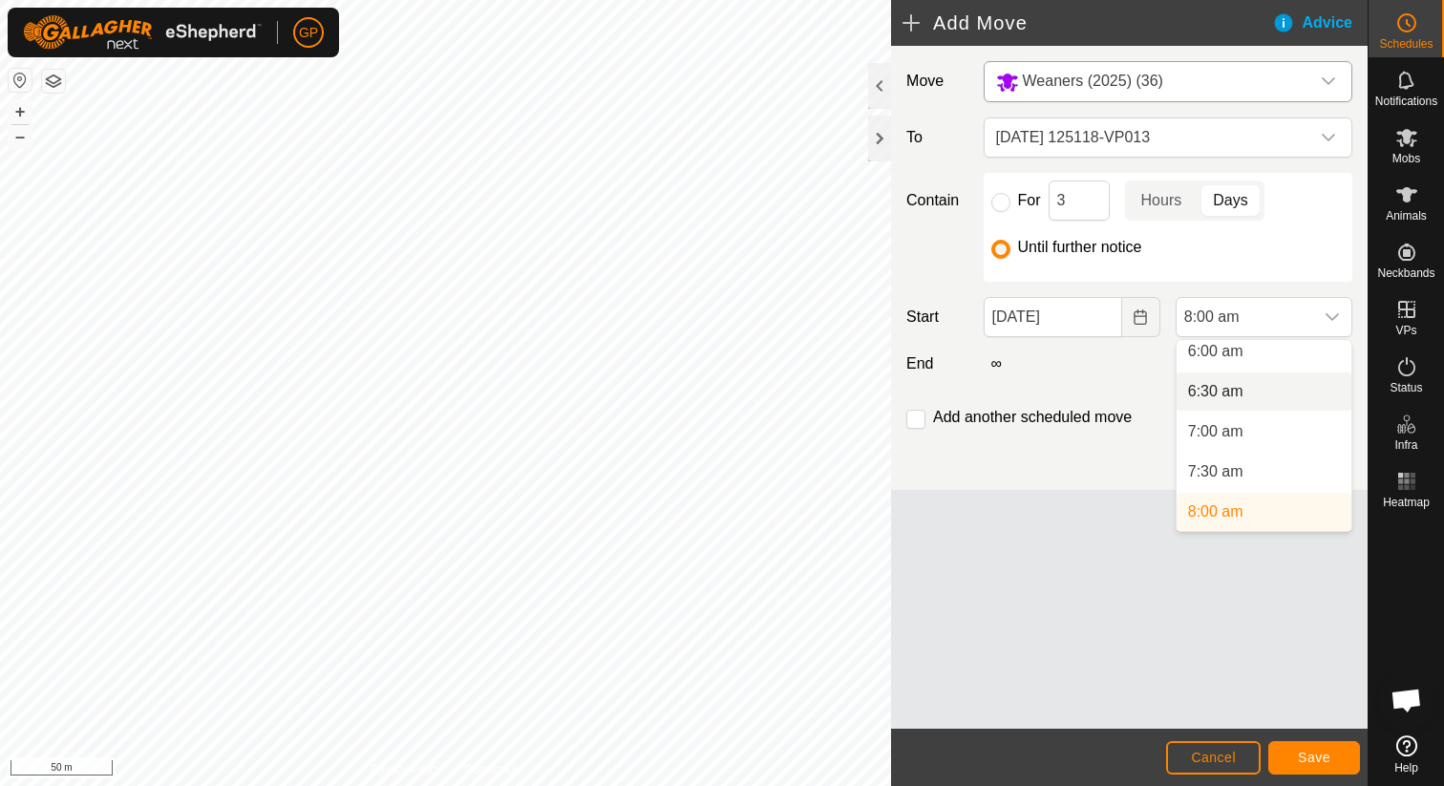
click at [1216, 396] on li "6:30 am" at bounding box center [1263, 391] width 175 height 38
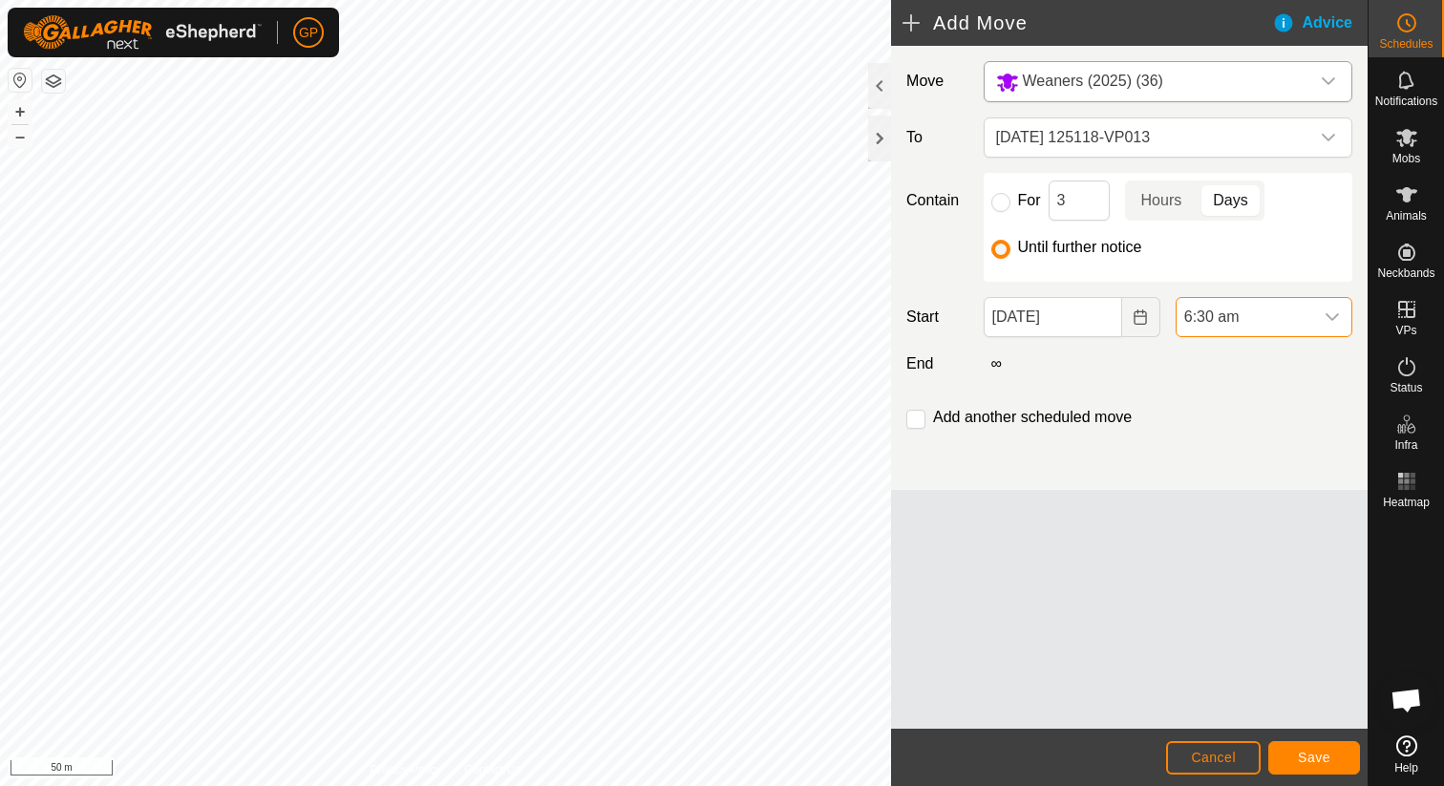
click at [1060, 413] on label "Add another scheduled move" at bounding box center [1032, 417] width 199 height 15
click at [1300, 753] on span "Save" at bounding box center [1314, 757] width 32 height 15
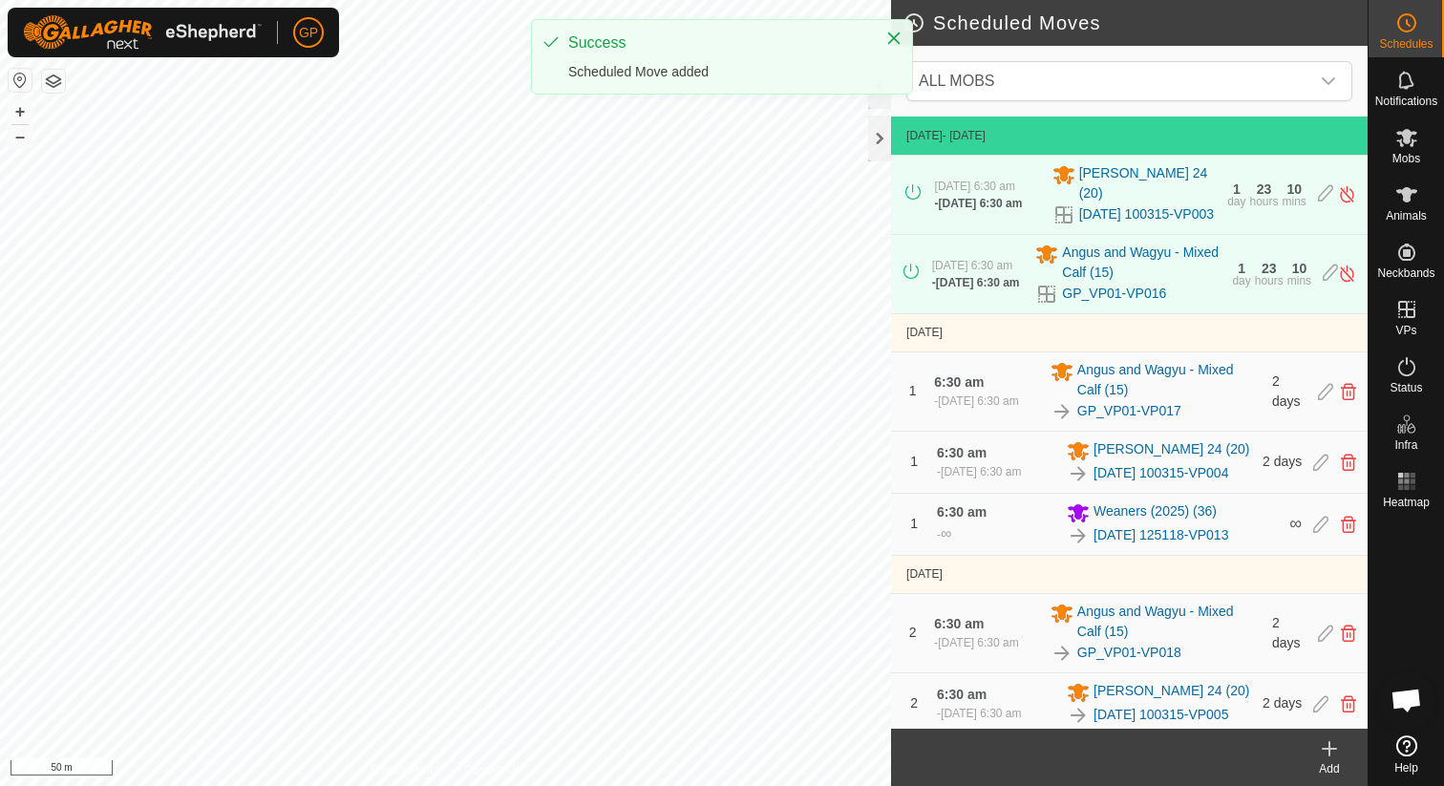
click at [1345, 752] on create-svg-icon at bounding box center [1329, 748] width 76 height 23
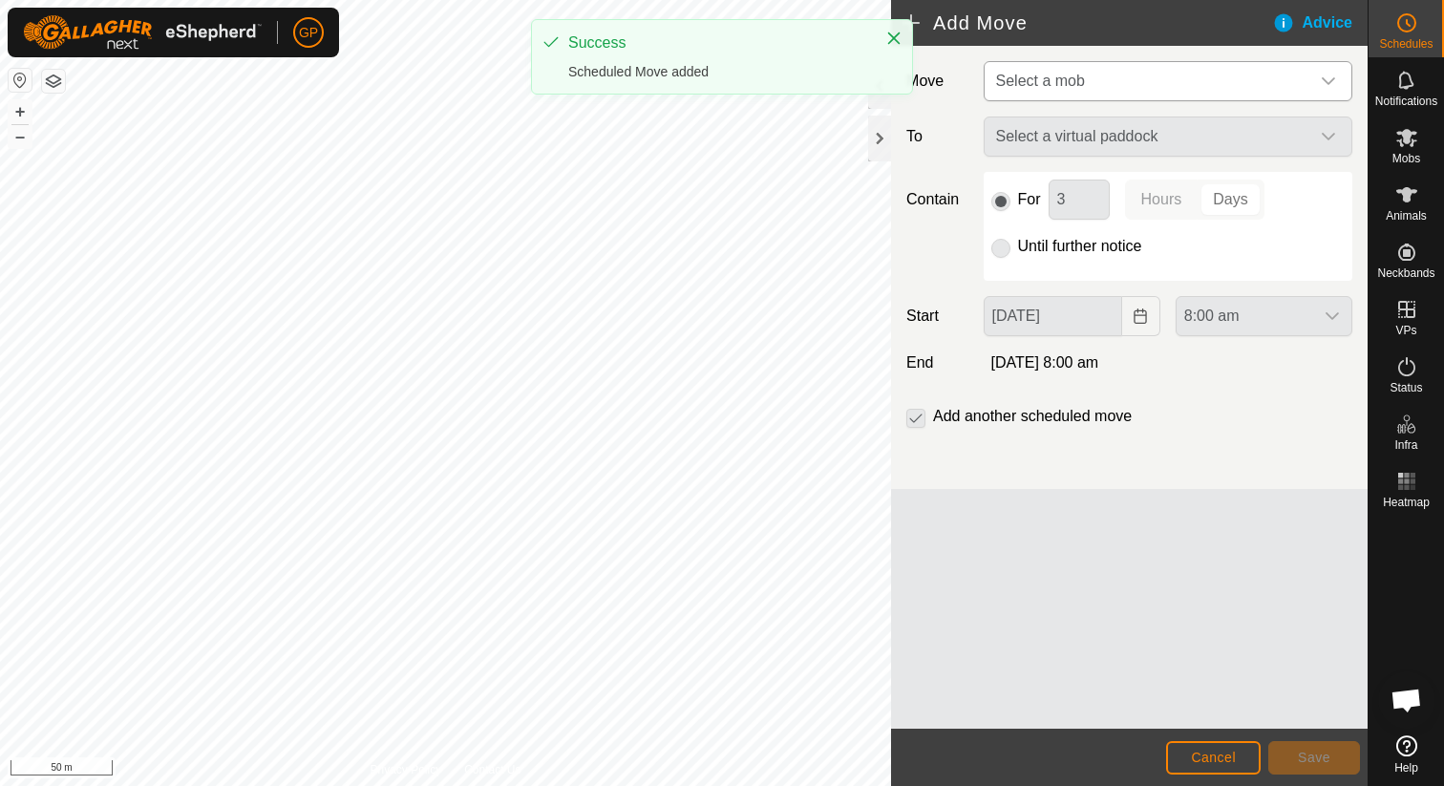
click at [1137, 74] on span "Select a mob" at bounding box center [1148, 81] width 321 height 38
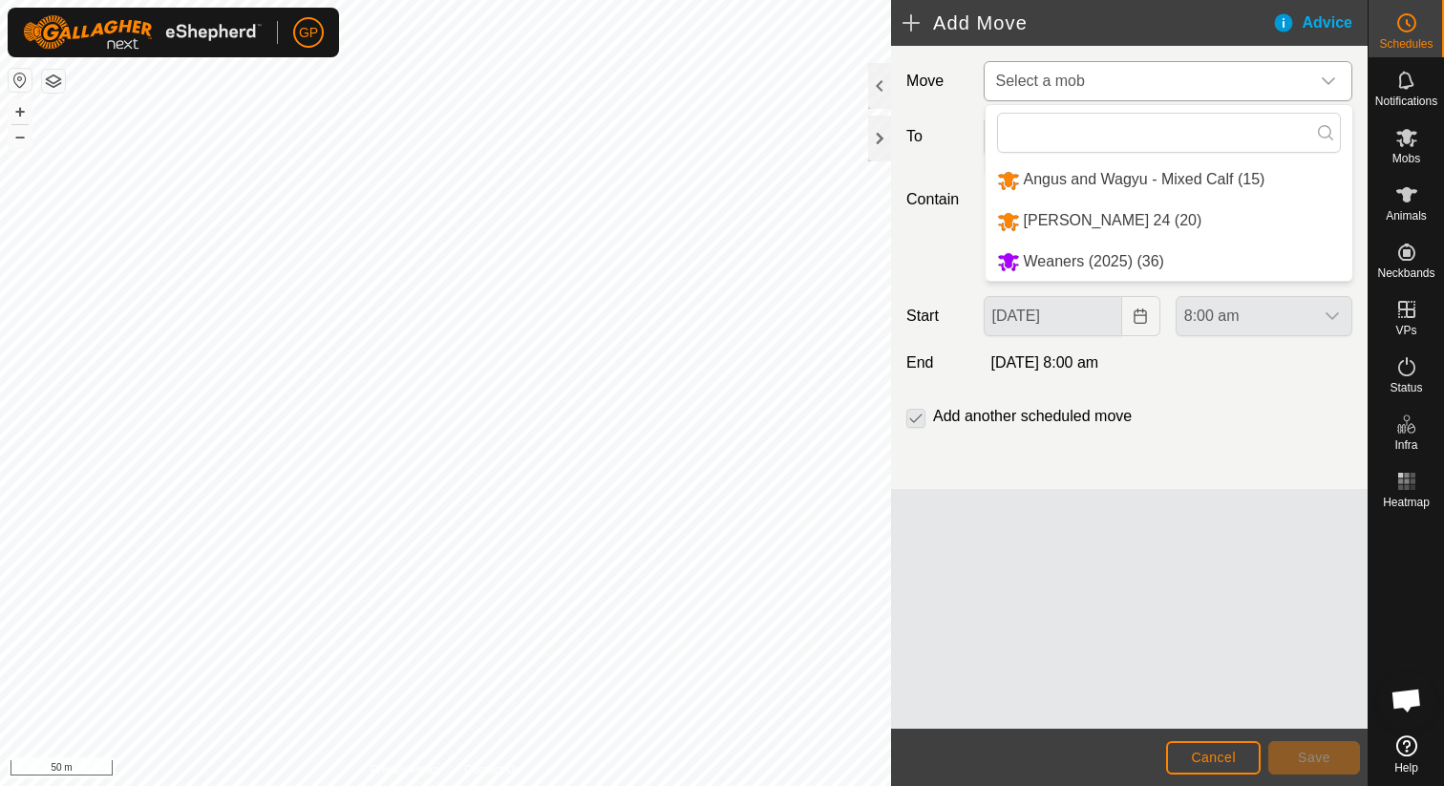
click at [1100, 253] on li "Weaners (2025) (36)" at bounding box center [1168, 262] width 367 height 39
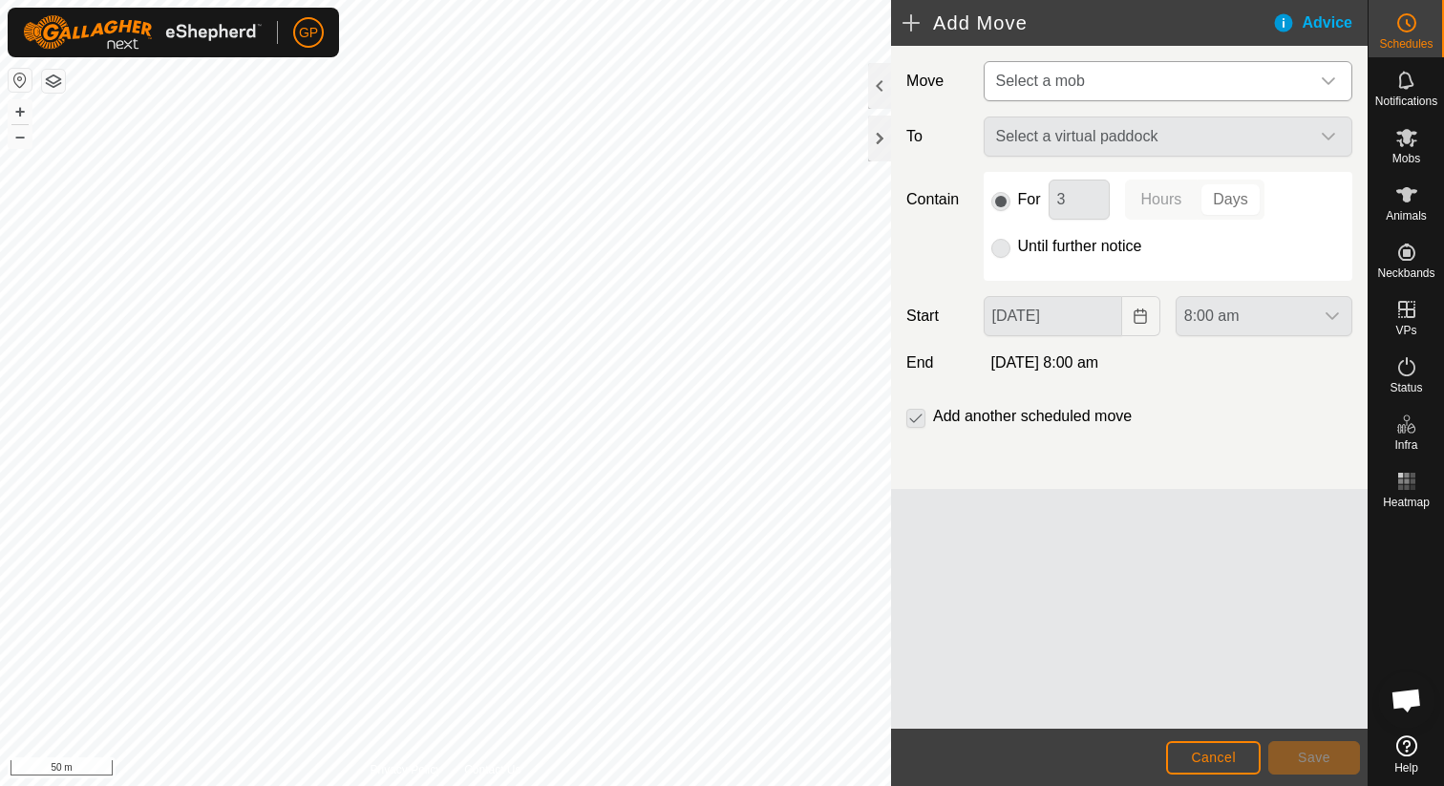
type input "29 Sep, 2025"
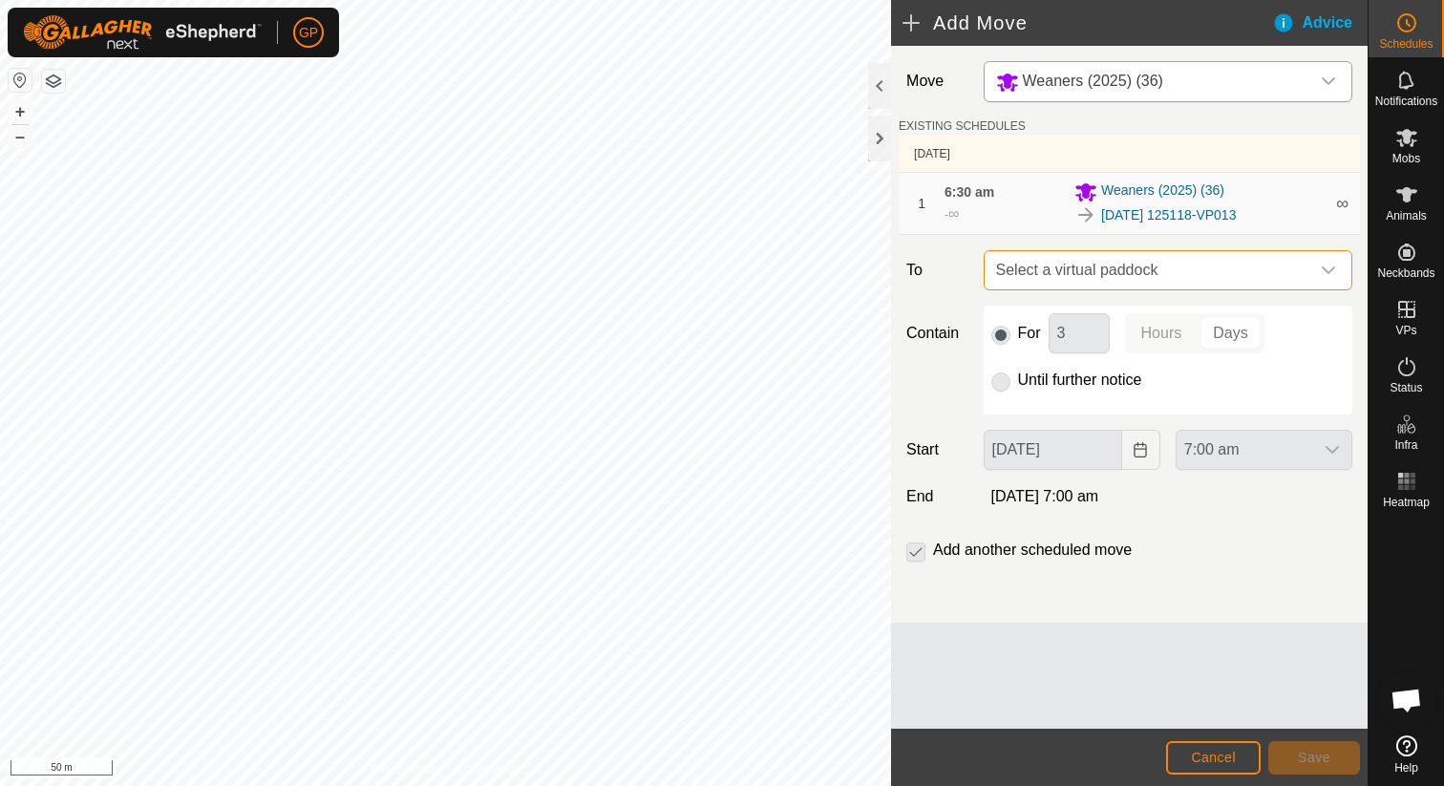
click at [1093, 258] on span "Select a virtual paddock" at bounding box center [1148, 270] width 321 height 38
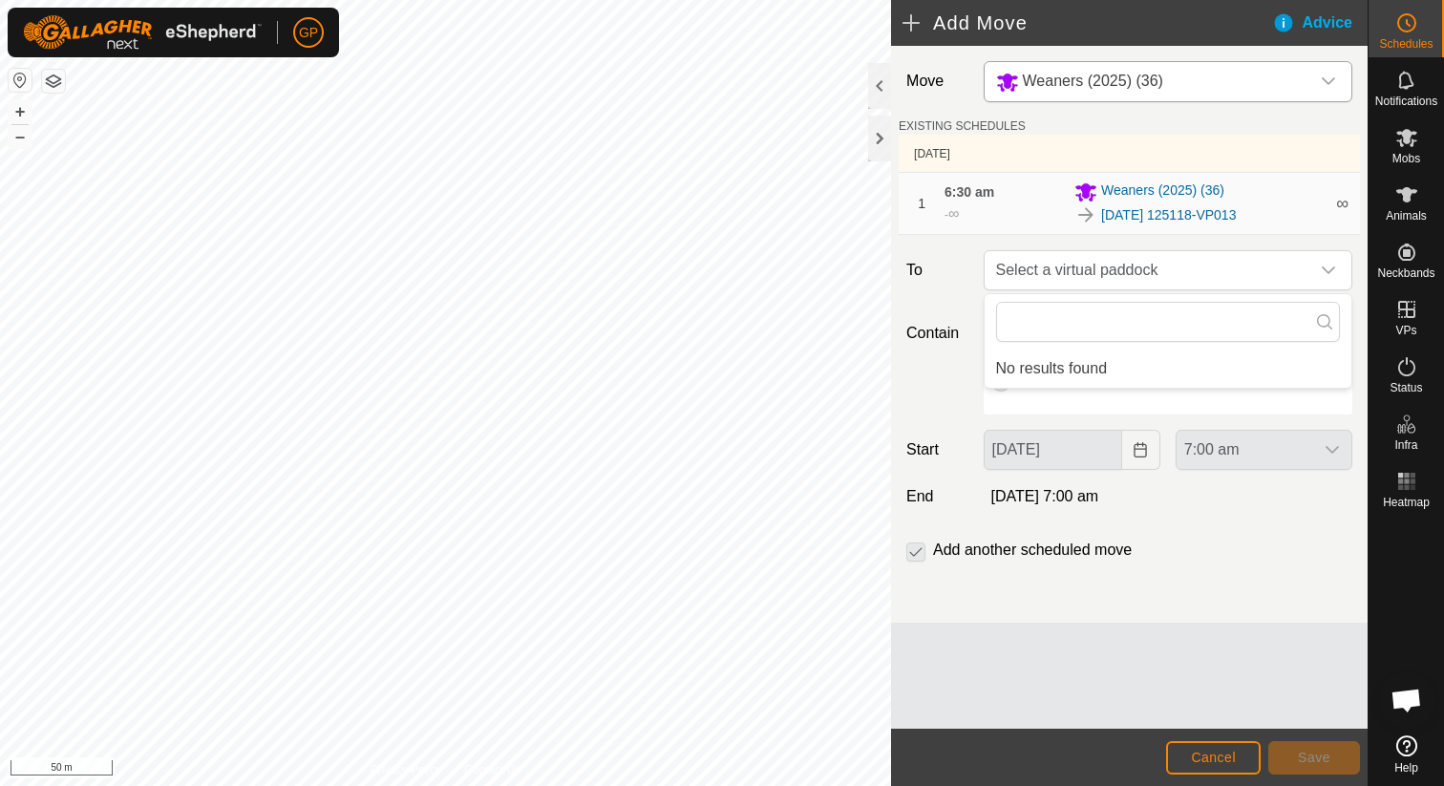
click at [1226, 773] on footer "Cancel Save" at bounding box center [1129, 757] width 476 height 57
click at [1227, 756] on span "Cancel" at bounding box center [1213, 757] width 45 height 15
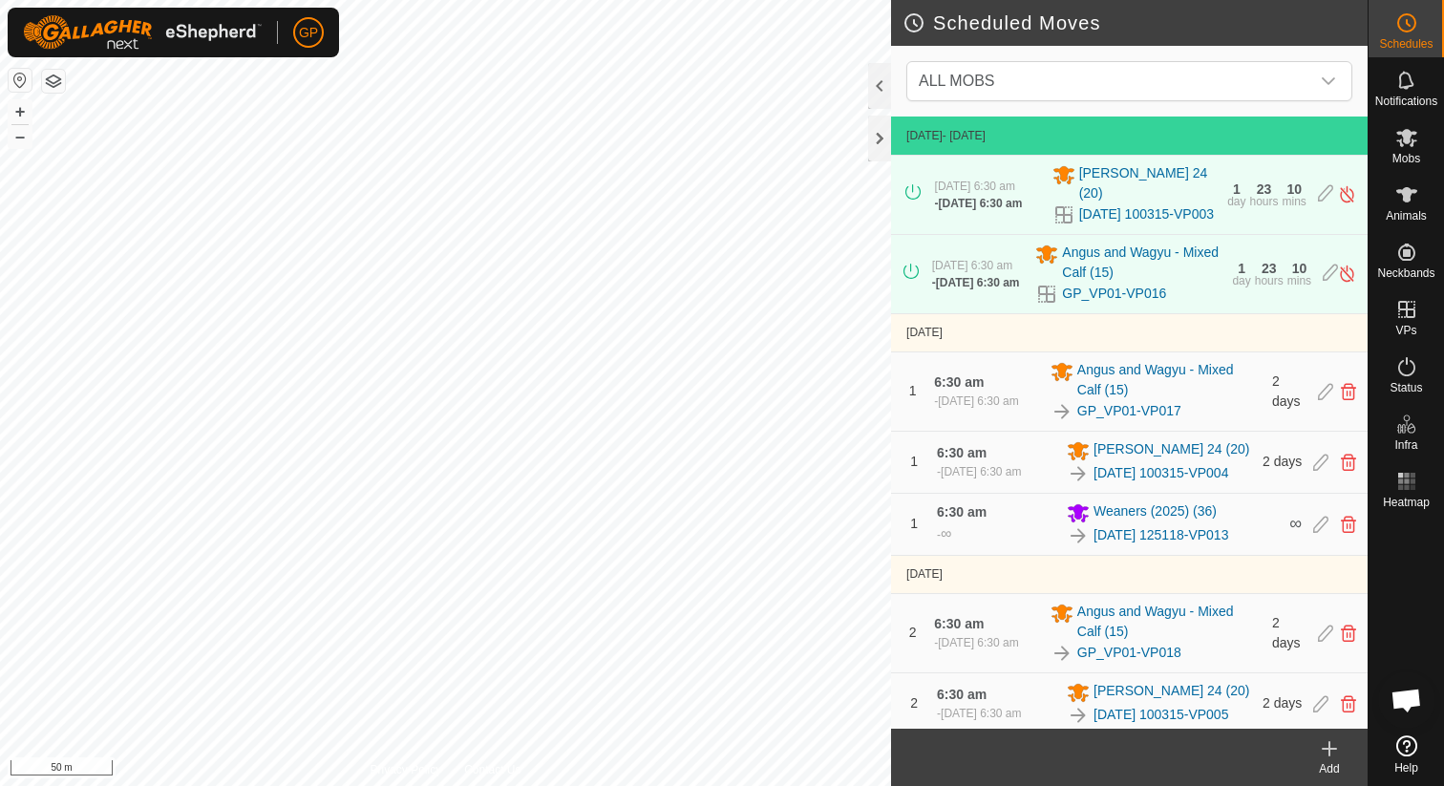
click at [1344, 533] on icon at bounding box center [1348, 524] width 15 height 17
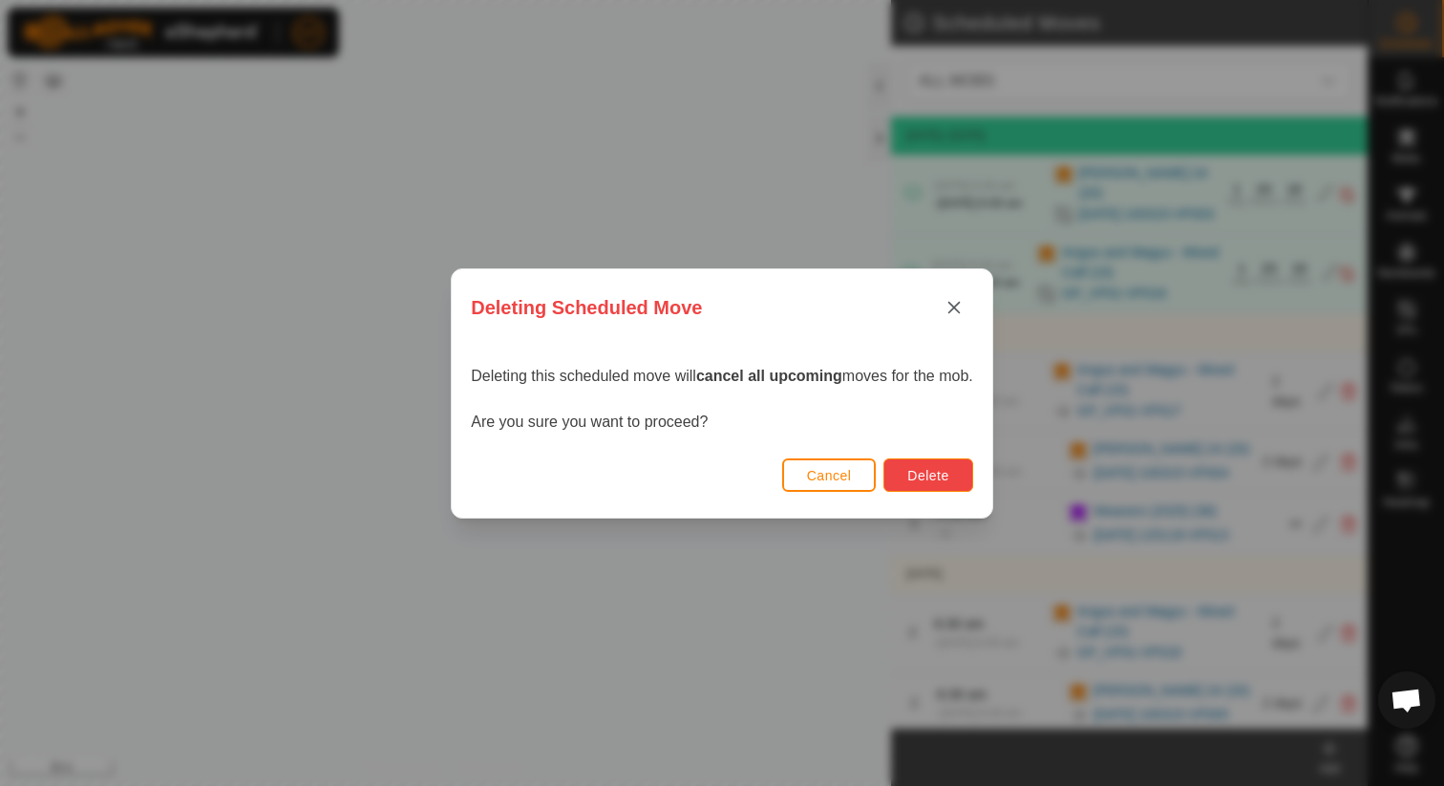
click at [922, 469] on span "Delete" at bounding box center [927, 475] width 41 height 15
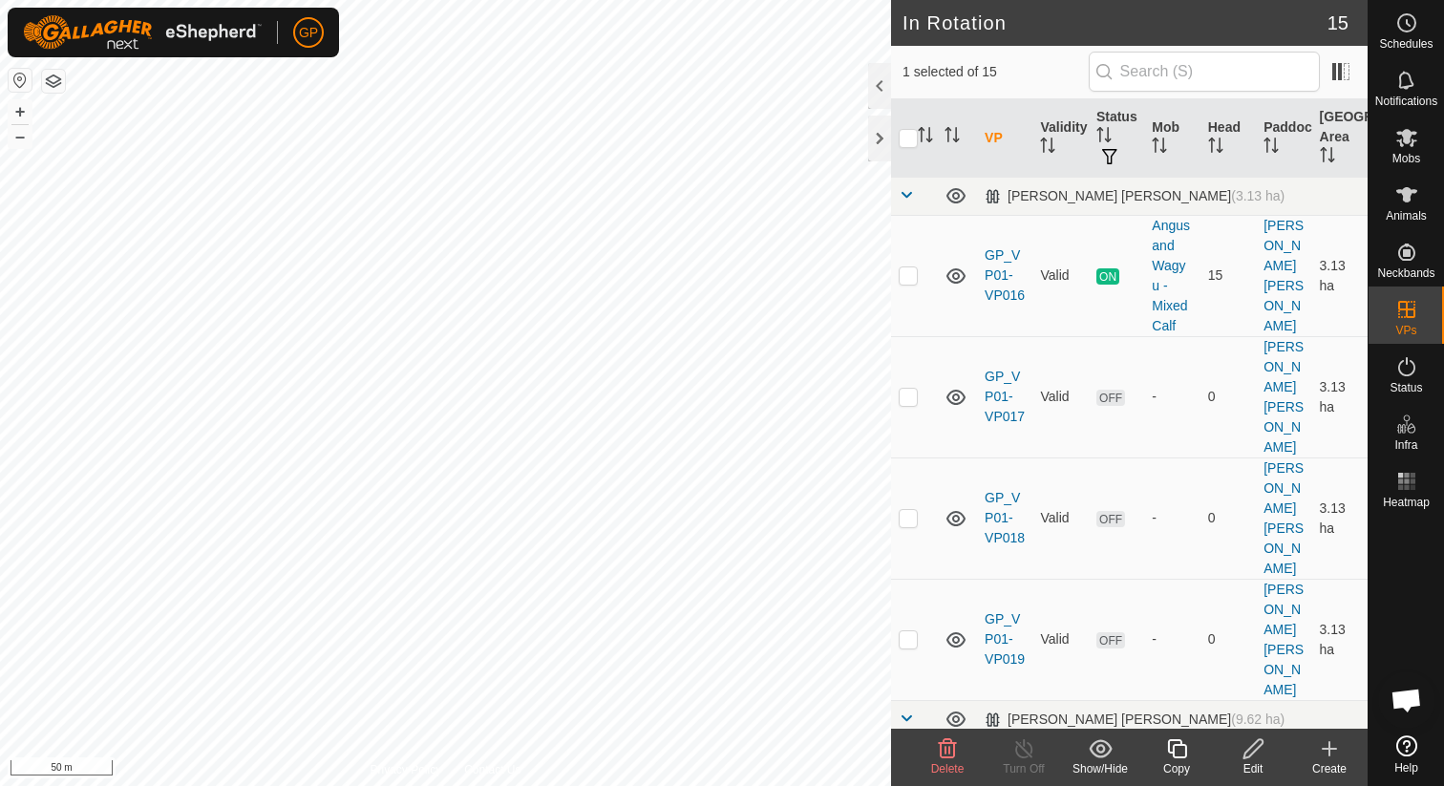
click at [938, 744] on icon at bounding box center [947, 748] width 23 height 23
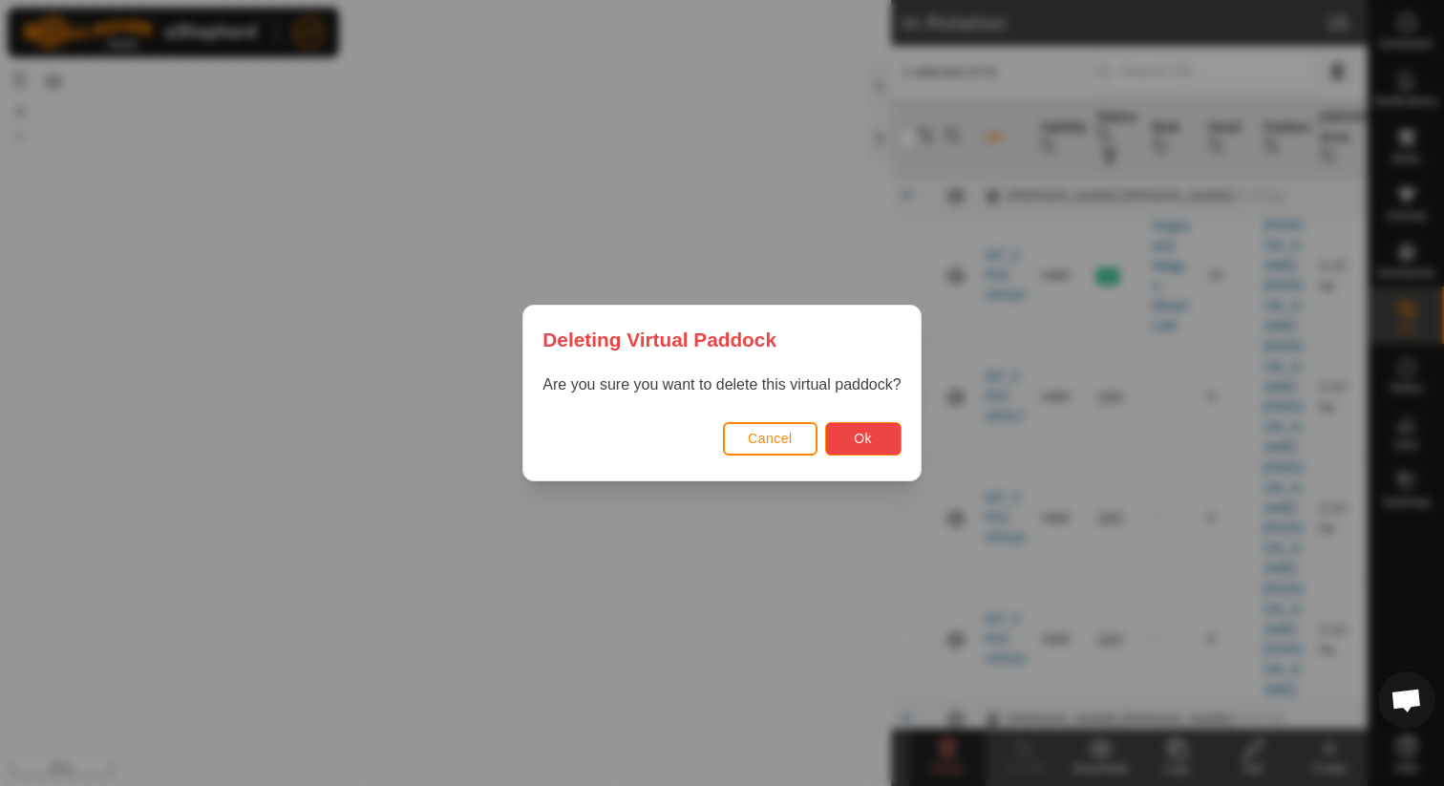
click at [866, 427] on button "Ok" at bounding box center [863, 438] width 76 height 33
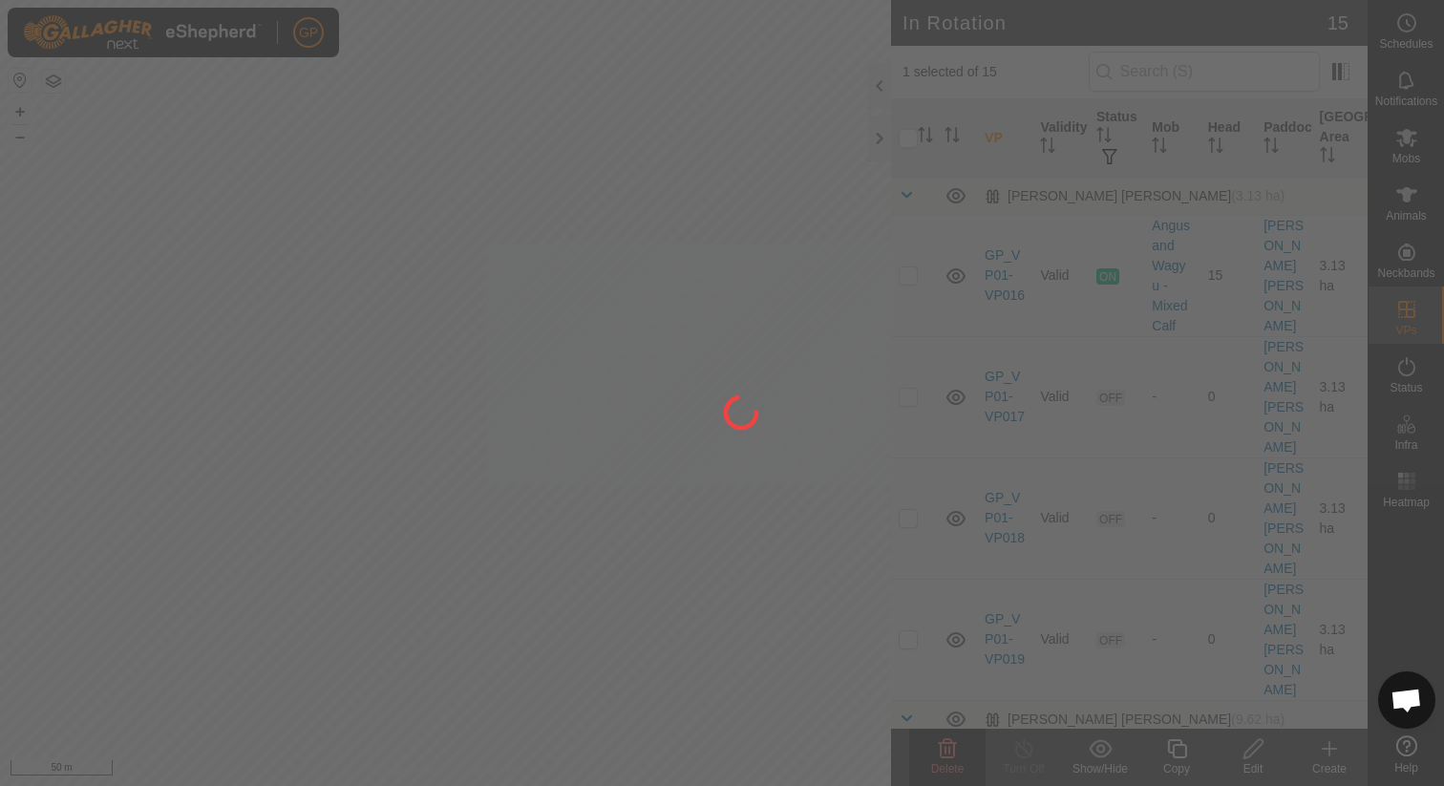
checkbox input "false"
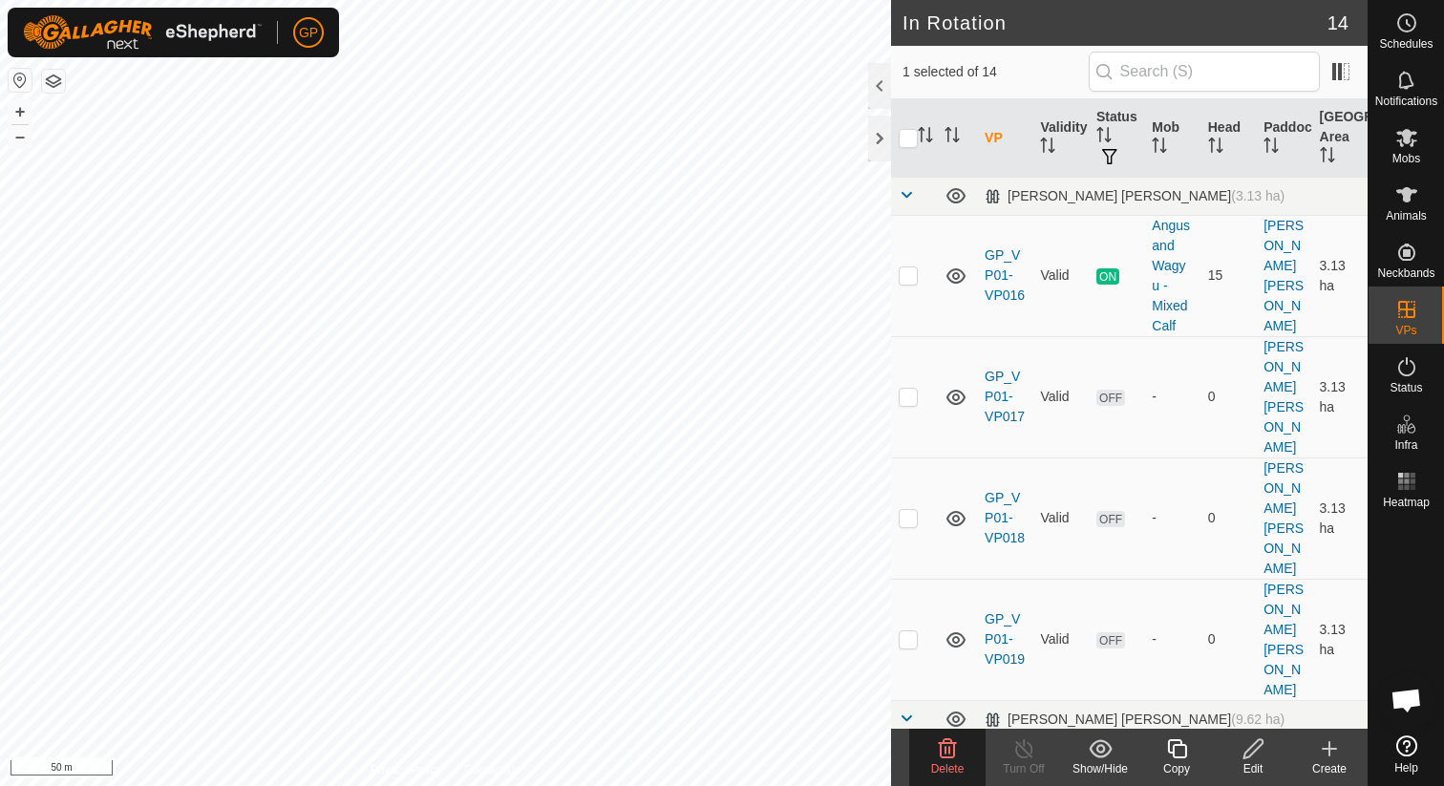
click at [952, 751] on icon at bounding box center [947, 748] width 23 height 23
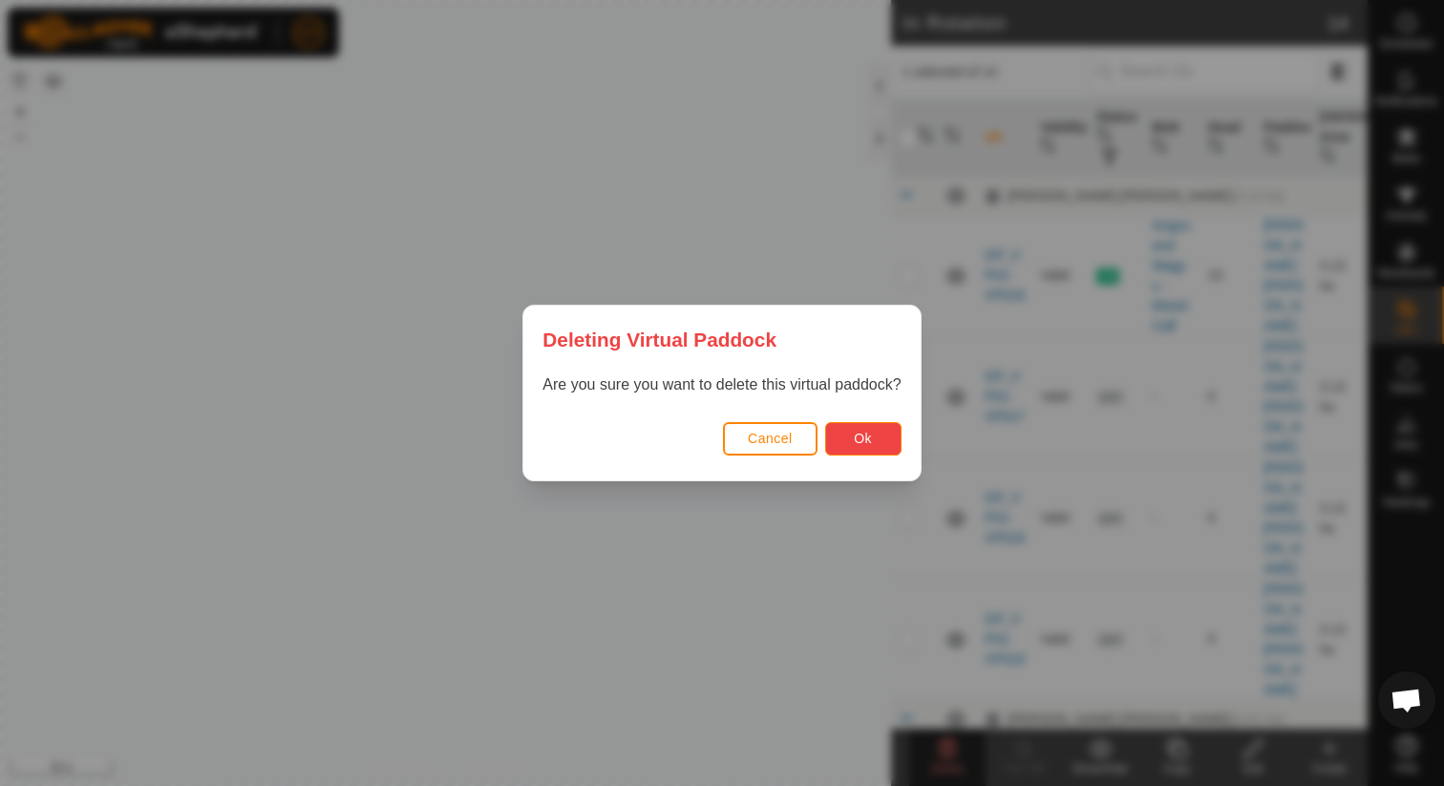
click at [881, 448] on button "Ok" at bounding box center [863, 438] width 76 height 33
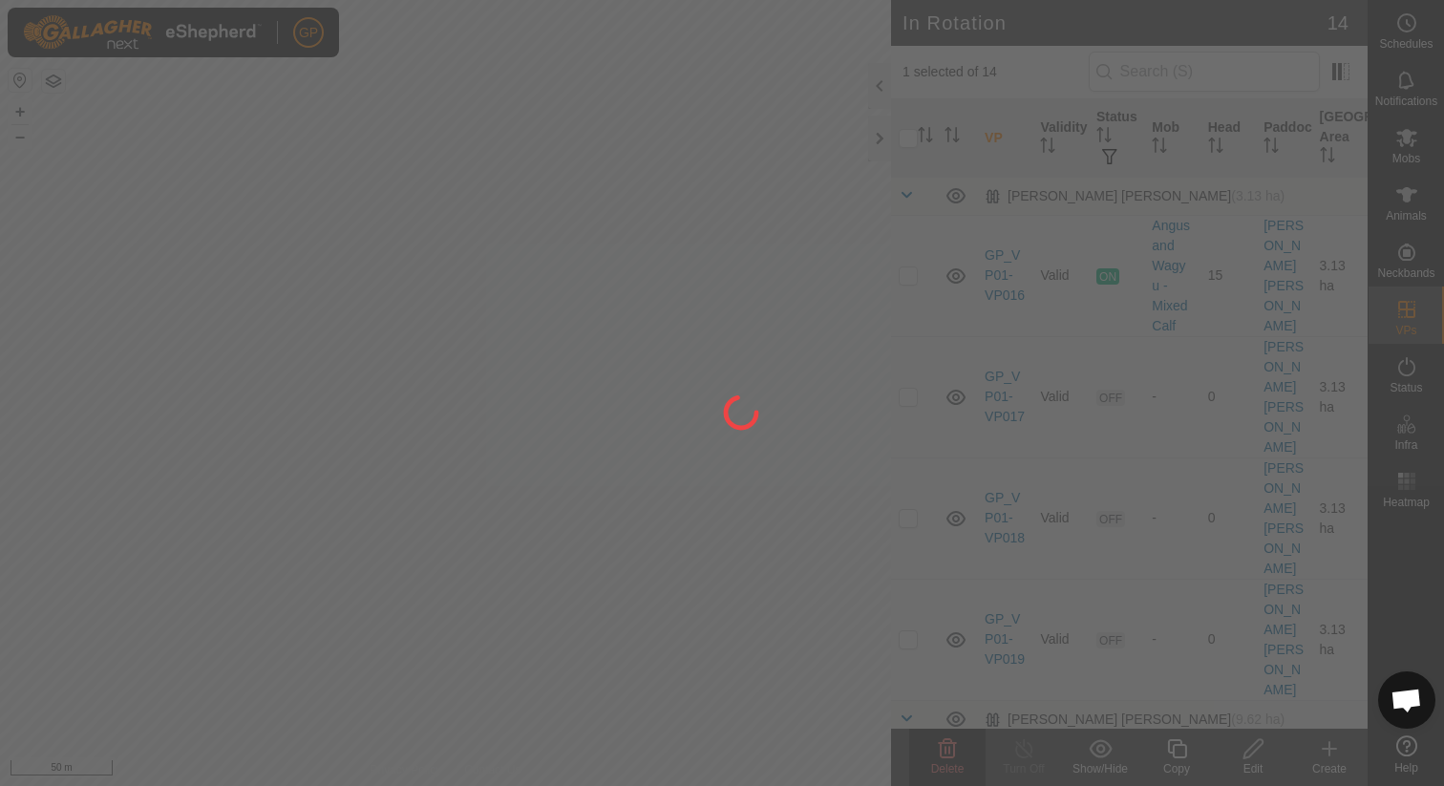
checkbox input "false"
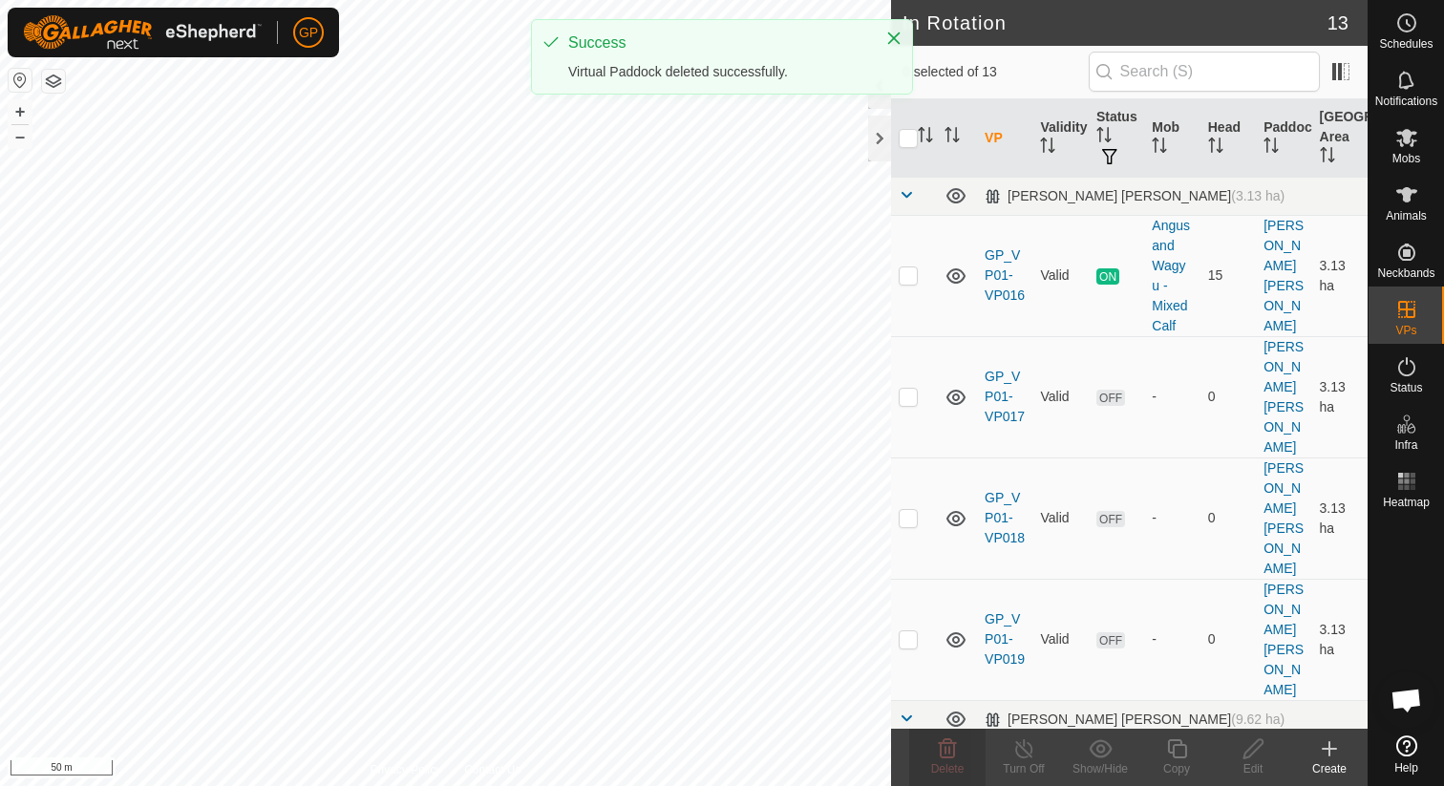
checkbox input "true"
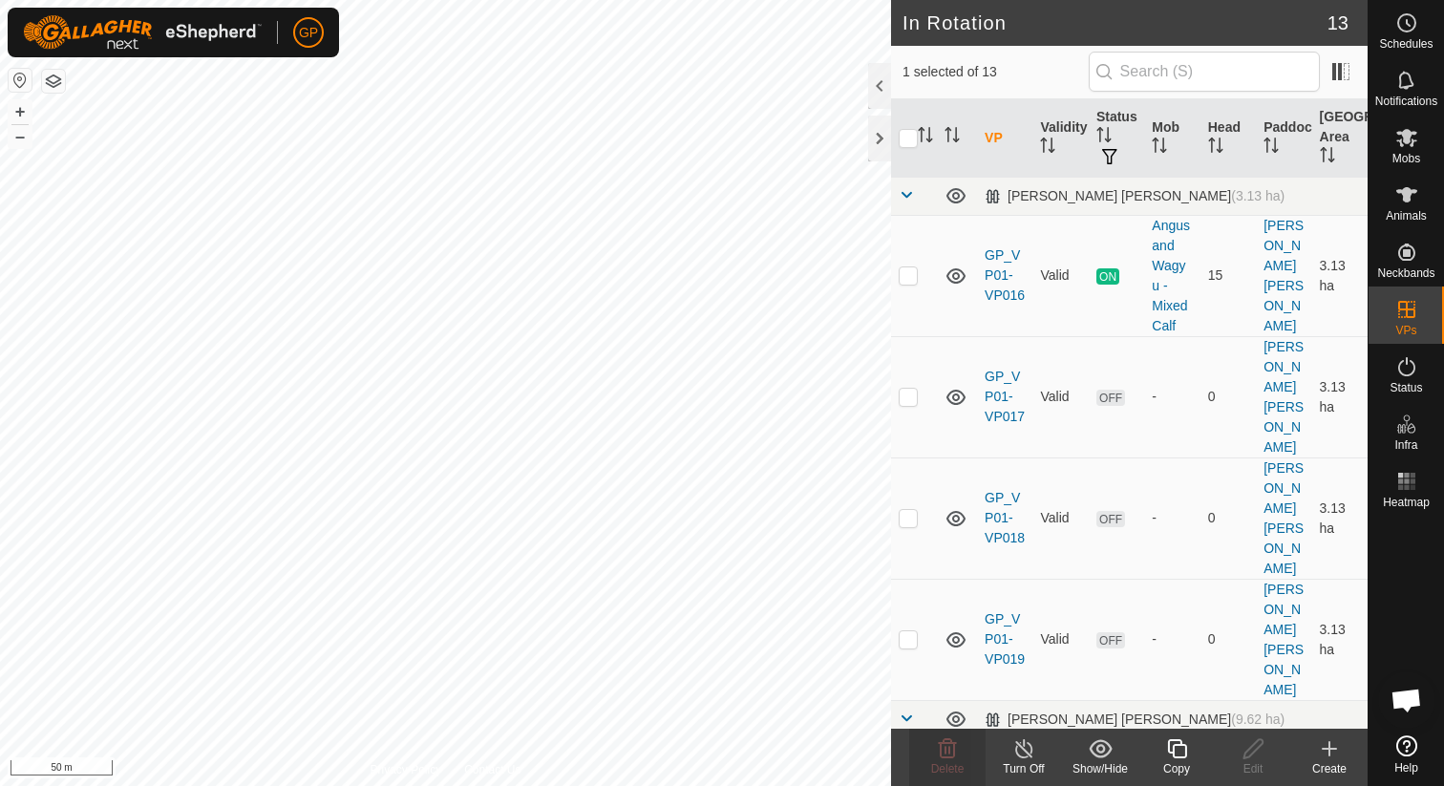
click at [1171, 749] on icon at bounding box center [1177, 748] width 24 height 23
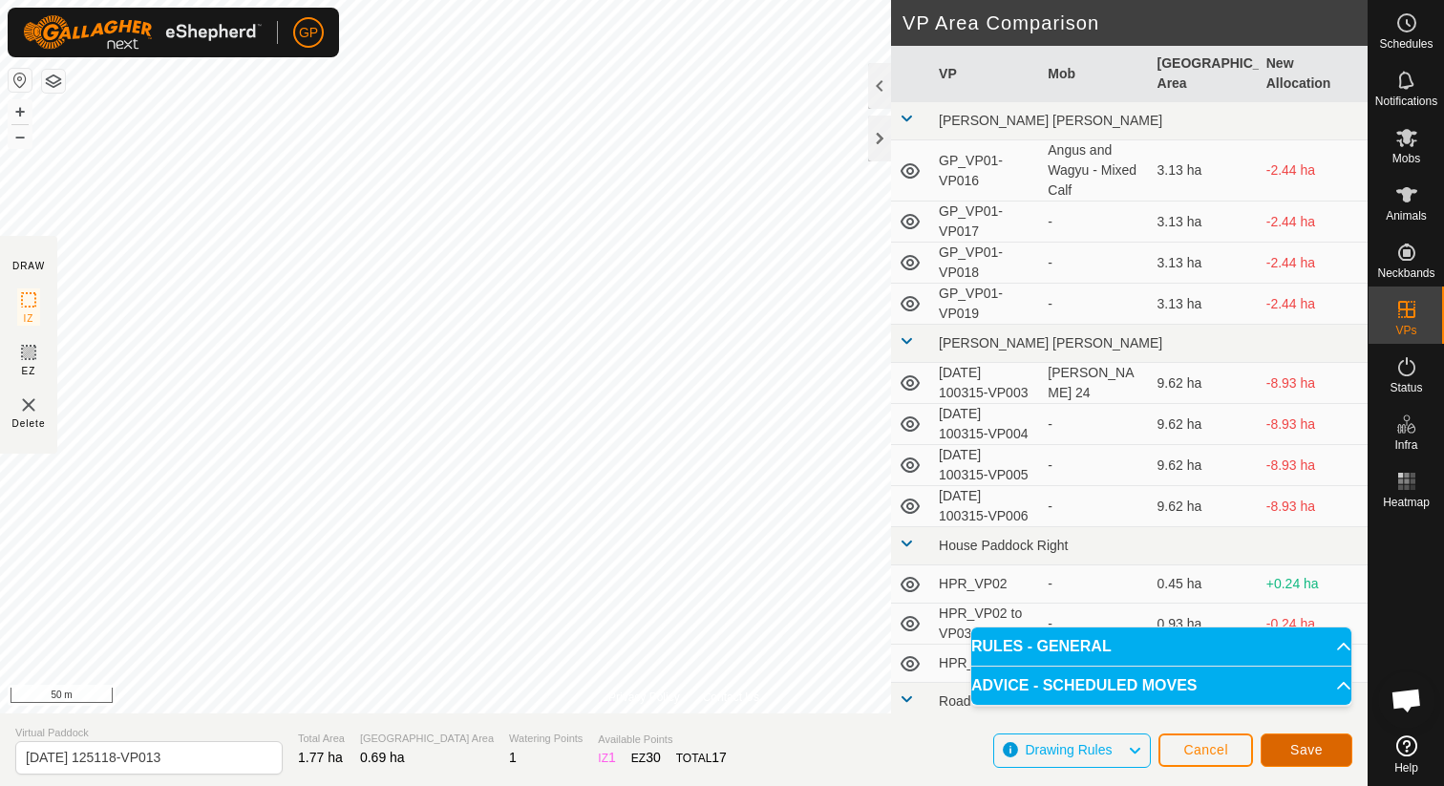
click at [1289, 751] on button "Save" at bounding box center [1306, 749] width 92 height 33
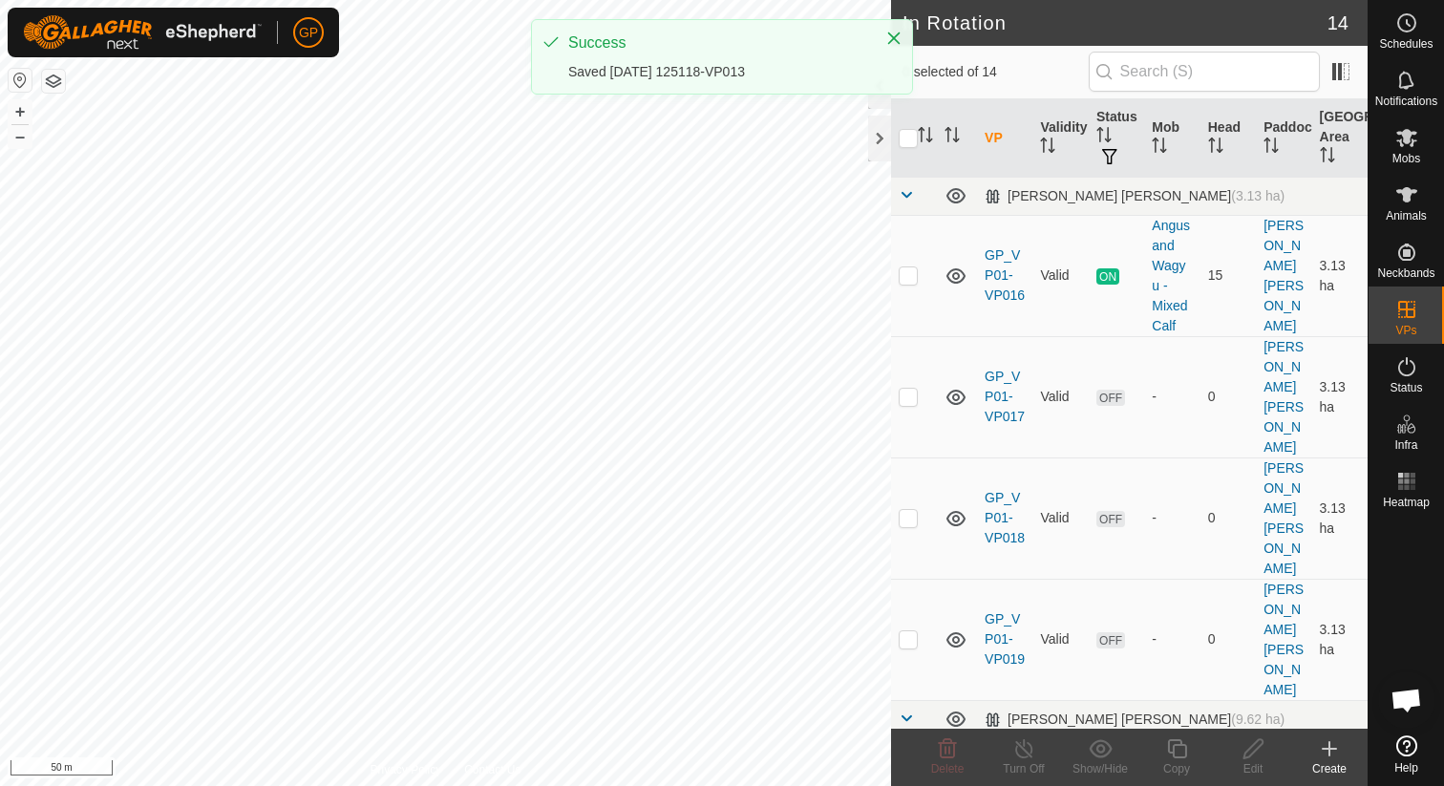
checkbox input "true"
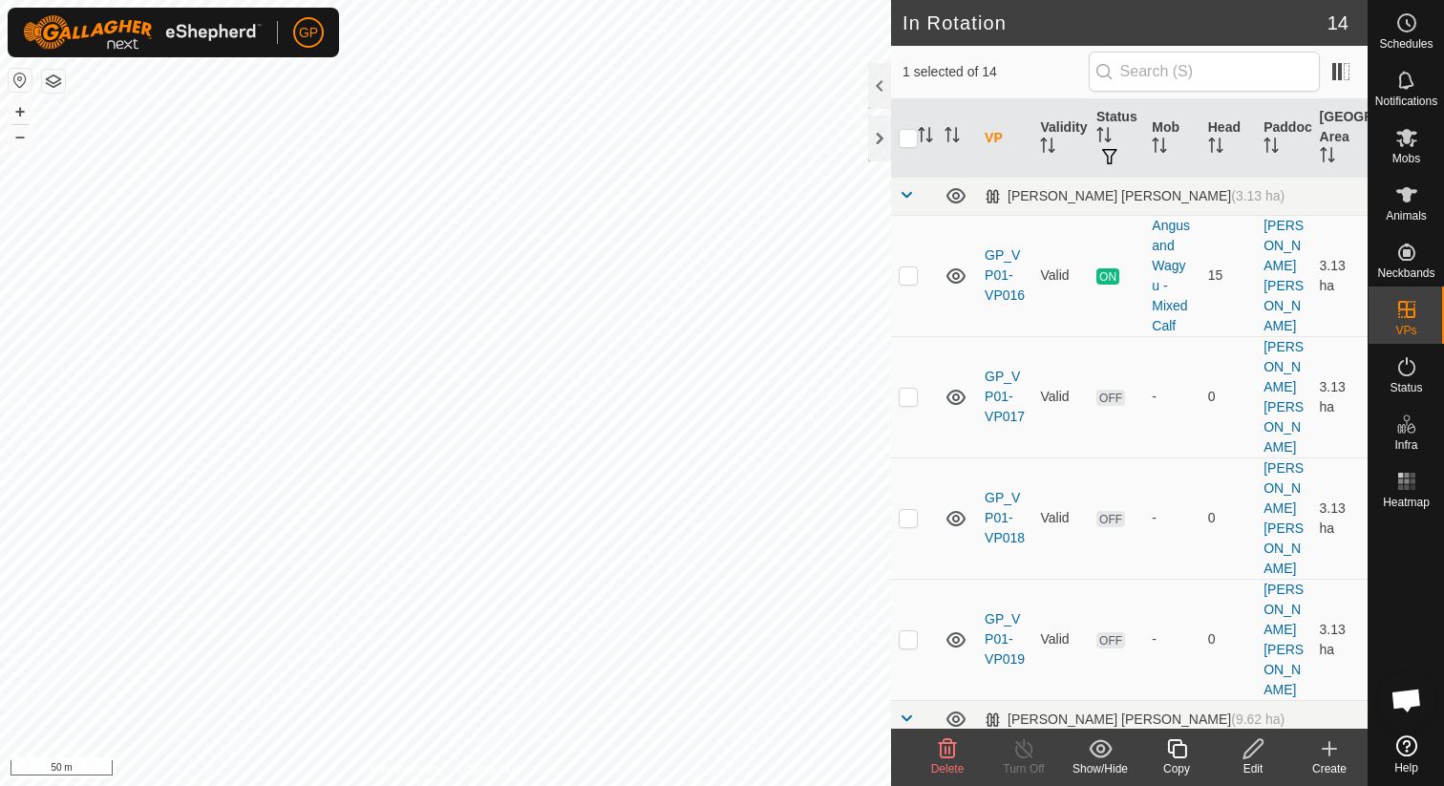
click at [1187, 758] on icon at bounding box center [1177, 748] width 24 height 23
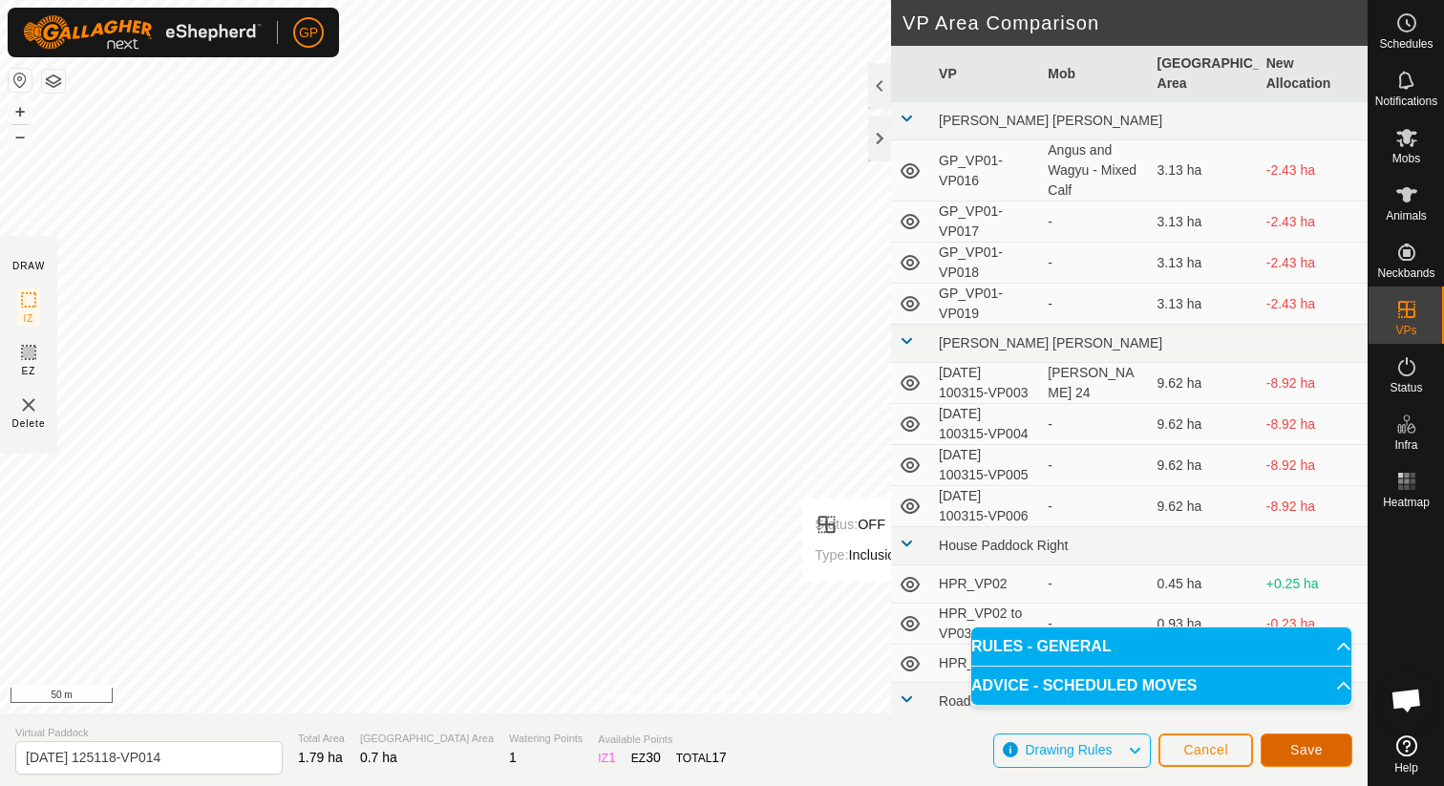
click at [1305, 746] on span "Save" at bounding box center [1306, 749] width 32 height 15
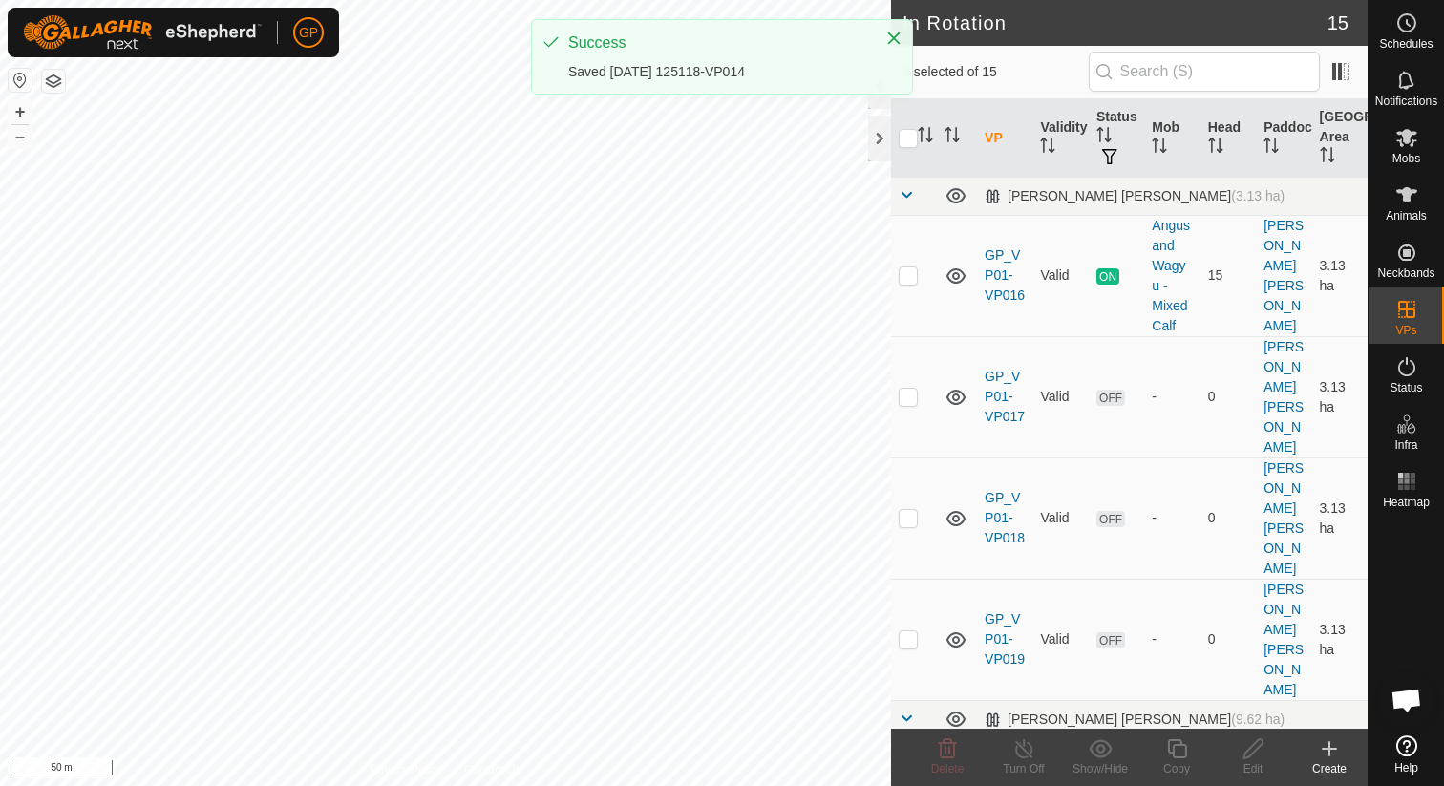
checkbox input "true"
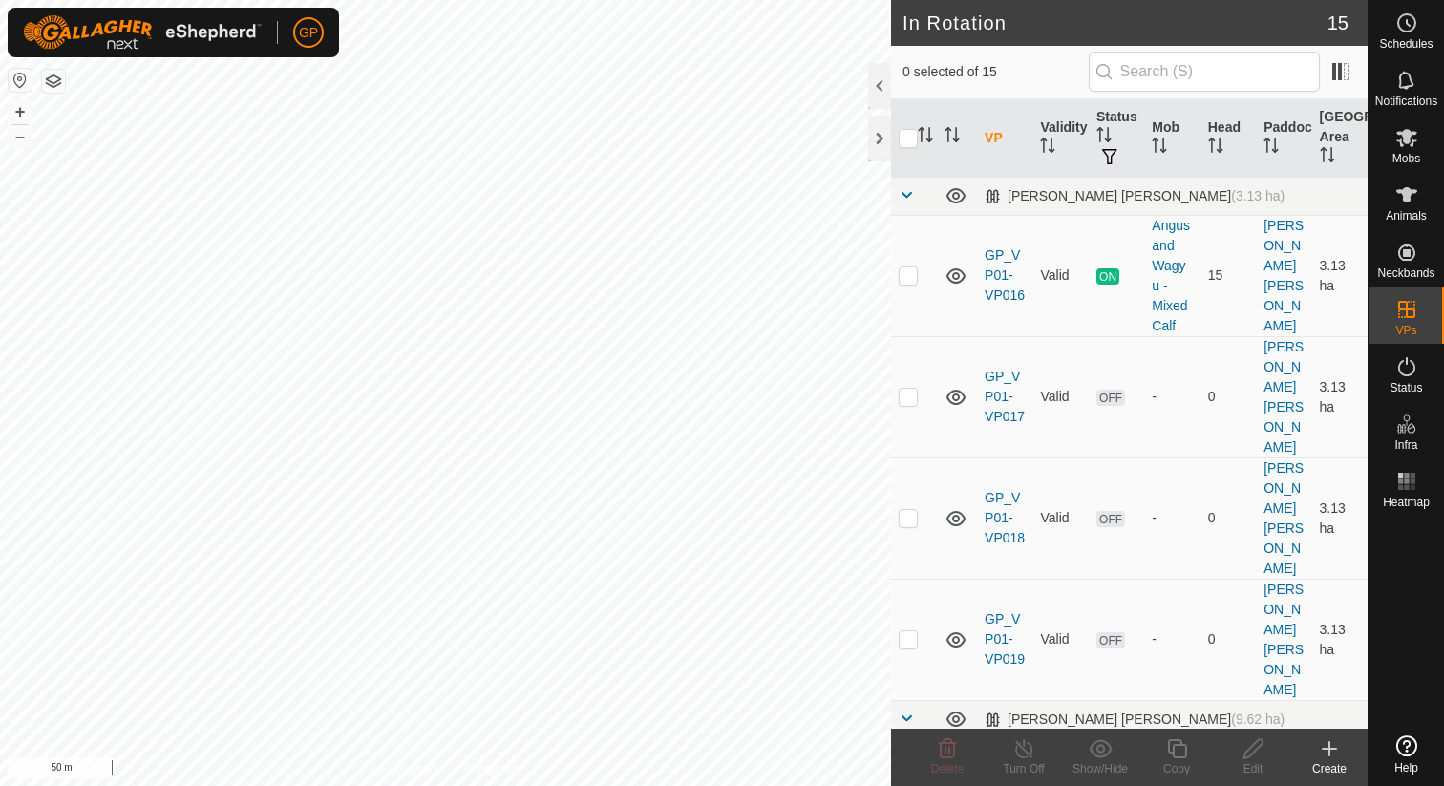
checkbox input "true"
click at [1173, 751] on icon at bounding box center [1176, 748] width 19 height 19
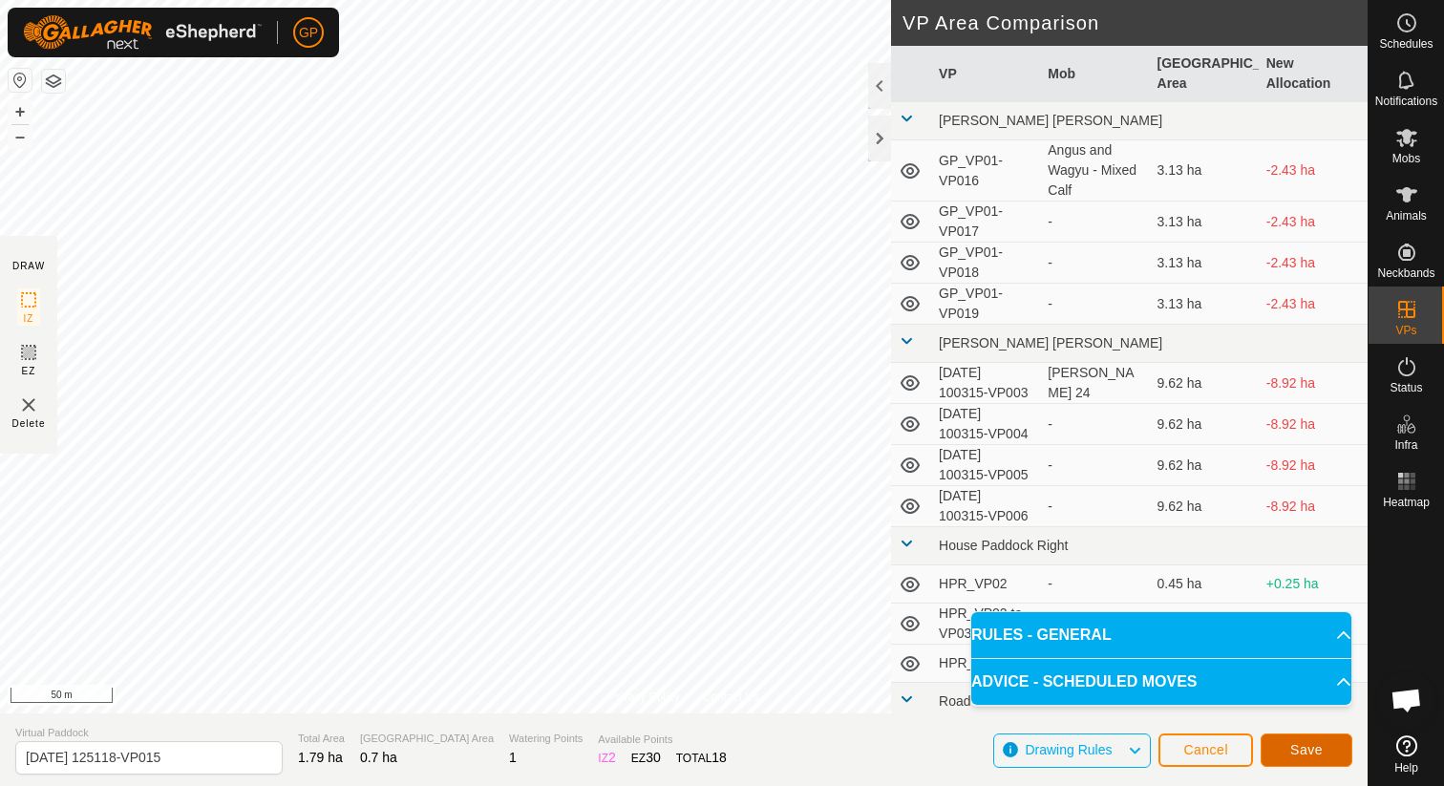
click at [1281, 751] on button "Save" at bounding box center [1306, 749] width 92 height 33
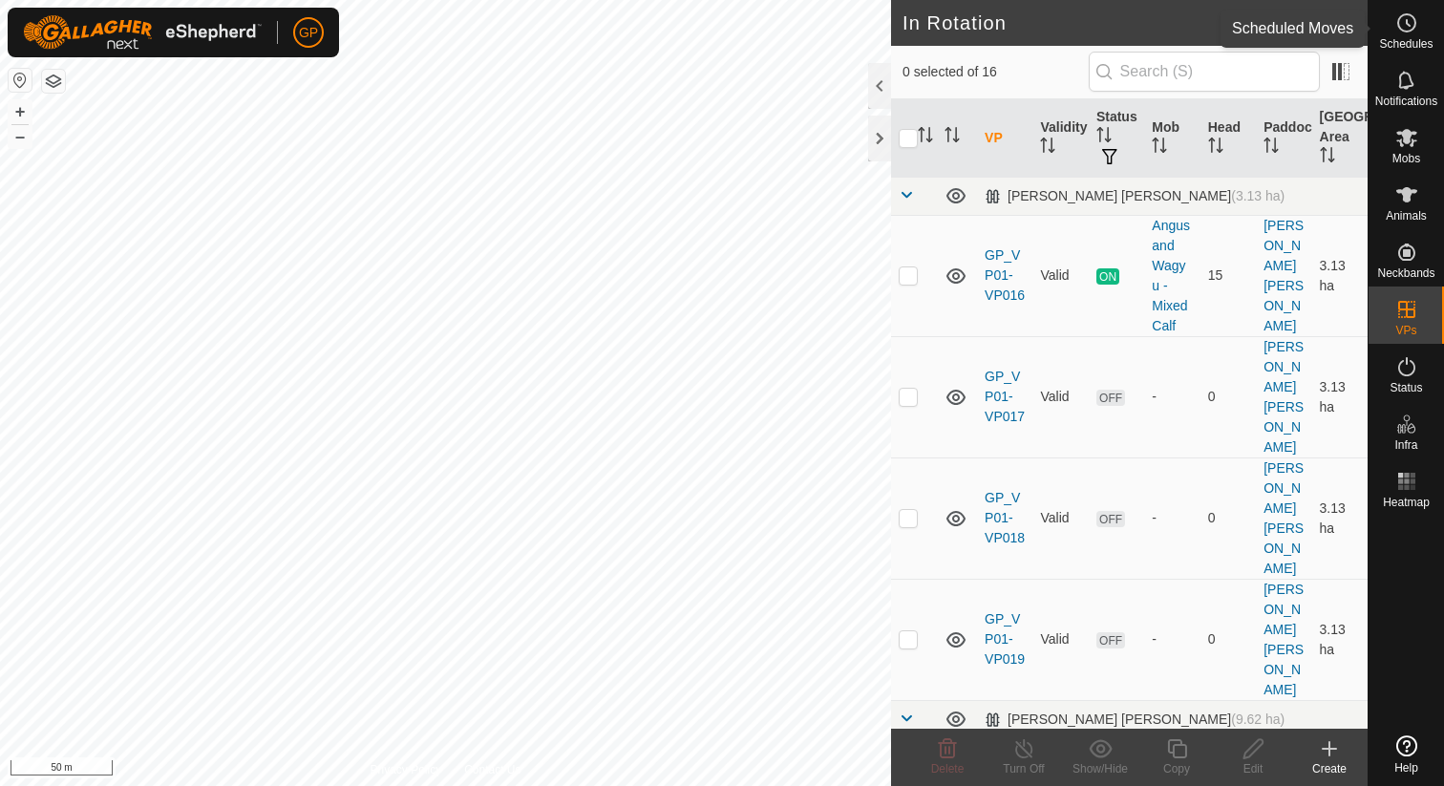
click at [1405, 40] on span "Schedules" at bounding box center [1405, 43] width 53 height 11
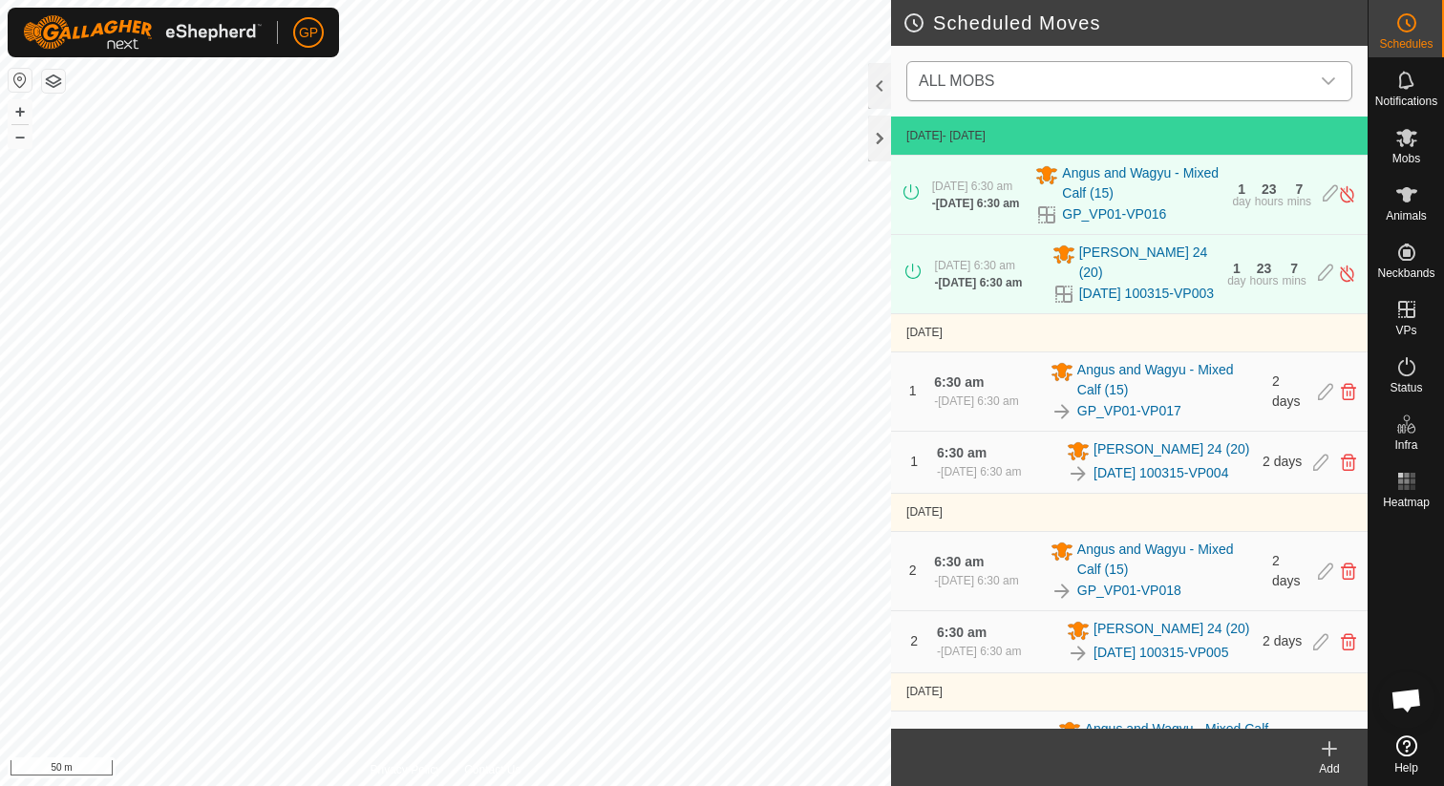
scroll to position [4394, 0]
click at [1327, 760] on div "Add" at bounding box center [1329, 768] width 76 height 17
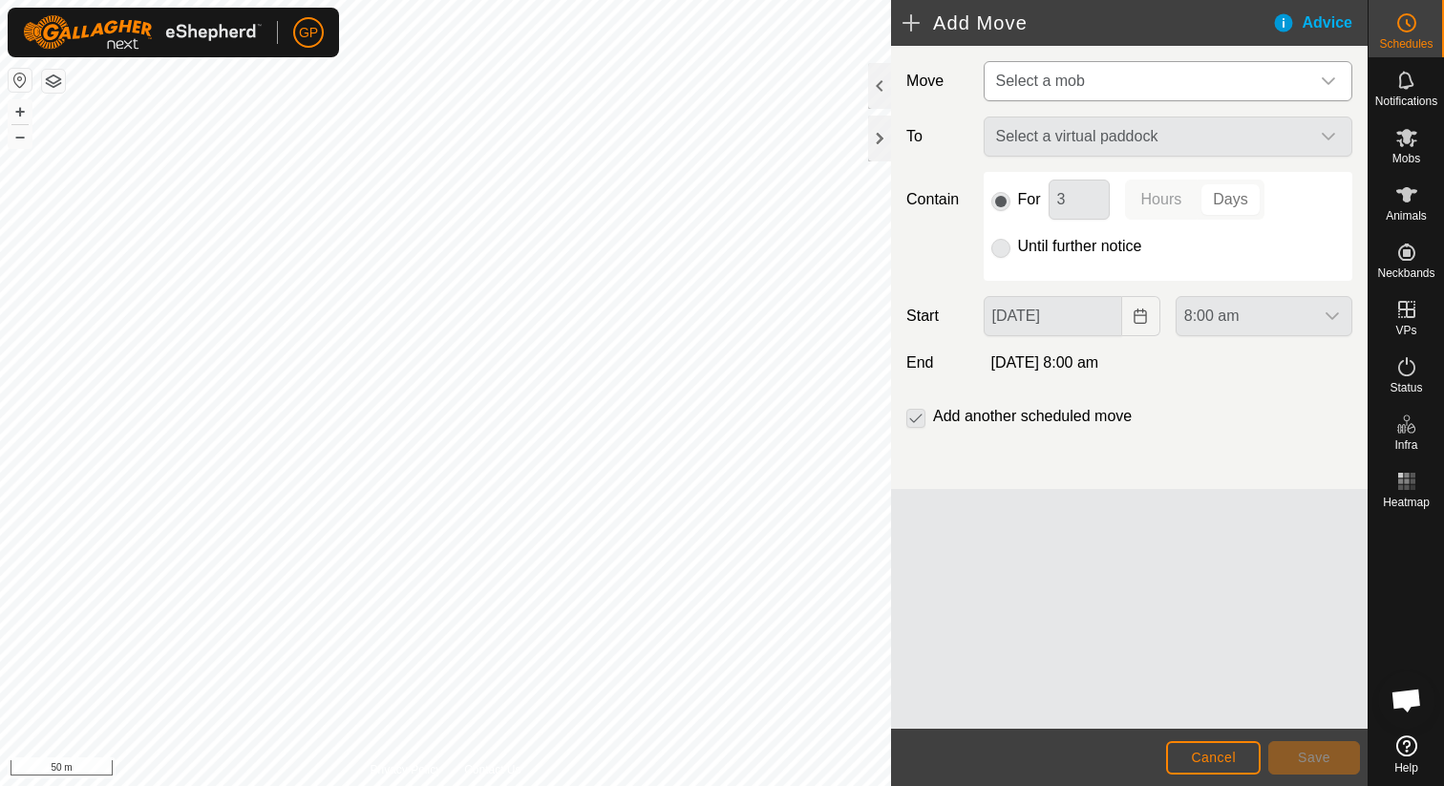
click at [1151, 93] on span "Select a mob" at bounding box center [1148, 81] width 321 height 38
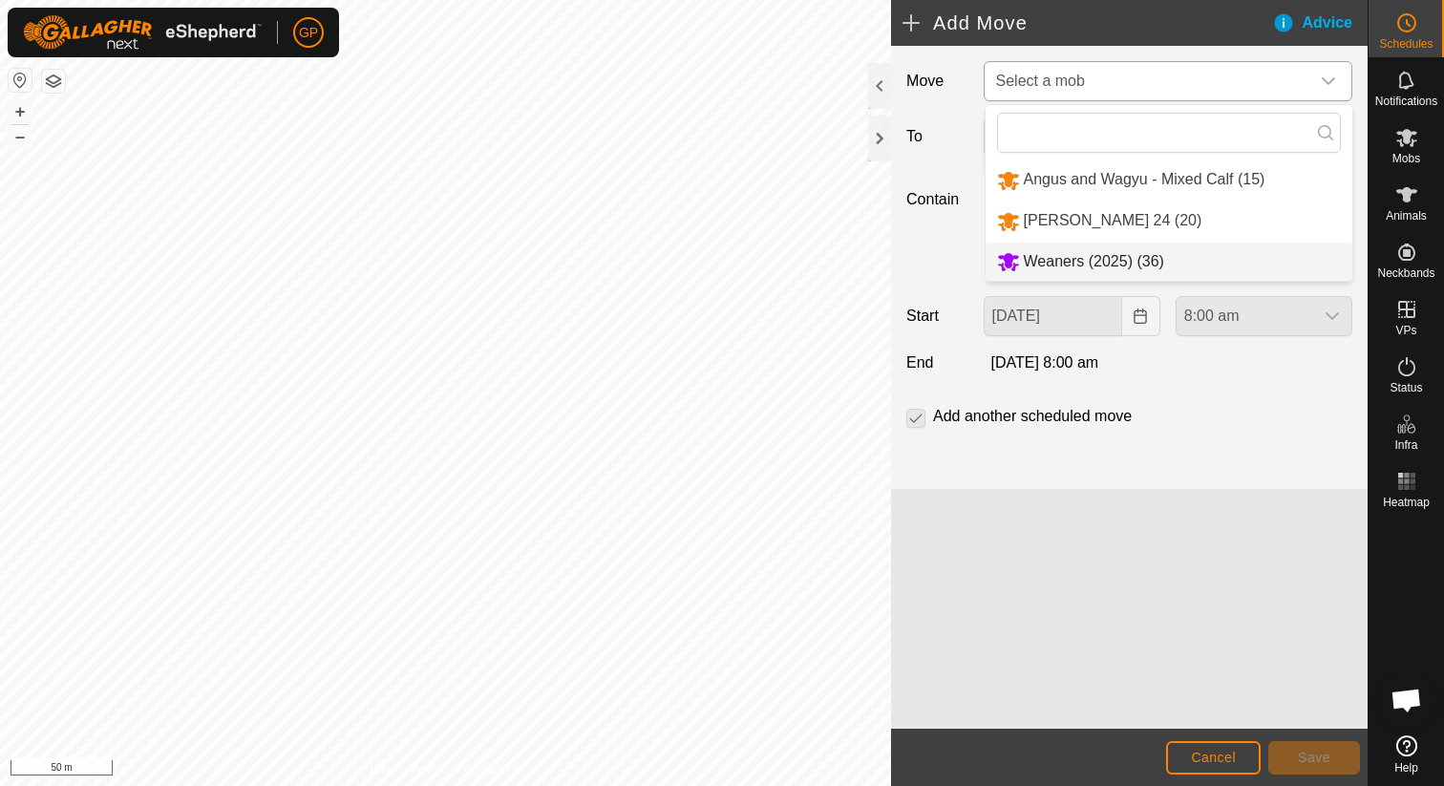
click at [1095, 266] on li "Weaners (2025) (36)" at bounding box center [1168, 262] width 367 height 39
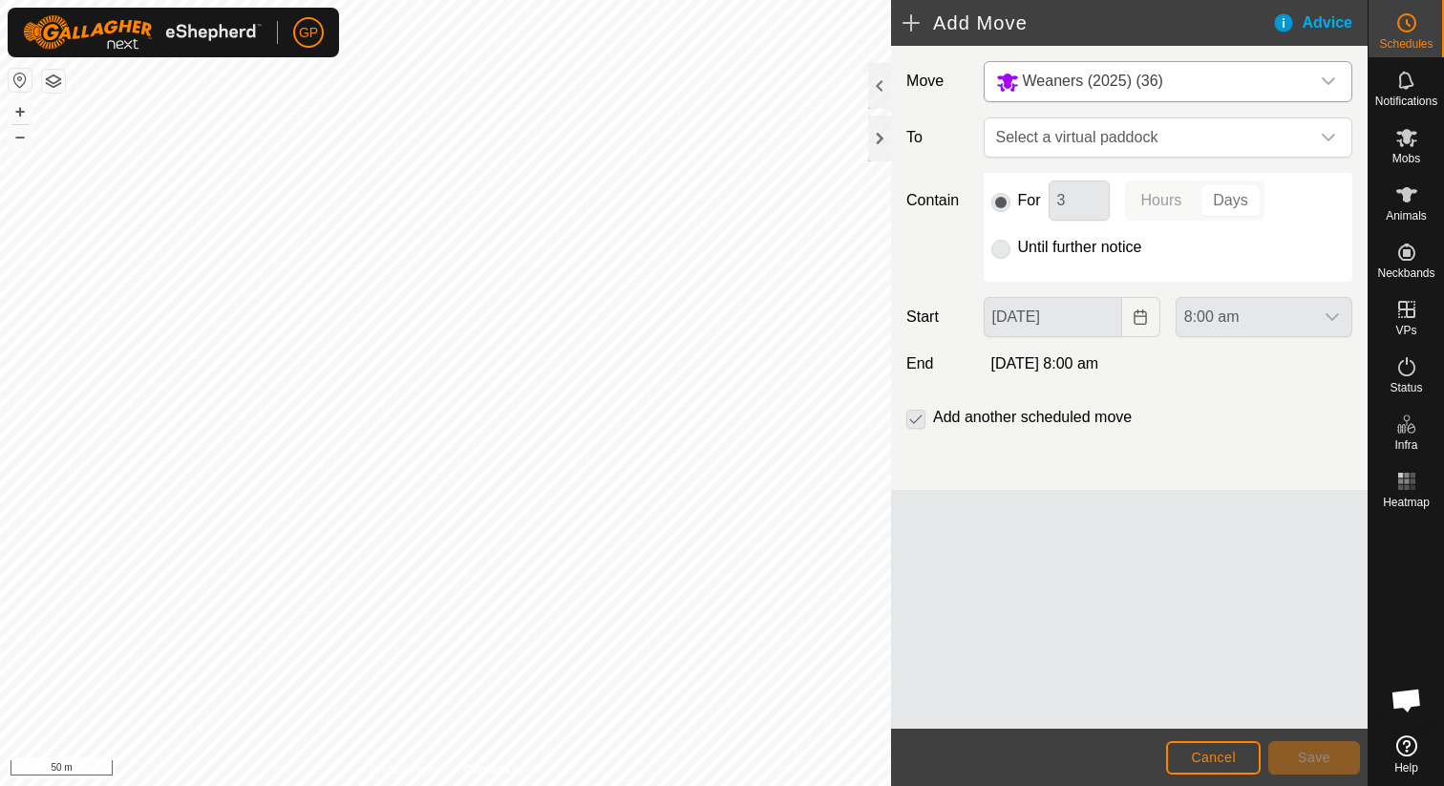
click at [1102, 159] on div "Move Weaners (2025) (36) To Select a virtual paddock Contain For 3 Hours Days U…" at bounding box center [1129, 268] width 476 height 444
click at [1102, 148] on span "Select a virtual paddock" at bounding box center [1148, 137] width 321 height 38
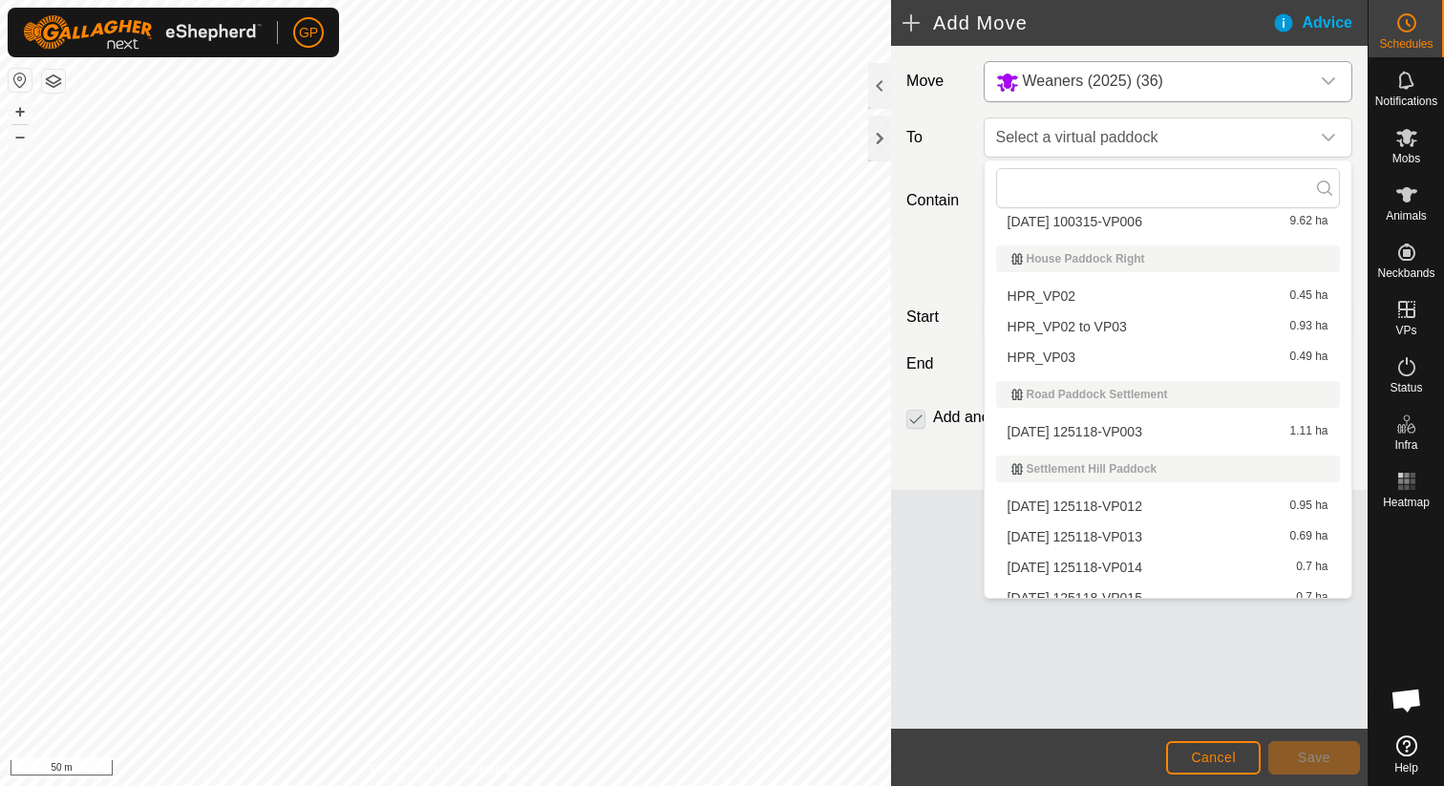
scroll to position [325, 0]
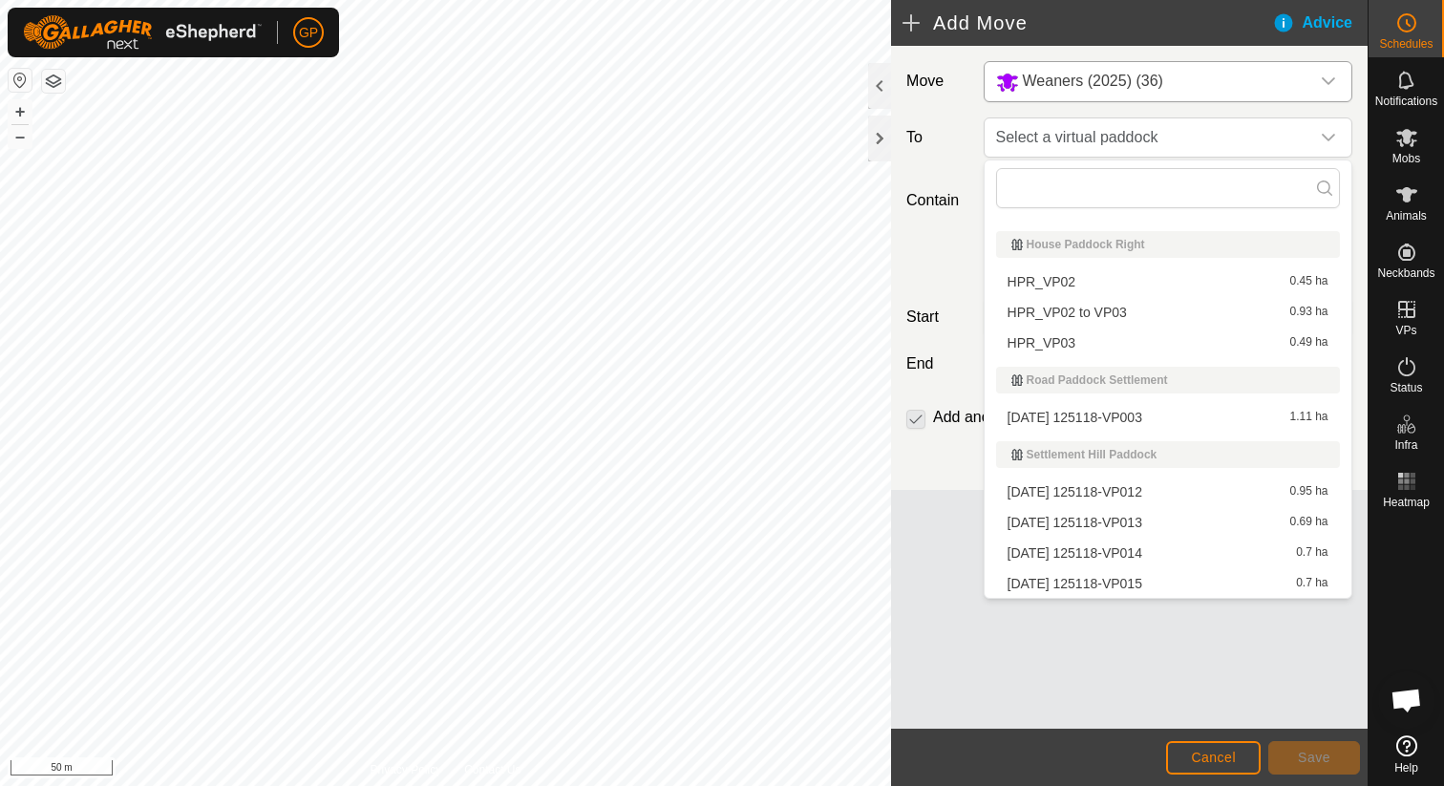
click at [1105, 526] on li "2025-08-31 125118-VP013 0.69 ha" at bounding box center [1168, 522] width 344 height 29
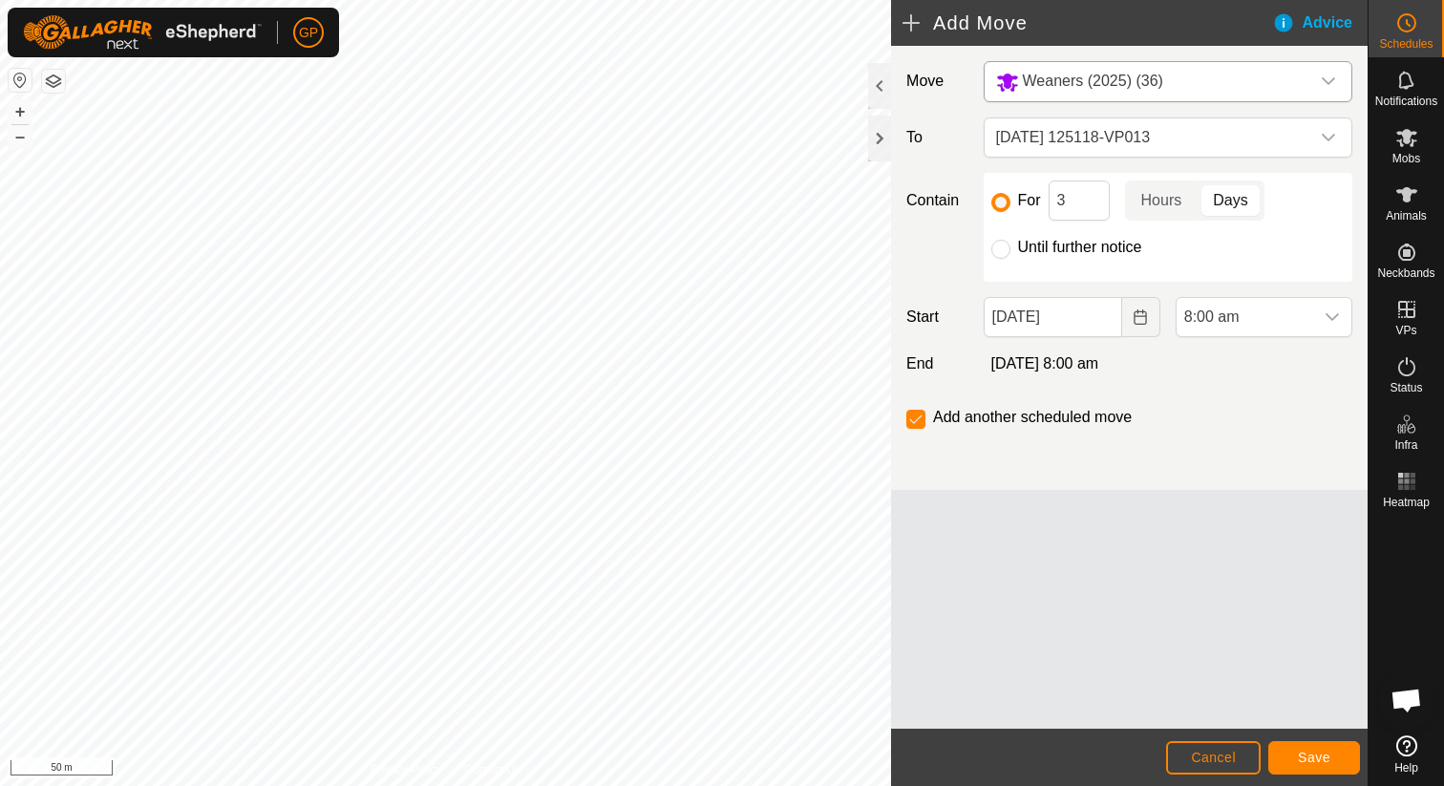
click at [1102, 246] on label "Until further notice" at bounding box center [1080, 247] width 124 height 15
click at [1010, 246] on input "Until further notice" at bounding box center [1000, 249] width 19 height 19
radio input "true"
checkbox input "false"
click at [1099, 320] on input "[DATE]" at bounding box center [1053, 317] width 138 height 40
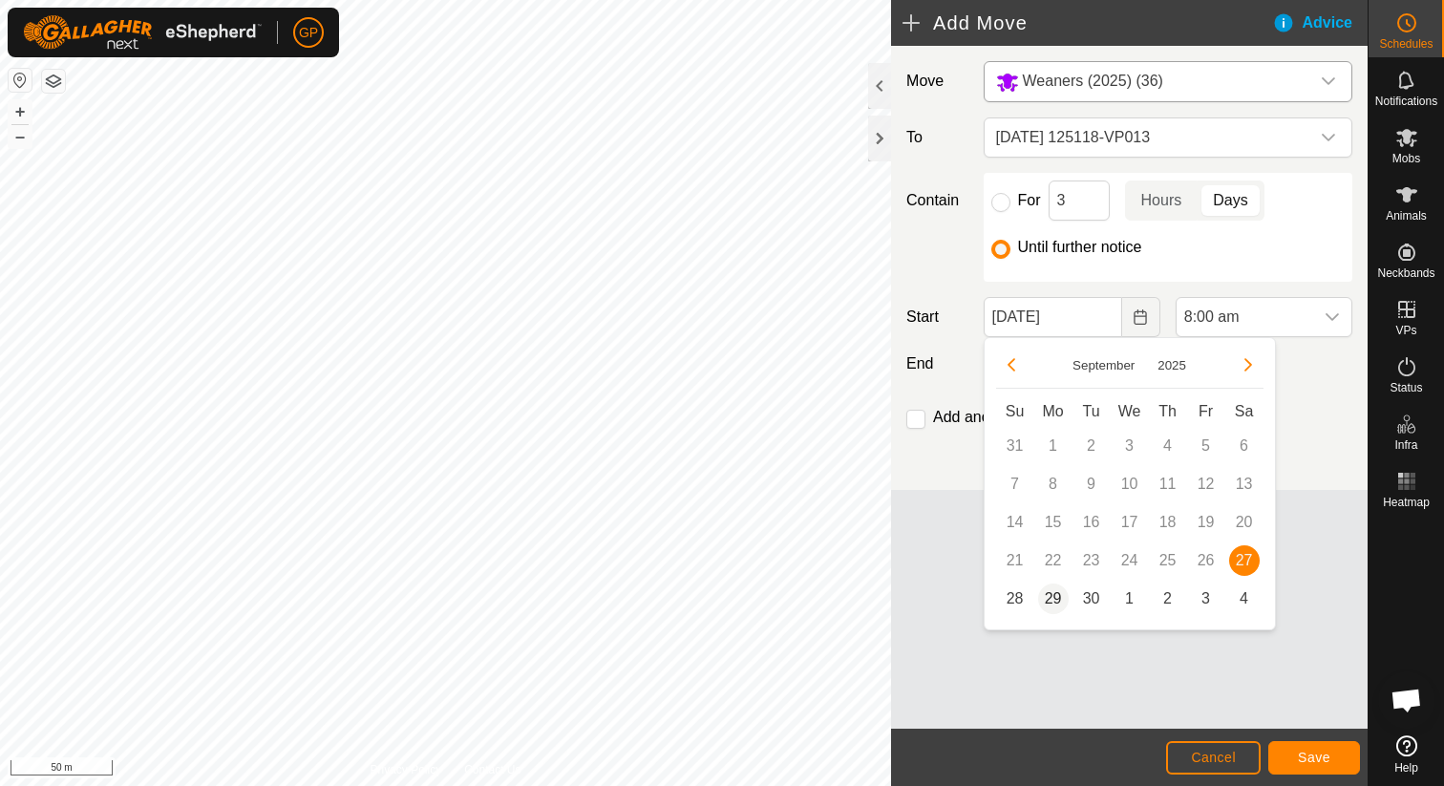
click at [1058, 592] on span "29" at bounding box center [1053, 598] width 31 height 31
type input "29 Sep, 2025"
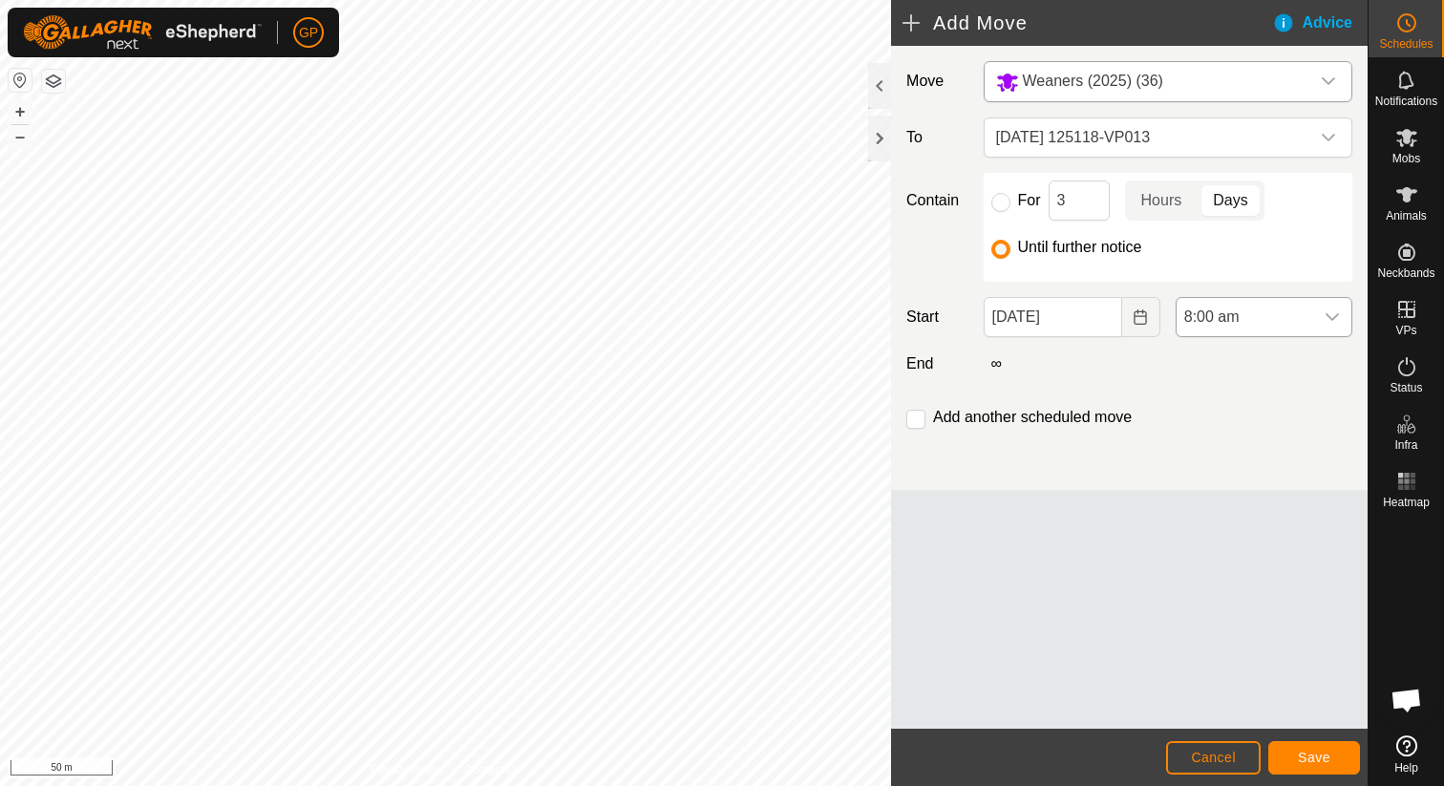
click at [1242, 322] on span "8:00 am" at bounding box center [1244, 317] width 137 height 38
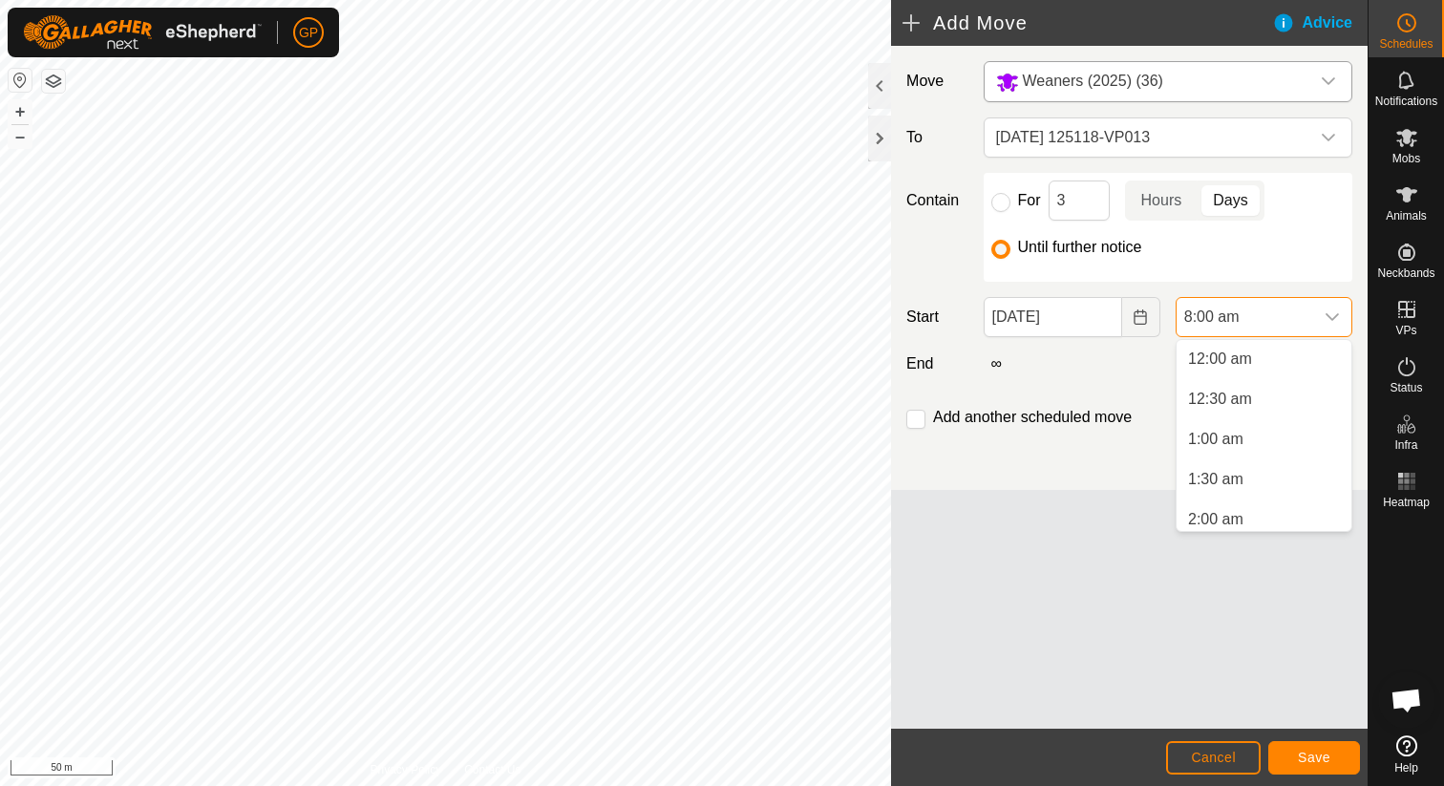
scroll to position [481, 0]
click at [1216, 394] on li "6:30 am" at bounding box center [1263, 399] width 175 height 38
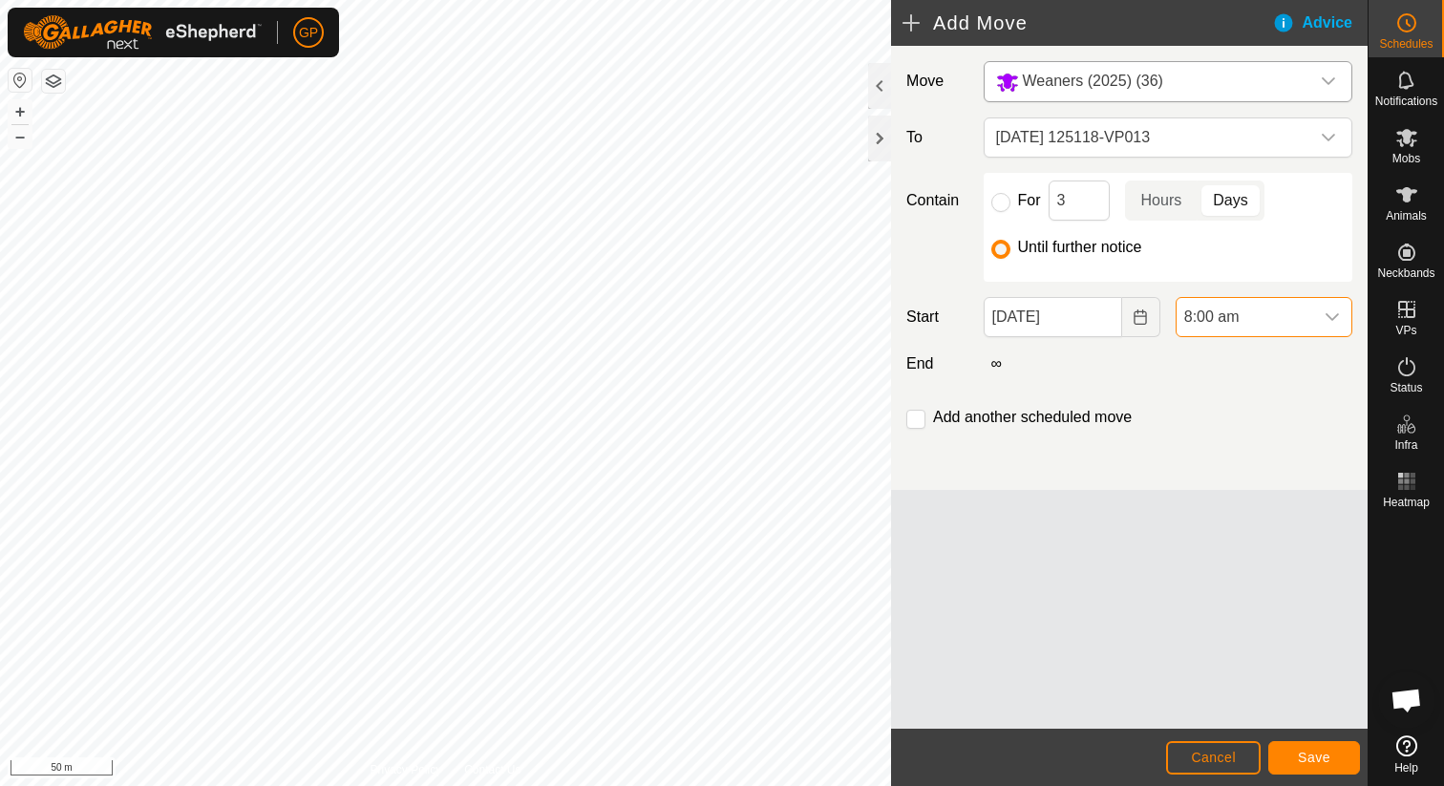
scroll to position [489, 0]
click at [1299, 755] on span "Save" at bounding box center [1314, 757] width 32 height 15
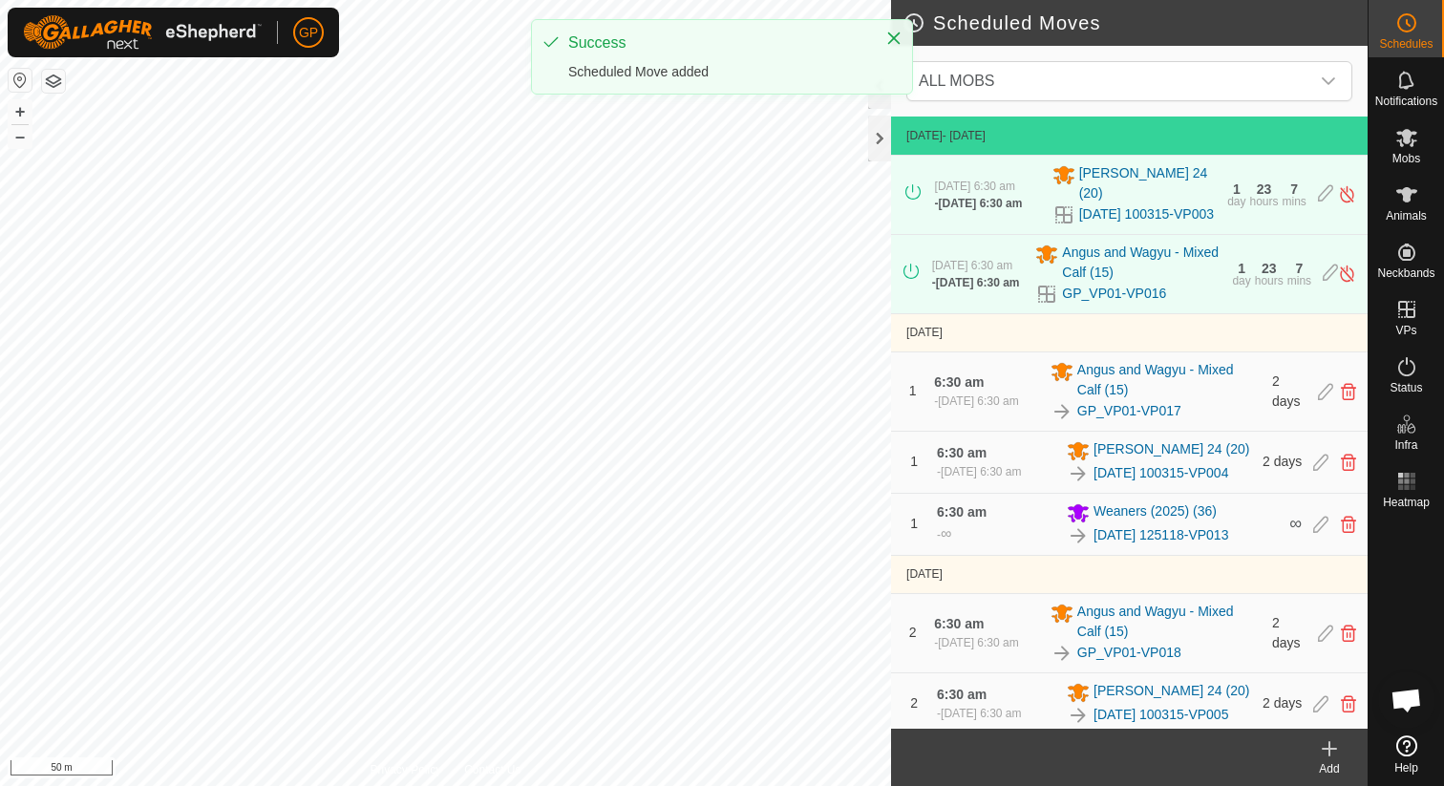
click at [1333, 751] on icon at bounding box center [1329, 748] width 23 height 23
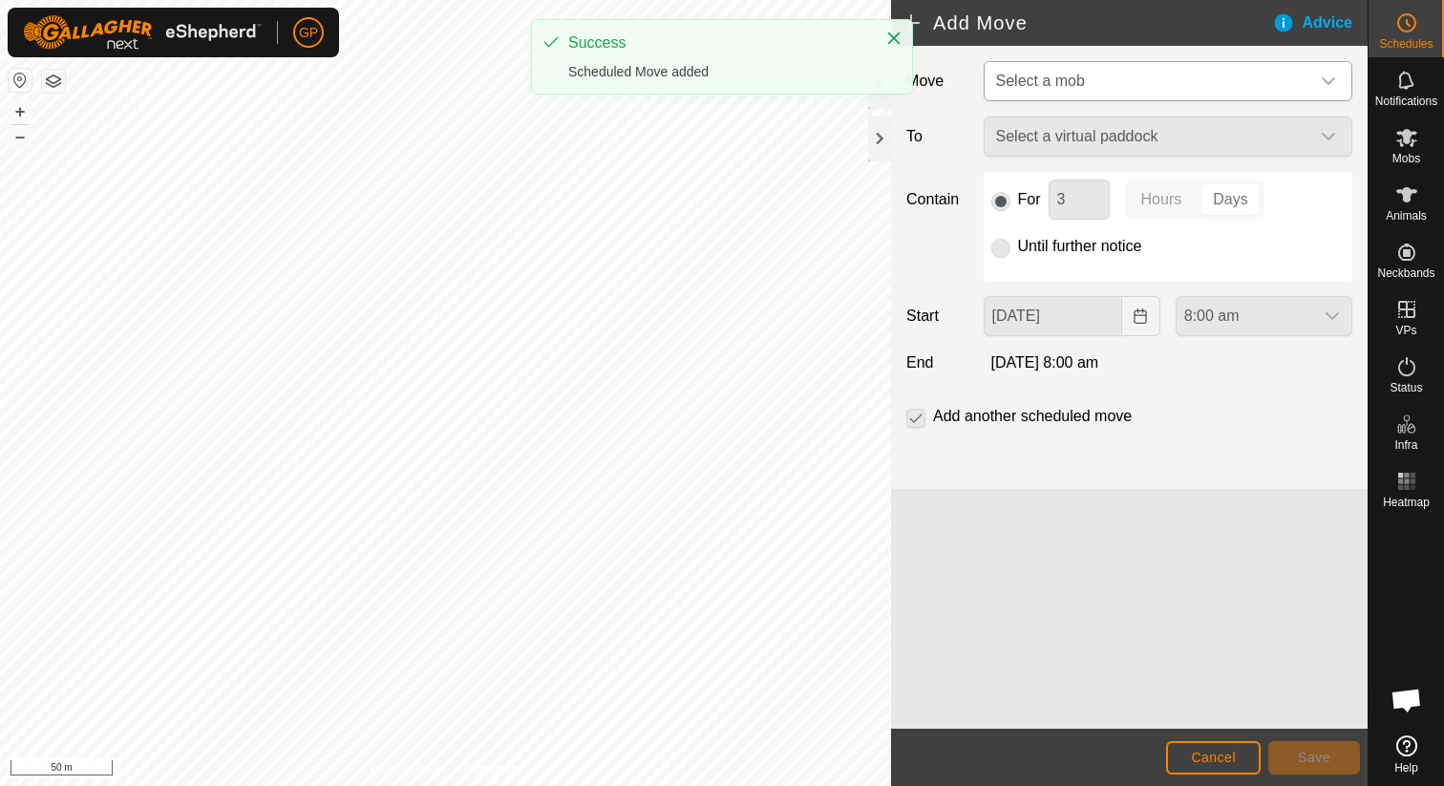
click at [1051, 83] on span "Select a mob" at bounding box center [1040, 81] width 89 height 16
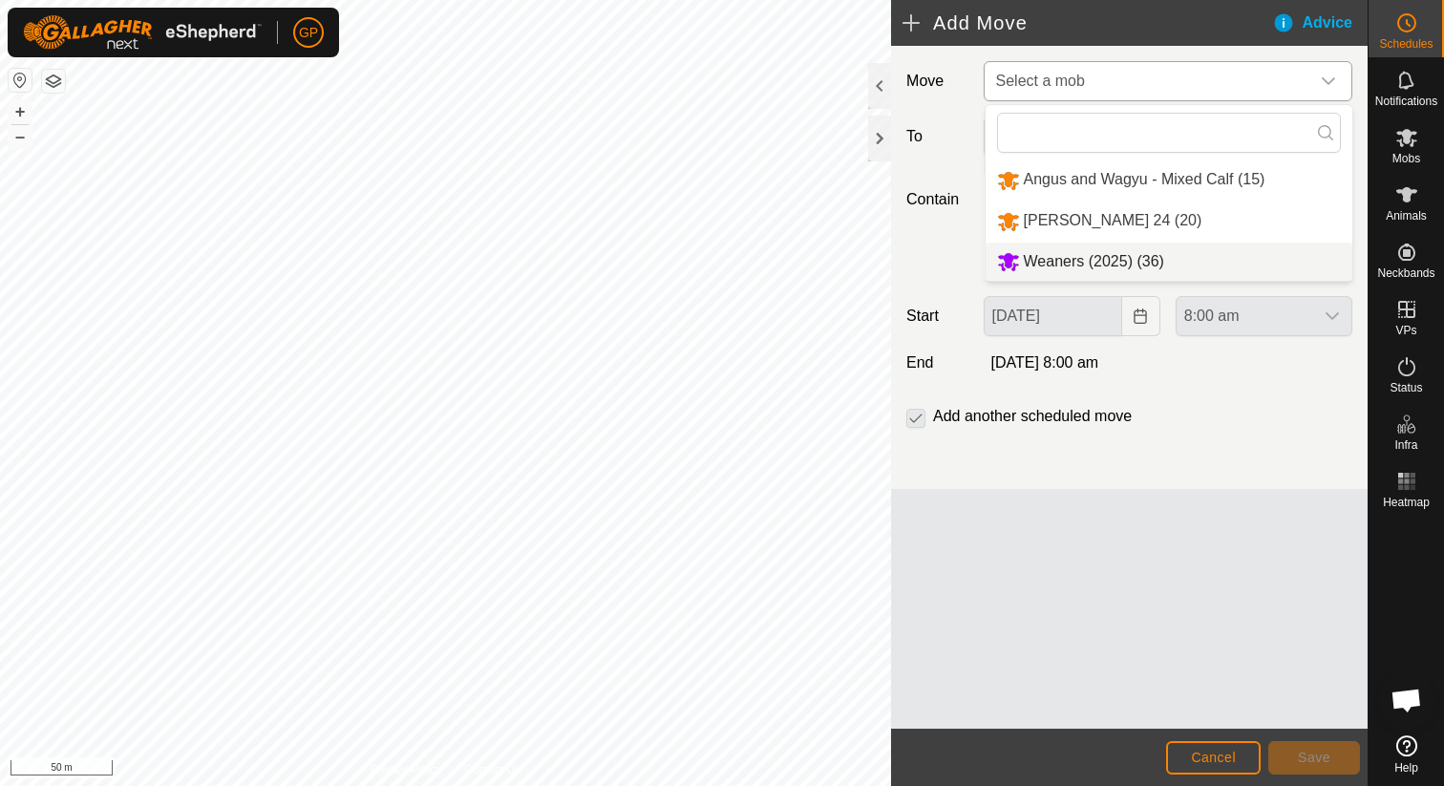
click at [1033, 252] on li "Weaners (2025) (36)" at bounding box center [1168, 262] width 367 height 39
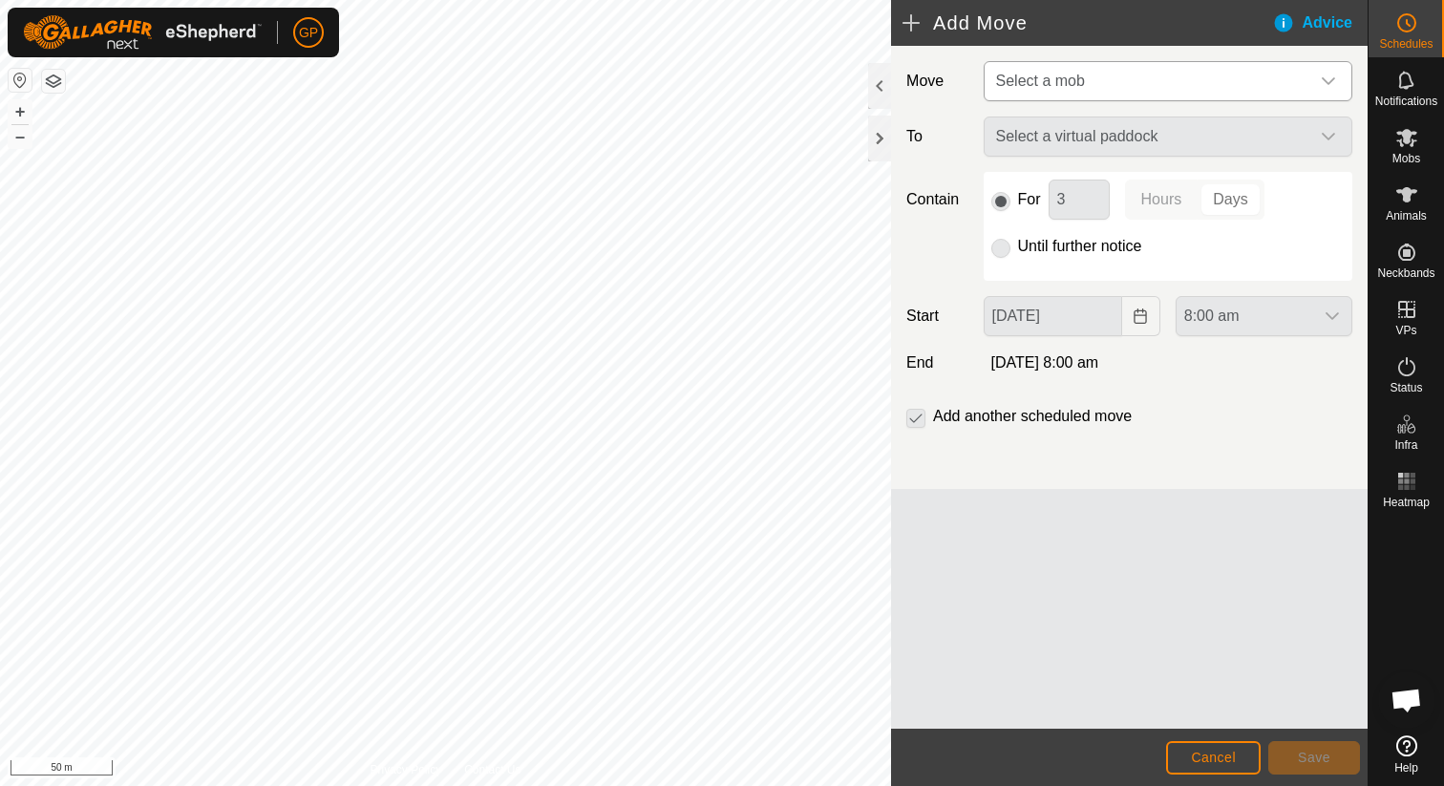
type input "29 Sep, 2025"
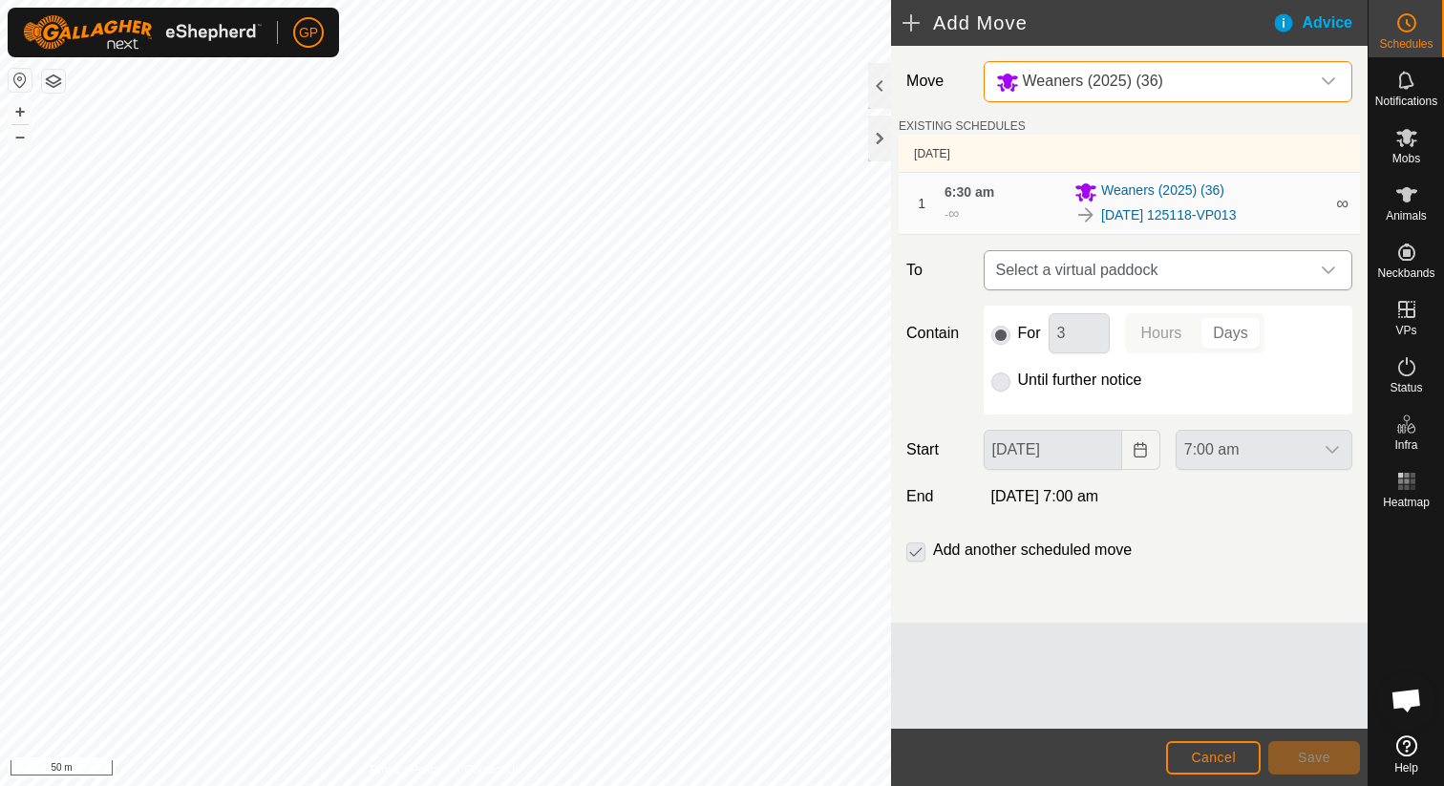
click at [1037, 273] on span "Select a virtual paddock" at bounding box center [1148, 270] width 321 height 38
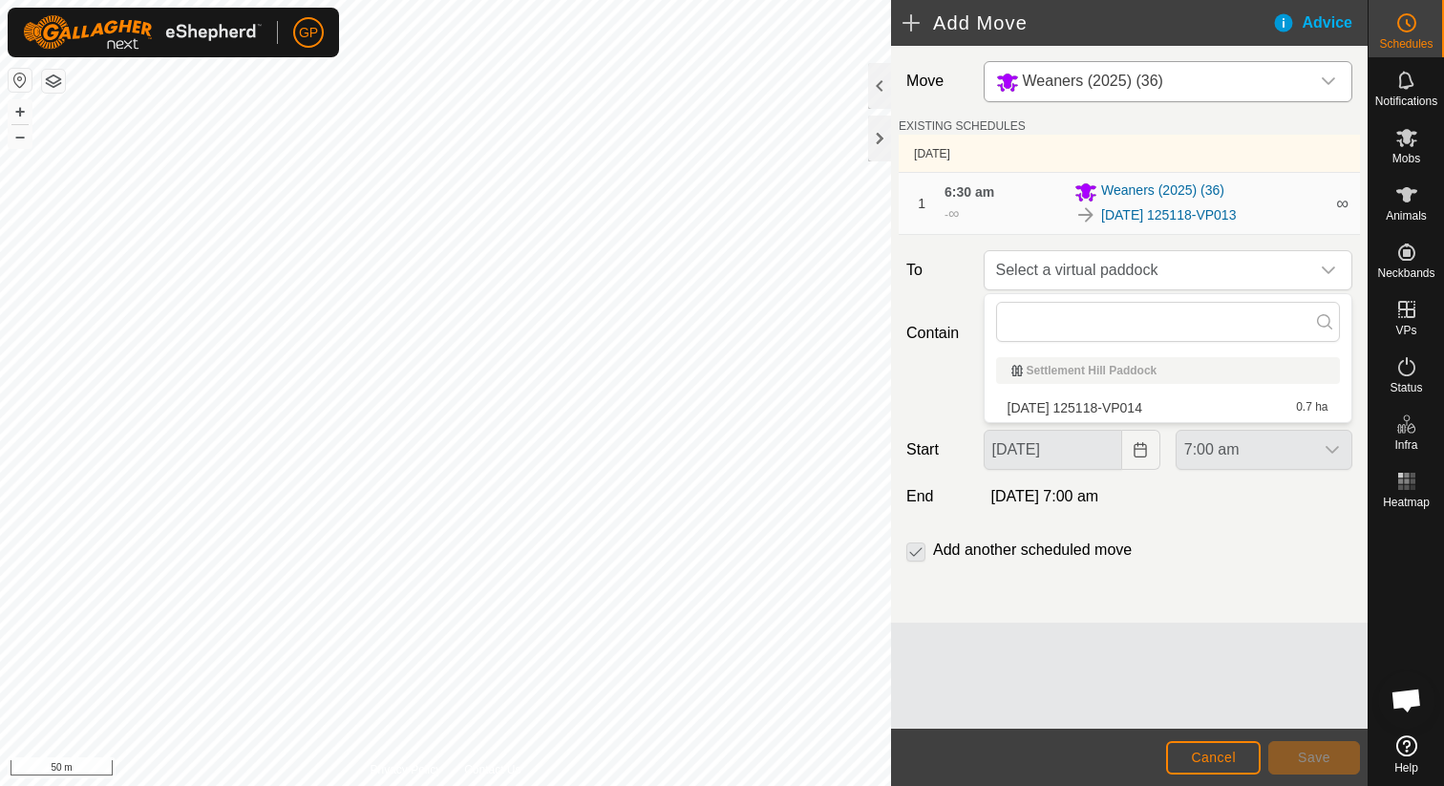
click at [1042, 407] on li "2025-08-31 125118-VP014 0.7 ha" at bounding box center [1168, 407] width 344 height 29
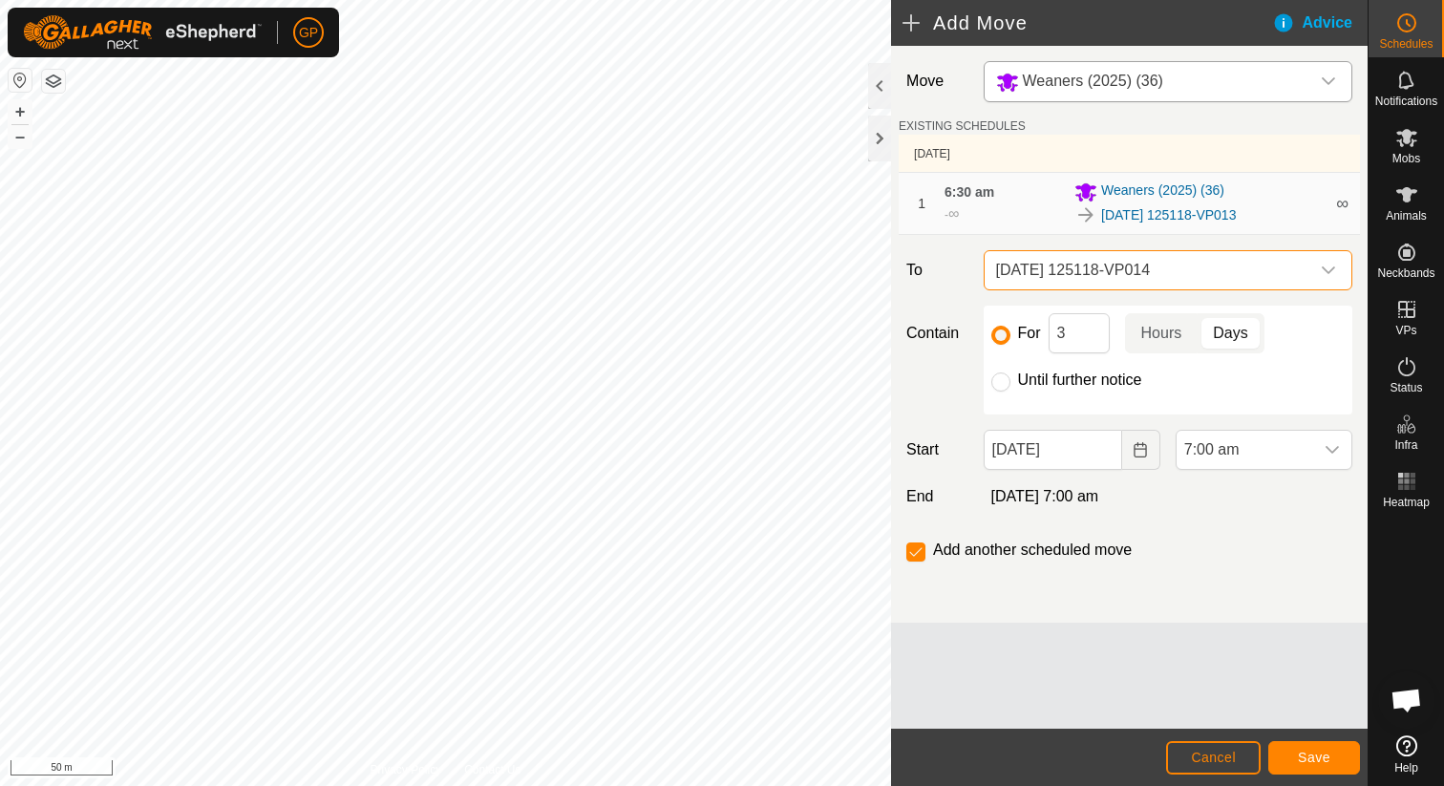
click at [1038, 382] on label "Until further notice" at bounding box center [1080, 379] width 124 height 15
click at [1010, 382] on input "Until further notice" at bounding box center [1000, 381] width 19 height 19
radio input "true"
checkbox input "false"
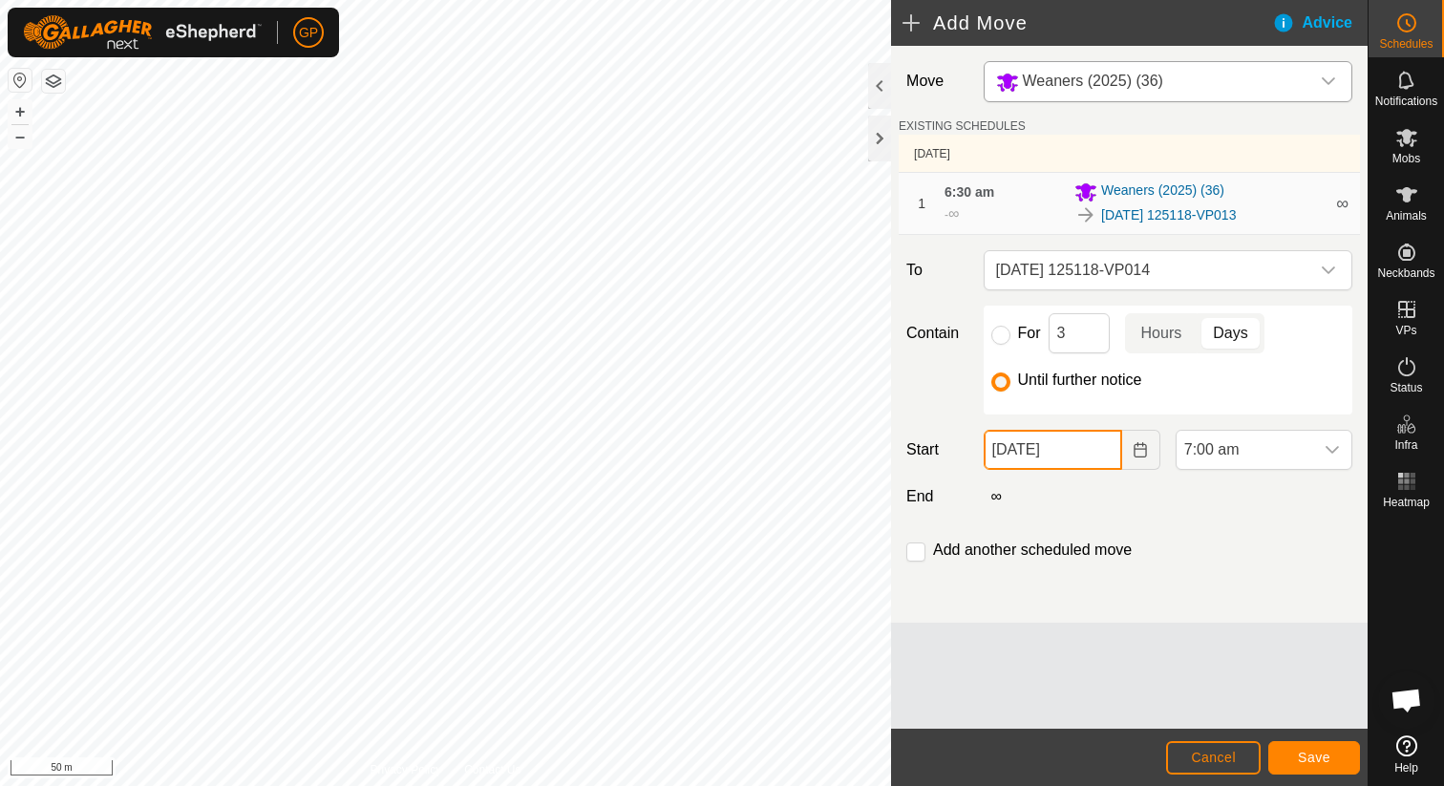
click at [1054, 467] on input "29 Sep, 2025" at bounding box center [1053, 450] width 138 height 40
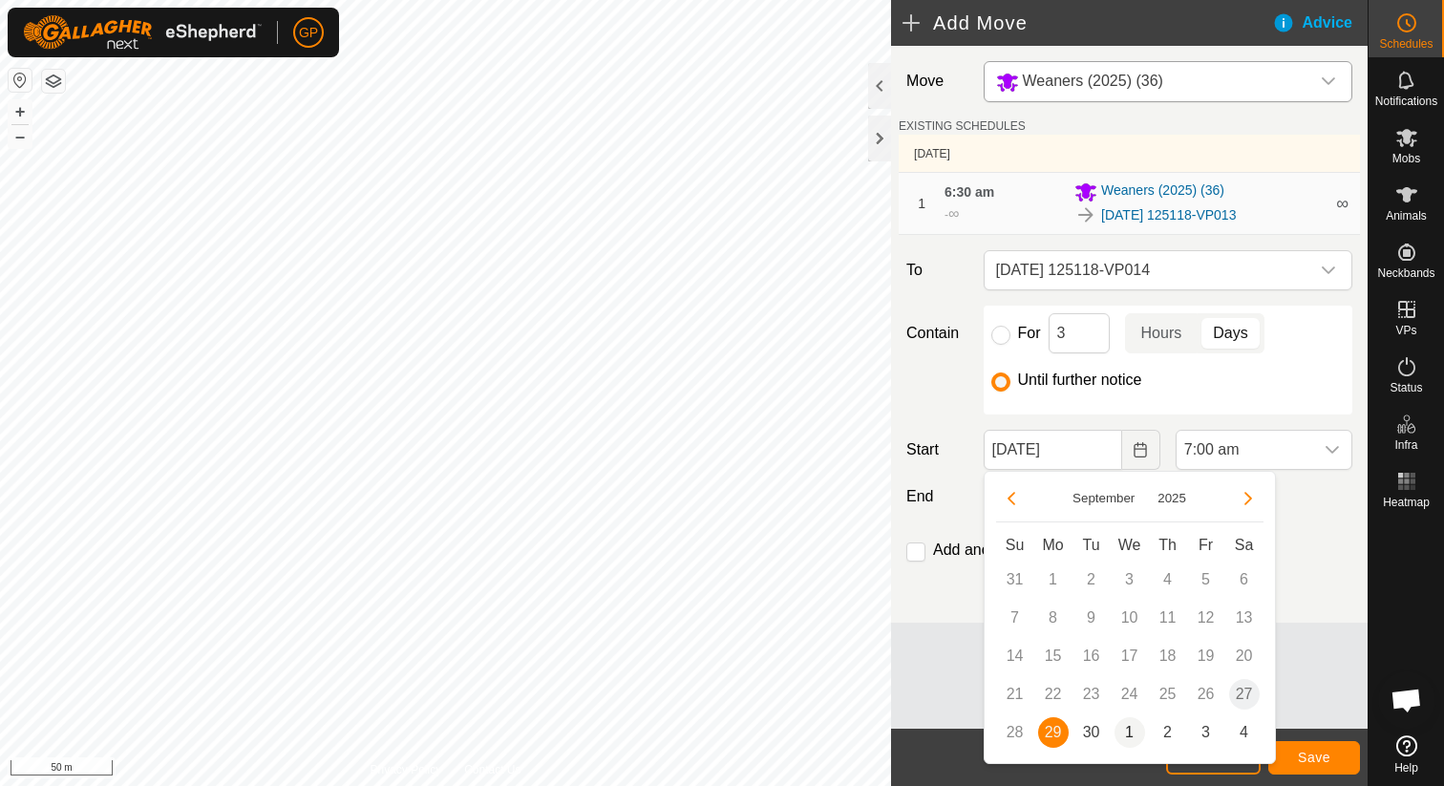
click at [1125, 730] on span "1" at bounding box center [1129, 732] width 31 height 31
type input "01 Oct, 2025"
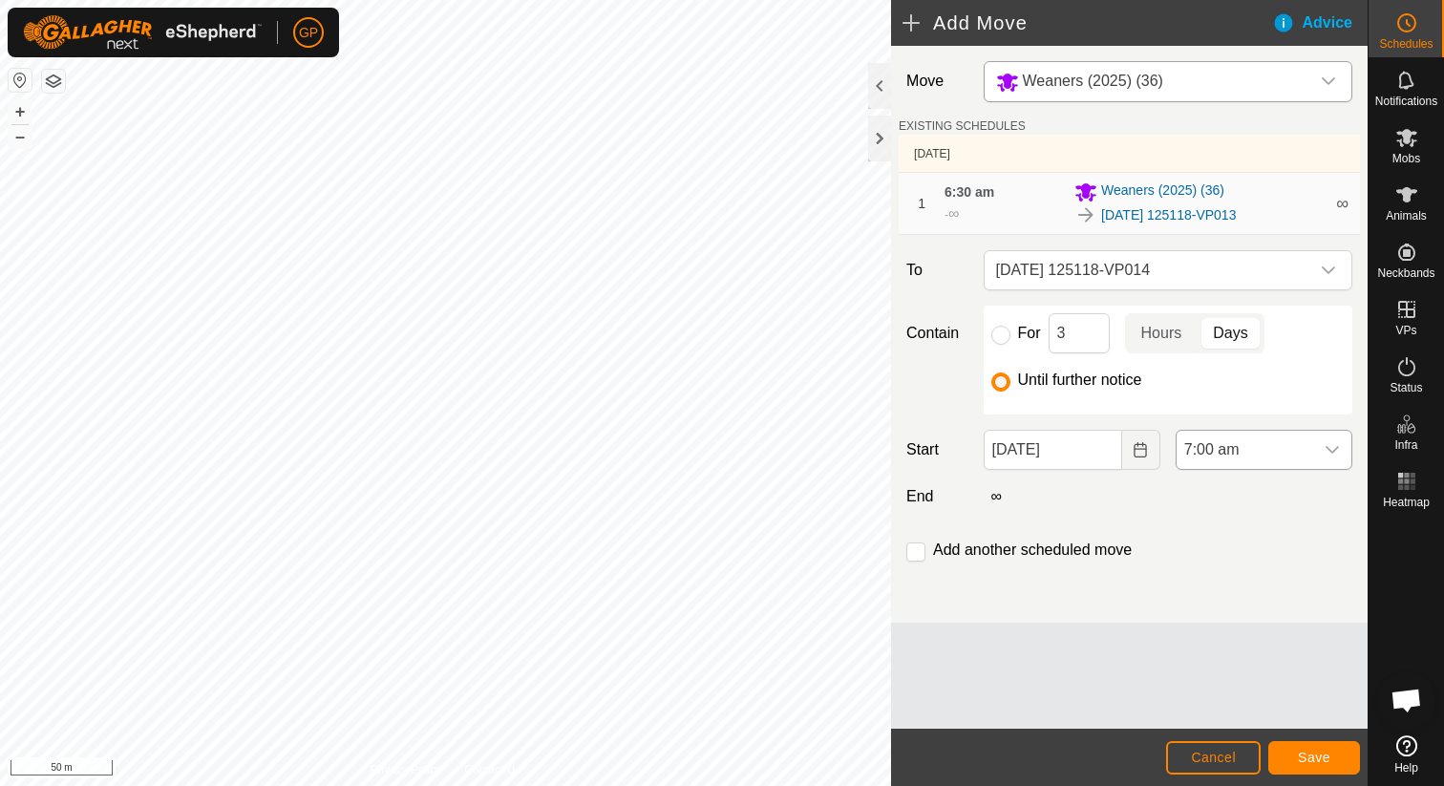
click at [1230, 440] on span "7:00 am" at bounding box center [1244, 450] width 137 height 38
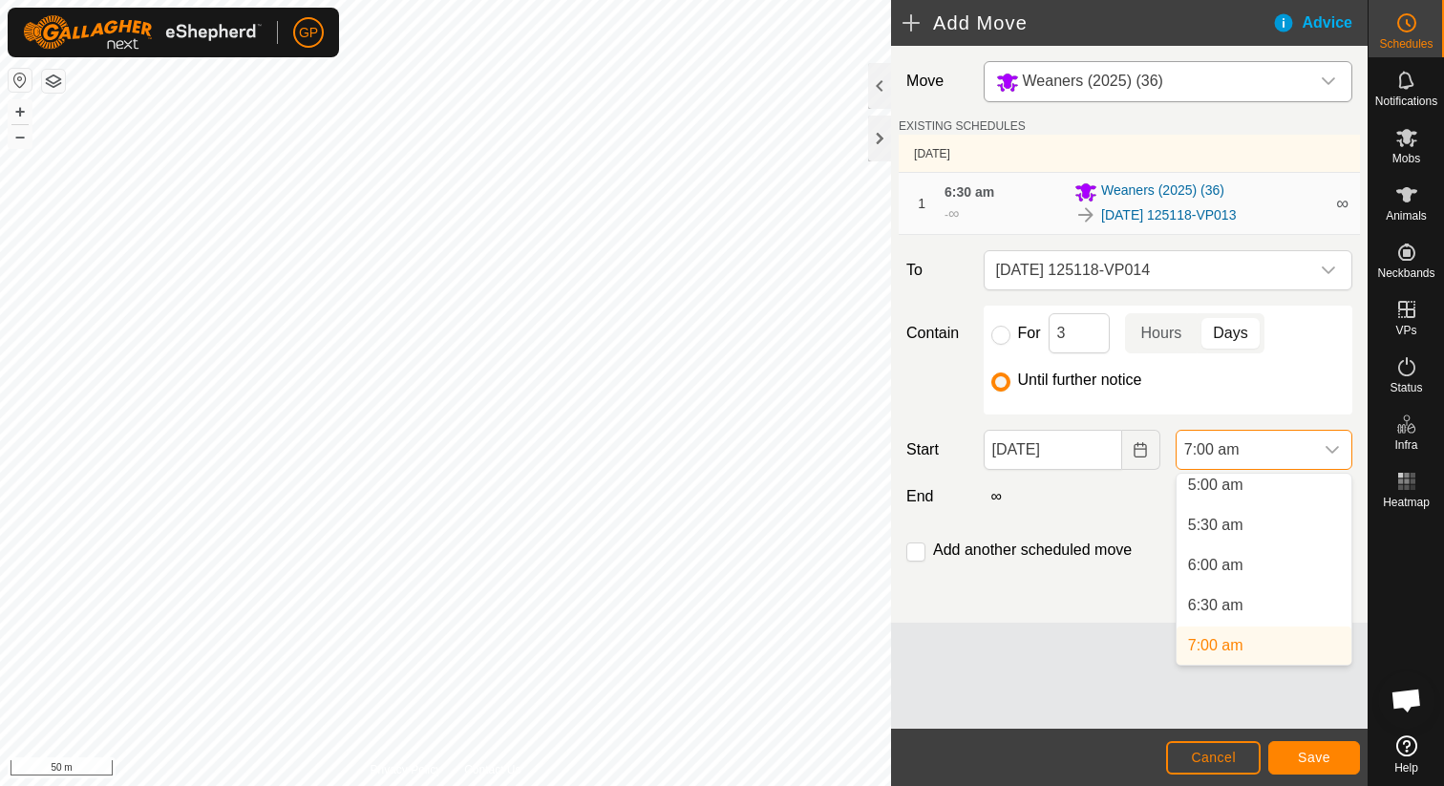
scroll to position [401, 0]
click at [1208, 606] on li "6:30 am" at bounding box center [1263, 613] width 175 height 38
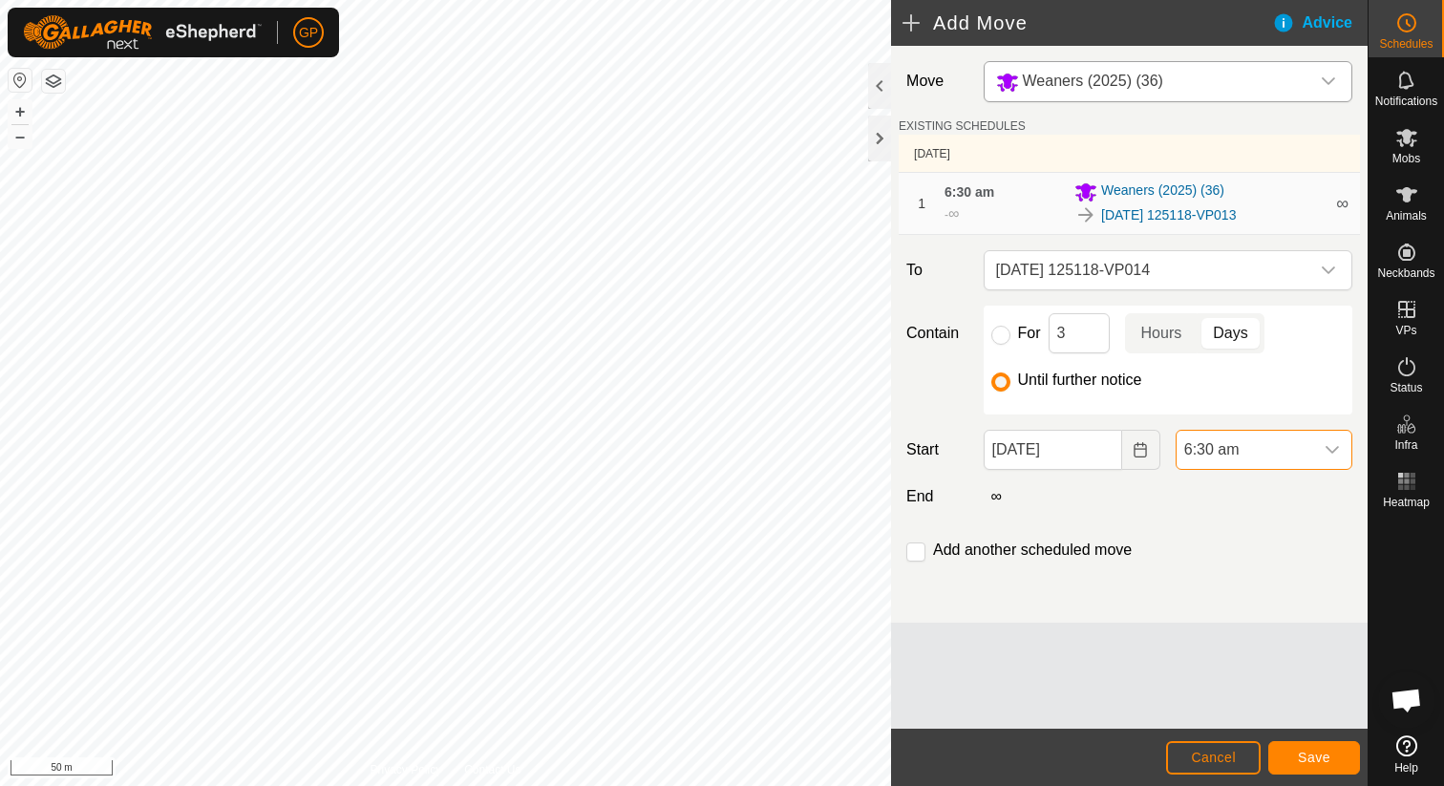
scroll to position [409, 0]
click at [1319, 755] on span "Save" at bounding box center [1314, 757] width 32 height 15
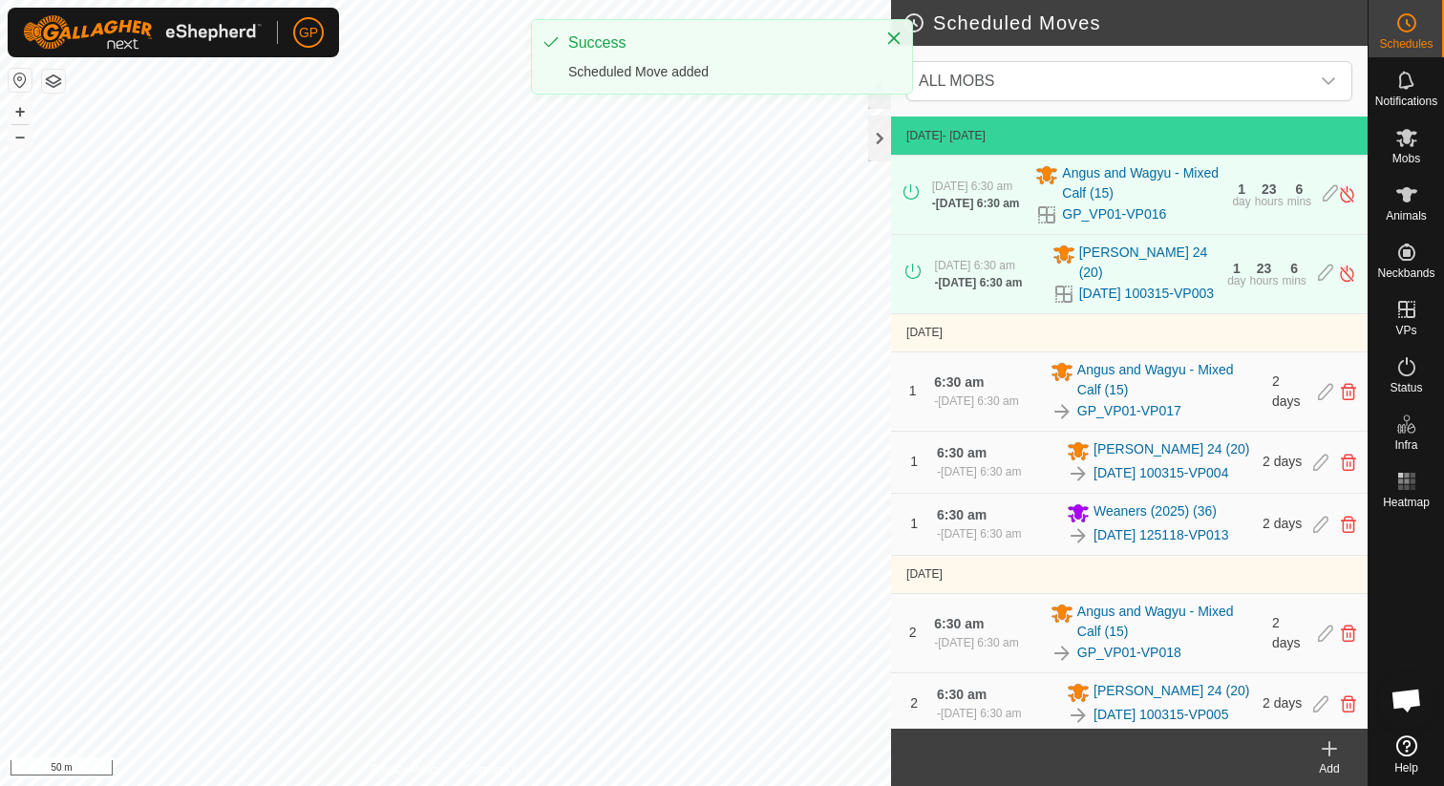
click at [1332, 744] on icon at bounding box center [1329, 748] width 23 height 23
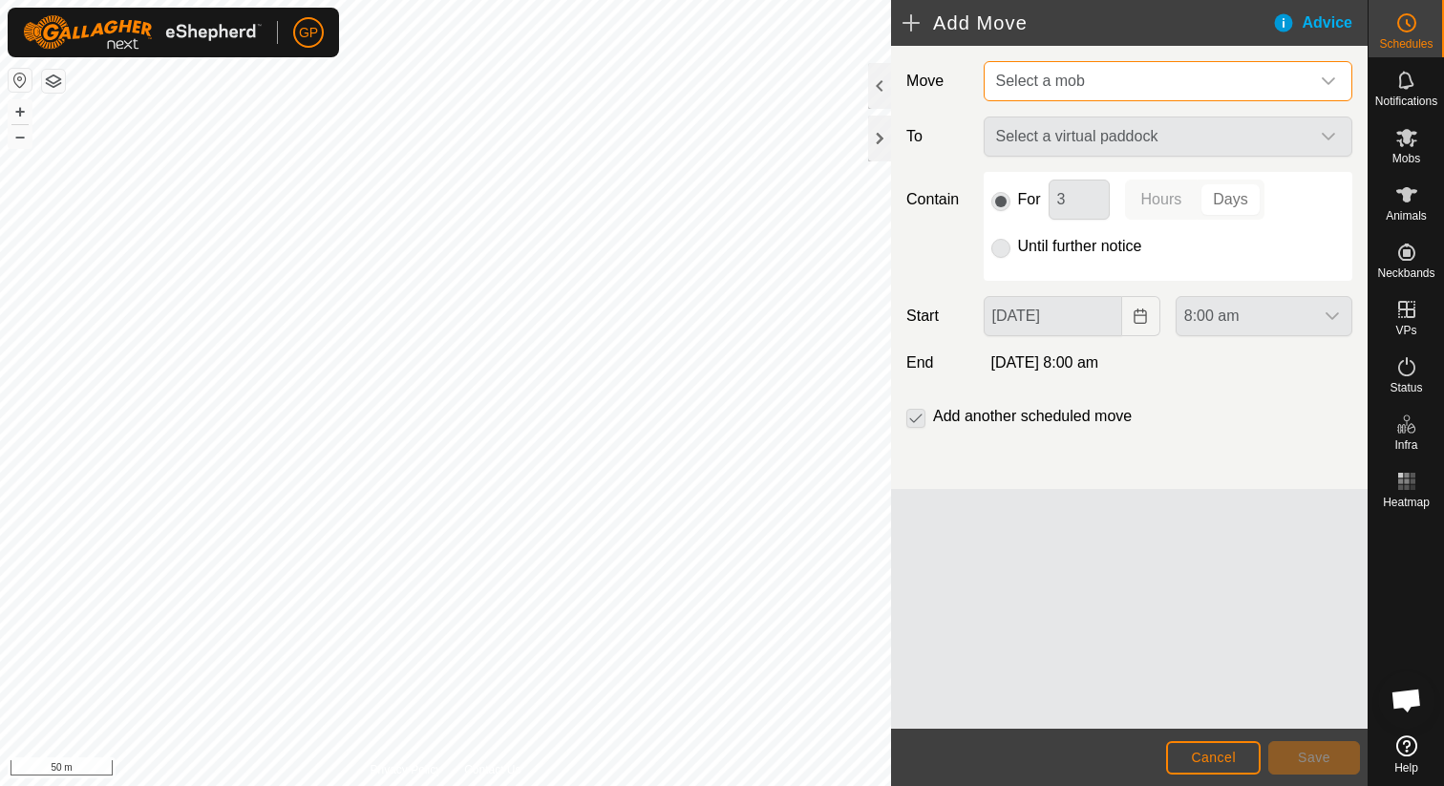
click at [1109, 83] on span "Select a mob" at bounding box center [1148, 81] width 321 height 38
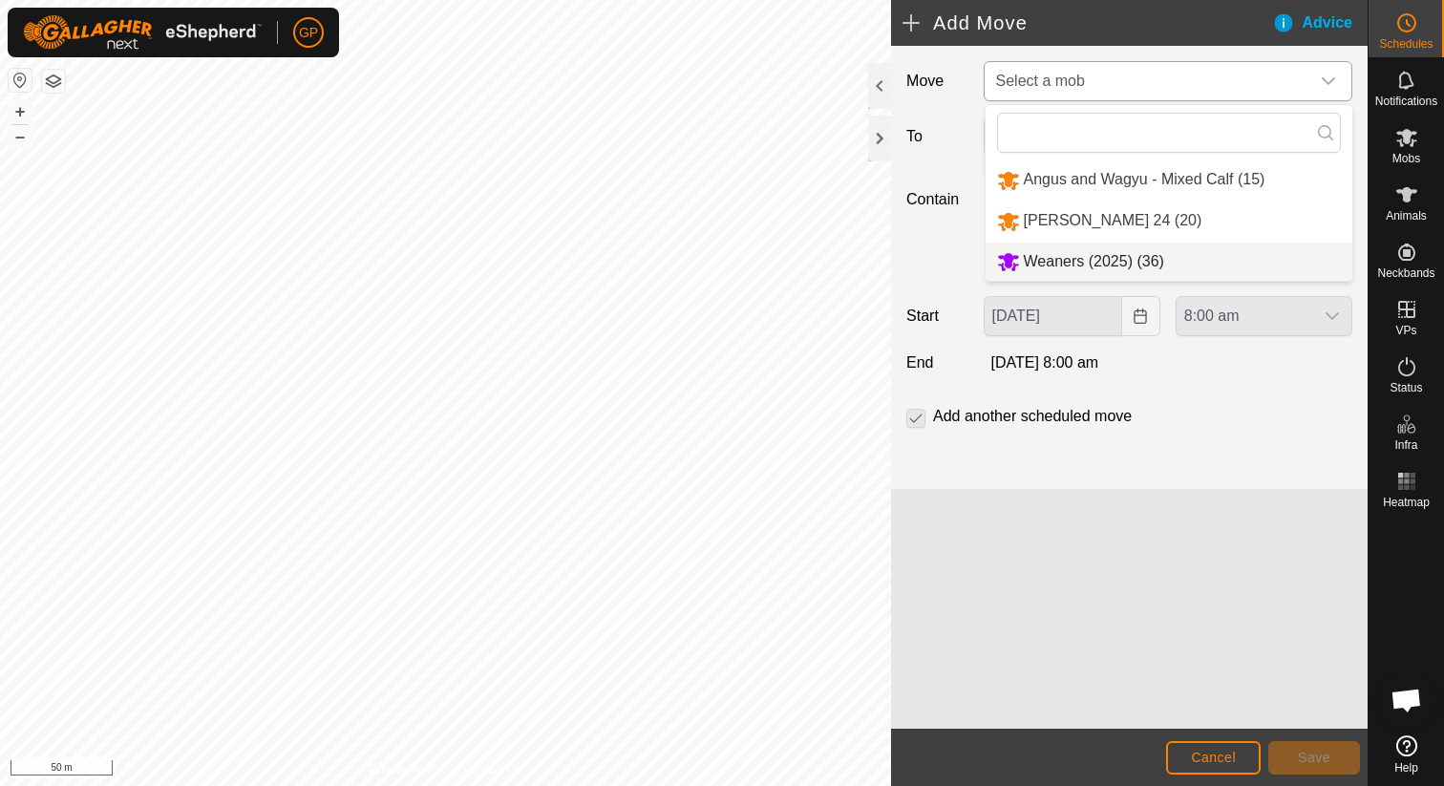
click at [1094, 254] on li "Weaners (2025) (36)" at bounding box center [1168, 262] width 367 height 39
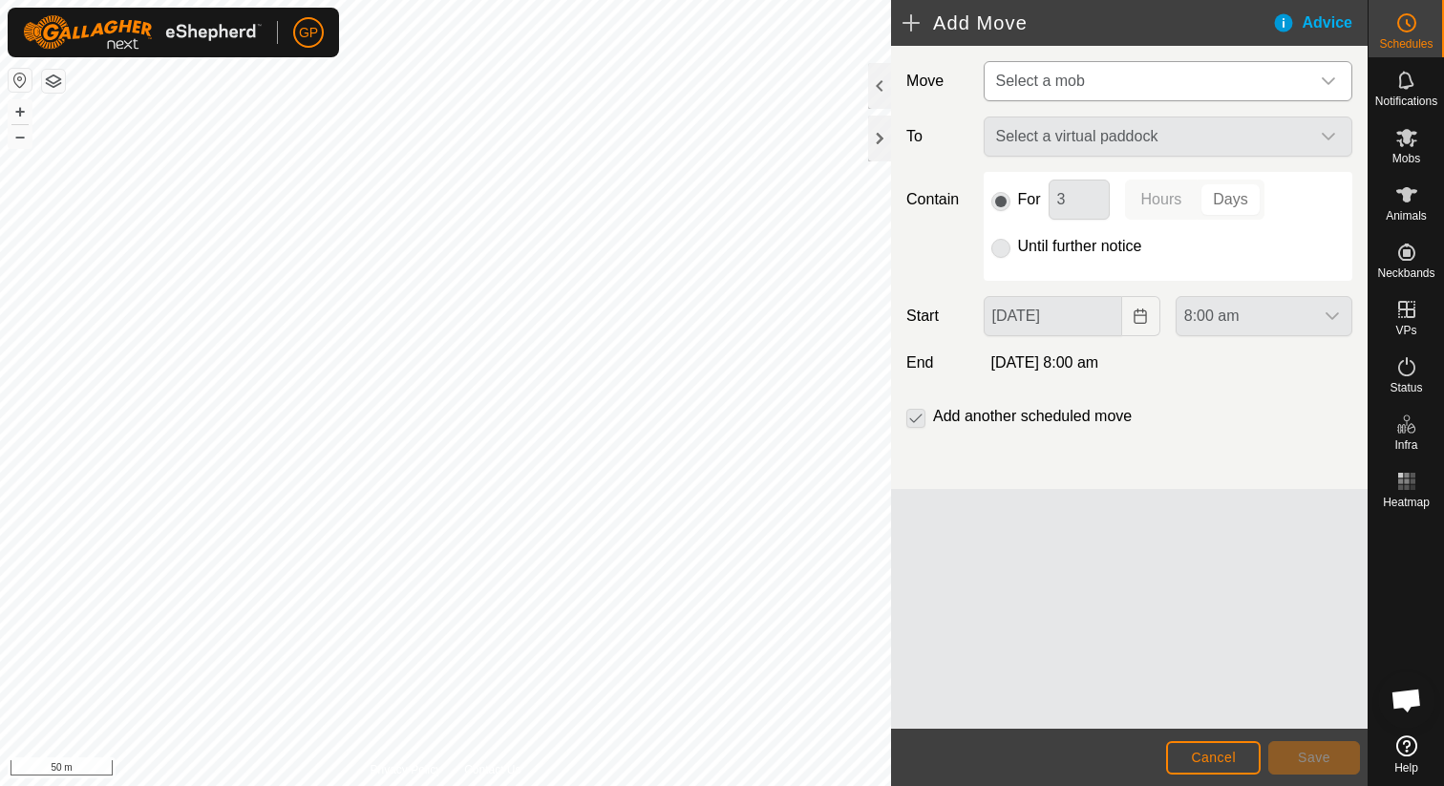
type input "01 Oct, 2025"
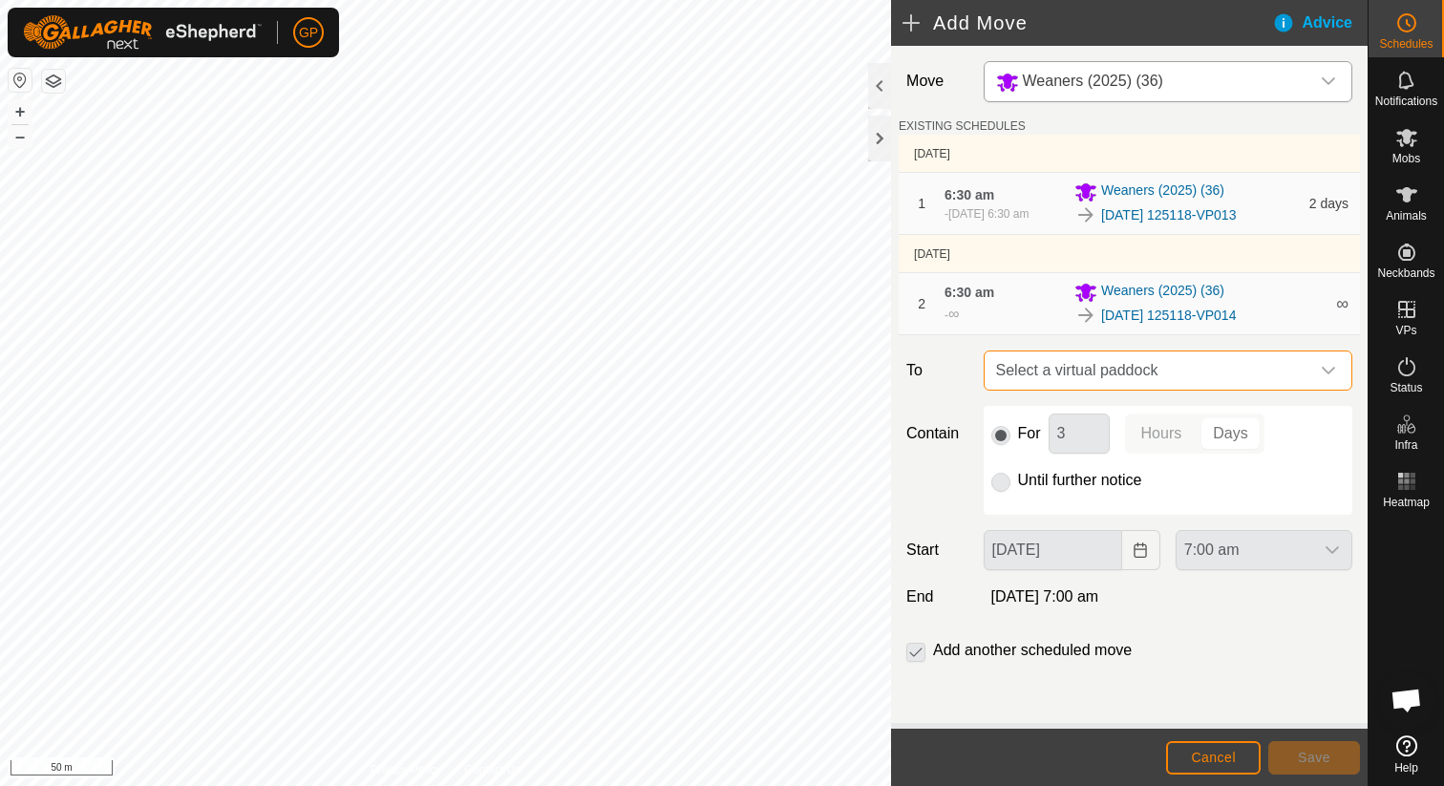
click at [1066, 387] on span "Select a virtual paddock" at bounding box center [1148, 370] width 321 height 38
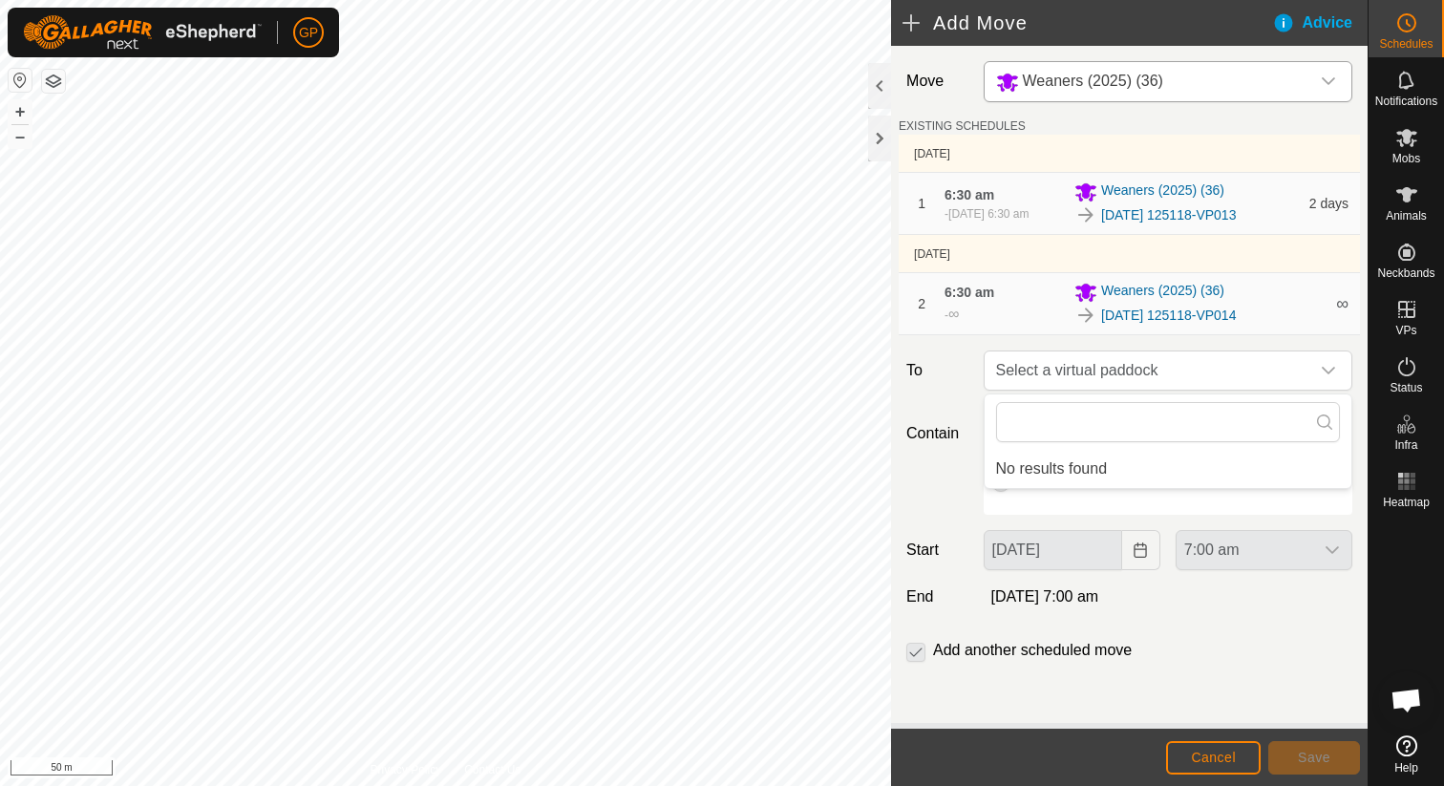
click at [1050, 457] on li "No results found" at bounding box center [1167, 469] width 367 height 38
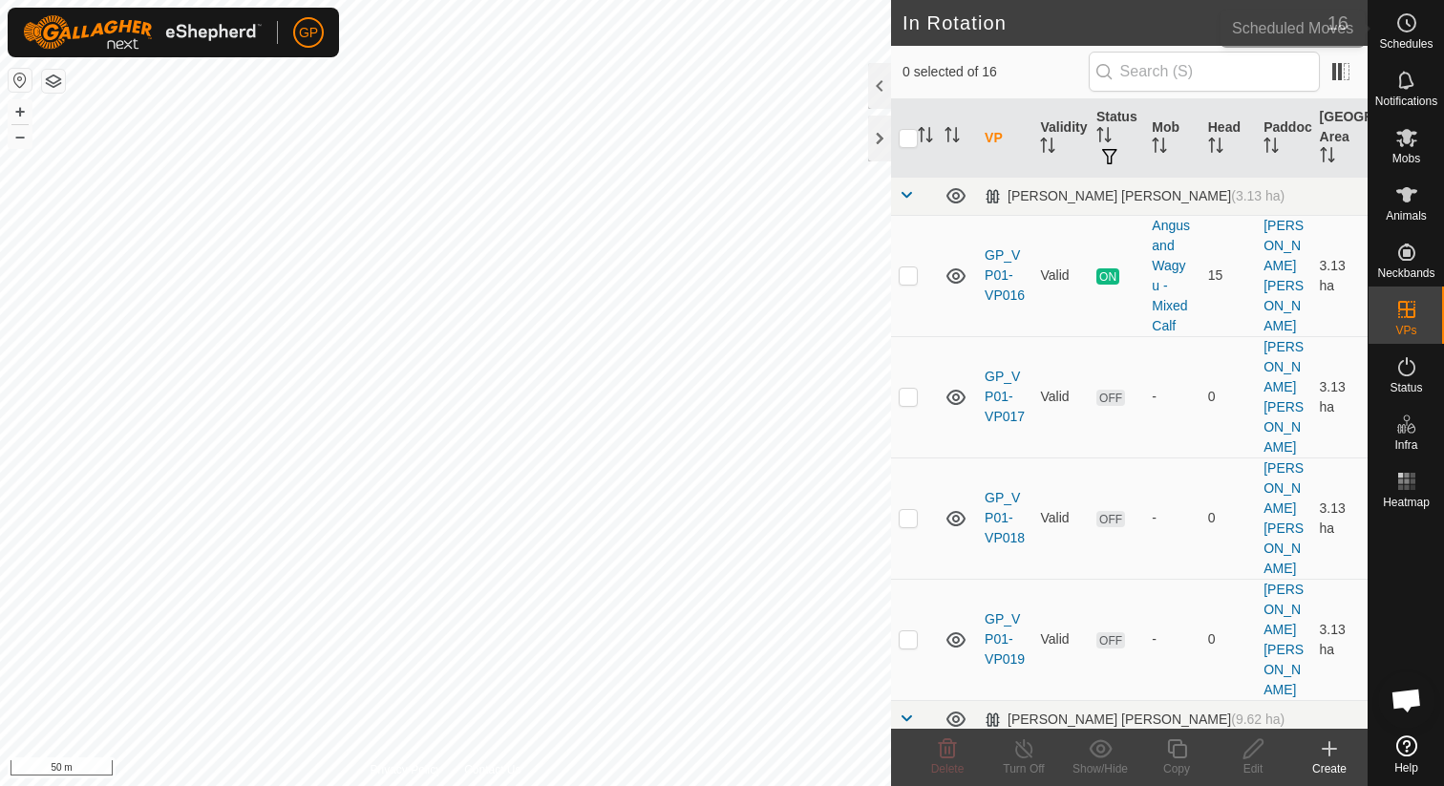
click at [1421, 36] on es-schedule-vp-svg-icon at bounding box center [1406, 23] width 34 height 31
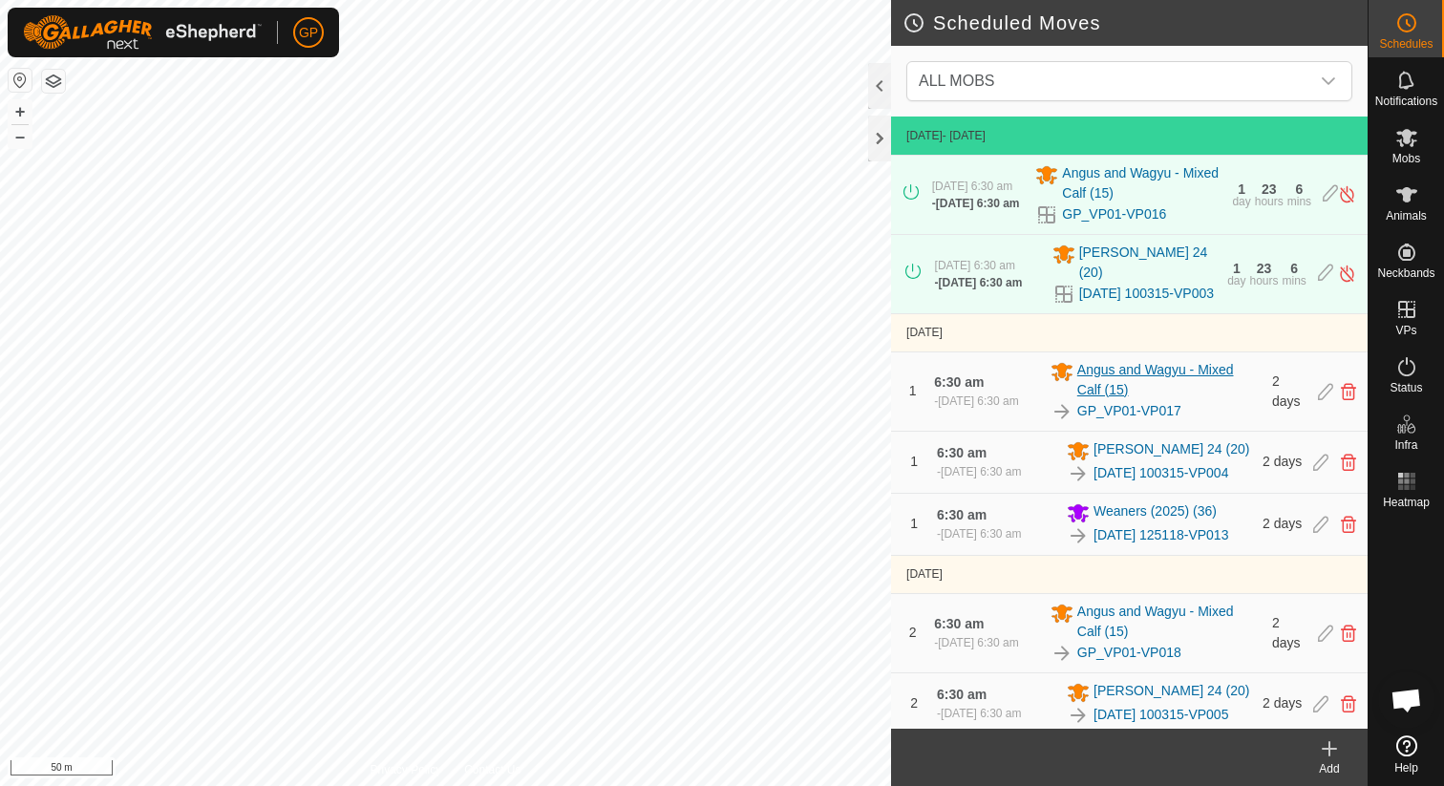
scroll to position [310, 0]
click at [1328, 749] on icon at bounding box center [1328, 749] width 13 height 0
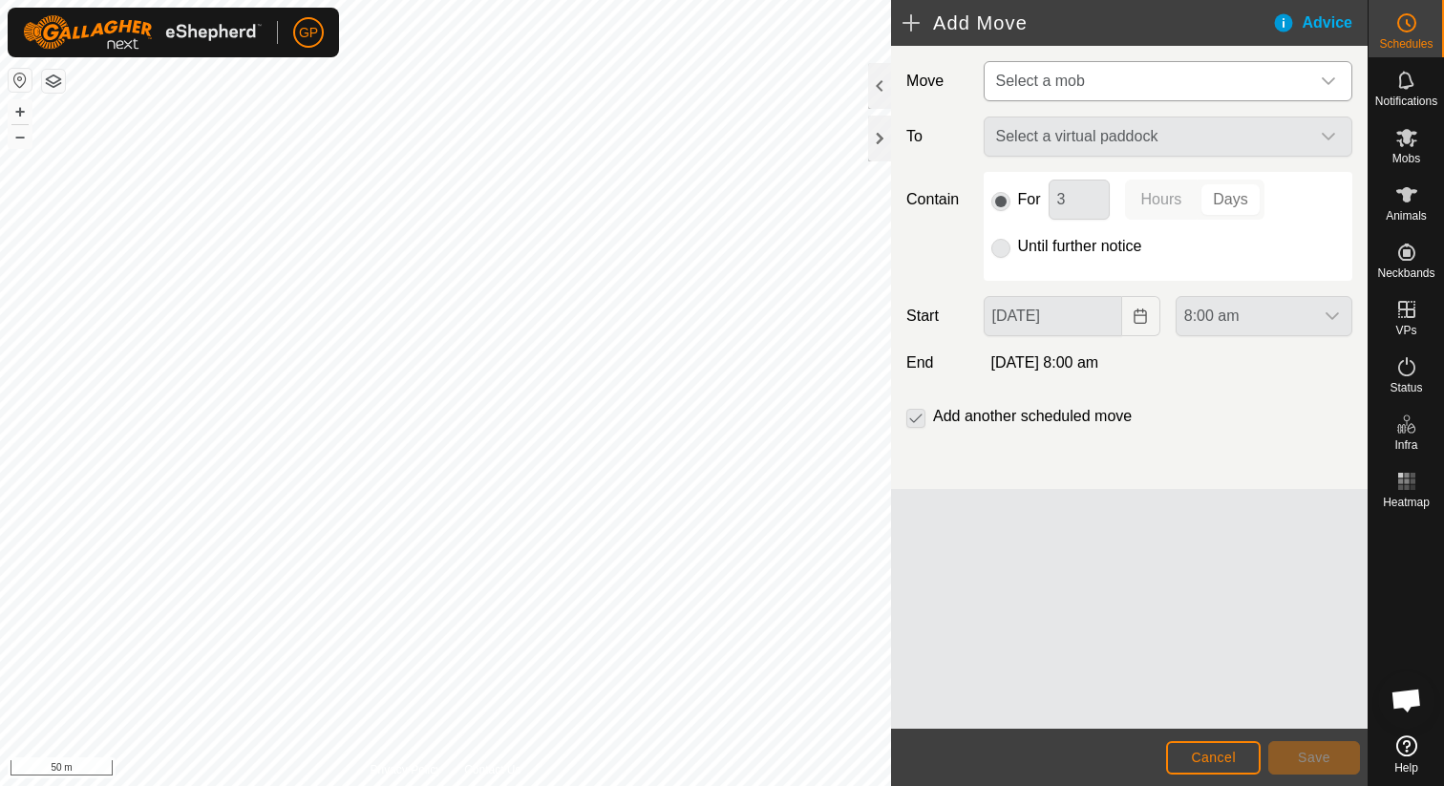
click at [1152, 97] on span "Select a mob" at bounding box center [1148, 81] width 321 height 38
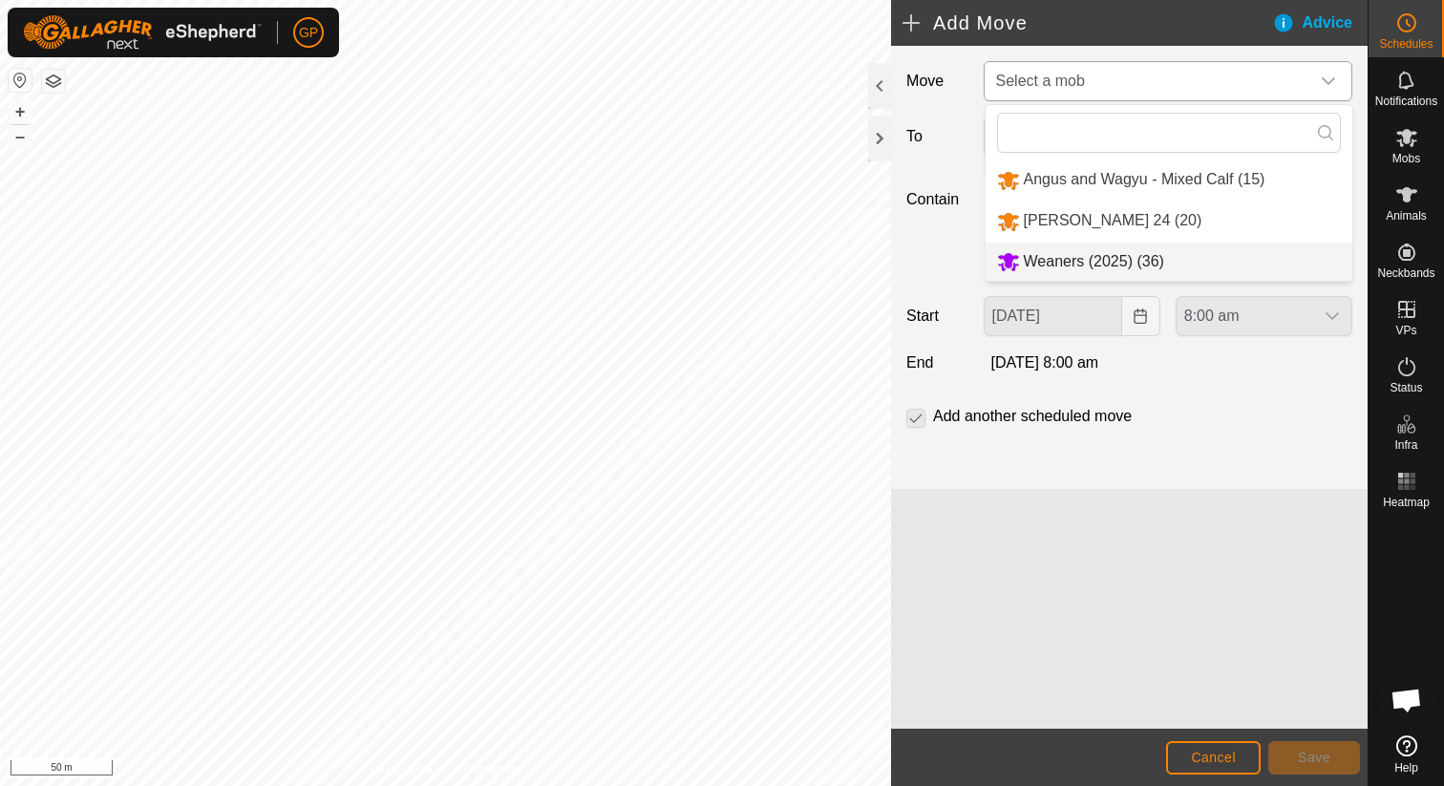
click at [1096, 261] on li "Weaners (2025) (36)" at bounding box center [1168, 262] width 367 height 39
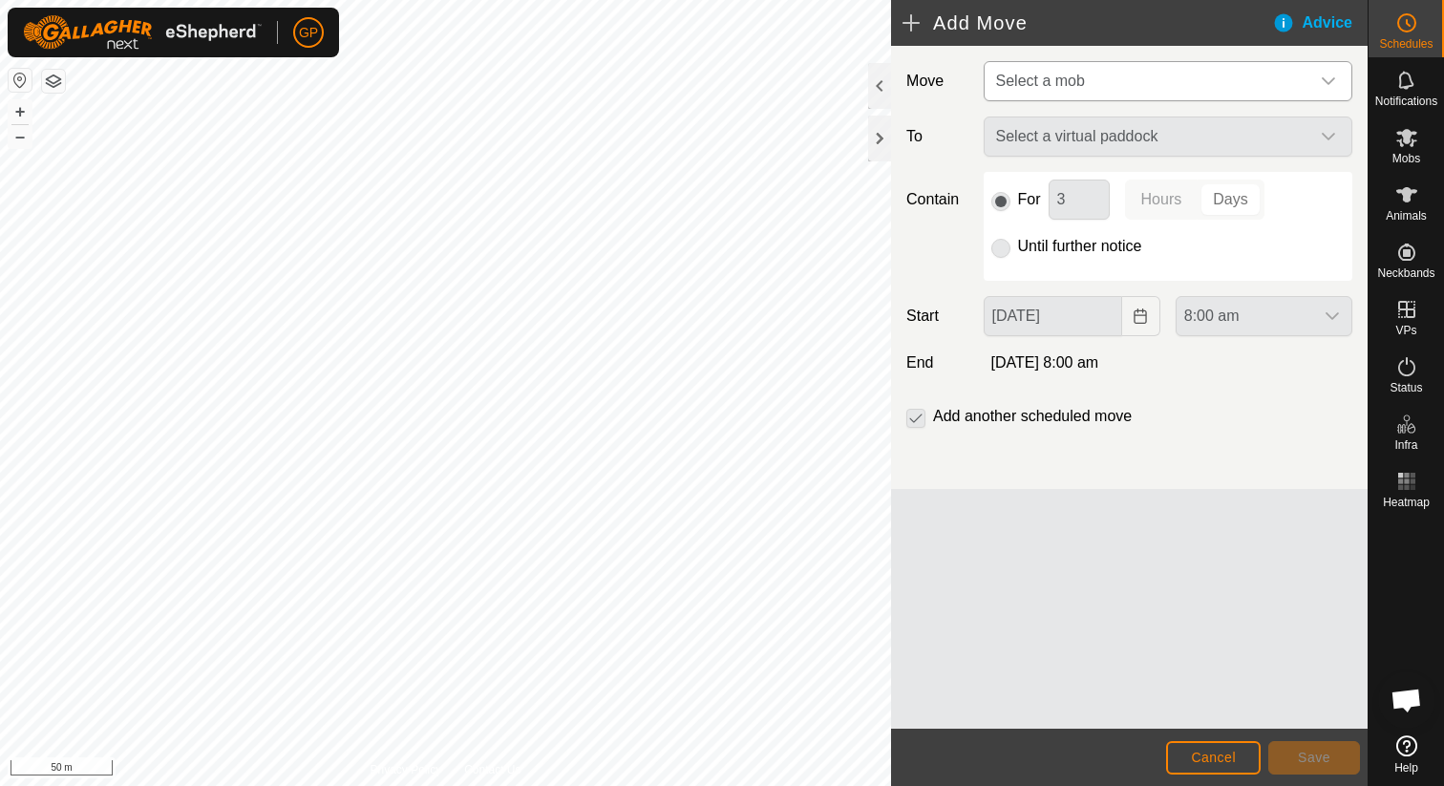
type input "[DATE]"
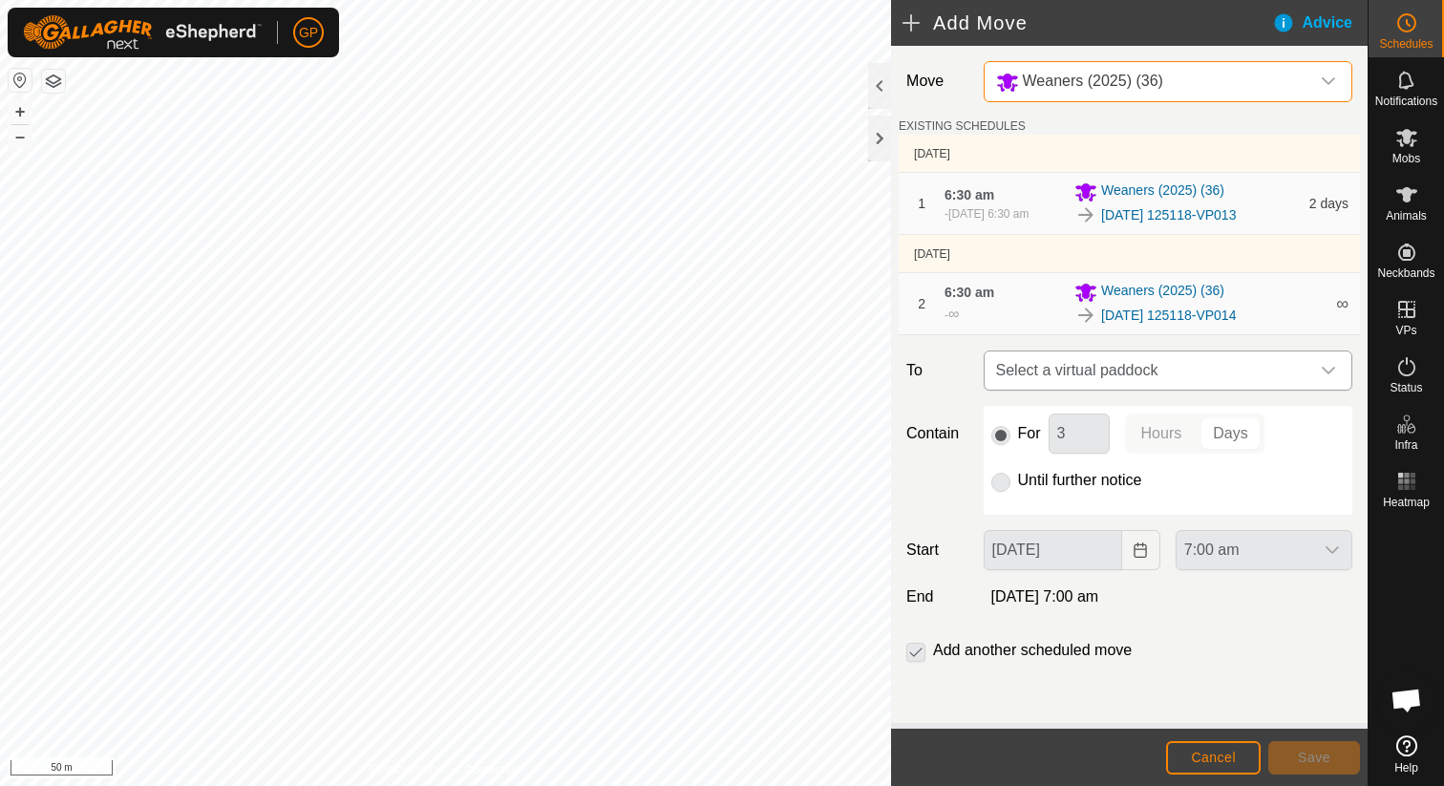
click at [1078, 370] on span "Select a virtual paddock" at bounding box center [1148, 370] width 321 height 38
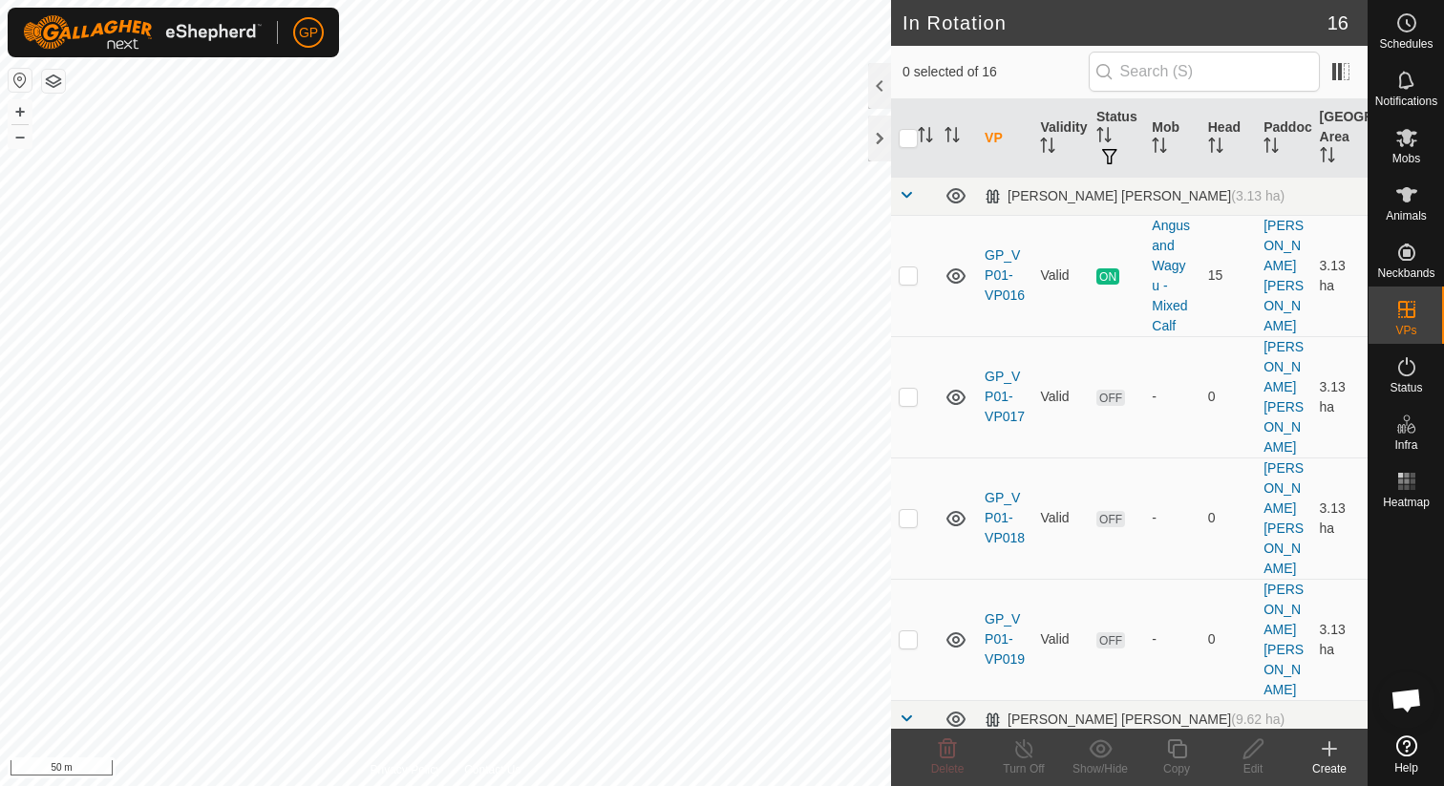
checkbox input "true"
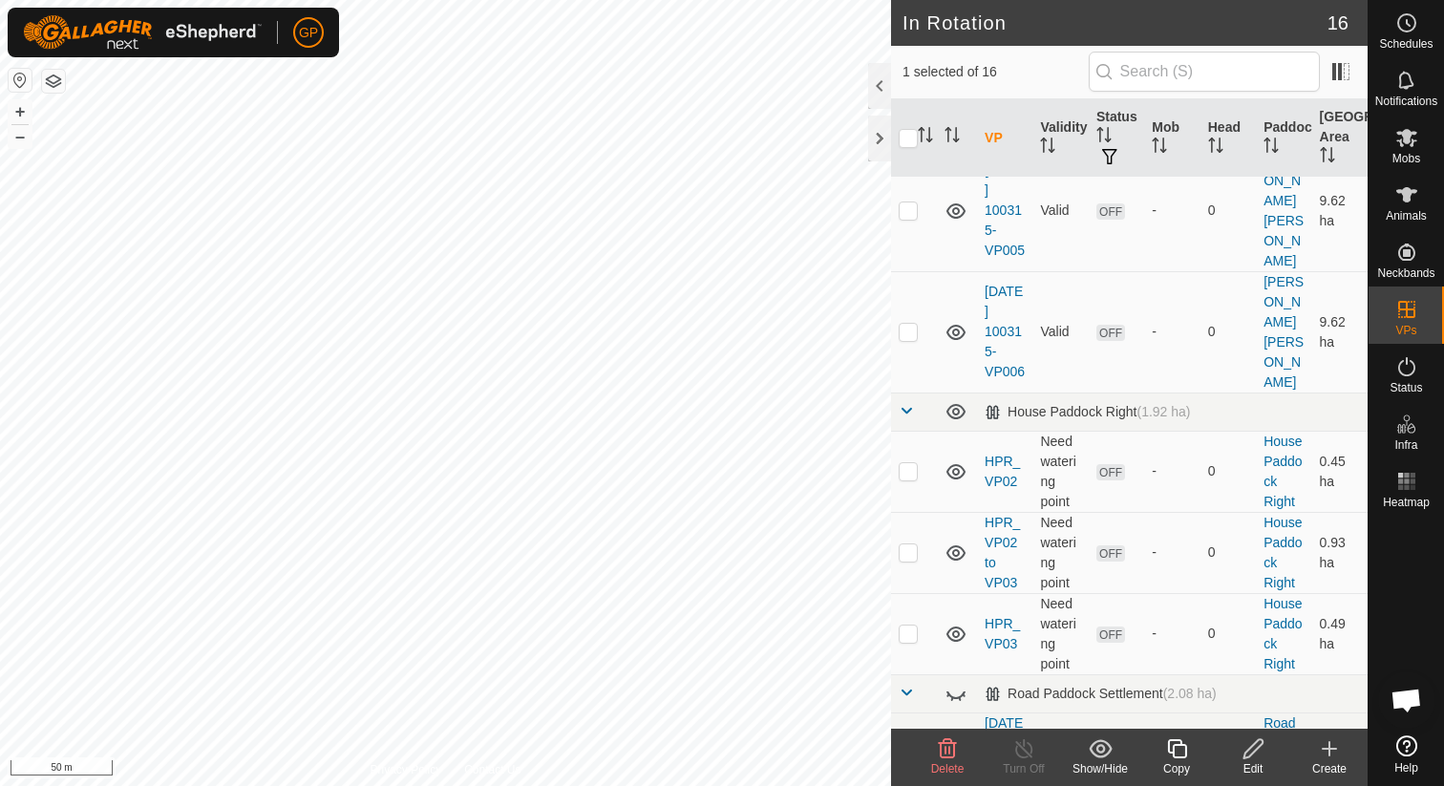
scroll to position [1158, 0]
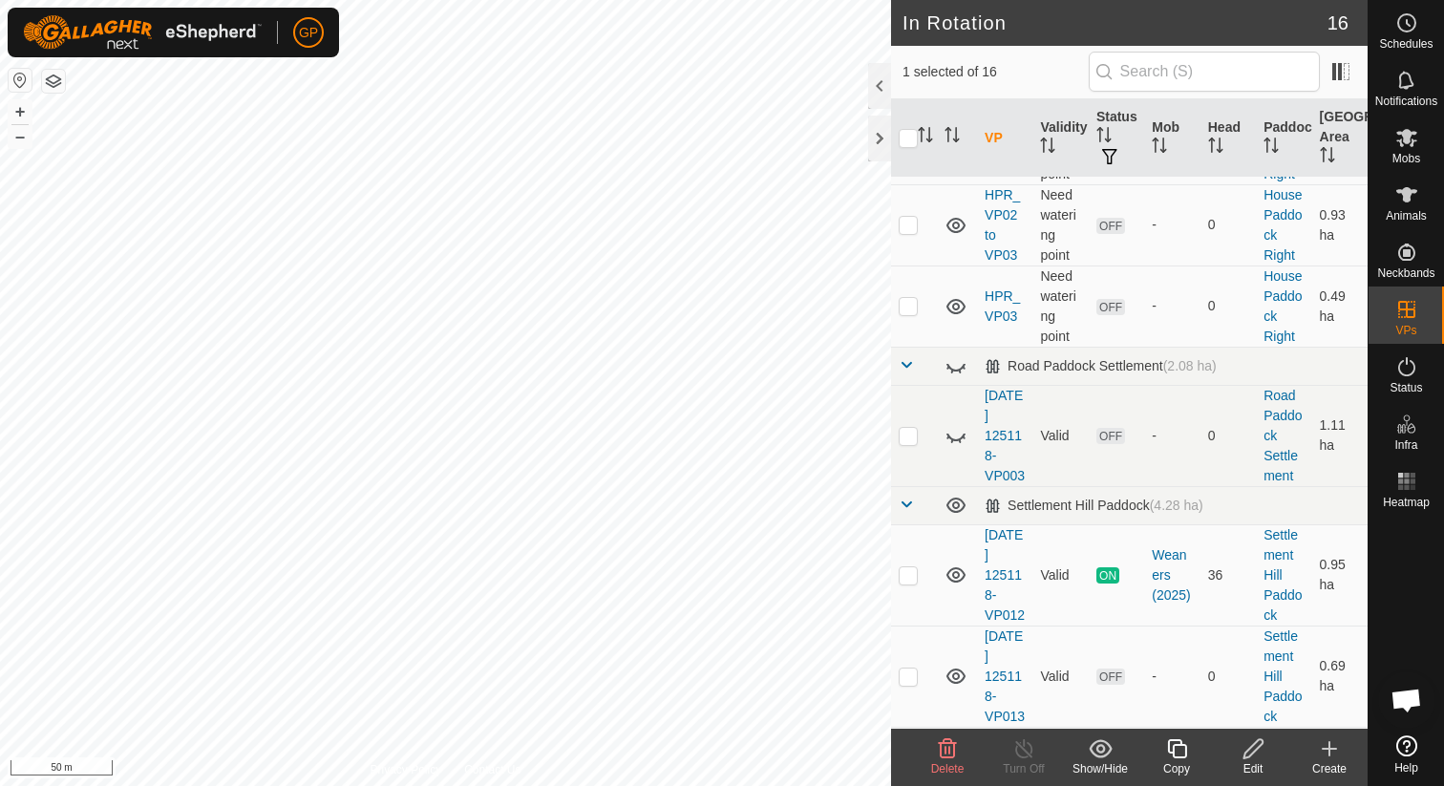
click at [1253, 753] on icon at bounding box center [1253, 748] width 24 height 23
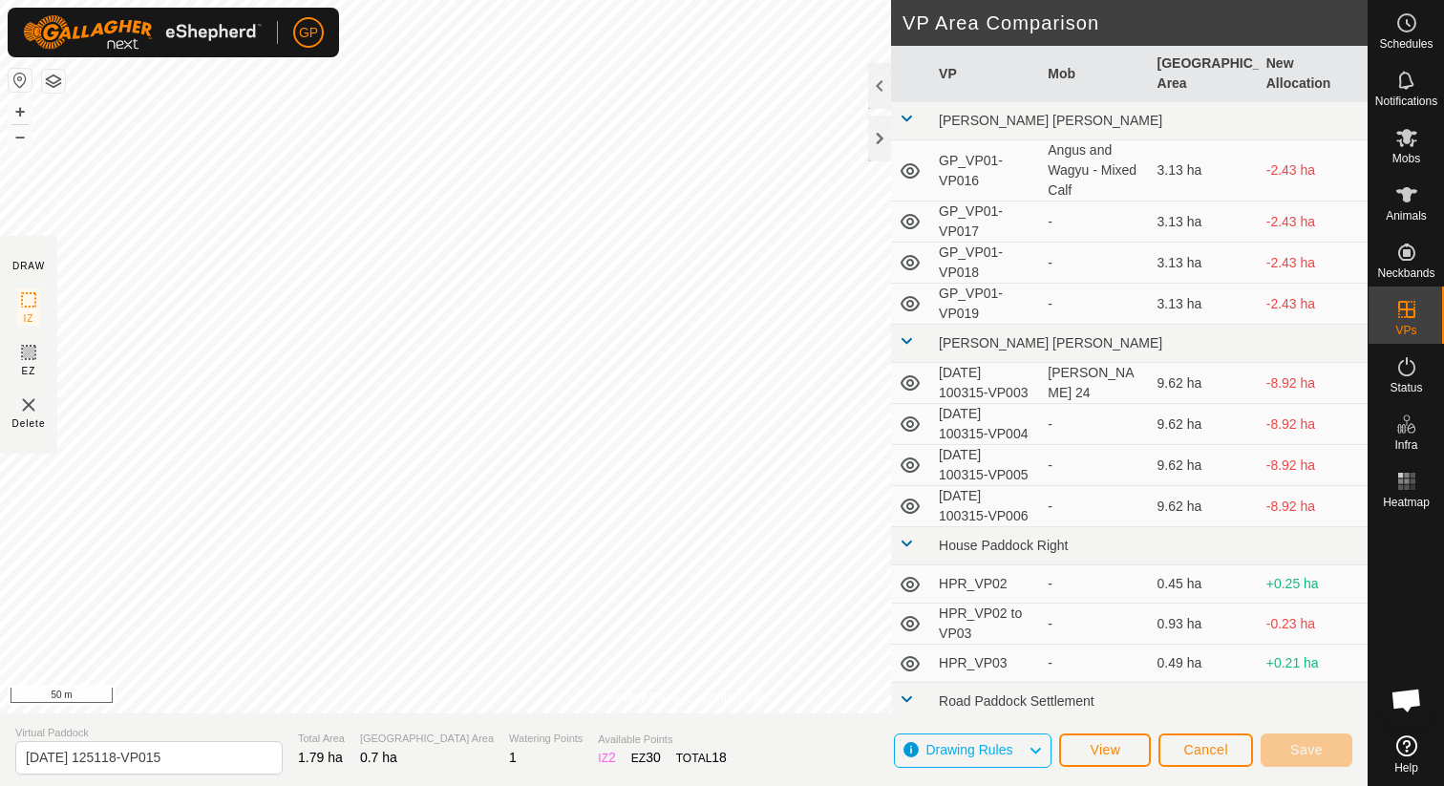
scroll to position [209, 0]
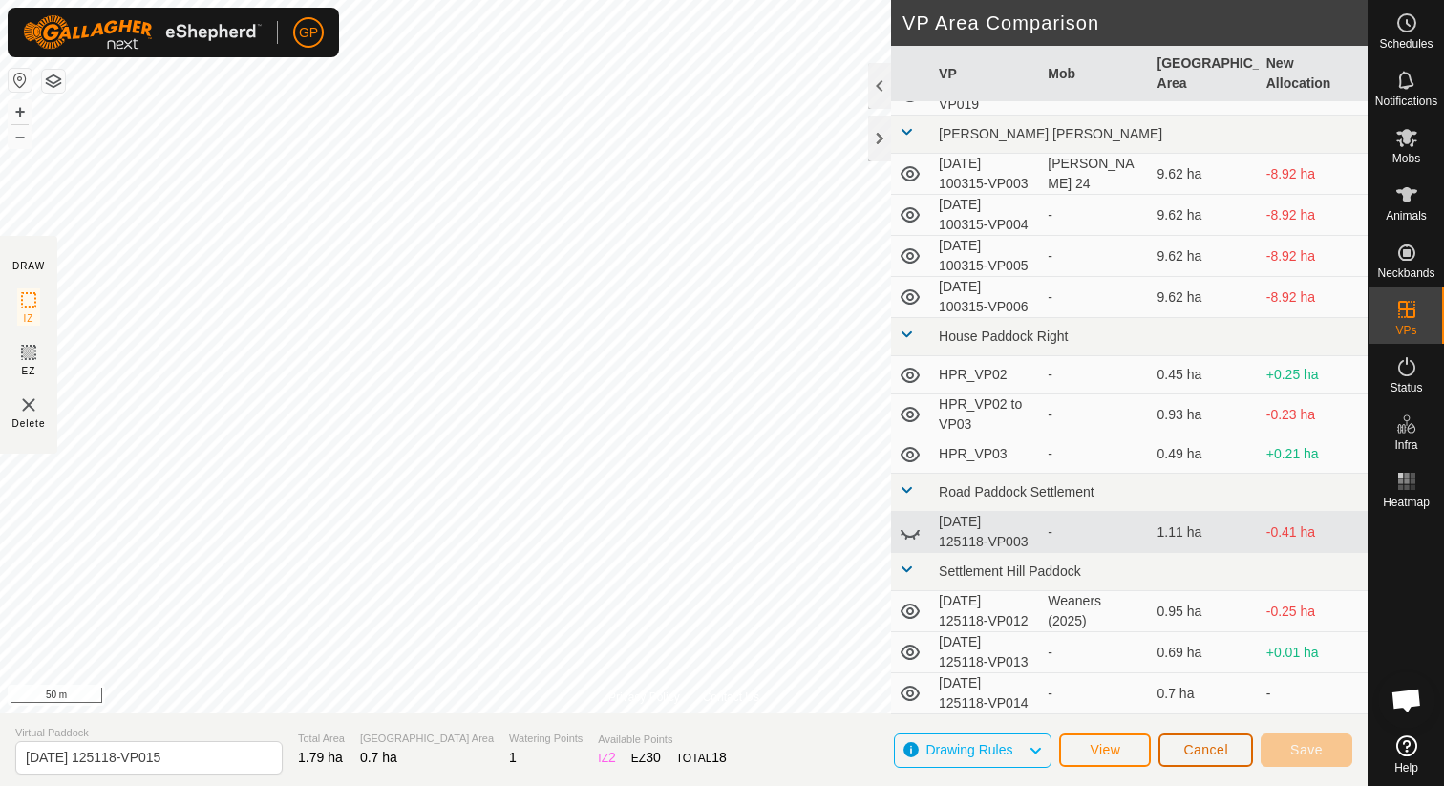
click at [1190, 751] on span "Cancel" at bounding box center [1205, 749] width 45 height 15
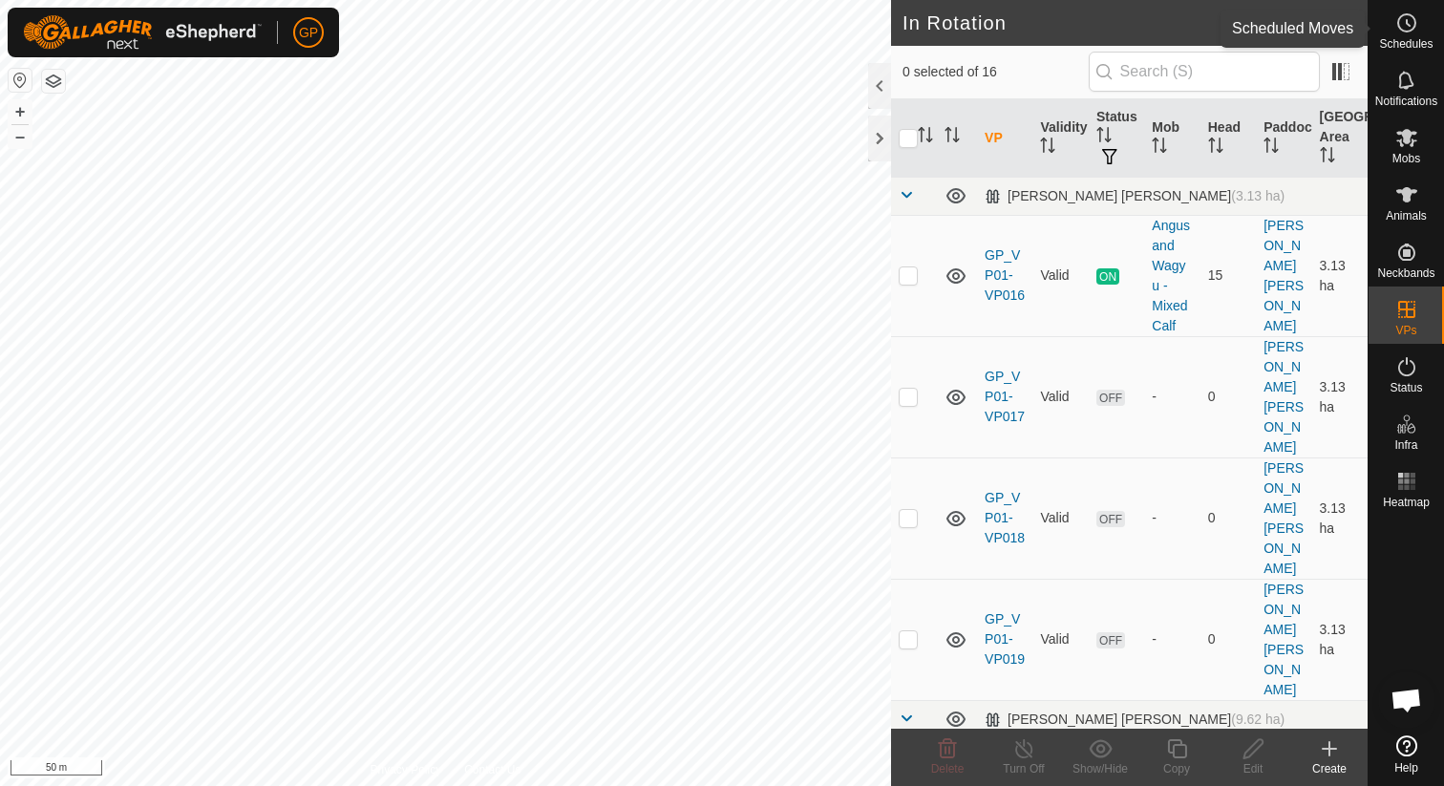
click at [1407, 48] on span "Schedules" at bounding box center [1405, 43] width 53 height 11
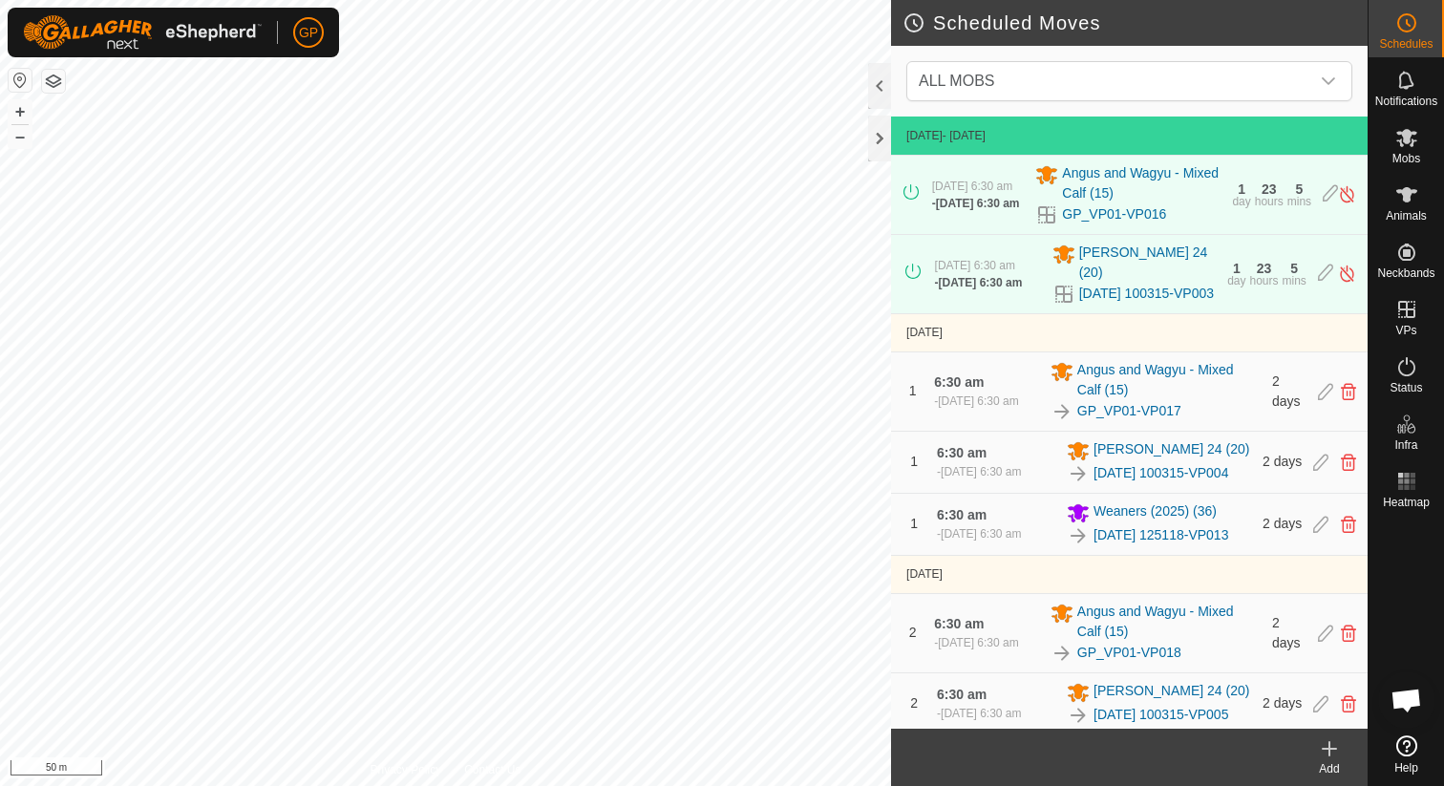
scroll to position [310, 0]
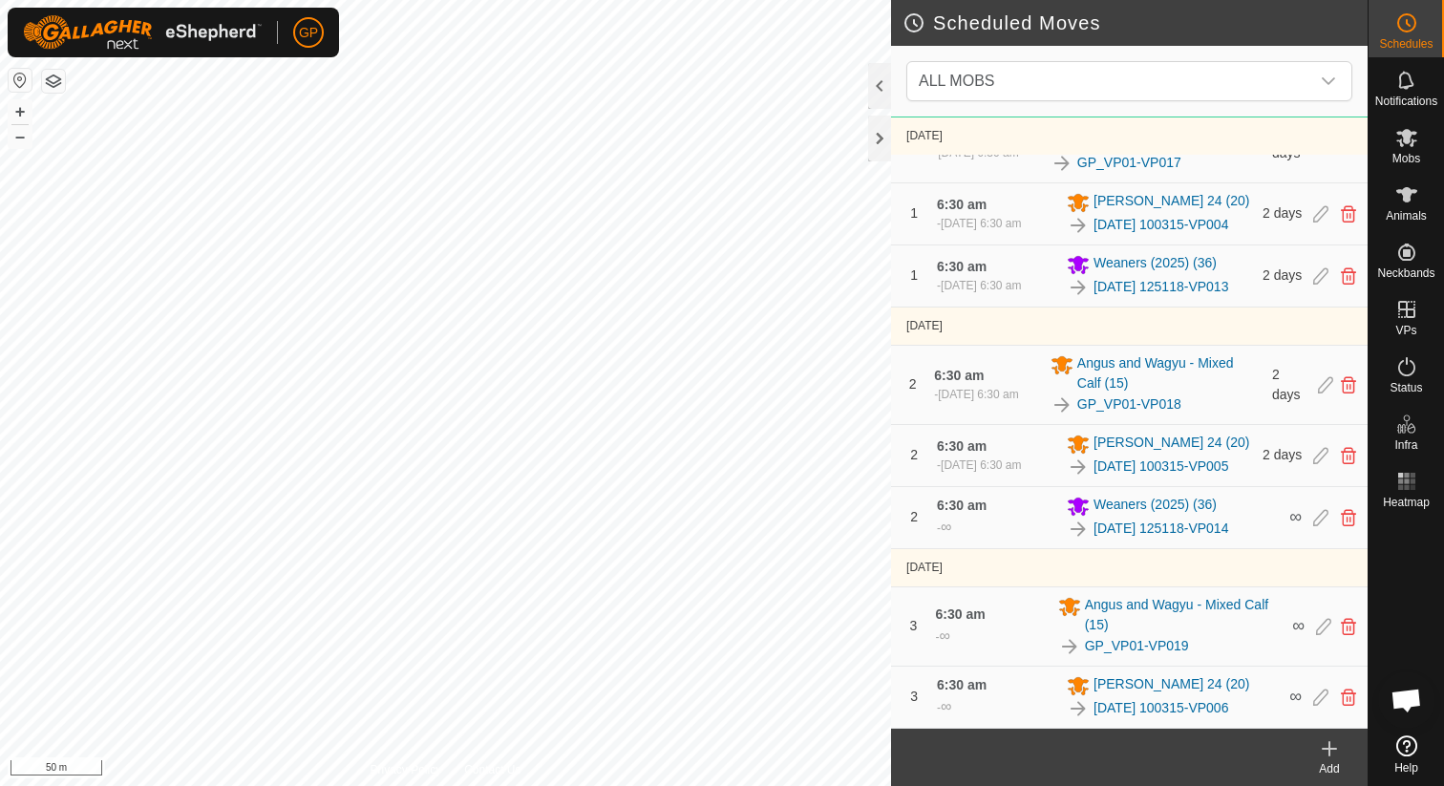
click at [1322, 751] on icon at bounding box center [1329, 748] width 23 height 23
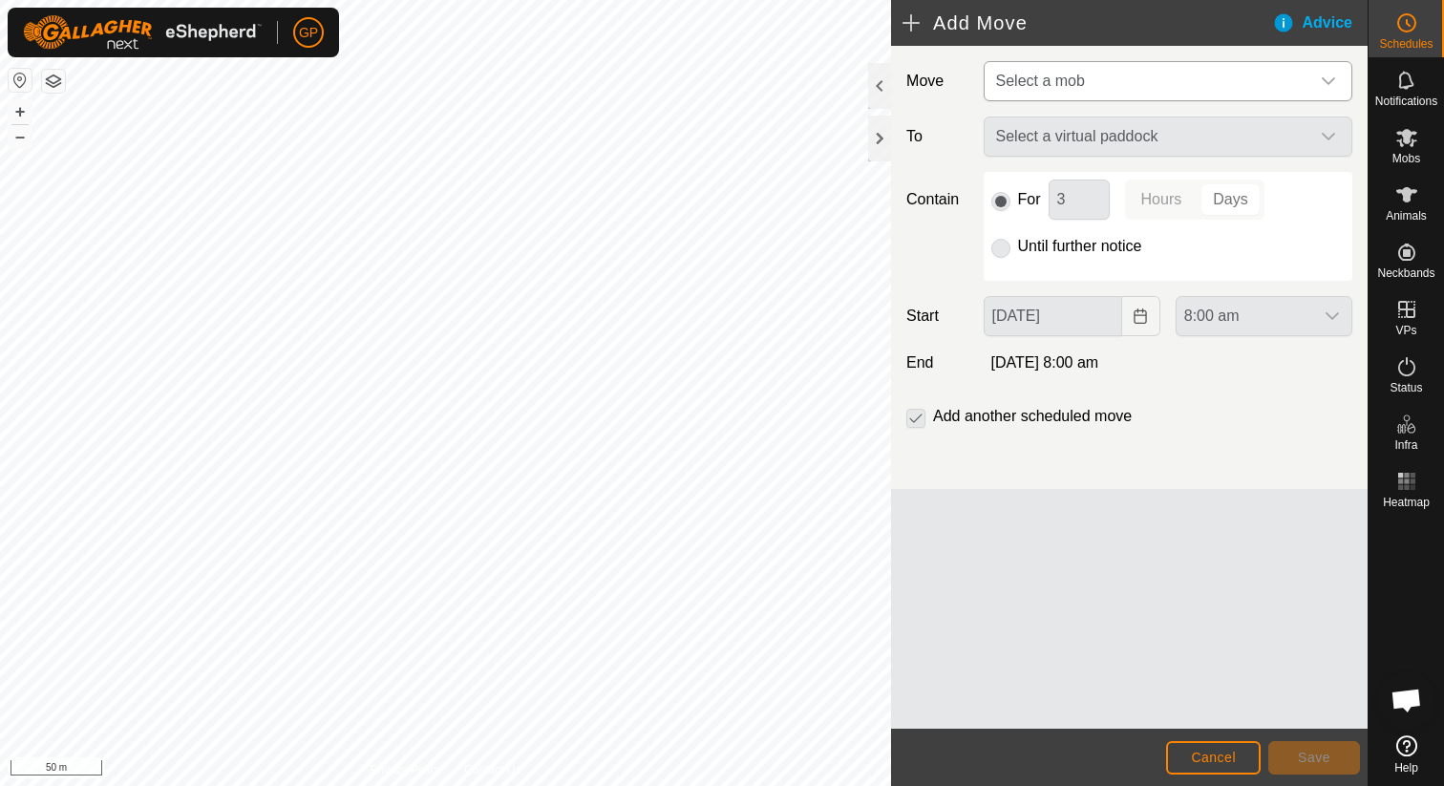
click at [1090, 94] on span "Select a mob" at bounding box center [1148, 81] width 321 height 38
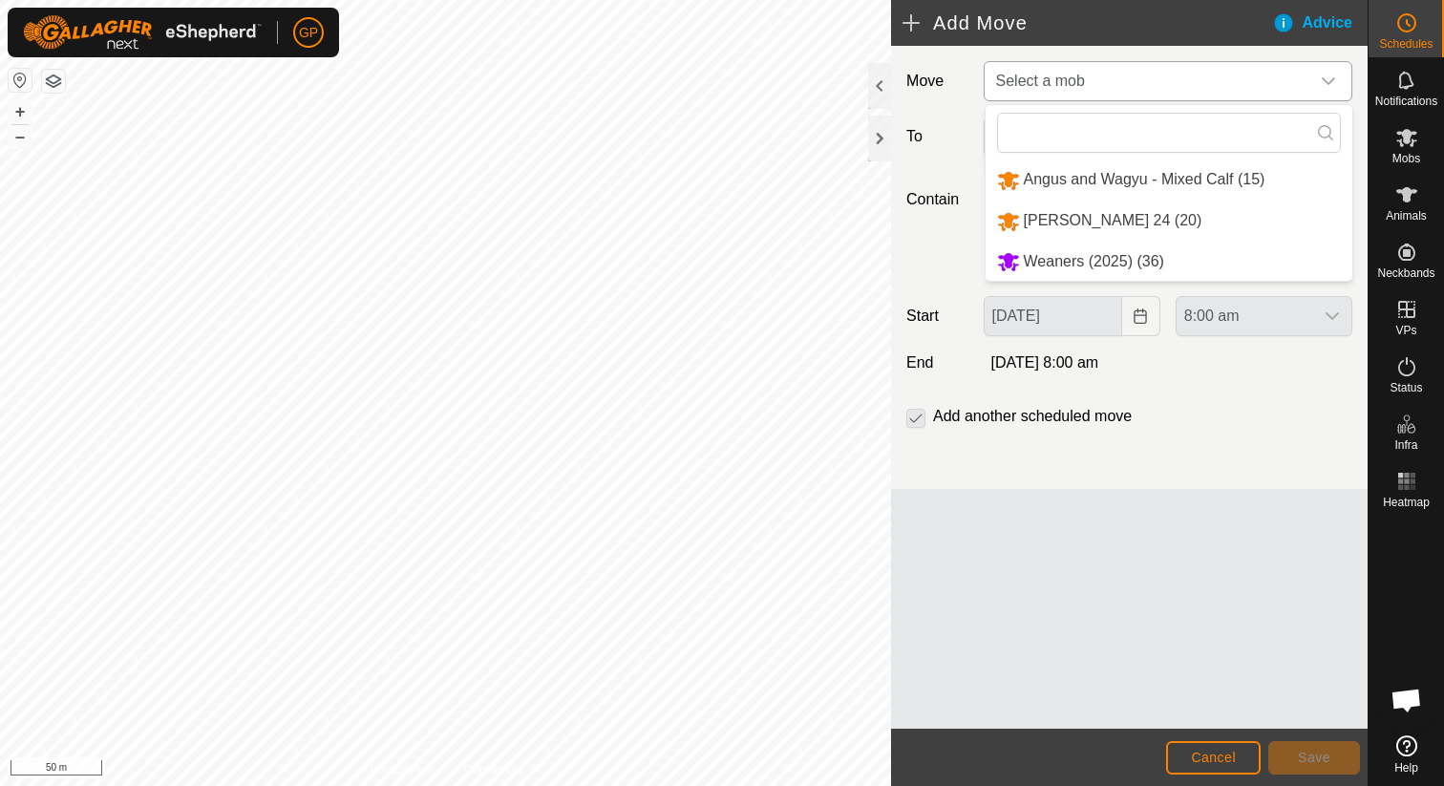
click at [1049, 265] on li "Weaners (2025) (36)" at bounding box center [1168, 262] width 367 height 39
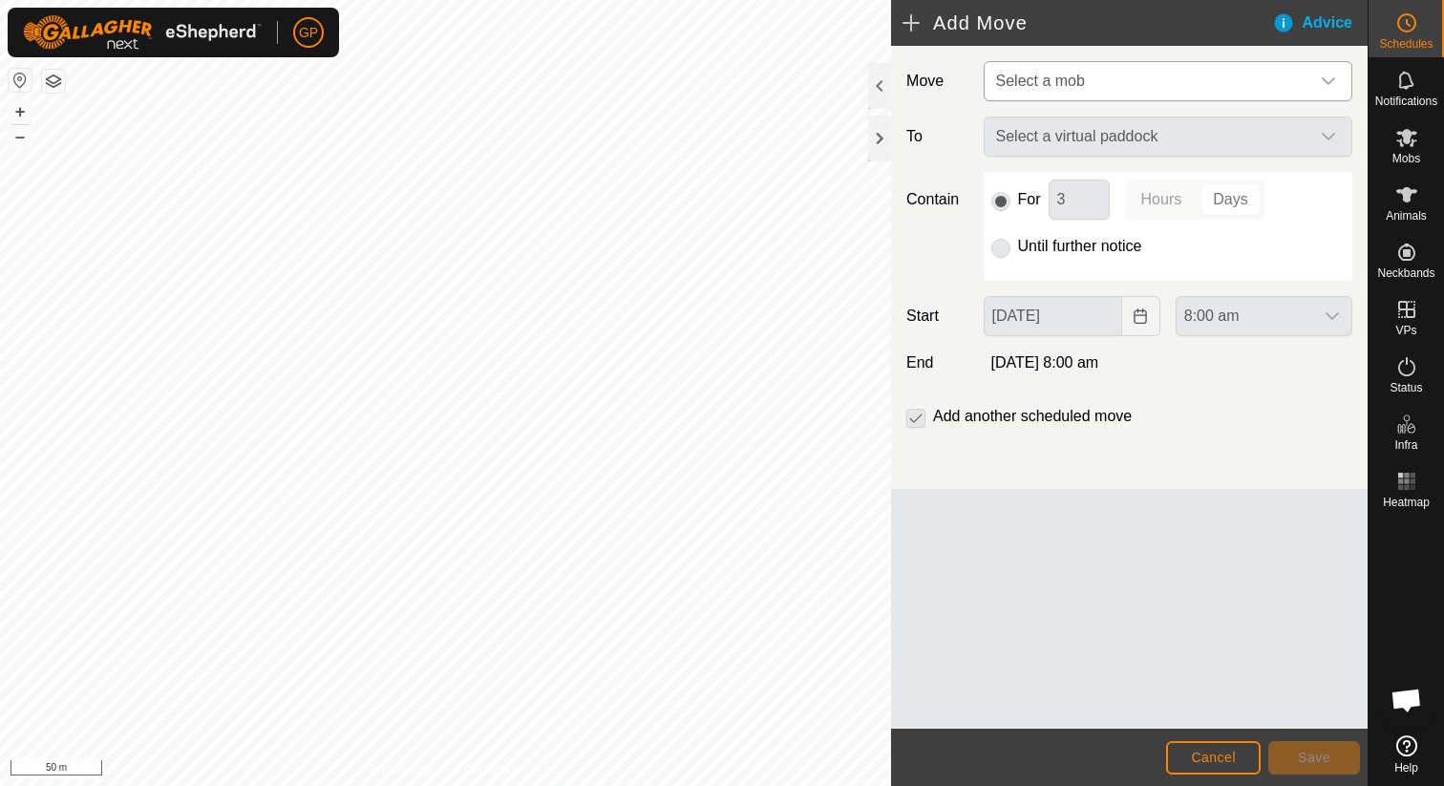
type input "01 Oct, 2025"
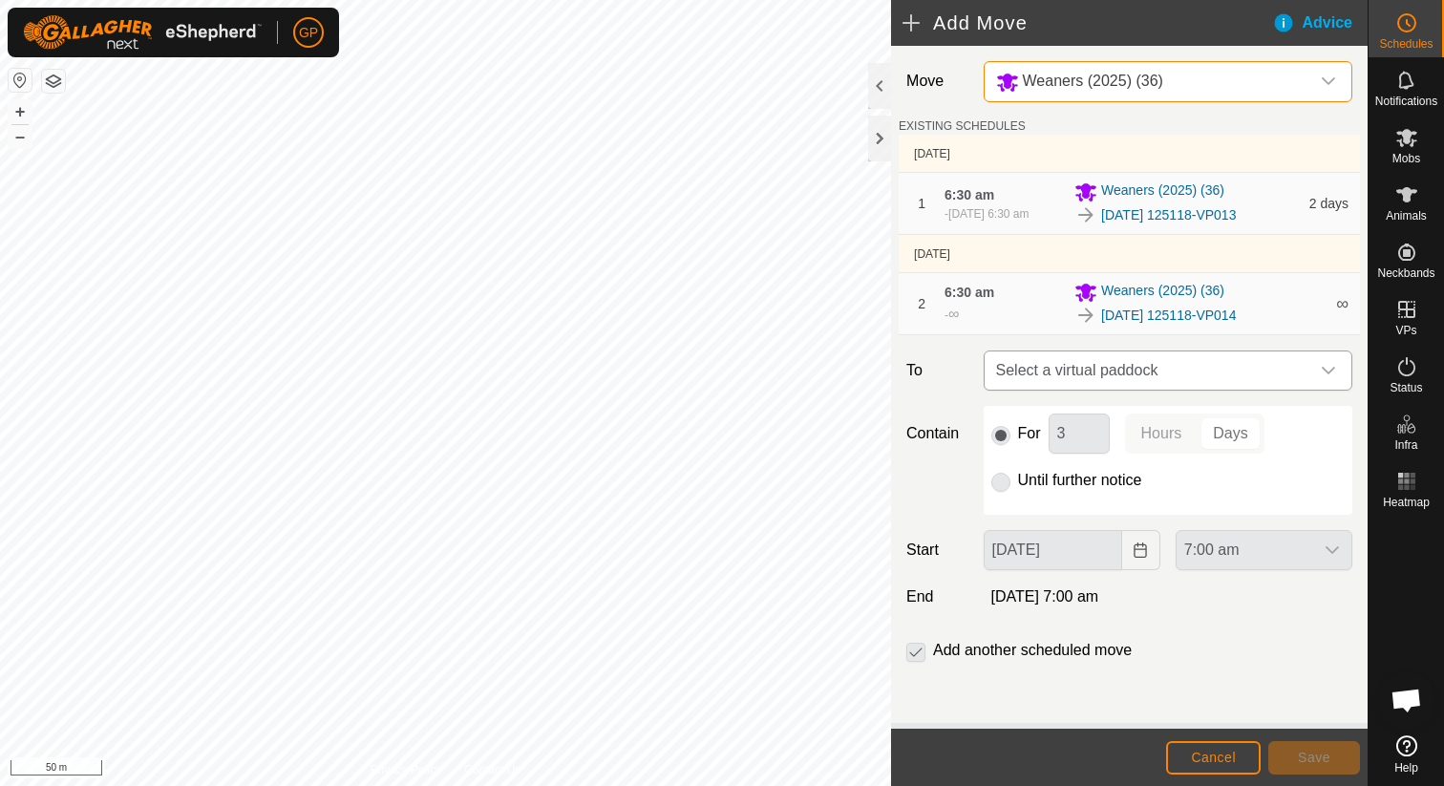
click at [1047, 374] on span "Select a virtual paddock" at bounding box center [1148, 370] width 321 height 38
click at [1048, 484] on li "No results found" at bounding box center [1167, 469] width 367 height 38
click at [1224, 758] on span "Cancel" at bounding box center [1213, 757] width 45 height 15
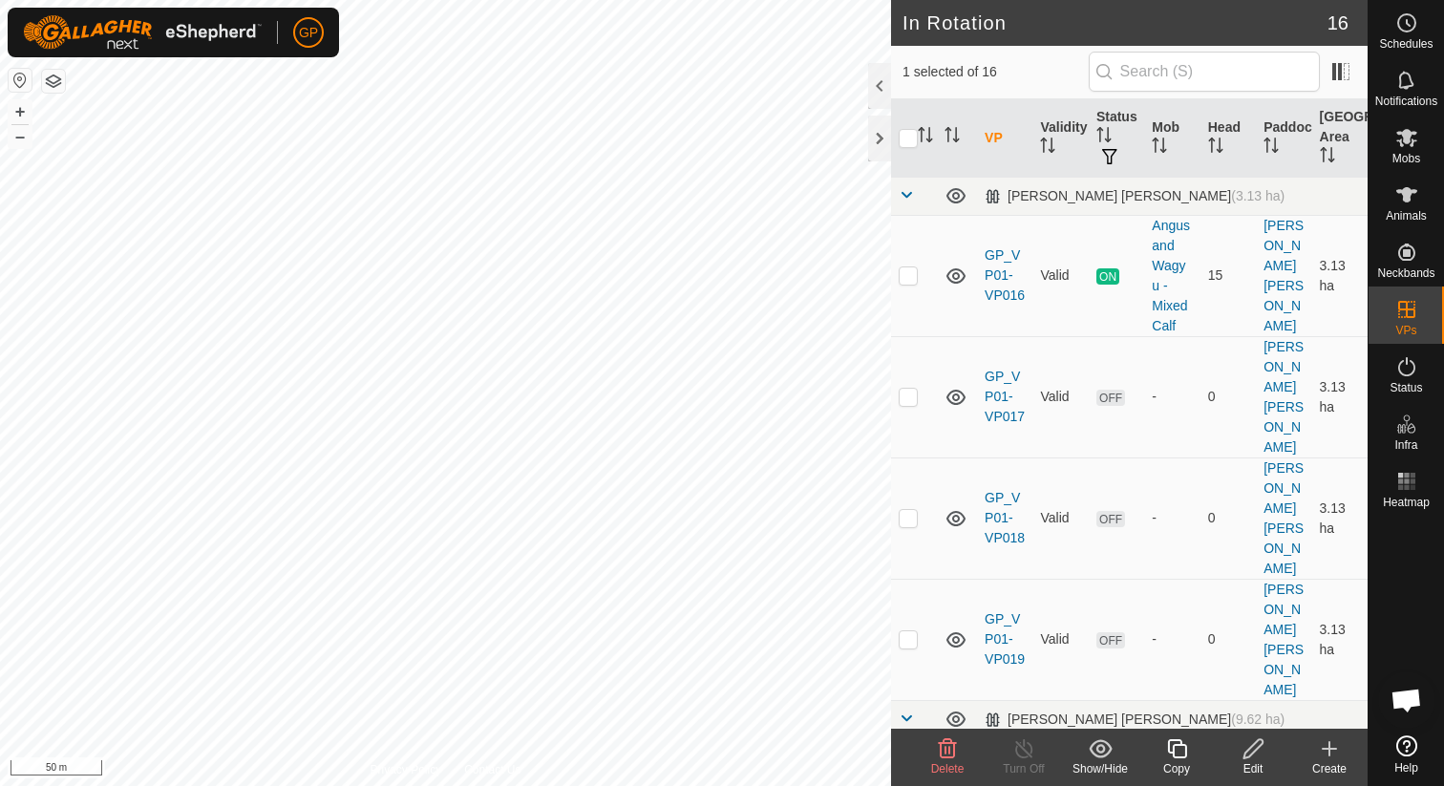
click at [951, 753] on icon at bounding box center [947, 748] width 23 height 23
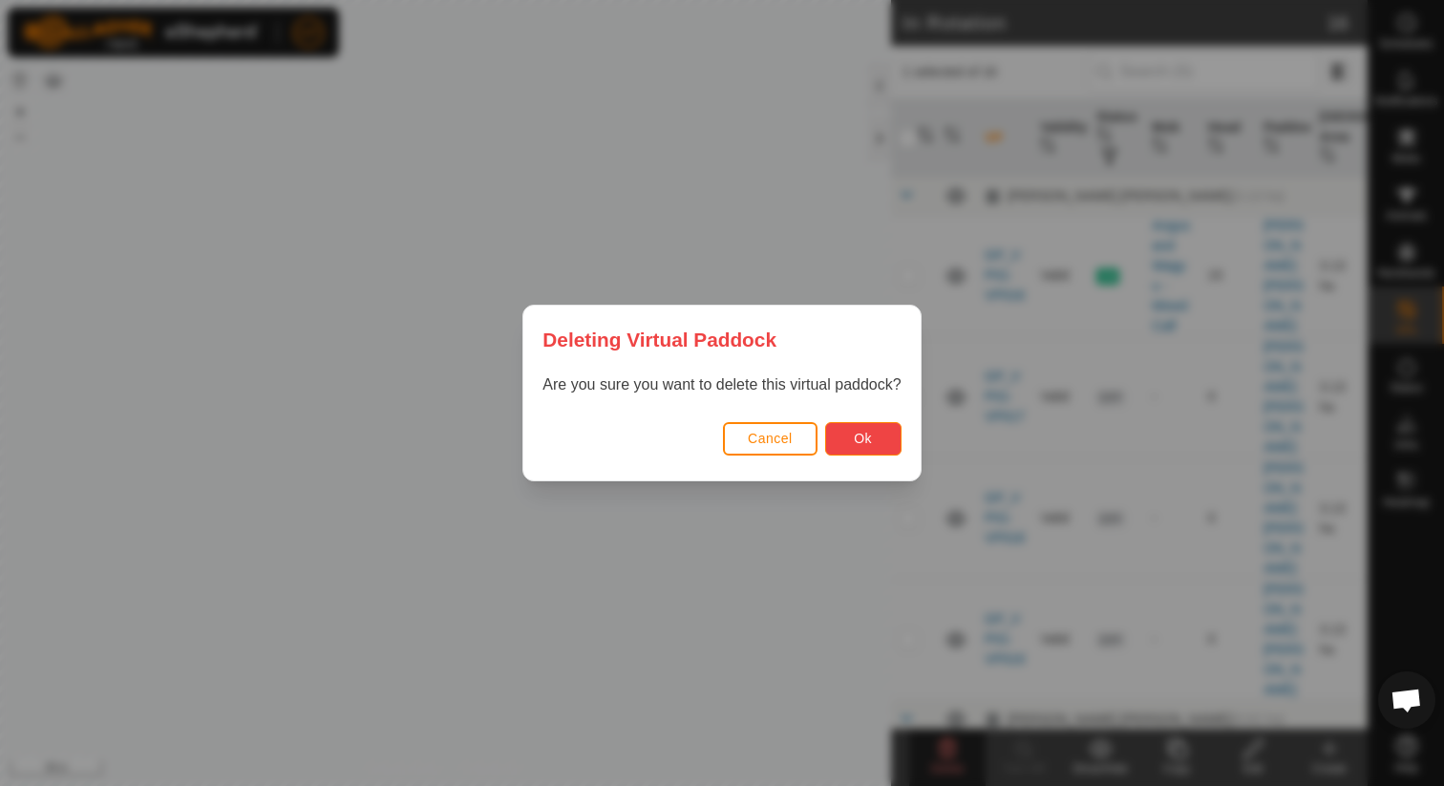
click at [847, 433] on button "Ok" at bounding box center [863, 438] width 76 height 33
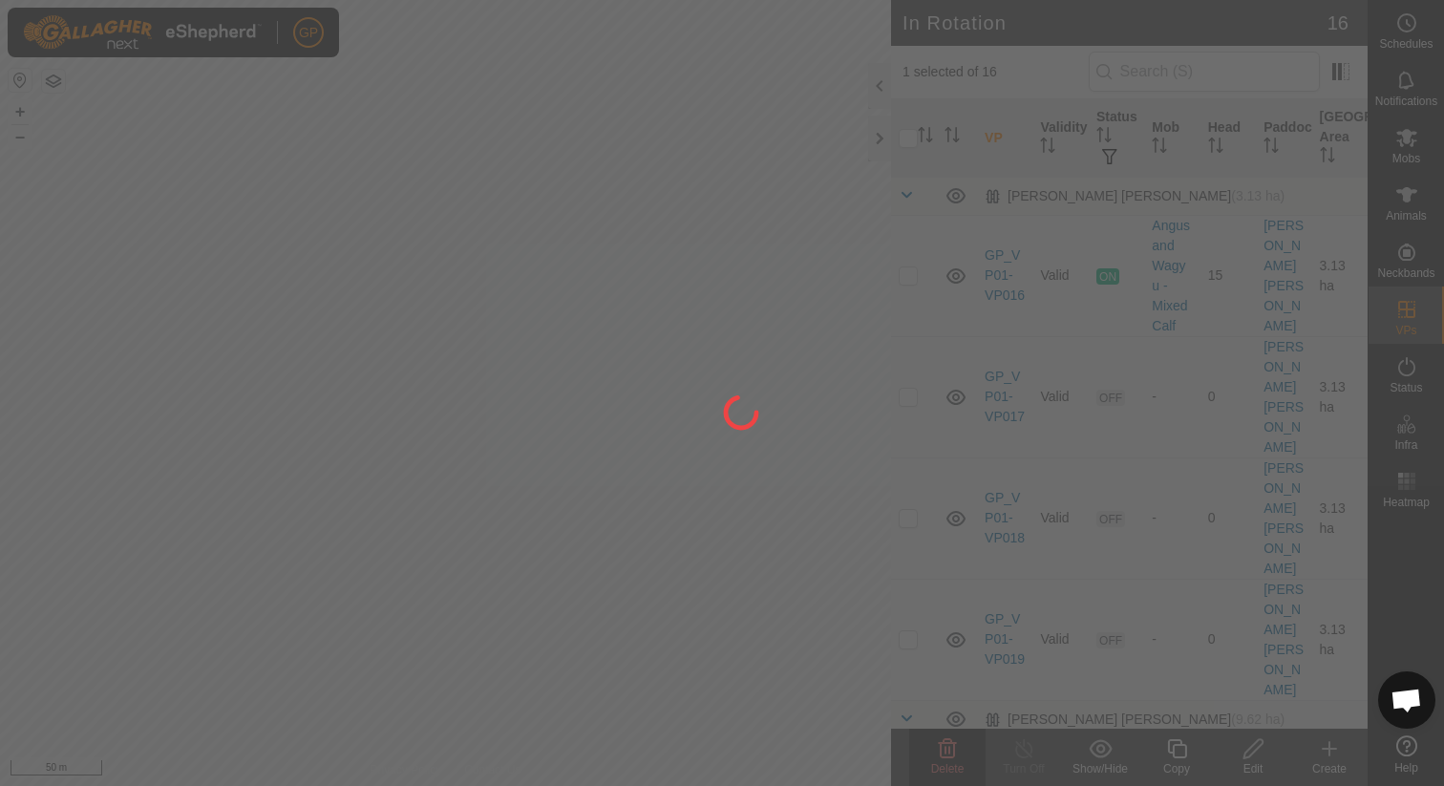
checkbox input "false"
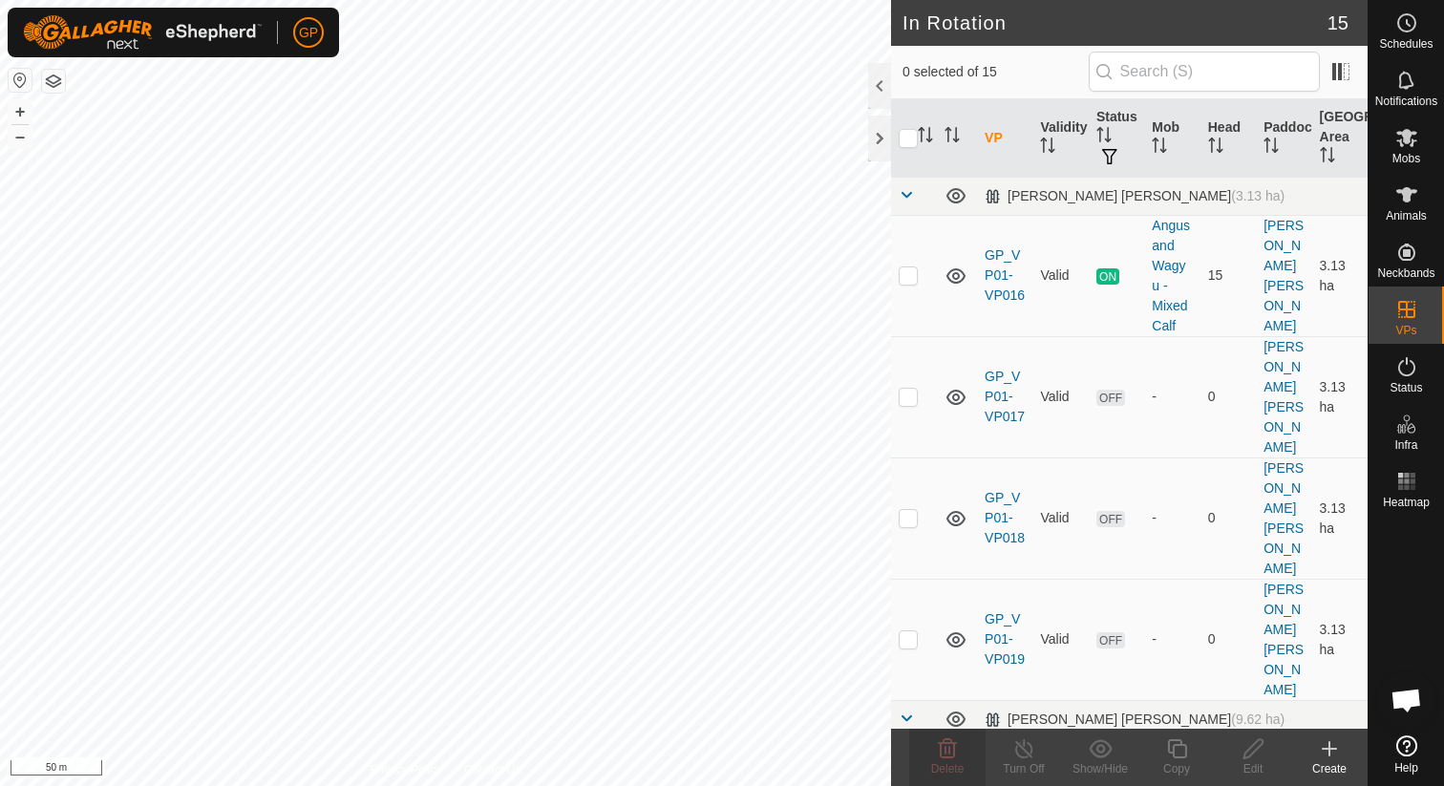
checkbox input "true"
click at [1185, 751] on icon at bounding box center [1176, 748] width 19 height 19
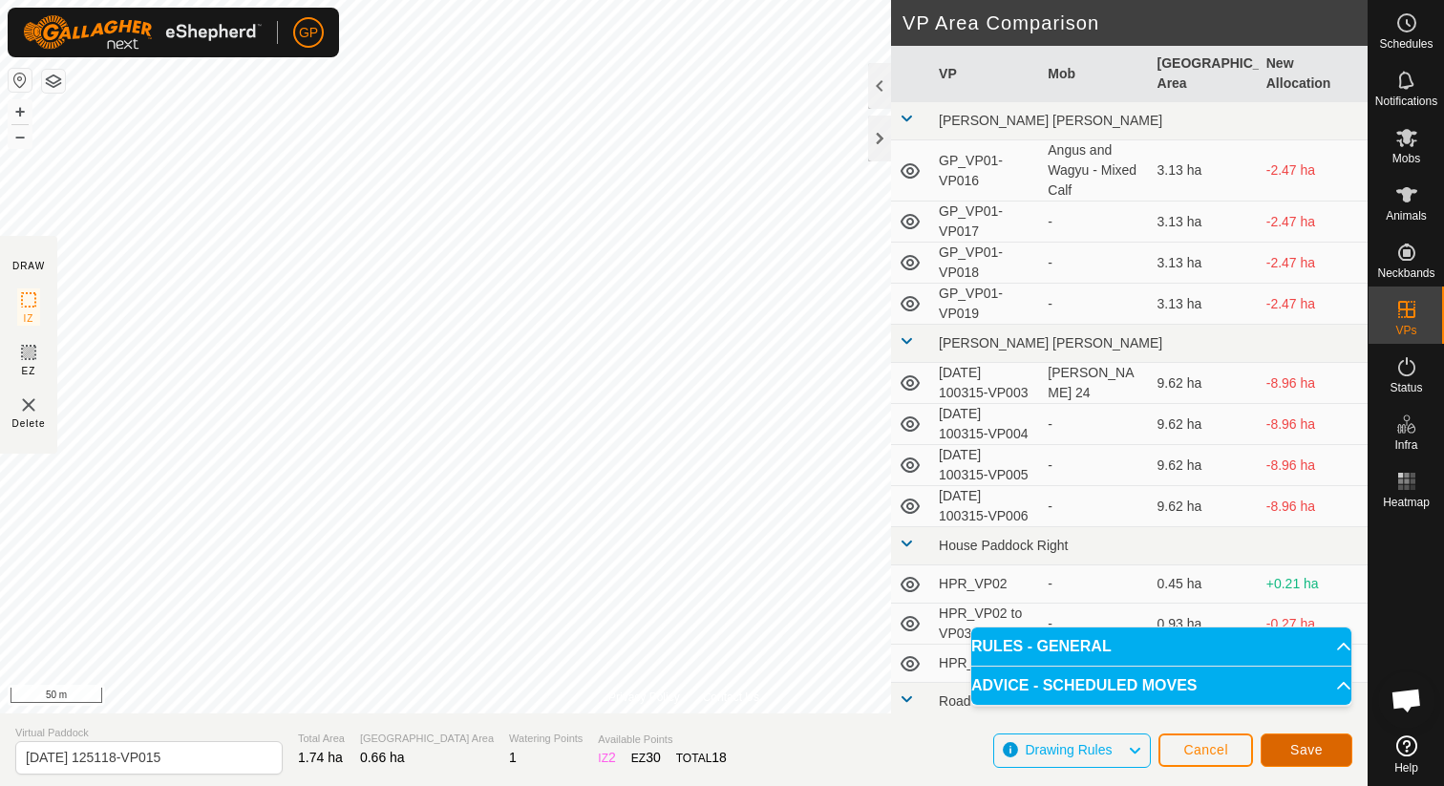
click at [1290, 752] on span "Save" at bounding box center [1306, 749] width 32 height 15
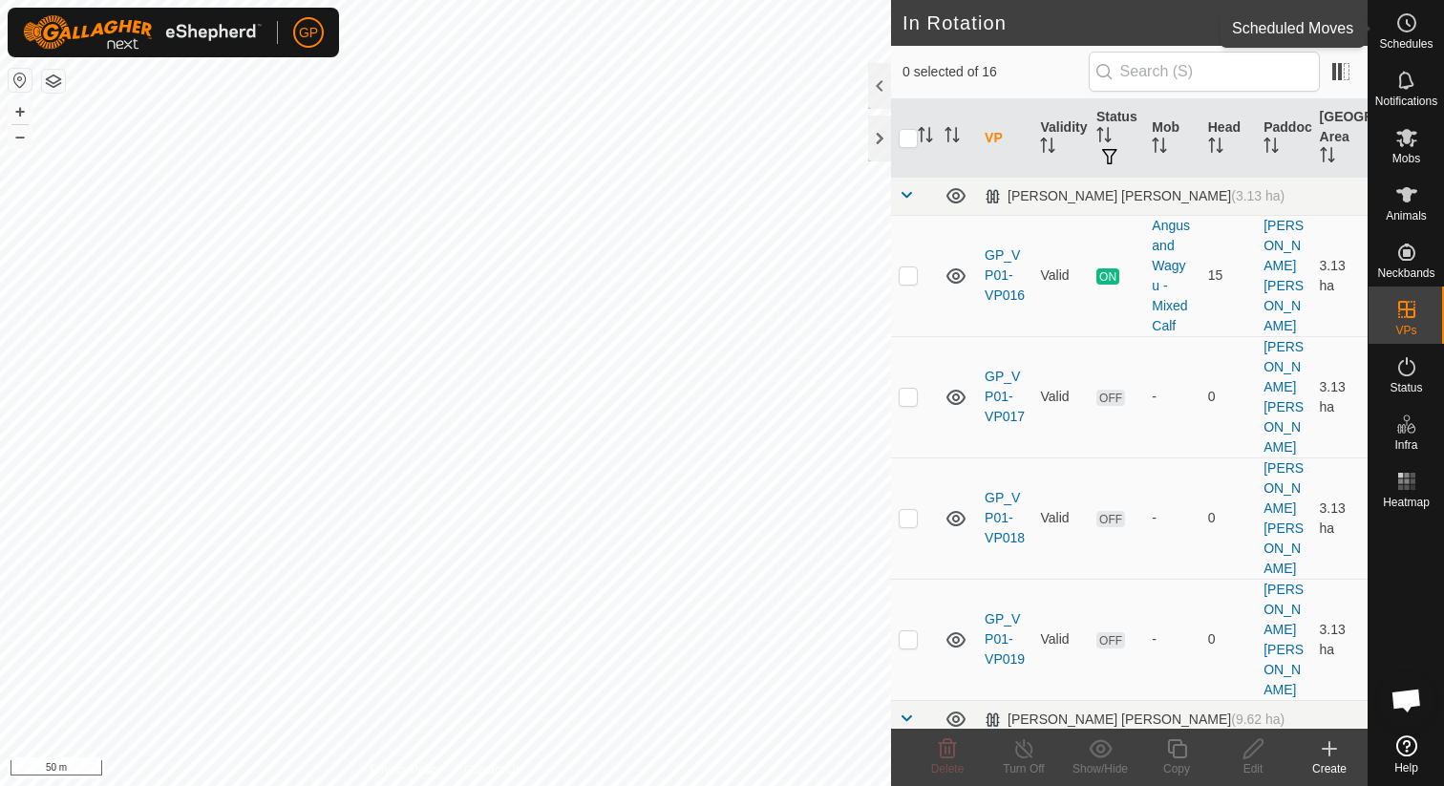
click at [1430, 32] on div "Schedules" at bounding box center [1405, 28] width 75 height 57
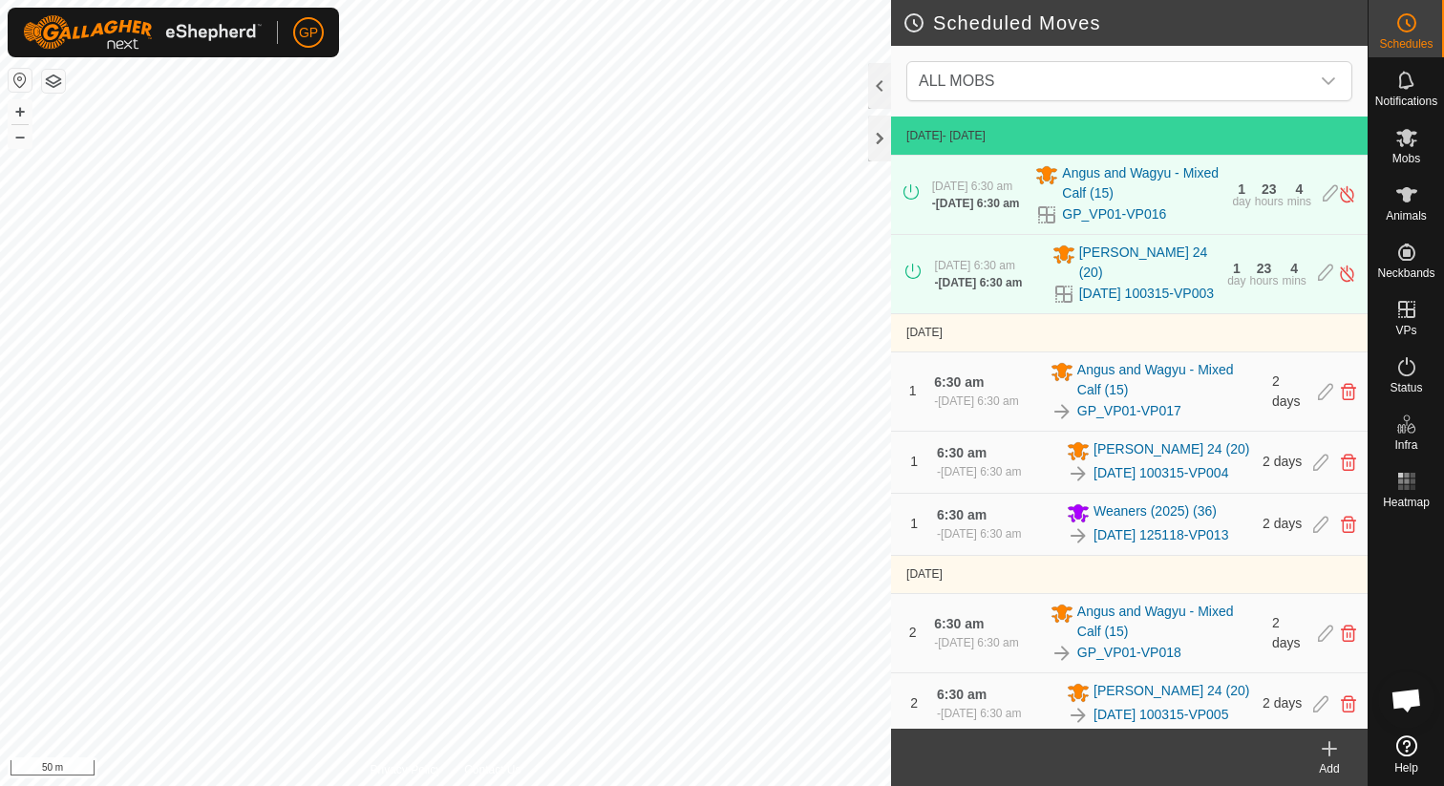
click at [1338, 748] on icon at bounding box center [1329, 748] width 23 height 23
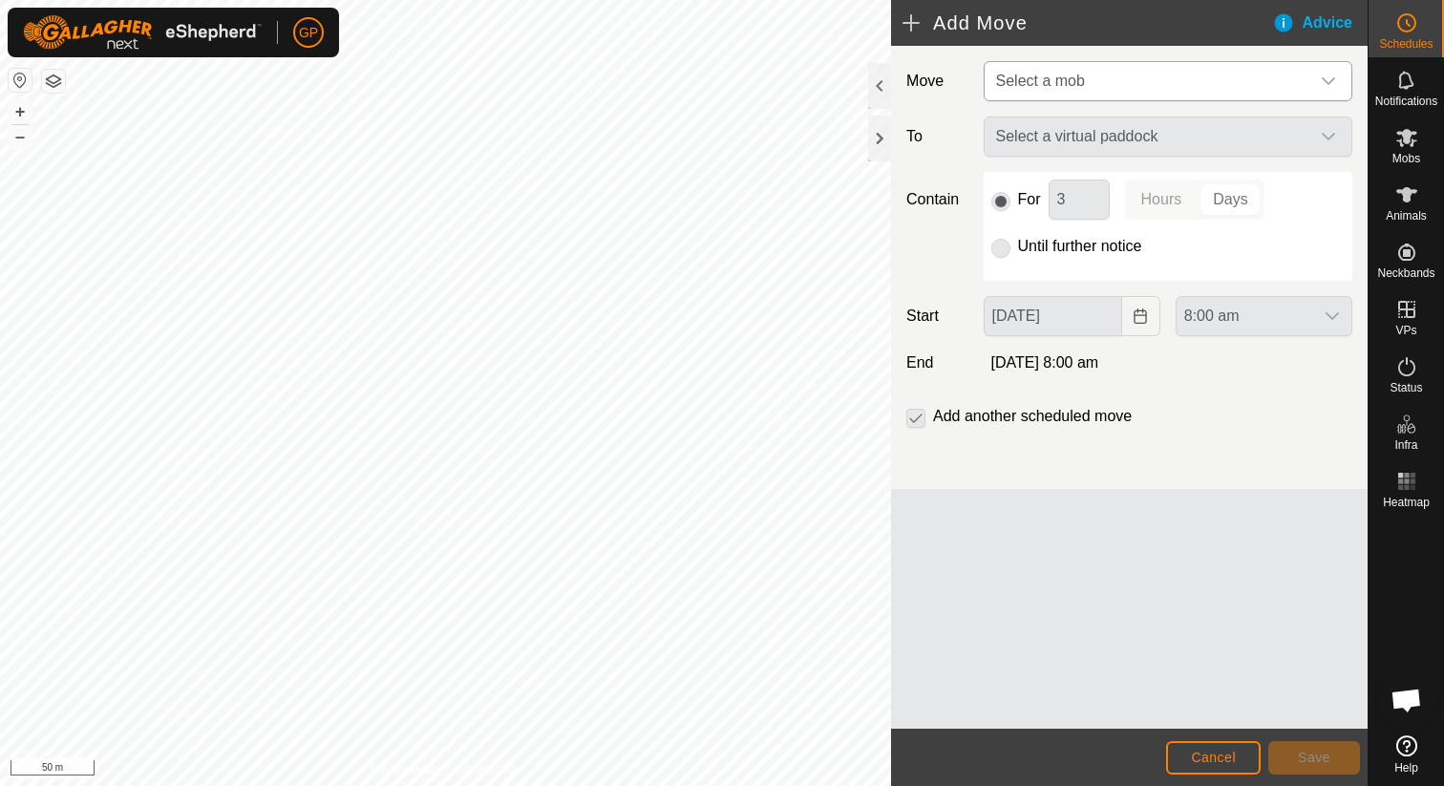
click at [1185, 98] on span "Select a mob" at bounding box center [1148, 81] width 321 height 38
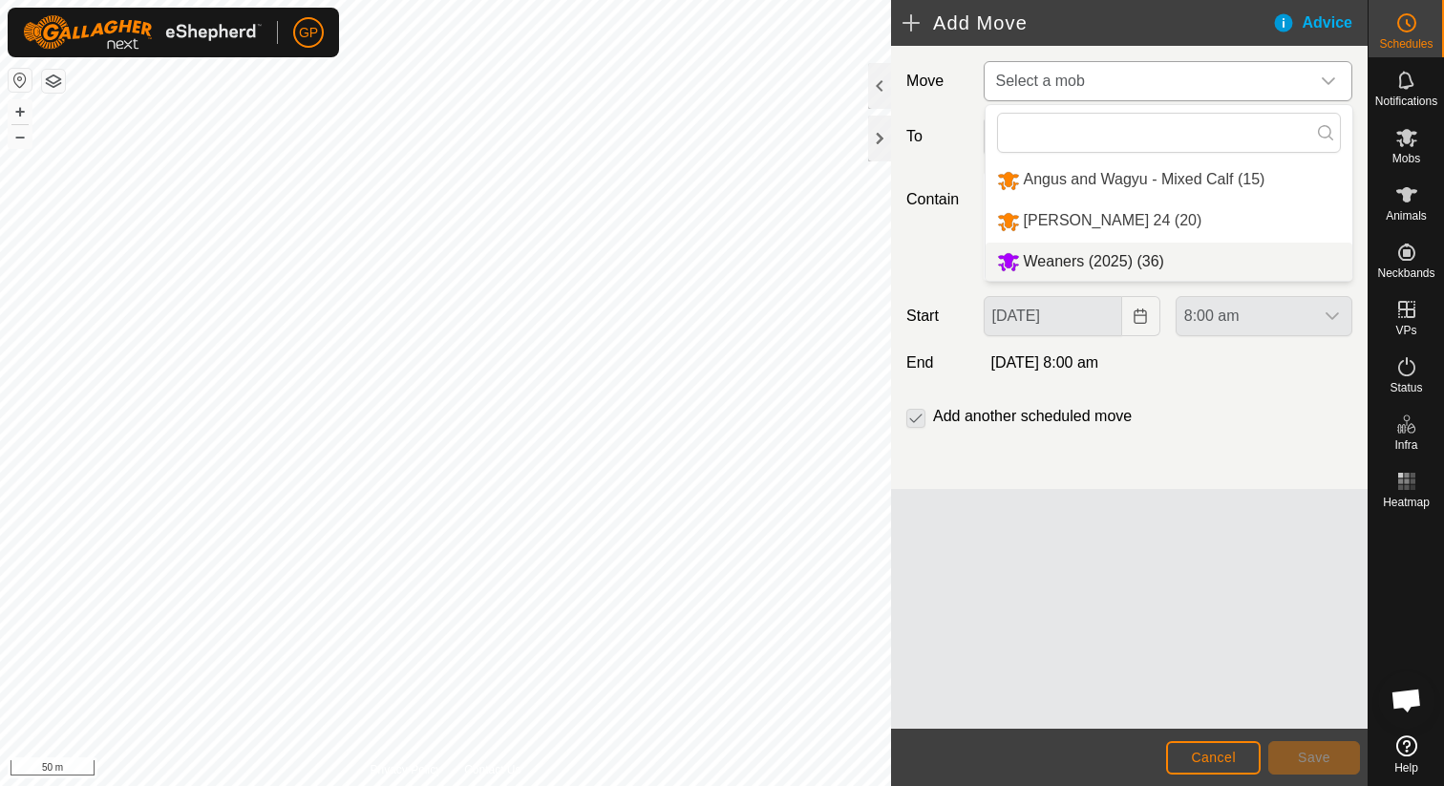
click at [1130, 264] on li "Weaners (2025) (36)" at bounding box center [1168, 262] width 367 height 39
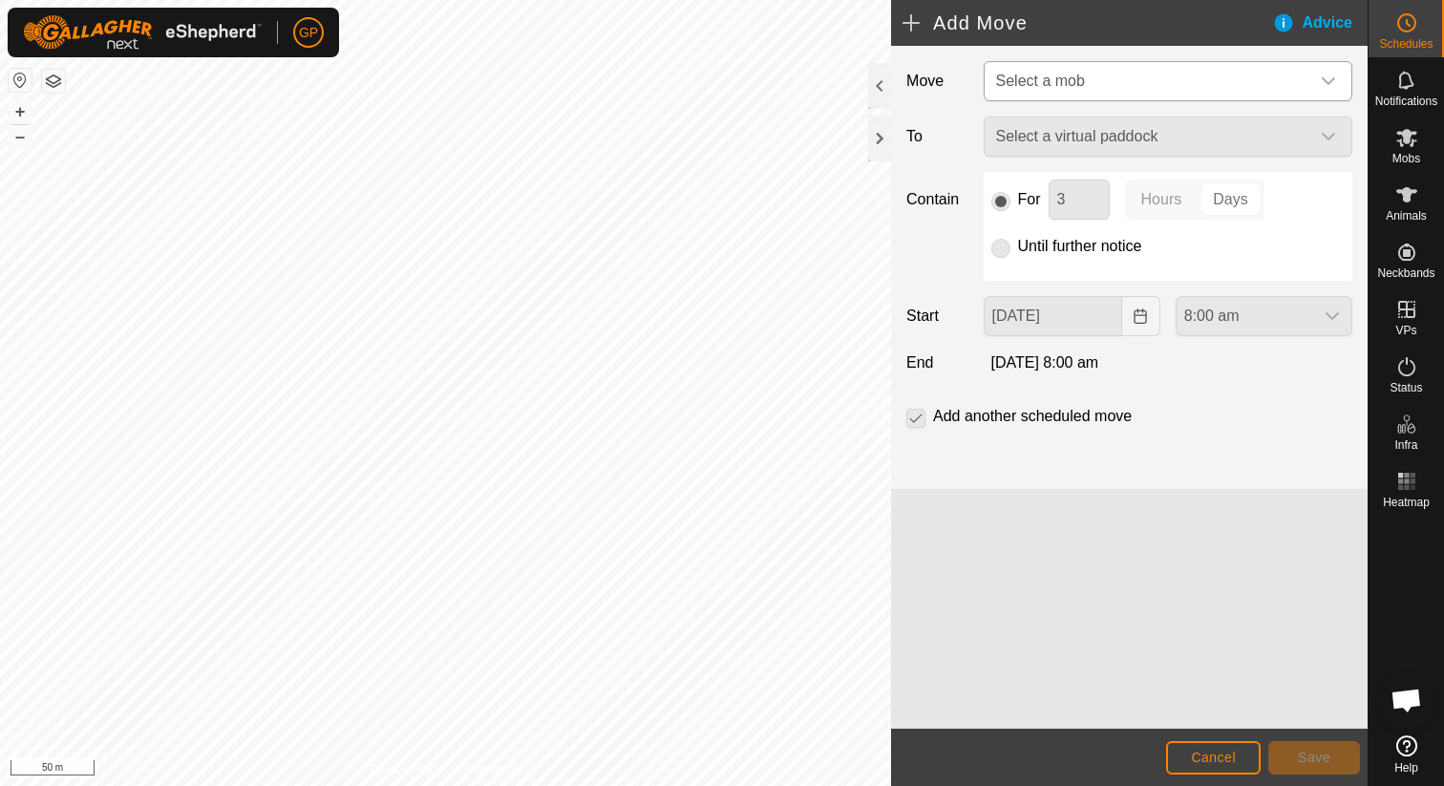
type input "01 Oct, 2025"
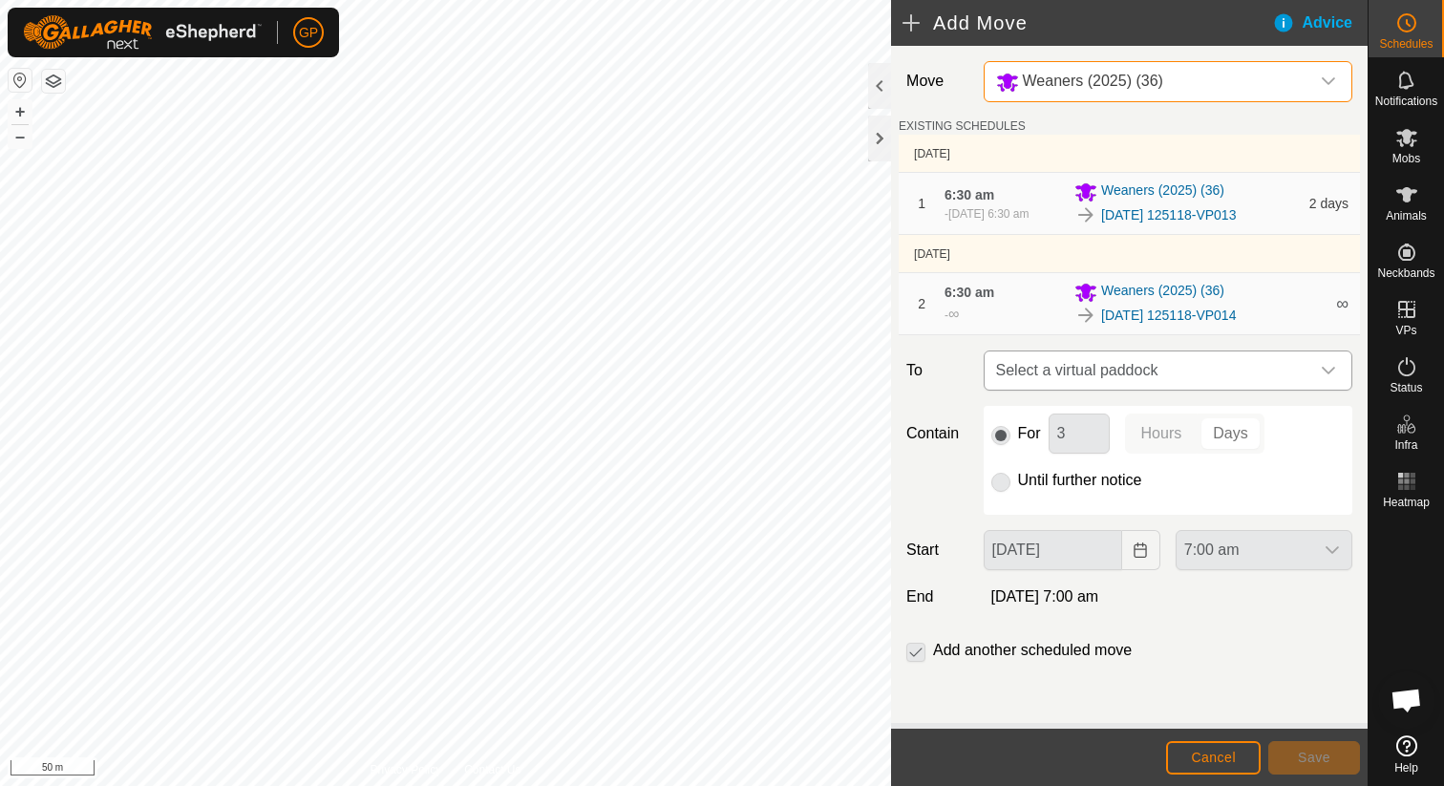
click at [1112, 373] on span "Select a virtual paddock" at bounding box center [1148, 370] width 321 height 38
click at [1195, 757] on span "Cancel" at bounding box center [1213, 757] width 45 height 15
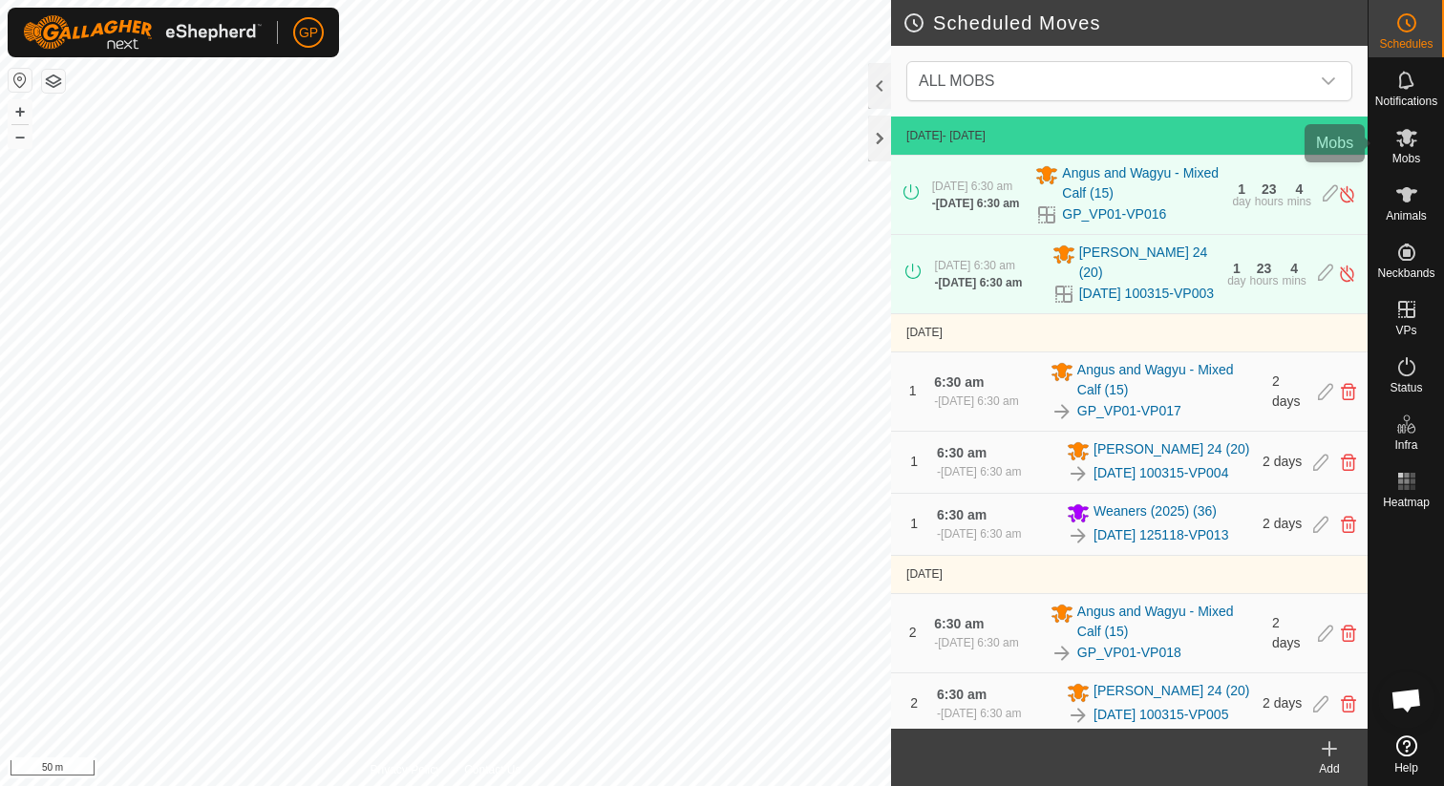
click at [1413, 130] on icon at bounding box center [1406, 137] width 23 height 23
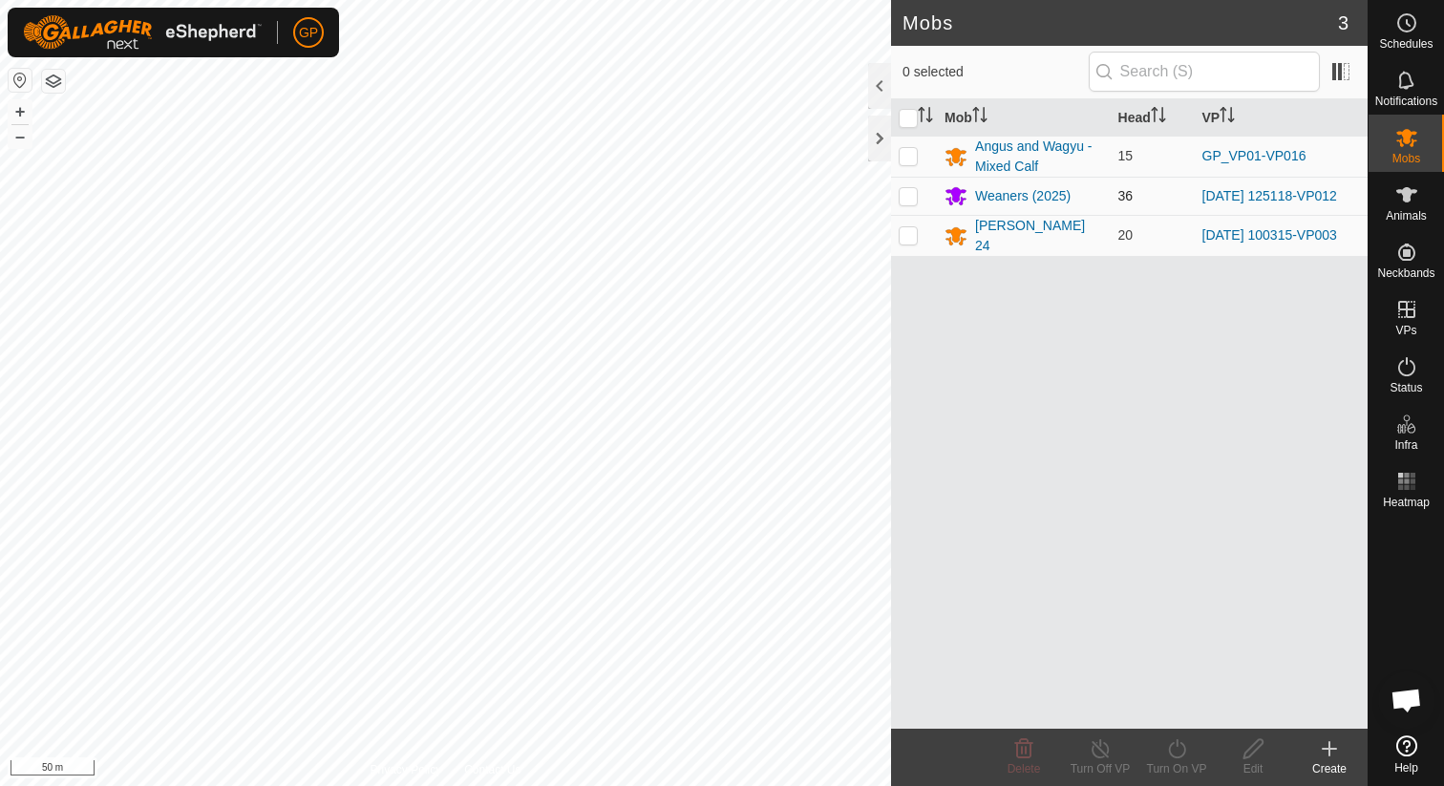
click at [910, 196] on p-checkbox at bounding box center [908, 195] width 19 height 15
checkbox input "true"
click at [1177, 769] on div "Turn On VP" at bounding box center [1176, 768] width 76 height 17
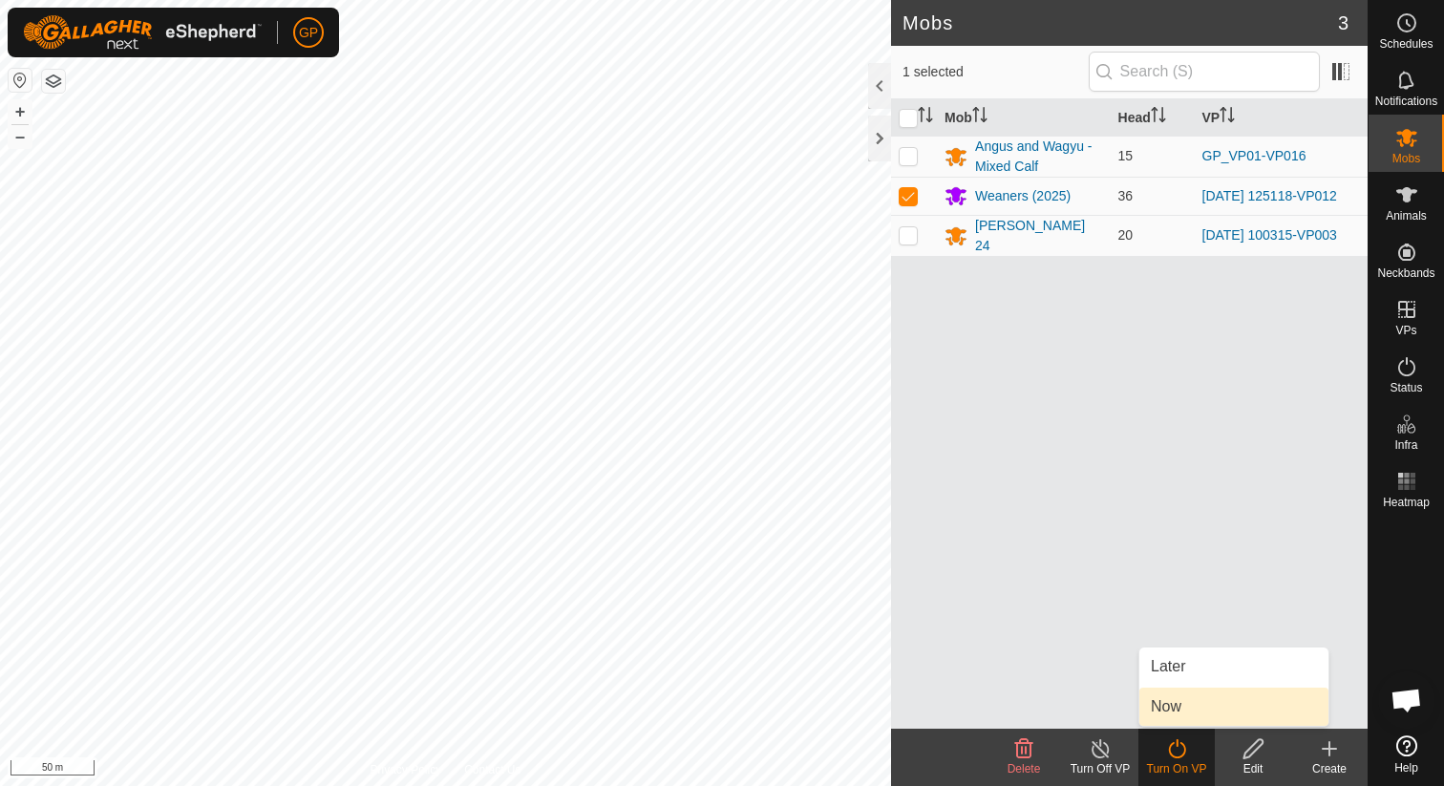
click at [1178, 705] on link "Now" at bounding box center [1233, 707] width 189 height 38
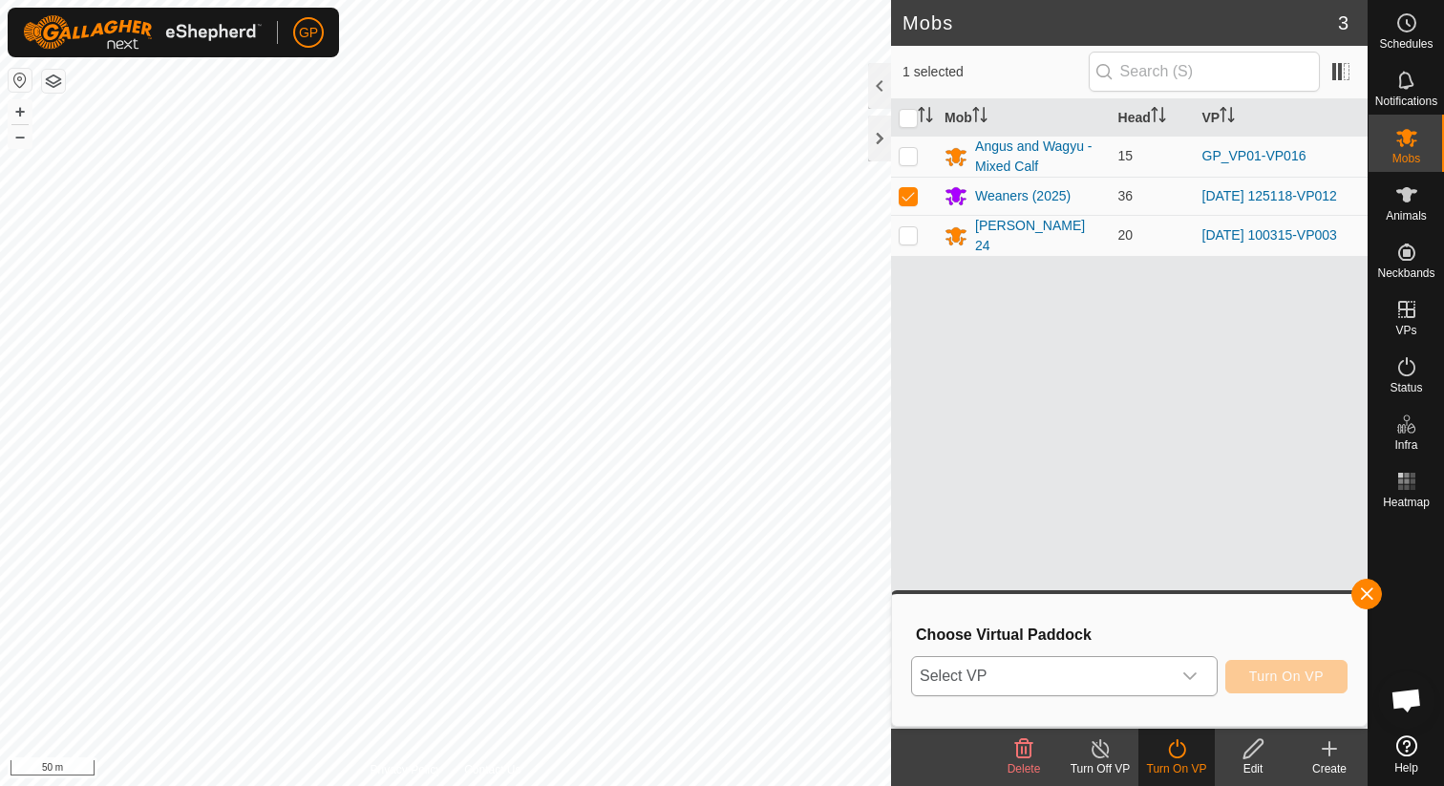
click at [1179, 670] on div "dropdown trigger" at bounding box center [1190, 676] width 38 height 38
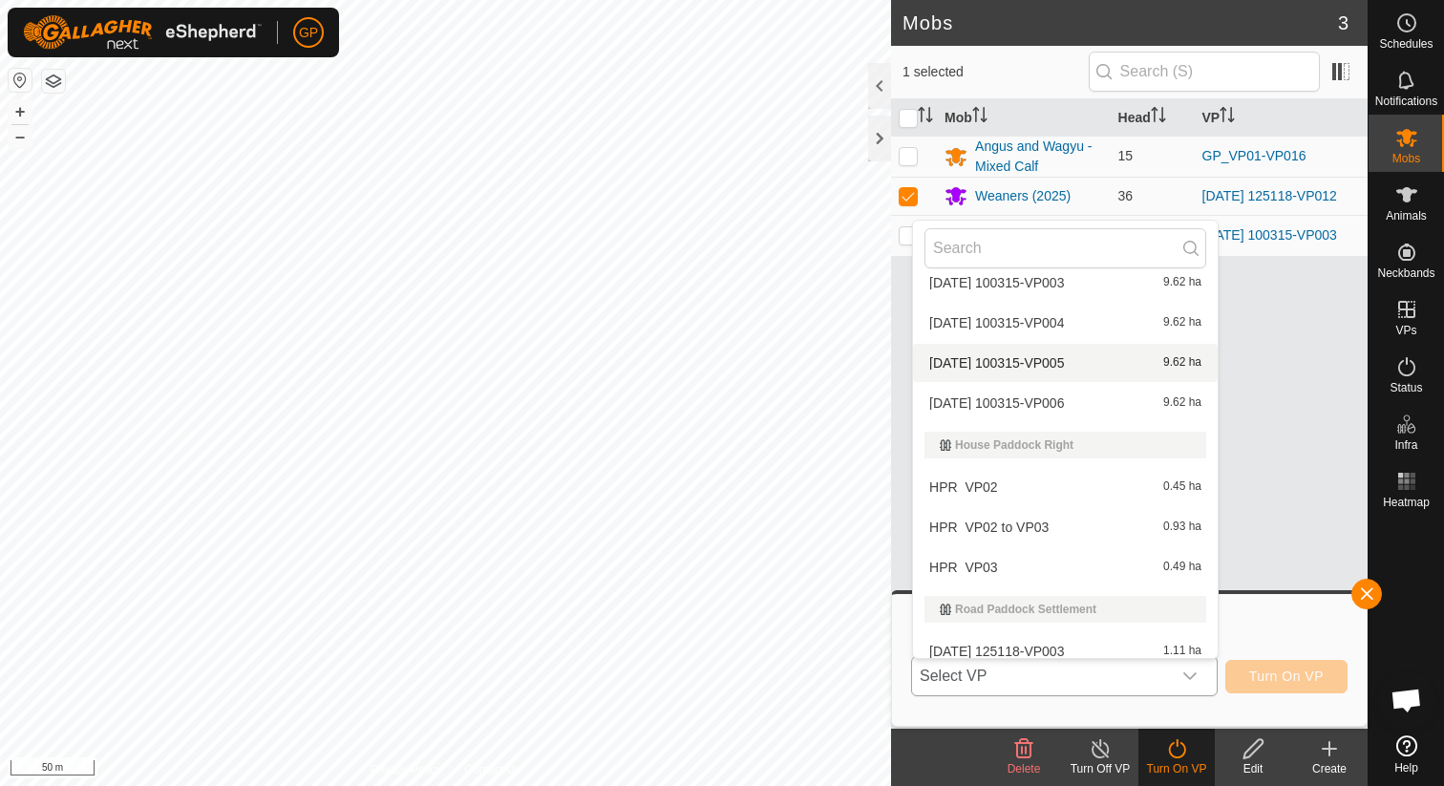
scroll to position [477, 0]
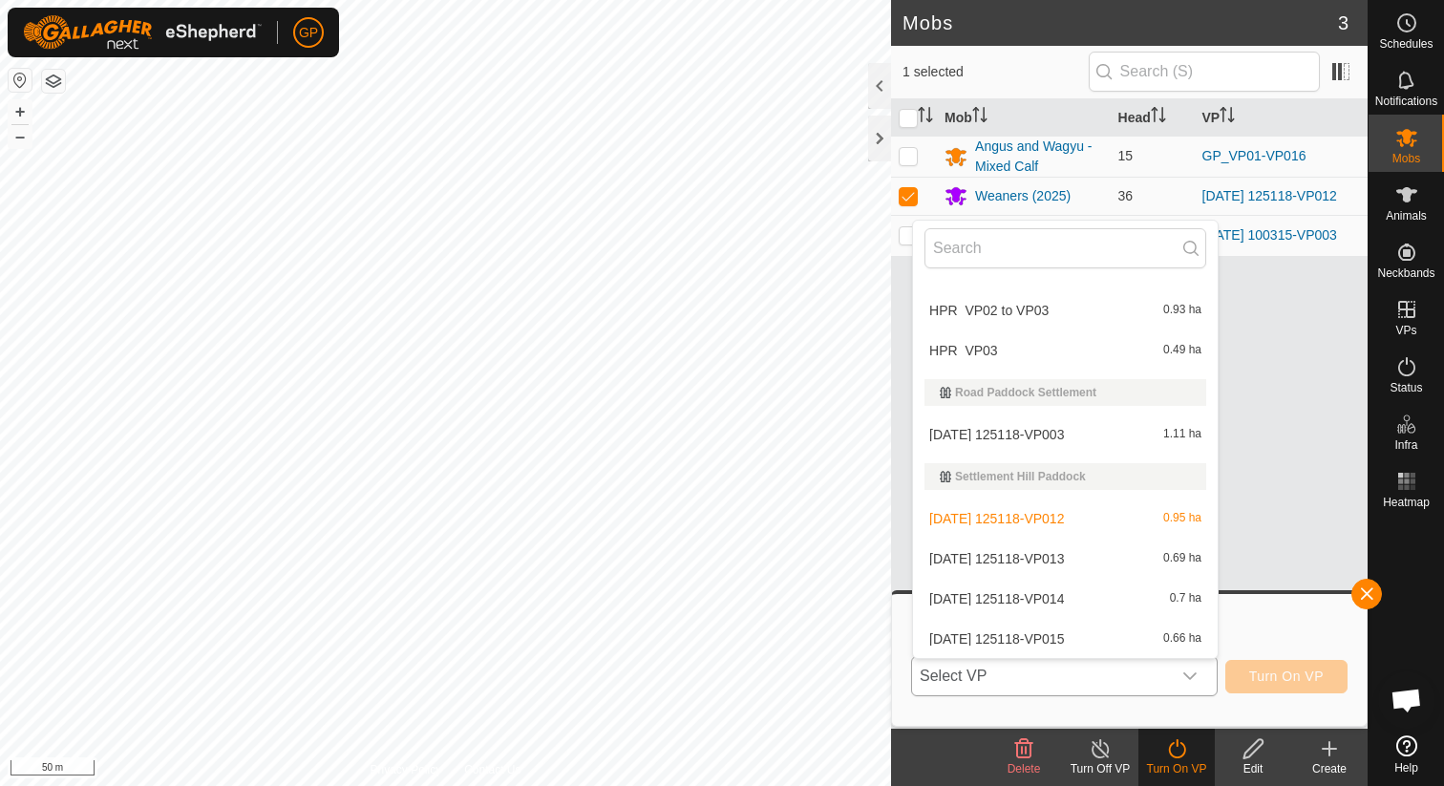
click at [1122, 525] on li "2025-08-31 125118-VP012 0.95 ha" at bounding box center [1065, 518] width 305 height 38
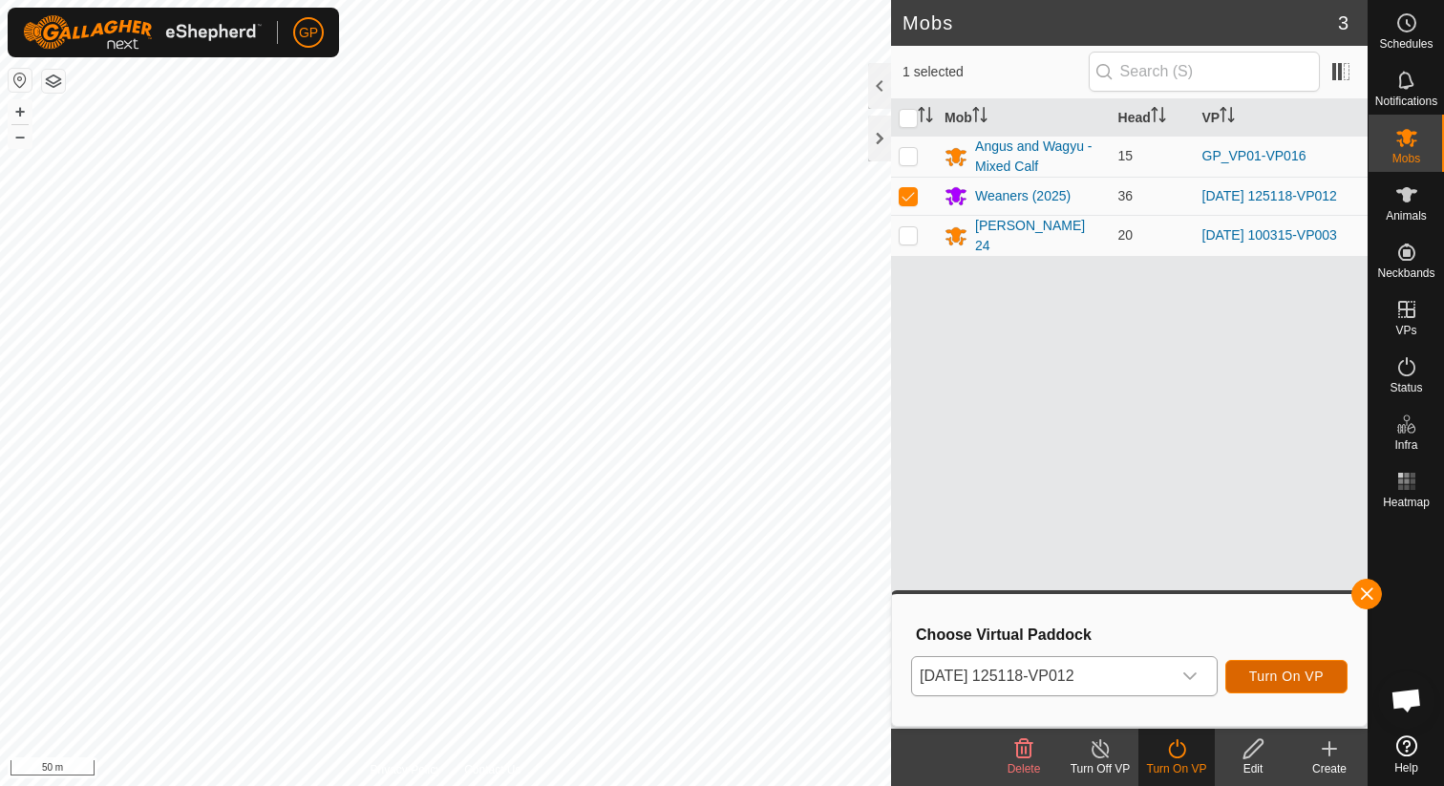
click at [1258, 668] on span "Turn On VP" at bounding box center [1286, 675] width 74 height 15
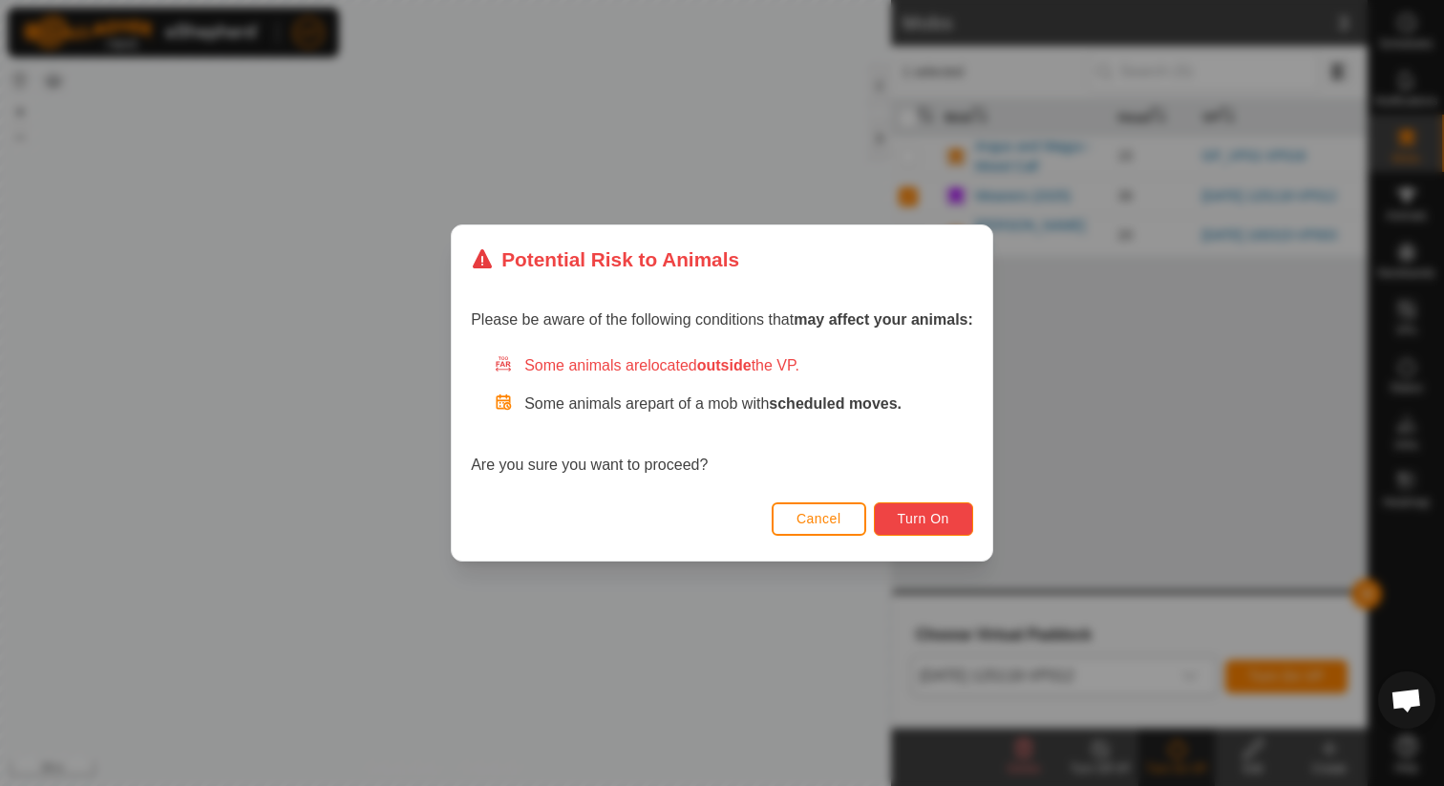
click at [947, 520] on span "Turn On" at bounding box center [924, 518] width 52 height 15
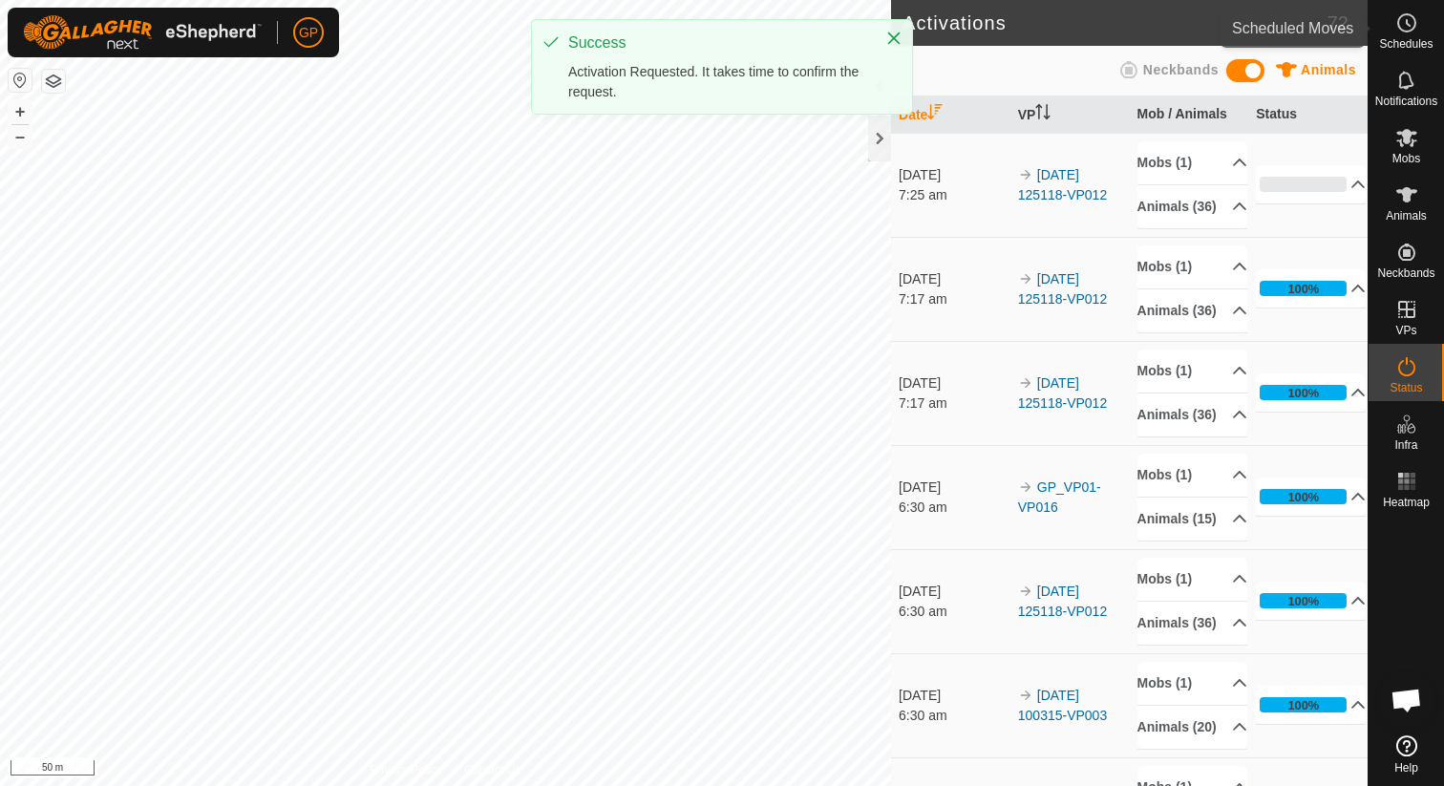
click at [1404, 31] on circle at bounding box center [1406, 22] width 17 height 17
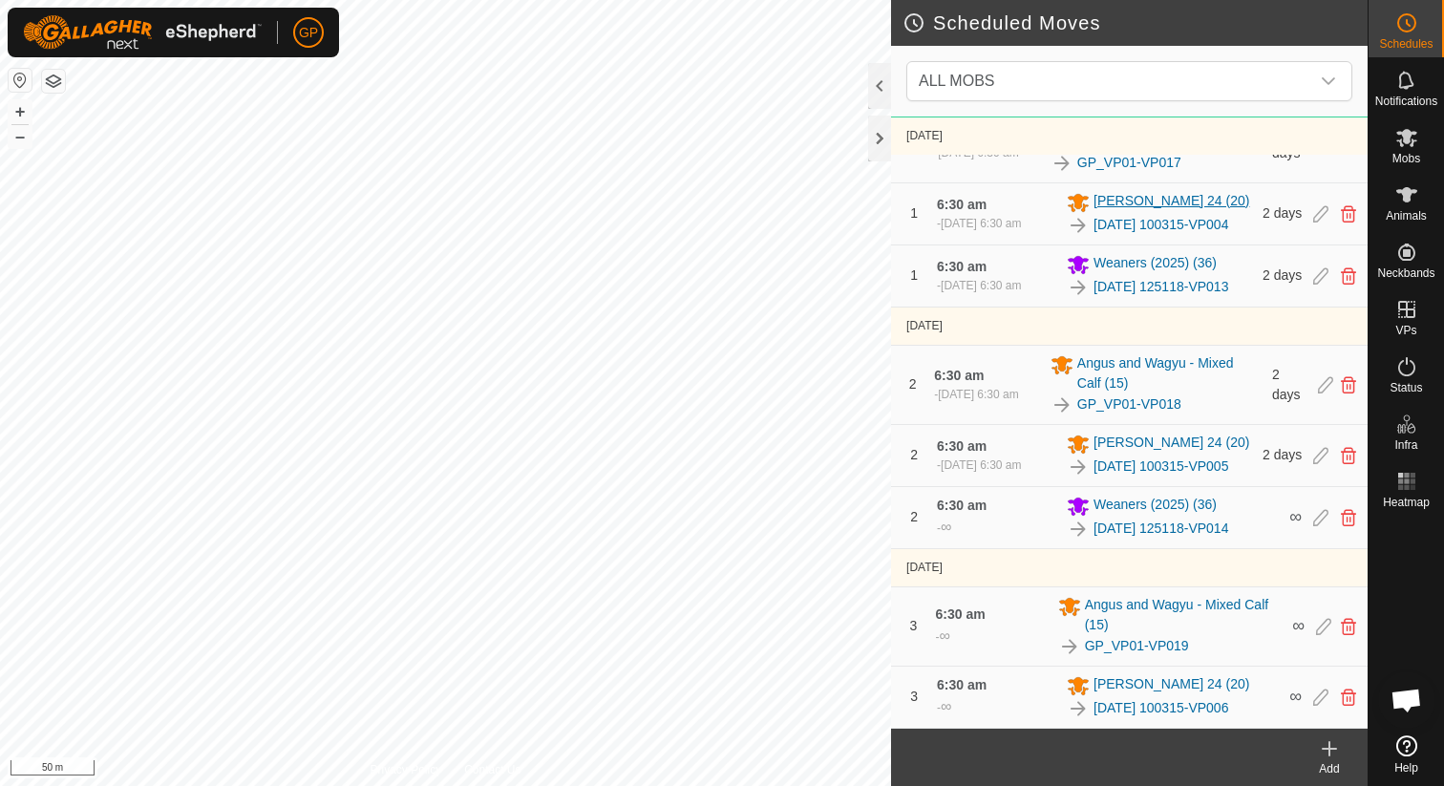
scroll to position [310, 0]
click at [1331, 766] on div "Add" at bounding box center [1329, 768] width 76 height 17
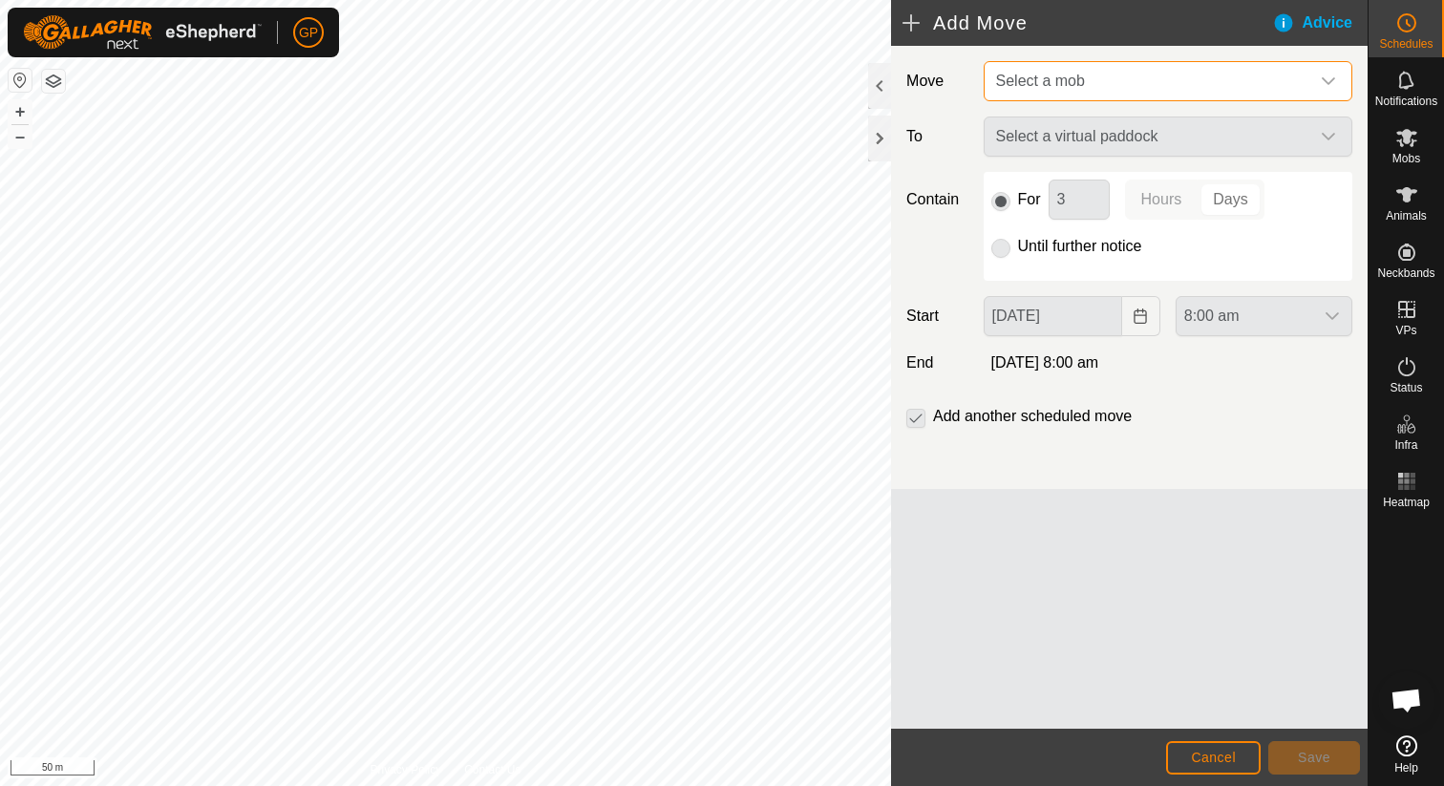
click at [1222, 86] on span "Select a mob" at bounding box center [1148, 81] width 321 height 38
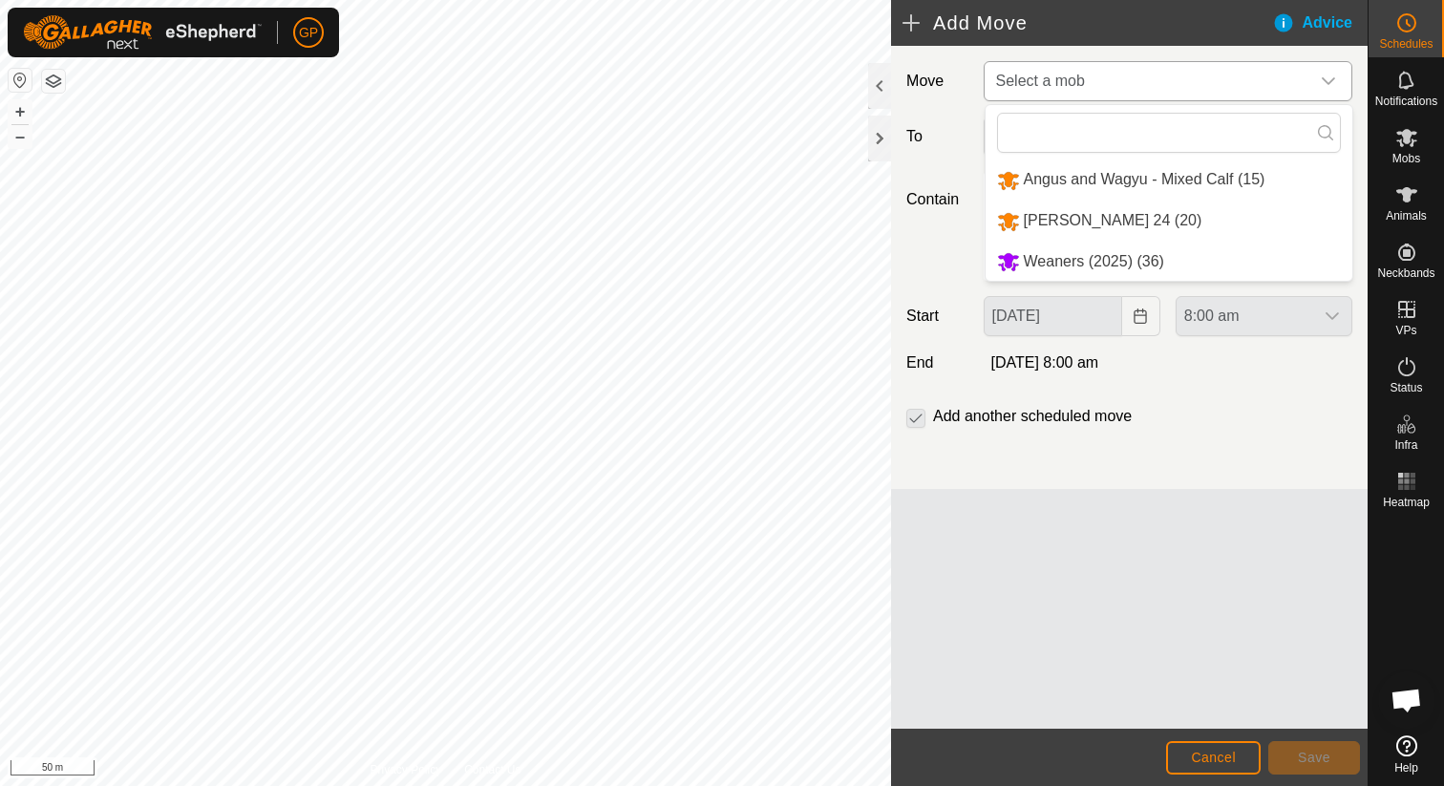
click at [1153, 274] on li "Weaners (2025) (36)" at bounding box center [1168, 262] width 367 height 39
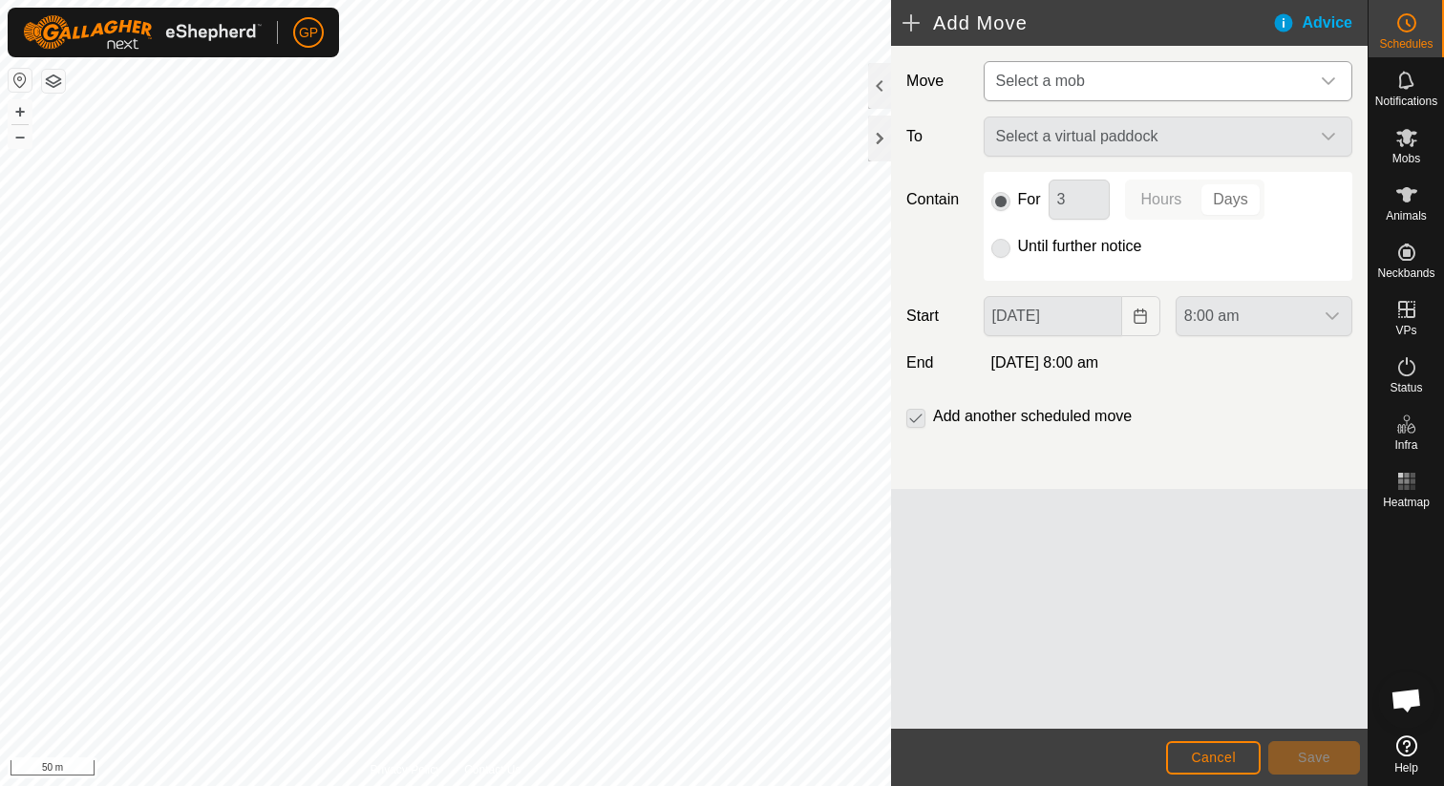
type input "01 Oct, 2025"
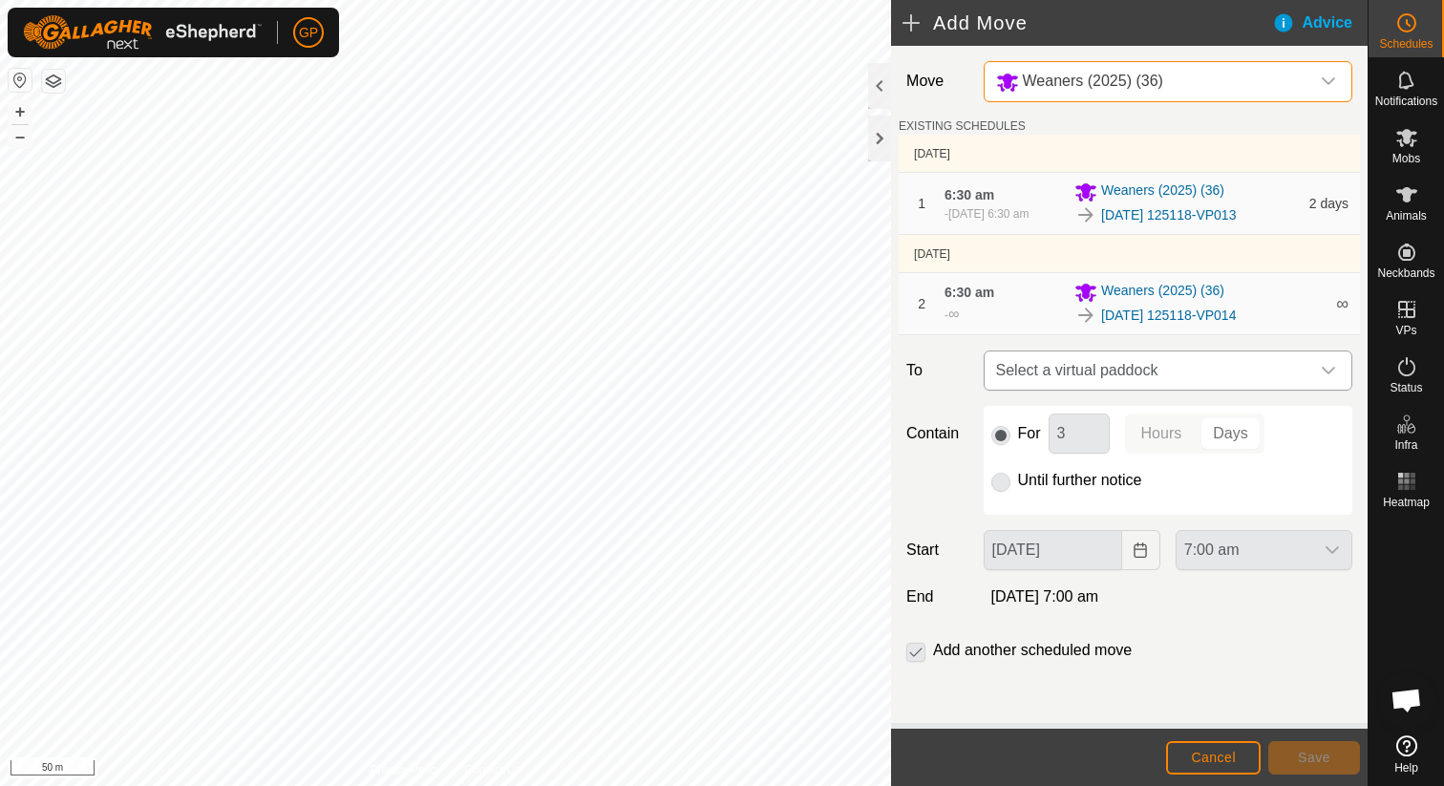
click at [1136, 362] on span "Select a virtual paddock" at bounding box center [1148, 370] width 321 height 38
click at [1206, 760] on span "Cancel" at bounding box center [1213, 757] width 45 height 15
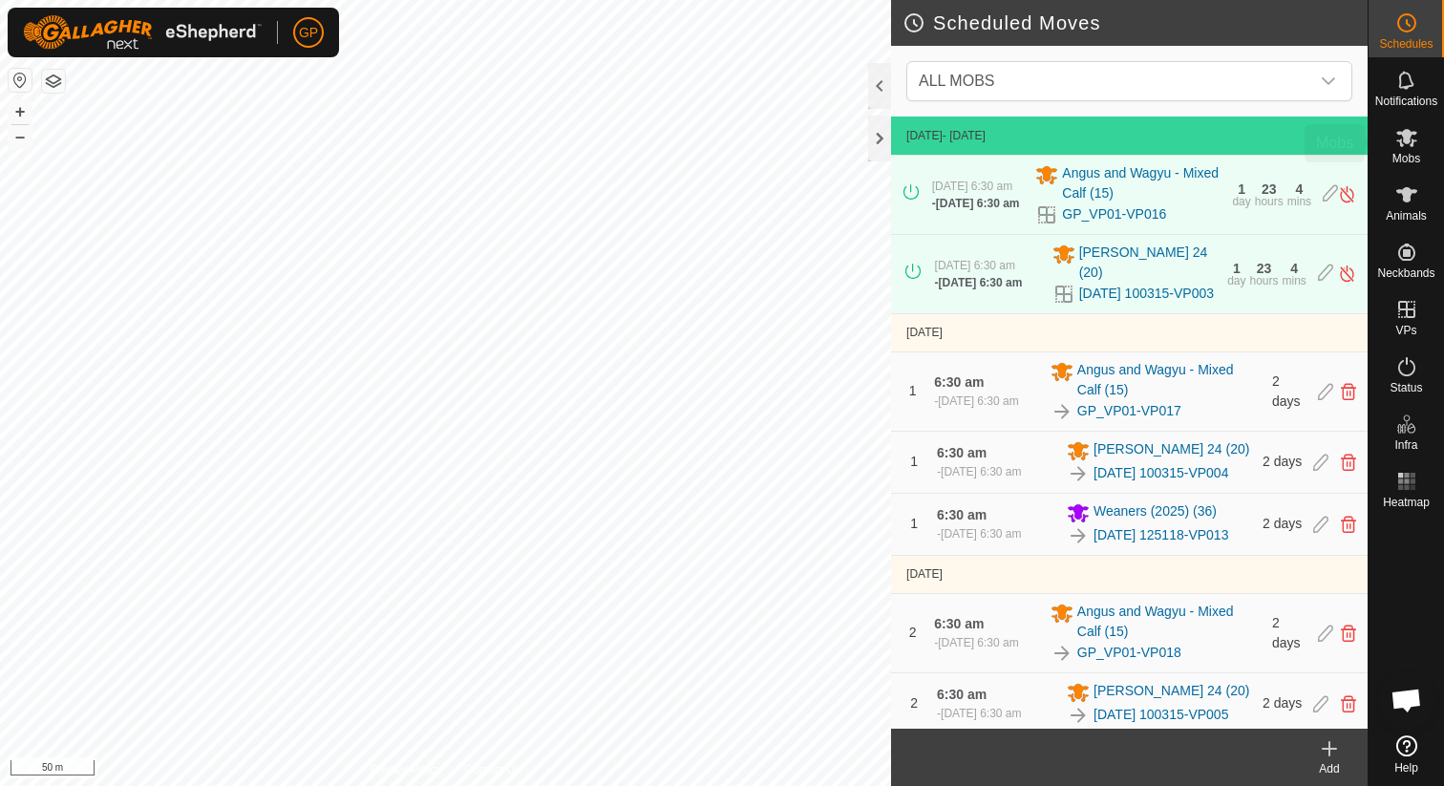
click at [1406, 153] on span "Mobs" at bounding box center [1406, 158] width 28 height 11
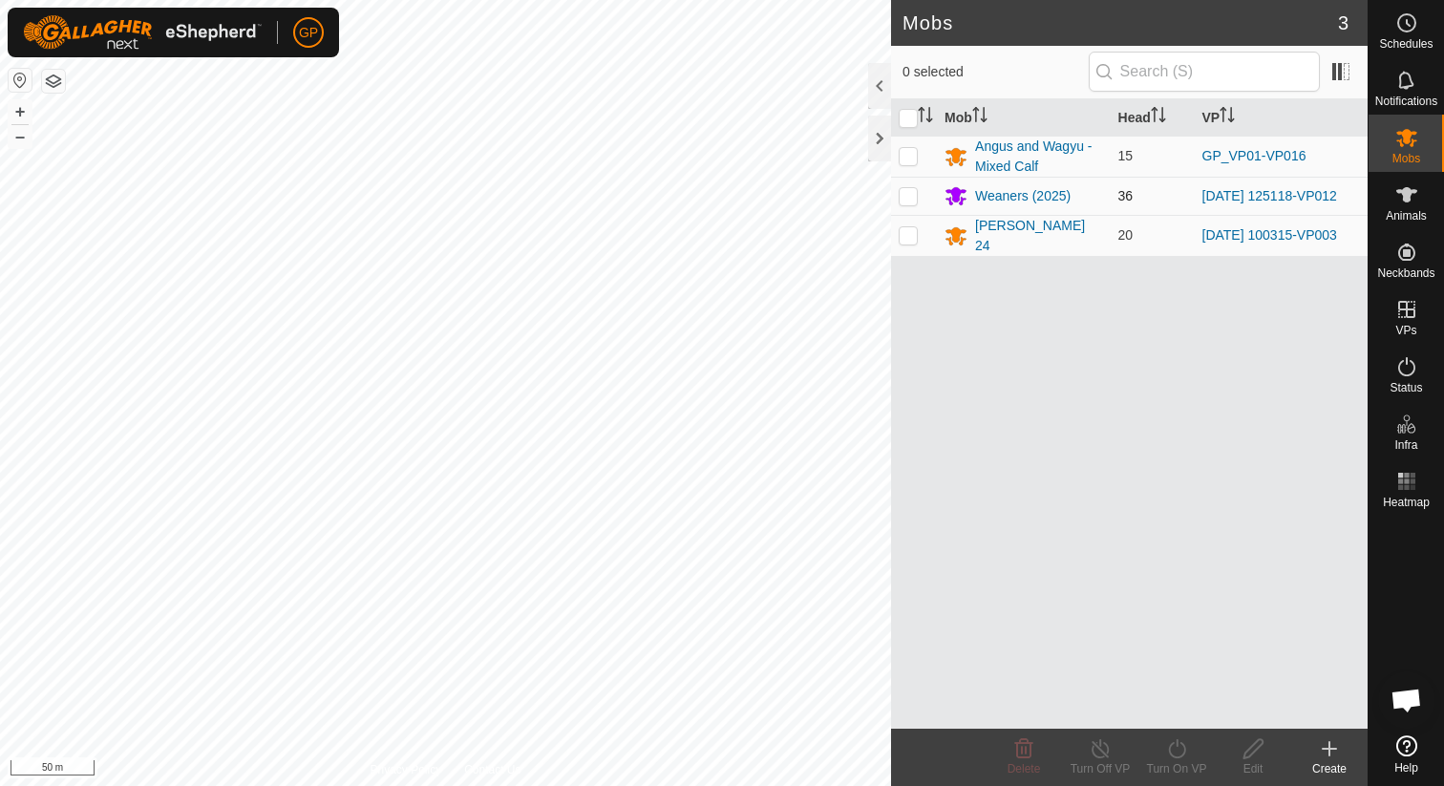
click at [917, 197] on p-checkbox at bounding box center [908, 195] width 19 height 15
checkbox input "true"
click at [1177, 756] on icon at bounding box center [1176, 748] width 17 height 19
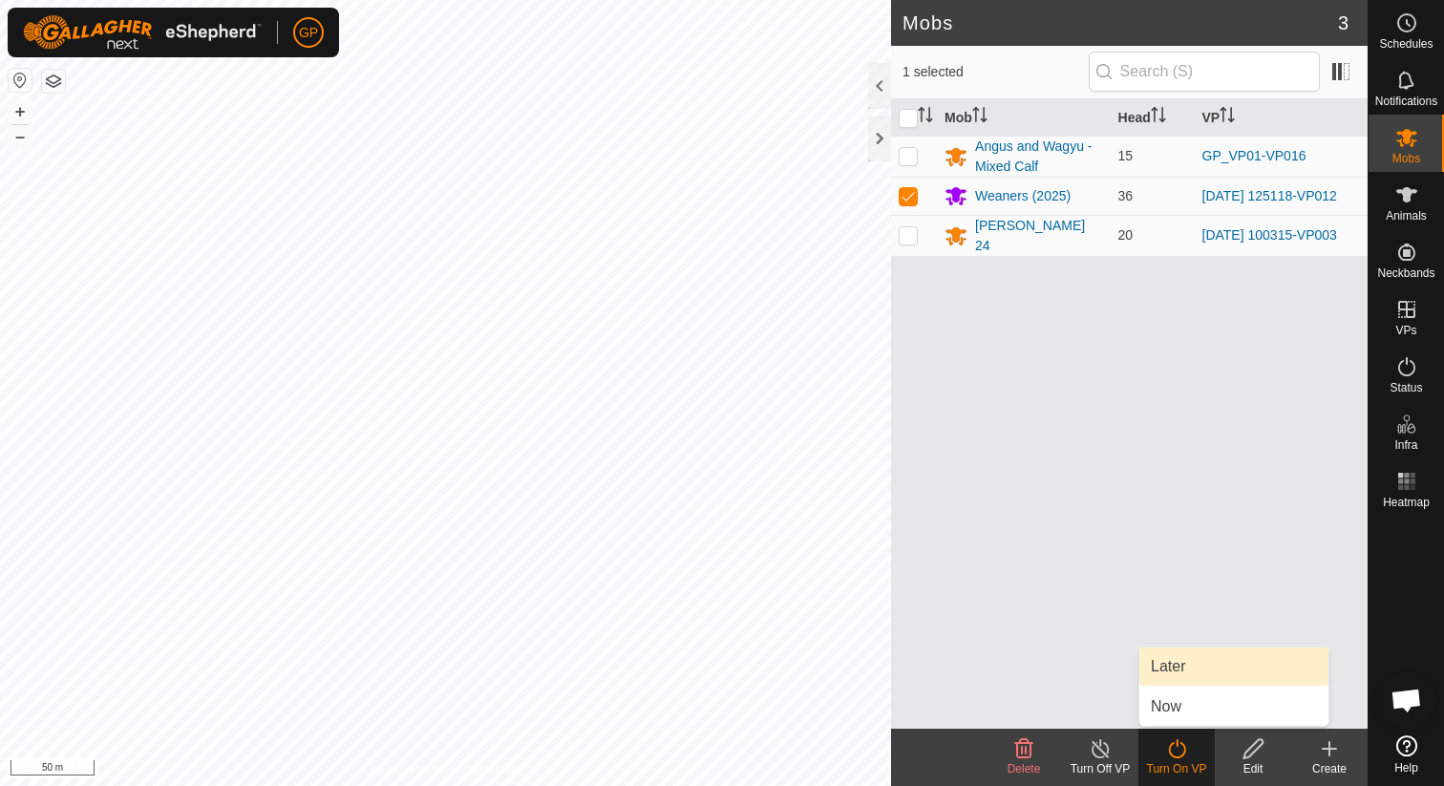
click at [1176, 672] on link "Later" at bounding box center [1233, 666] width 189 height 38
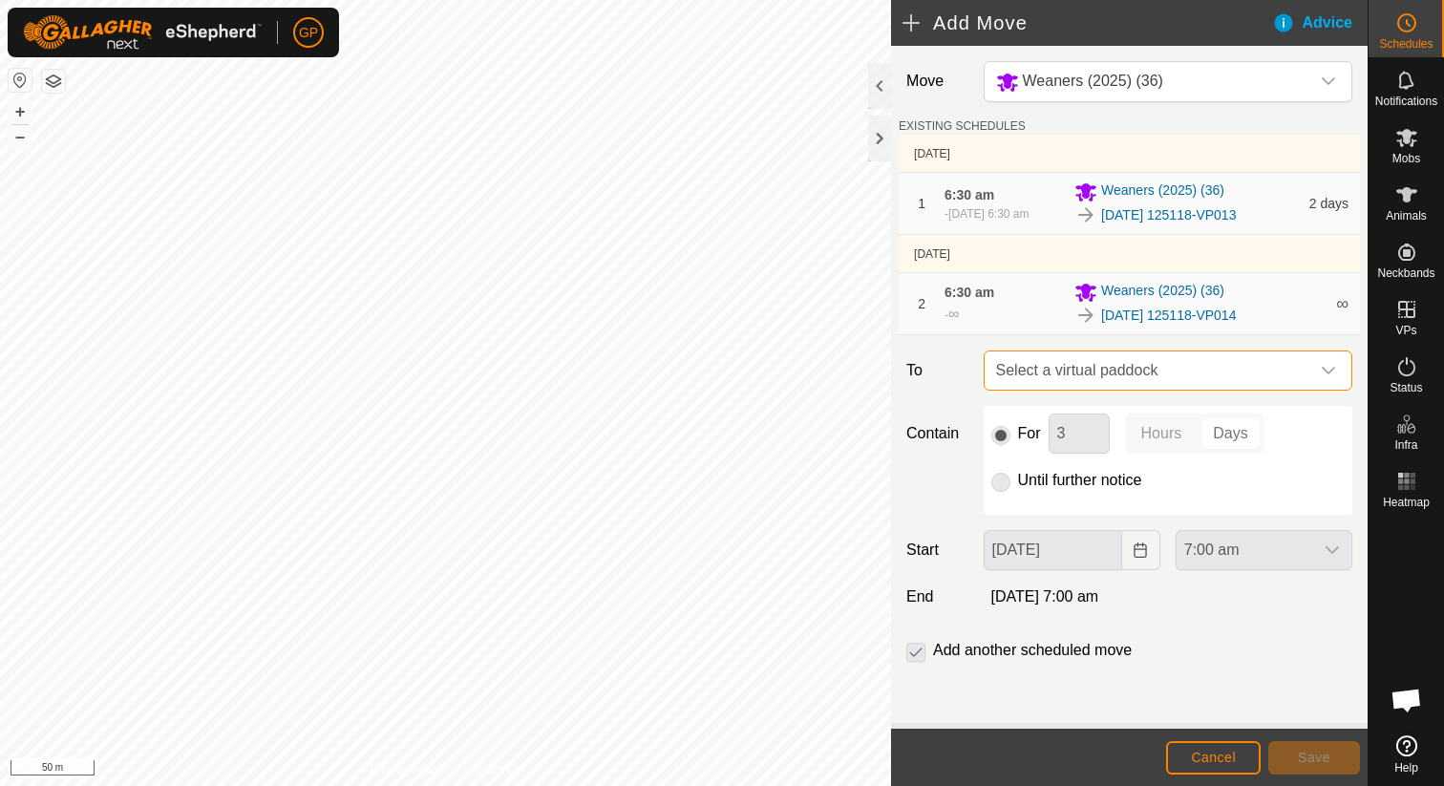
click at [1174, 378] on span "Select a virtual paddock" at bounding box center [1148, 370] width 321 height 38
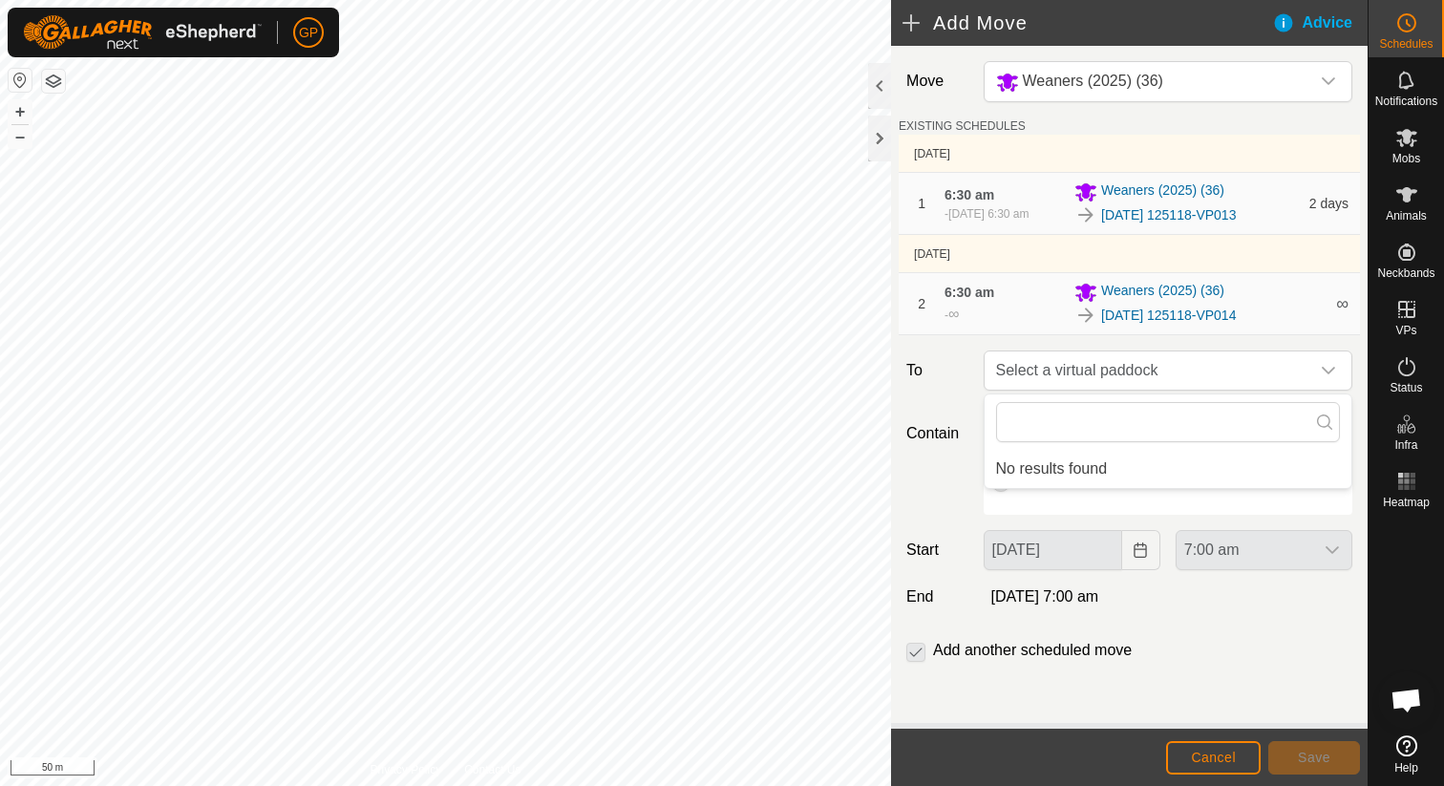
click at [1116, 458] on li "No results found" at bounding box center [1167, 469] width 367 height 38
click at [965, 454] on div "Contain For 3 Hours Days Until further notice" at bounding box center [1129, 460] width 461 height 109
click at [1005, 482] on p-radiobutton at bounding box center [1000, 480] width 19 height 23
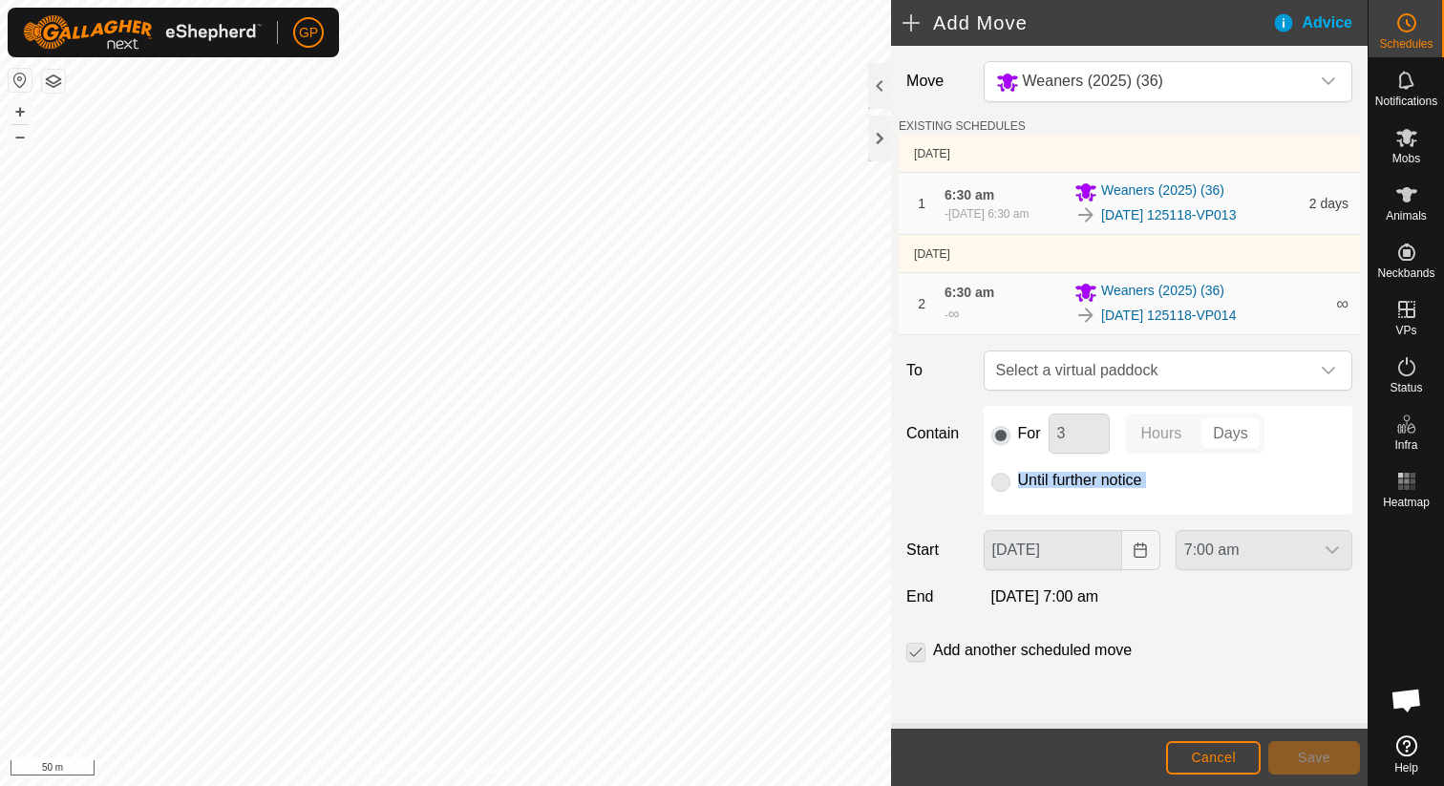
click at [1005, 482] on p-radiobutton at bounding box center [1000, 480] width 19 height 23
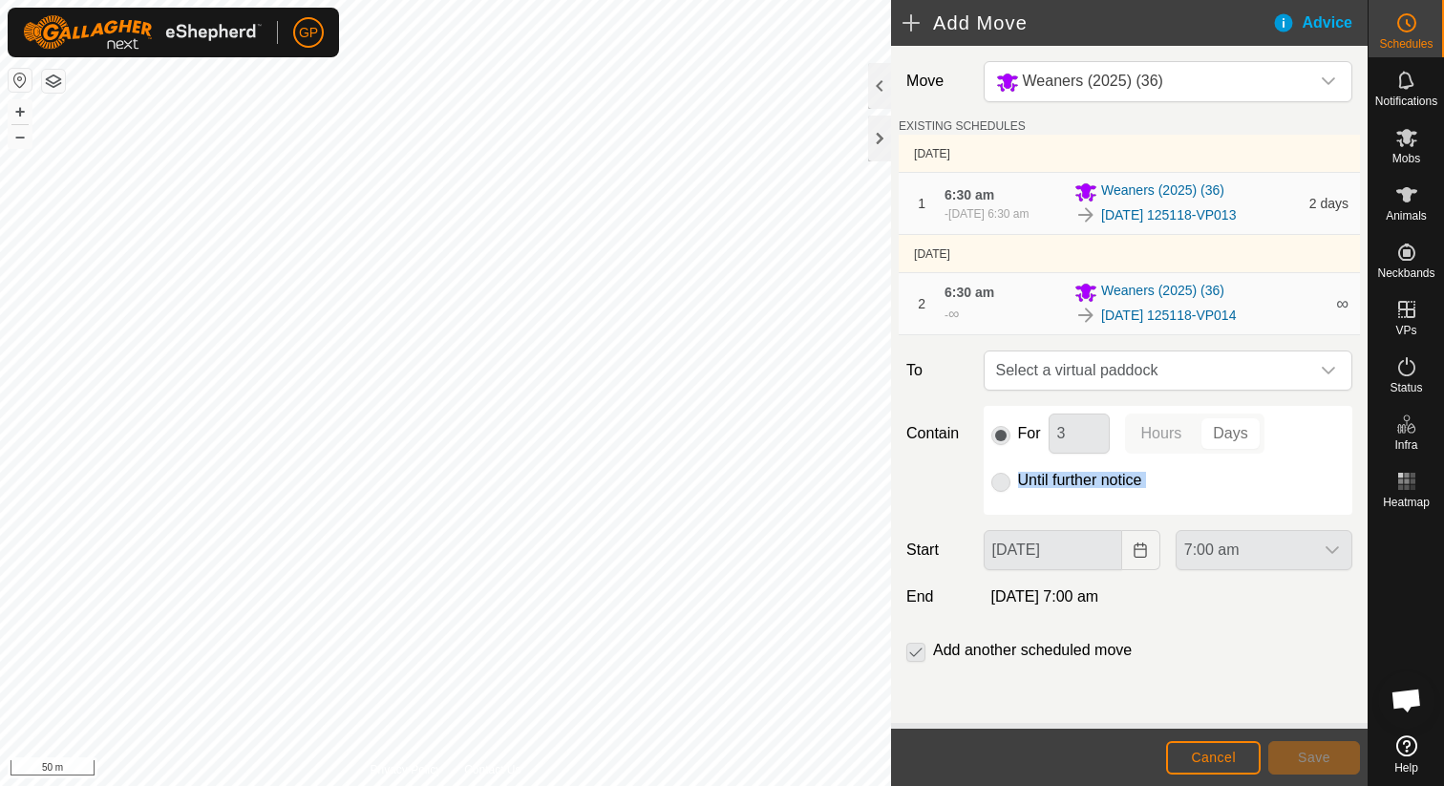
click at [1005, 482] on p-radiobutton at bounding box center [1000, 480] width 19 height 23
click at [996, 643] on label "Add another scheduled move" at bounding box center [1032, 650] width 199 height 15
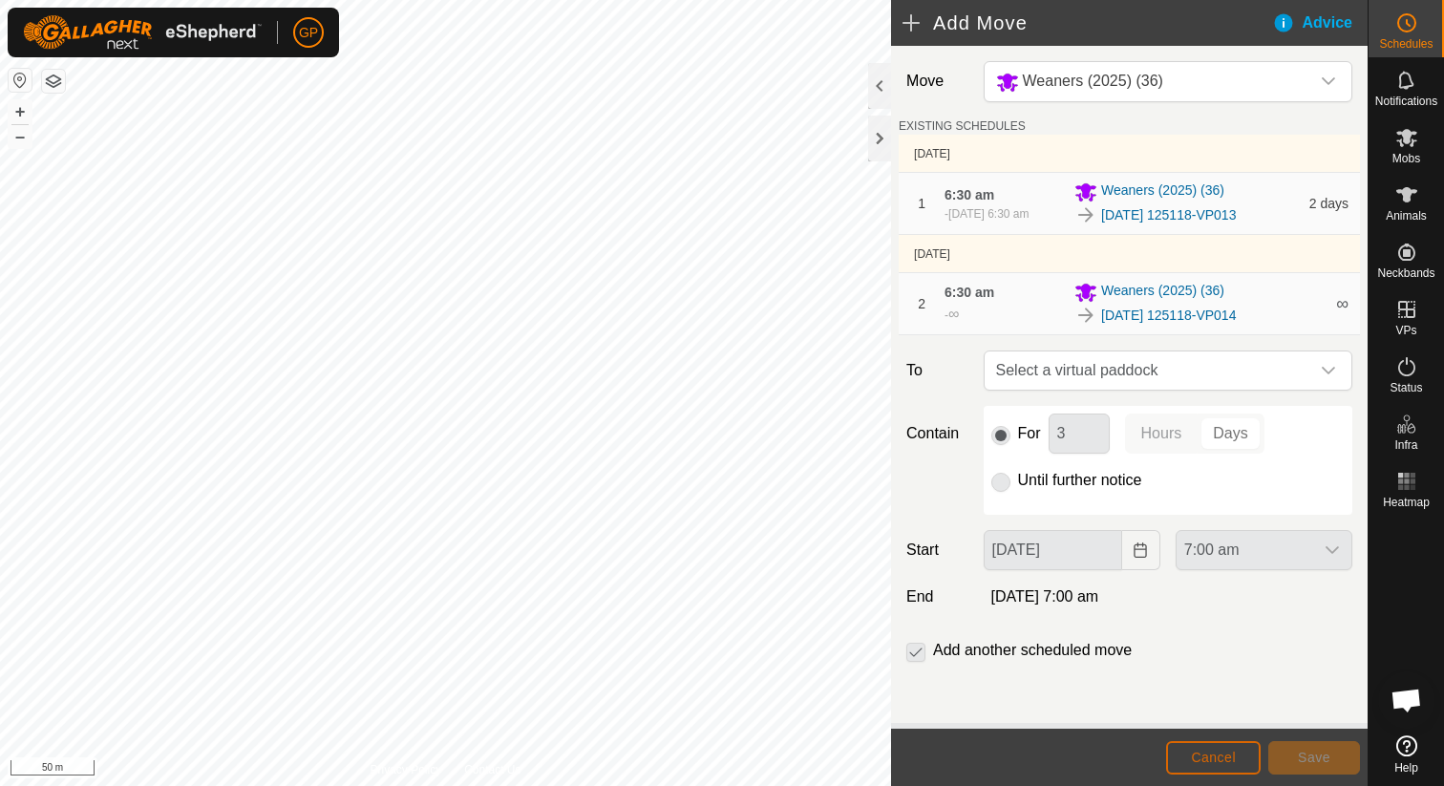
click at [1235, 750] on span "Cancel" at bounding box center [1213, 757] width 45 height 15
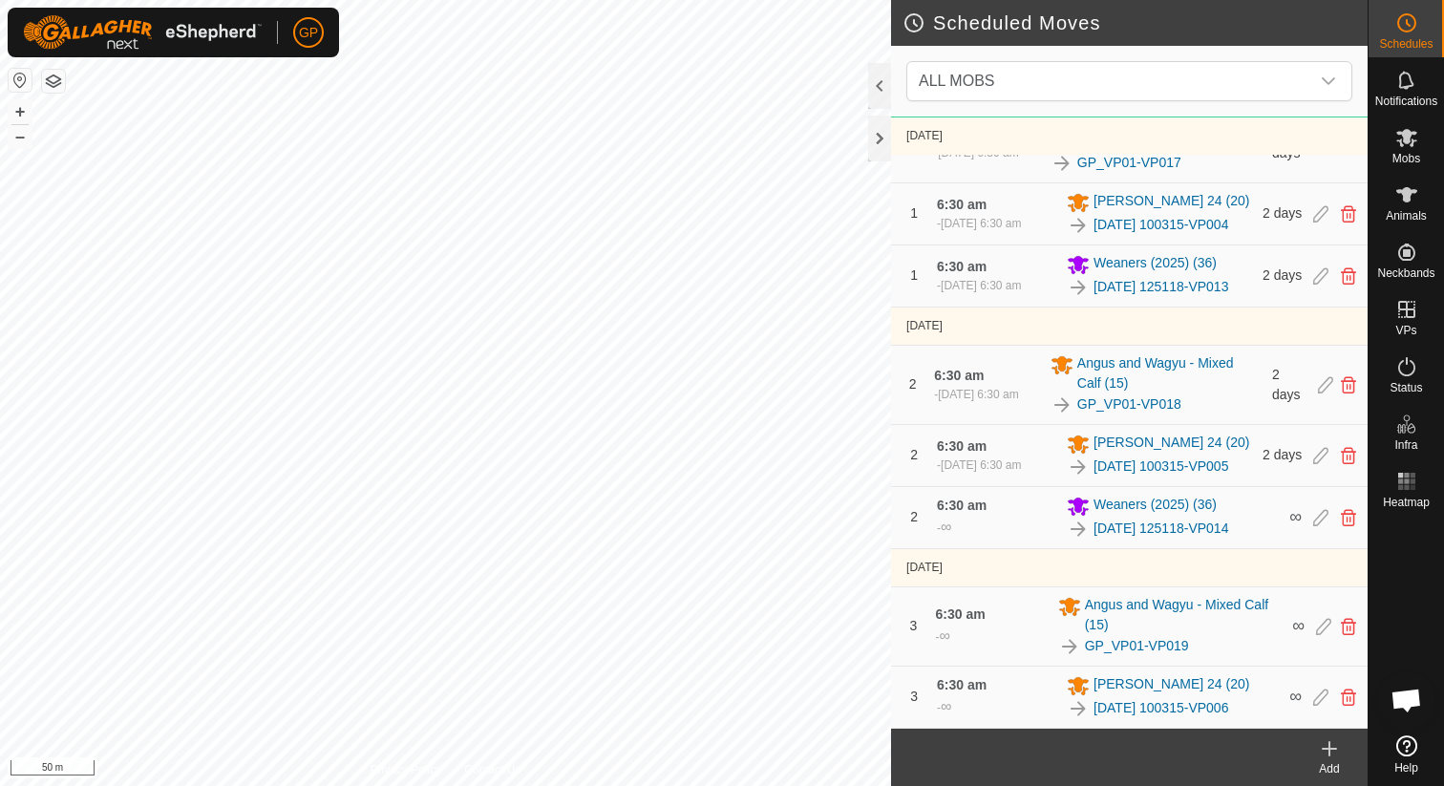
scroll to position [310, 0]
click at [1329, 752] on icon at bounding box center [1329, 748] width 0 height 13
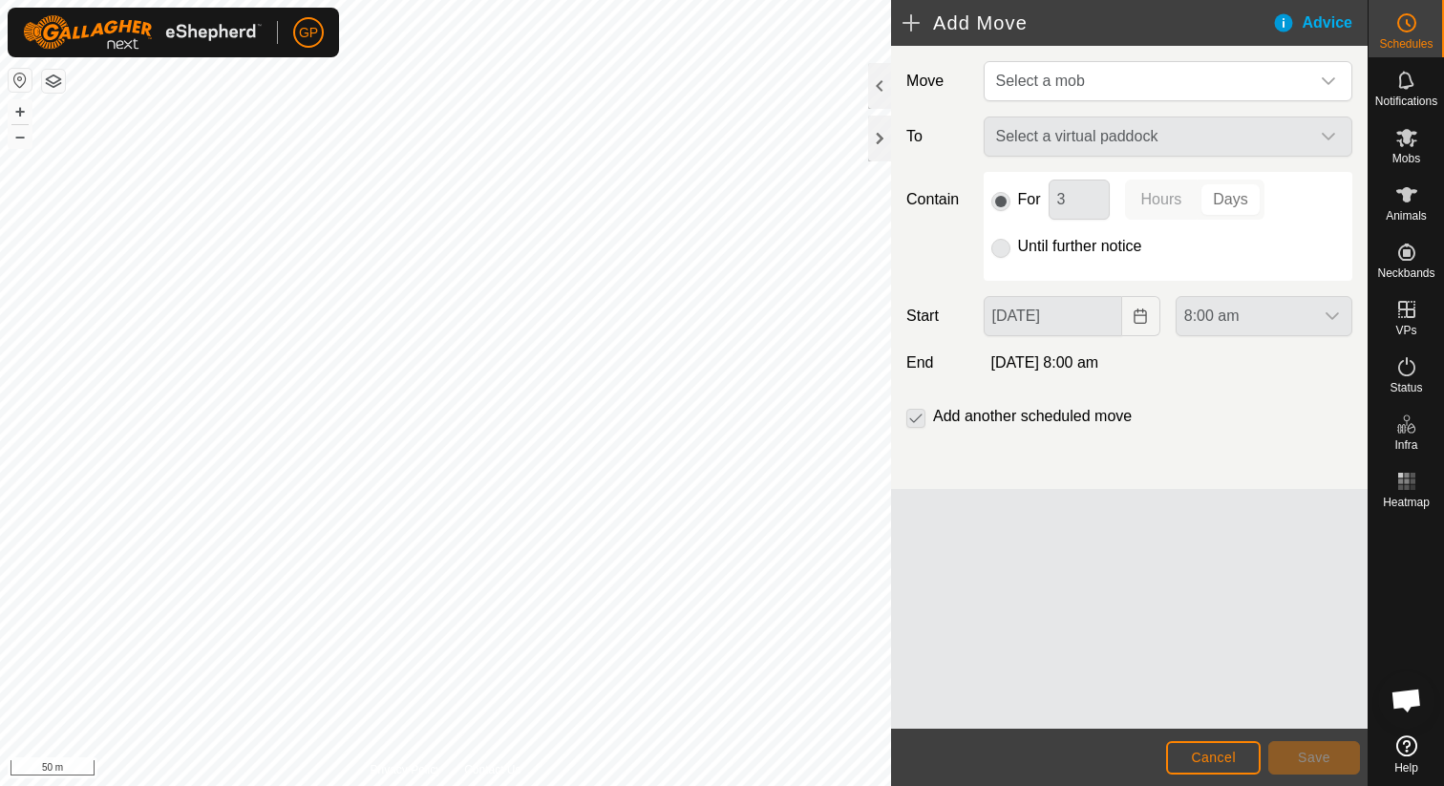
click at [1163, 132] on div "Select a virtual paddock" at bounding box center [1168, 136] width 384 height 40
click at [1150, 71] on span "Select a mob" at bounding box center [1148, 81] width 321 height 38
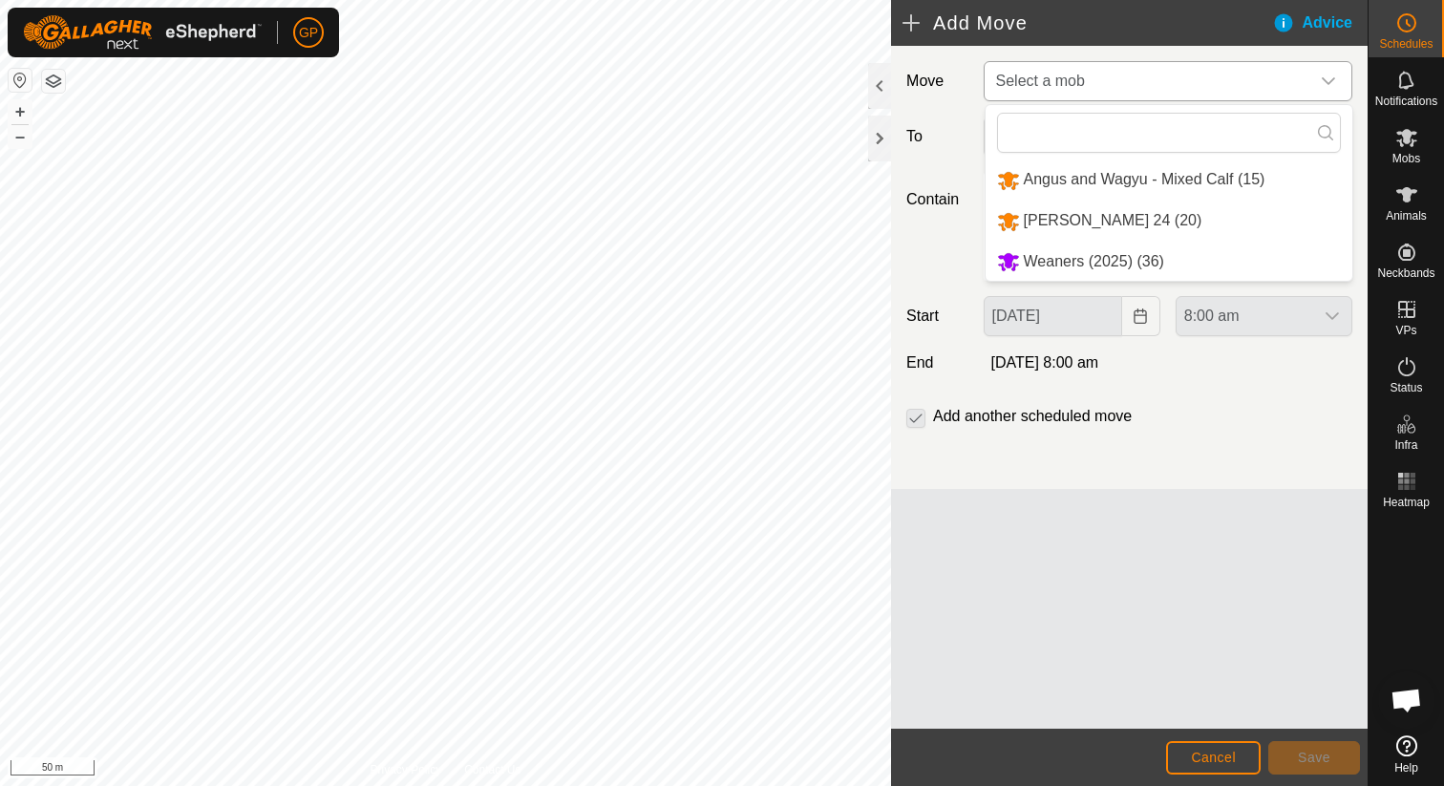
click at [1084, 262] on li "Weaners (2025) (36)" at bounding box center [1168, 262] width 367 height 39
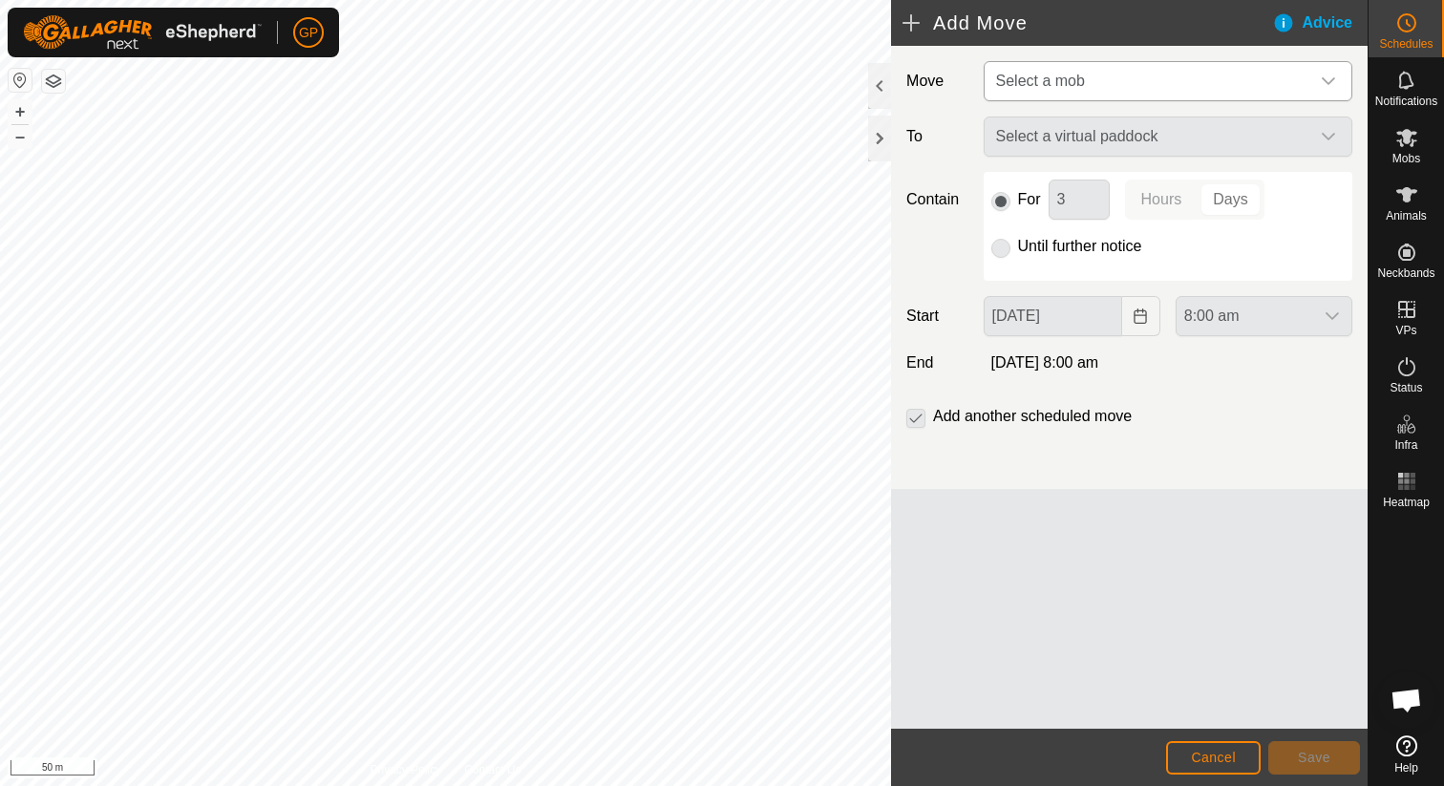
type input "01 Oct, 2025"
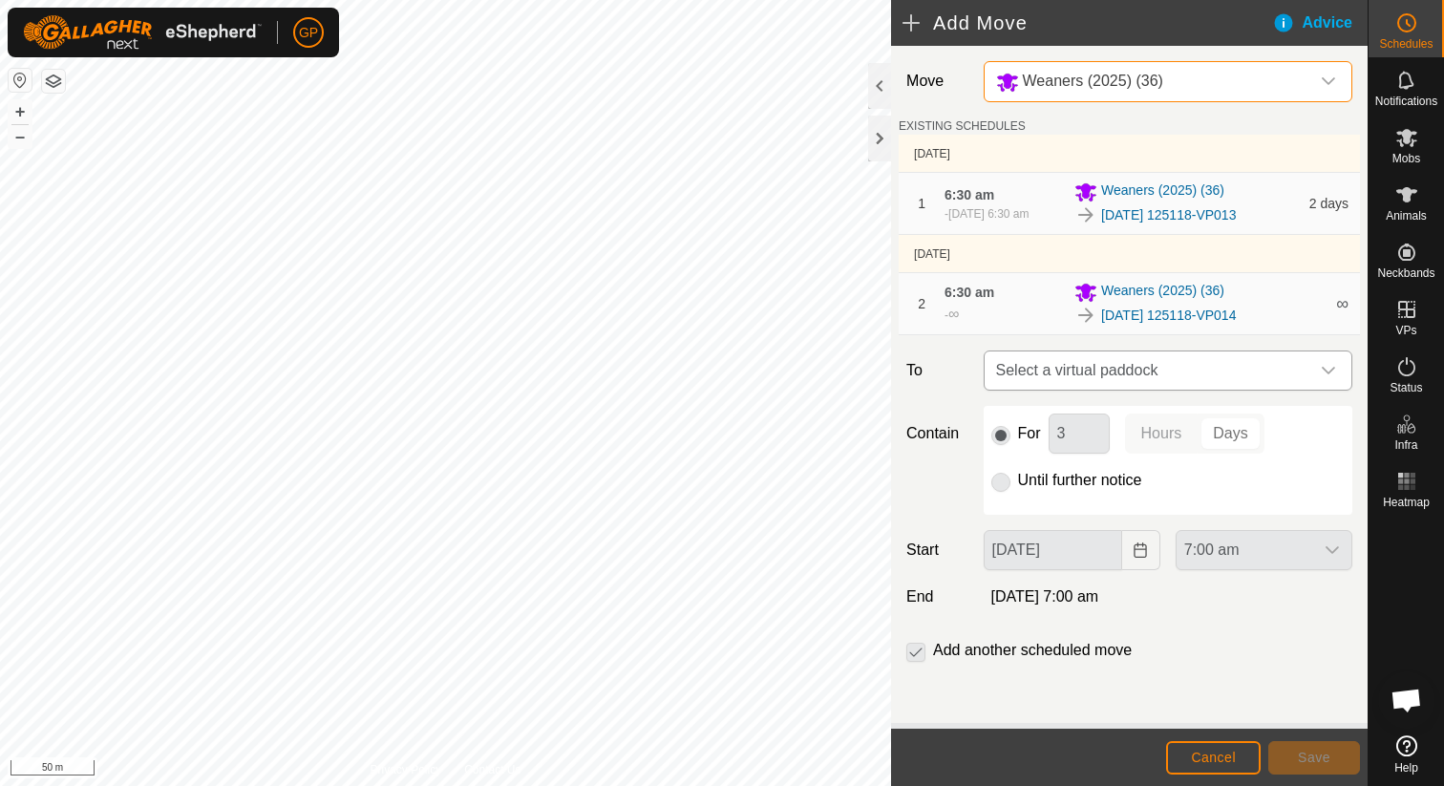
click at [1096, 366] on span "Select a virtual paddock" at bounding box center [1148, 370] width 321 height 38
type input "settlement hill"
click at [1200, 744] on button "Cancel" at bounding box center [1213, 757] width 95 height 33
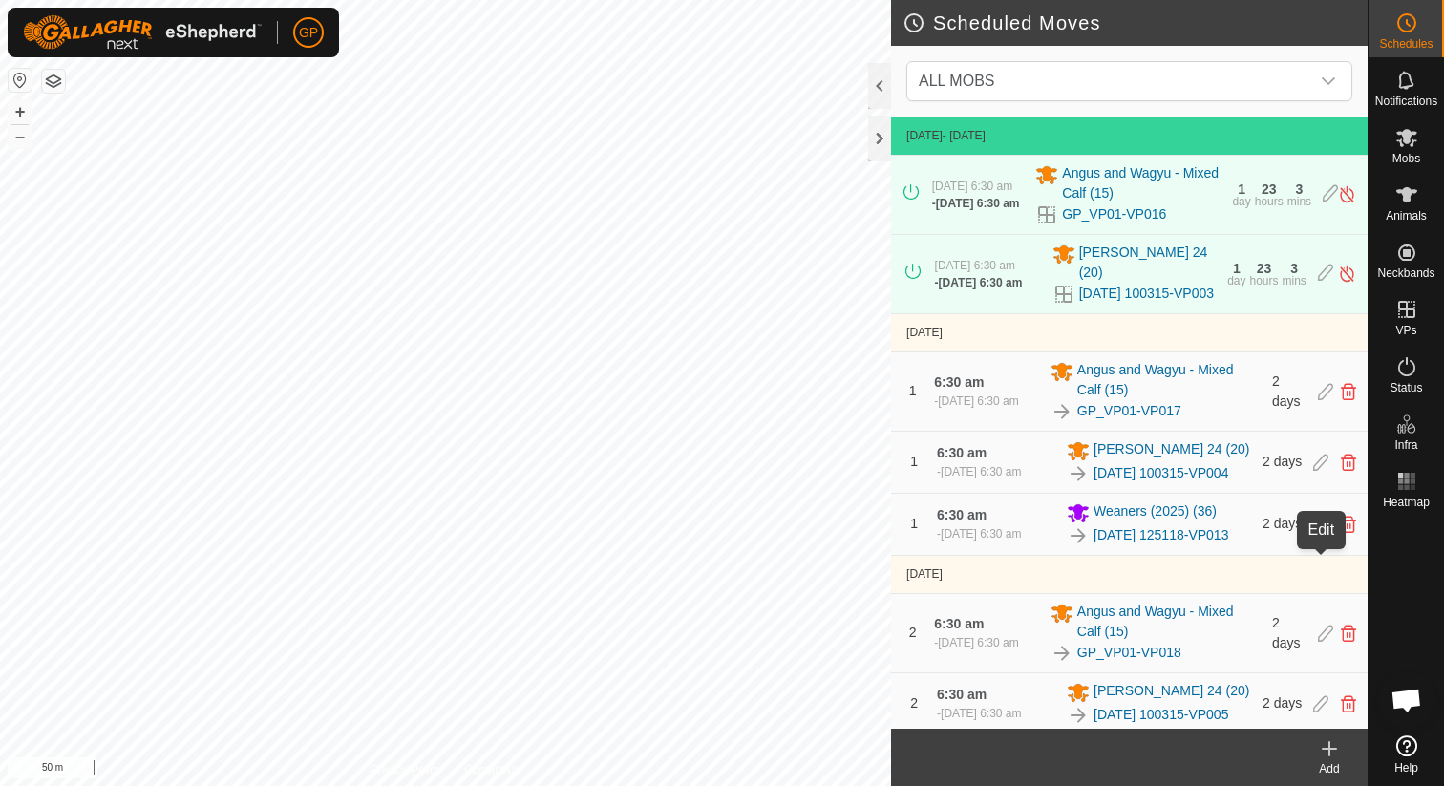
click at [1314, 533] on icon at bounding box center [1320, 524] width 15 height 17
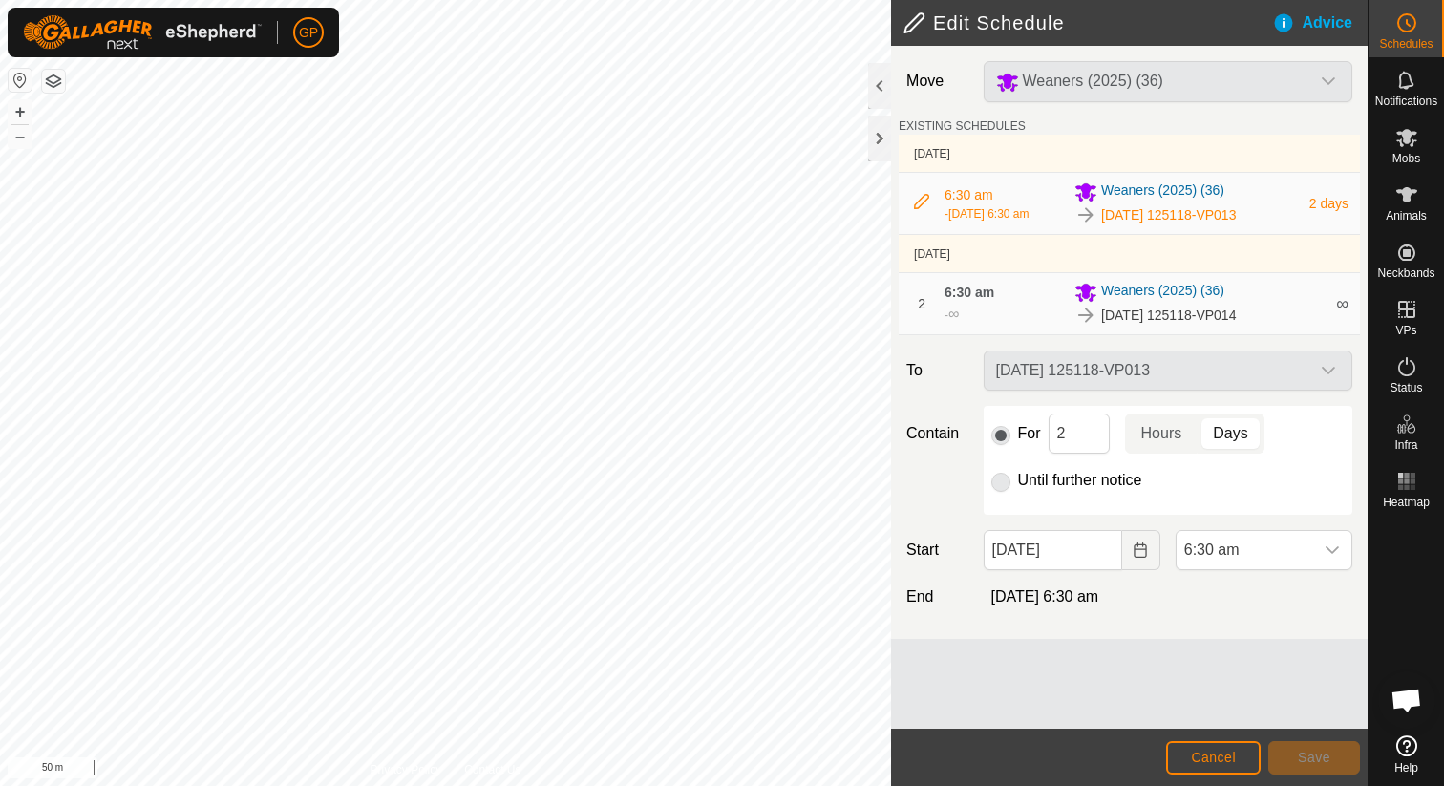
click at [989, 486] on div "For 2 Hours Days Until further notice" at bounding box center [1168, 460] width 369 height 109
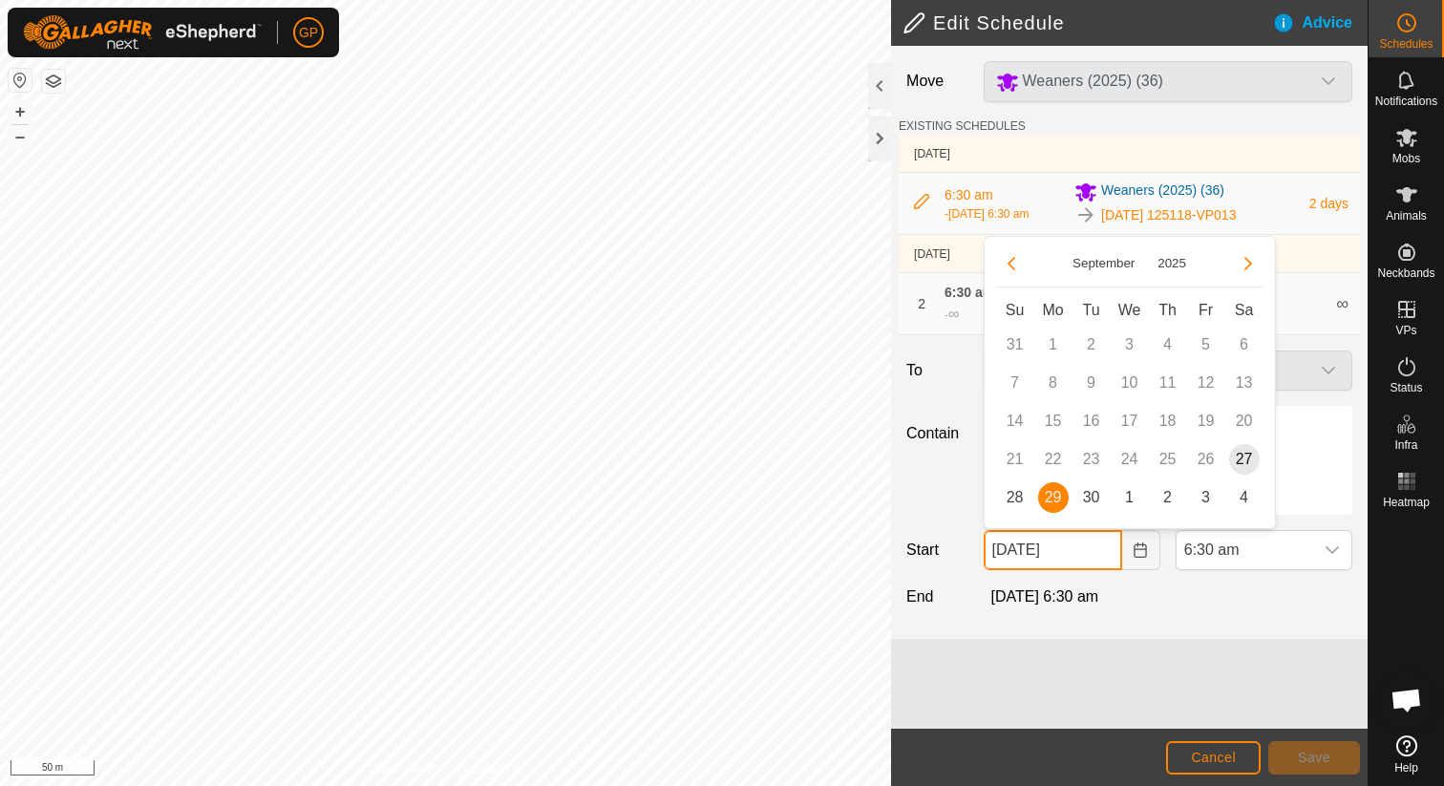
click at [1056, 558] on input "29 Sep, 2025" at bounding box center [1053, 550] width 138 height 40
click at [1058, 552] on input "29 Sep, 2025" at bounding box center [1053, 550] width 138 height 40
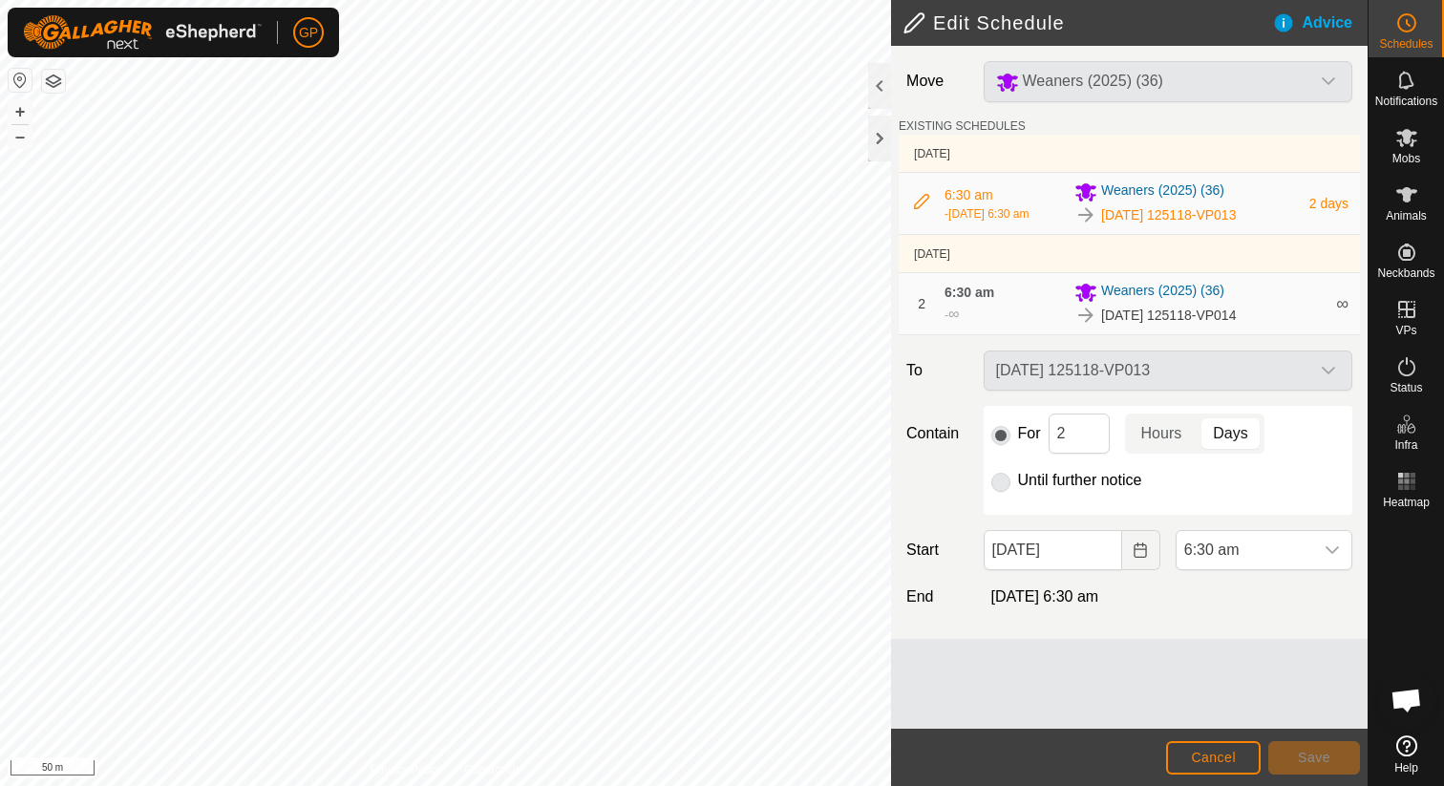
click at [927, 355] on label "To" at bounding box center [937, 370] width 76 height 40
click at [1225, 754] on span "Cancel" at bounding box center [1213, 757] width 45 height 15
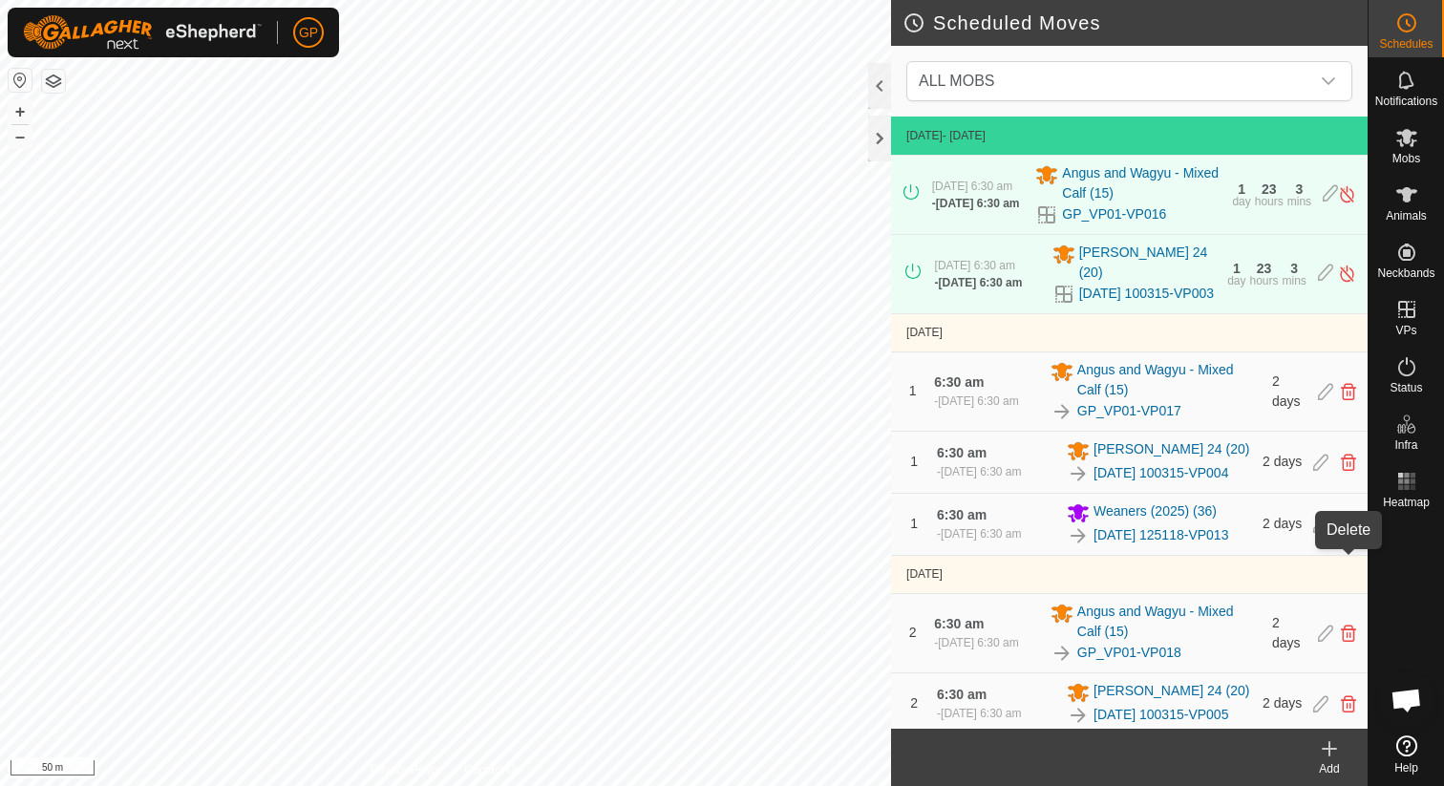
click at [1347, 533] on icon at bounding box center [1348, 524] width 15 height 17
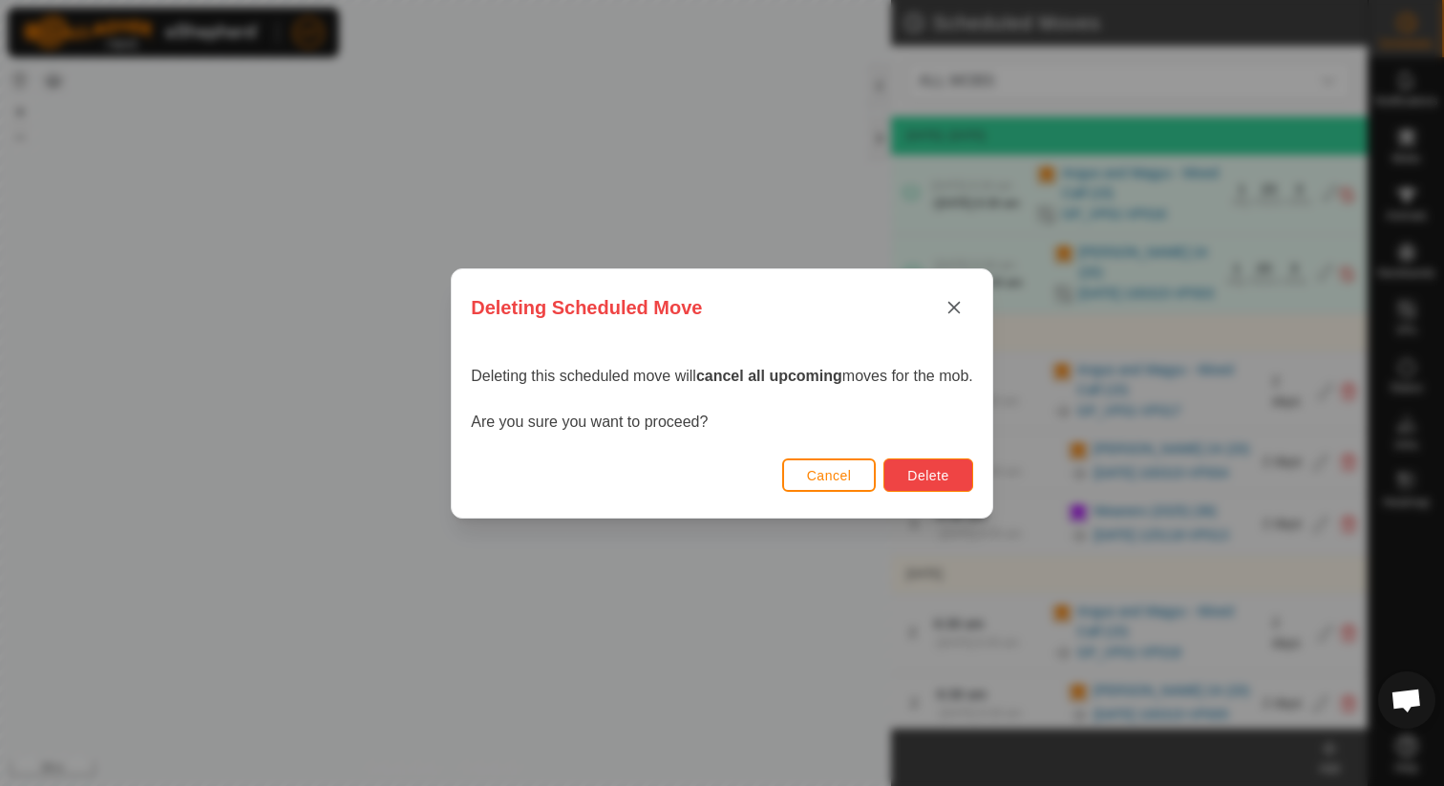
click at [917, 479] on span "Delete" at bounding box center [927, 475] width 41 height 15
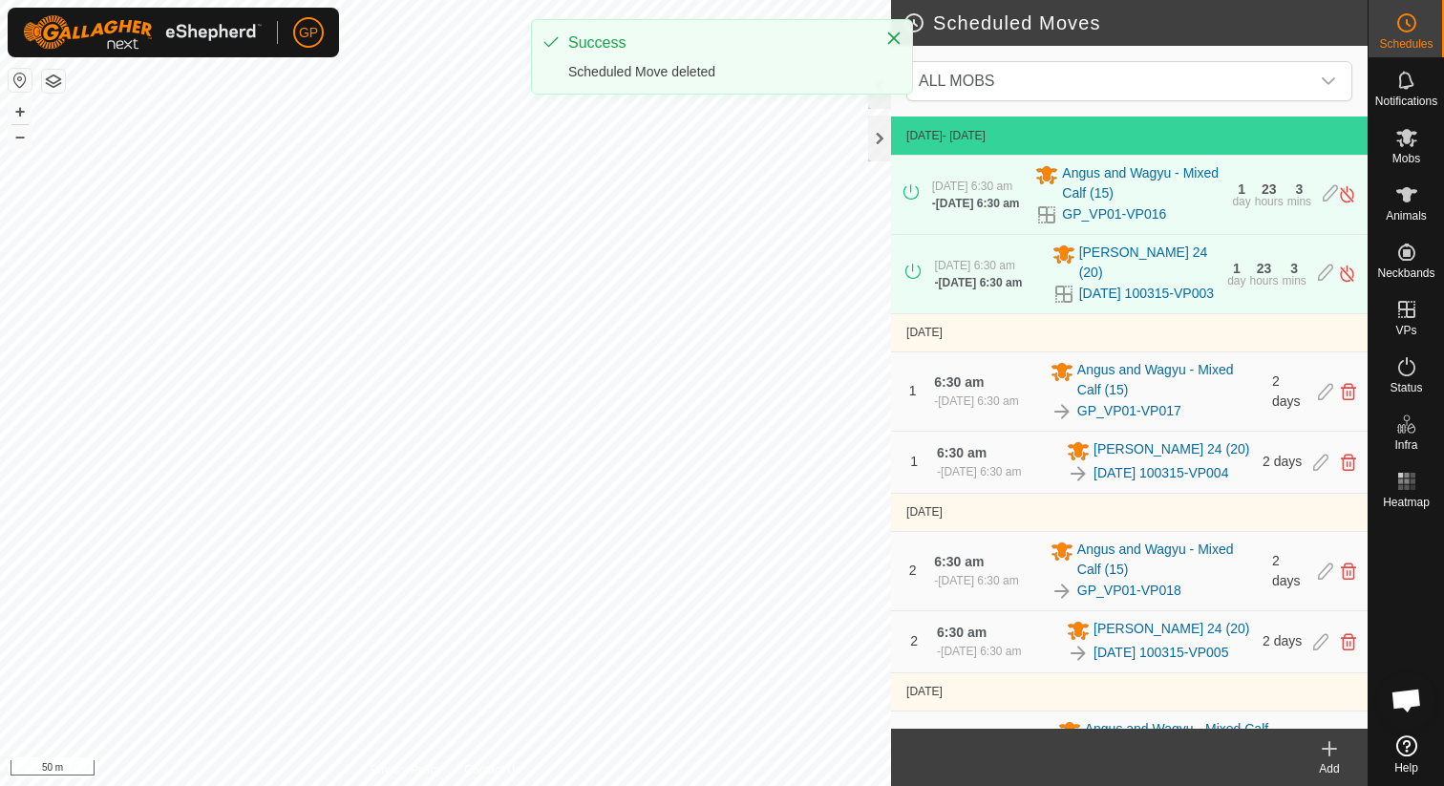
click at [1331, 743] on icon at bounding box center [1329, 748] width 23 height 23
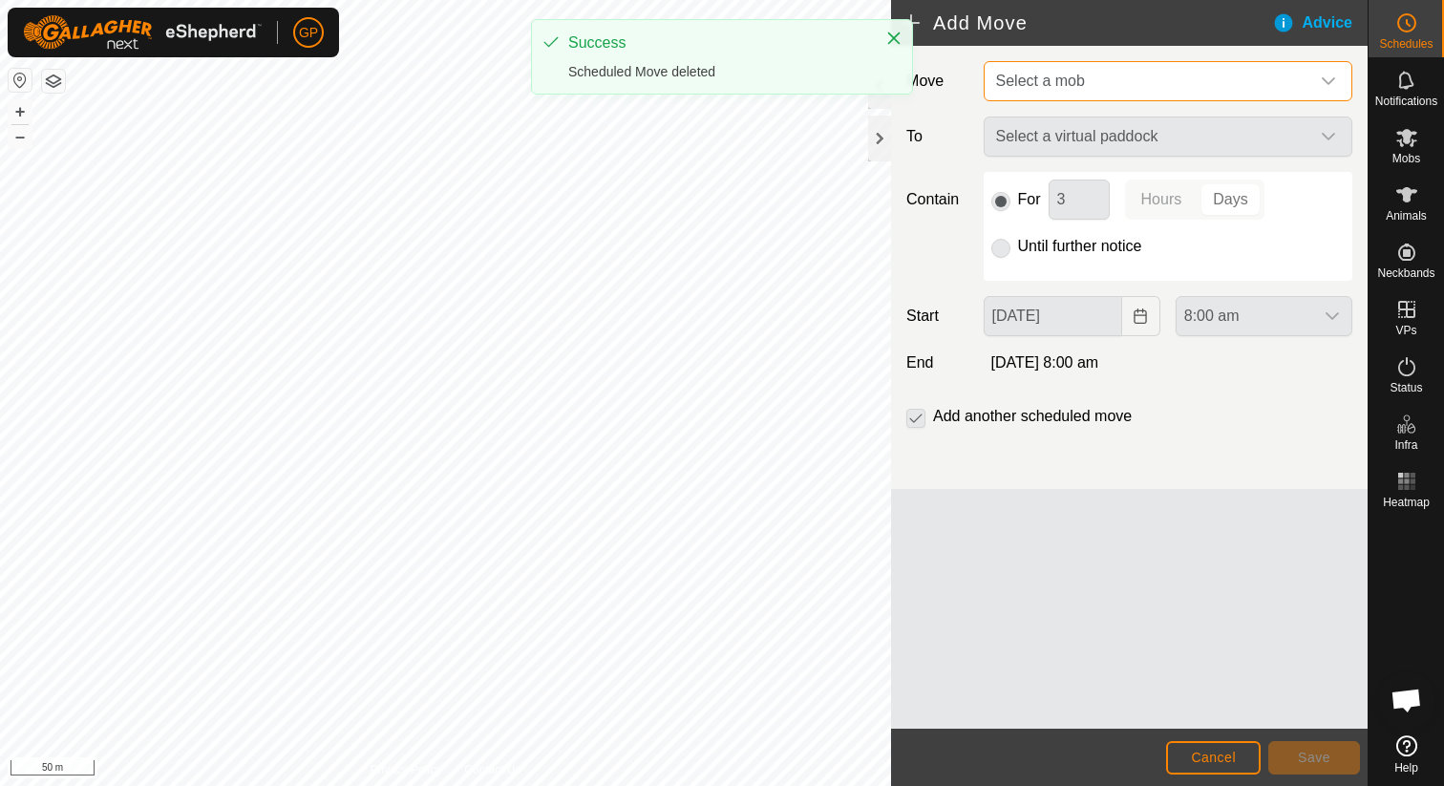
click at [1116, 81] on span "Select a mob" at bounding box center [1148, 81] width 321 height 38
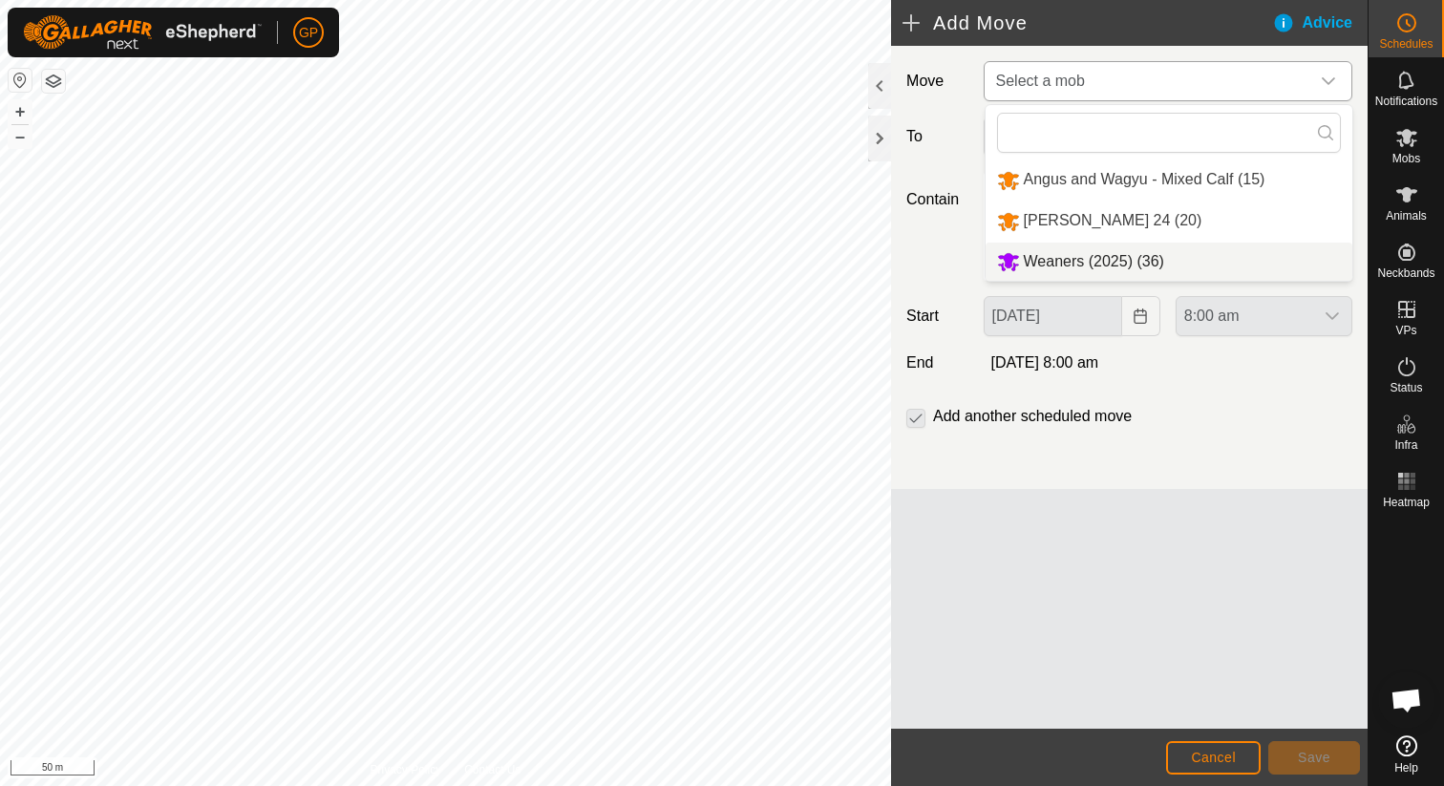
click at [1102, 255] on li "Weaners (2025) (36)" at bounding box center [1168, 262] width 367 height 39
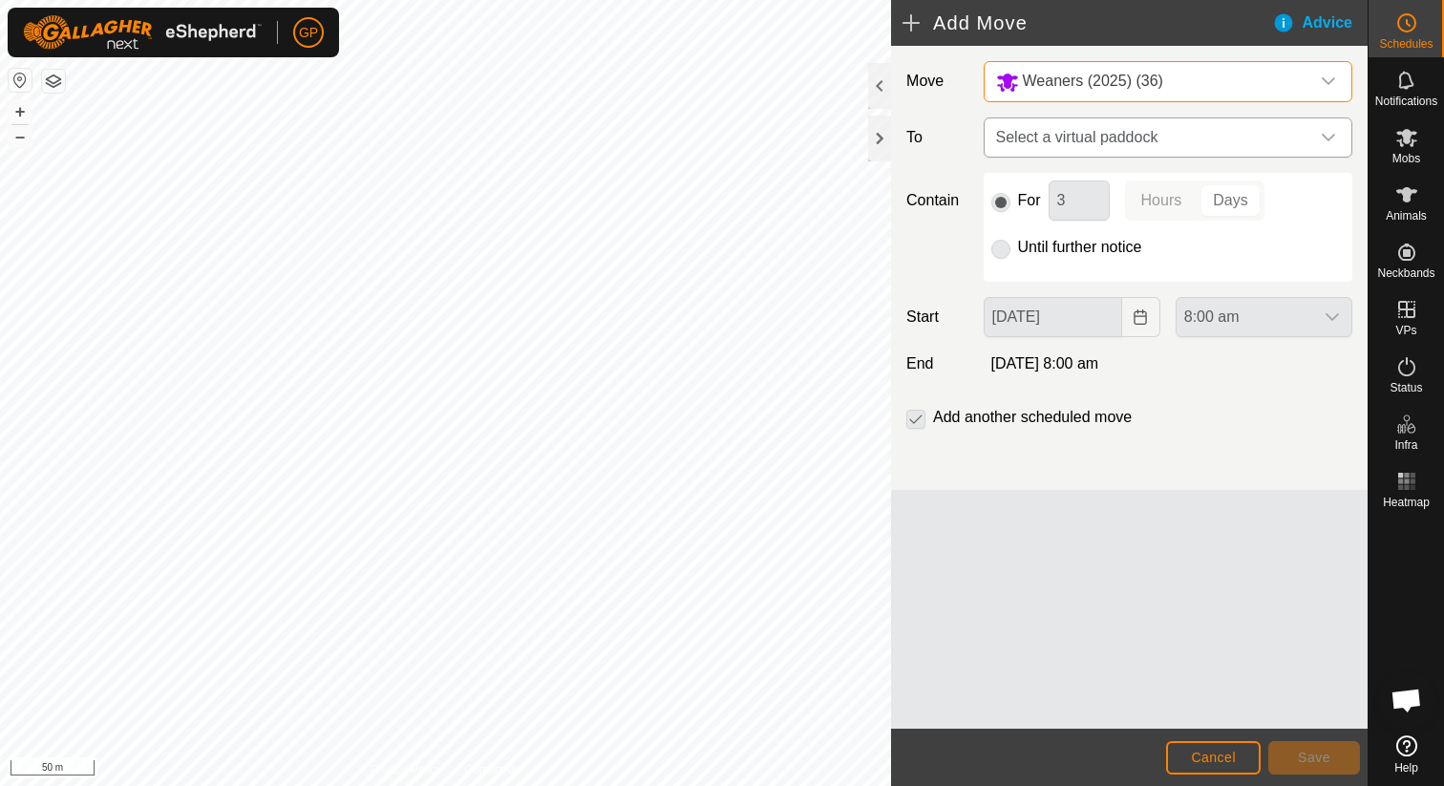
click at [1094, 146] on span "Select a virtual paddock" at bounding box center [1148, 137] width 321 height 38
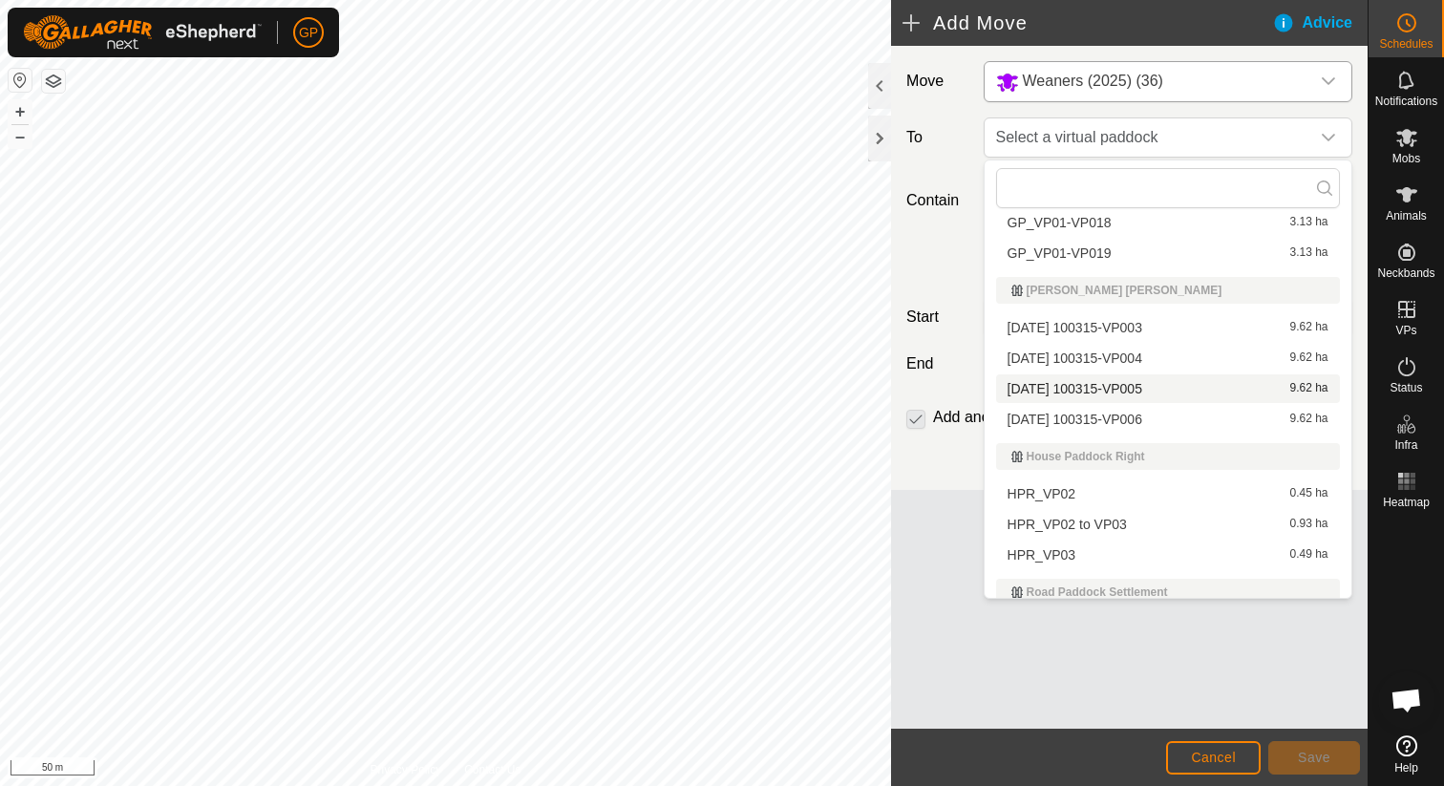
scroll to position [313, 0]
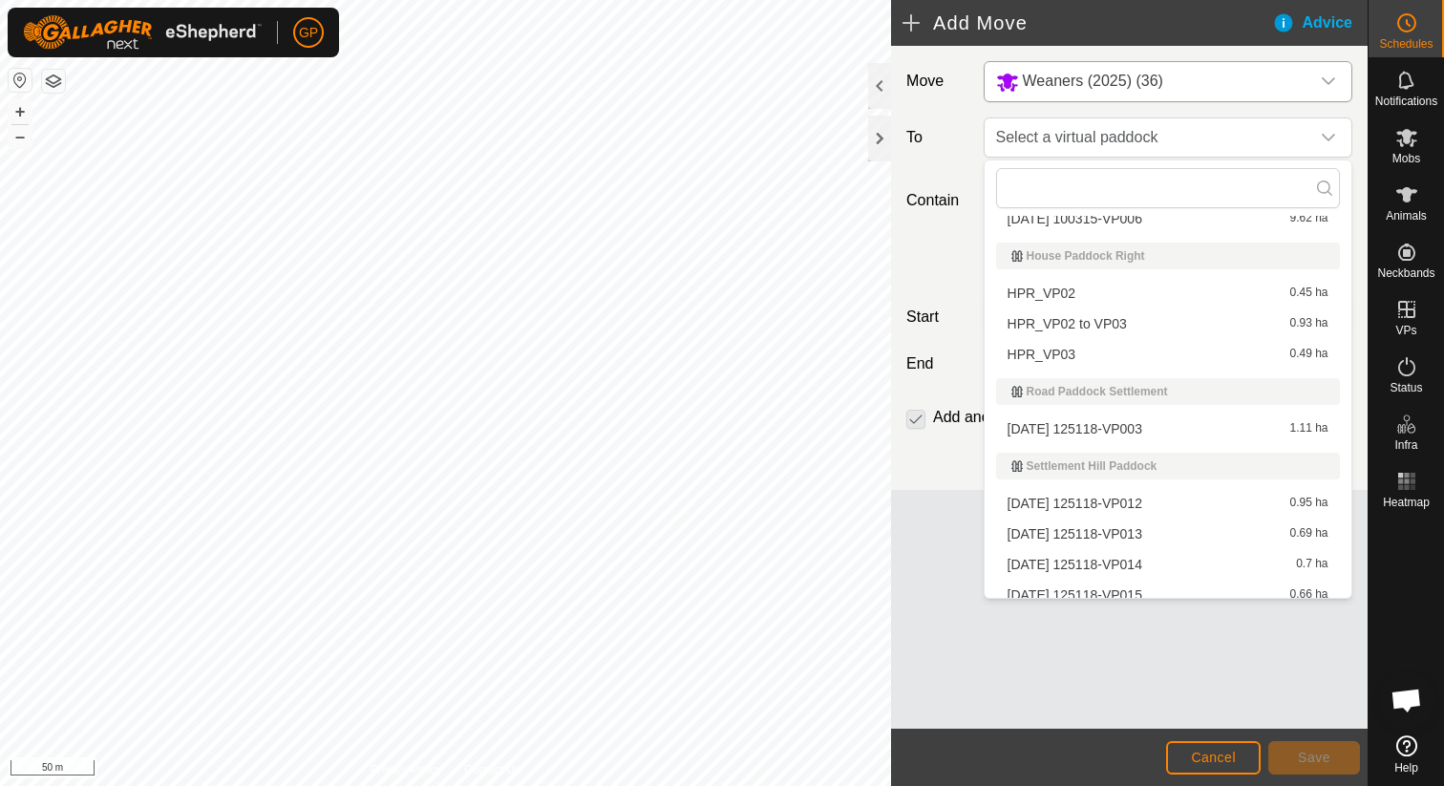
click at [1080, 587] on li "2025-08-31 125118-VP015 0.66 ha" at bounding box center [1168, 595] width 344 height 29
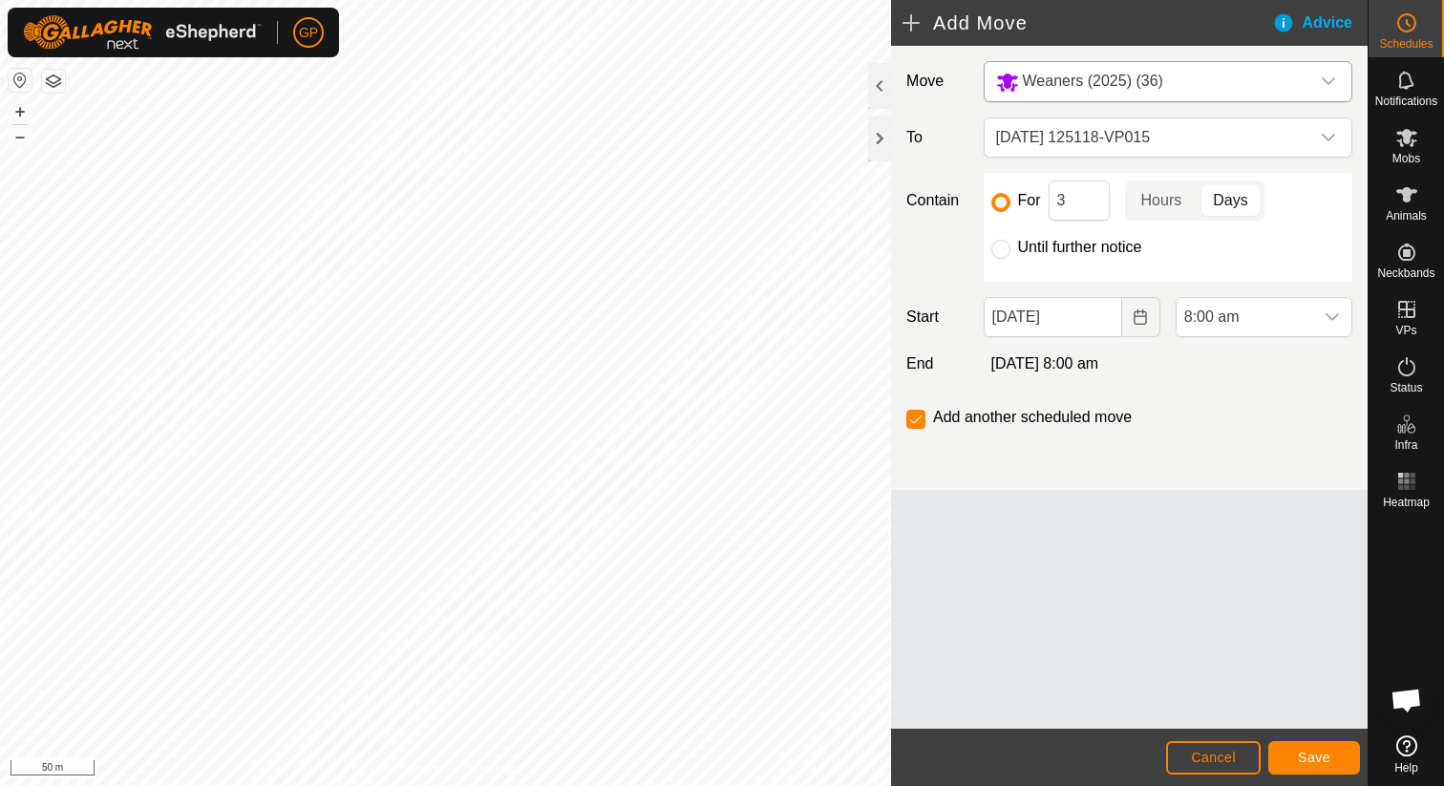
click at [1060, 243] on label "Until further notice" at bounding box center [1080, 247] width 124 height 15
click at [1010, 243] on input "Until further notice" at bounding box center [1000, 249] width 19 height 19
radio input "true"
checkbox input "false"
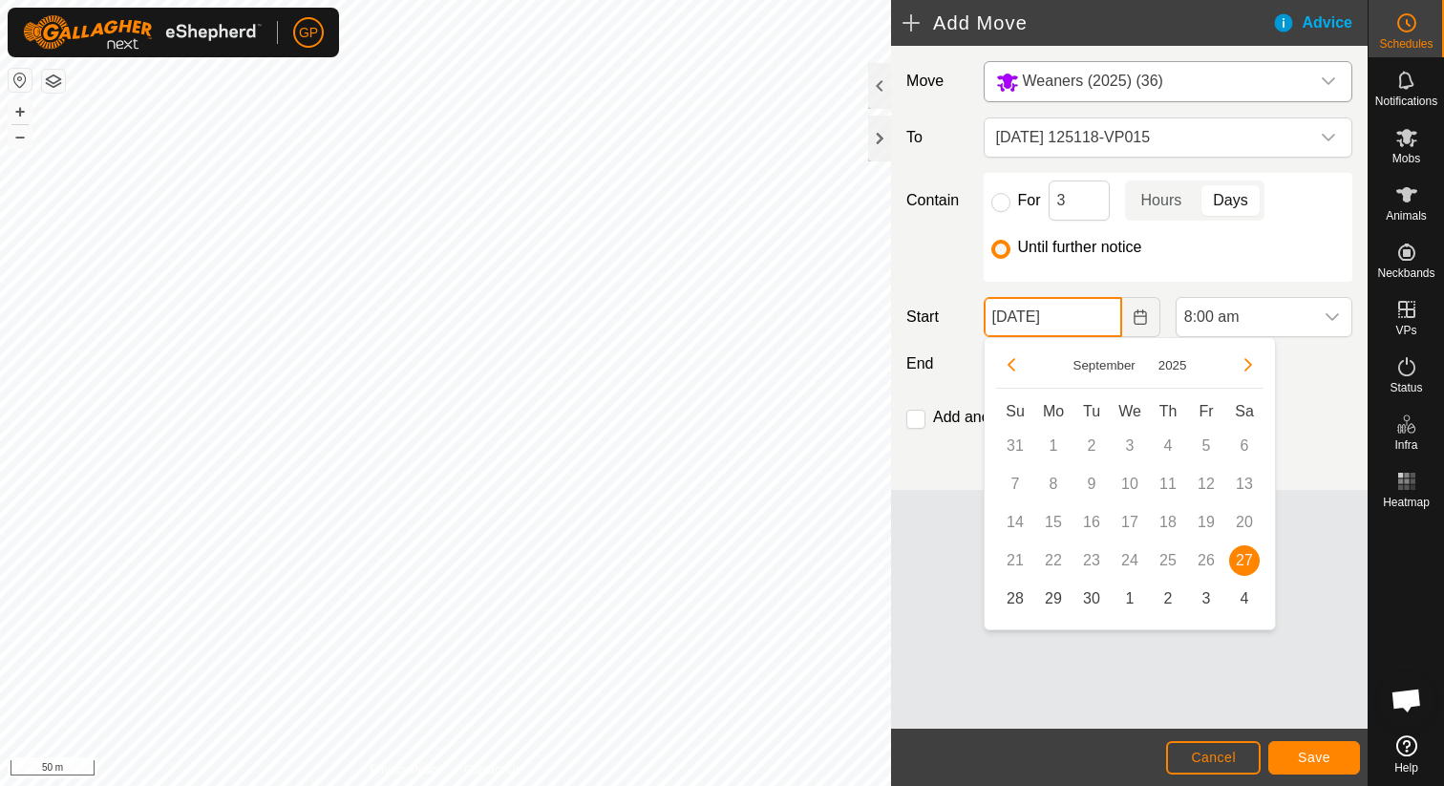
click at [1074, 306] on input "[DATE]" at bounding box center [1053, 317] width 138 height 40
click at [1205, 598] on span "3" at bounding box center [1206, 598] width 31 height 31
type input "03 Oct, 2025"
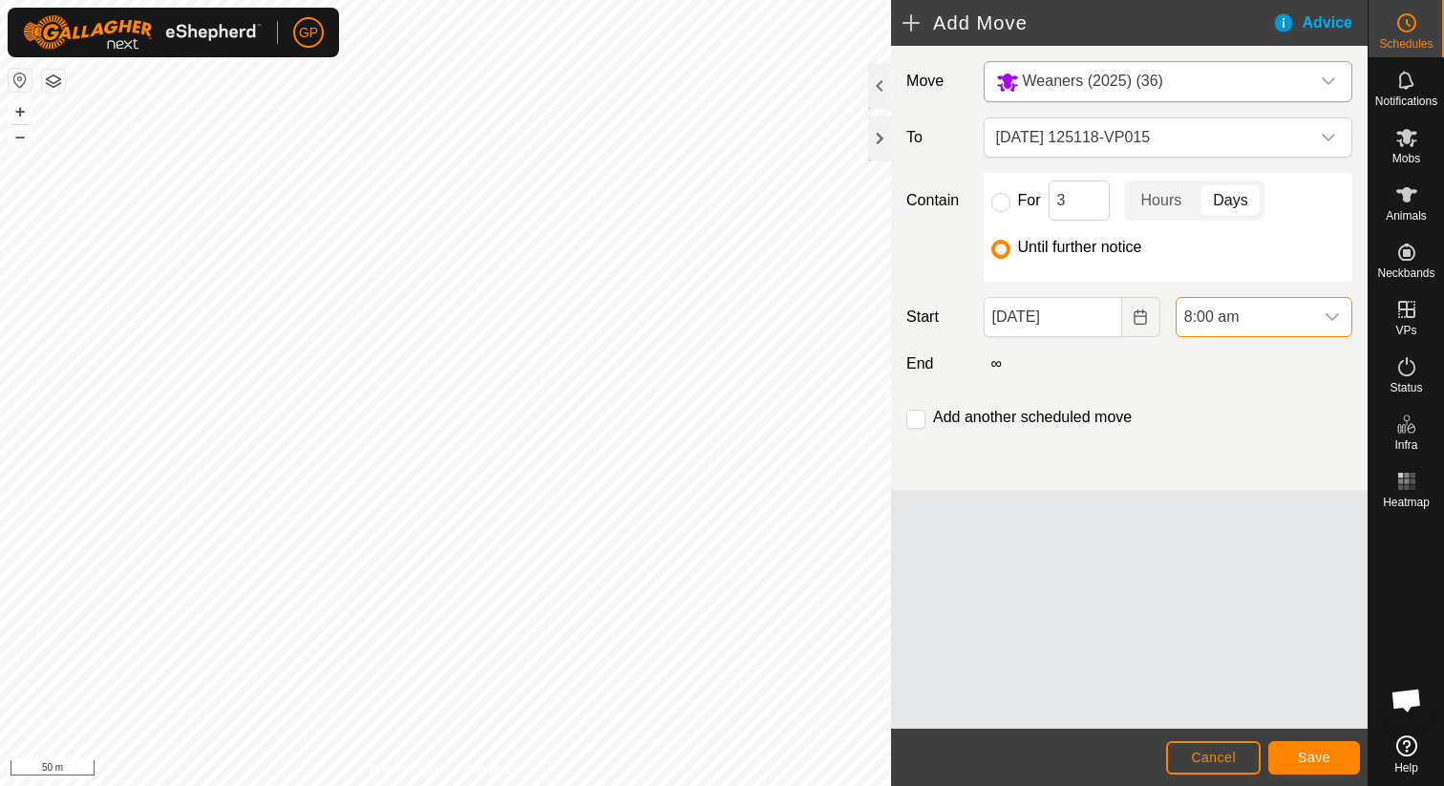
click at [1242, 322] on span "8:00 am" at bounding box center [1244, 317] width 137 height 38
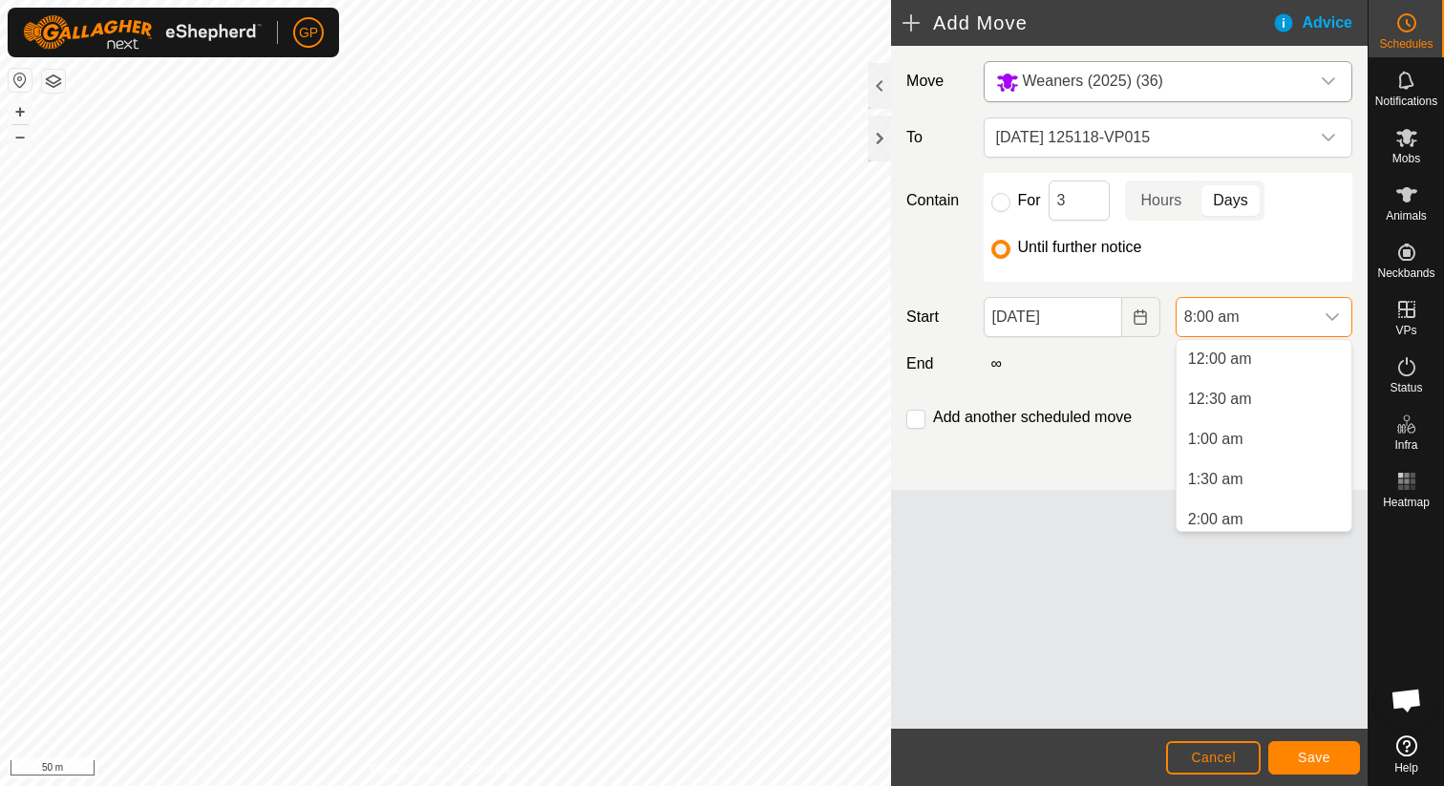
scroll to position [481, 0]
click at [1238, 397] on li "6:30 am" at bounding box center [1263, 399] width 175 height 38
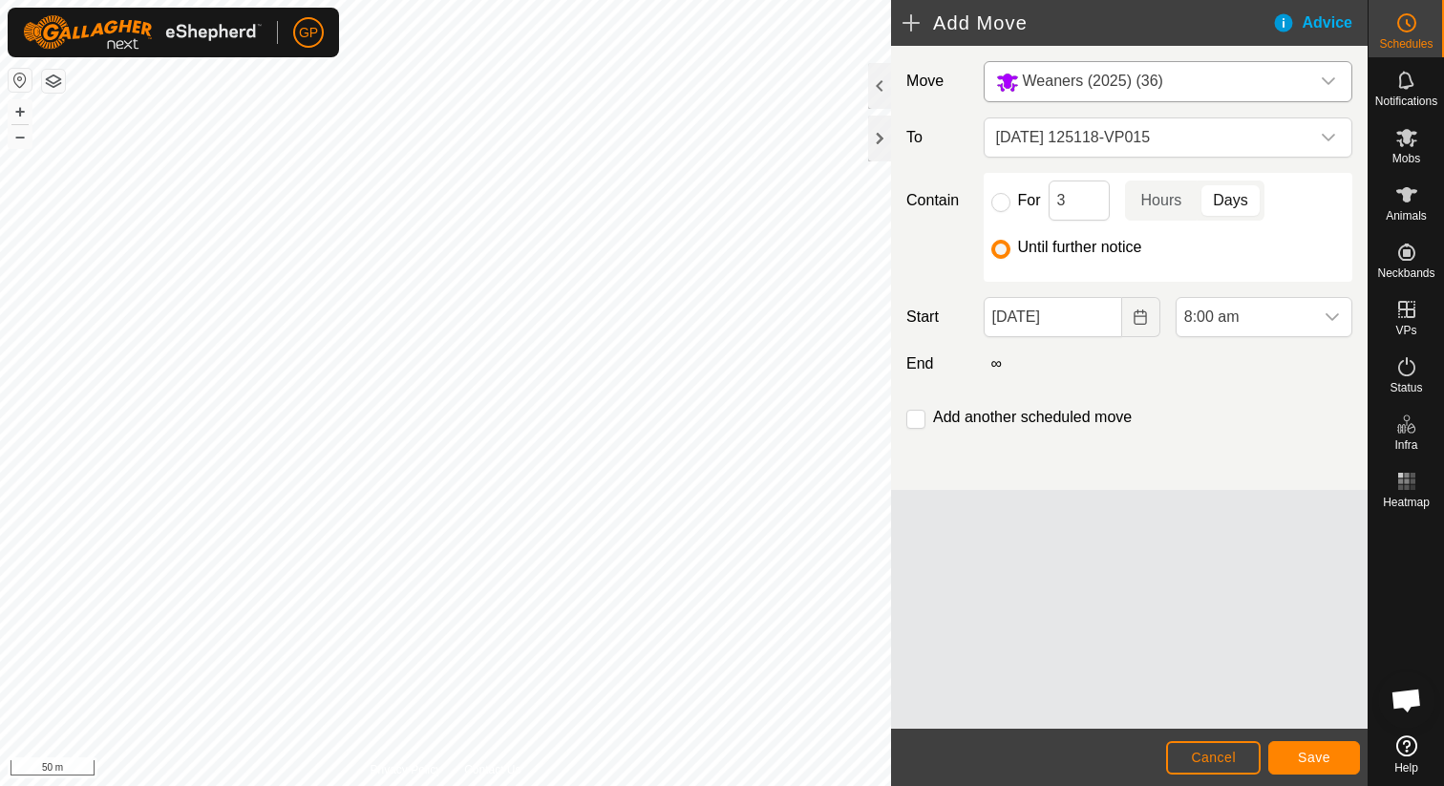
scroll to position [489, 0]
click at [1337, 753] on button "Save" at bounding box center [1314, 757] width 92 height 33
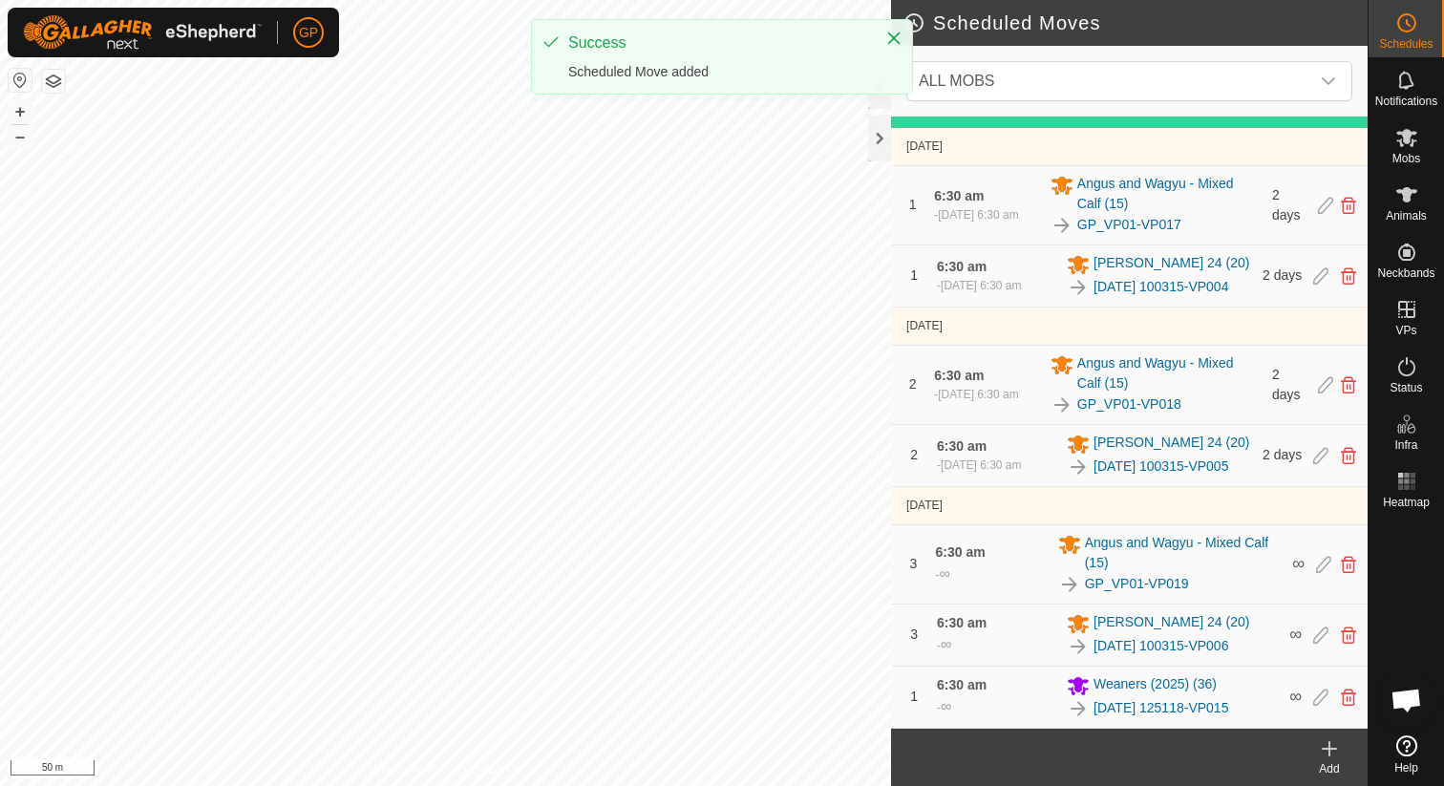
scroll to position [231, 0]
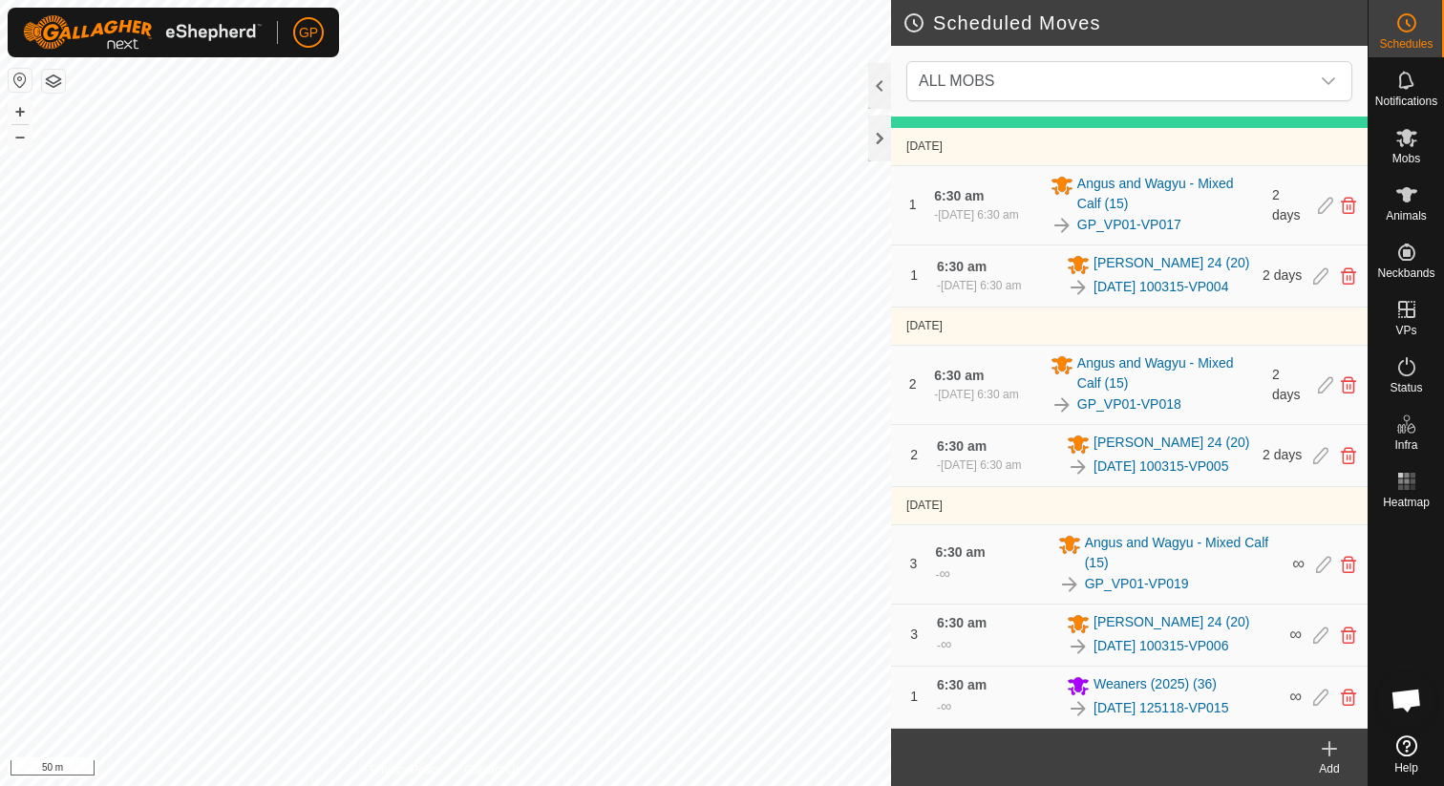
click at [1324, 745] on icon at bounding box center [1329, 748] width 23 height 23
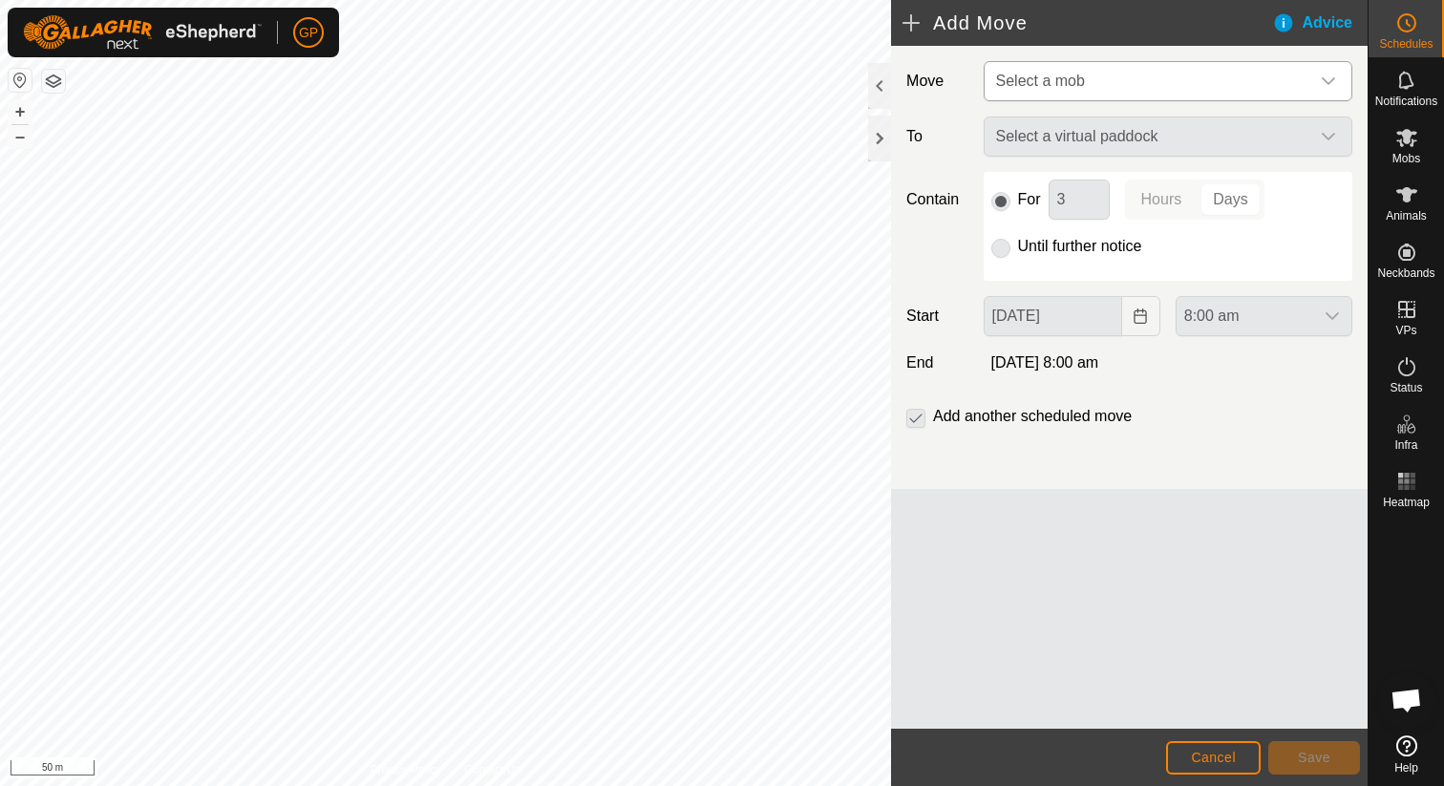
click at [1150, 73] on span "Select a mob" at bounding box center [1148, 81] width 321 height 38
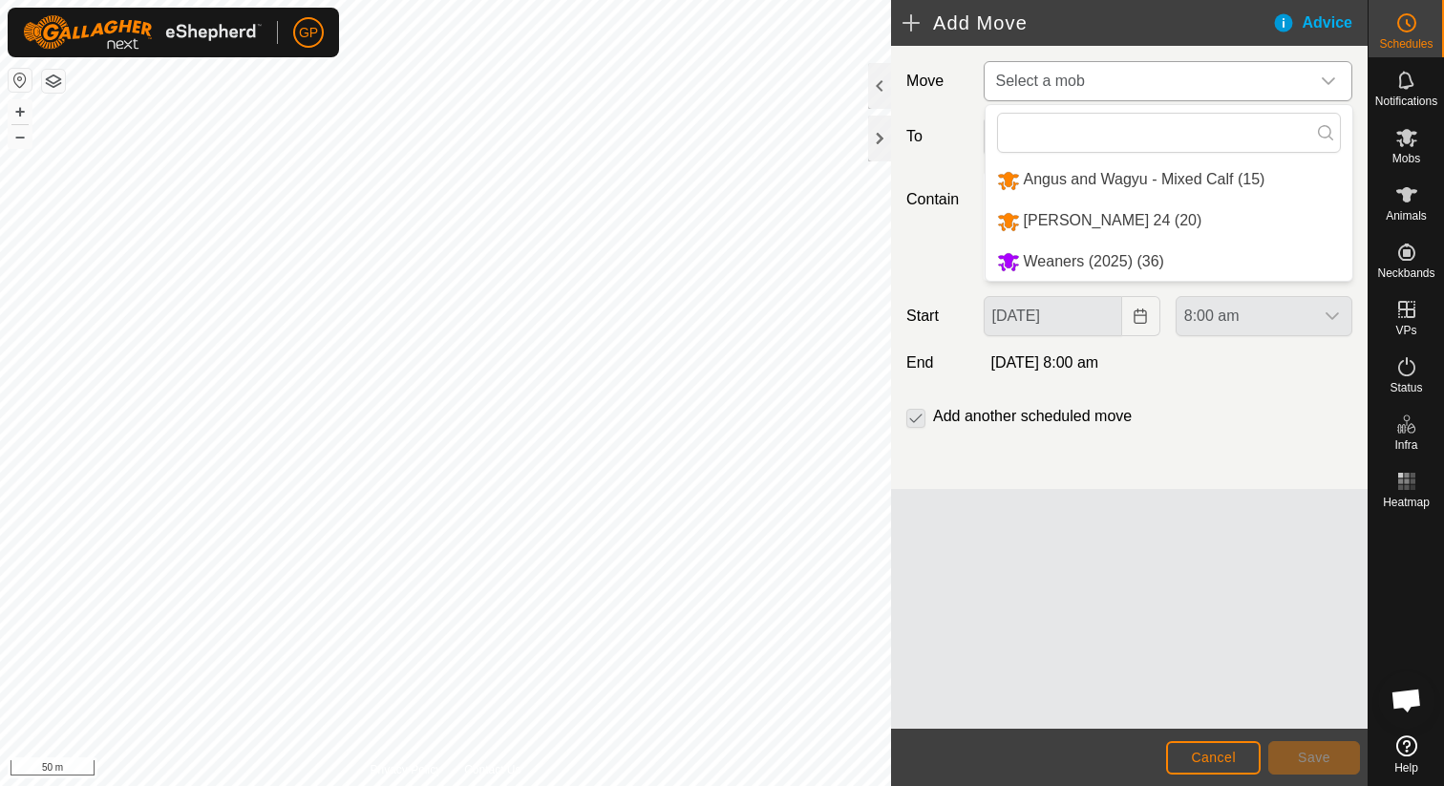
click at [1111, 245] on li "Weaners (2025) (36)" at bounding box center [1168, 262] width 367 height 39
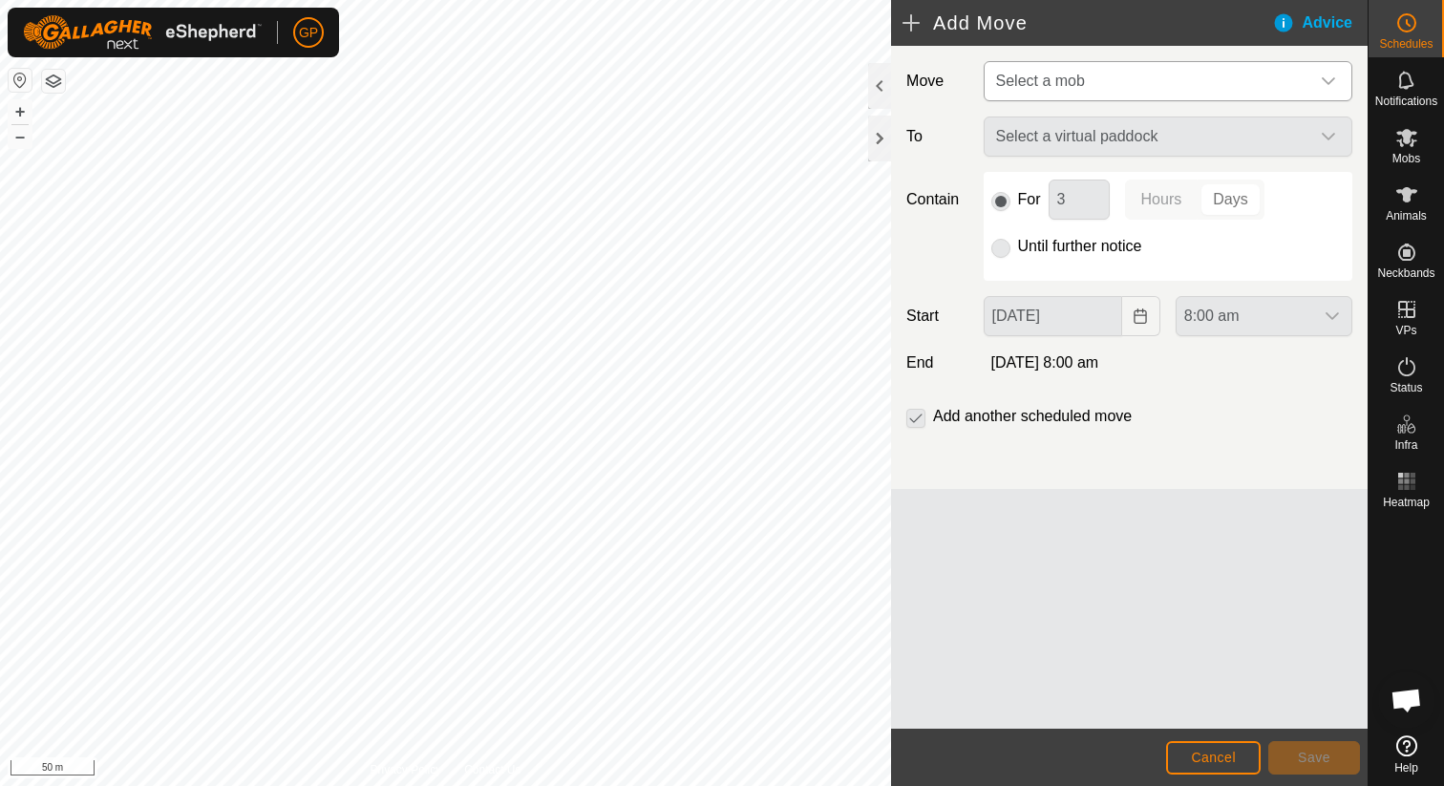
type input "03 Oct, 2025"
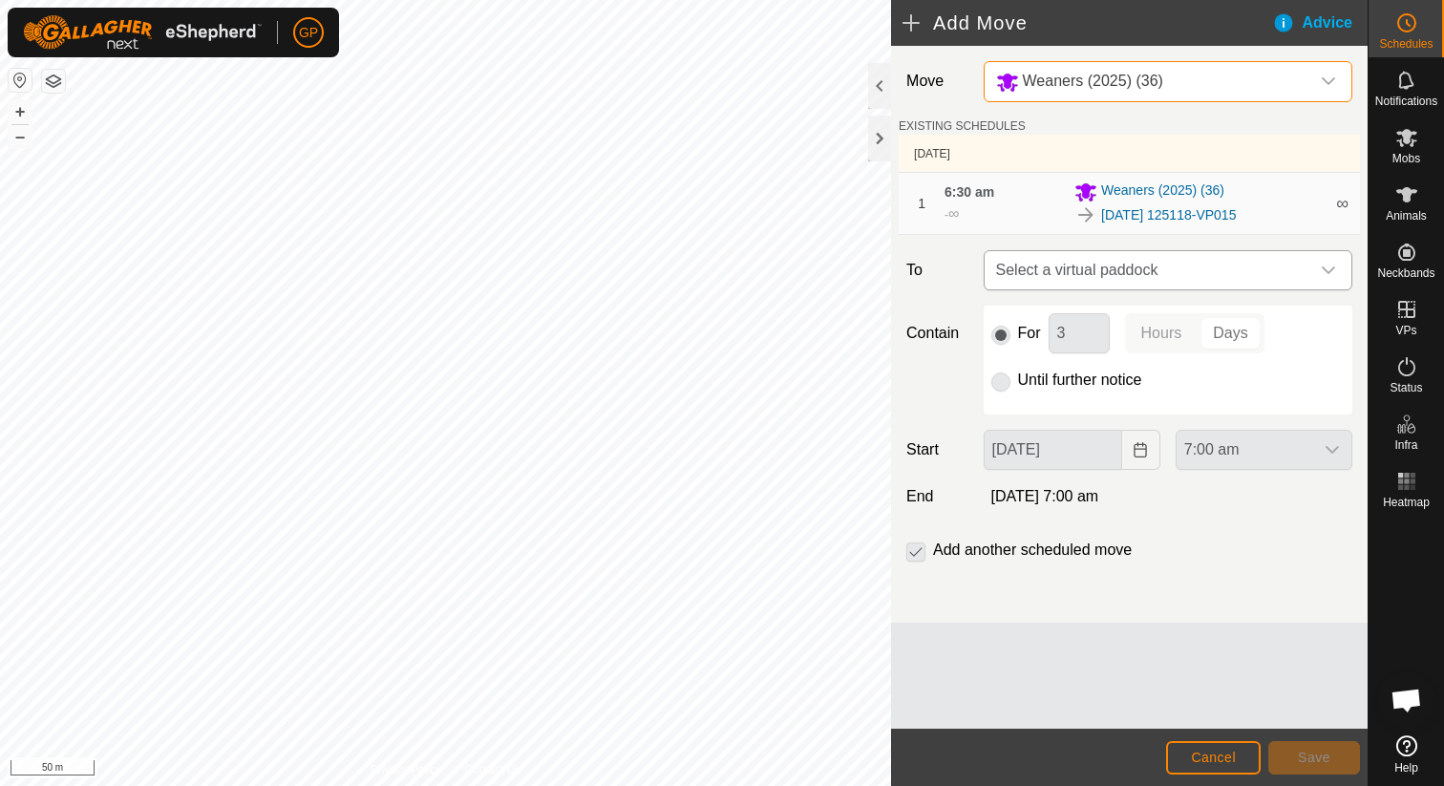
click at [1111, 278] on span "Select a virtual paddock" at bounding box center [1148, 270] width 321 height 38
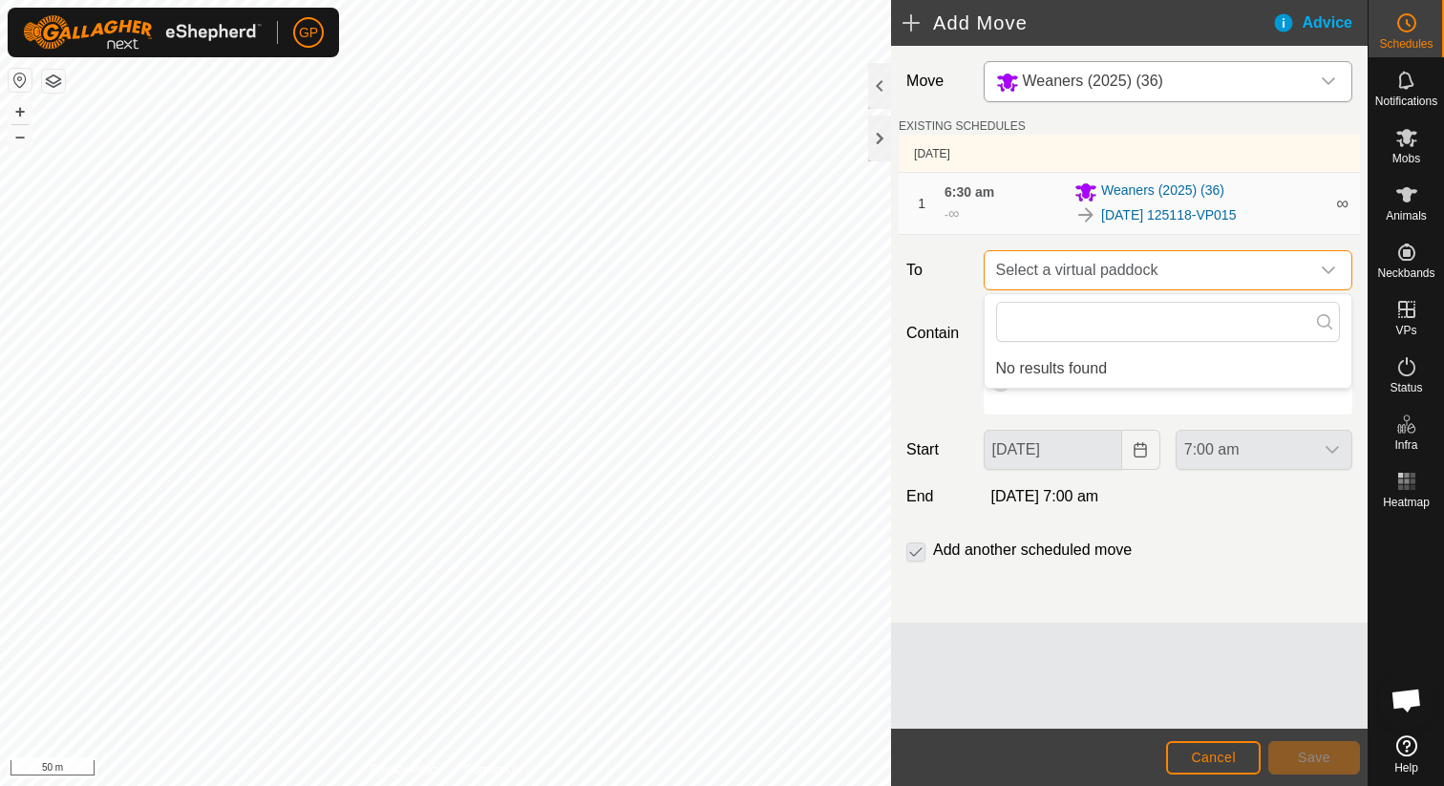
click at [1085, 284] on span "Select a virtual paddock" at bounding box center [1148, 270] width 321 height 38
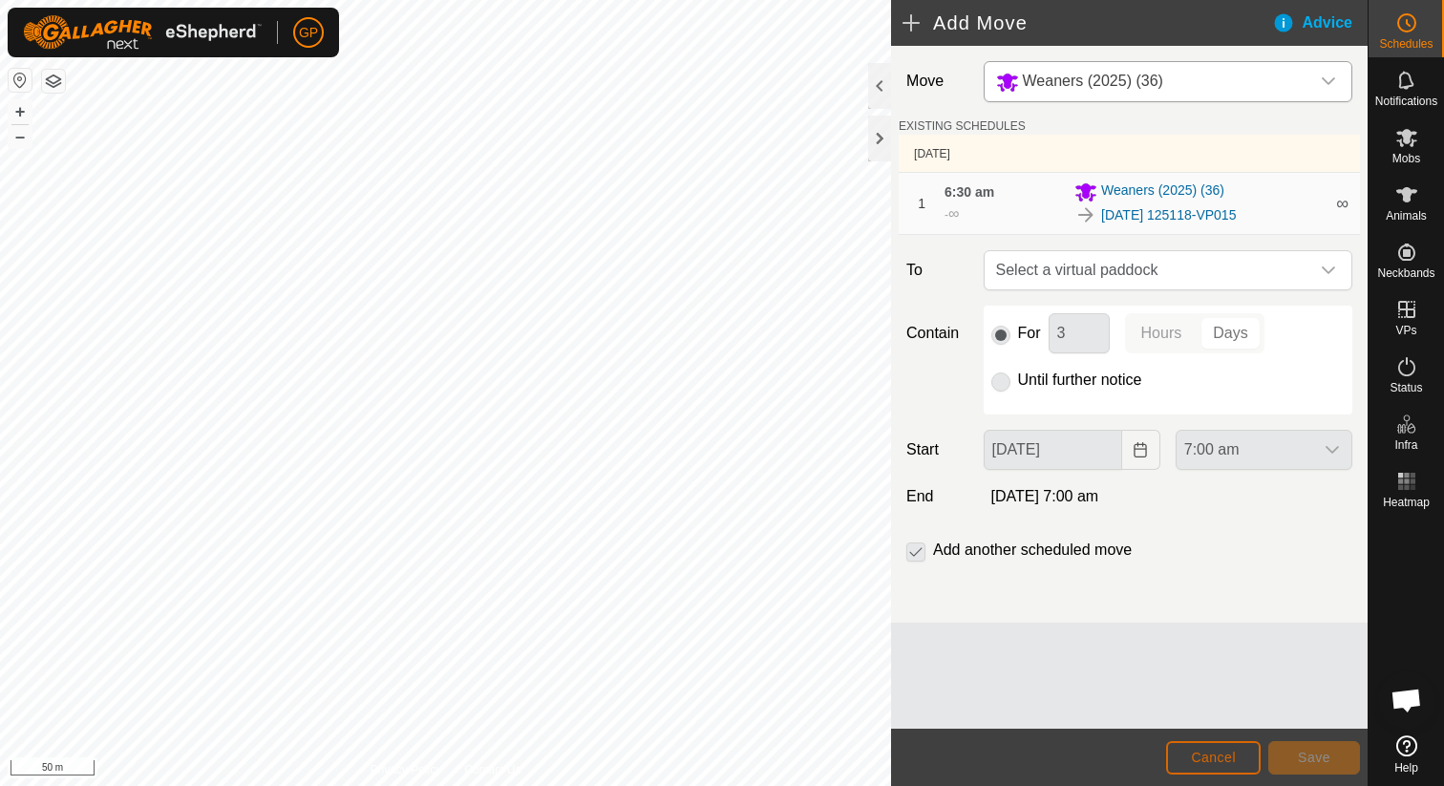
click at [1199, 743] on button "Cancel" at bounding box center [1213, 757] width 95 height 33
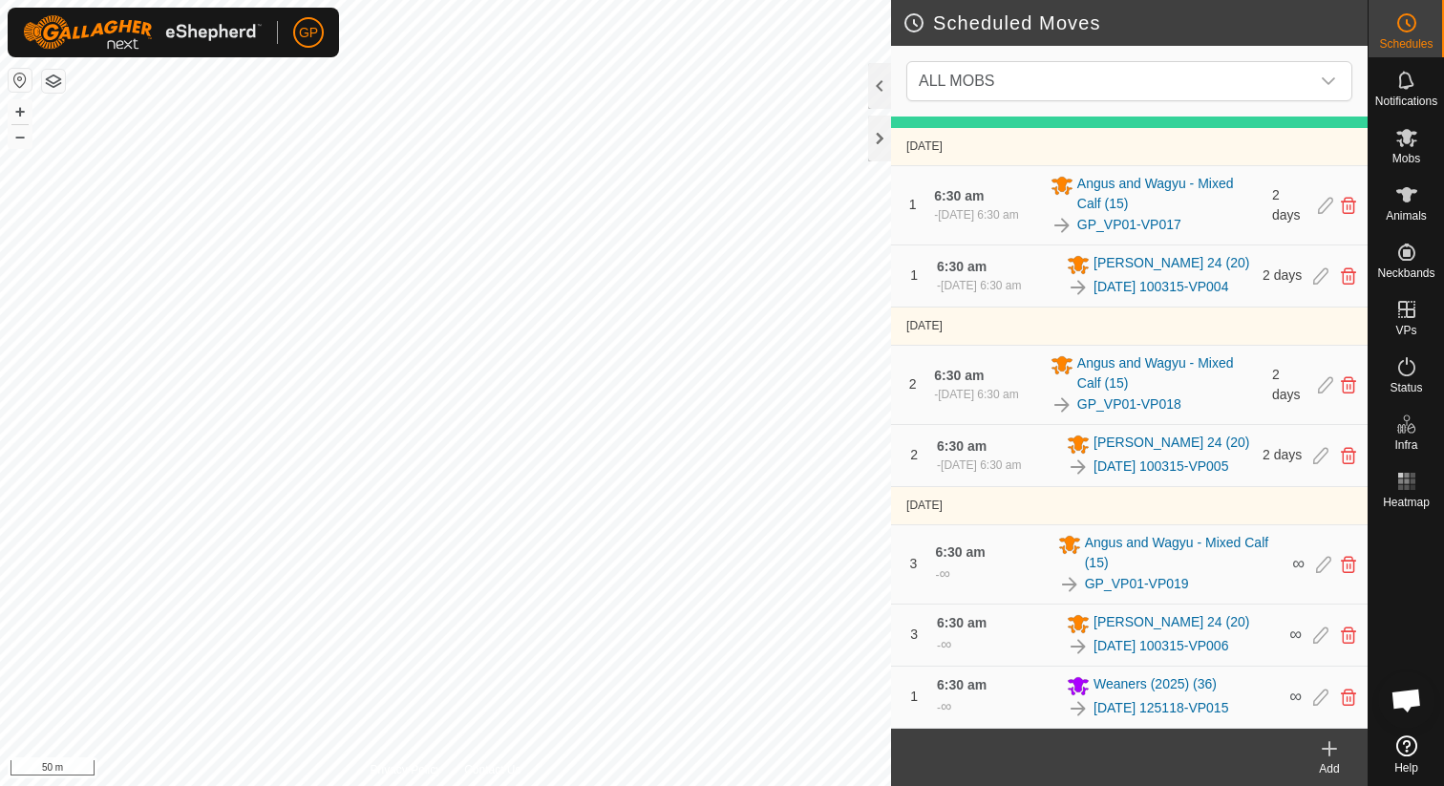
scroll to position [231, 0]
click at [1343, 697] on icon at bounding box center [1348, 696] width 15 height 17
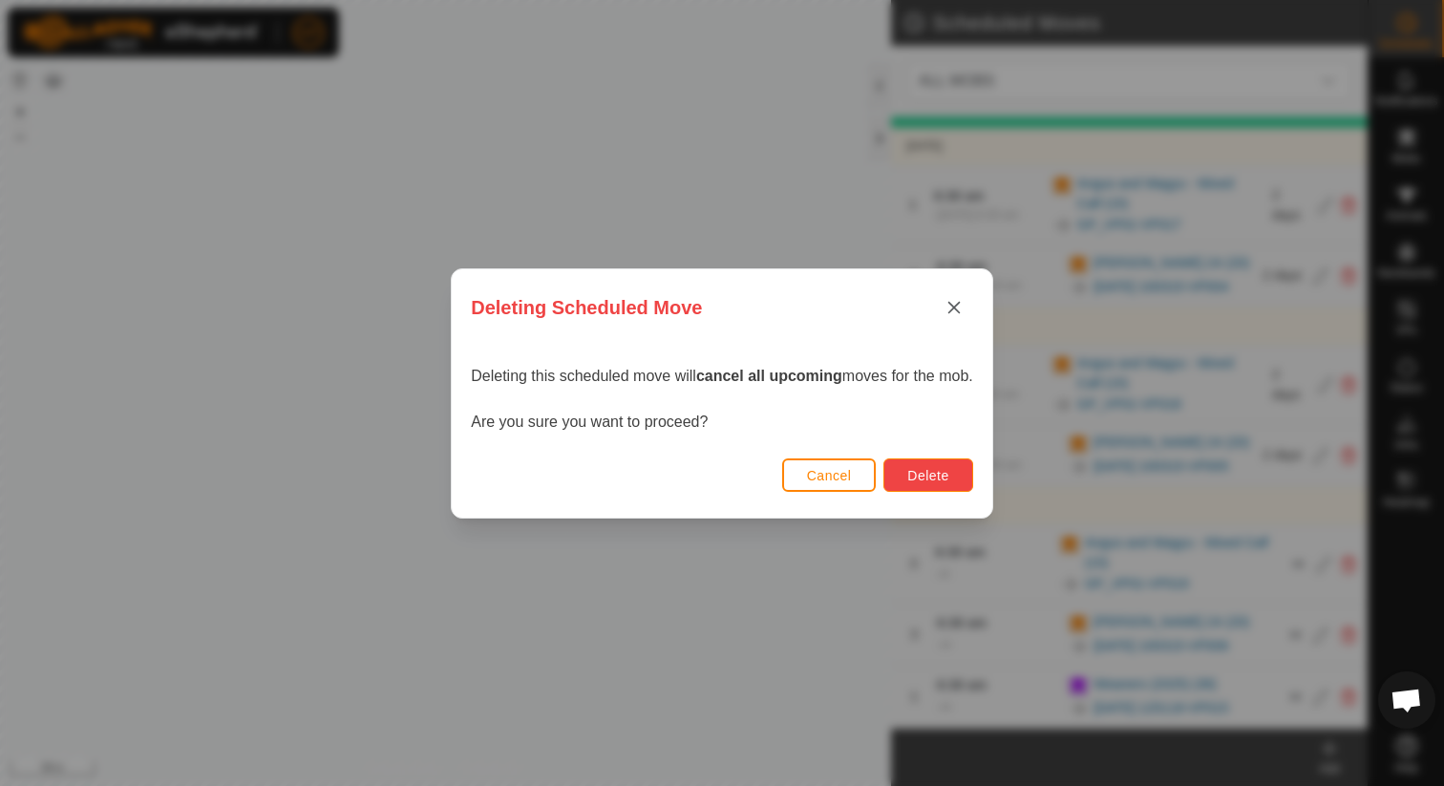
click at [915, 460] on button "Delete" at bounding box center [927, 474] width 89 height 33
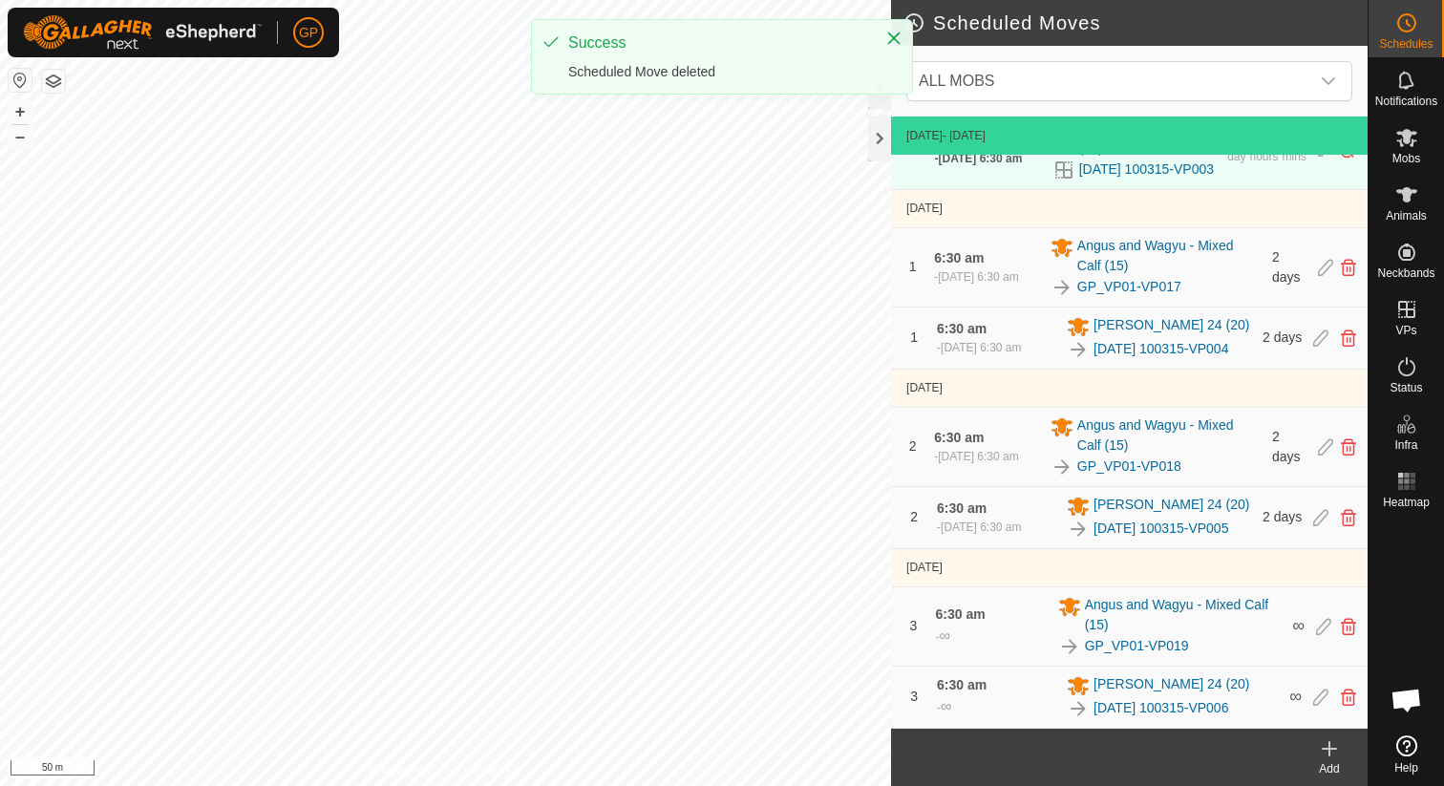
scroll to position [169, 0]
click at [1329, 754] on icon at bounding box center [1329, 748] width 0 height 13
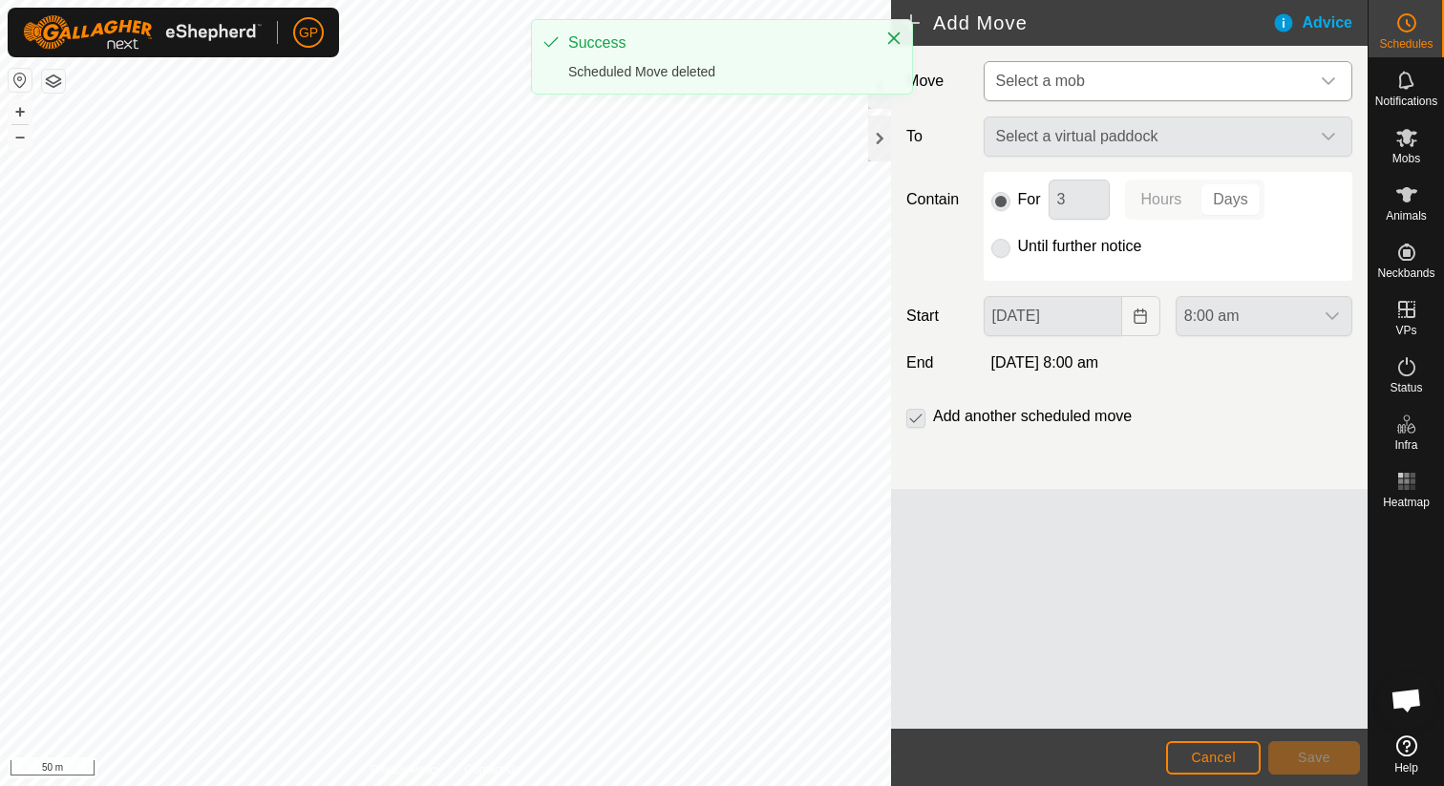
click at [1153, 89] on span "Select a mob" at bounding box center [1148, 81] width 321 height 38
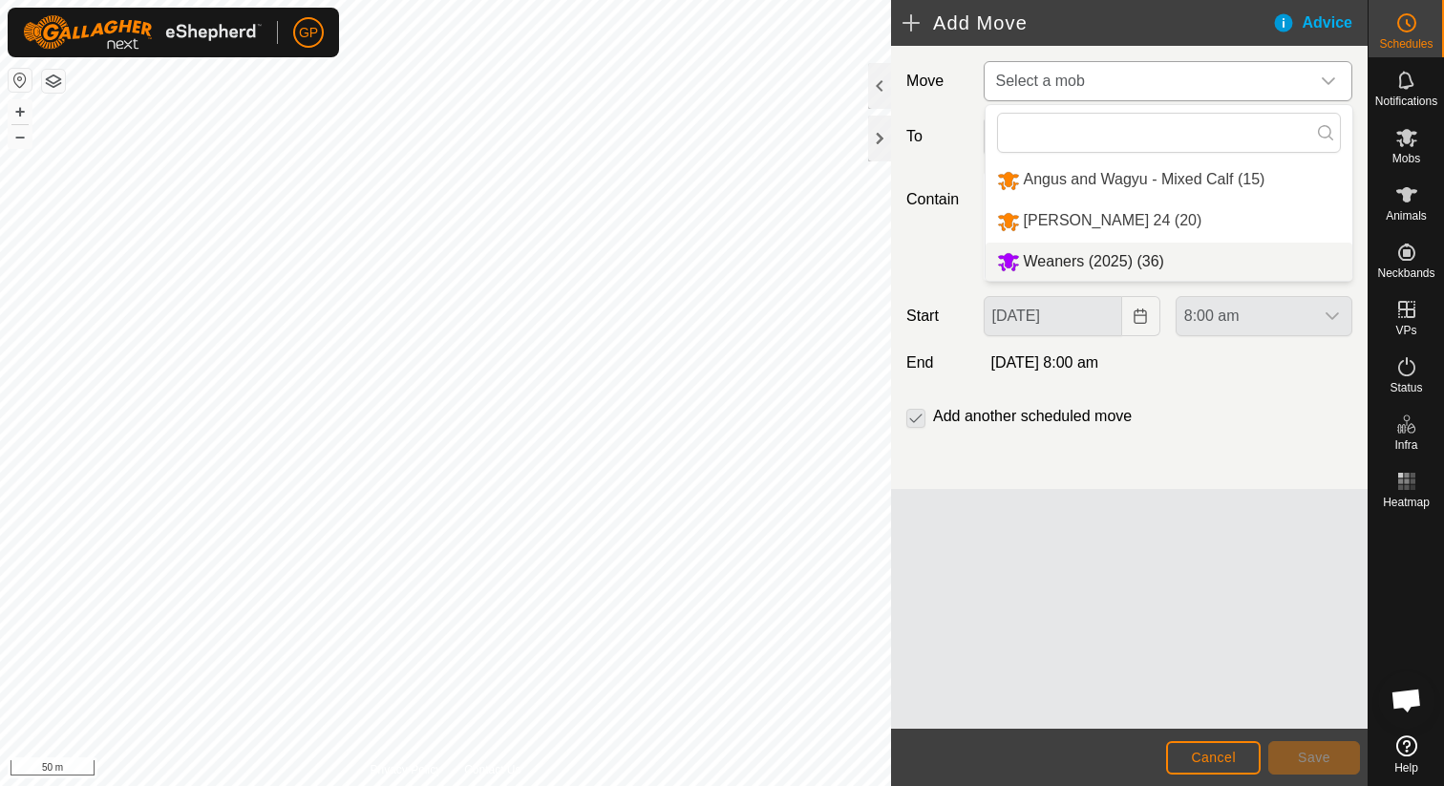
click at [1110, 251] on li "Weaners (2025) (36)" at bounding box center [1168, 262] width 367 height 39
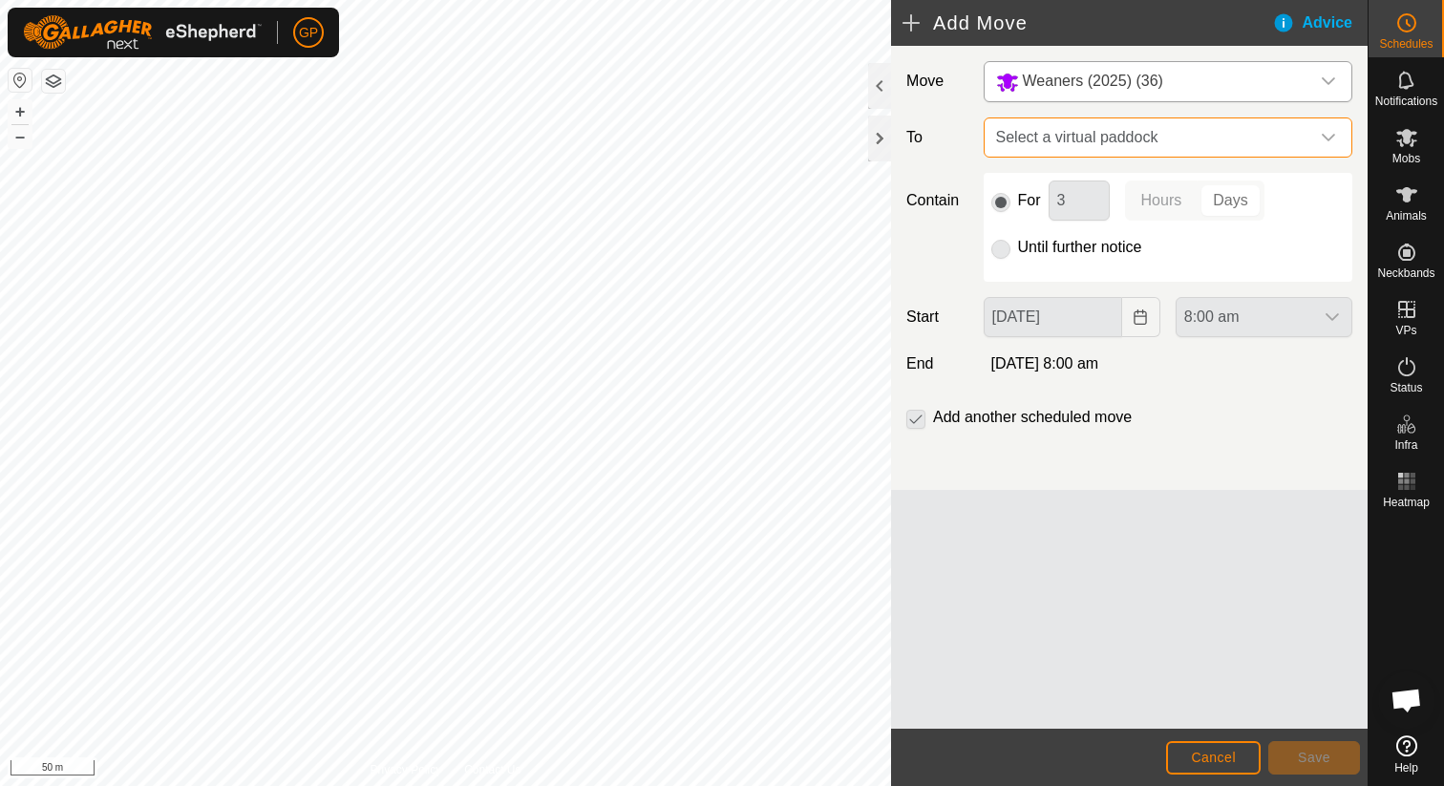
click at [1090, 128] on span "Select a virtual paddock" at bounding box center [1148, 137] width 321 height 38
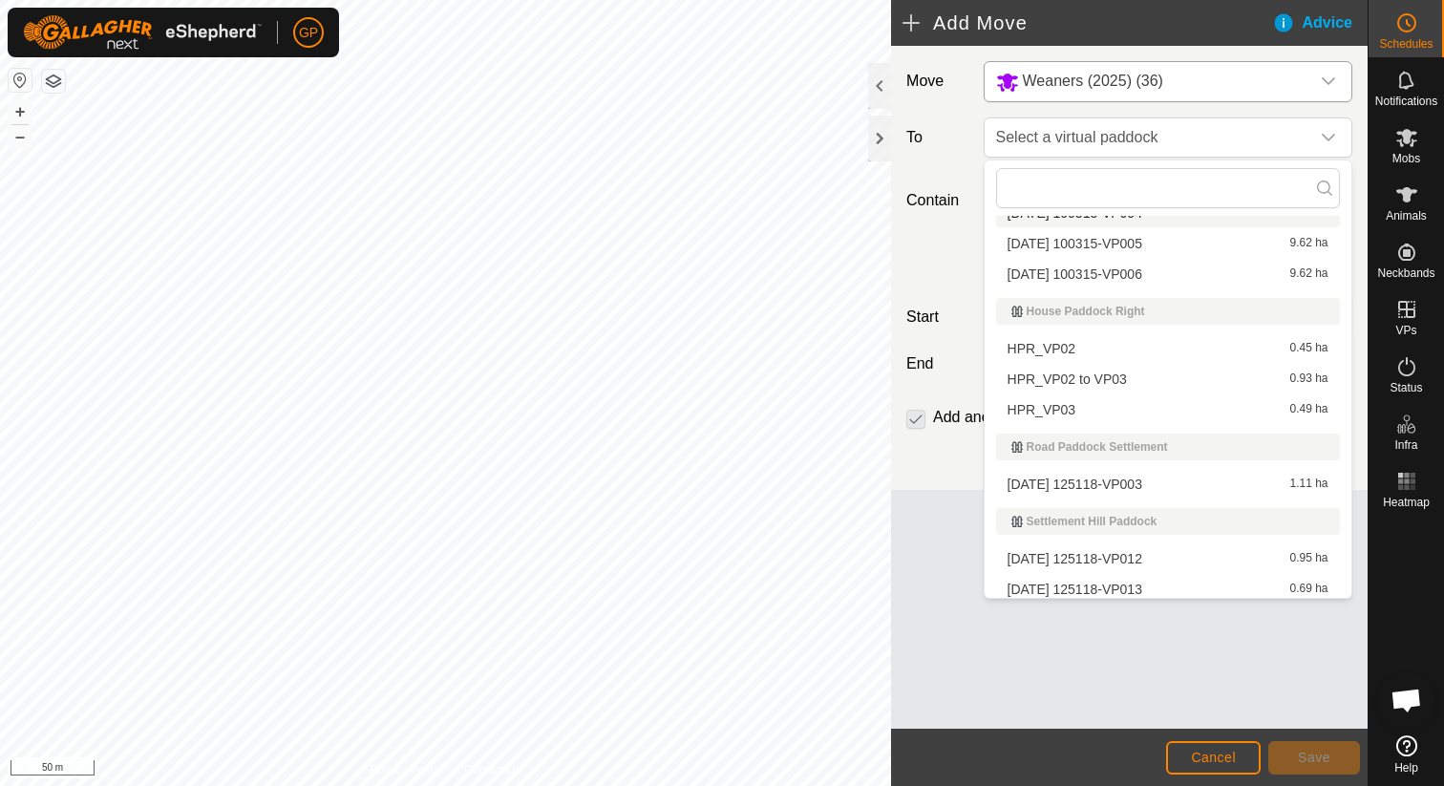
scroll to position [325, 0]
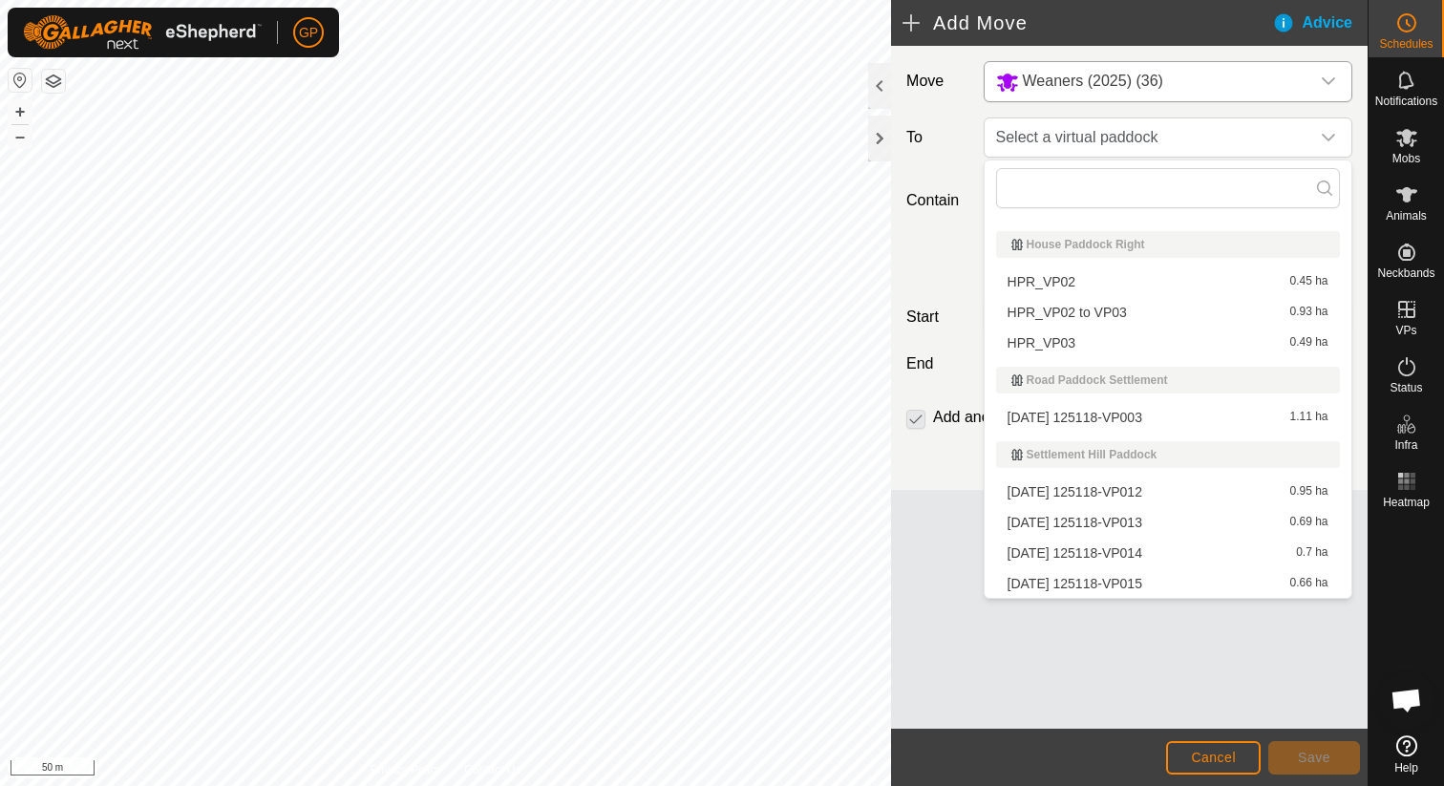
click at [1102, 547] on li "2025-08-31 125118-VP014 0.7 ha" at bounding box center [1168, 553] width 344 height 29
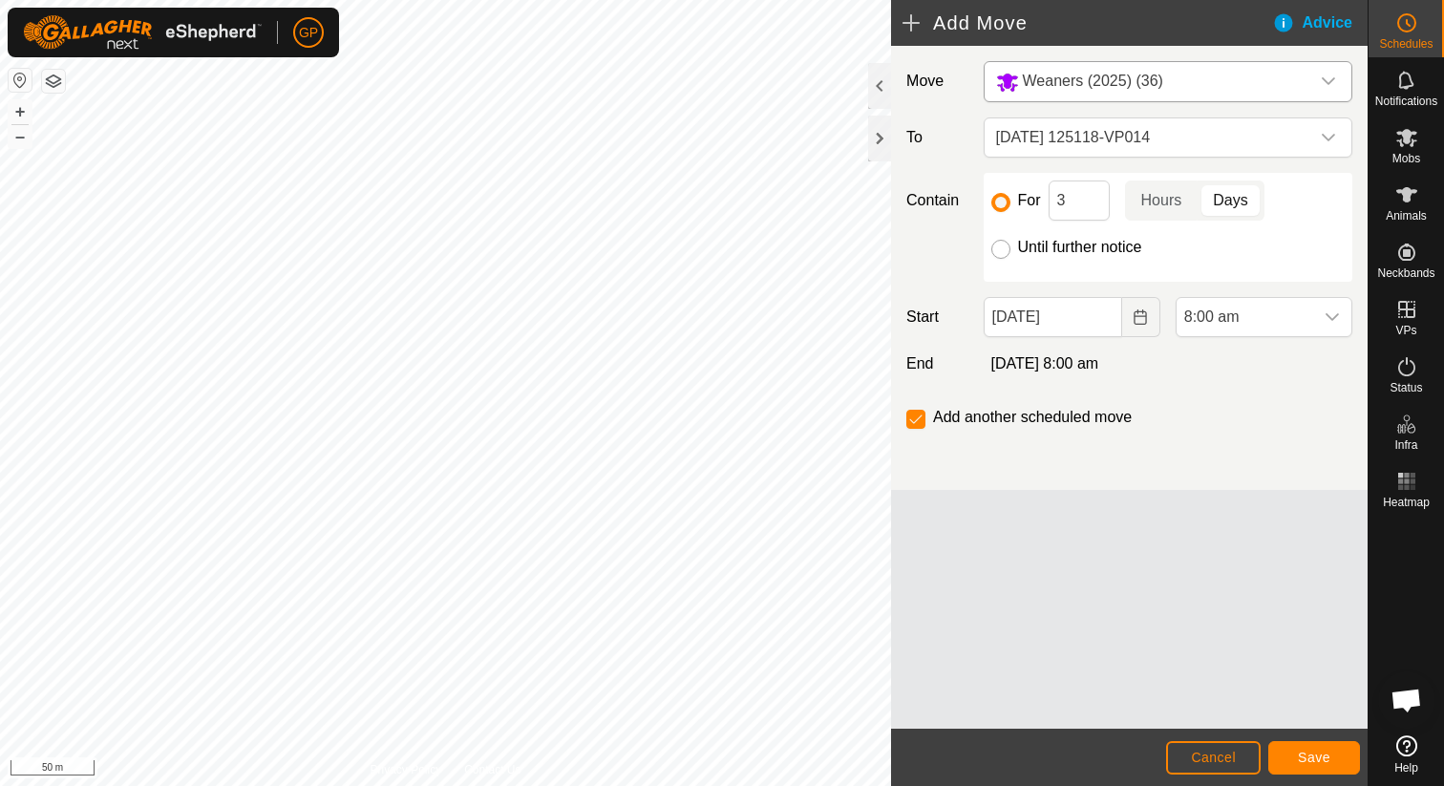
click at [1001, 250] on input "Until further notice" at bounding box center [1000, 249] width 19 height 19
radio input "true"
checkbox input "false"
click at [1037, 321] on input "[DATE]" at bounding box center [1053, 317] width 138 height 40
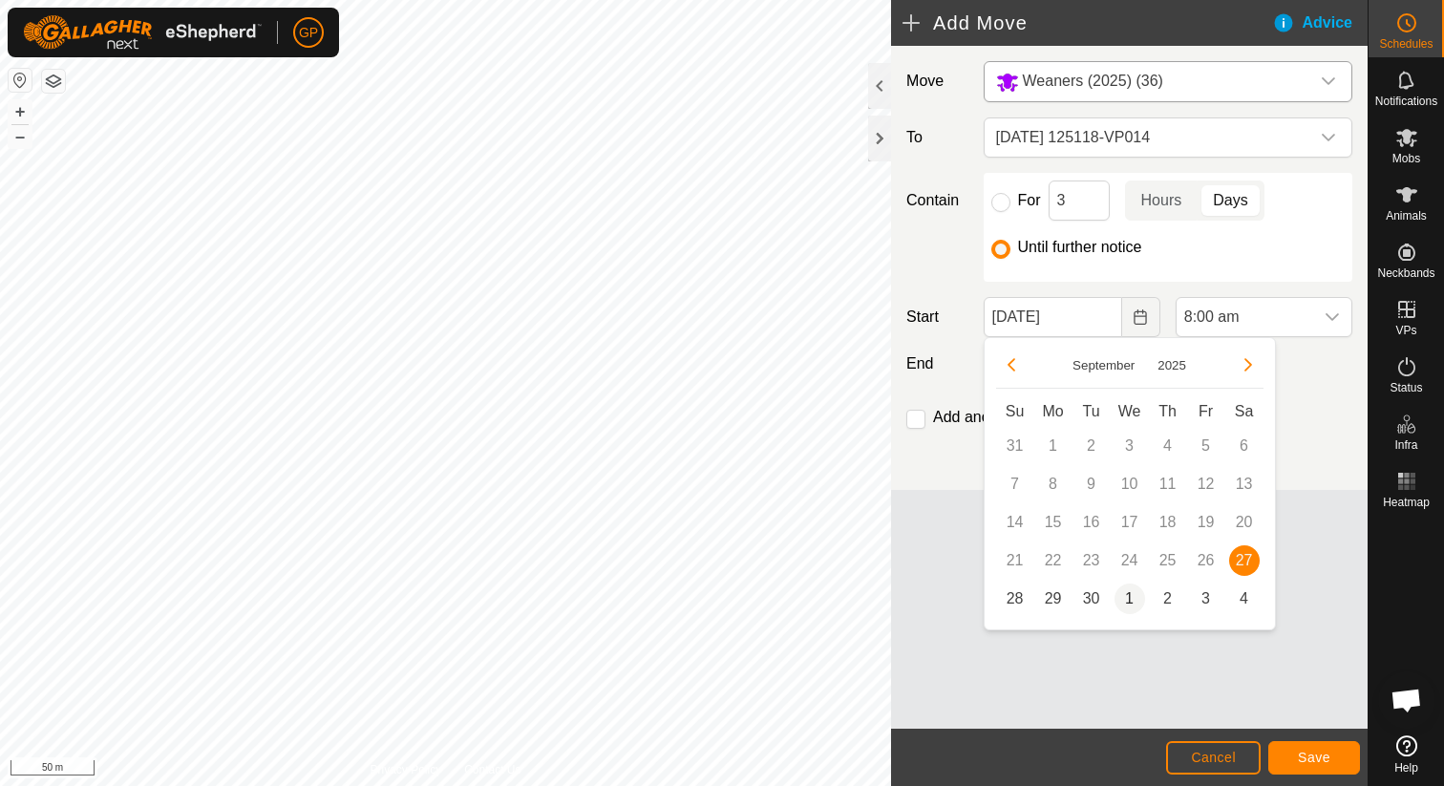
click at [1126, 595] on span "1" at bounding box center [1129, 598] width 31 height 31
type input "01 Oct, 2025"
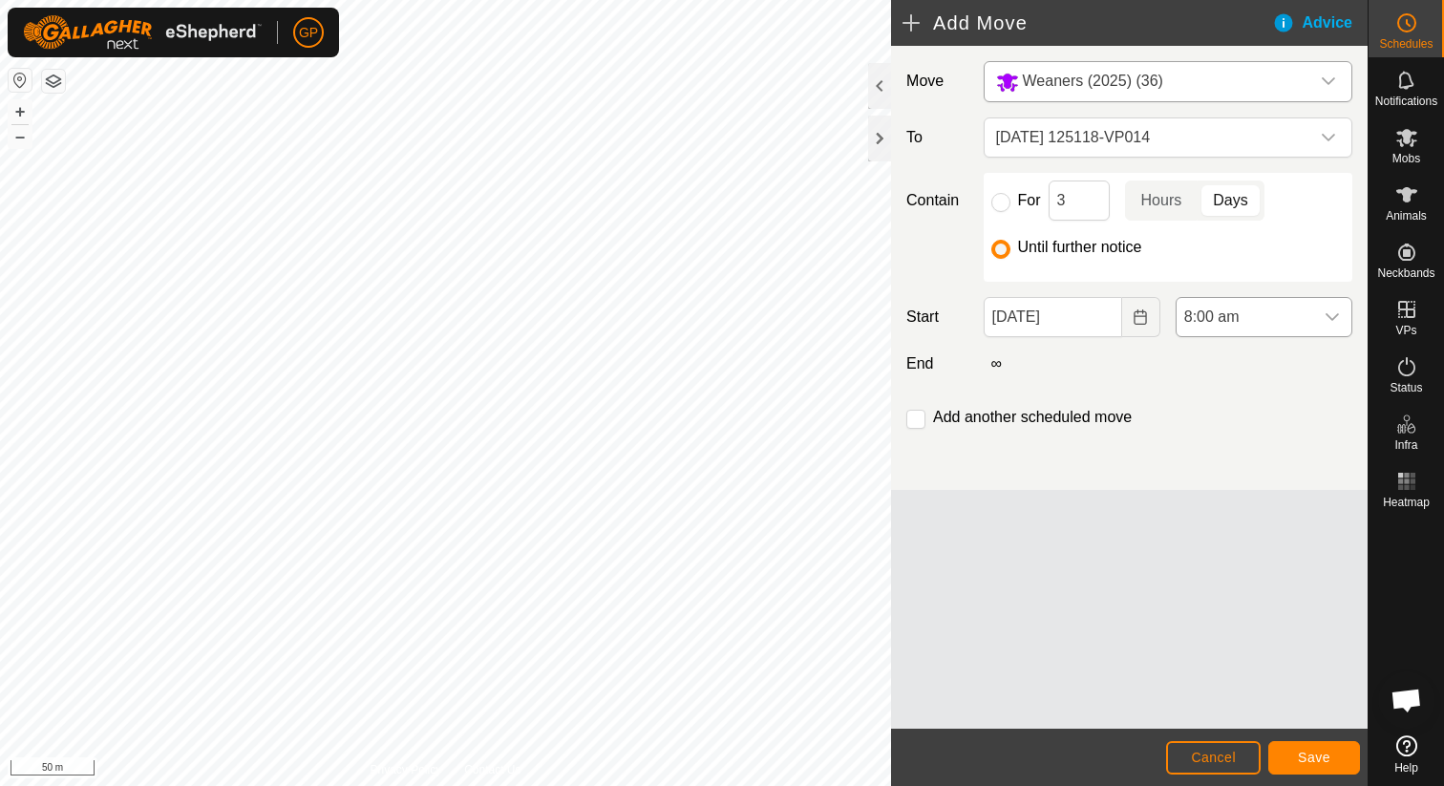
click at [1219, 313] on span "8:00 am" at bounding box center [1244, 317] width 137 height 38
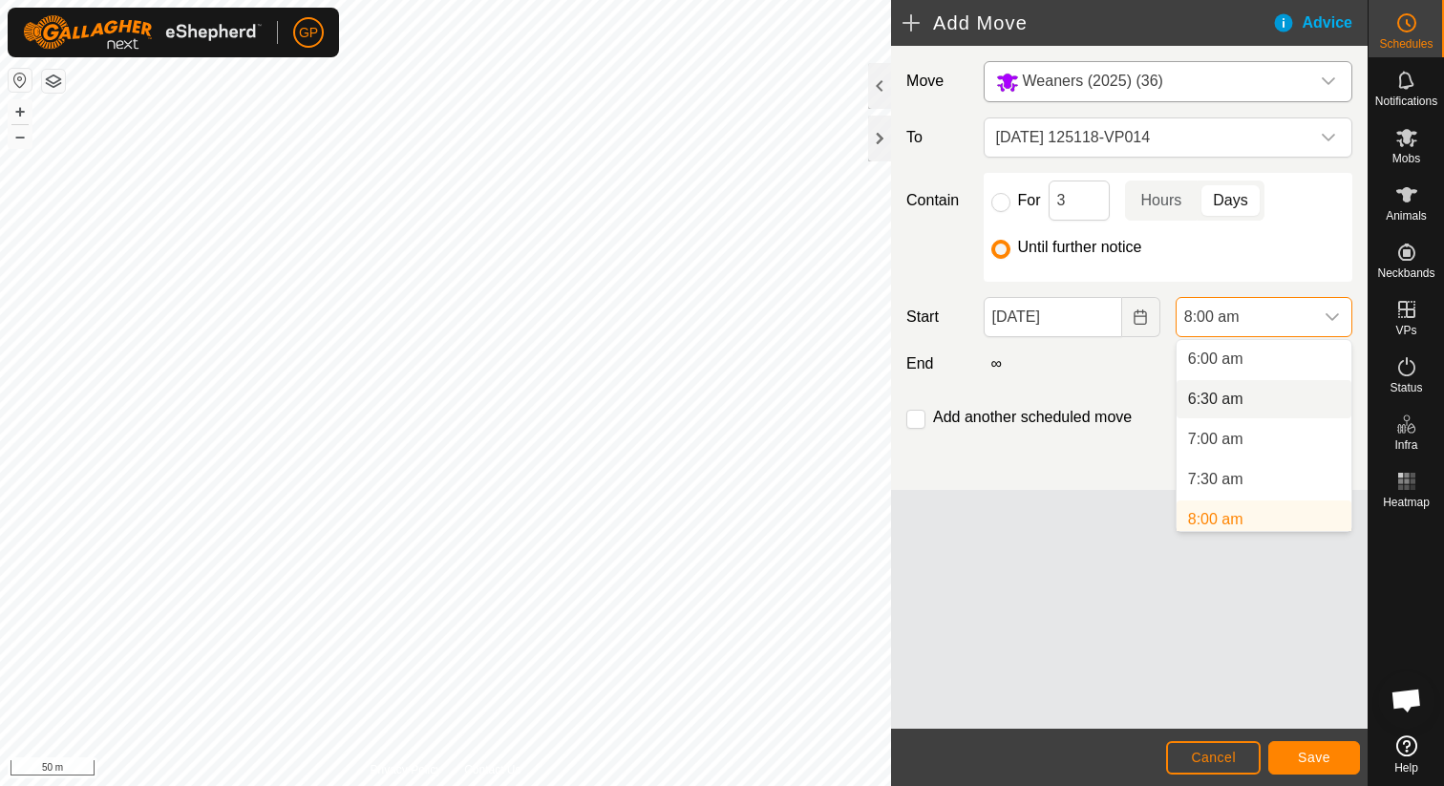
click at [1213, 405] on li "6:30 am" at bounding box center [1263, 399] width 175 height 38
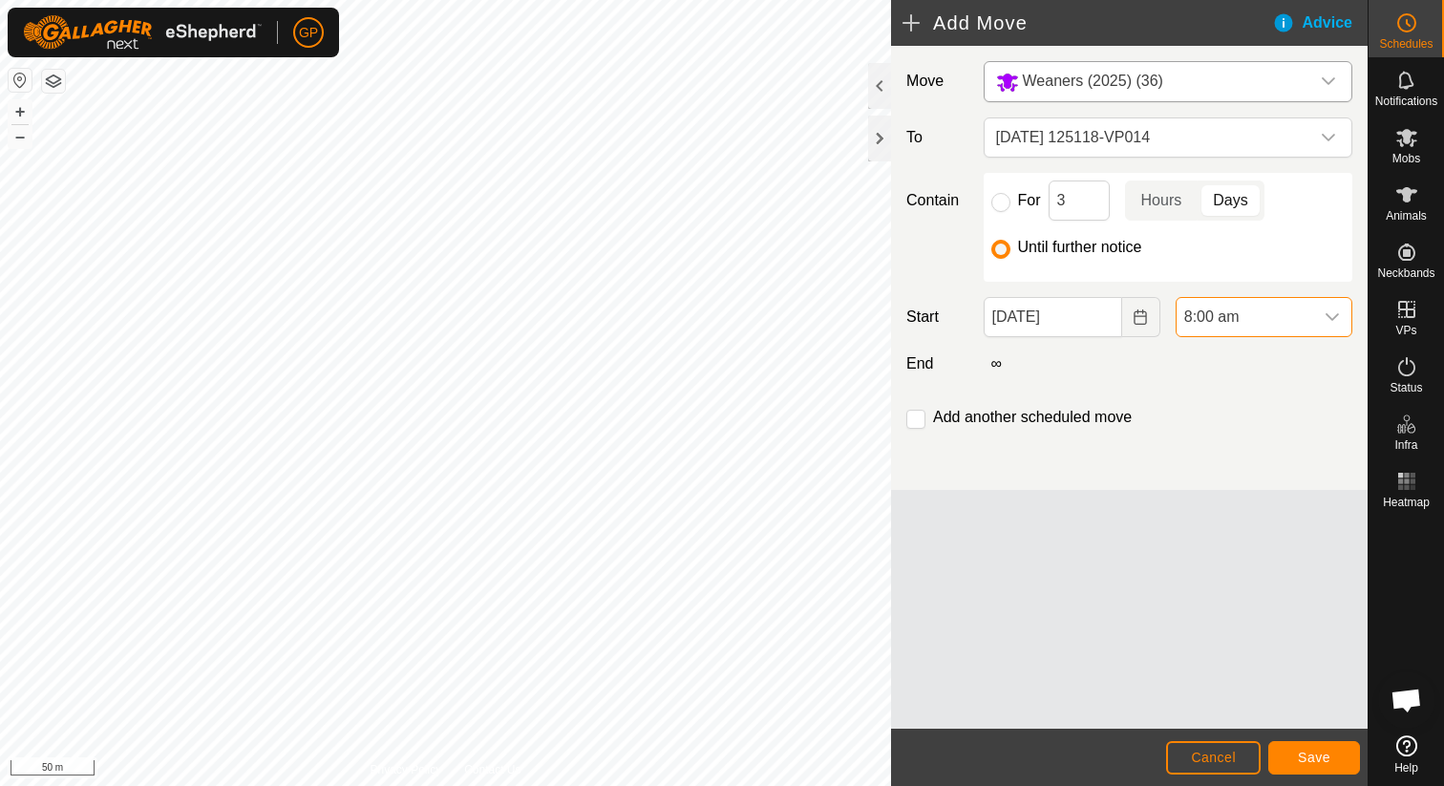
scroll to position [489, 0]
click at [1298, 761] on span "Save" at bounding box center [1314, 757] width 32 height 15
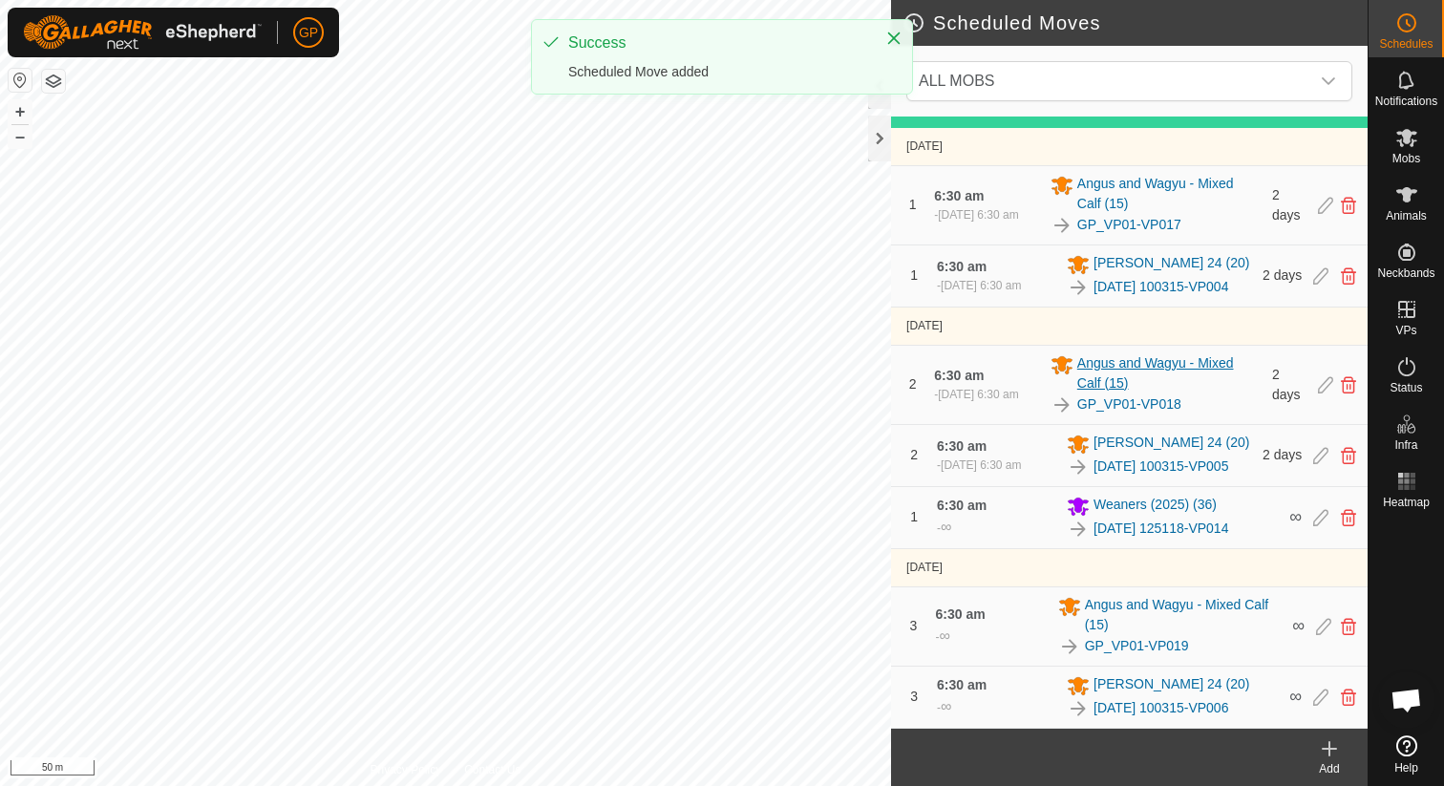
scroll to position [231, 0]
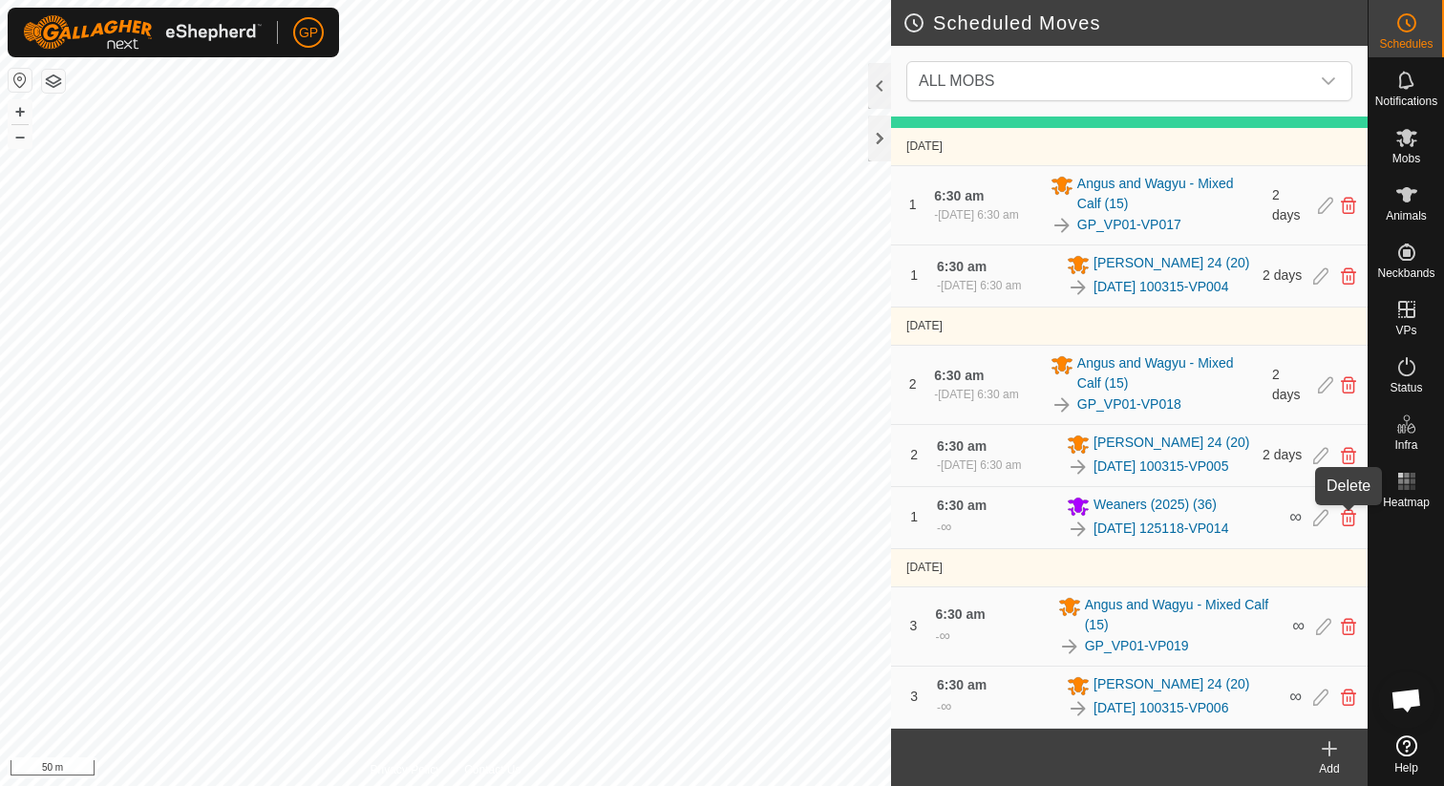
click at [1347, 518] on icon at bounding box center [1348, 517] width 15 height 17
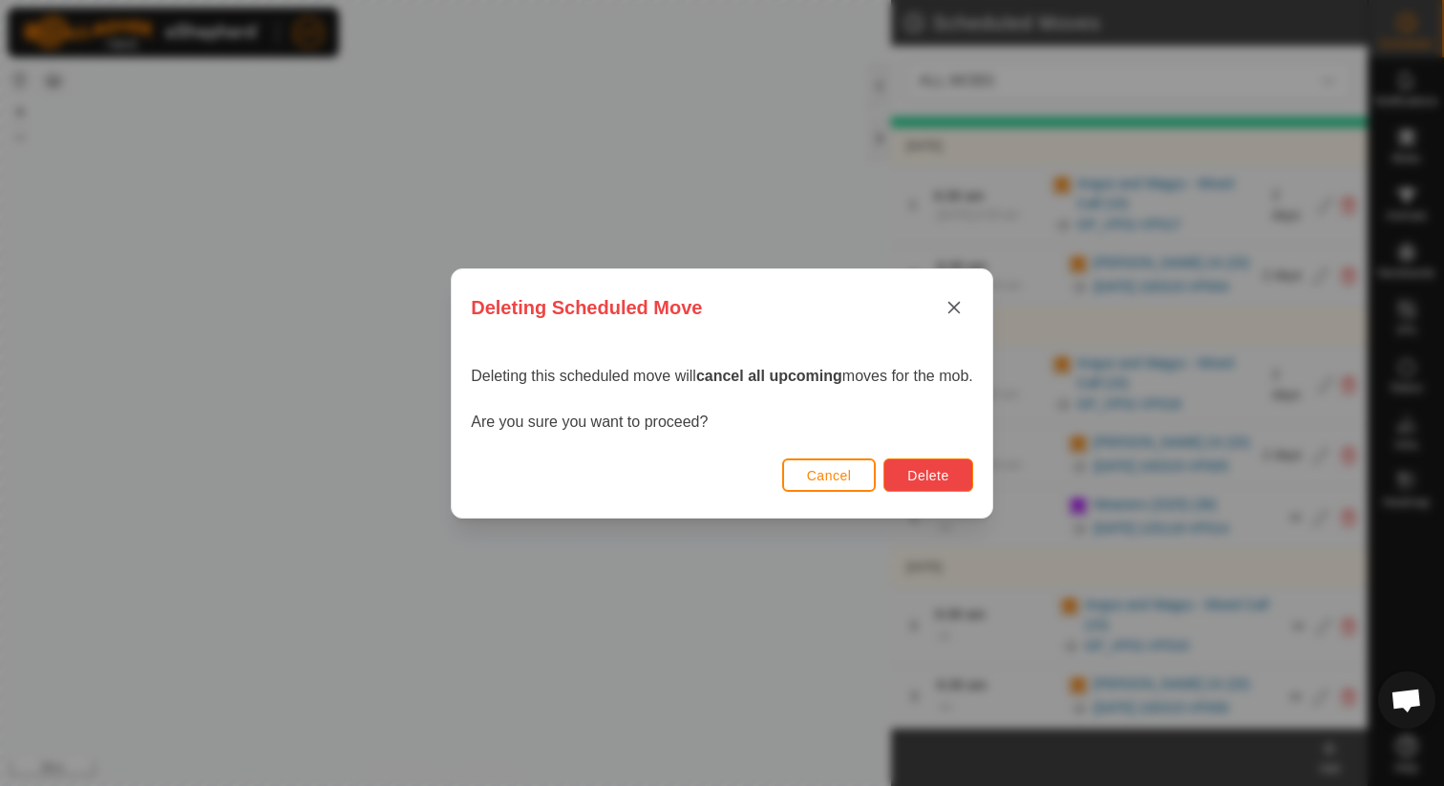
click at [966, 481] on button "Delete" at bounding box center [927, 474] width 89 height 33
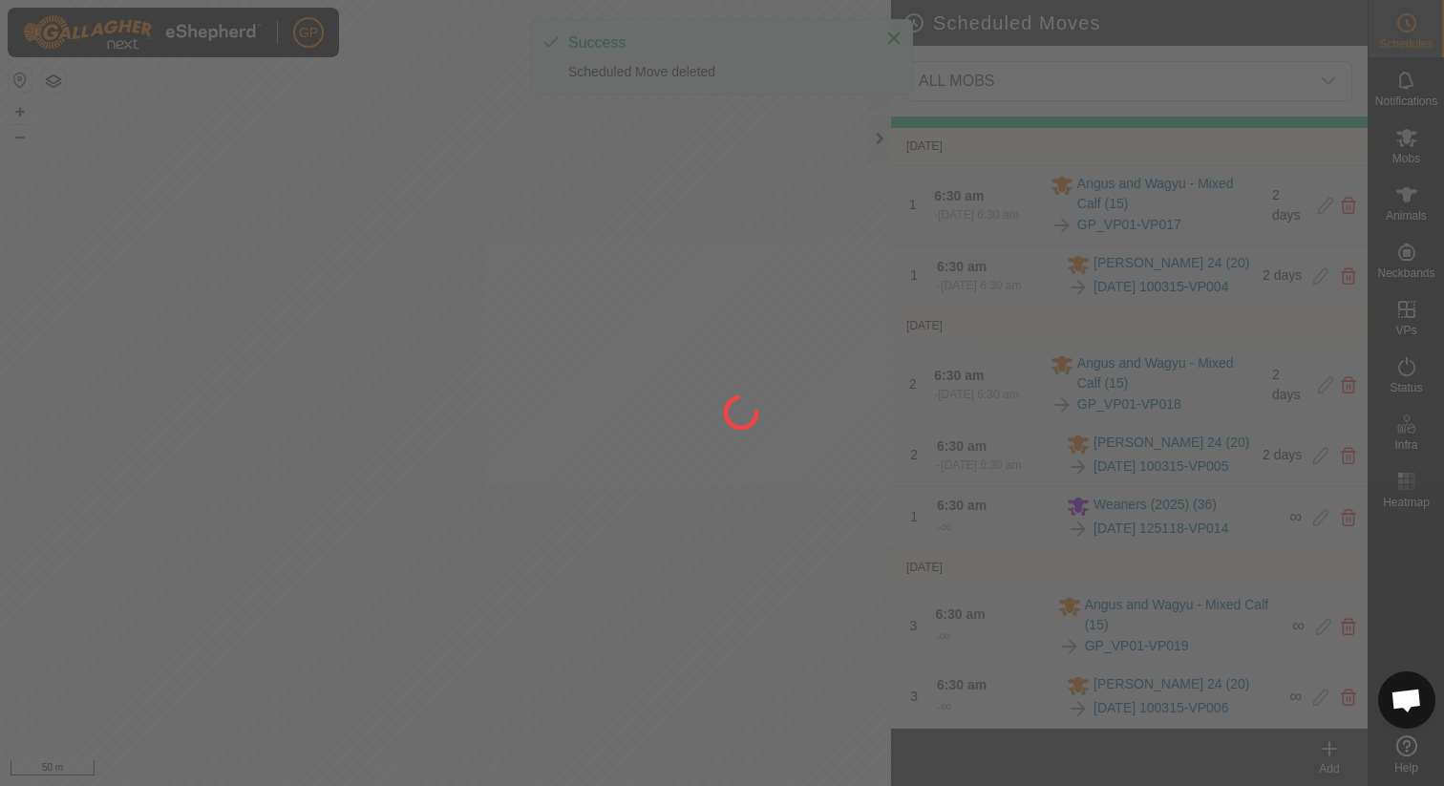
scroll to position [169, 0]
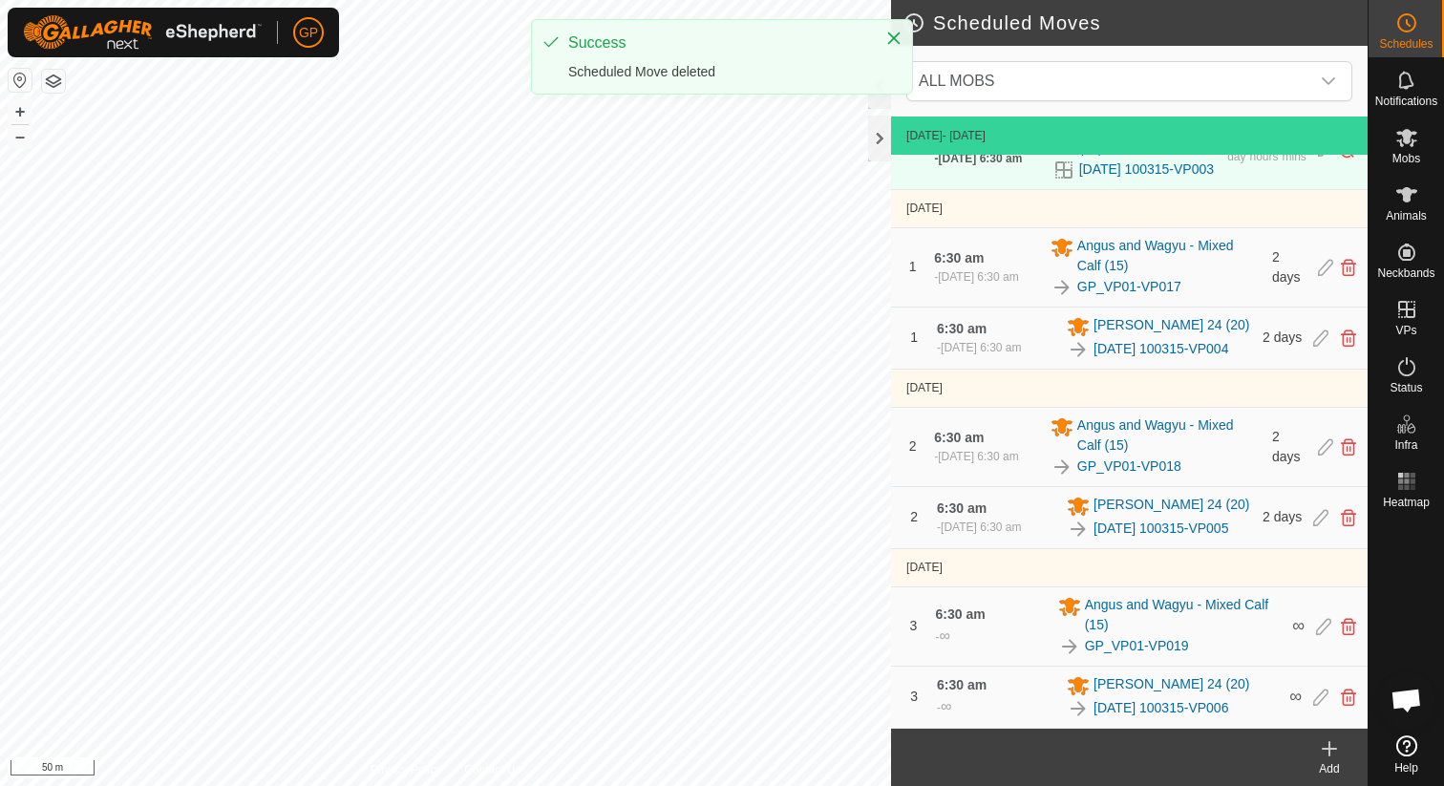
click at [1328, 766] on div "Add" at bounding box center [1329, 768] width 76 height 17
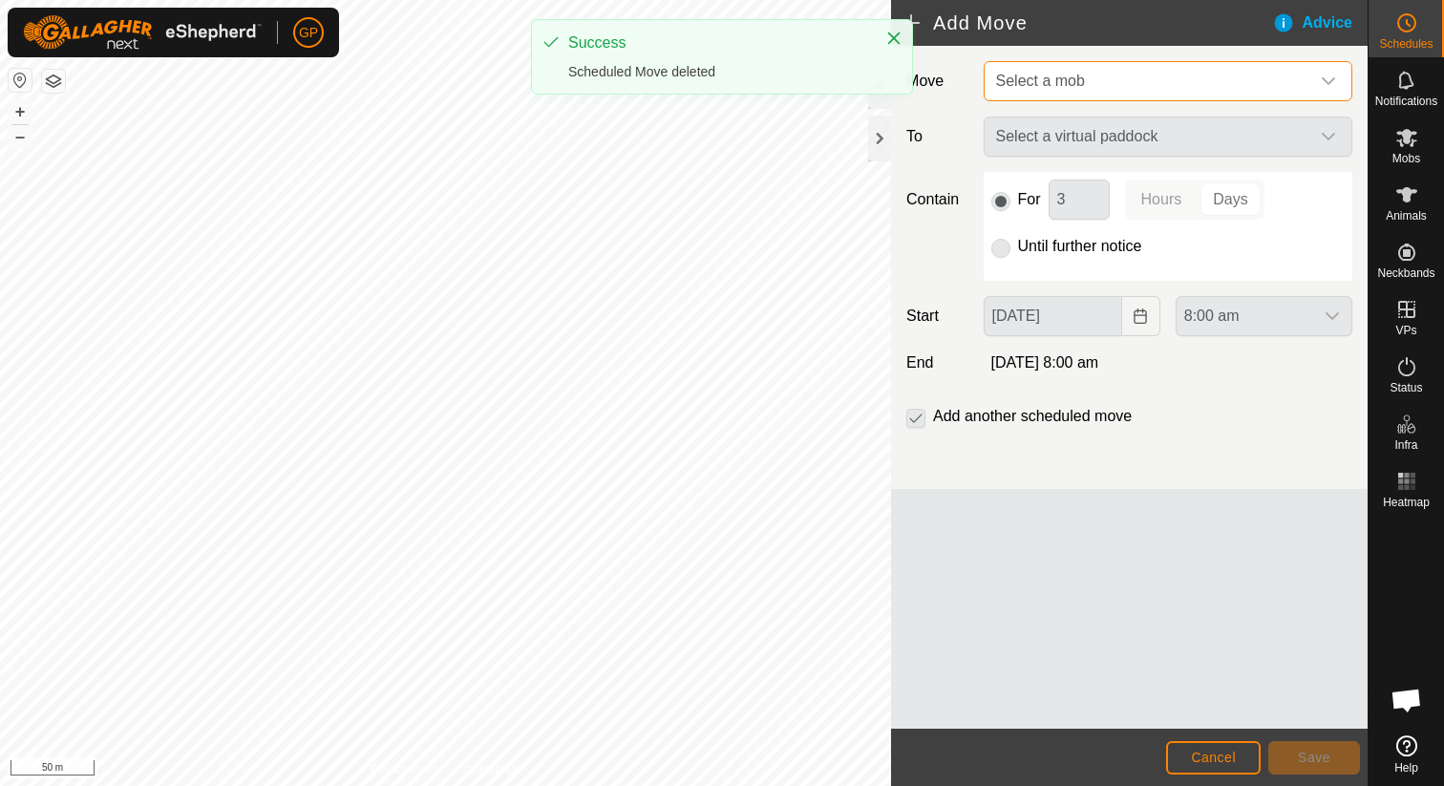
click at [1153, 91] on span "Select a mob" at bounding box center [1148, 81] width 321 height 38
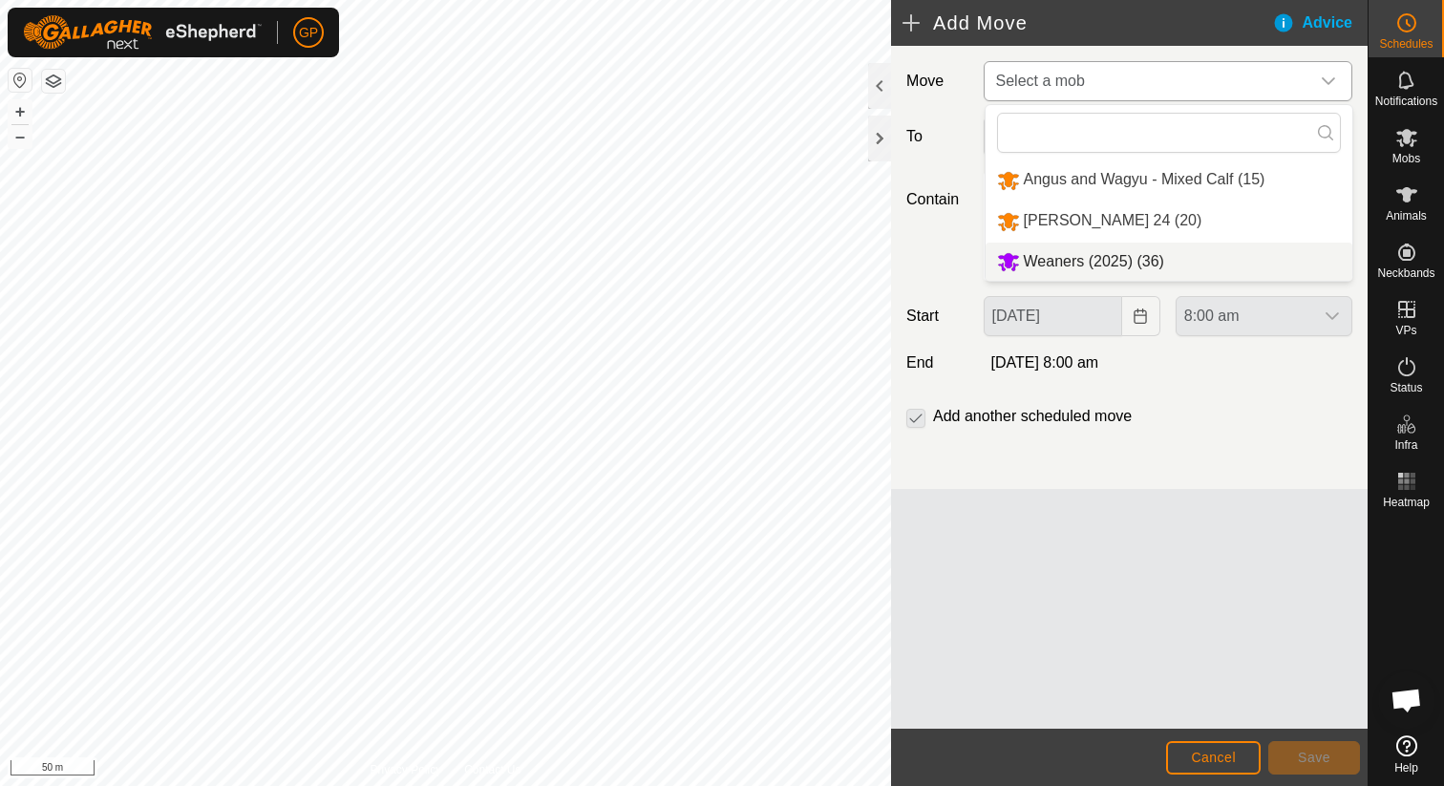
click at [1145, 265] on li "Weaners (2025) (36)" at bounding box center [1168, 262] width 367 height 39
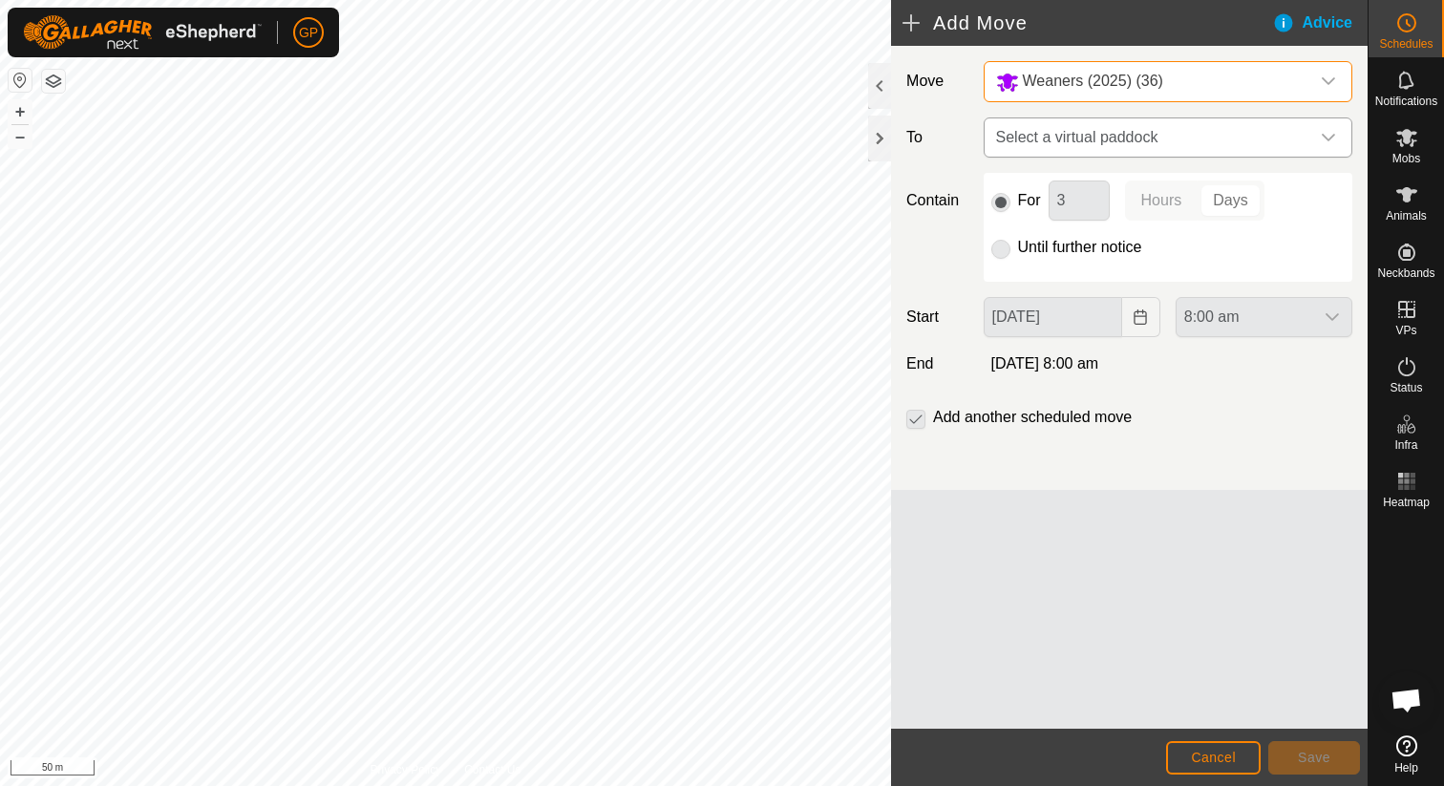
click at [1146, 141] on span "Select a virtual paddock" at bounding box center [1148, 137] width 321 height 38
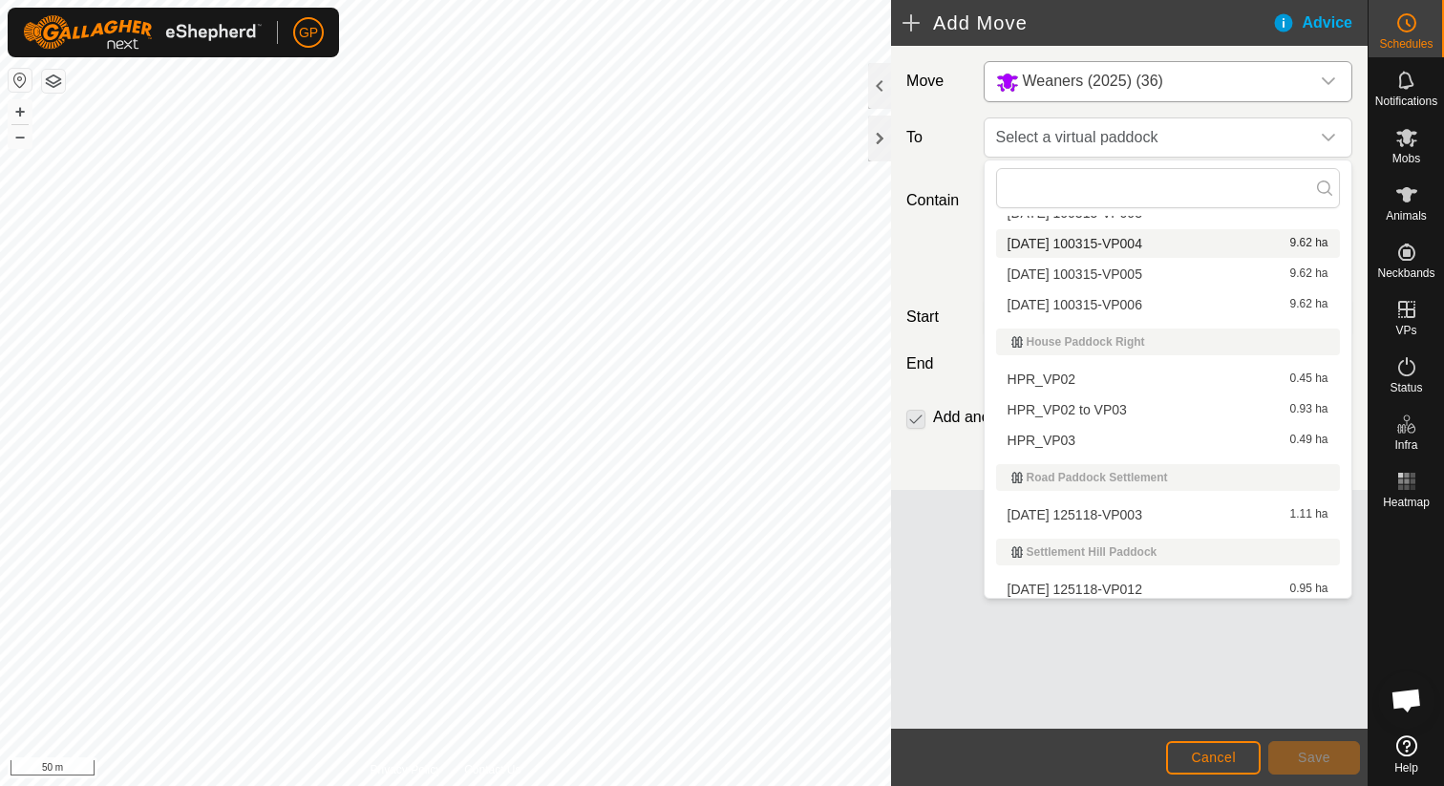
scroll to position [325, 0]
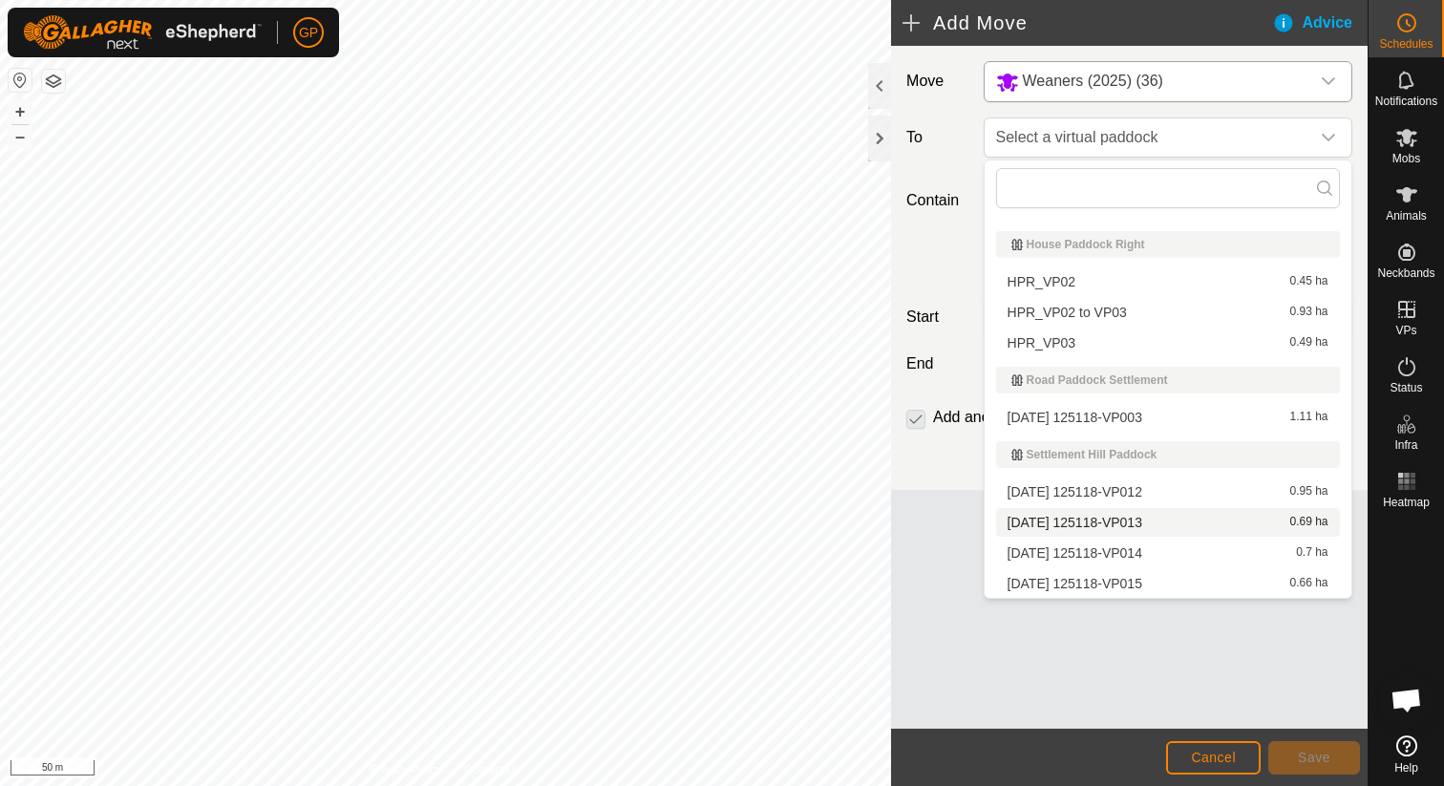
click at [1138, 525] on li "2025-08-31 125118-VP013 0.69 ha" at bounding box center [1168, 522] width 344 height 29
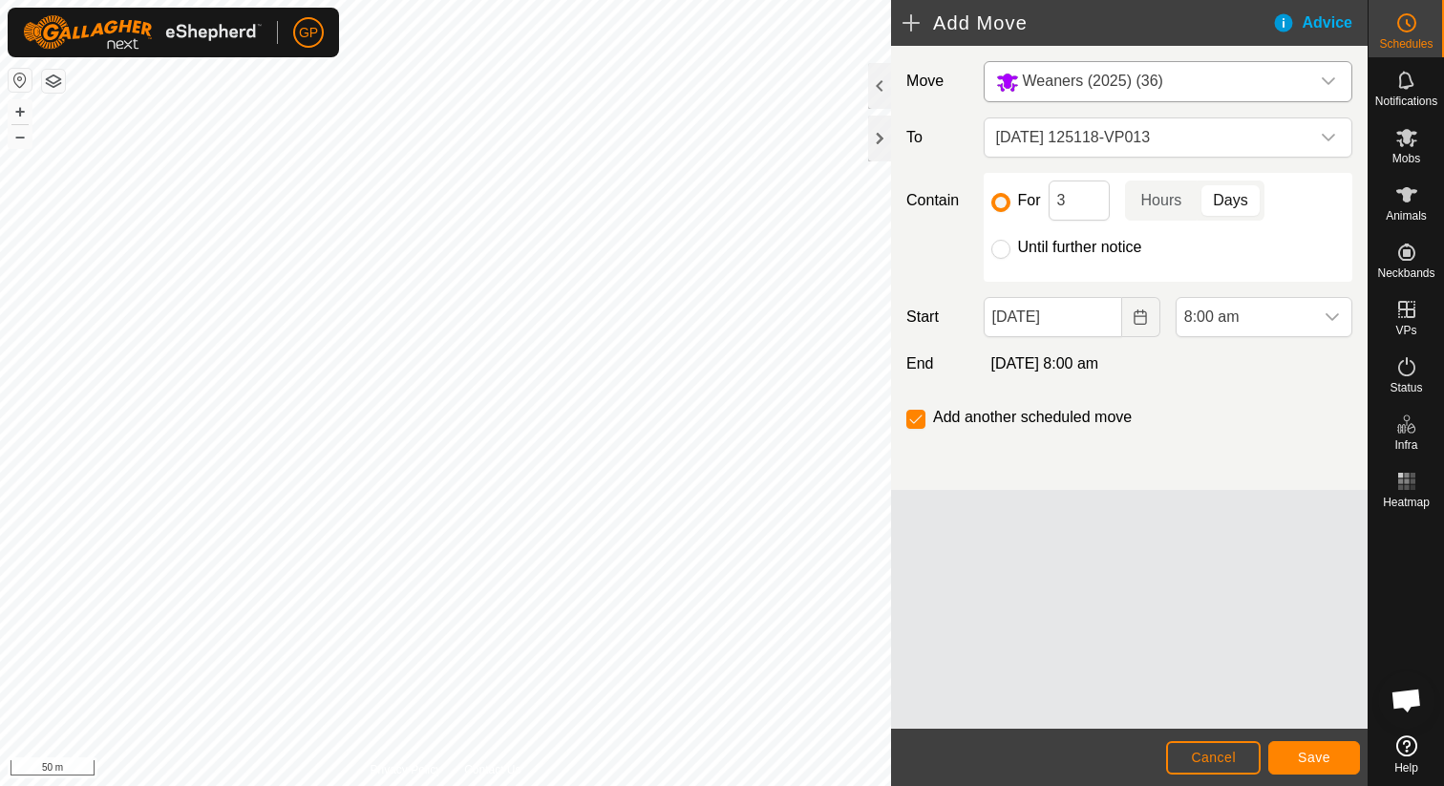
click at [1074, 259] on div "For 3 Hours Days Until further notice" at bounding box center [1168, 227] width 369 height 109
click at [1074, 254] on label "Until further notice" at bounding box center [1080, 247] width 124 height 15
click at [1010, 254] on input "Until further notice" at bounding box center [1000, 249] width 19 height 19
radio input "true"
checkbox input "false"
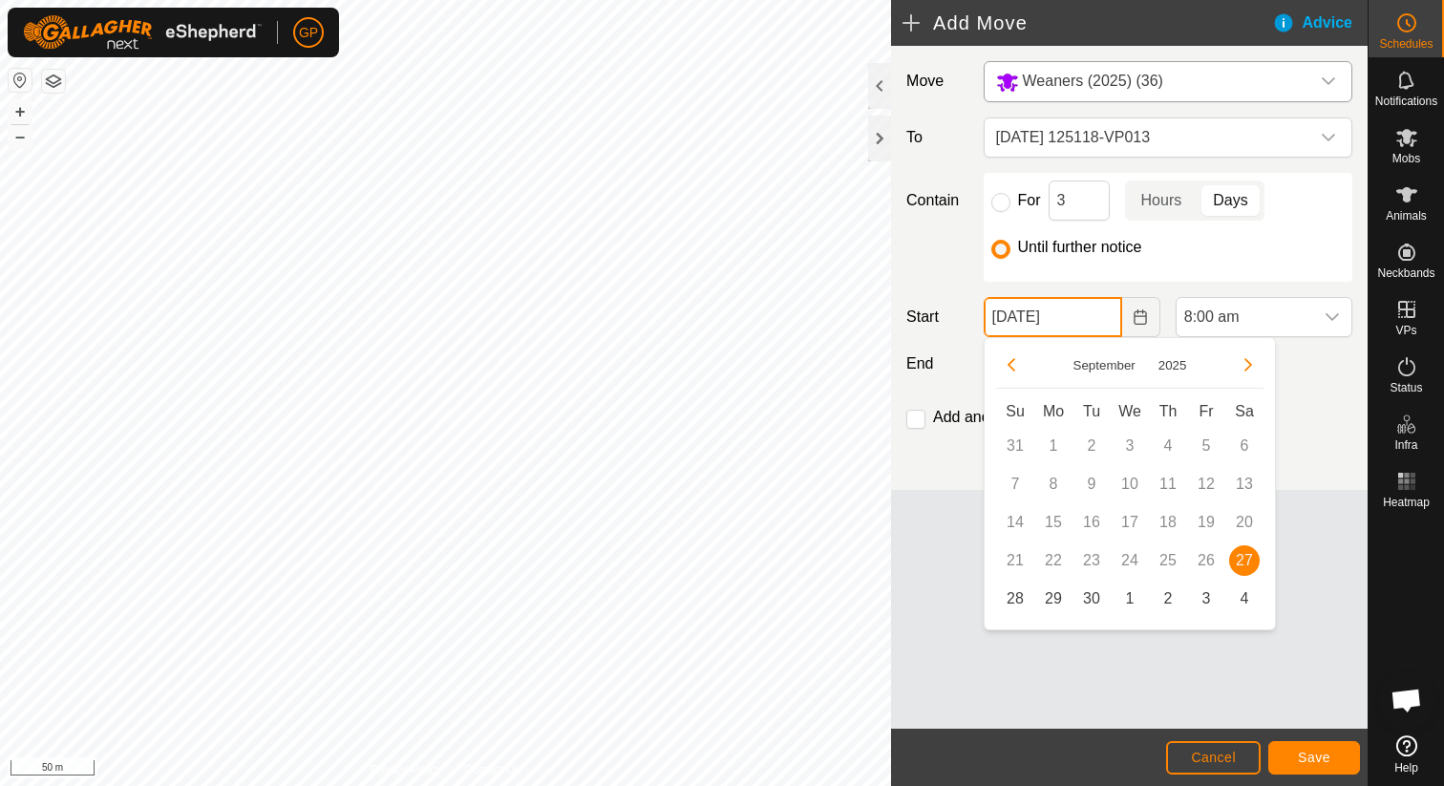
click at [1071, 321] on input "[DATE]" at bounding box center [1053, 317] width 138 height 40
click at [1052, 606] on span "29" at bounding box center [1053, 598] width 31 height 31
type input "29 Sep, 2025"
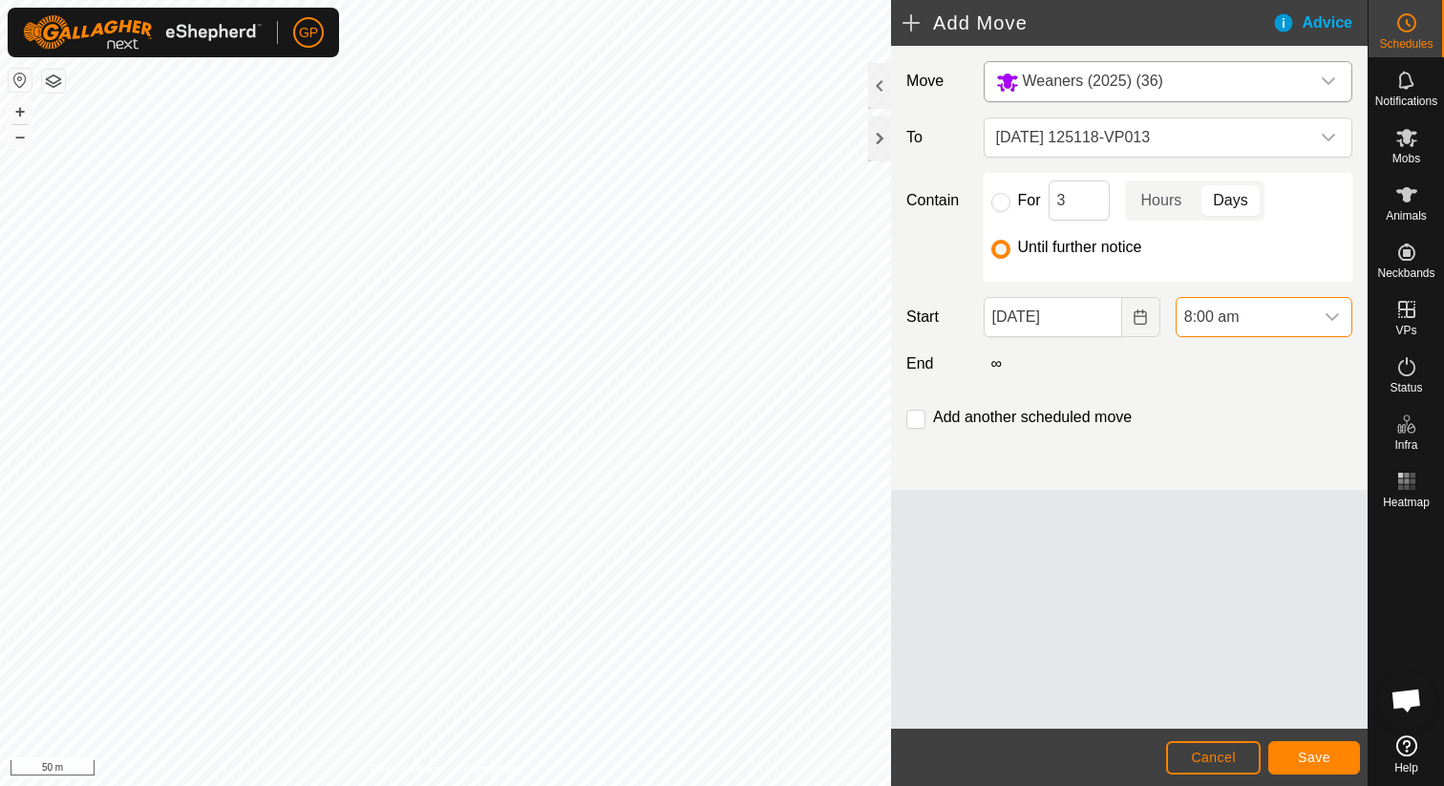
click at [1203, 319] on span "8:00 am" at bounding box center [1244, 317] width 137 height 38
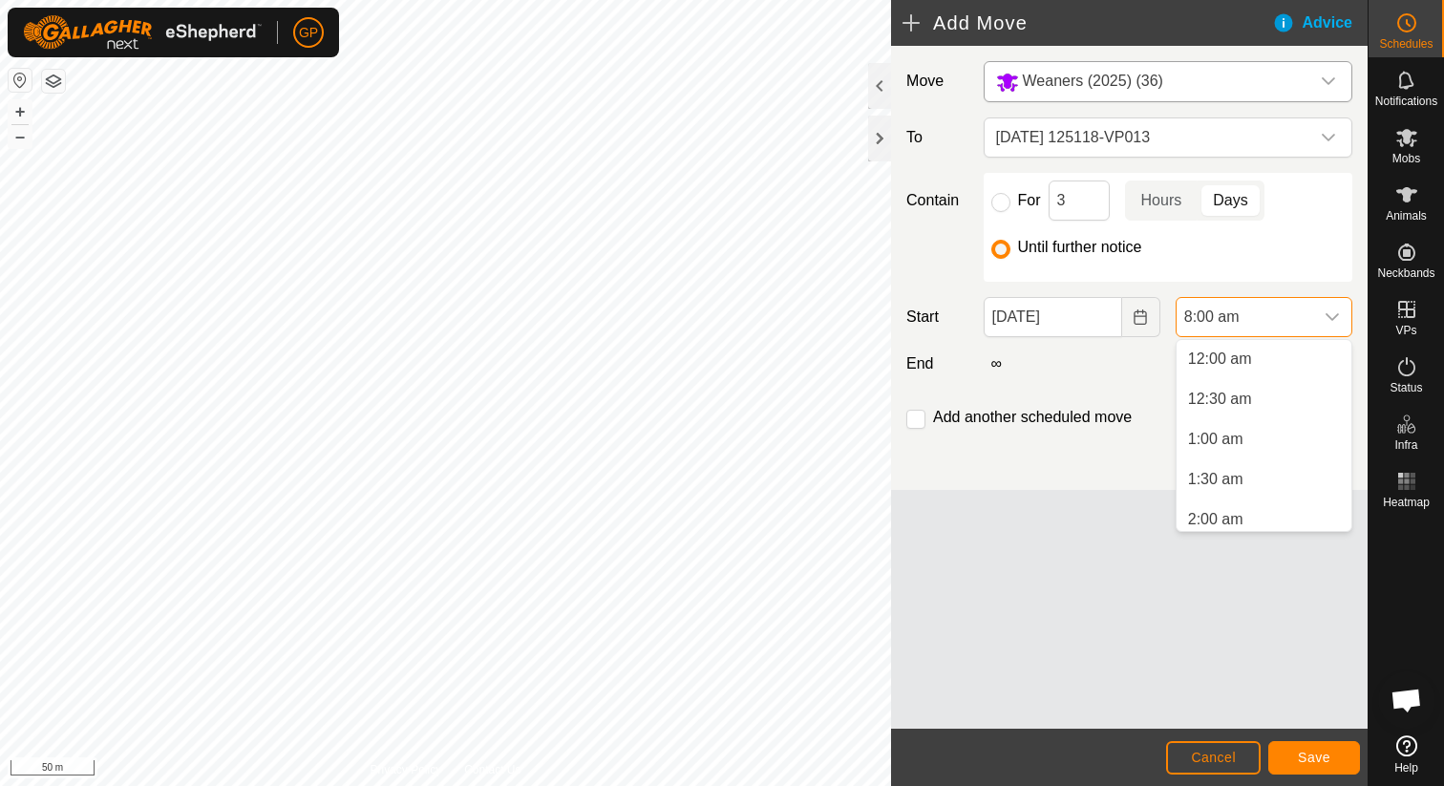
scroll to position [481, 0]
click at [1190, 405] on li "6:30 am" at bounding box center [1263, 399] width 175 height 38
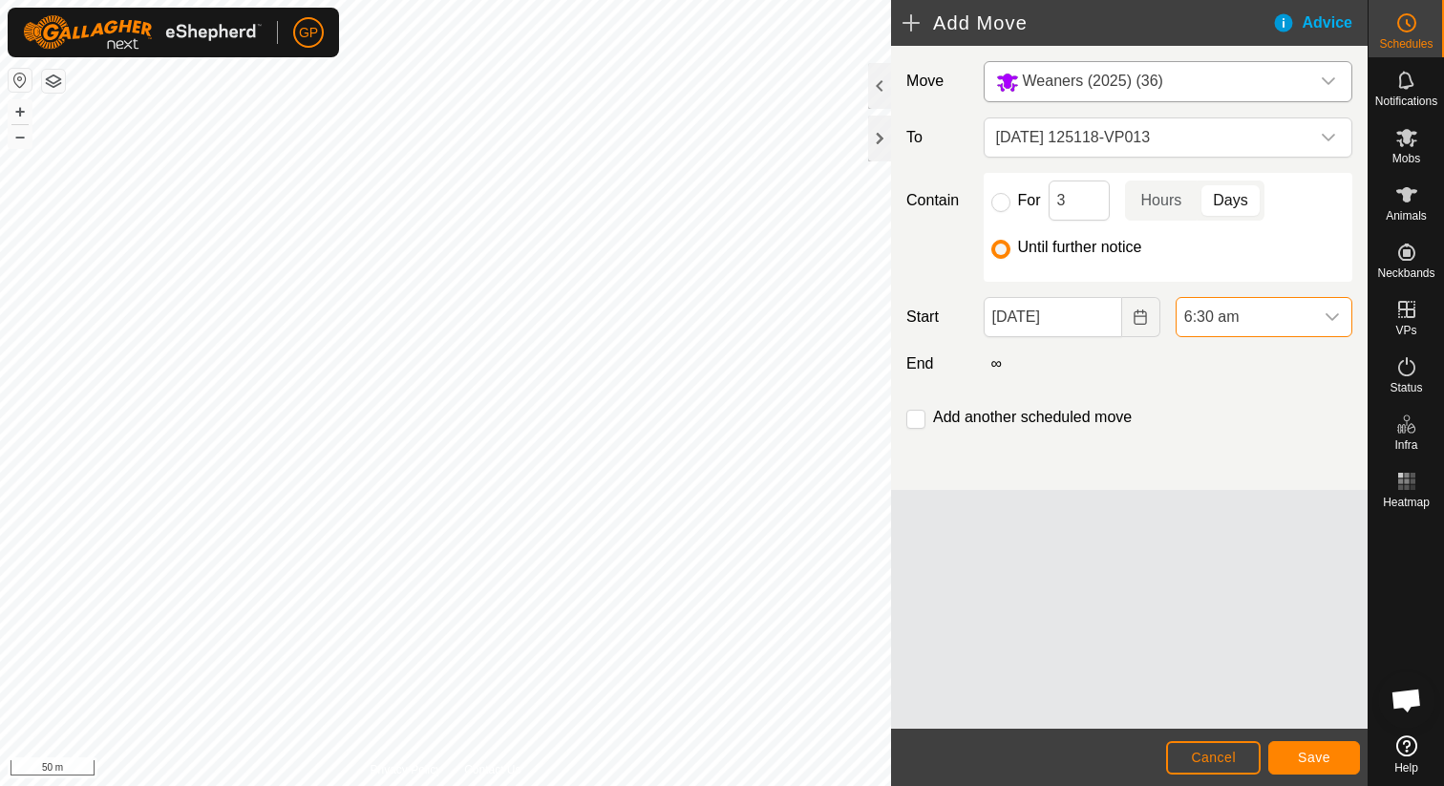
scroll to position [489, 0]
click at [1296, 755] on button "Save" at bounding box center [1314, 757] width 92 height 33
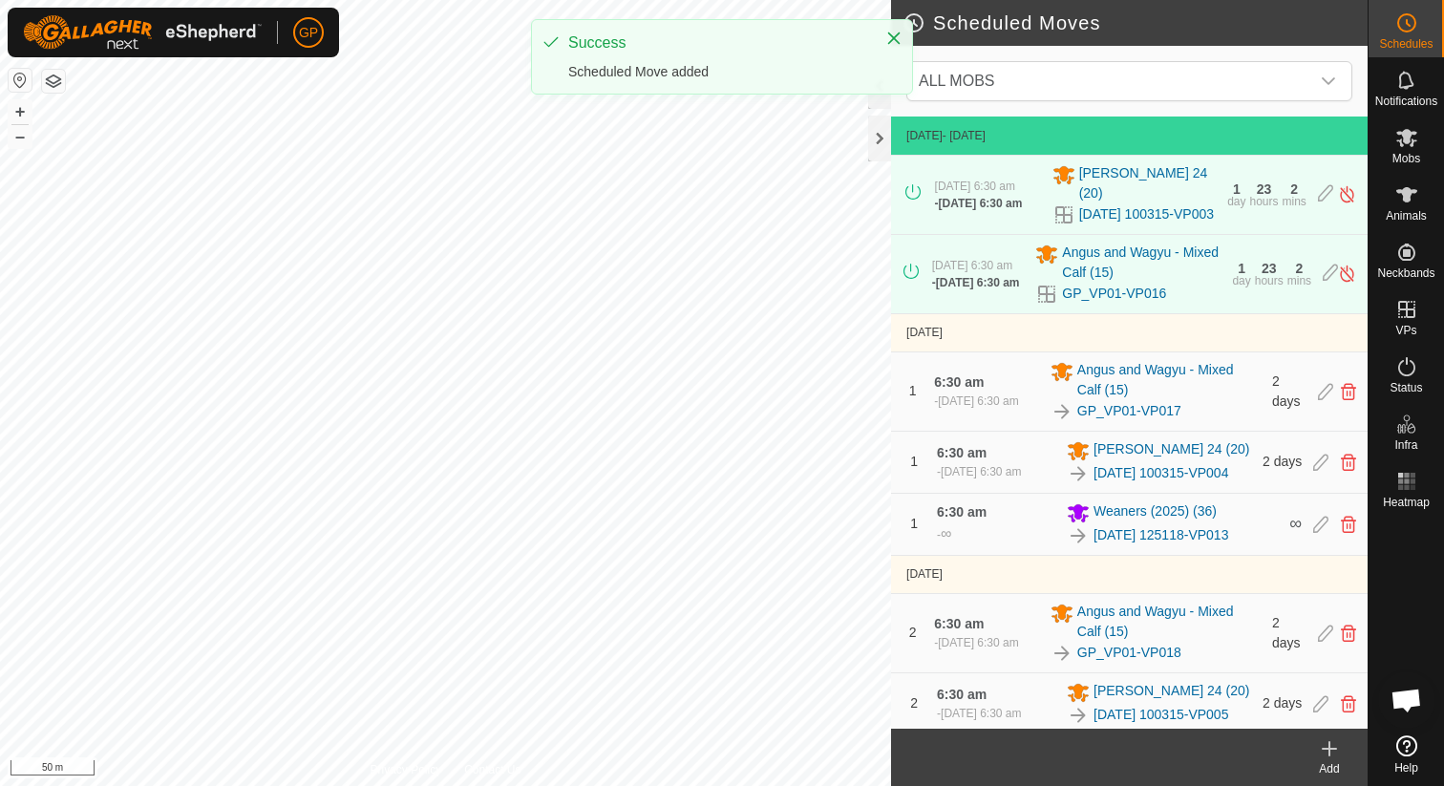
click at [1335, 760] on div "Add" at bounding box center [1329, 768] width 76 height 17
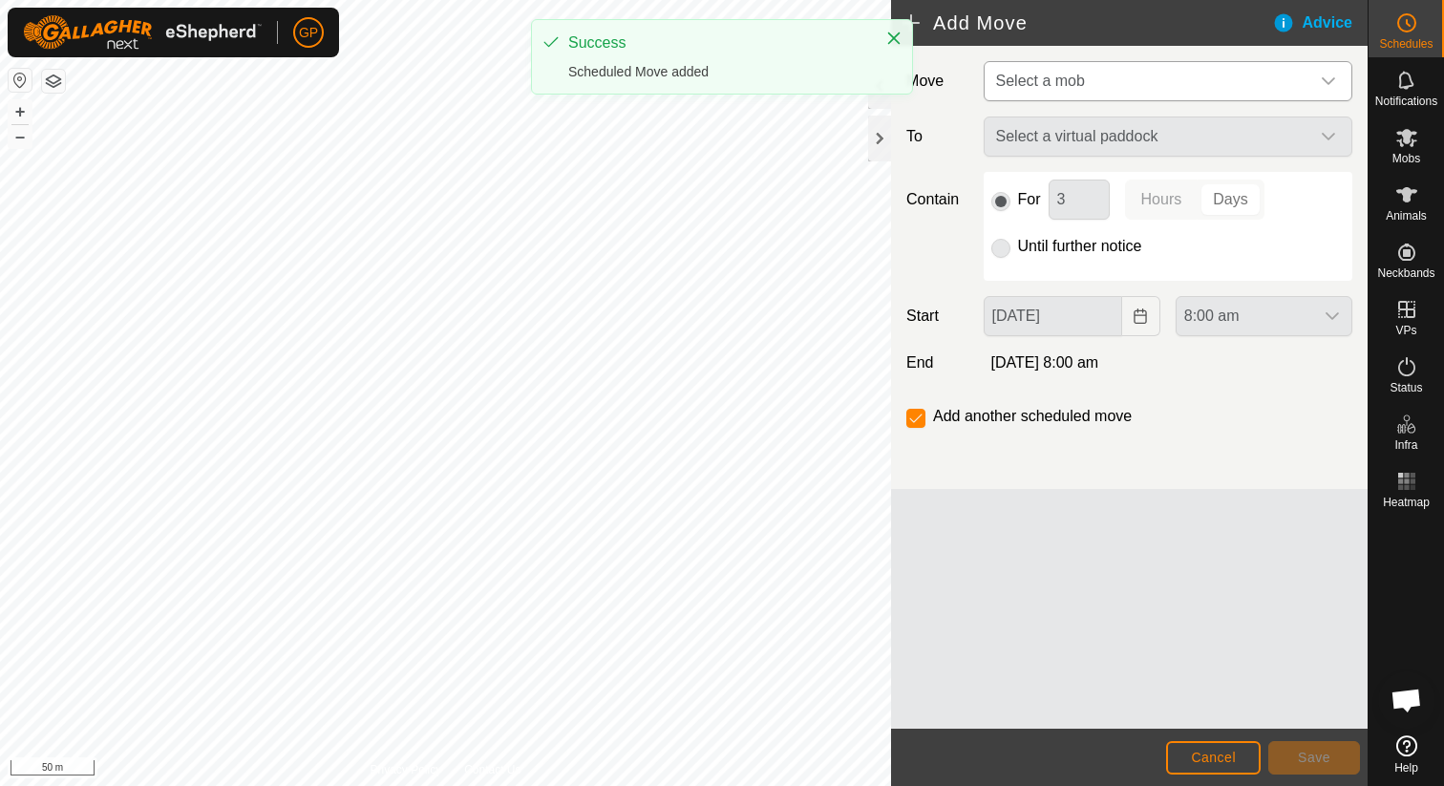
click at [1056, 83] on span "Select a mob" at bounding box center [1040, 81] width 89 height 16
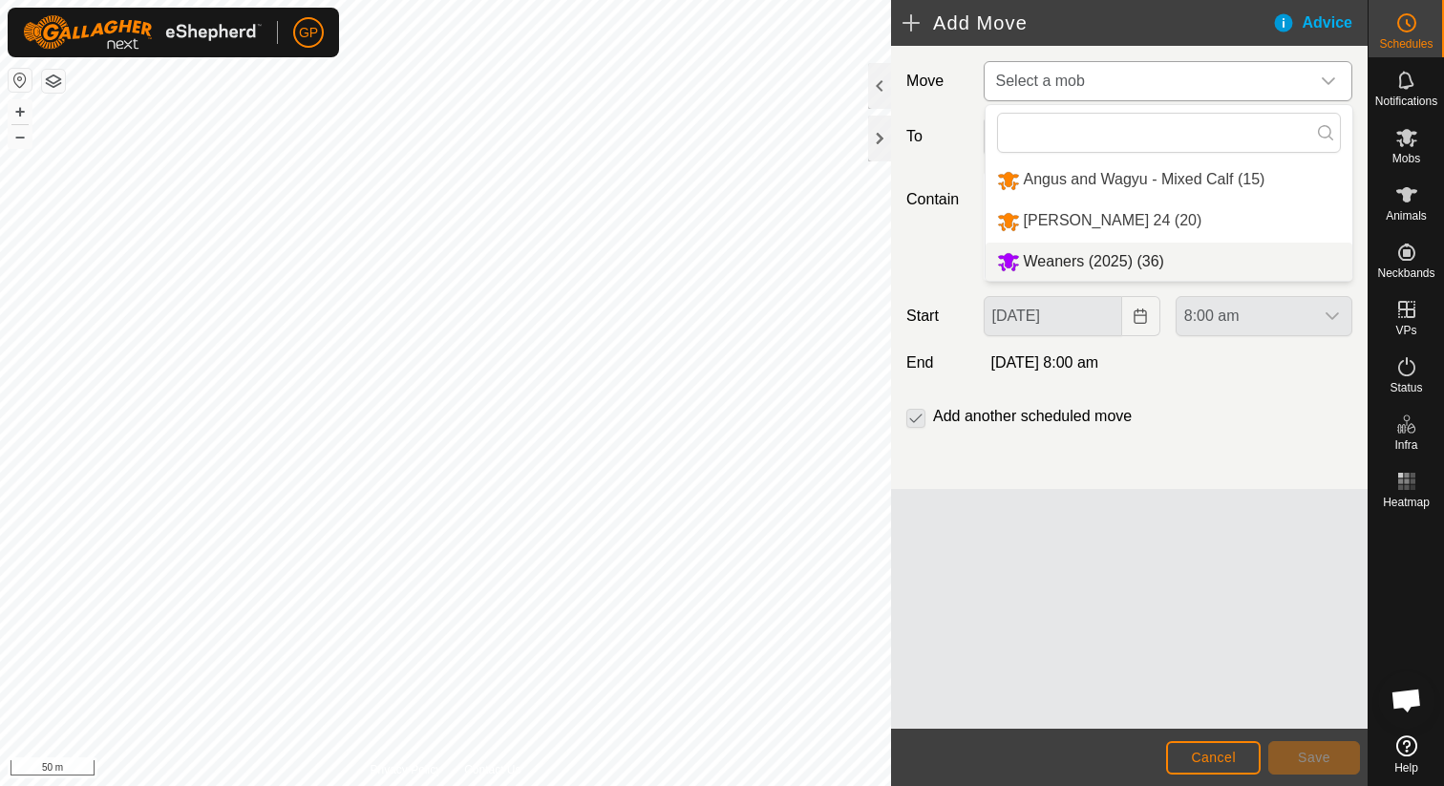
click at [1058, 259] on li "Weaners (2025) (36)" at bounding box center [1168, 262] width 367 height 39
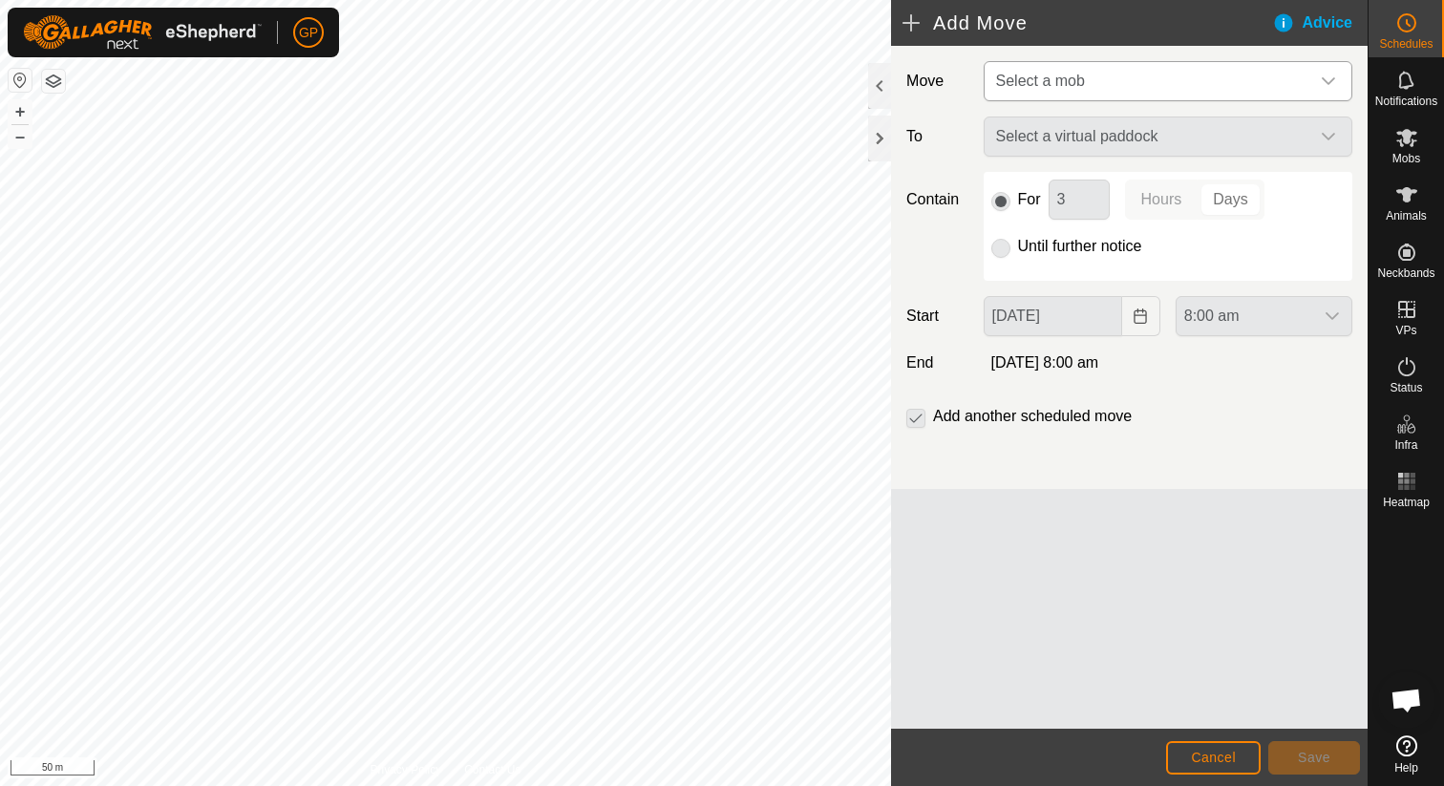
type input "29 Sep, 2025"
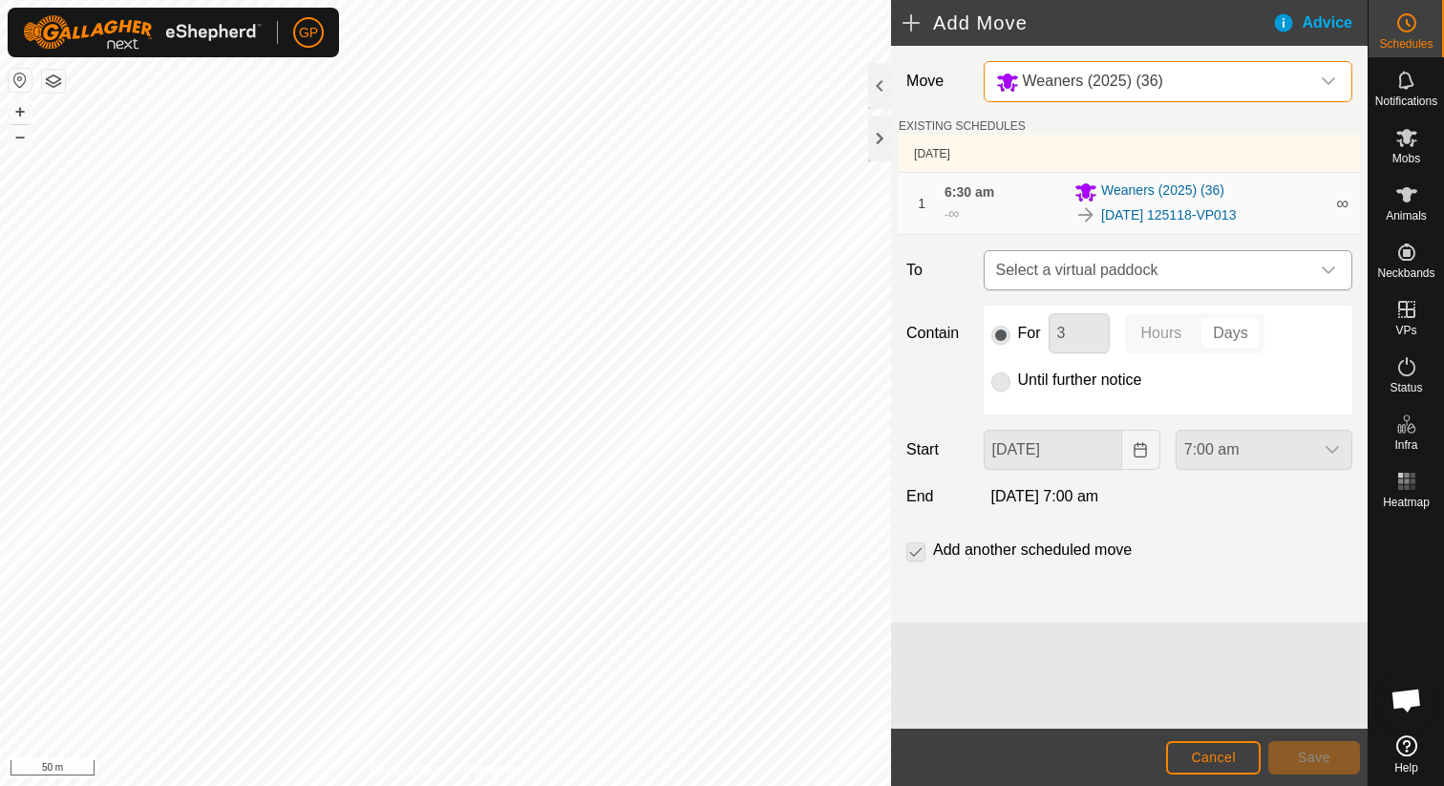
click at [1056, 268] on span "Select a virtual paddock" at bounding box center [1148, 270] width 321 height 38
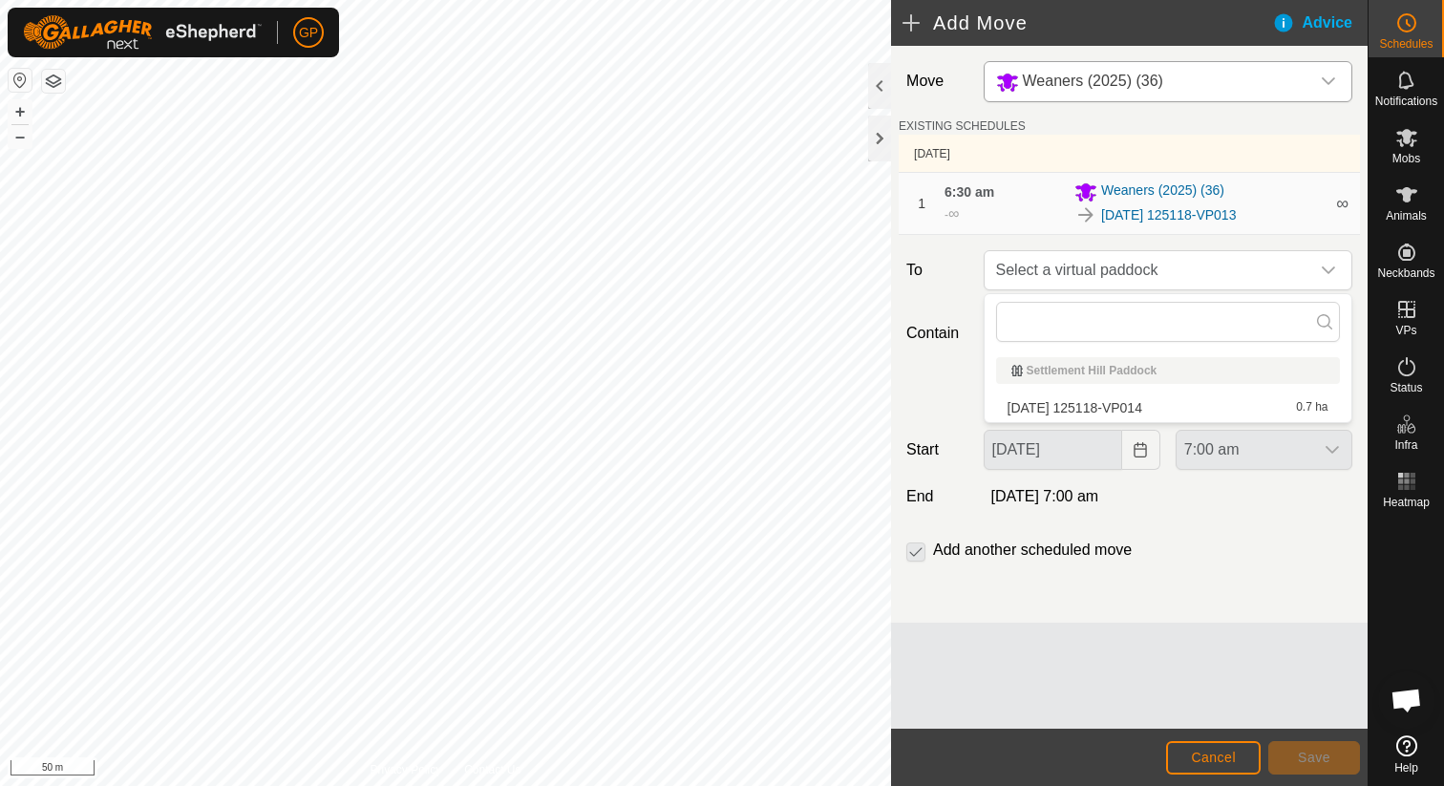
click at [1206, 785] on footer "Cancel Save" at bounding box center [1129, 757] width 476 height 57
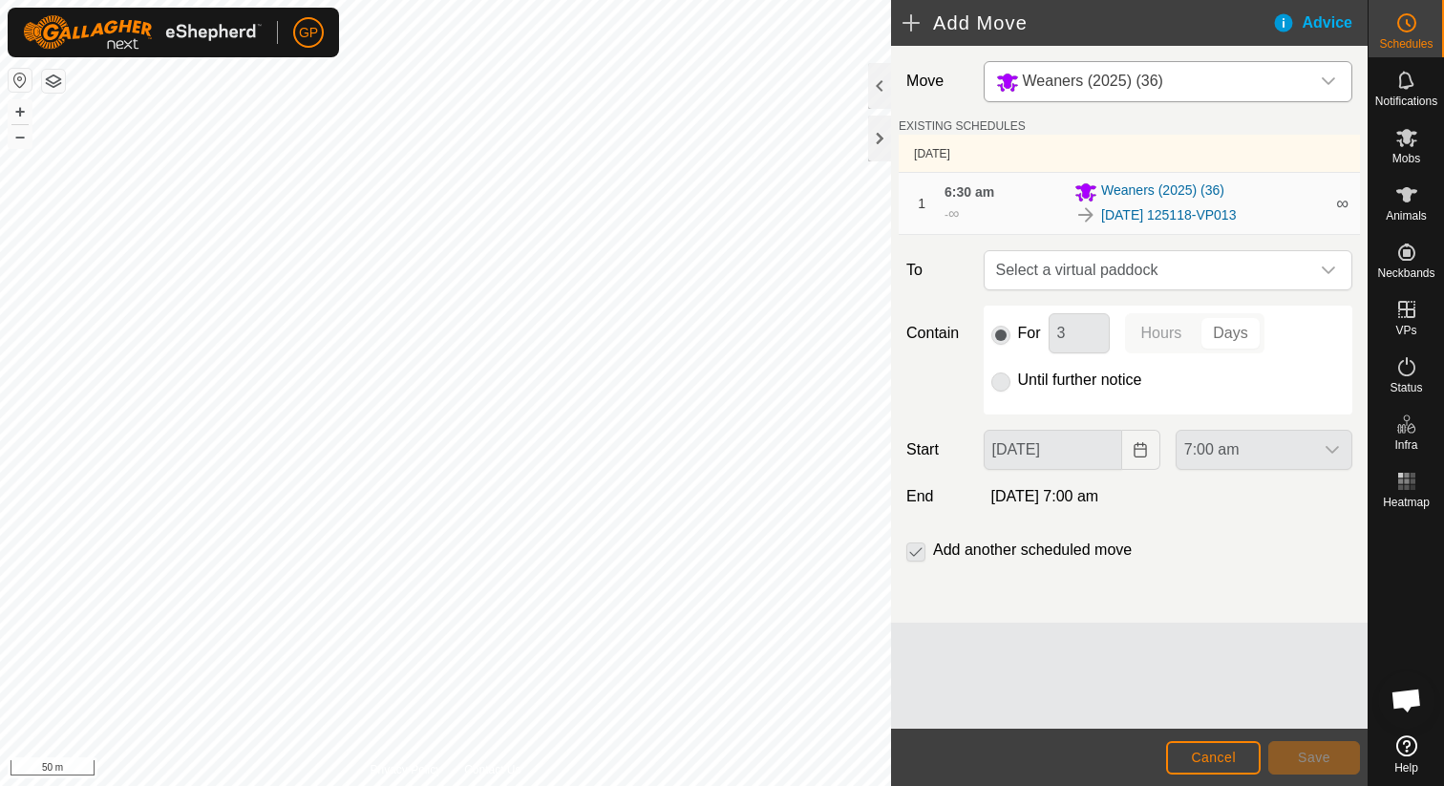
click at [1206, 776] on footer "Cancel Save" at bounding box center [1129, 757] width 476 height 57
click at [1206, 761] on span "Cancel" at bounding box center [1213, 757] width 45 height 15
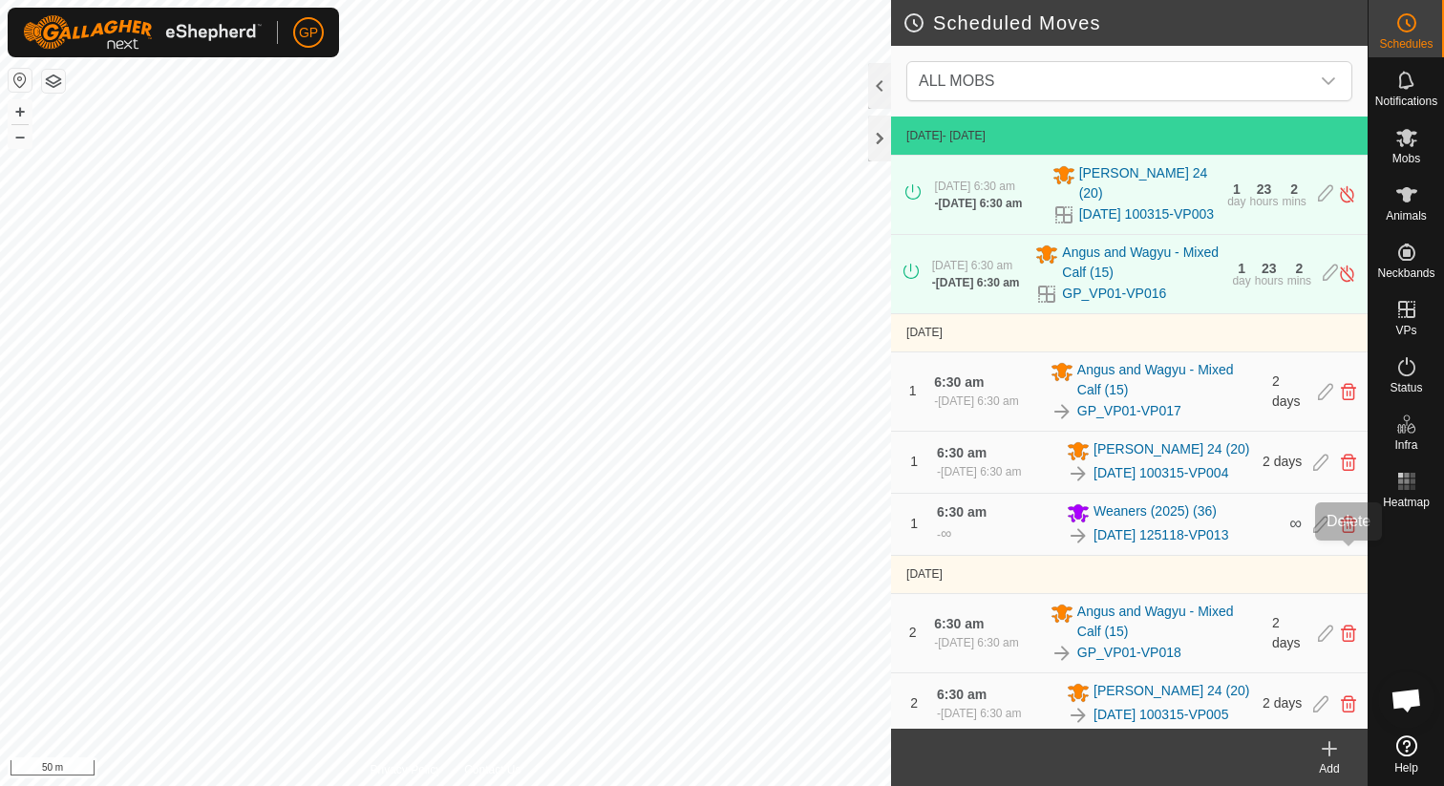
click at [1343, 533] on icon at bounding box center [1348, 524] width 15 height 17
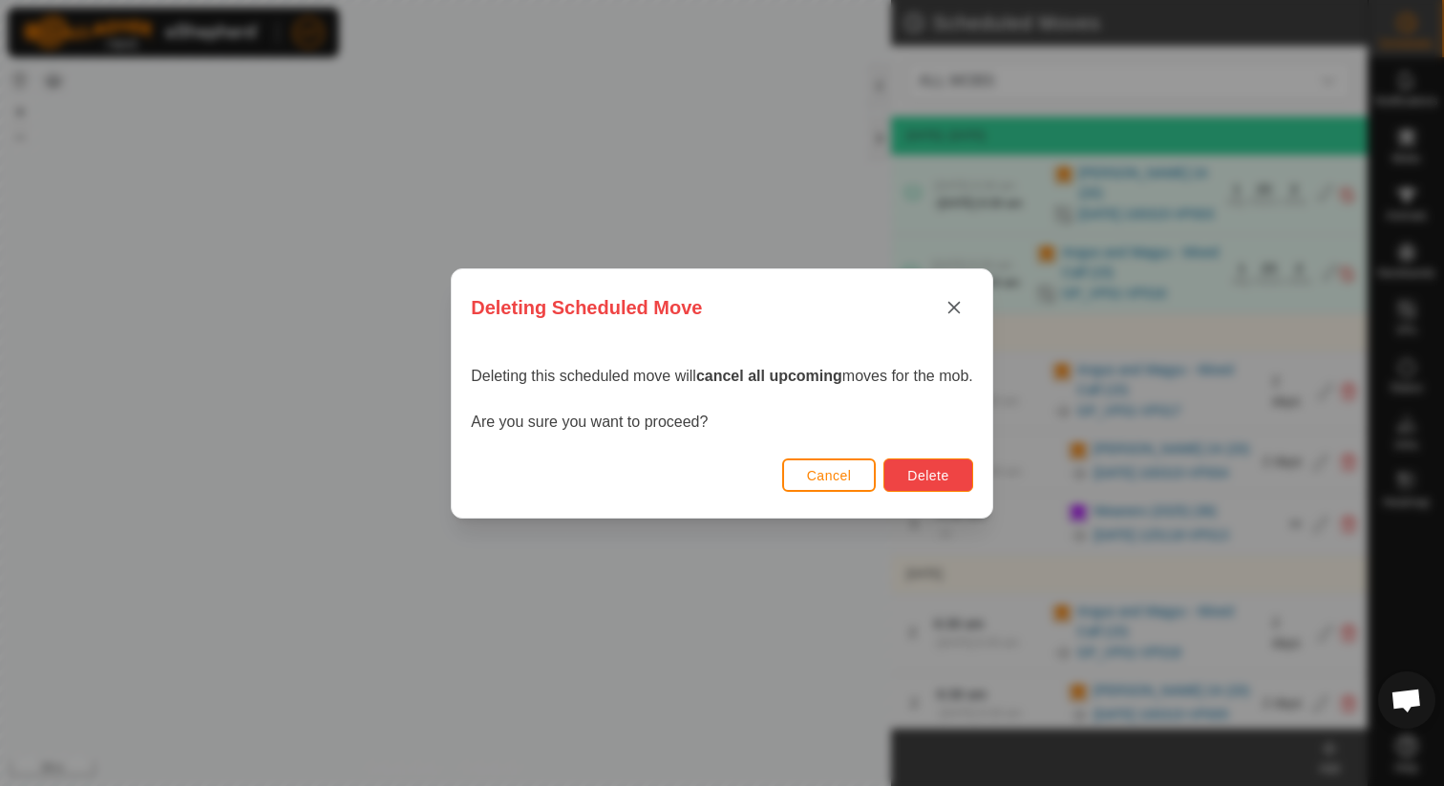
click at [941, 460] on button "Delete" at bounding box center [927, 474] width 89 height 33
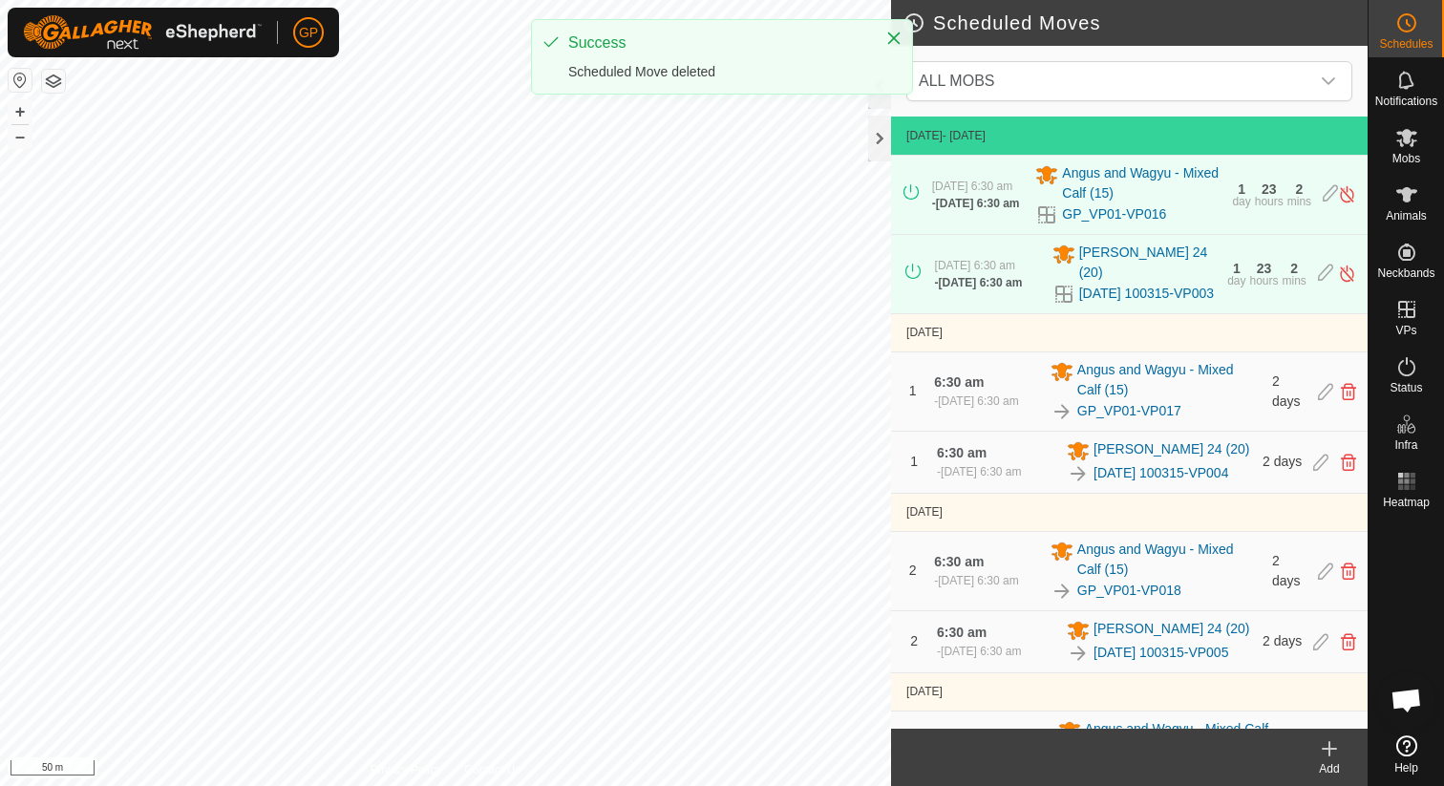
click at [1324, 760] on div "Add" at bounding box center [1329, 768] width 76 height 17
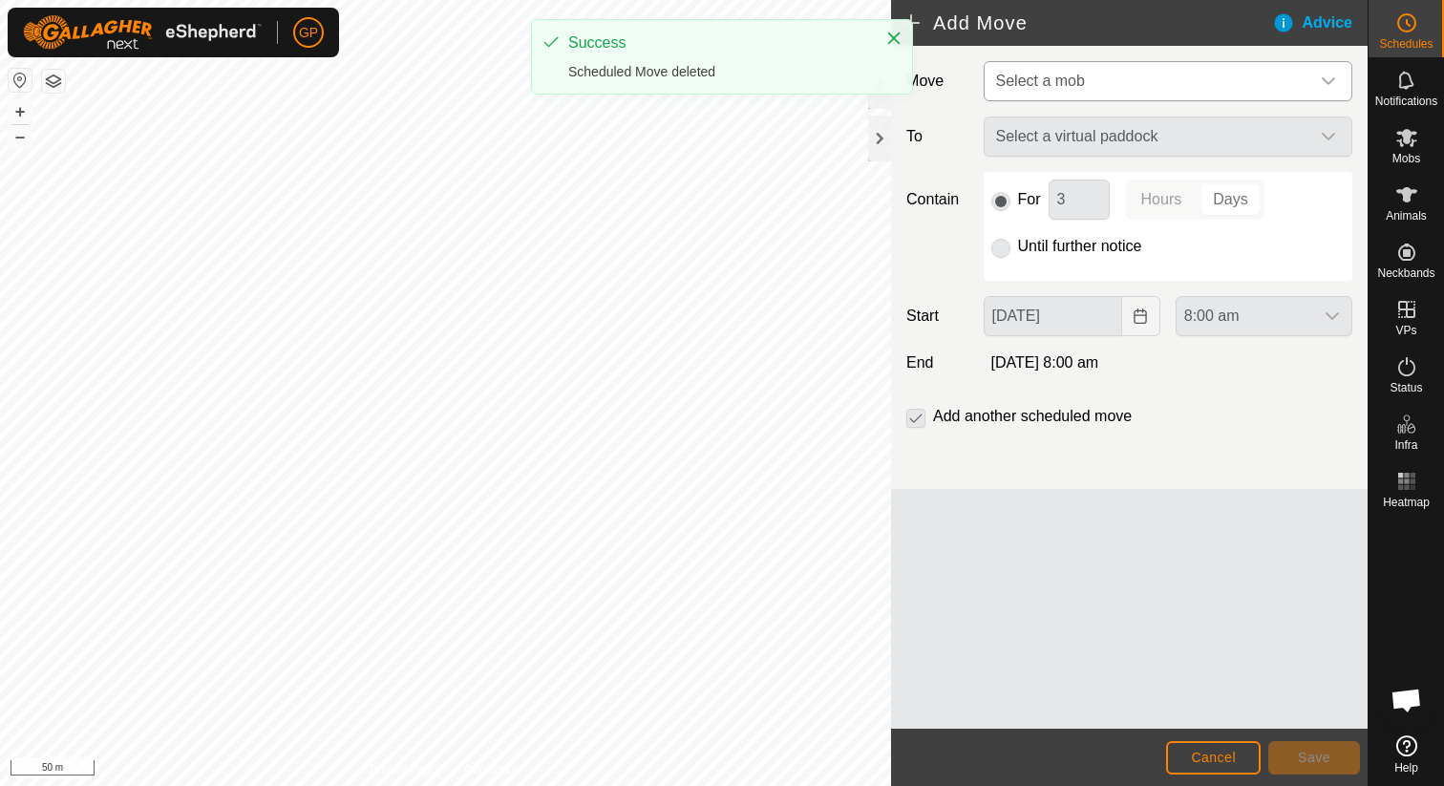
click at [1049, 68] on span "Select a mob" at bounding box center [1148, 81] width 321 height 38
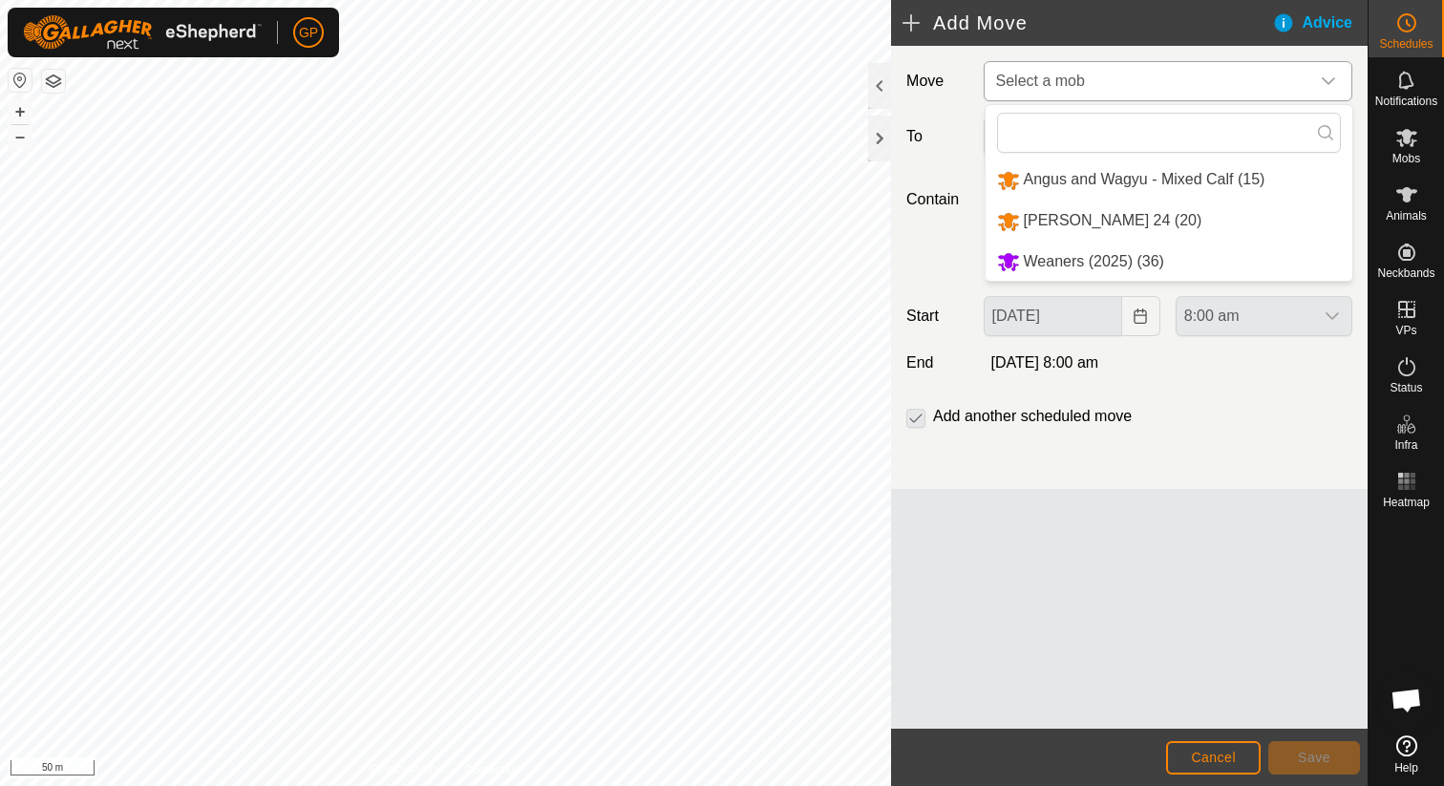
click at [1053, 259] on li "Weaners (2025) (36)" at bounding box center [1168, 262] width 367 height 39
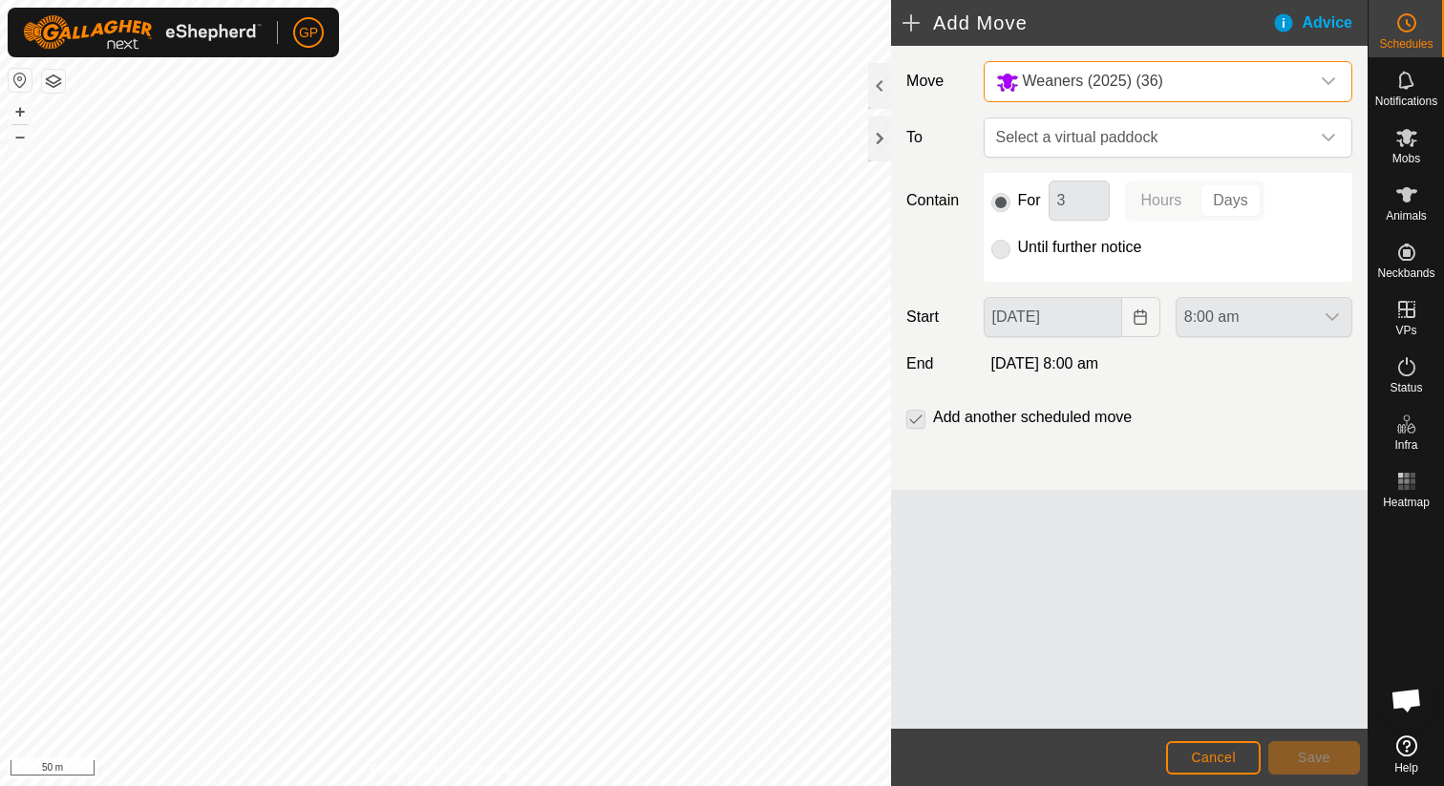
click at [1042, 247] on label "Until further notice" at bounding box center [1080, 247] width 124 height 15
click at [1041, 146] on span "Select a virtual paddock" at bounding box center [1148, 137] width 321 height 38
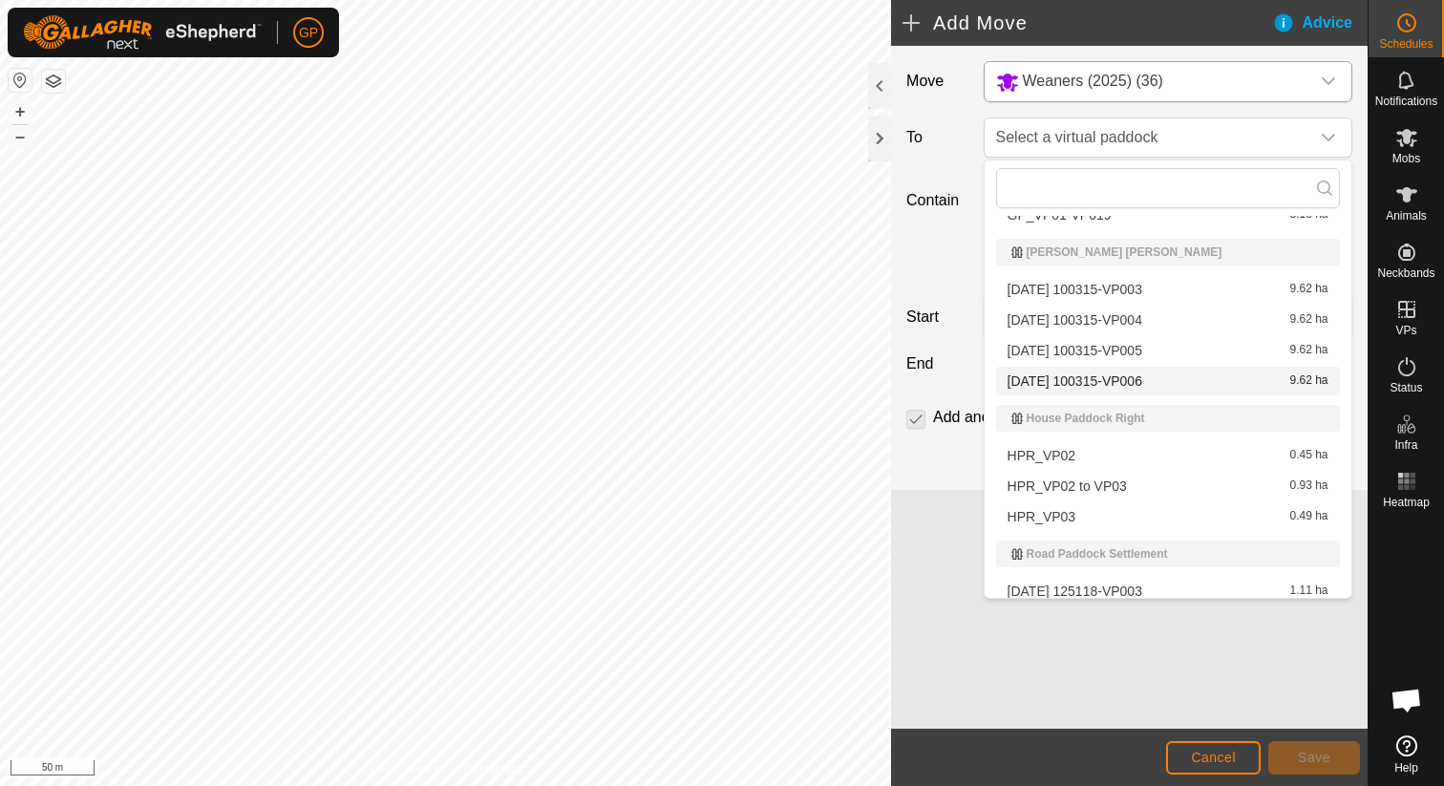
scroll to position [325, 0]
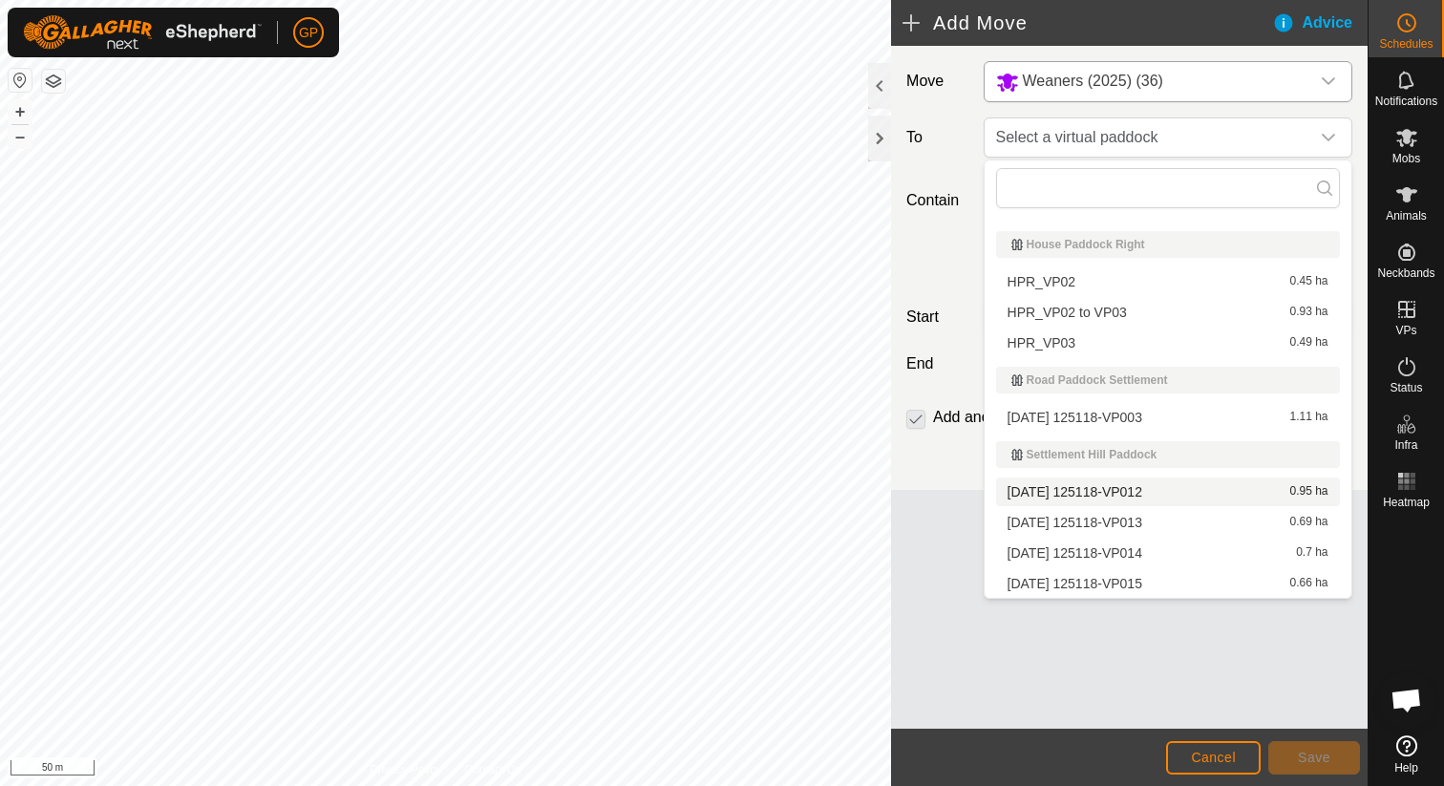
click at [1068, 491] on li "2025-08-31 125118-VP012 0.95 ha" at bounding box center [1168, 491] width 344 height 29
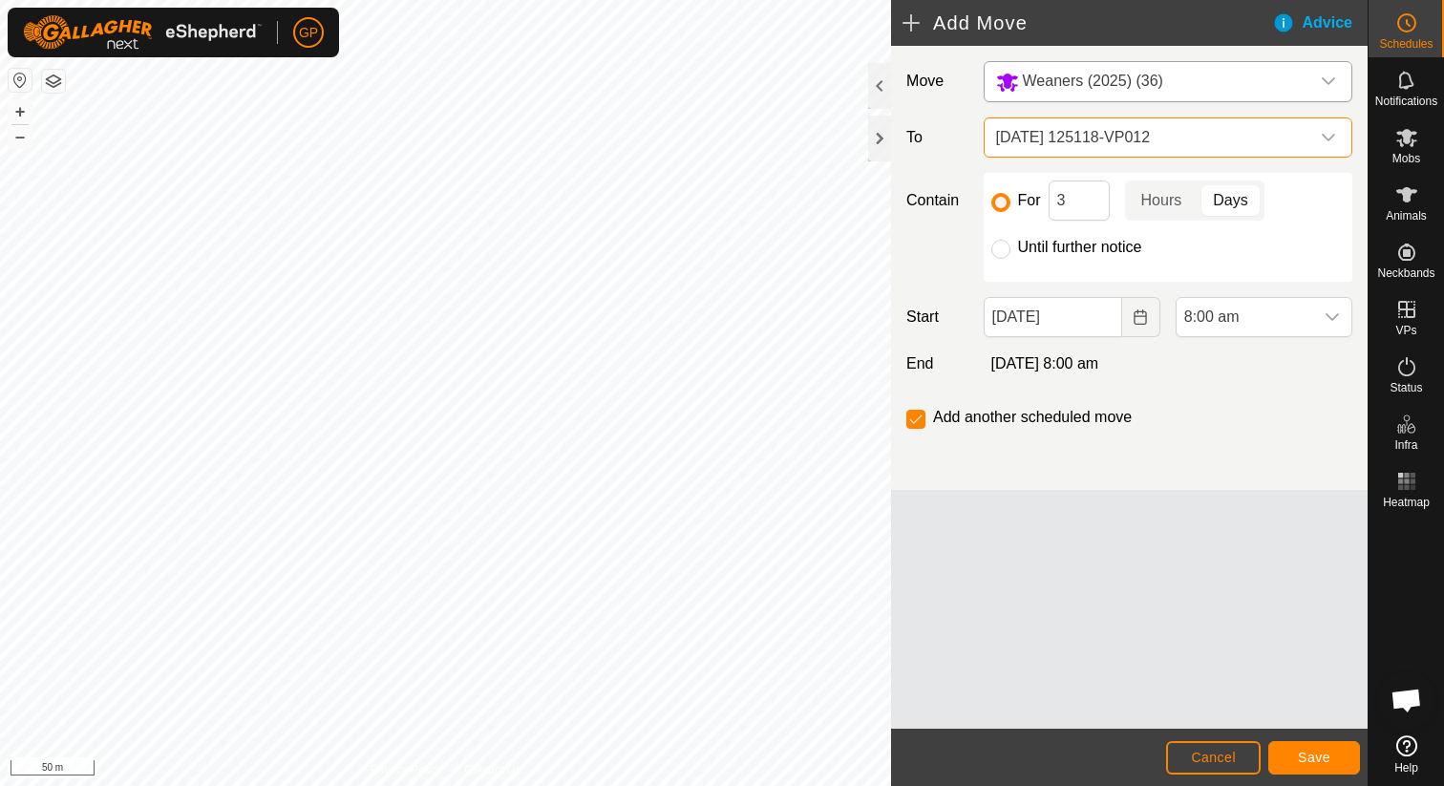
click at [1029, 250] on label "Until further notice" at bounding box center [1080, 247] width 124 height 15
click at [1010, 250] on input "Until further notice" at bounding box center [1000, 249] width 19 height 19
radio input "true"
checkbox input "false"
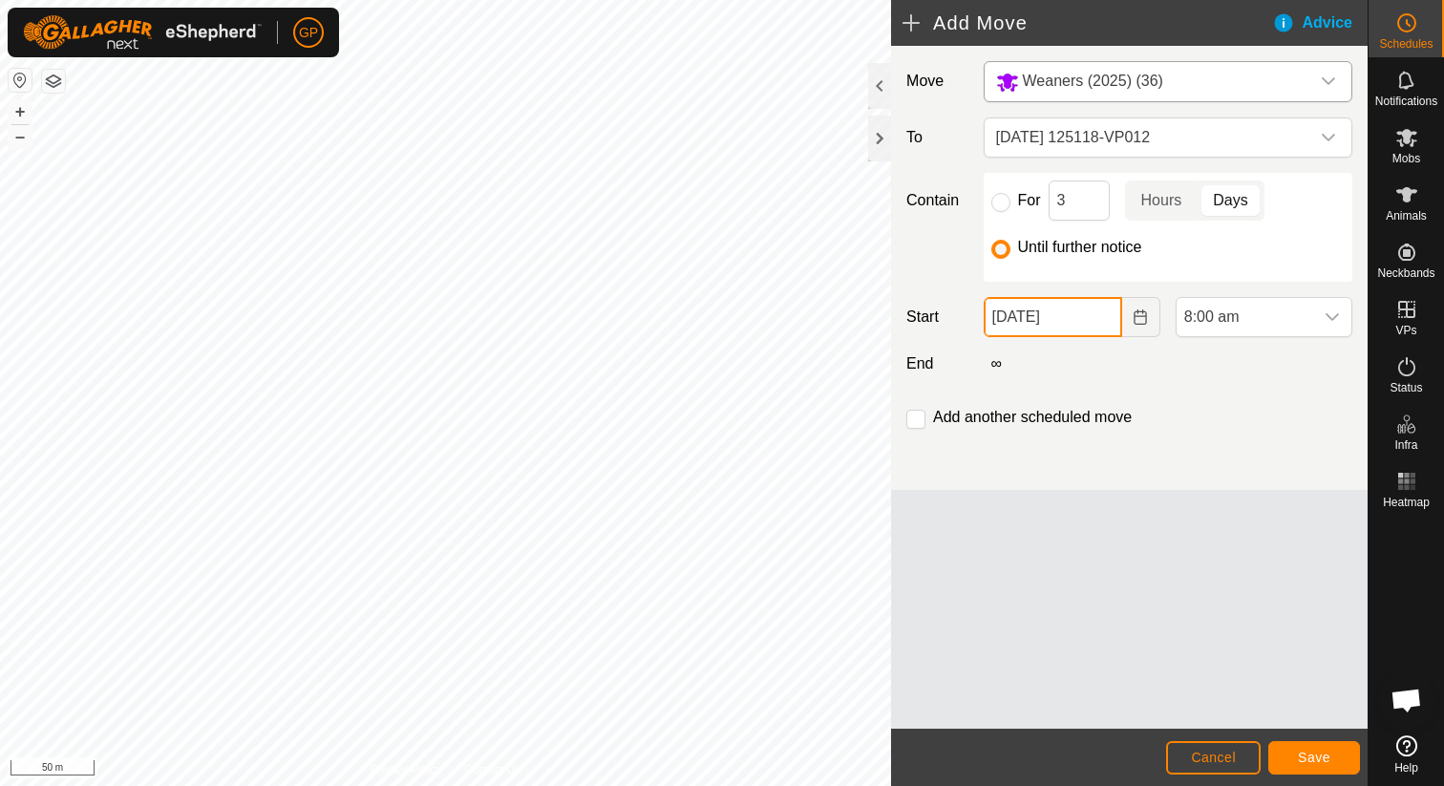
click at [1074, 321] on input "[DATE]" at bounding box center [1053, 317] width 138 height 40
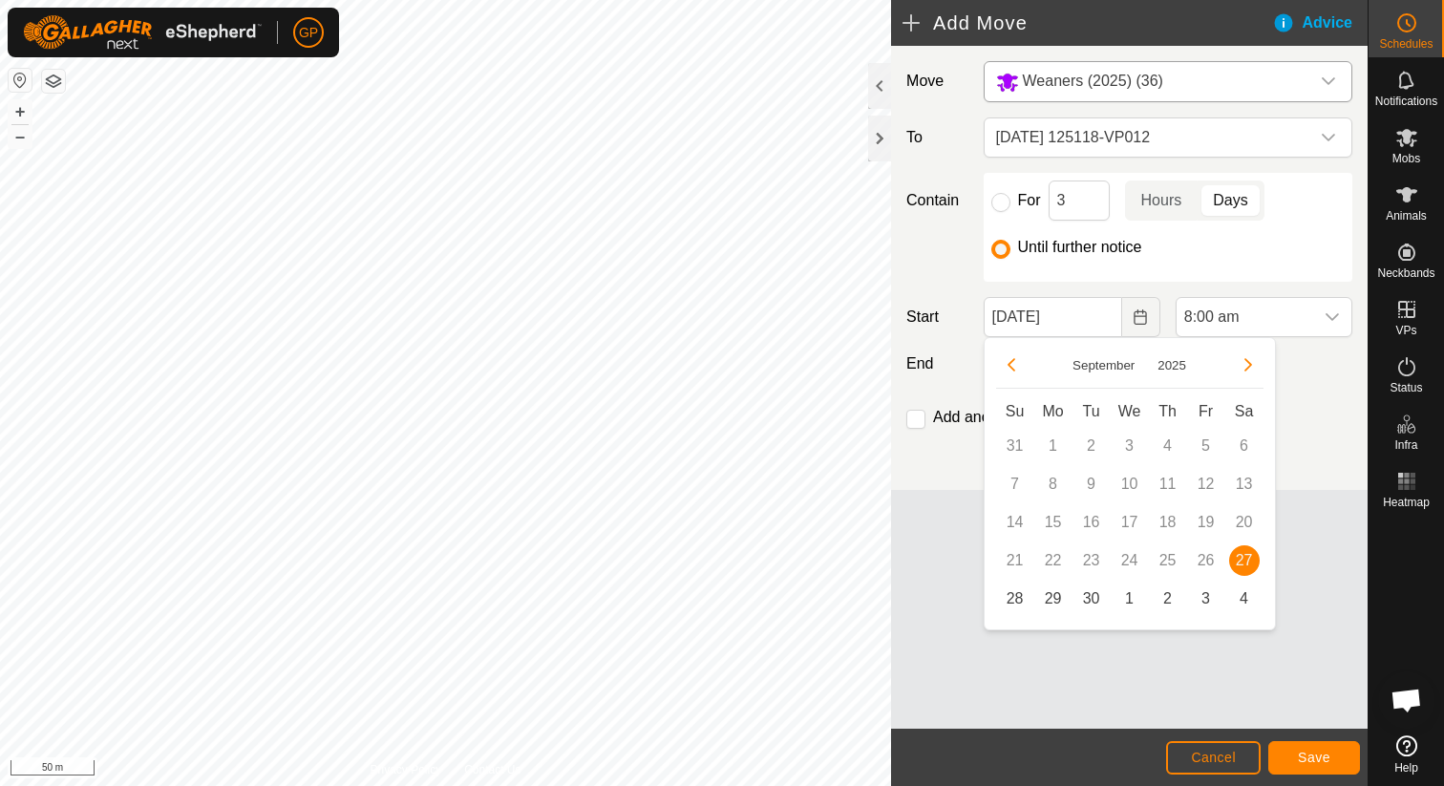
click at [1245, 557] on span "27" at bounding box center [1244, 560] width 31 height 31
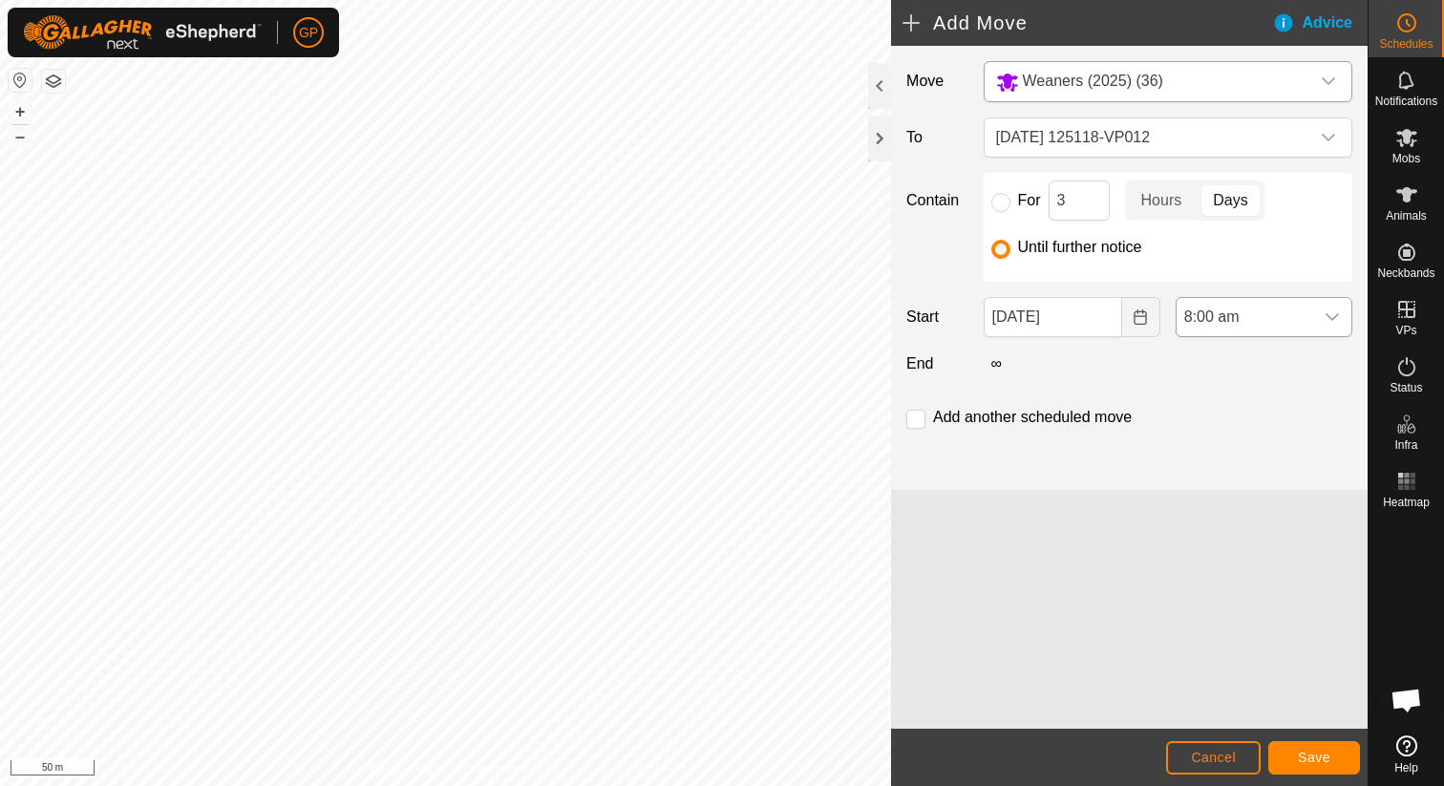
click at [1241, 310] on span "8:00 am" at bounding box center [1244, 317] width 137 height 38
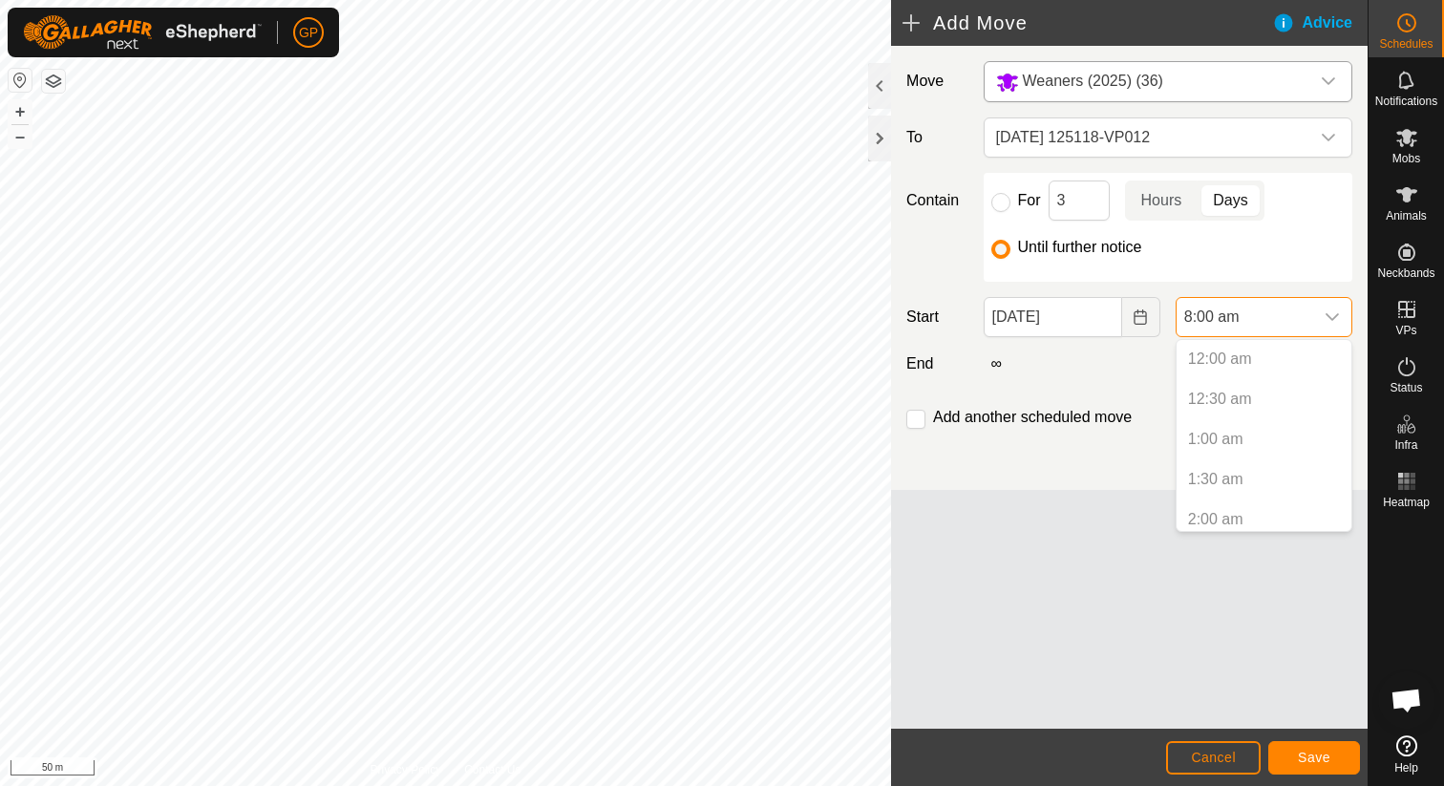
scroll to position [489, 0]
click at [1234, 515] on li "8:00 am" at bounding box center [1263, 512] width 175 height 38
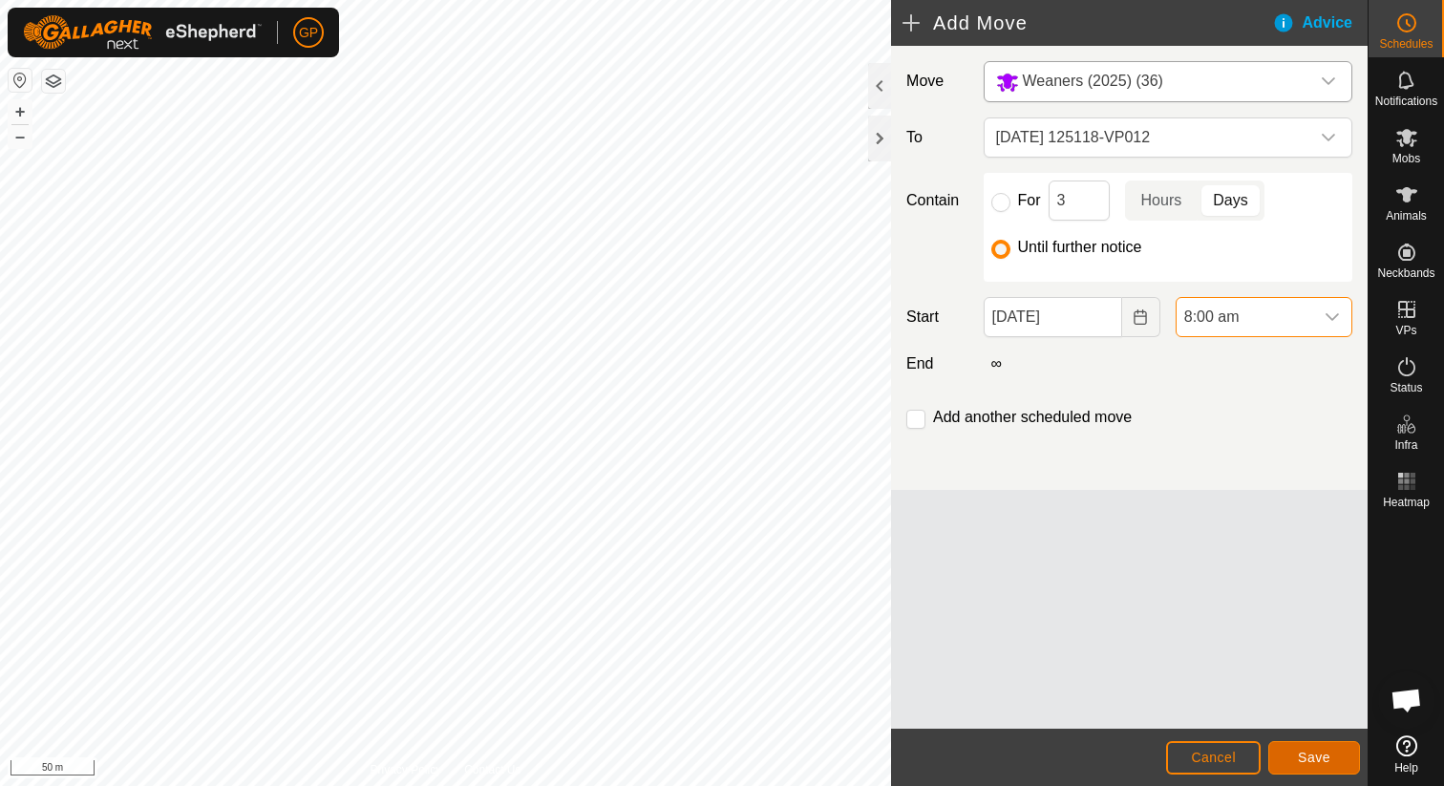
click at [1332, 756] on button "Save" at bounding box center [1314, 757] width 92 height 33
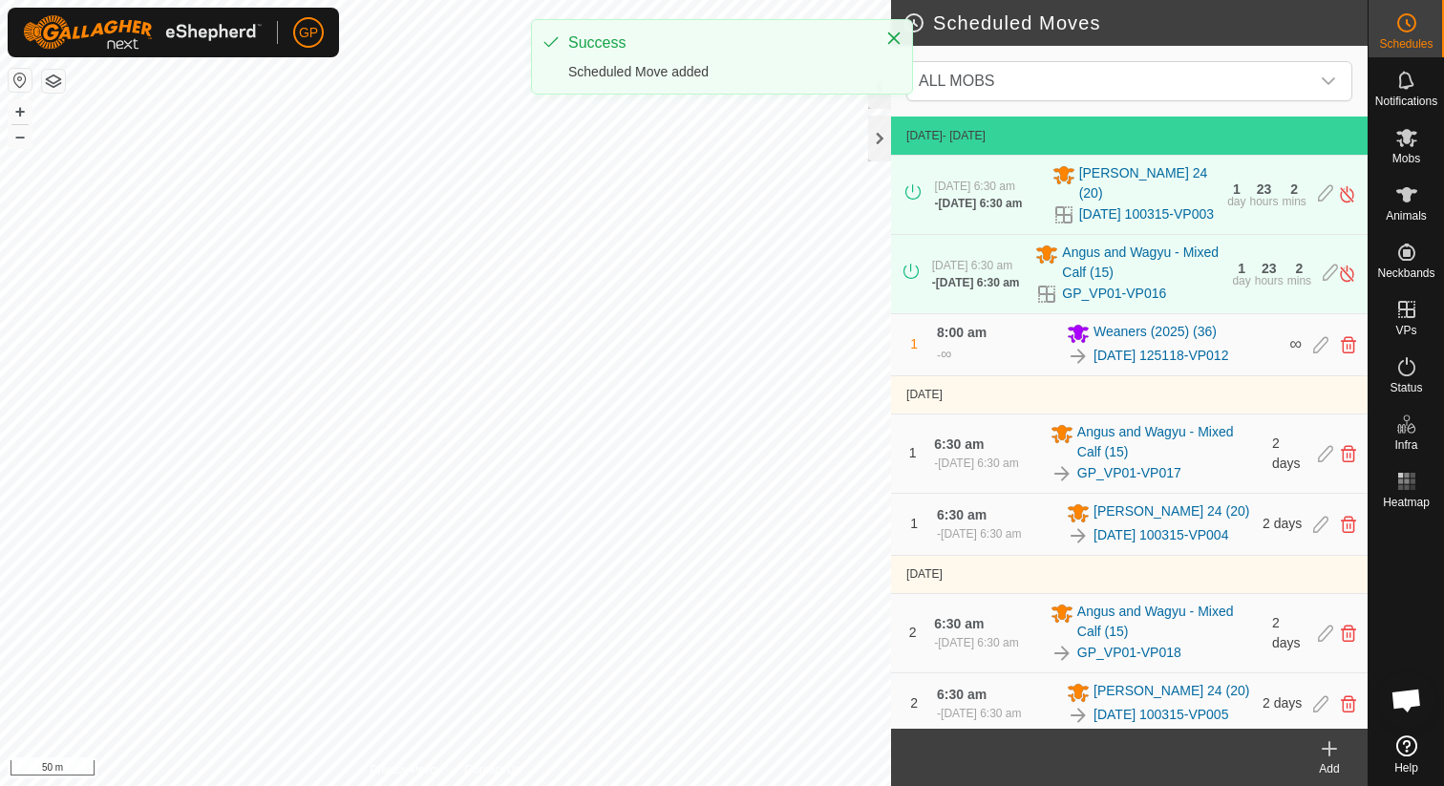
click at [1333, 756] on icon at bounding box center [1329, 748] width 23 height 23
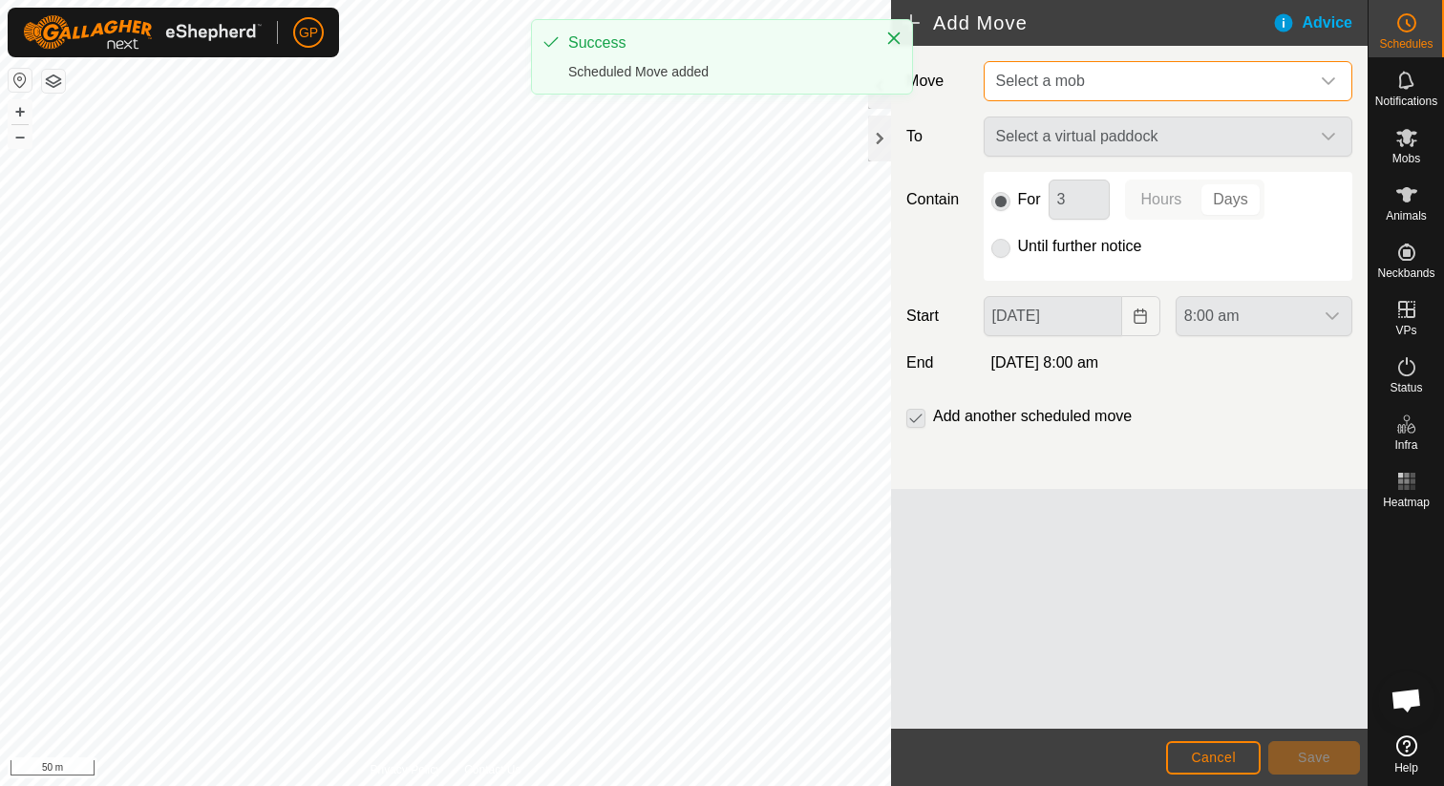
click at [1113, 90] on span "Select a mob" at bounding box center [1148, 81] width 321 height 38
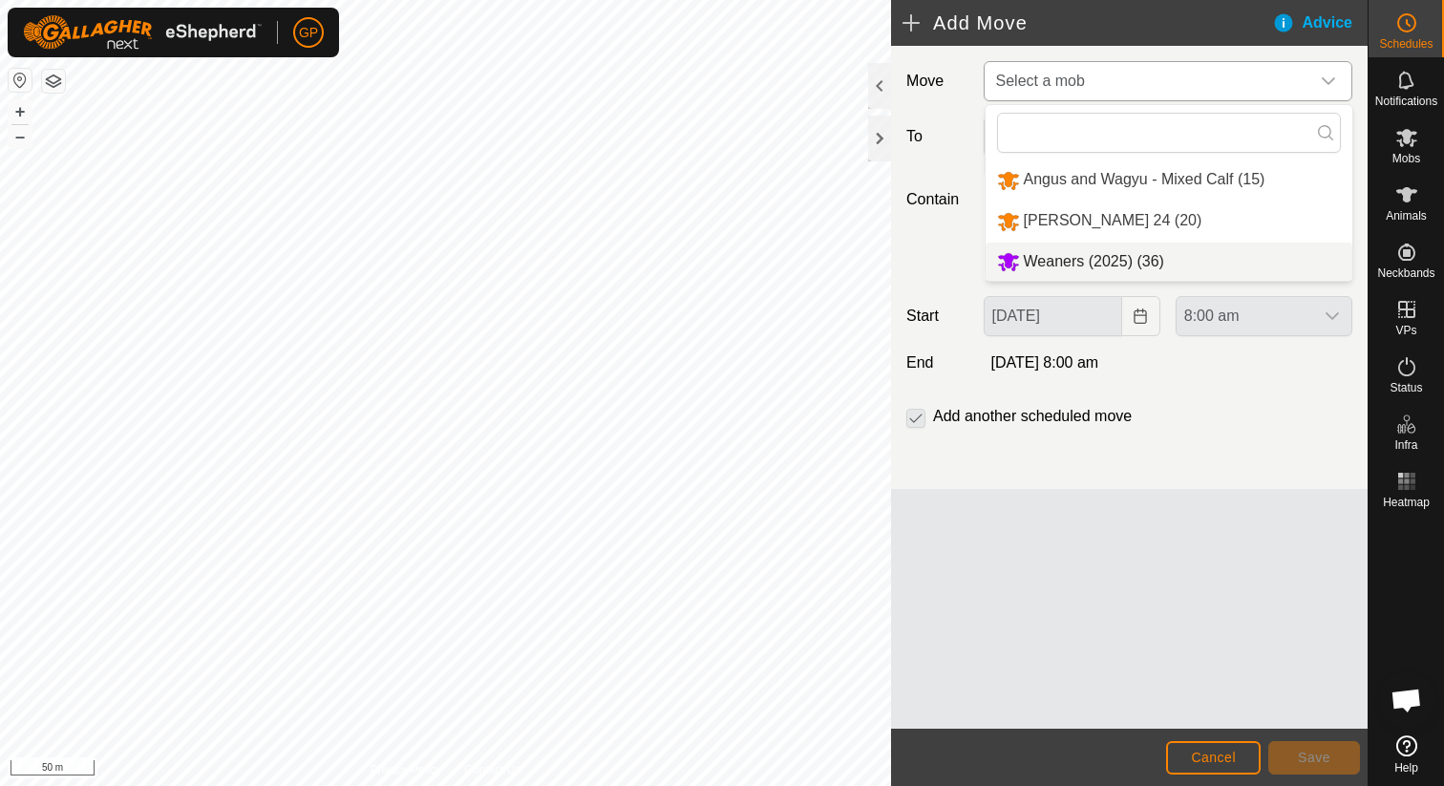
click at [1085, 253] on li "Weaners (2025) (36)" at bounding box center [1168, 262] width 367 height 39
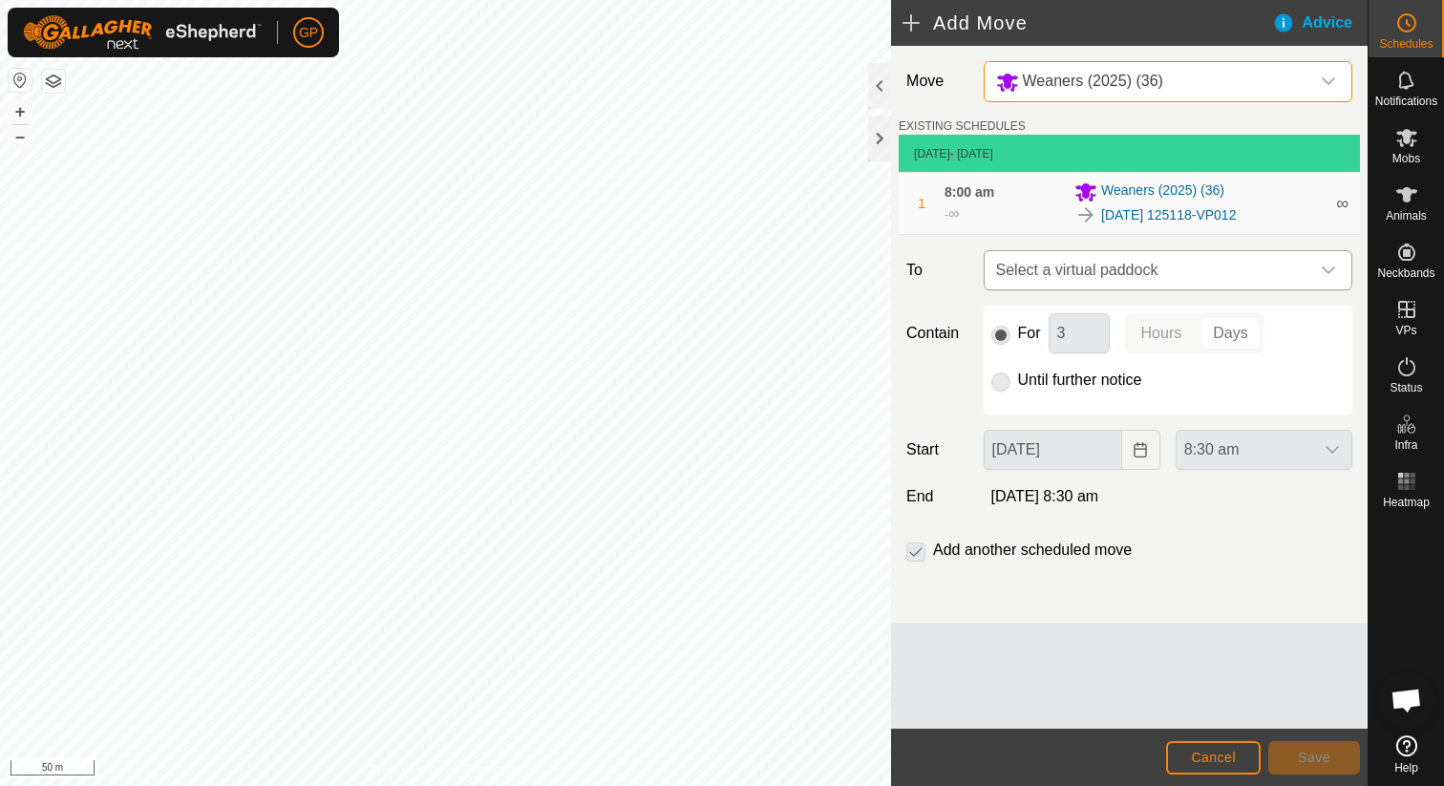
click at [1079, 266] on span "Select a virtual paddock" at bounding box center [1148, 270] width 321 height 38
click at [969, 380] on div "Contain For 3 Hours Days Until further notice" at bounding box center [1129, 360] width 461 height 109
click at [1226, 759] on span "Cancel" at bounding box center [1213, 757] width 45 height 15
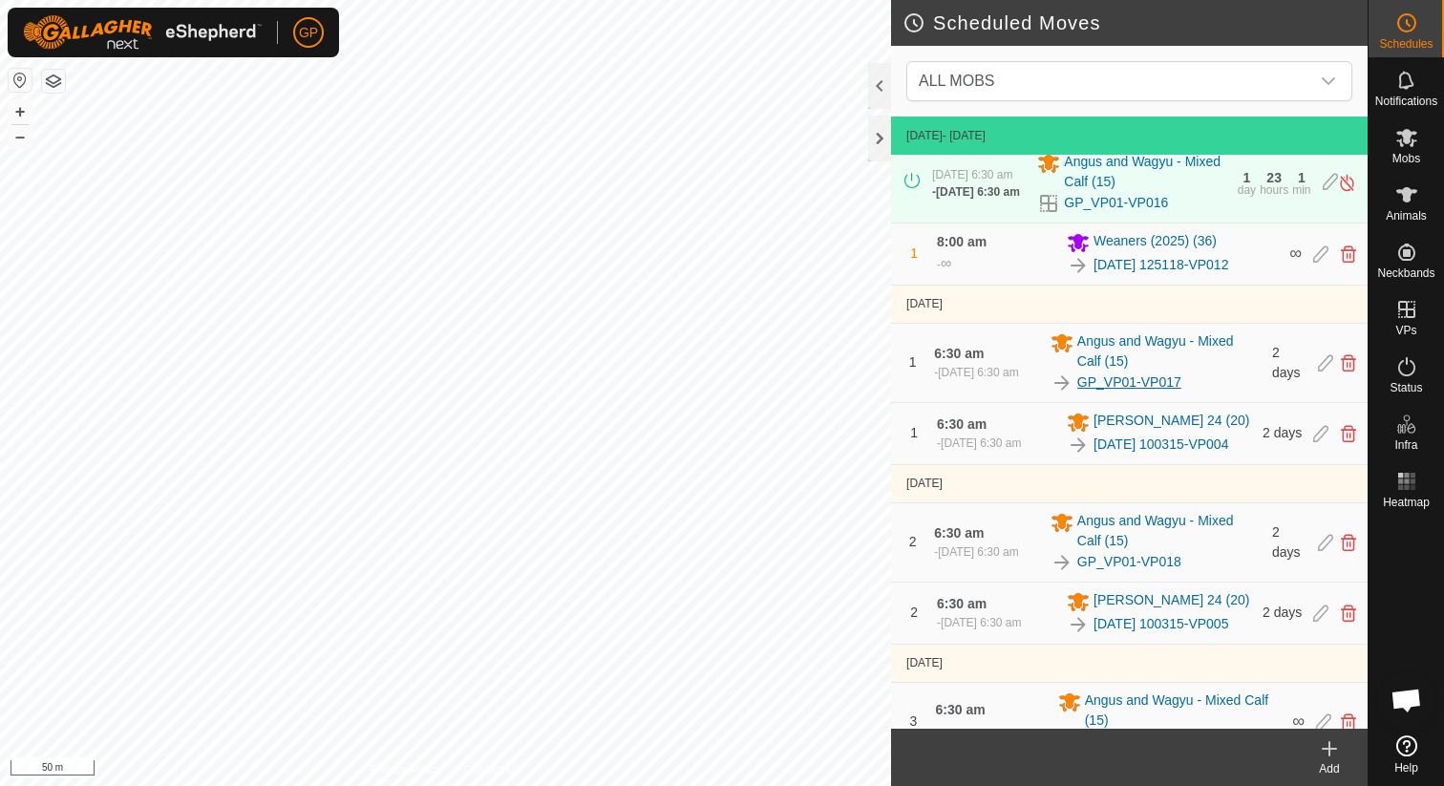
scroll to position [231, 0]
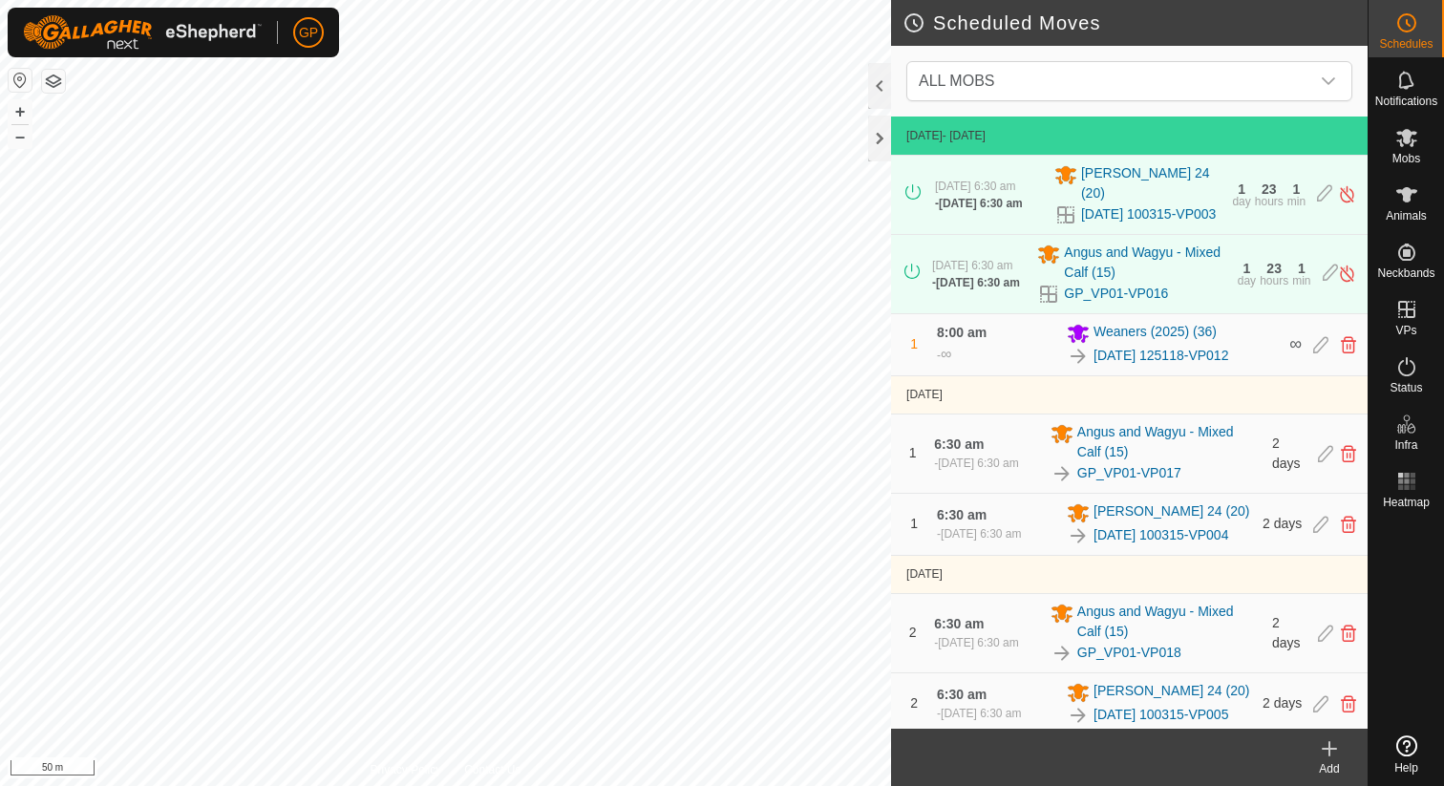
click at [1339, 742] on icon at bounding box center [1329, 748] width 23 height 23
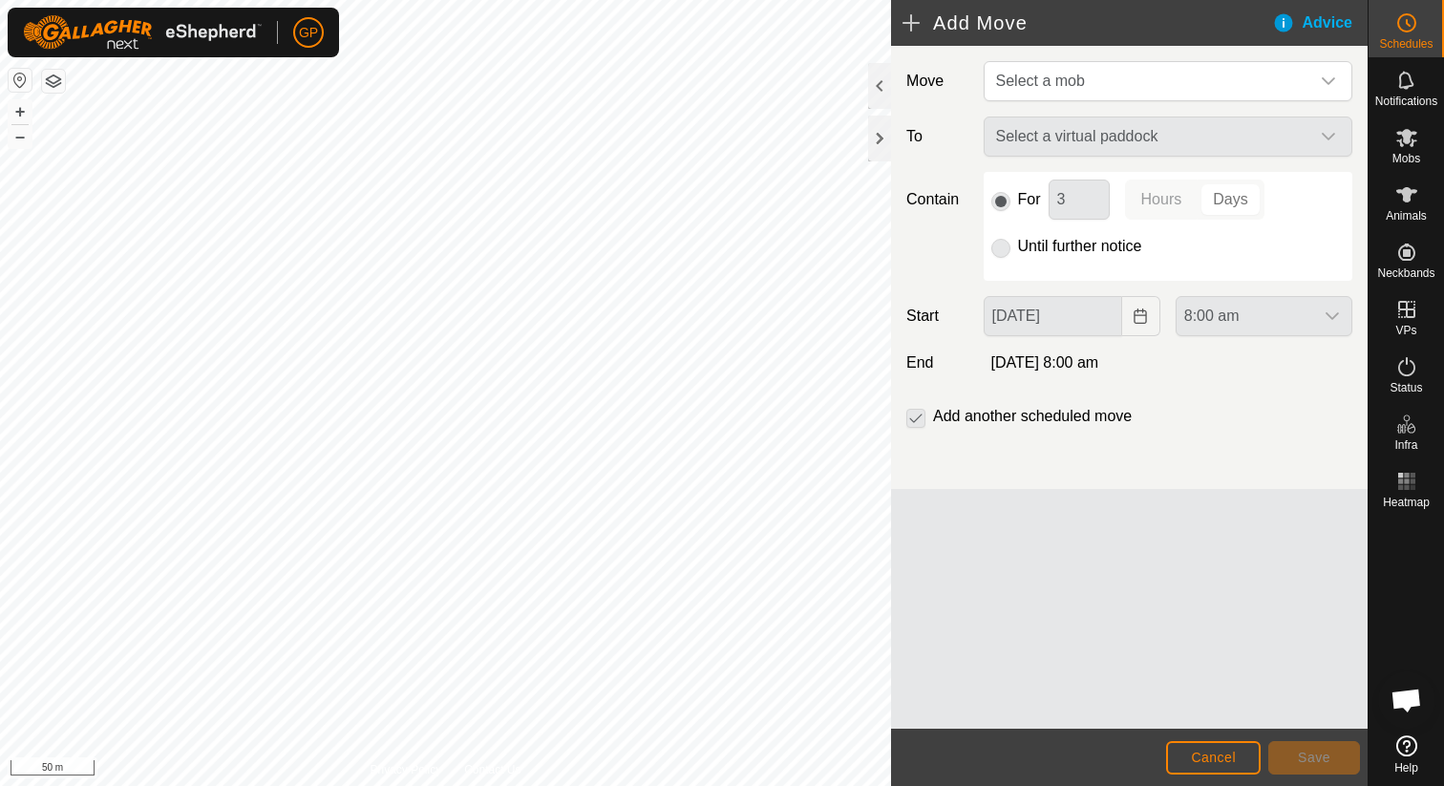
scroll to position [4394, 0]
click at [1140, 98] on span "Select a mob" at bounding box center [1148, 81] width 321 height 38
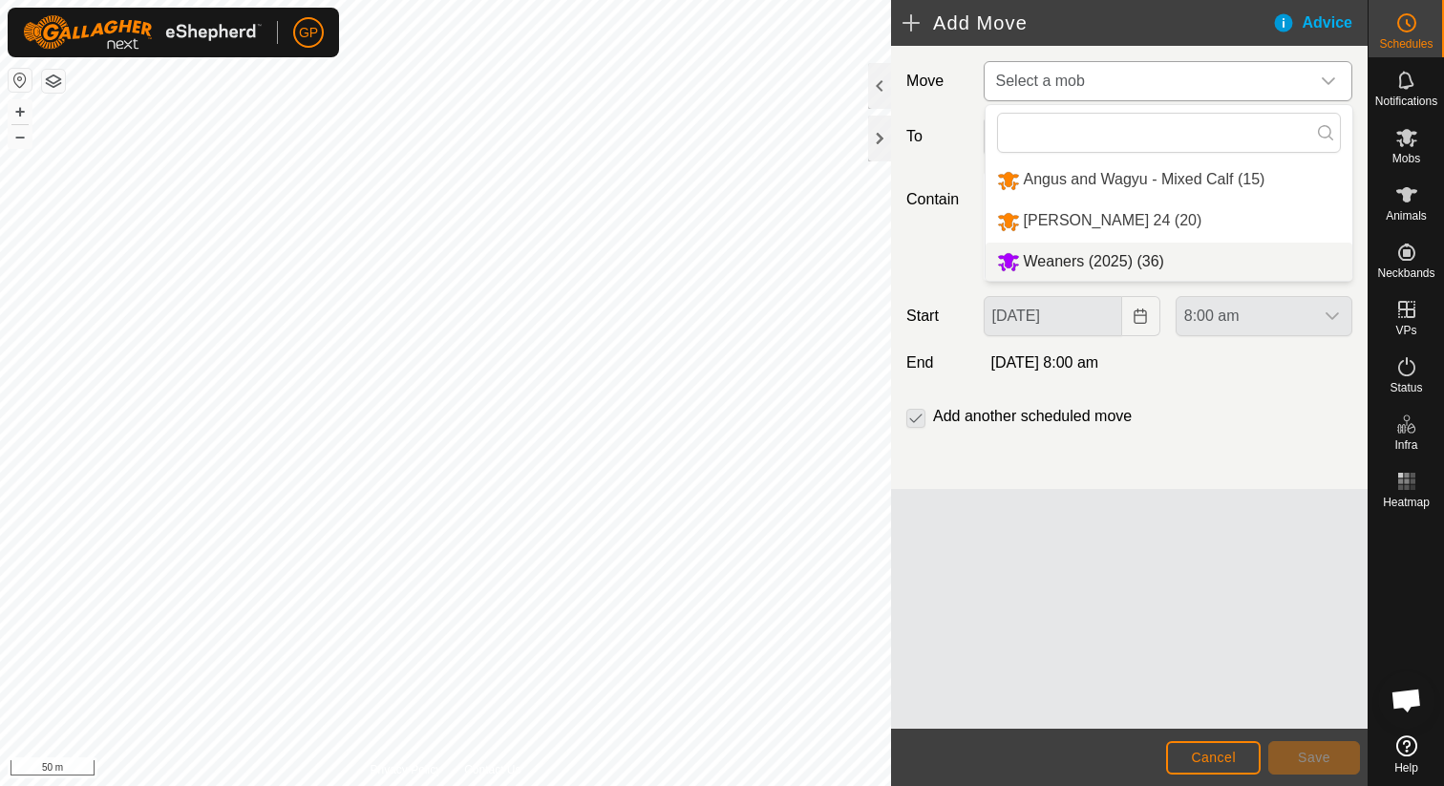
click at [1112, 254] on li "Weaners (2025) (36)" at bounding box center [1168, 262] width 367 height 39
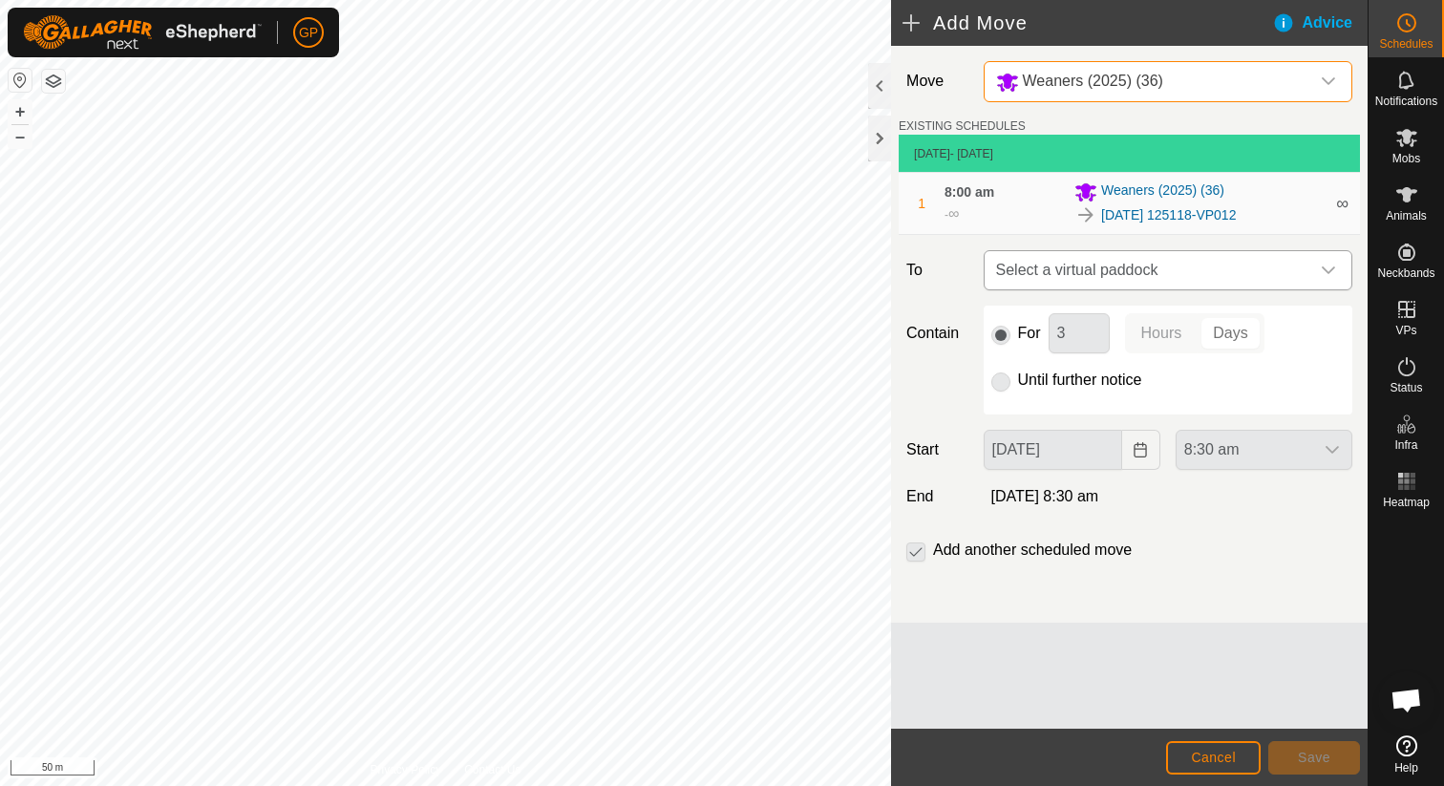
click at [1108, 278] on span "Select a virtual paddock" at bounding box center [1148, 270] width 321 height 38
click at [1089, 381] on li "No results found" at bounding box center [1167, 368] width 367 height 38
click at [1102, 298] on div at bounding box center [1167, 321] width 367 height 55
click at [1301, 256] on span "Select a virtual paddock" at bounding box center [1148, 270] width 321 height 38
click at [1299, 25] on div "Advice" at bounding box center [1319, 22] width 95 height 23
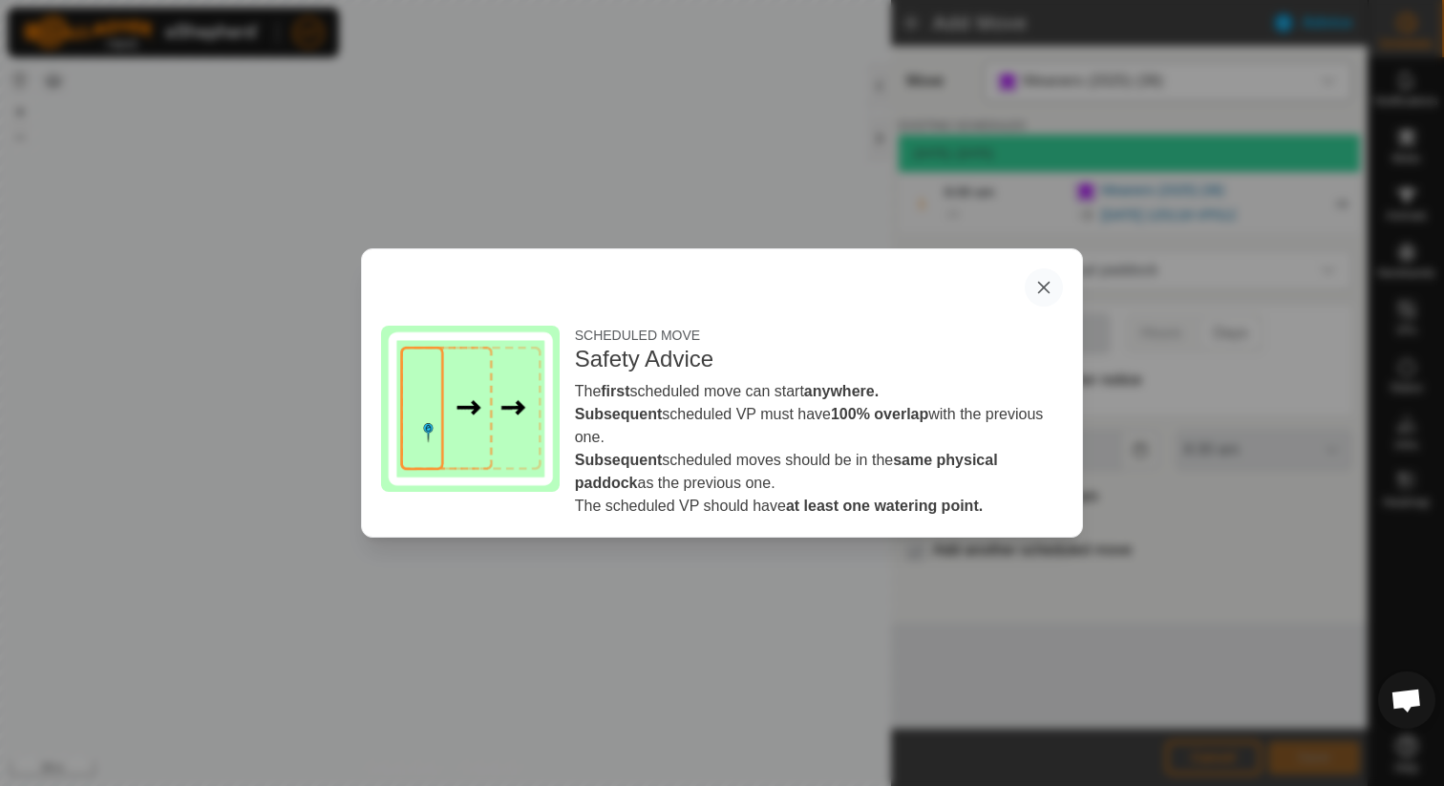
click at [1050, 280] on button "button" at bounding box center [1044, 287] width 38 height 38
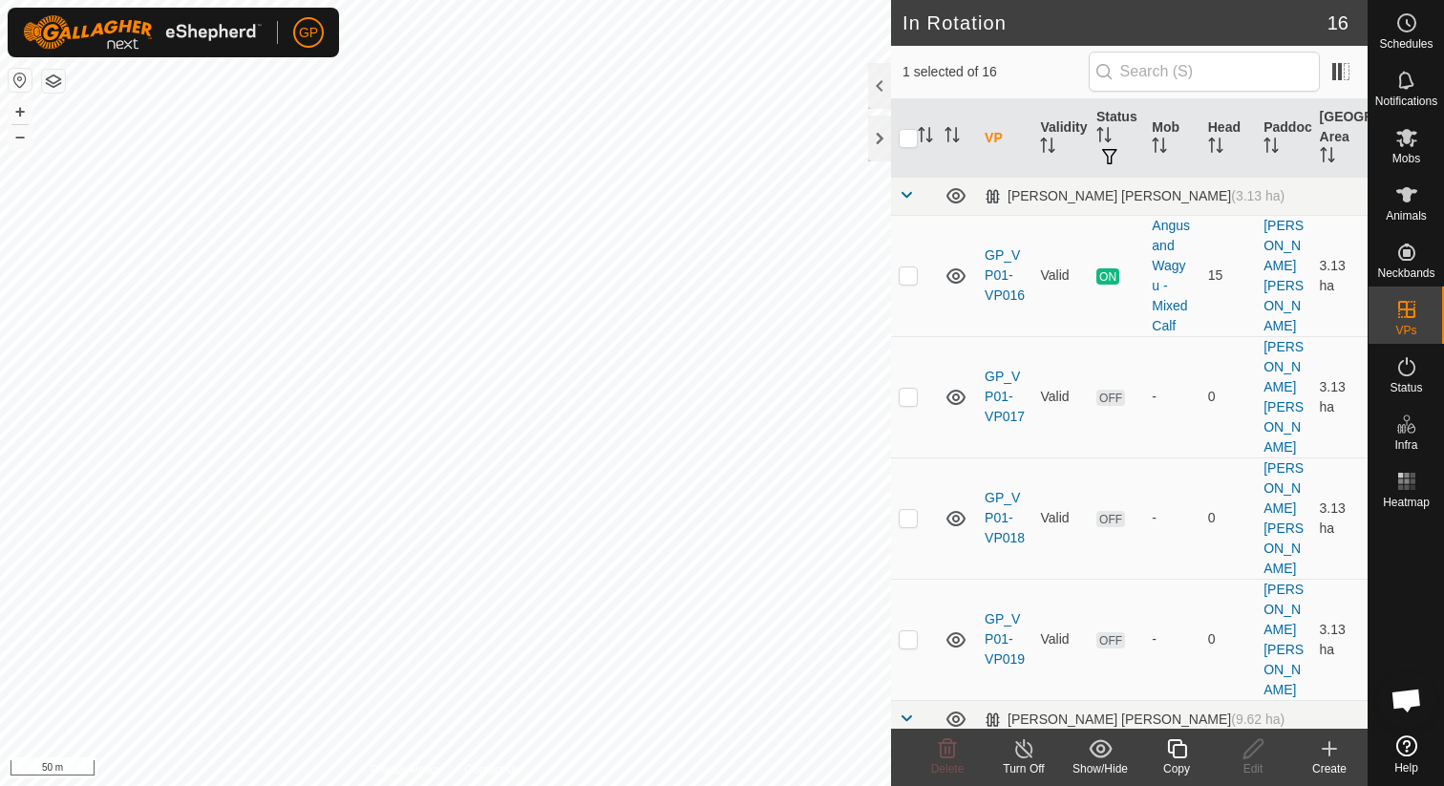
checkbox input "false"
checkbox input "true"
click at [1268, 752] on edit-svg-icon at bounding box center [1253, 748] width 76 height 23
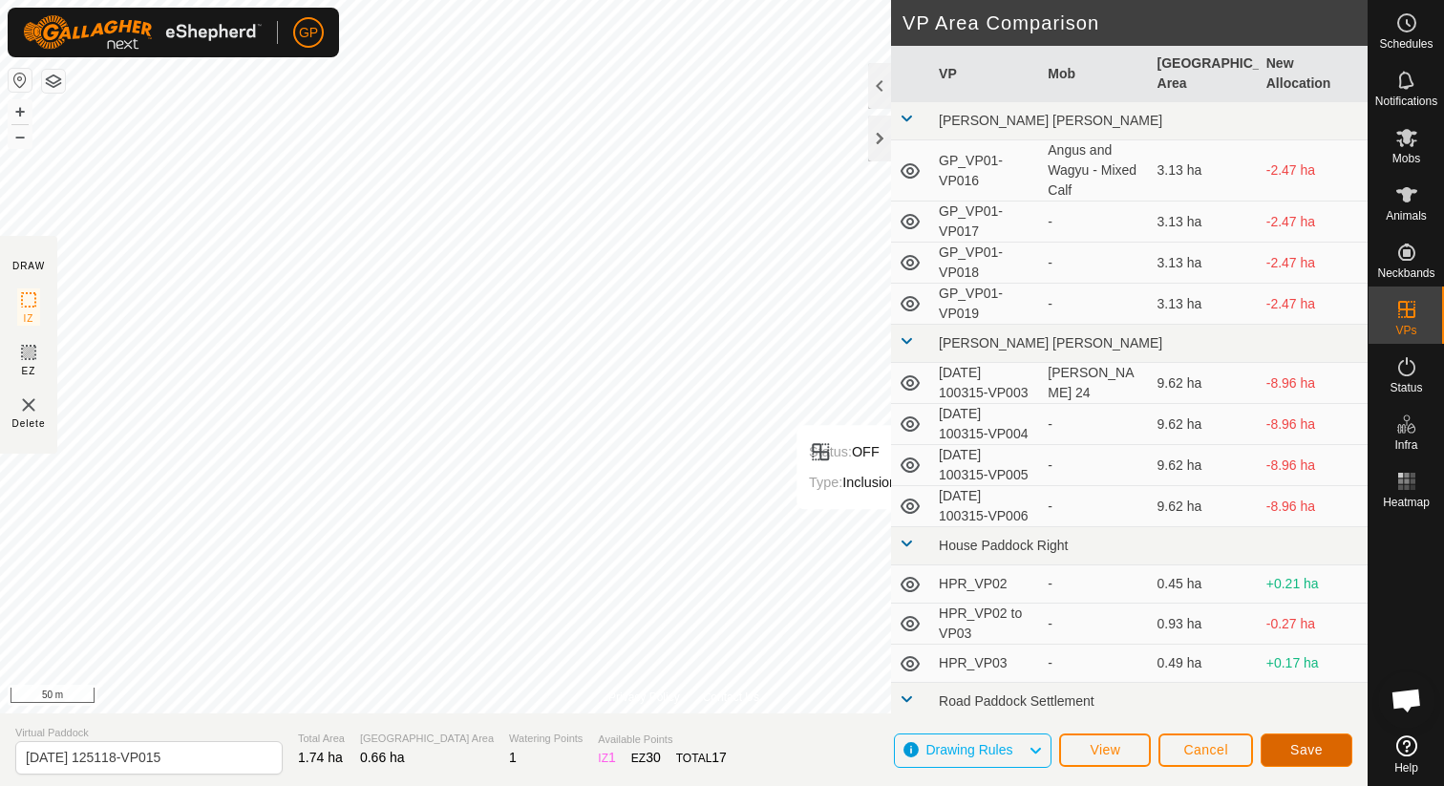
click at [1295, 756] on span "Save" at bounding box center [1306, 749] width 32 height 15
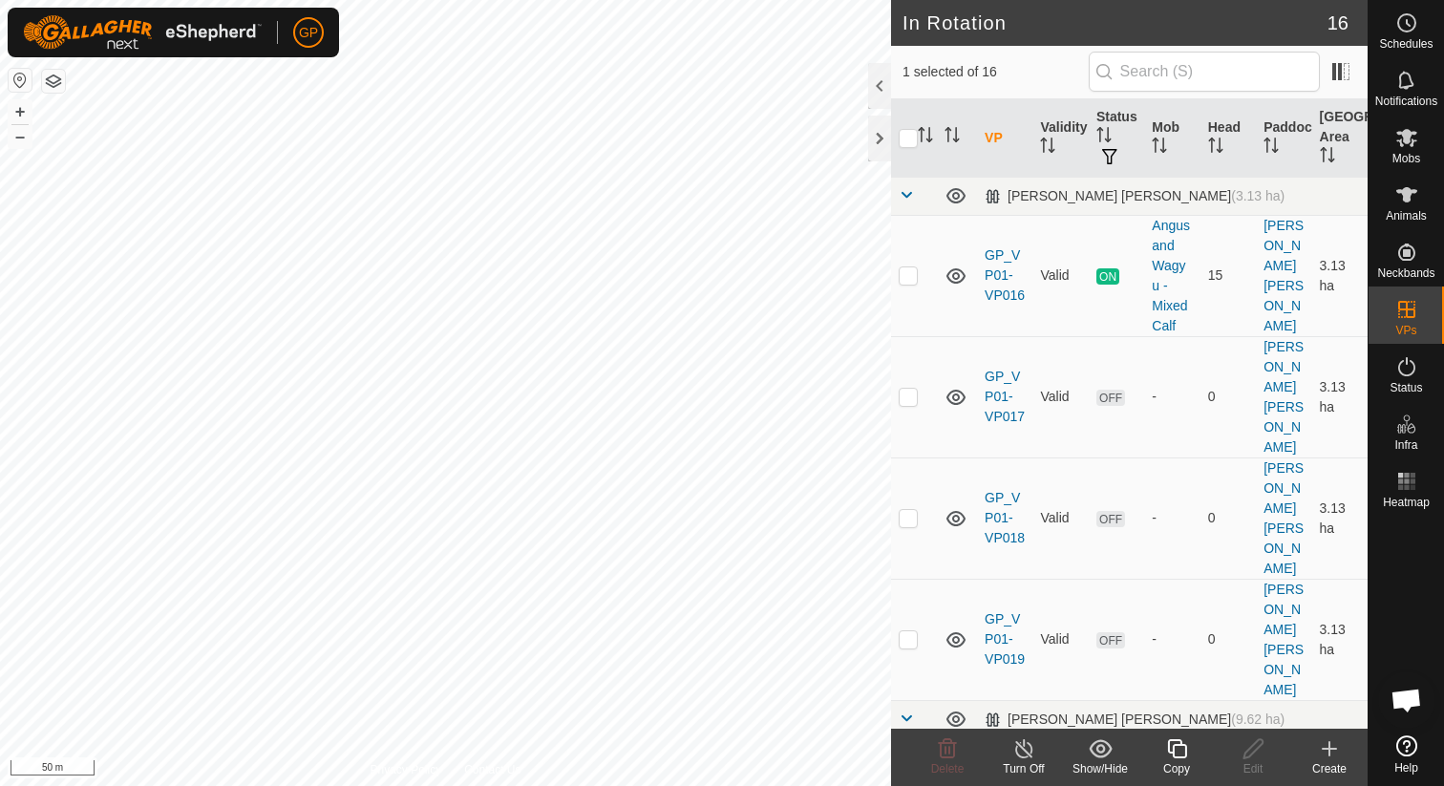
checkbox input "false"
checkbox input "true"
click at [1247, 751] on icon at bounding box center [1253, 748] width 24 height 23
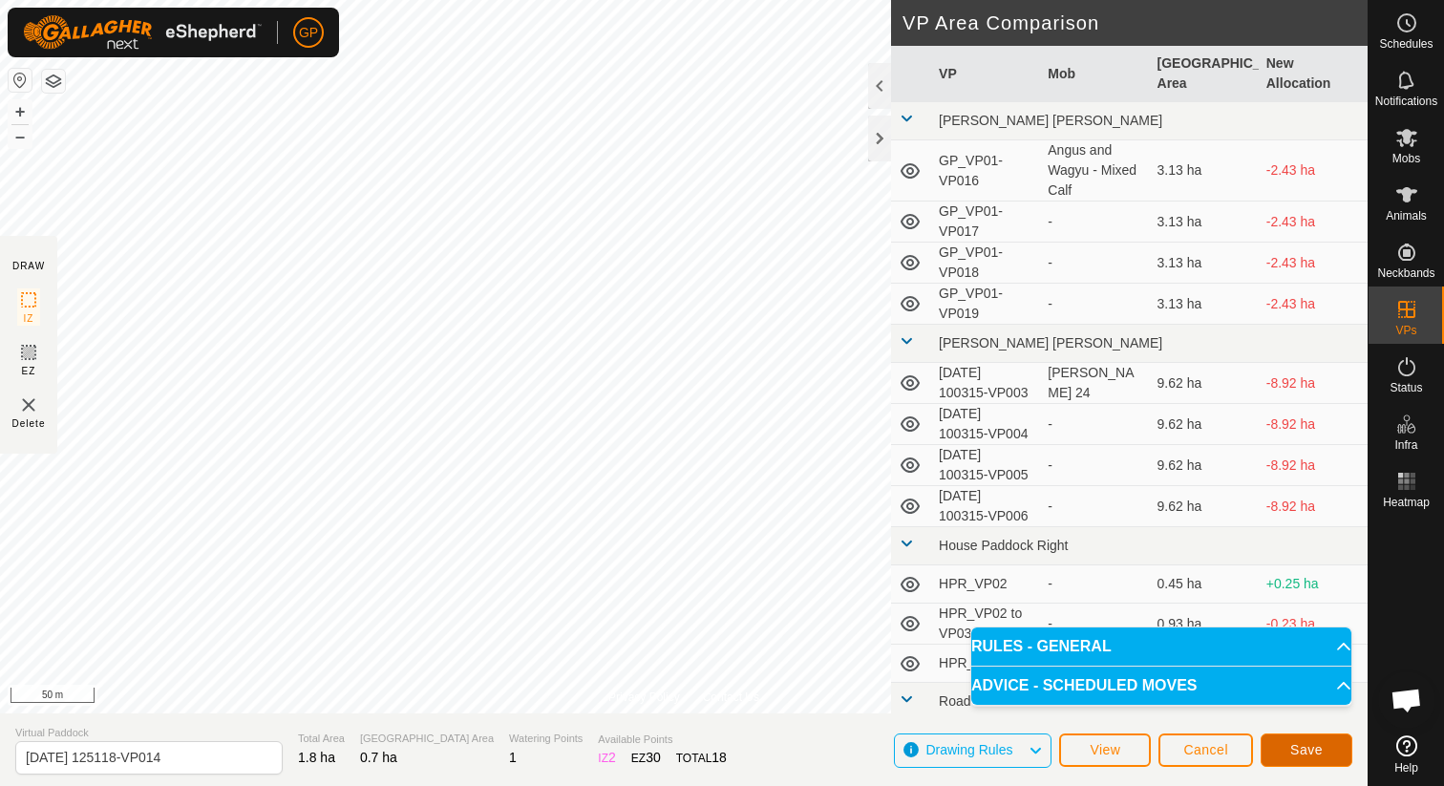
click at [1287, 753] on button "Save" at bounding box center [1306, 749] width 92 height 33
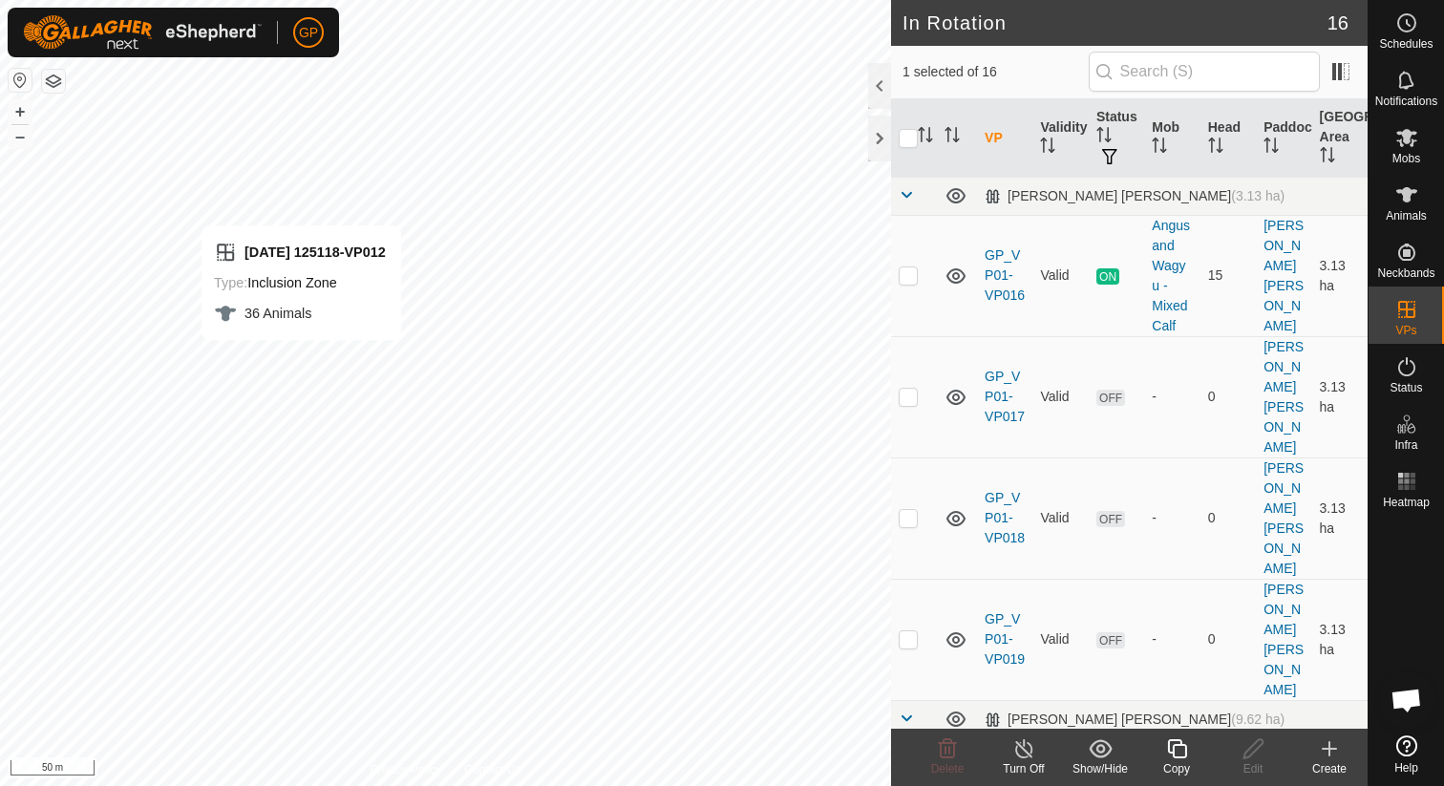
checkbox input "false"
checkbox input "true"
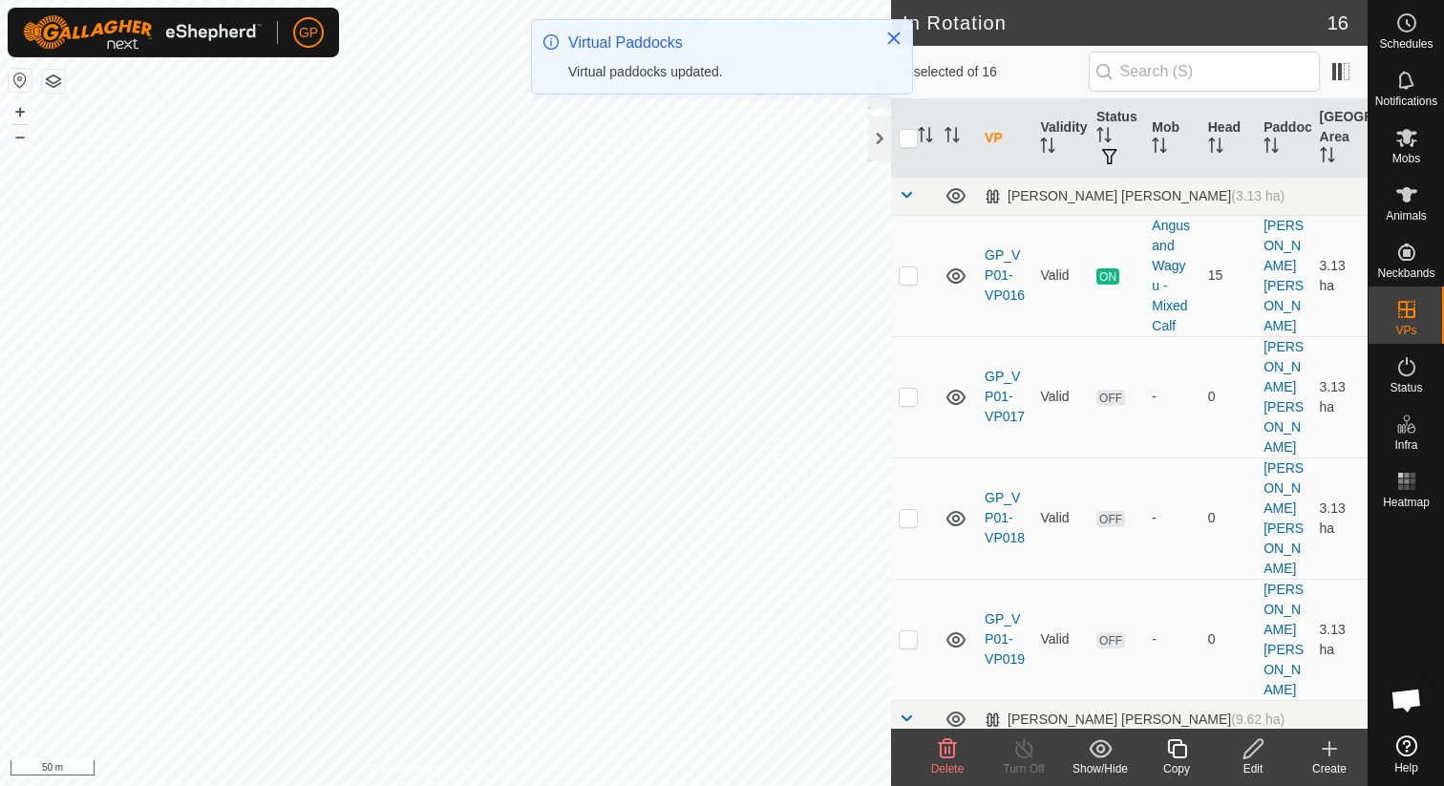
click at [1254, 753] on icon at bounding box center [1253, 748] width 24 height 23
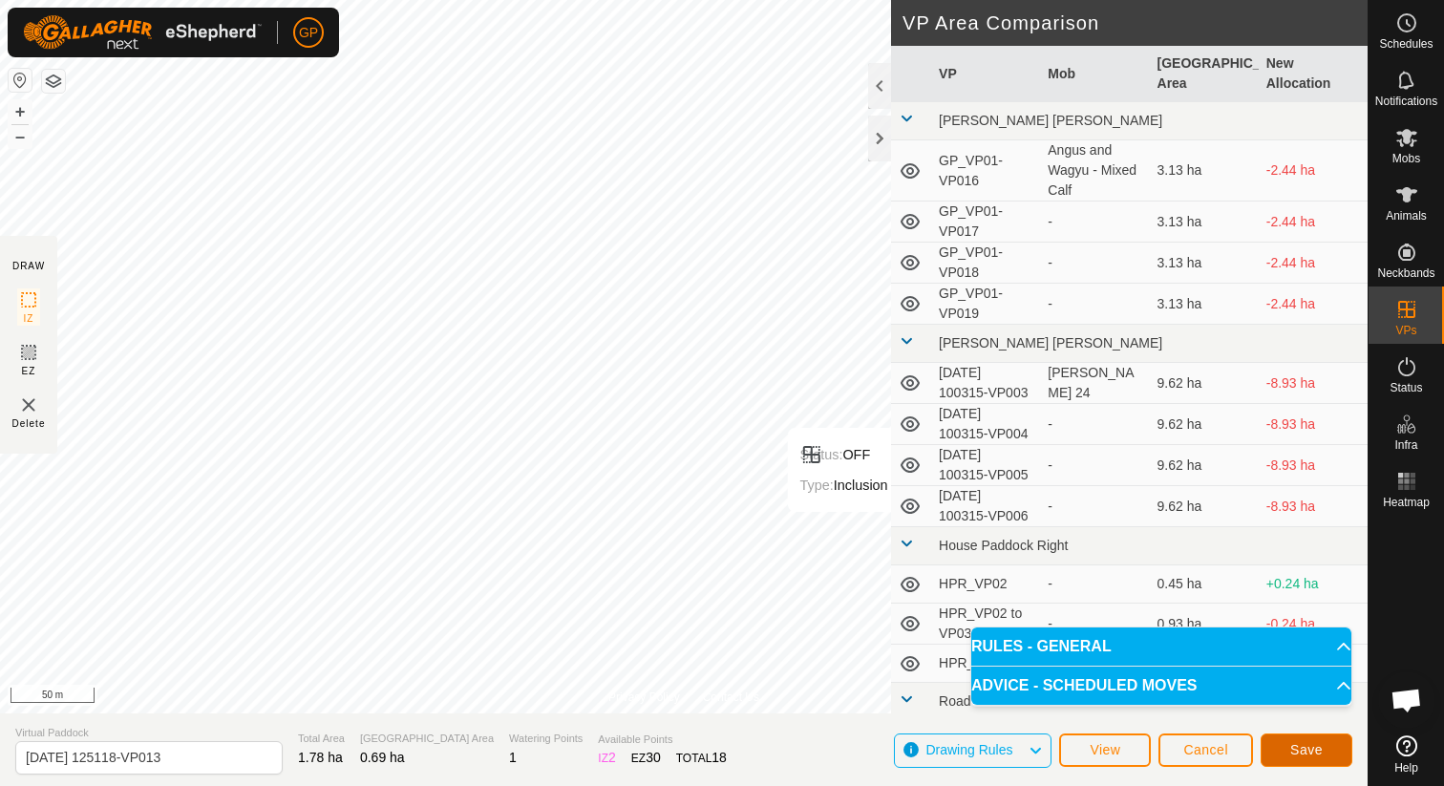
click at [1290, 742] on span "Save" at bounding box center [1306, 749] width 32 height 15
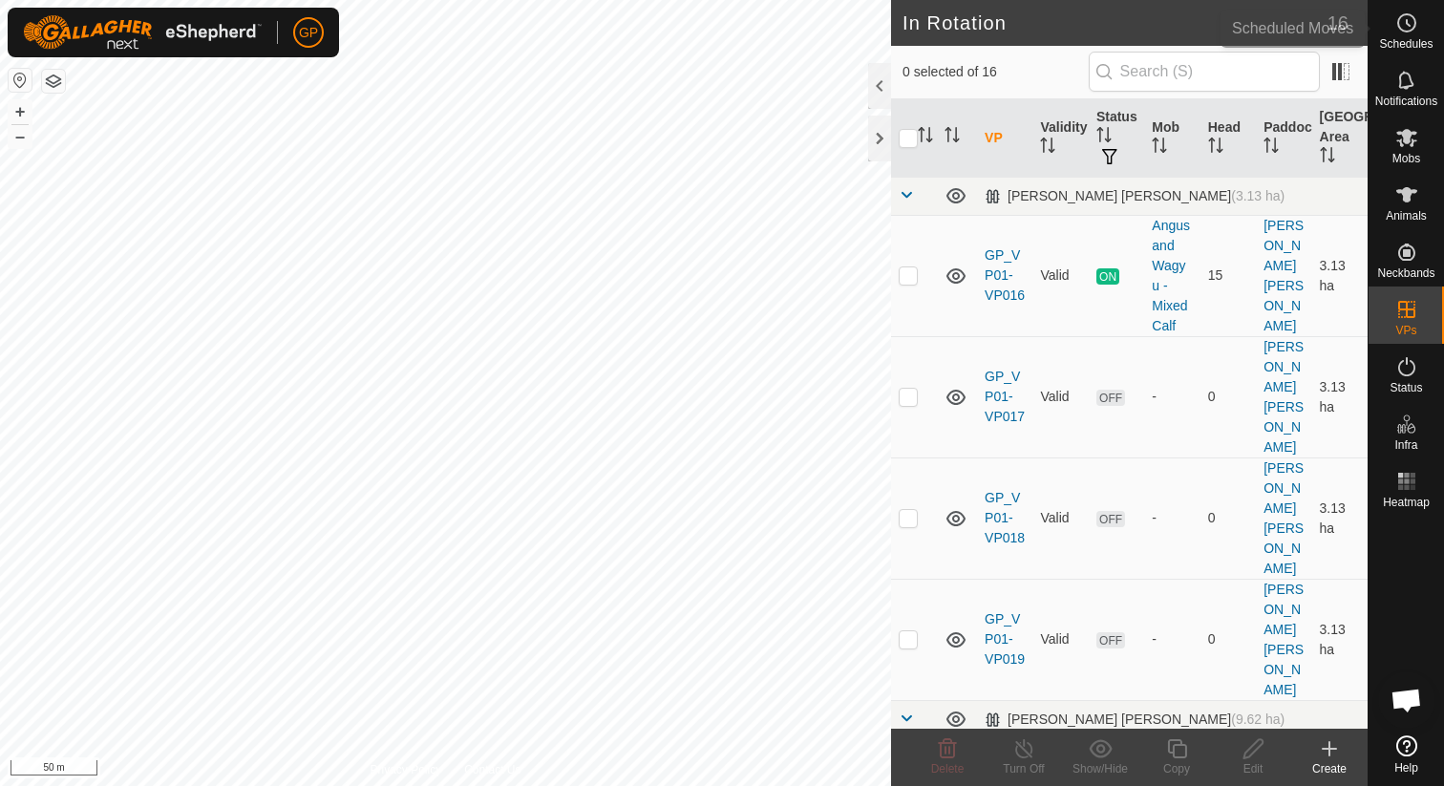
click at [1416, 50] on span "Schedules" at bounding box center [1405, 43] width 53 height 11
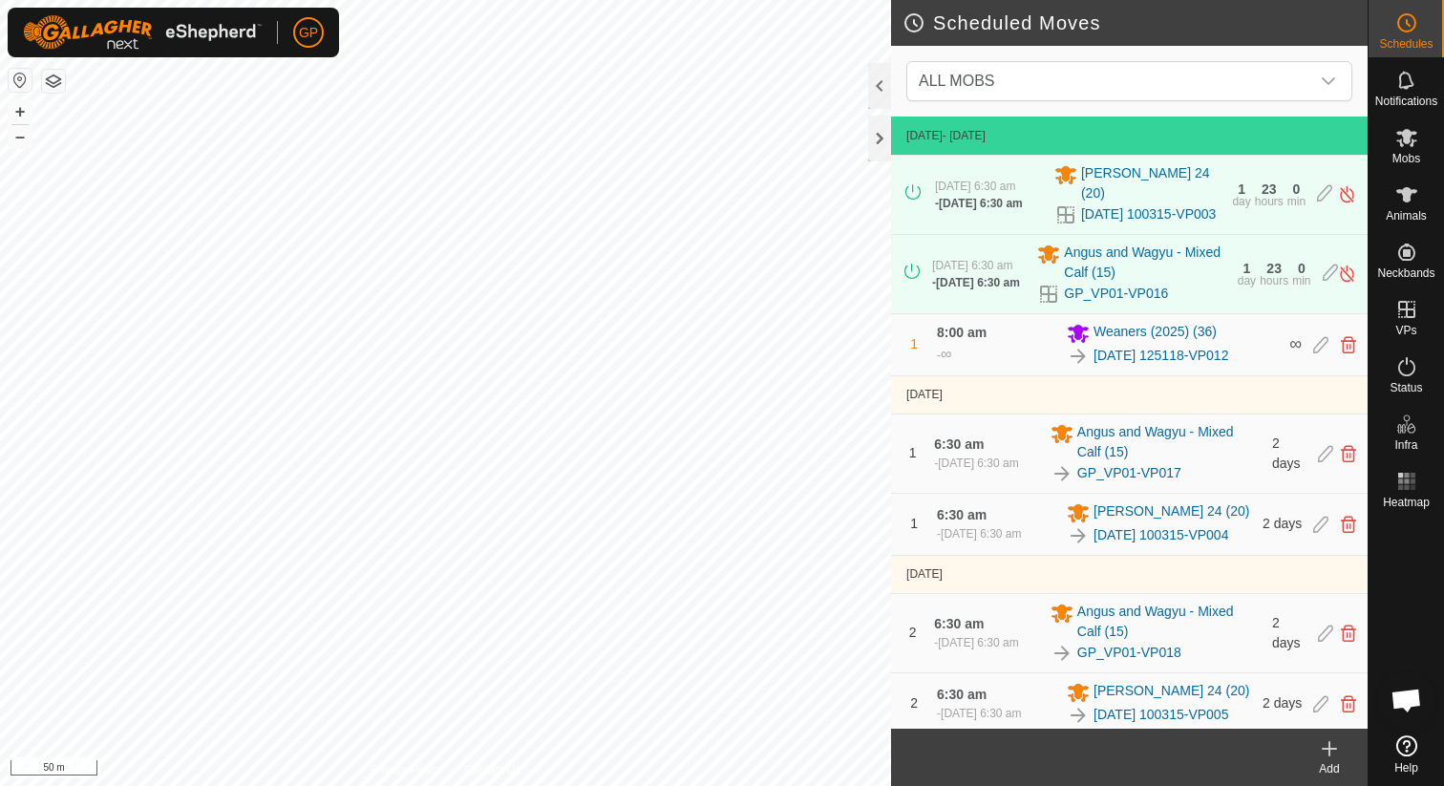
click at [1338, 741] on icon at bounding box center [1329, 748] width 23 height 23
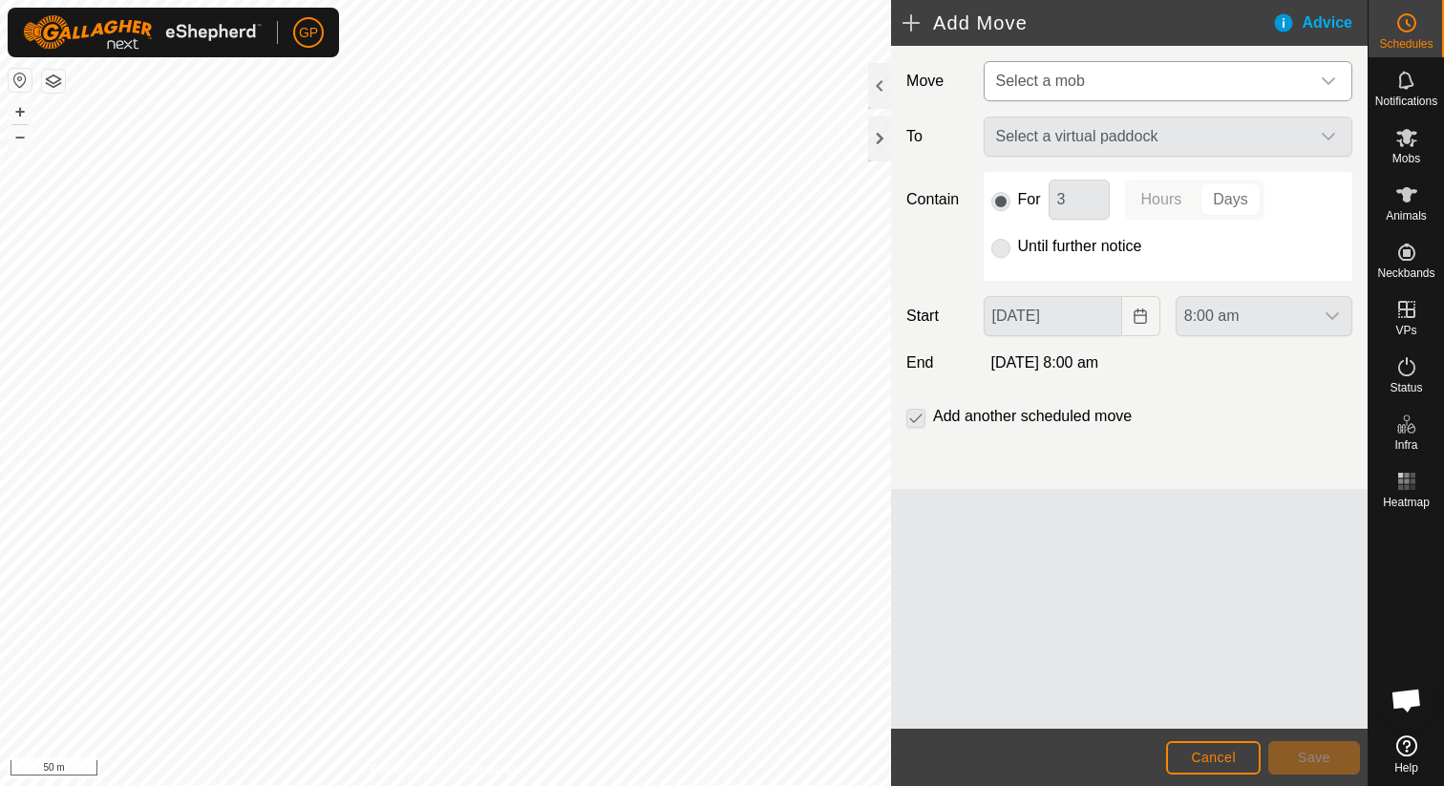
click at [1105, 91] on div "GP Schedules Notifications Mobs Animals Neckbands VPs Status Infra Heatmap Help…" at bounding box center [722, 393] width 1444 height 786
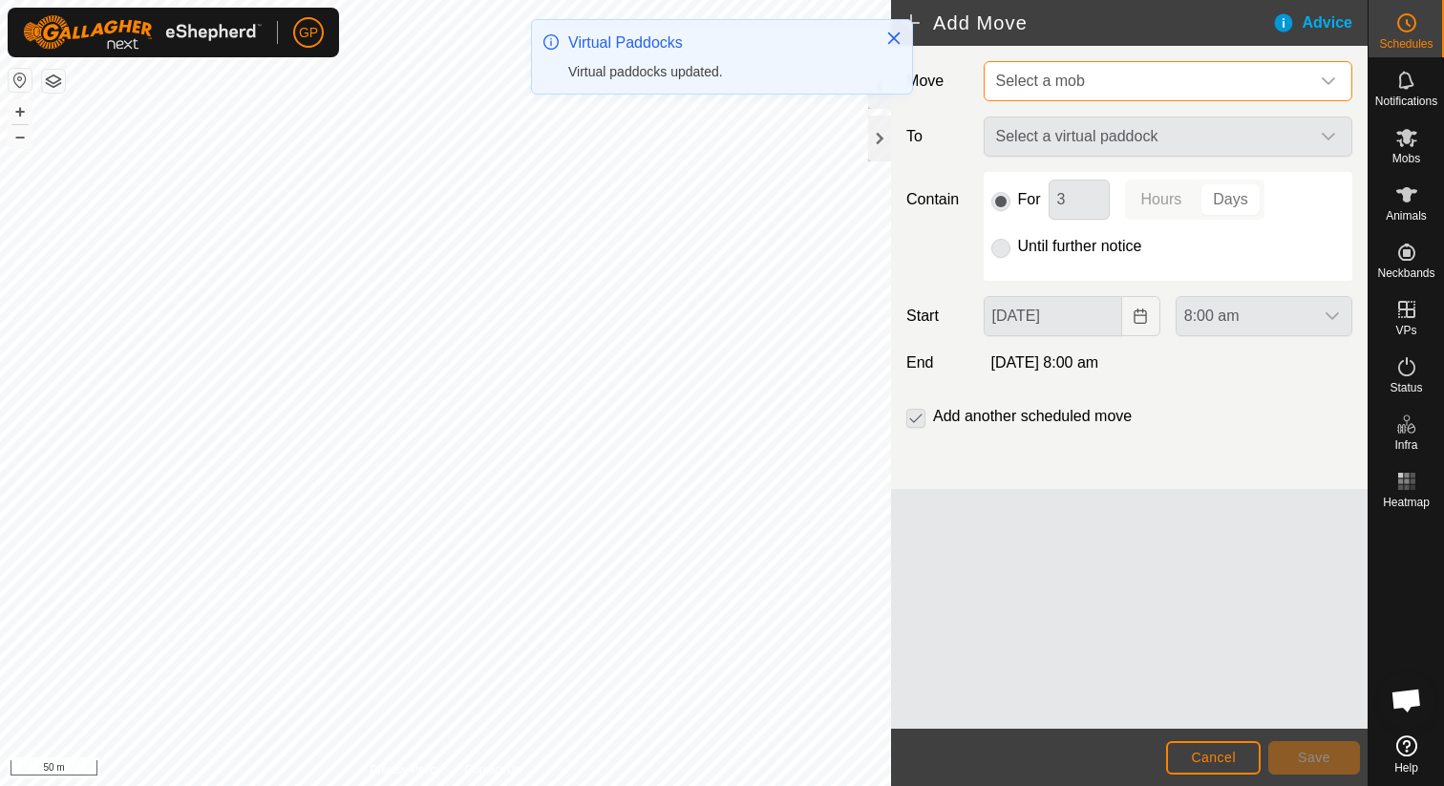
click at [1088, 86] on span "Select a mob" at bounding box center [1148, 81] width 321 height 38
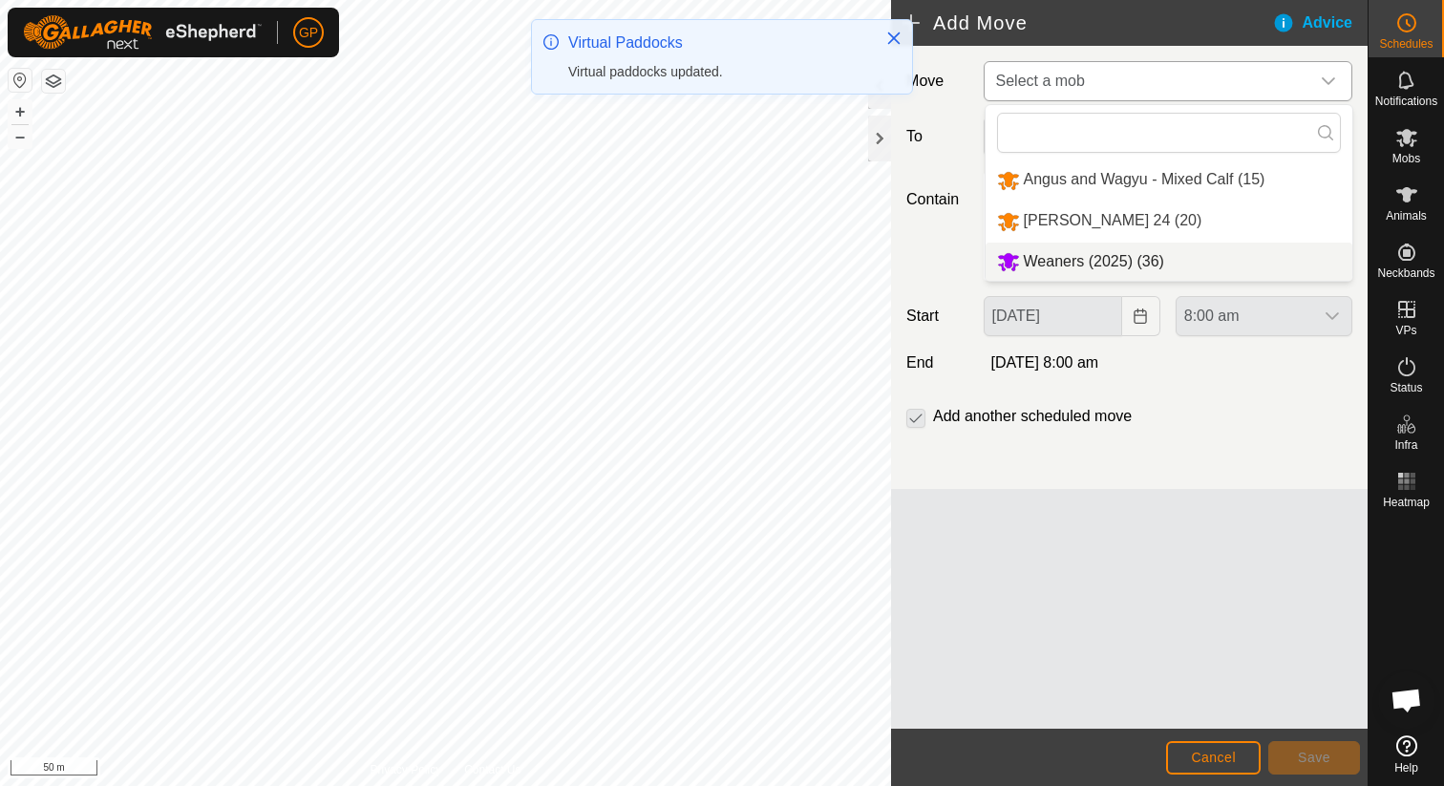
click at [1081, 257] on li "Weaners (2025) (36)" at bounding box center [1168, 262] width 367 height 39
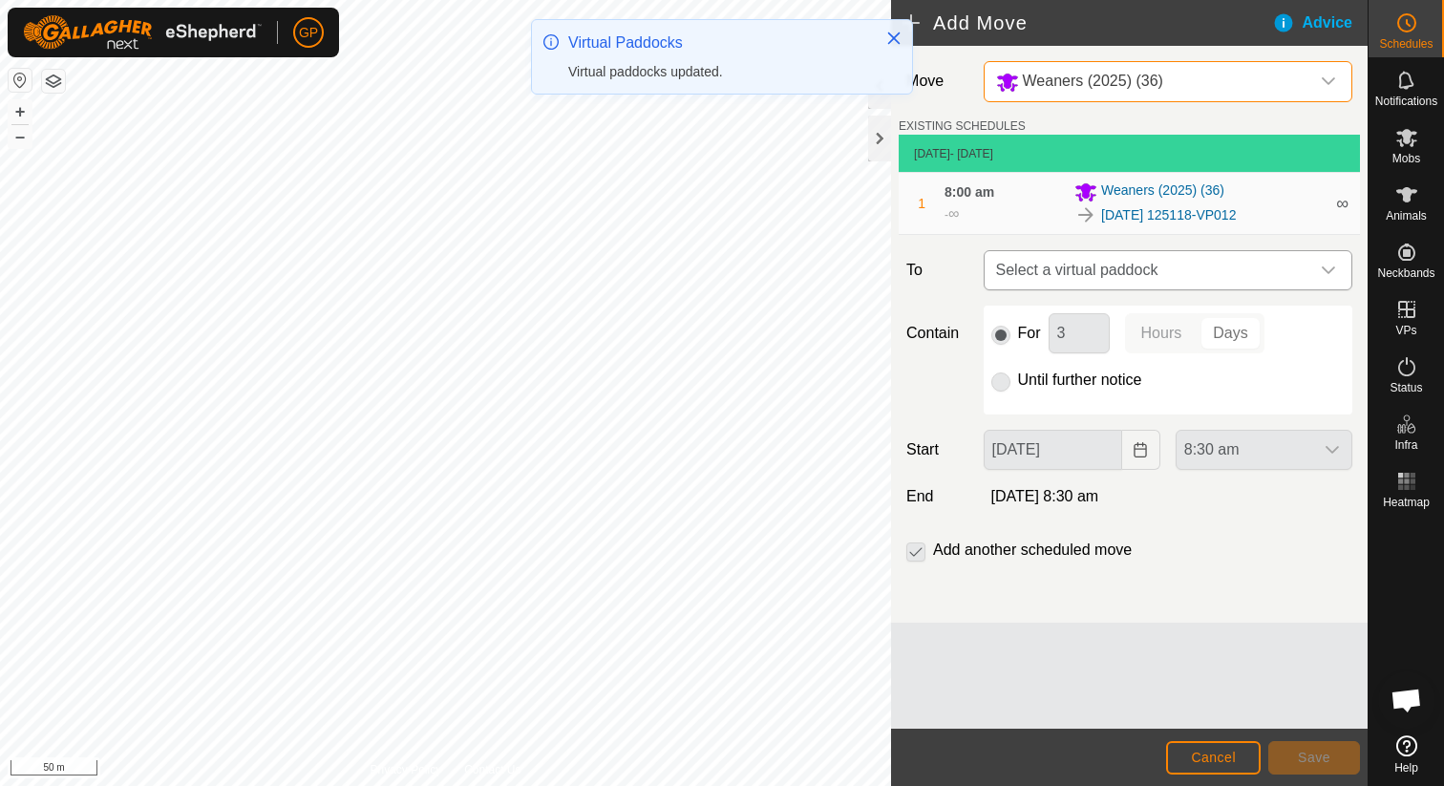
click at [1074, 270] on span "Select a virtual paddock" at bounding box center [1148, 270] width 321 height 38
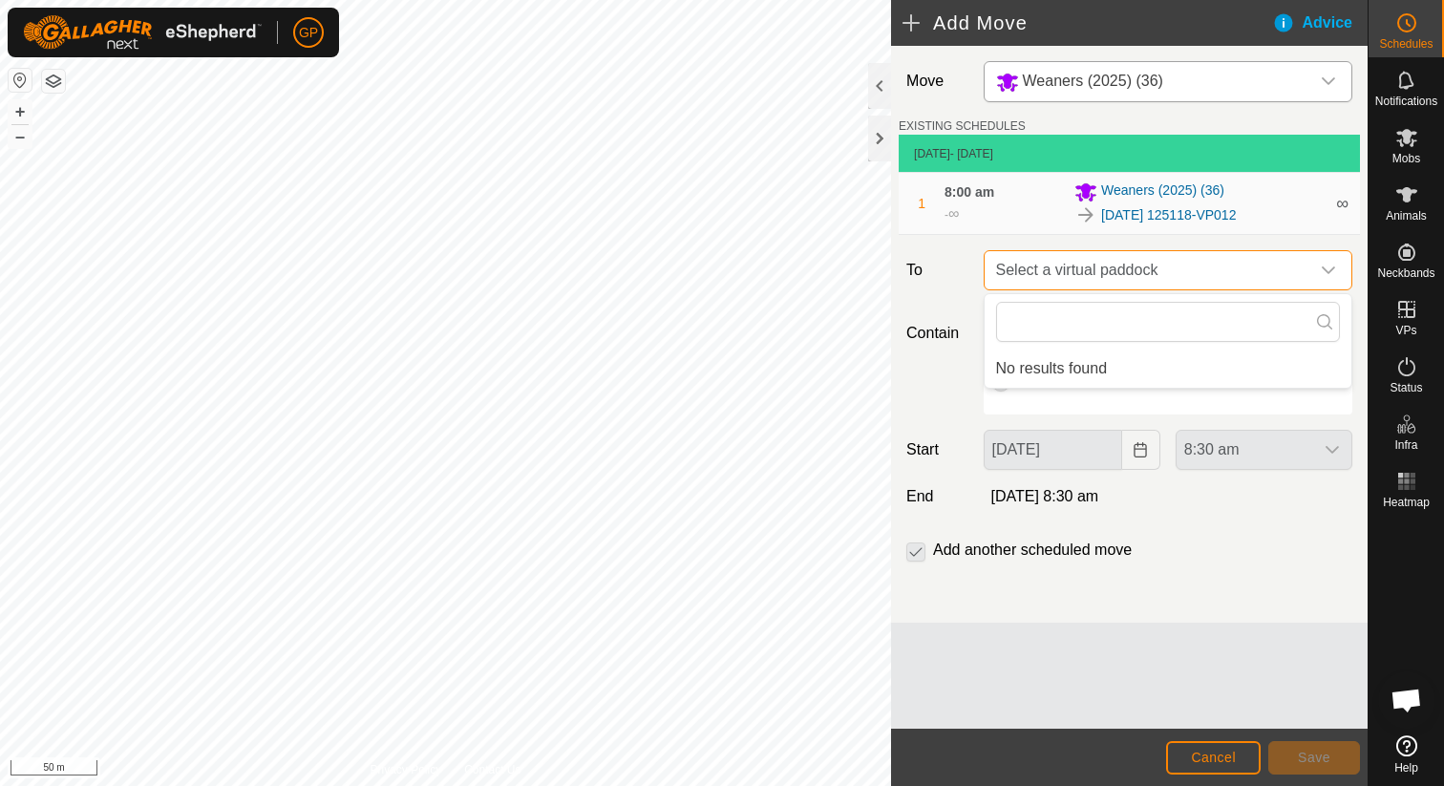
click at [1074, 270] on span "Select a virtual paddock" at bounding box center [1148, 270] width 321 height 38
click at [968, 283] on label "To" at bounding box center [937, 270] width 76 height 40
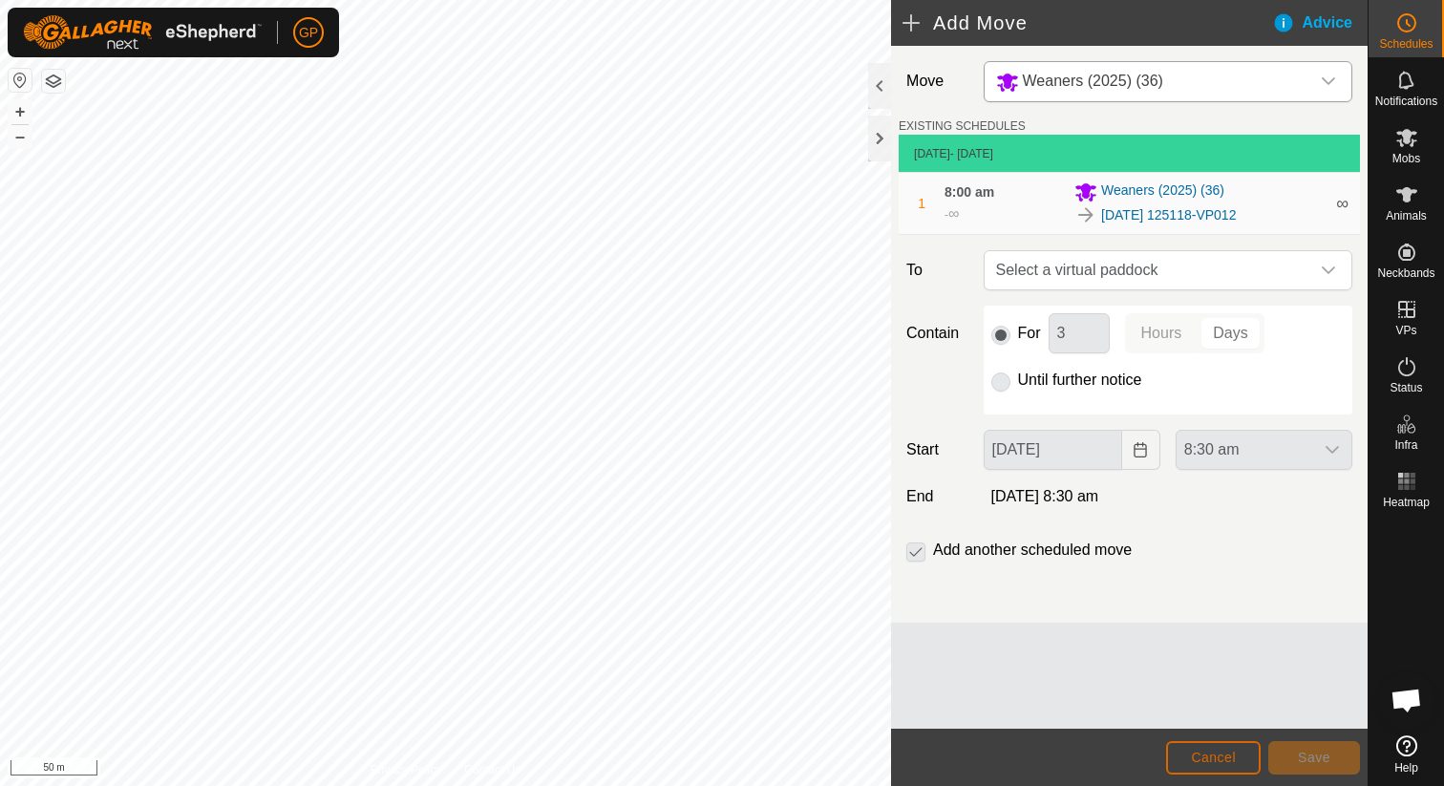
click at [1214, 771] on button "Cancel" at bounding box center [1213, 757] width 95 height 33
